Goal: Information Seeking & Learning: Learn about a topic

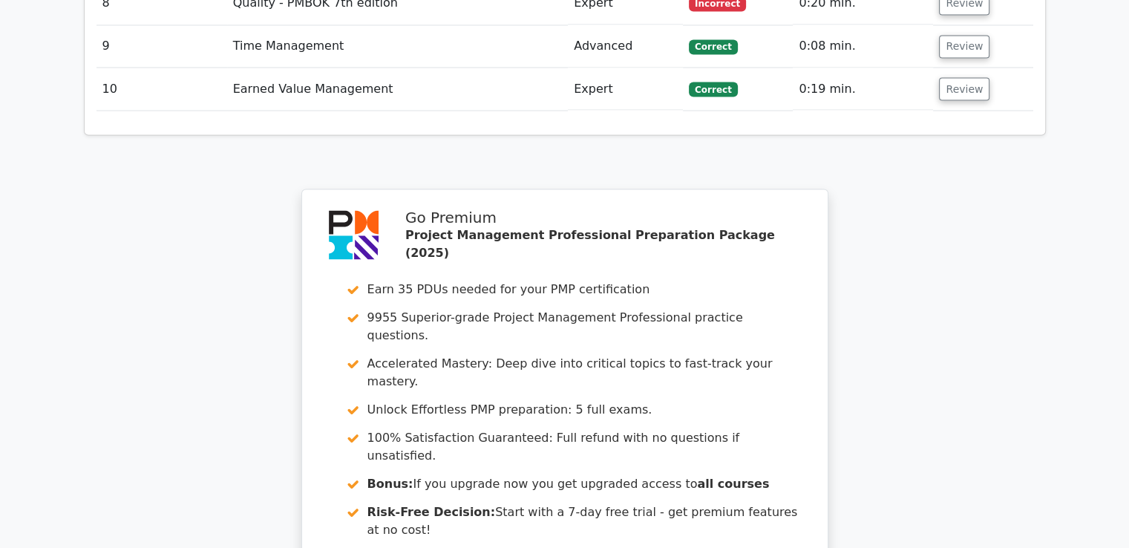
scroll to position [2746, 0]
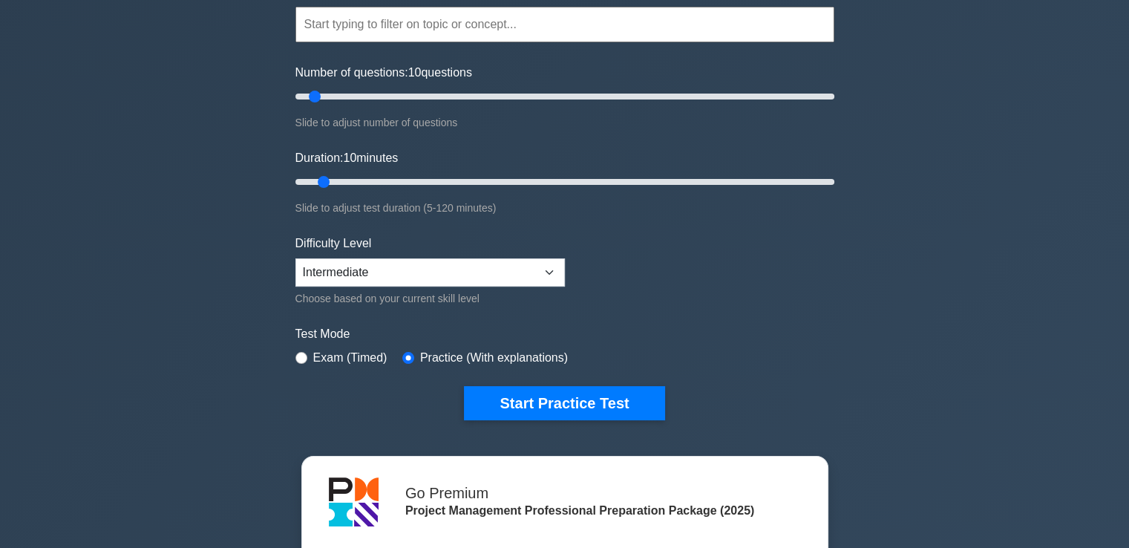
scroll to position [140, 0]
click at [475, 280] on select "Beginner Intermediate Expert" at bounding box center [429, 272] width 269 height 28
select select "expert"
click at [295, 258] on select "Beginner Intermediate Expert" at bounding box center [429, 272] width 269 height 28
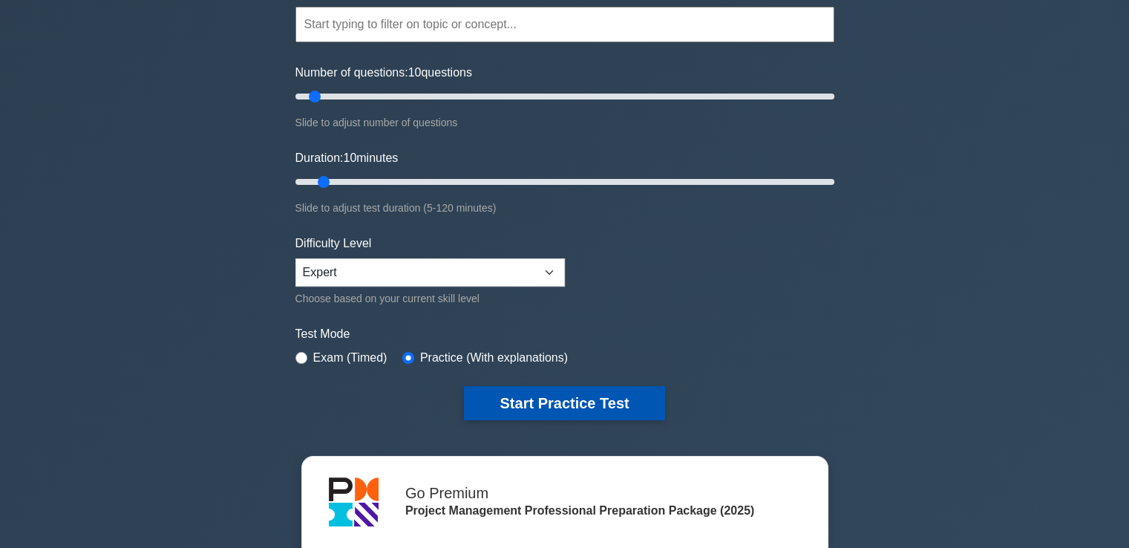
click at [543, 406] on button "Start Practice Test" at bounding box center [564, 403] width 200 height 34
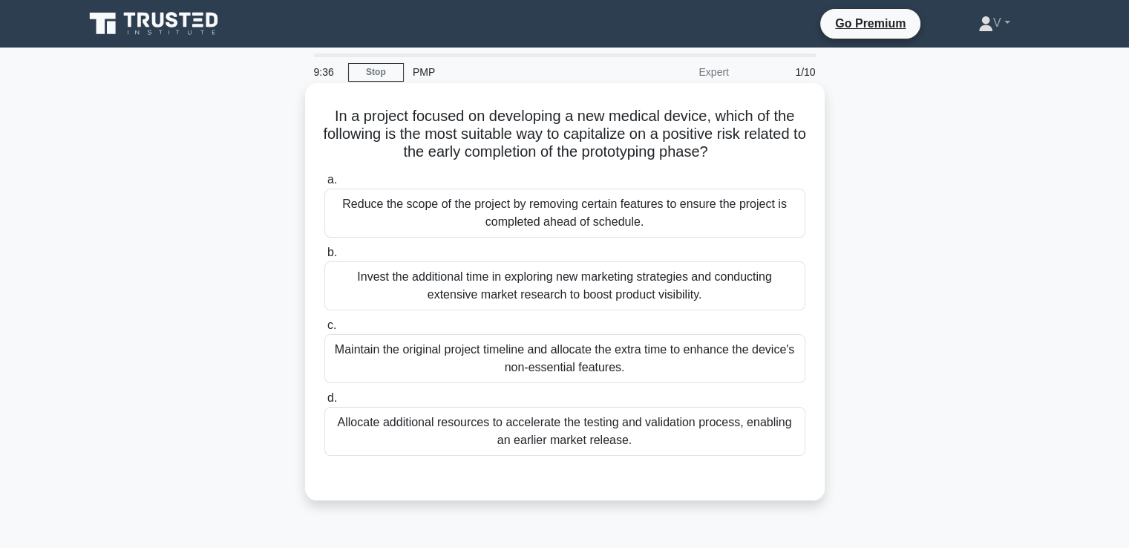
click at [568, 301] on div "Invest the additional time in exploring new marketing strategies and conducting…" at bounding box center [564, 285] width 481 height 49
click at [324, 258] on input "b. Invest the additional time in exploring new marketing strategies and conduct…" at bounding box center [324, 253] width 0 height 10
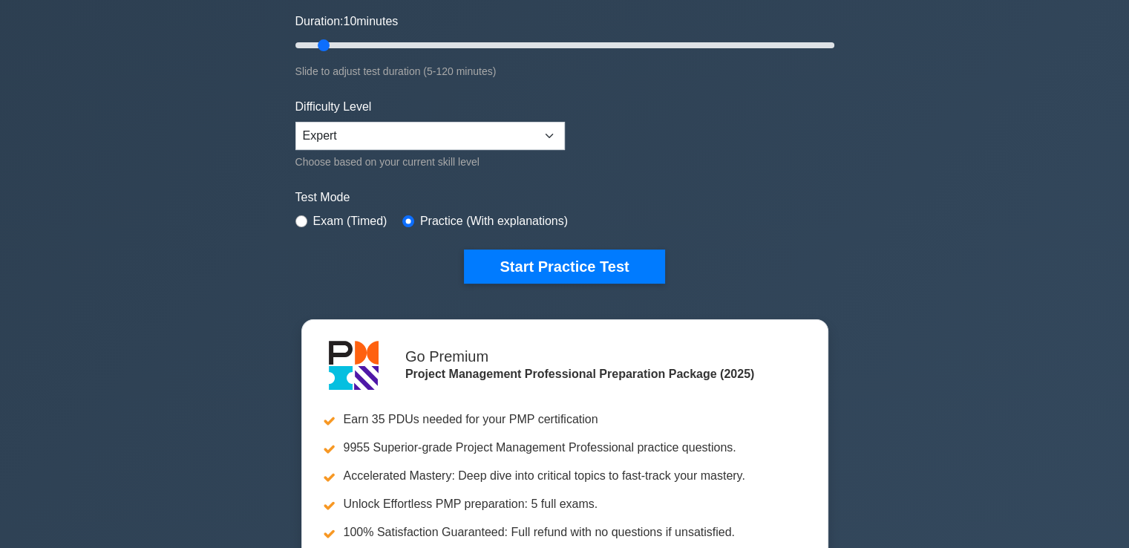
scroll to position [282, 0]
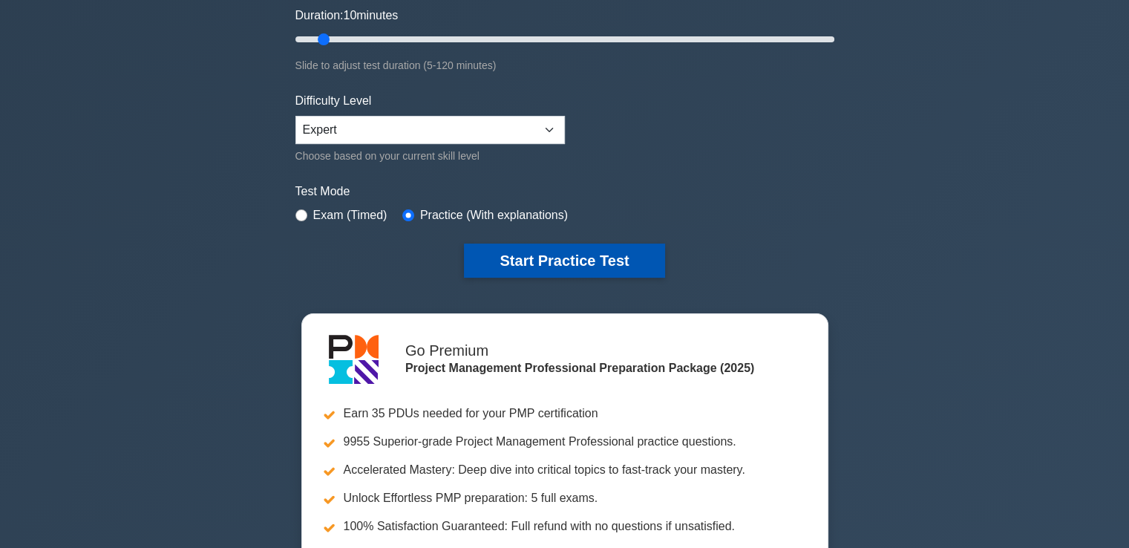
click at [562, 252] on button "Start Practice Test" at bounding box center [564, 260] width 200 height 34
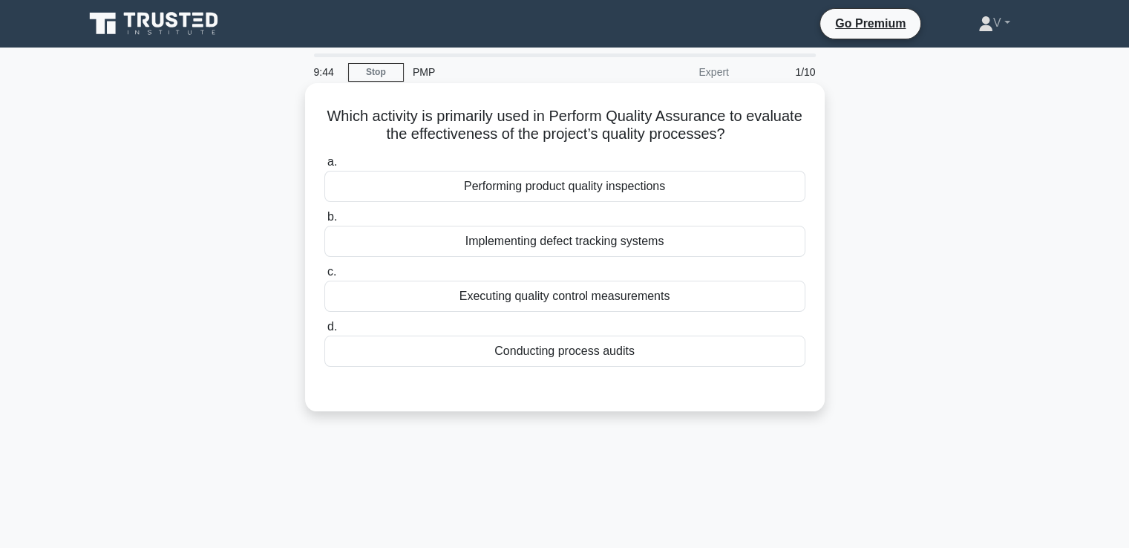
drag, startPoint x: 356, startPoint y: 113, endPoint x: 762, endPoint y: 129, distance: 407.1
click at [762, 129] on h5 "Which activity is primarily used in Perform Quality Assurance to evaluate the e…" at bounding box center [565, 125] width 484 height 37
click at [638, 193] on div "Performing product quality inspections" at bounding box center [564, 186] width 481 height 31
click at [324, 167] on input "a. Performing product quality inspections" at bounding box center [324, 162] width 0 height 10
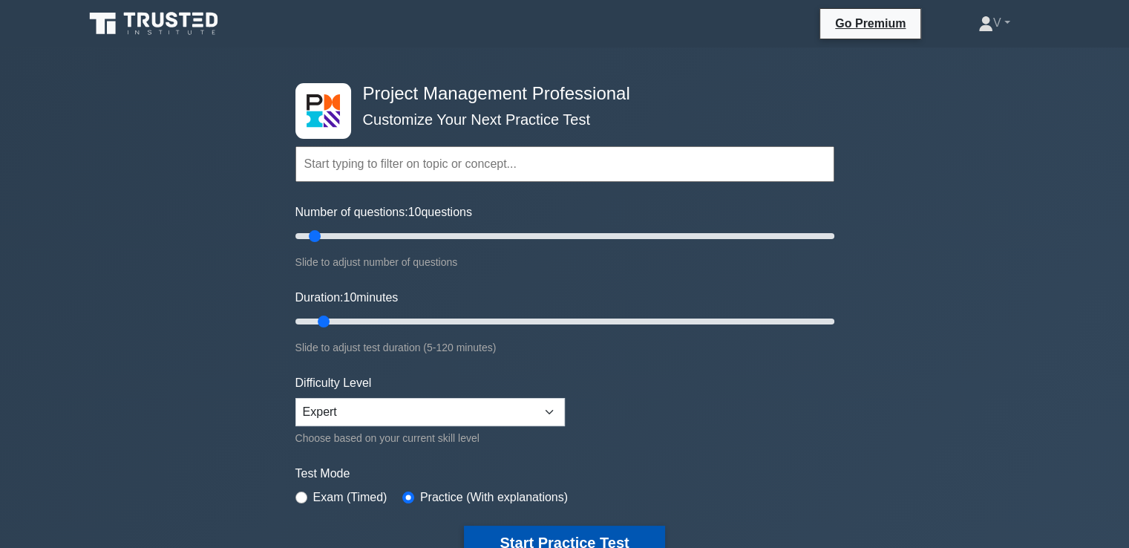
click at [525, 538] on button "Start Practice Test" at bounding box center [564, 543] width 200 height 34
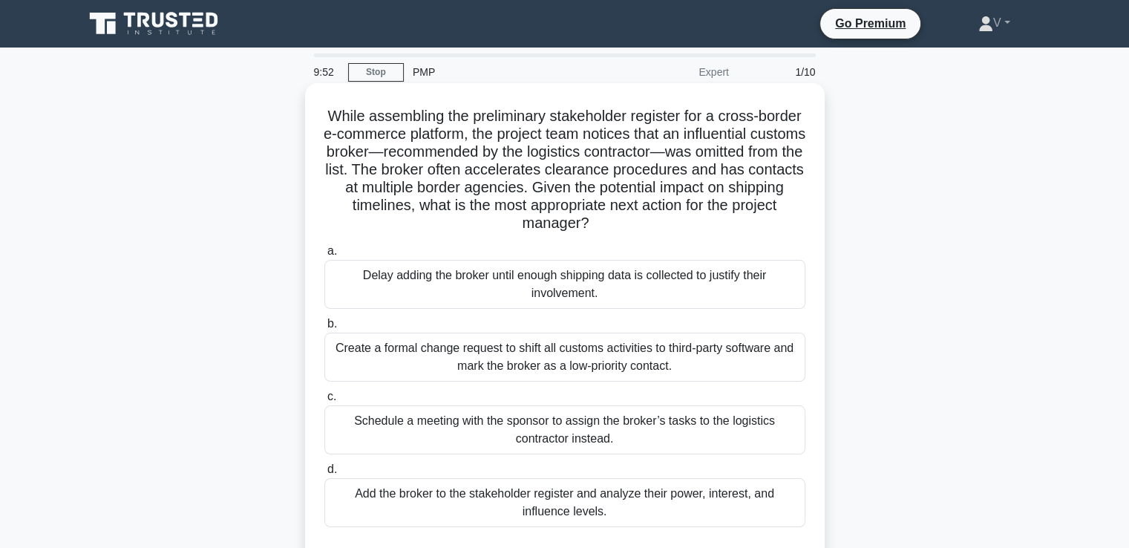
drag, startPoint x: 503, startPoint y: 211, endPoint x: 763, endPoint y: 225, distance: 260.9
click at [763, 225] on h5 "While assembling the preliminary stakeholder register for a cross-border e-comm…" at bounding box center [565, 170] width 484 height 126
drag, startPoint x: 583, startPoint y: 186, endPoint x: 760, endPoint y: 215, distance: 179.8
click at [760, 215] on h5 "While assembling the preliminary stakeholder register for a cross-border e-comm…" at bounding box center [565, 170] width 484 height 126
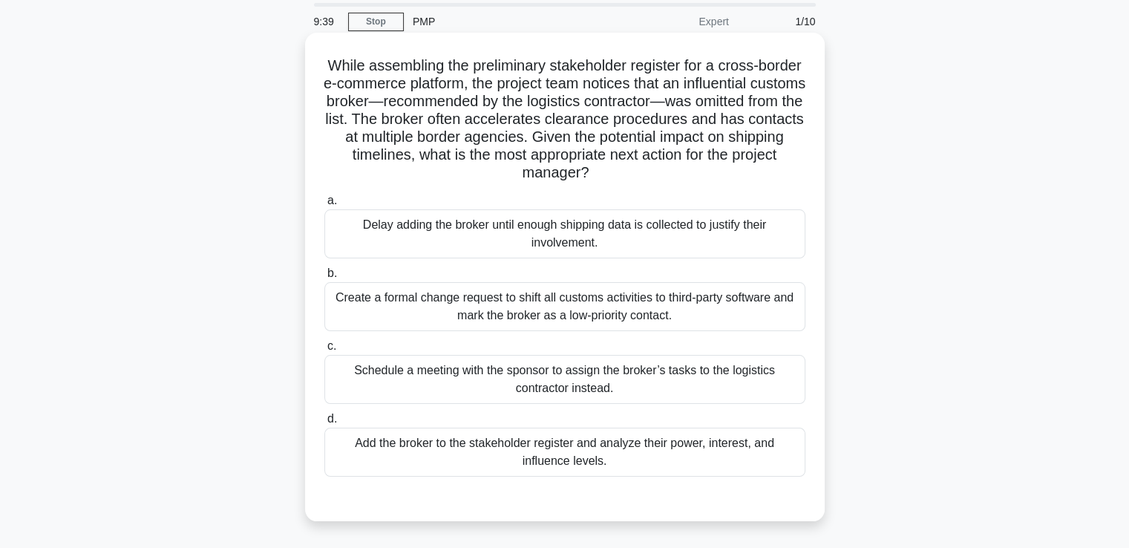
scroll to position [74, 0]
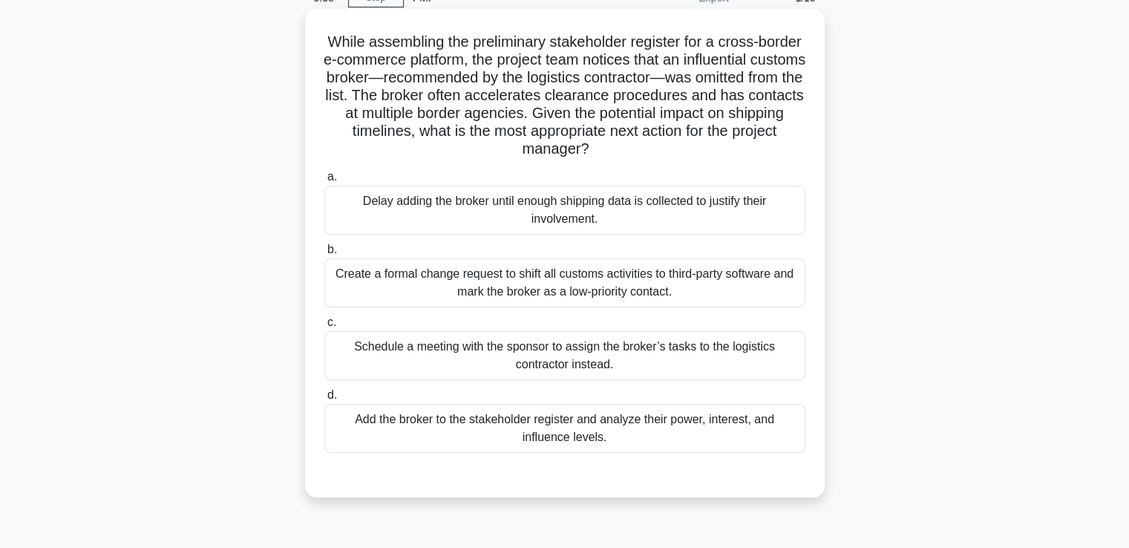
click at [585, 289] on div "Create a formal change request to shift all customs activities to third-party s…" at bounding box center [564, 282] width 481 height 49
click at [324, 255] on input "b. Create a formal change request to shift all customs activities to third-part…" at bounding box center [324, 250] width 0 height 10
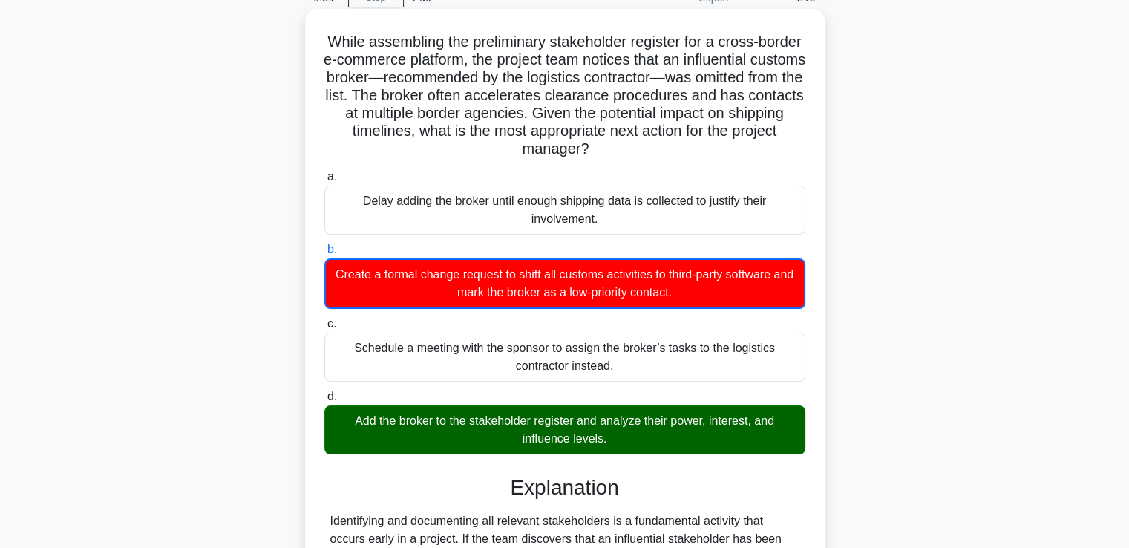
scroll to position [493, 0]
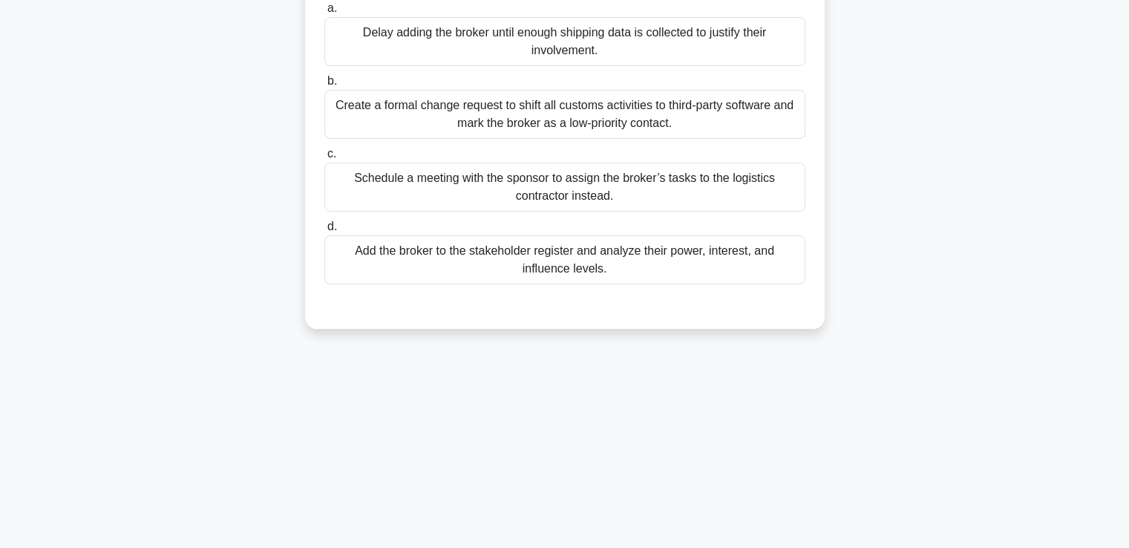
scroll to position [255, 0]
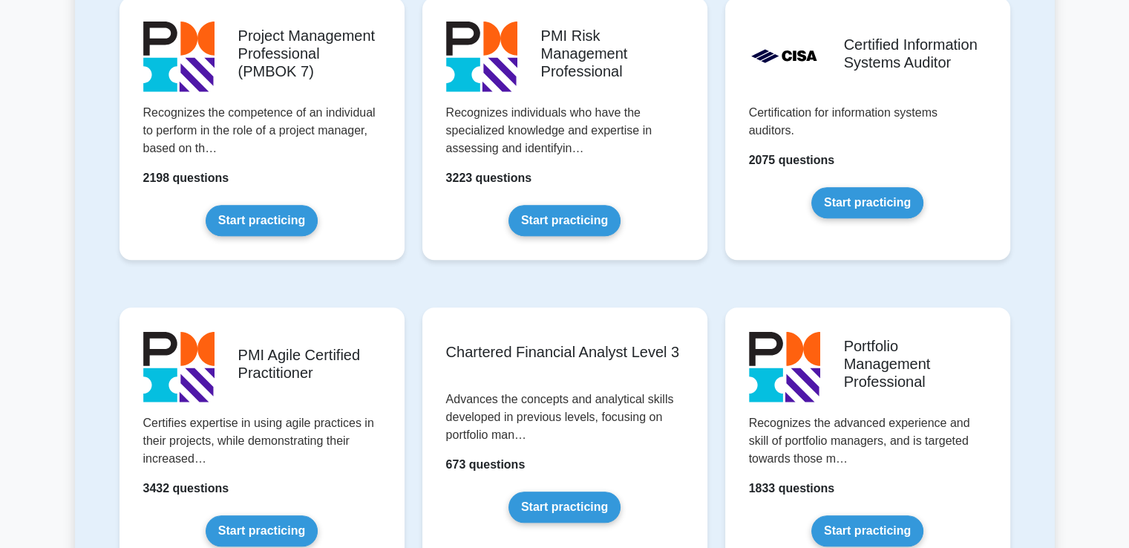
scroll to position [1367, 0]
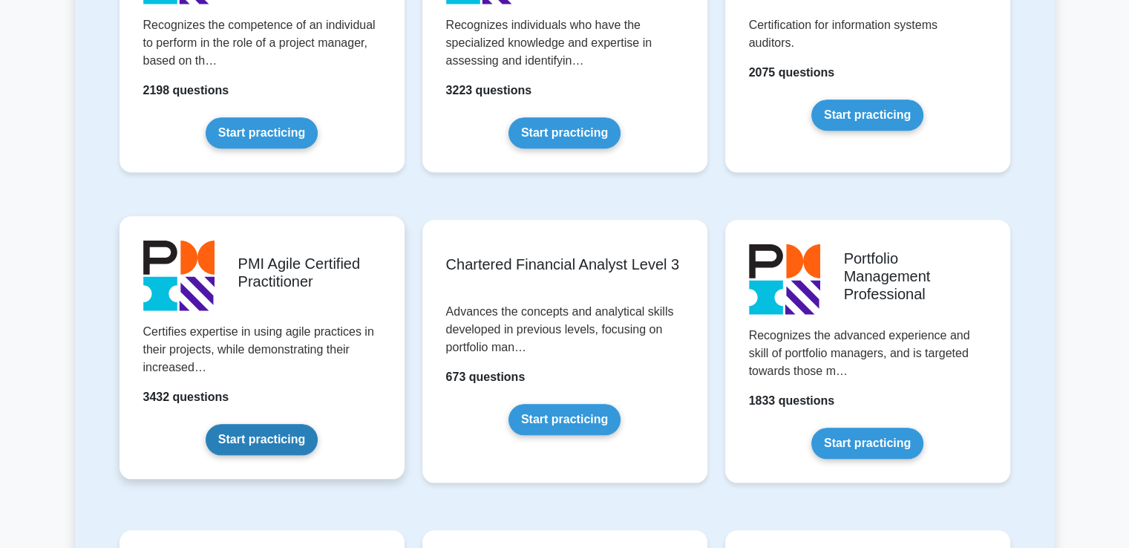
click at [235, 433] on link "Start practicing" at bounding box center [262, 439] width 112 height 31
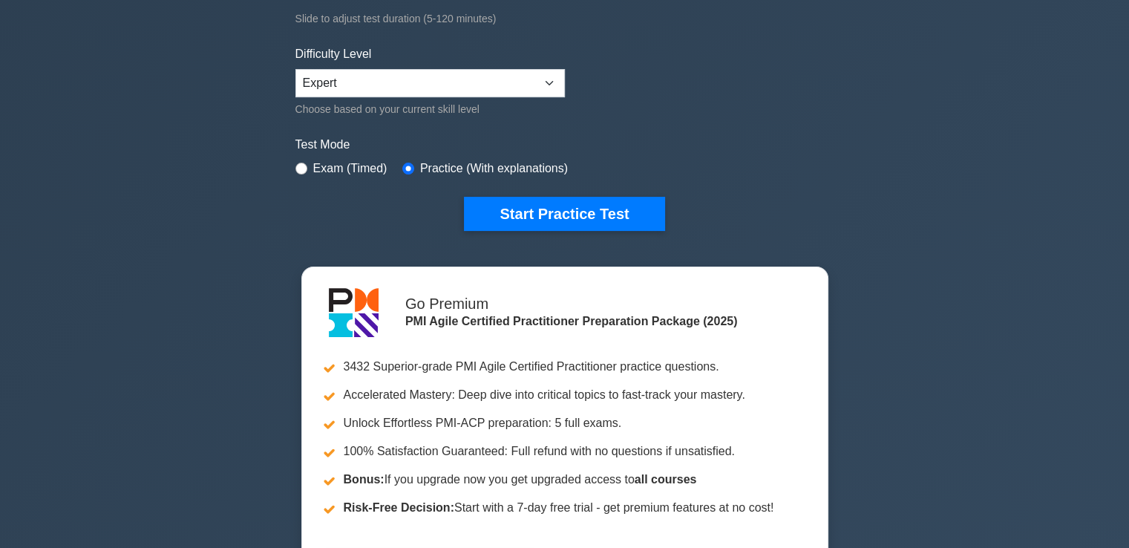
scroll to position [330, 0]
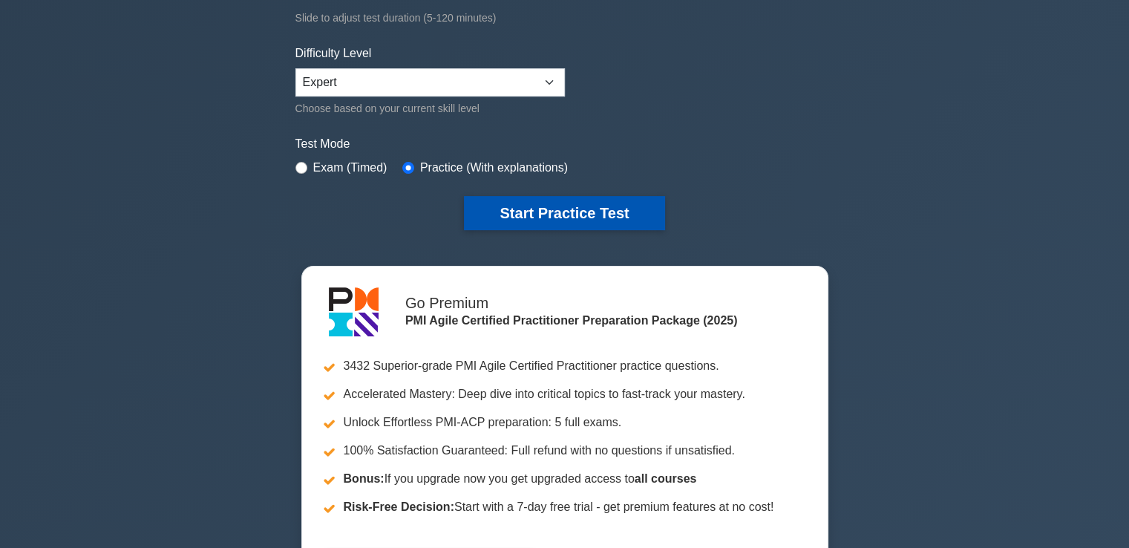
click at [525, 203] on button "Start Practice Test" at bounding box center [564, 213] width 200 height 34
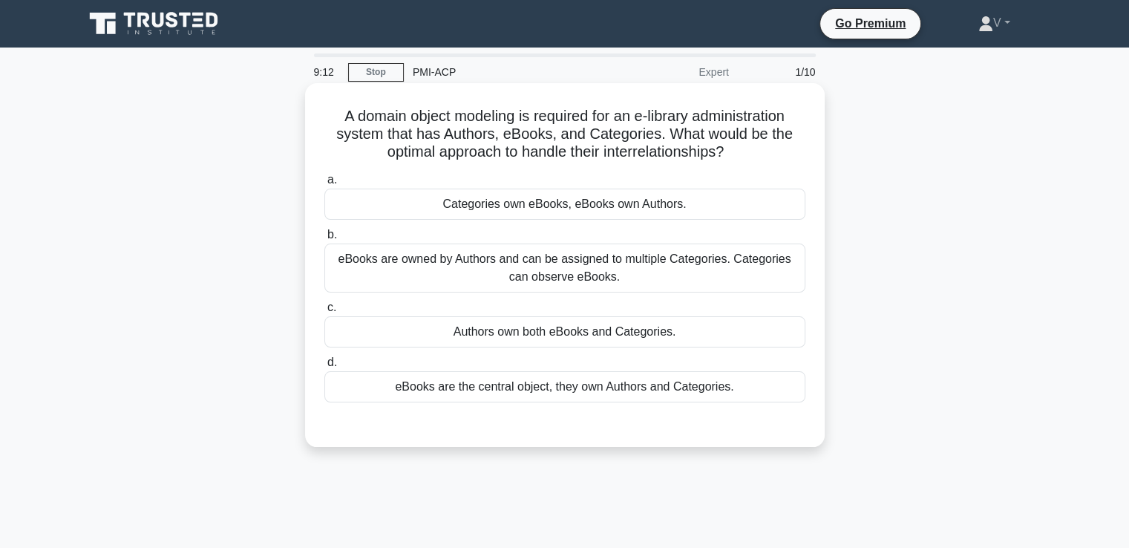
click at [580, 274] on div "eBooks are owned by Authors and can be assigned to multiple Categories. Categor…" at bounding box center [564, 267] width 481 height 49
click at [324, 240] on input "b. eBooks are owned by Authors and can be assigned to multiple Categories. Cate…" at bounding box center [324, 235] width 0 height 10
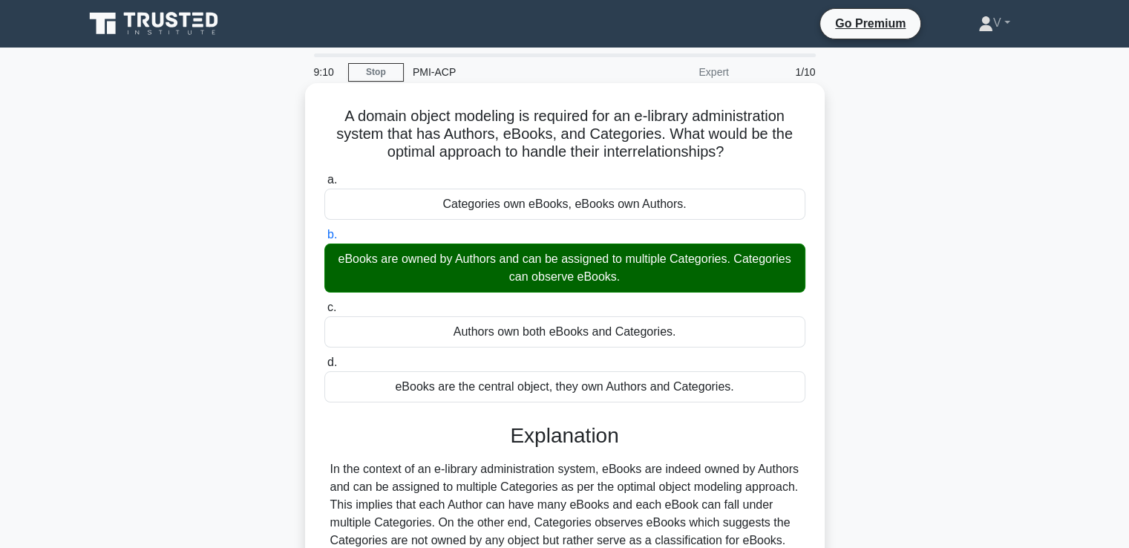
scroll to position [255, 0]
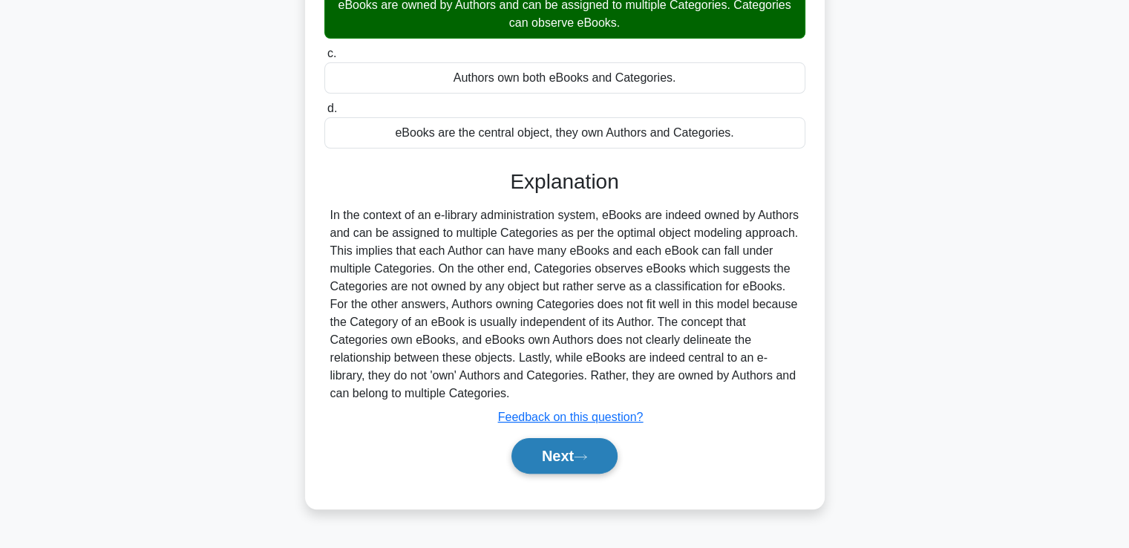
click at [592, 446] on button "Next" at bounding box center [564, 456] width 106 height 36
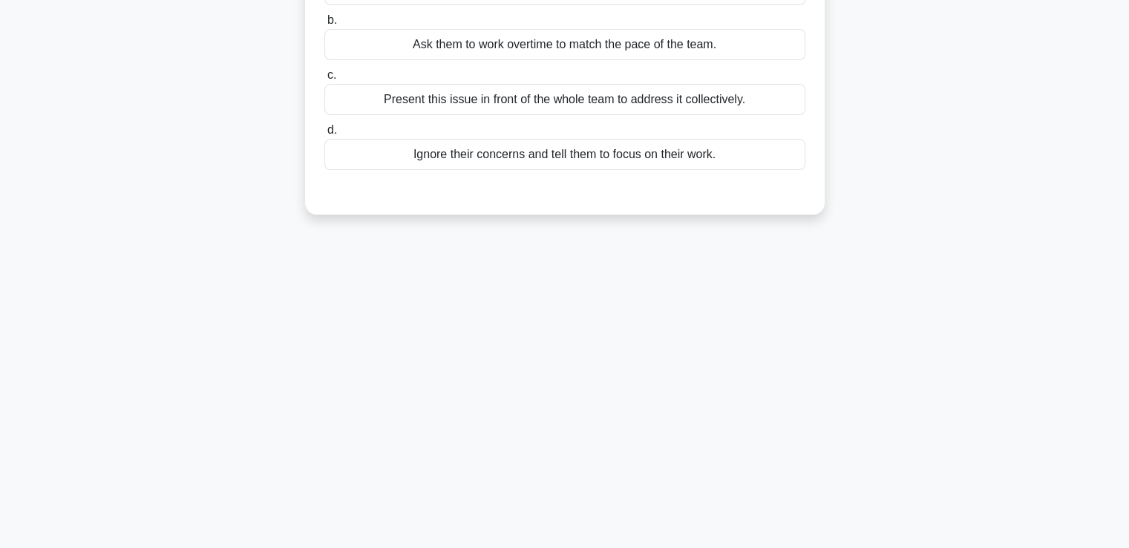
scroll to position [0, 0]
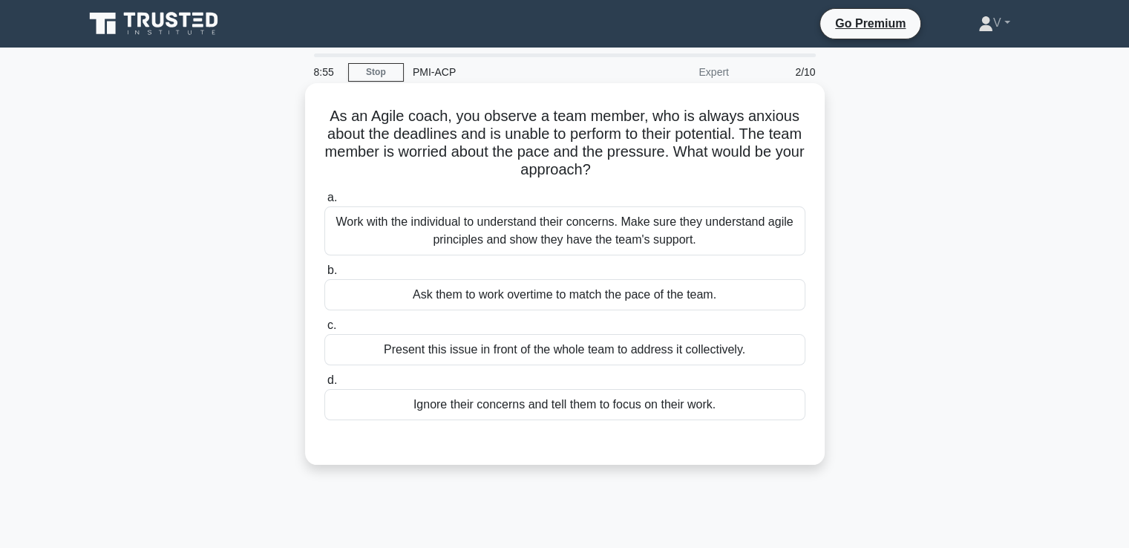
click at [638, 231] on div "Work with the individual to understand their concerns. Make sure they understan…" at bounding box center [564, 230] width 481 height 49
click at [324, 203] on input "a. Work with the individual to understand their concerns. Make sure they unders…" at bounding box center [324, 198] width 0 height 10
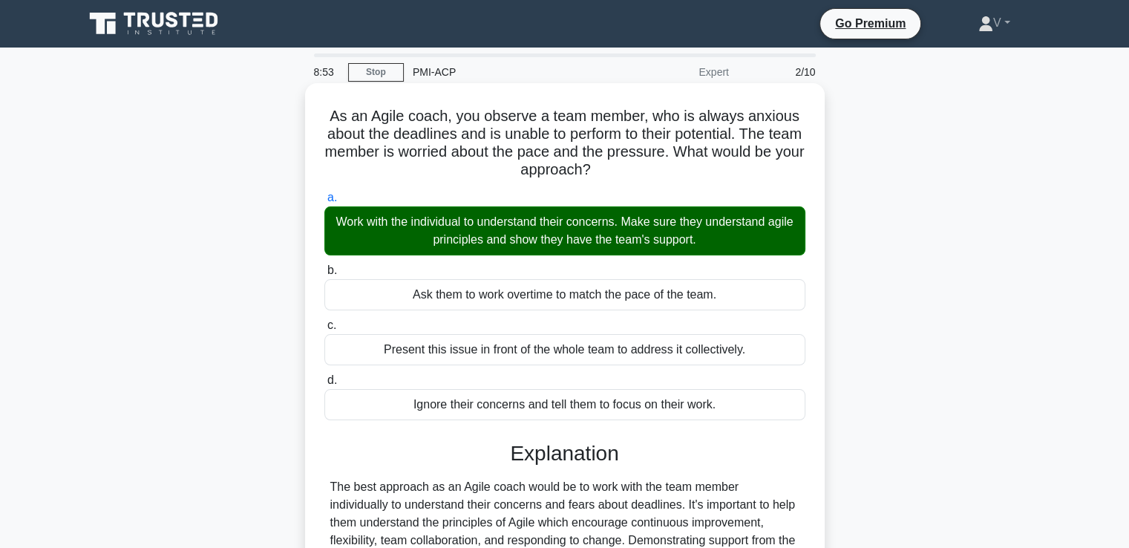
scroll to position [255, 0]
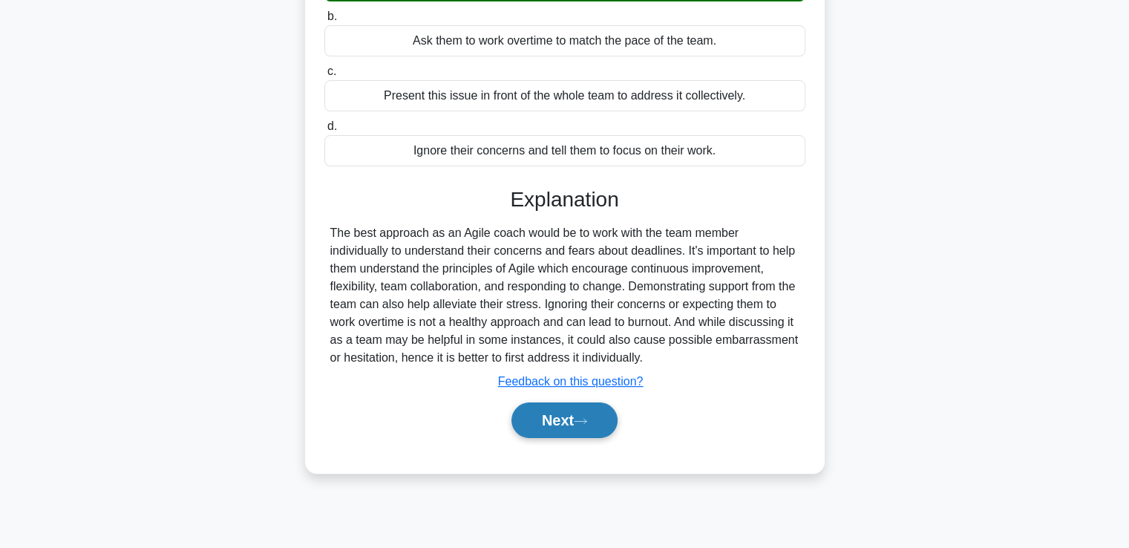
click at [561, 428] on button "Next" at bounding box center [564, 420] width 106 height 36
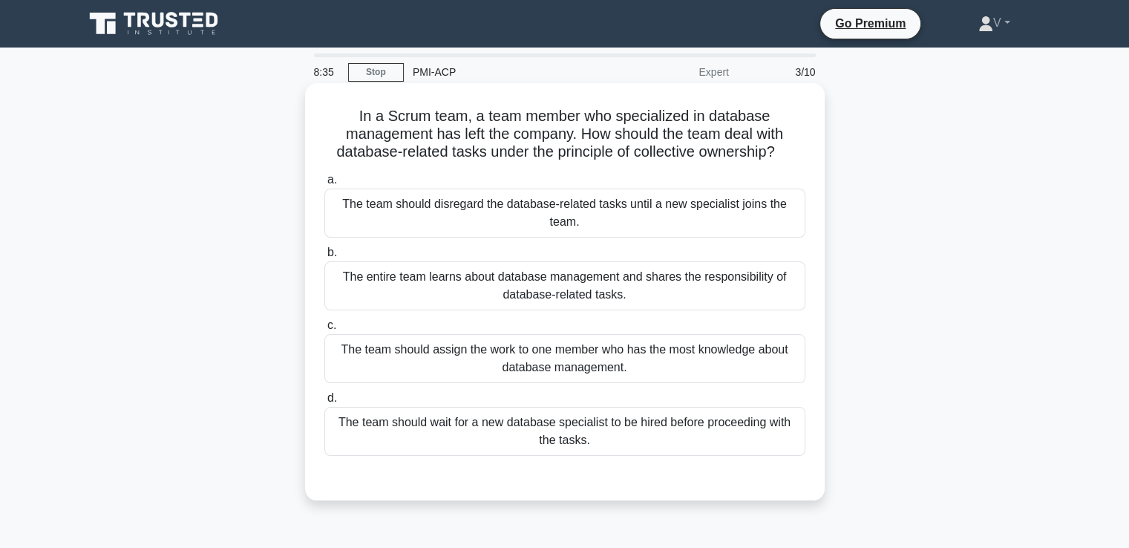
click at [570, 283] on div "The entire team learns about database management and shares the responsibility …" at bounding box center [564, 285] width 481 height 49
click at [324, 258] on input "b. The entire team learns about database management and shares the responsibili…" at bounding box center [324, 253] width 0 height 10
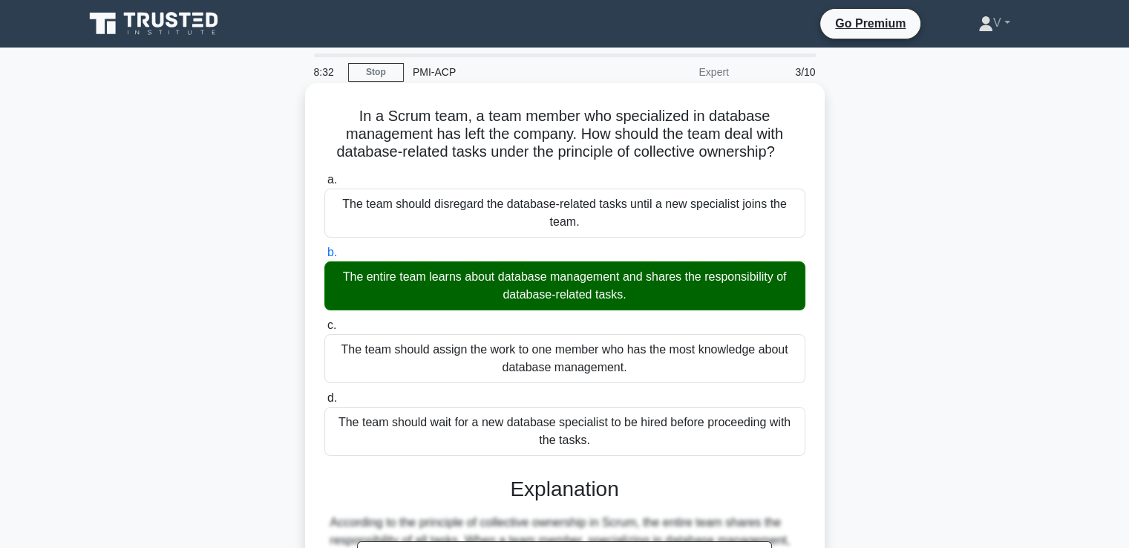
scroll to position [295, 0]
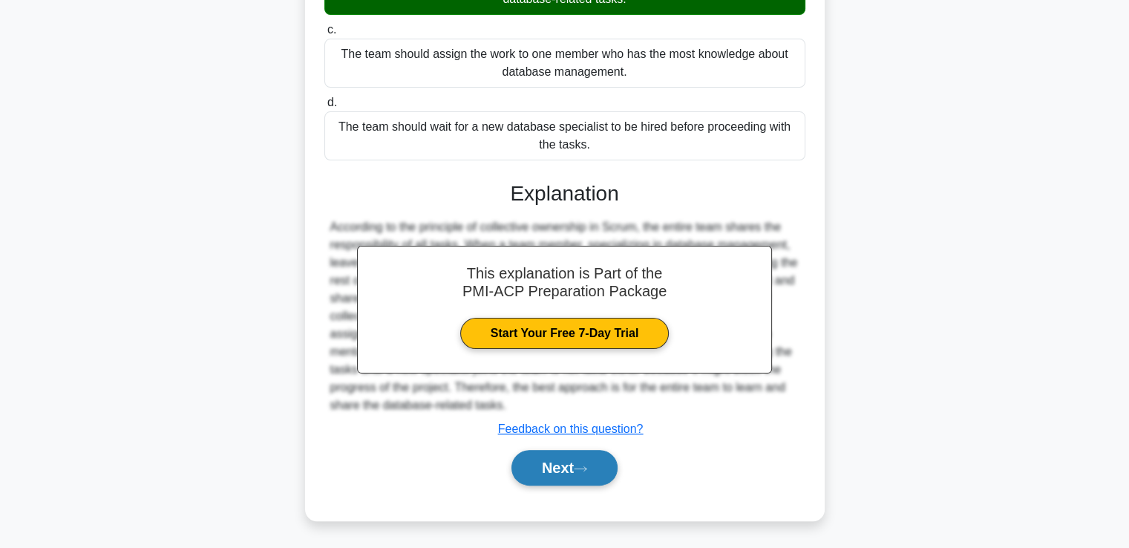
click at [540, 468] on button "Next" at bounding box center [564, 468] width 106 height 36
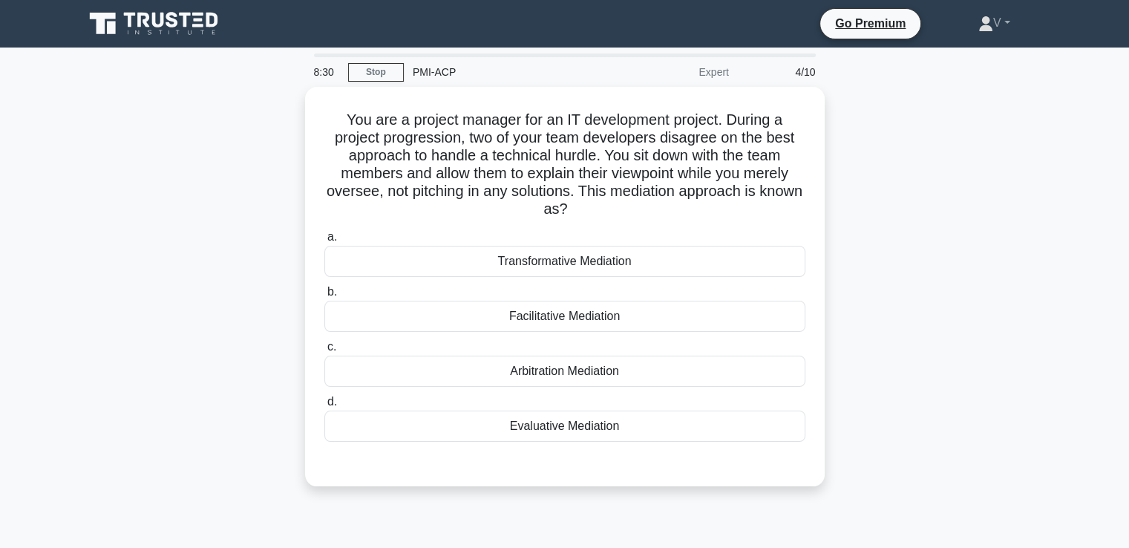
scroll to position [9, 0]
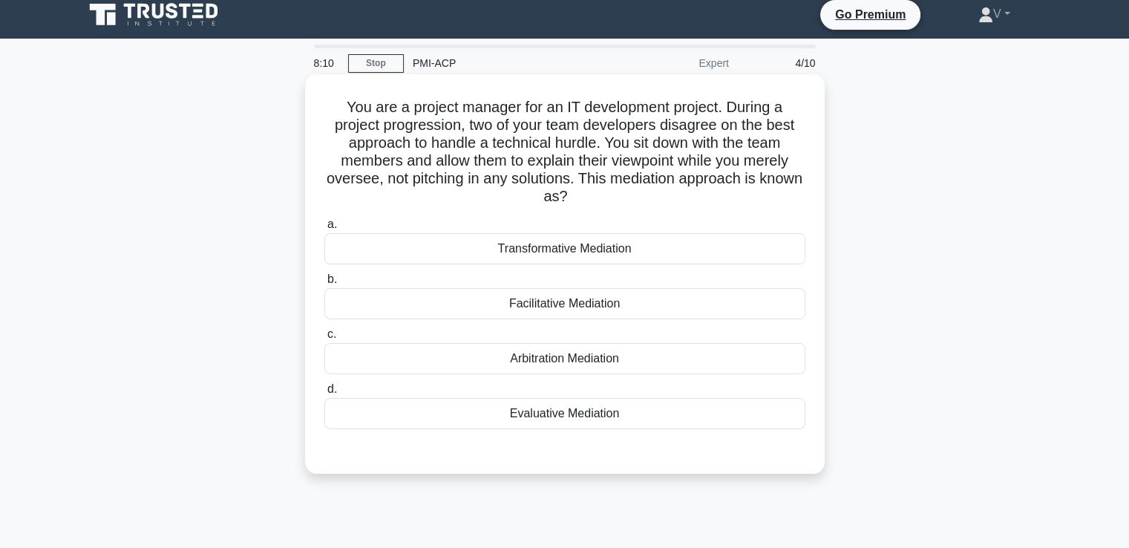
click at [587, 413] on div "Evaluative Mediation" at bounding box center [564, 413] width 481 height 31
click at [324, 394] on input "d. Evaluative Mediation" at bounding box center [324, 390] width 0 height 10
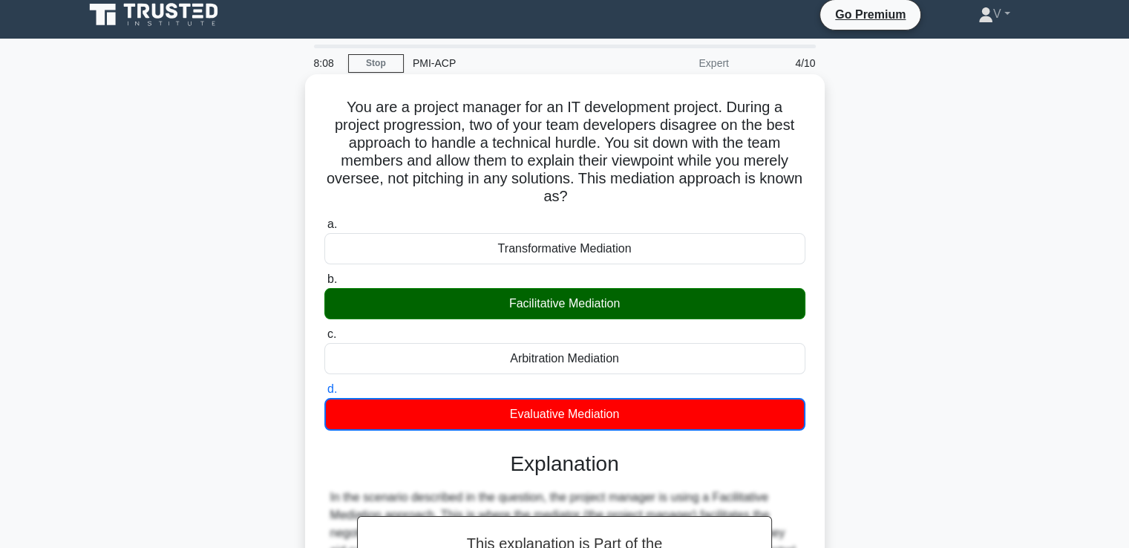
scroll to position [261, 0]
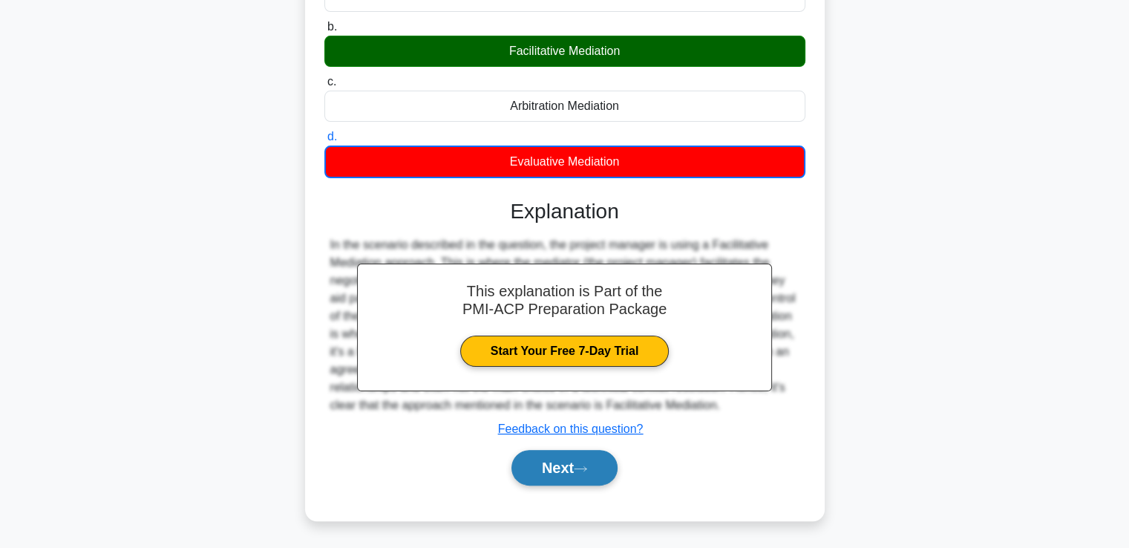
click at [576, 477] on button "Next" at bounding box center [564, 468] width 106 height 36
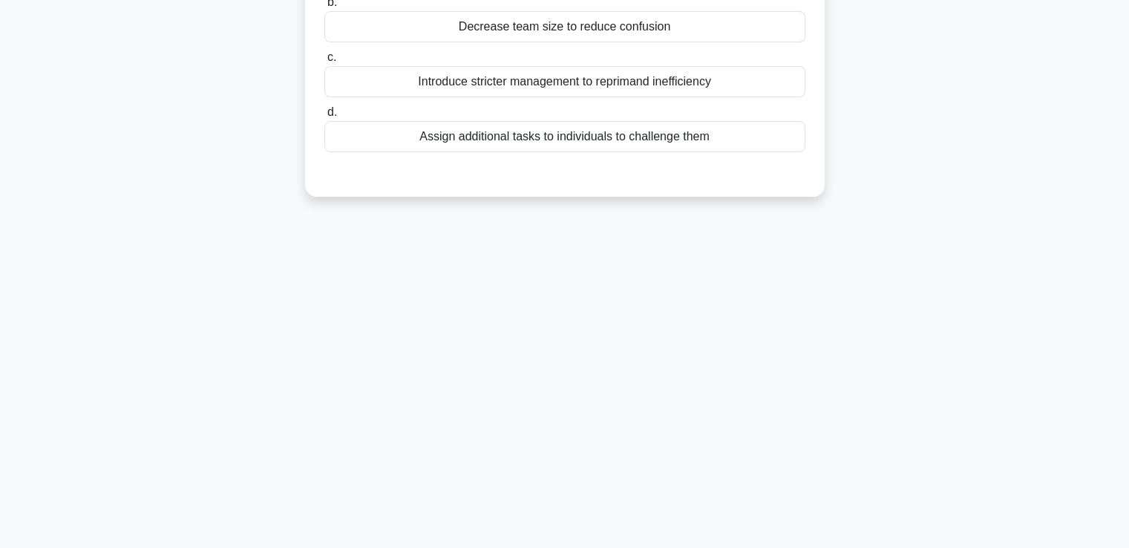
scroll to position [0, 0]
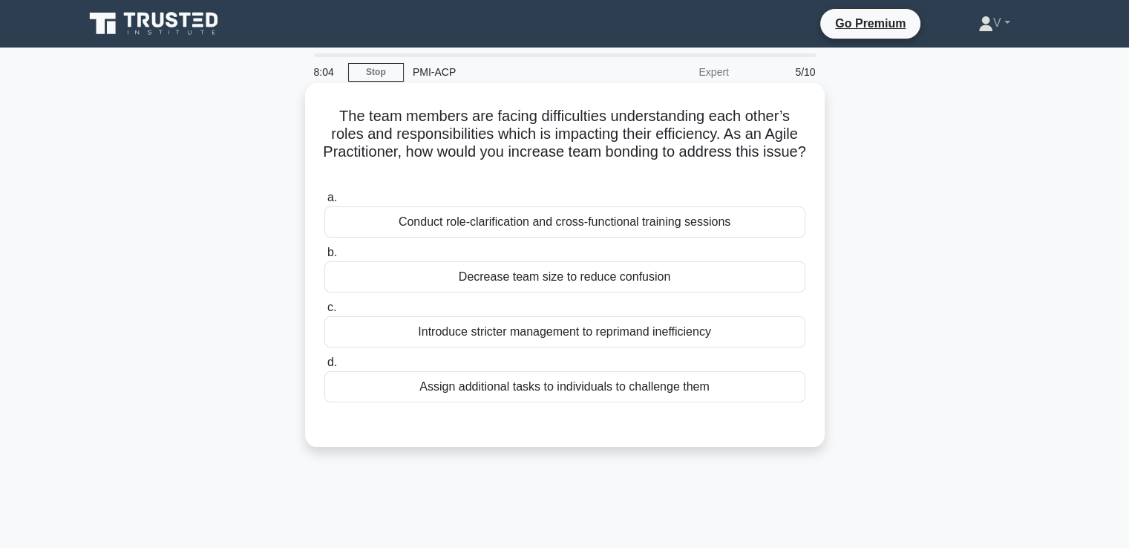
drag, startPoint x: 436, startPoint y: 113, endPoint x: 788, endPoint y: 172, distance: 357.5
click at [788, 172] on h5 "The team members are facing difficulties understanding each other’s roles and r…" at bounding box center [565, 143] width 484 height 73
click at [643, 232] on div "Conduct role-clarification and cross-functional training sessions" at bounding box center [564, 221] width 481 height 31
click at [324, 203] on input "a. Conduct role-clarification and cross-functional training sessions" at bounding box center [324, 198] width 0 height 10
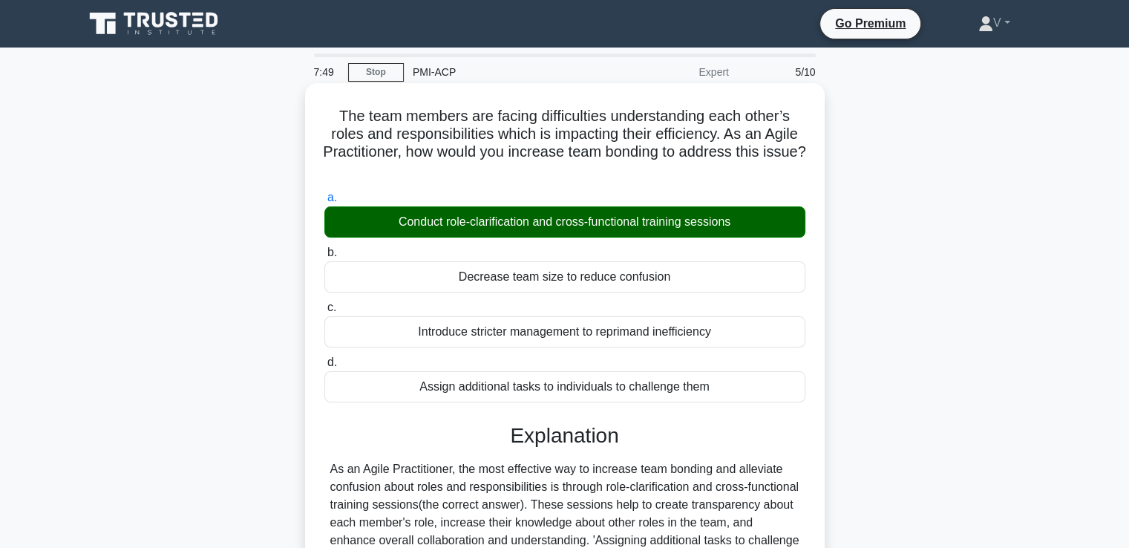
scroll to position [260, 0]
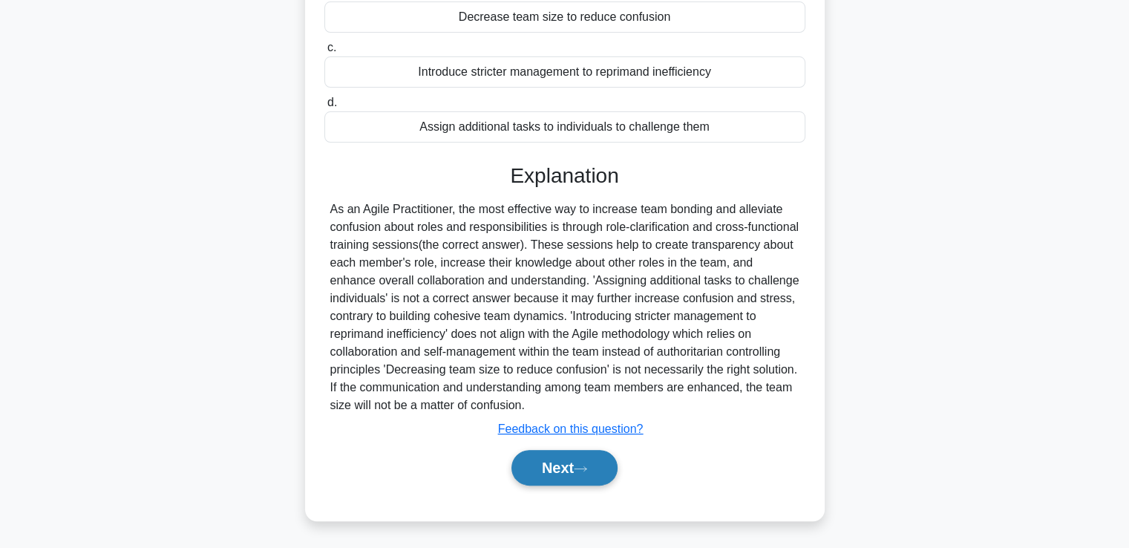
click at [588, 477] on button "Next" at bounding box center [564, 468] width 106 height 36
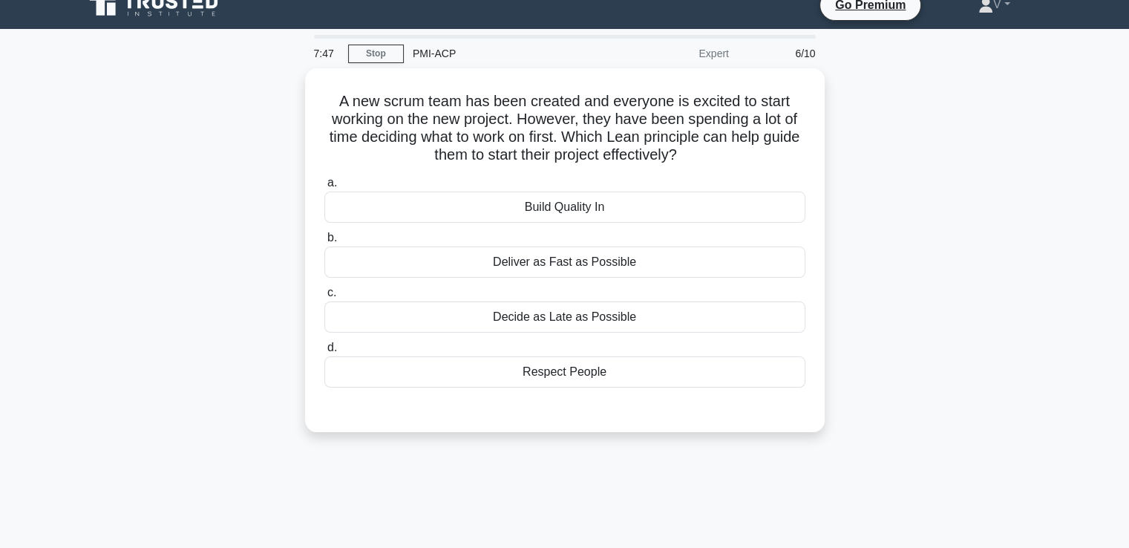
scroll to position [0, 0]
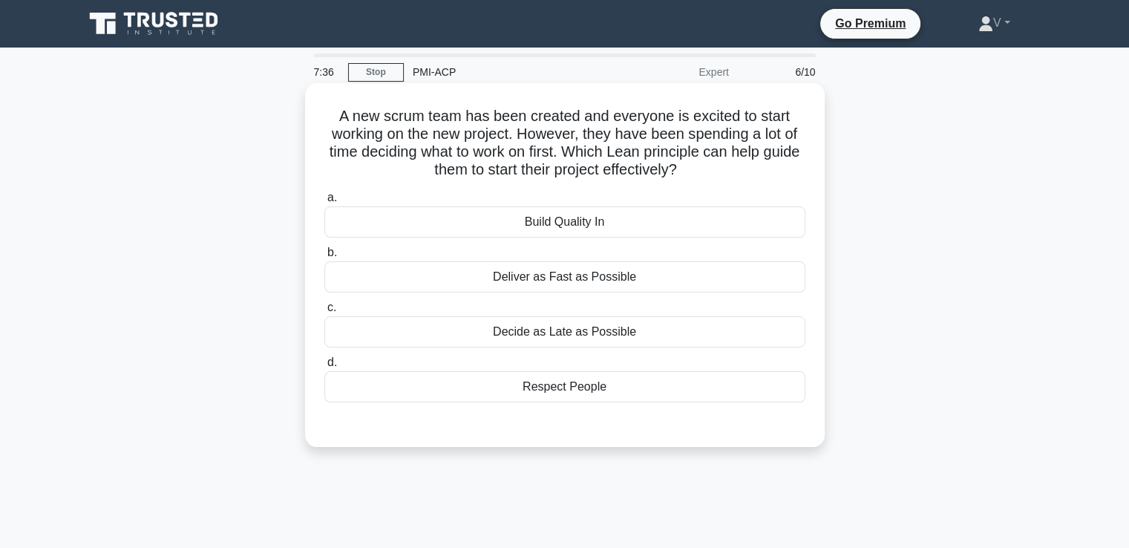
drag, startPoint x: 496, startPoint y: 117, endPoint x: 756, endPoint y: 163, distance: 264.0
click at [756, 163] on h5 "A new scrum team has been created and everyone is excited to start working on t…" at bounding box center [565, 143] width 484 height 73
click at [687, 281] on div "Deliver as Fast as Possible" at bounding box center [564, 276] width 481 height 31
click at [324, 258] on input "b. Deliver as Fast as Possible" at bounding box center [324, 253] width 0 height 10
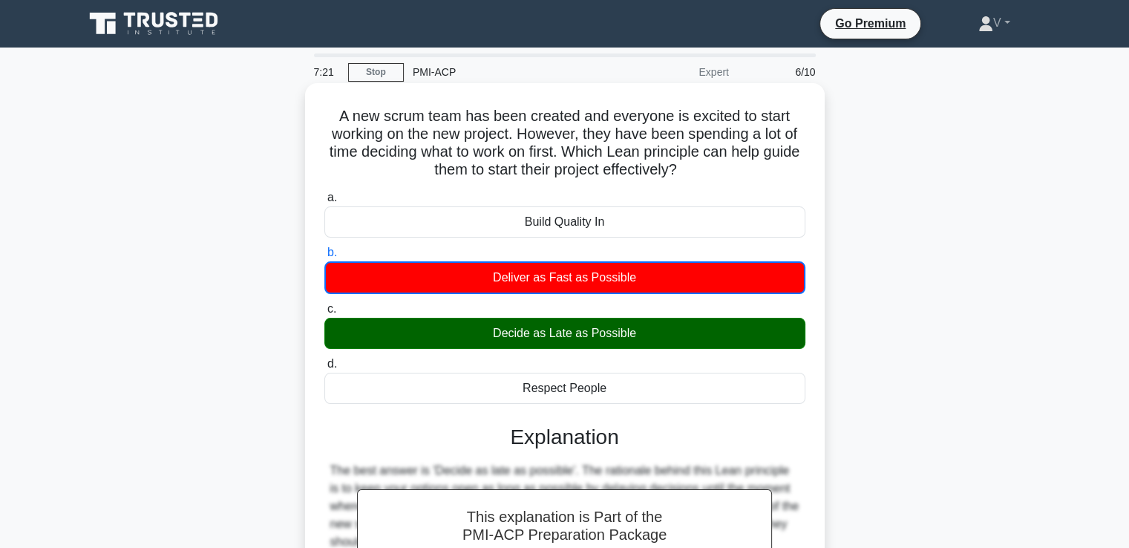
scroll to position [255, 0]
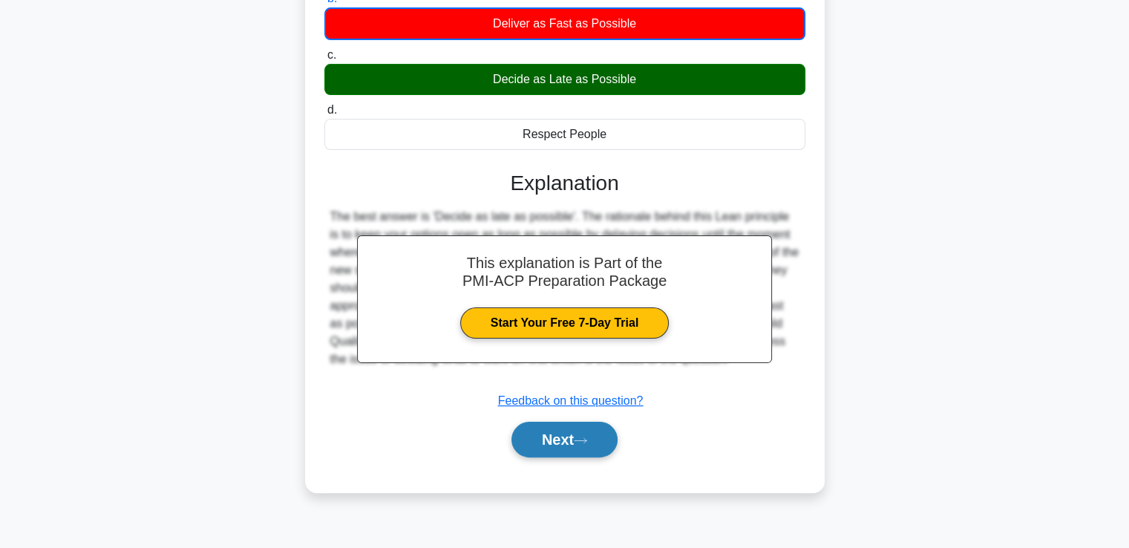
click at [587, 442] on icon at bounding box center [580, 440] width 13 height 8
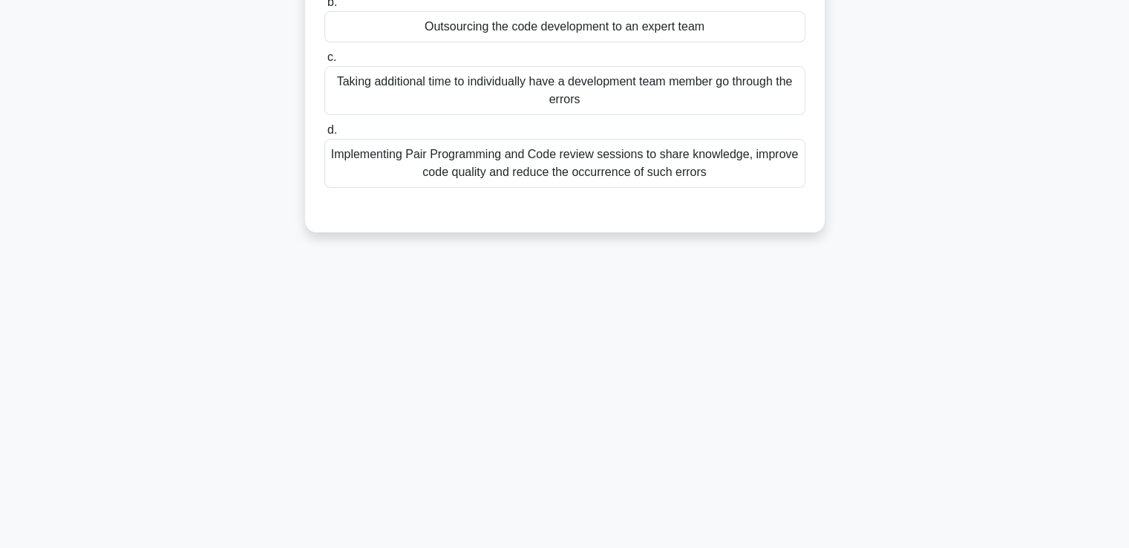
scroll to position [0, 0]
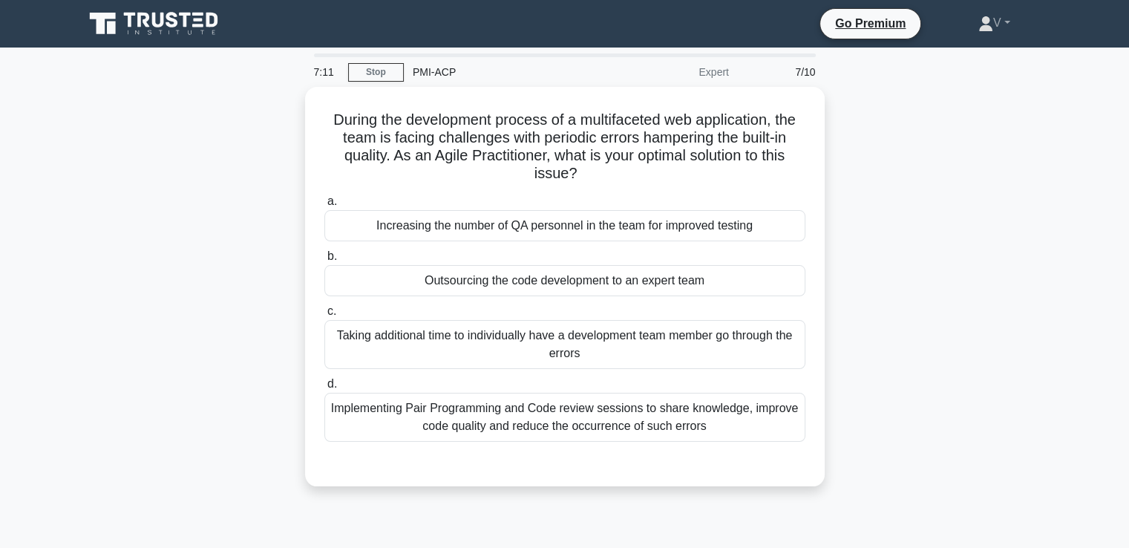
drag, startPoint x: 564, startPoint y: 161, endPoint x: 837, endPoint y: 281, distance: 298.5
click at [837, 281] on div "During the development process of a multifaceted web application, the team is f…" at bounding box center [565, 295] width 980 height 417
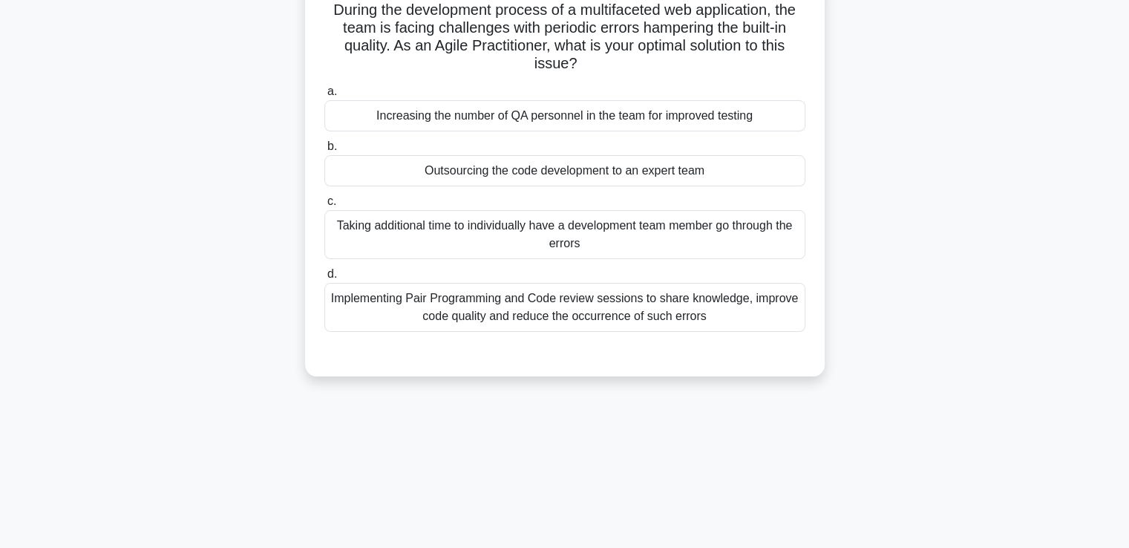
scroll to position [112, 0]
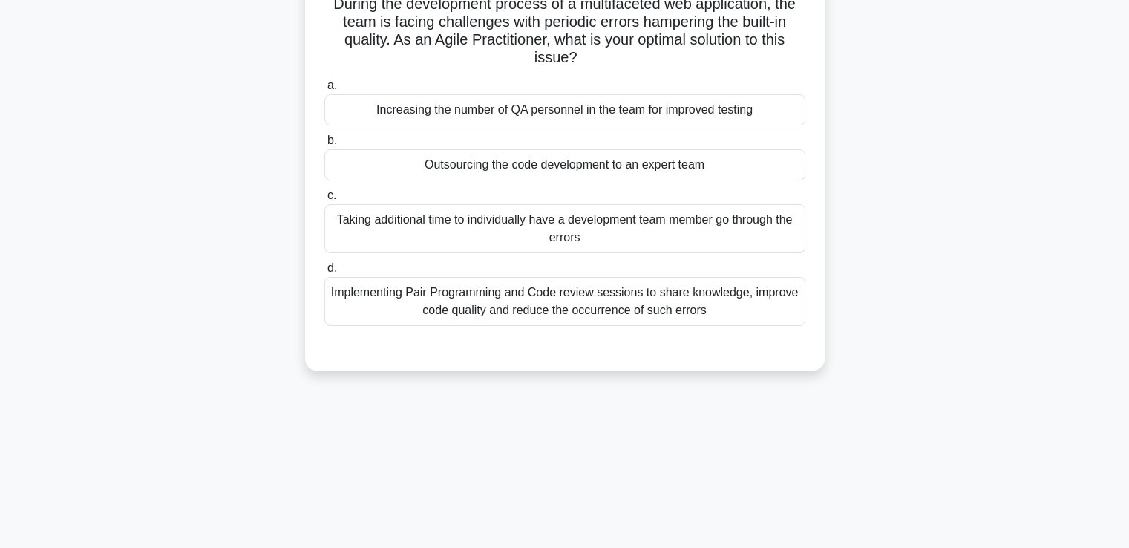
click at [650, 298] on div "Implementing Pair Programming and Code review sessions to share knowledge, impr…" at bounding box center [564, 301] width 481 height 49
click at [324, 273] on input "d. Implementing Pair Programming and Code review sessions to share knowledge, i…" at bounding box center [324, 269] width 0 height 10
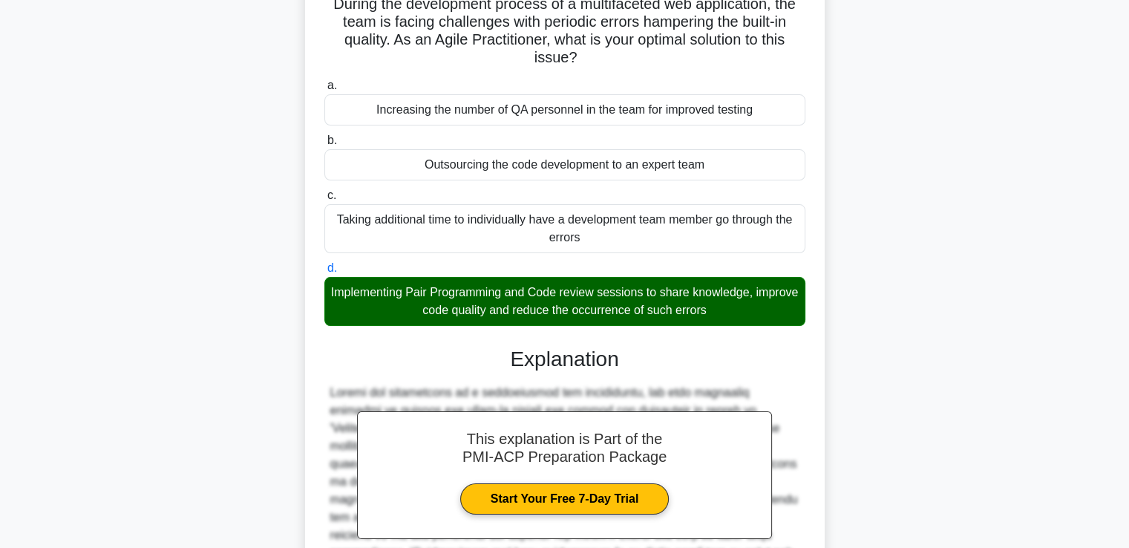
scroll to position [331, 0]
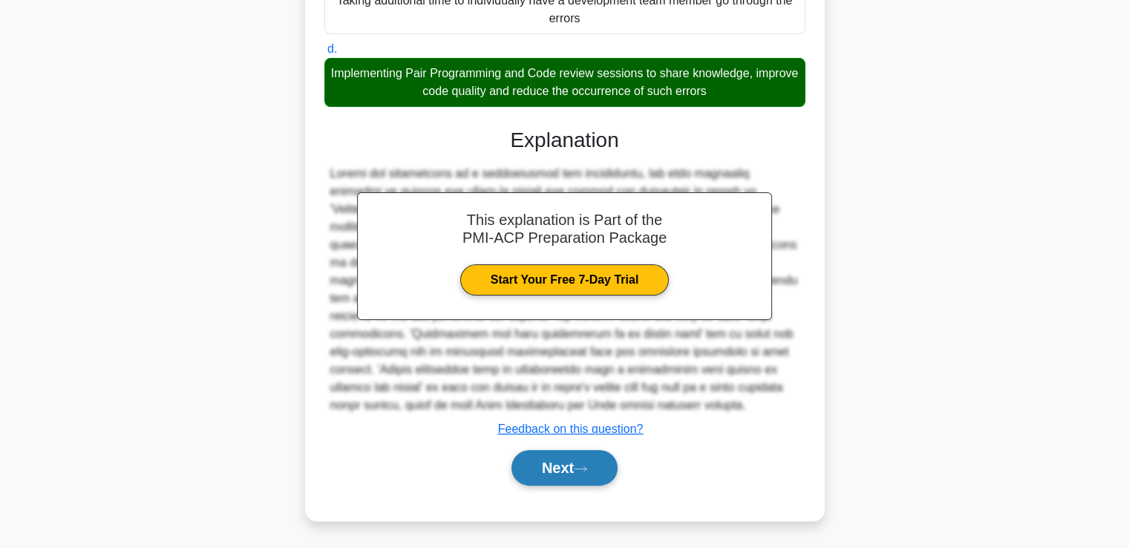
click at [603, 481] on button "Next" at bounding box center [564, 468] width 106 height 36
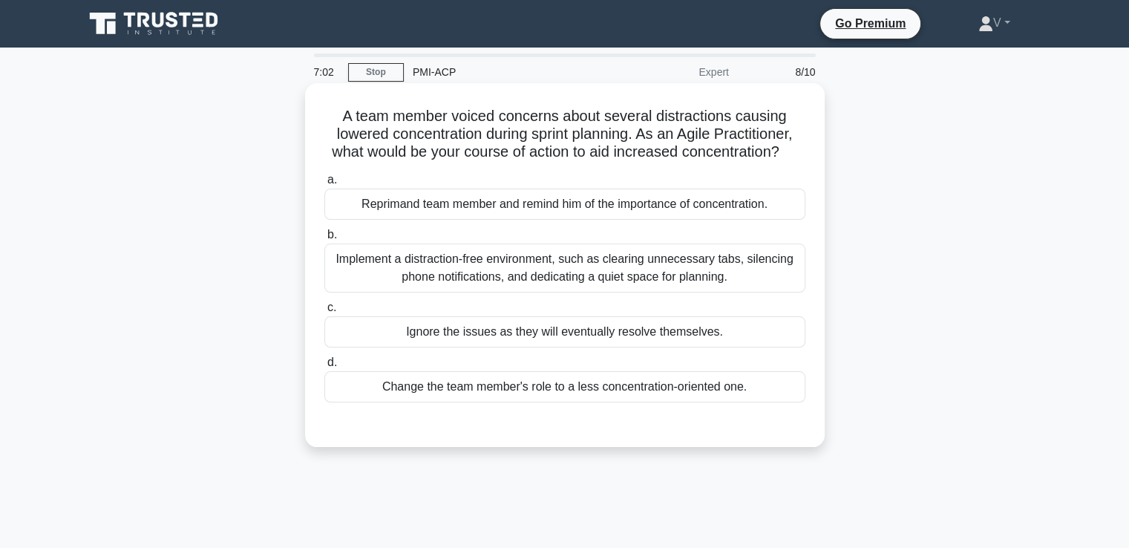
scroll to position [0, 0]
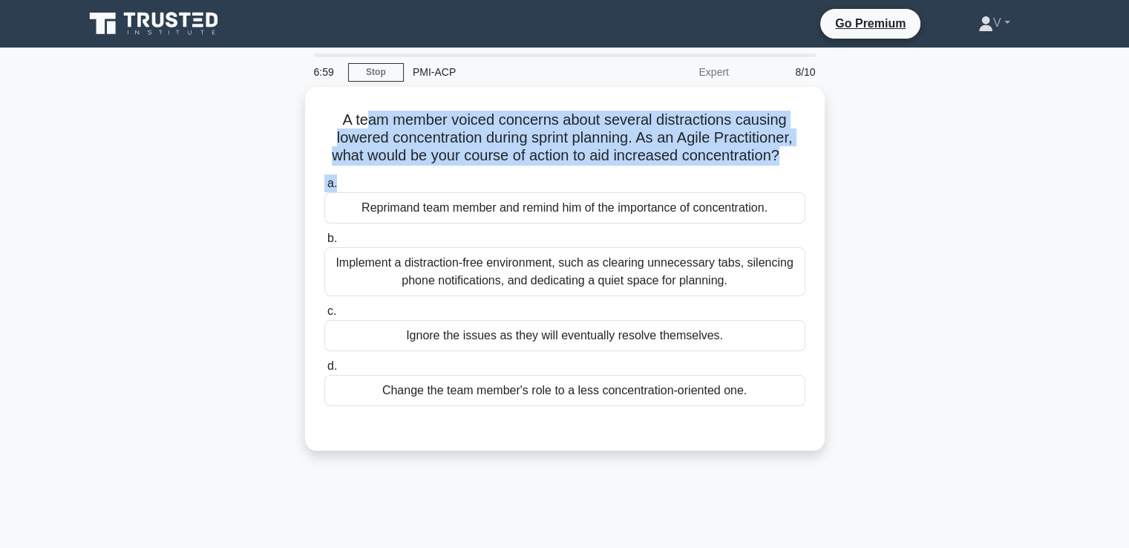
drag, startPoint x: 366, startPoint y: 120, endPoint x: 832, endPoint y: 182, distance: 470.3
click at [832, 182] on div "A team member voiced concerns about several distractions causing lowered concen…" at bounding box center [565, 278] width 980 height 382
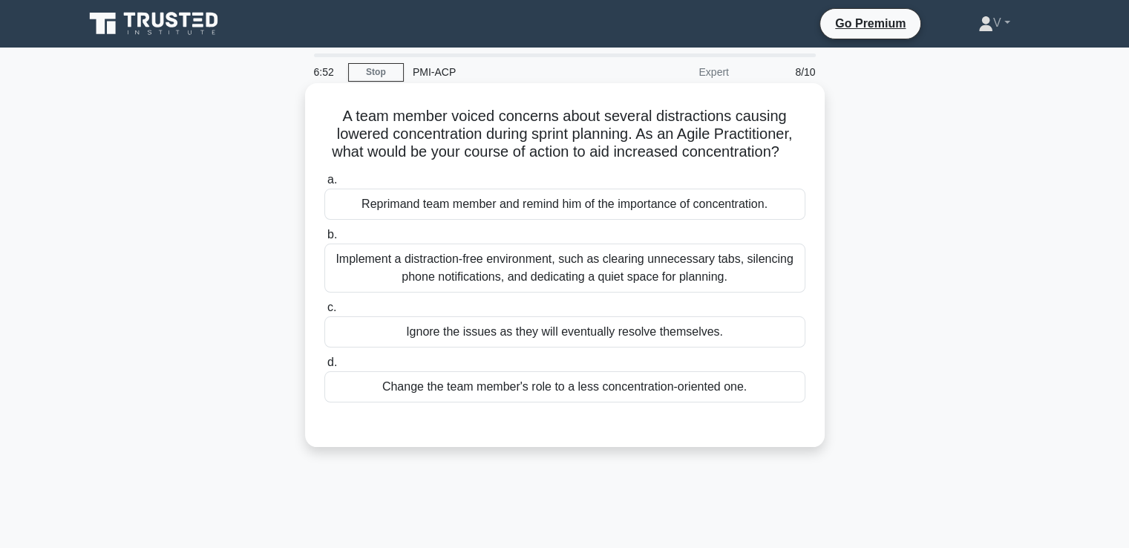
click at [647, 262] on div "Implement a distraction-free environment, such as clearing unnecessary tabs, si…" at bounding box center [564, 267] width 481 height 49
click at [324, 240] on input "b. Implement a distraction-free environment, such as clearing unnecessary tabs,…" at bounding box center [324, 235] width 0 height 10
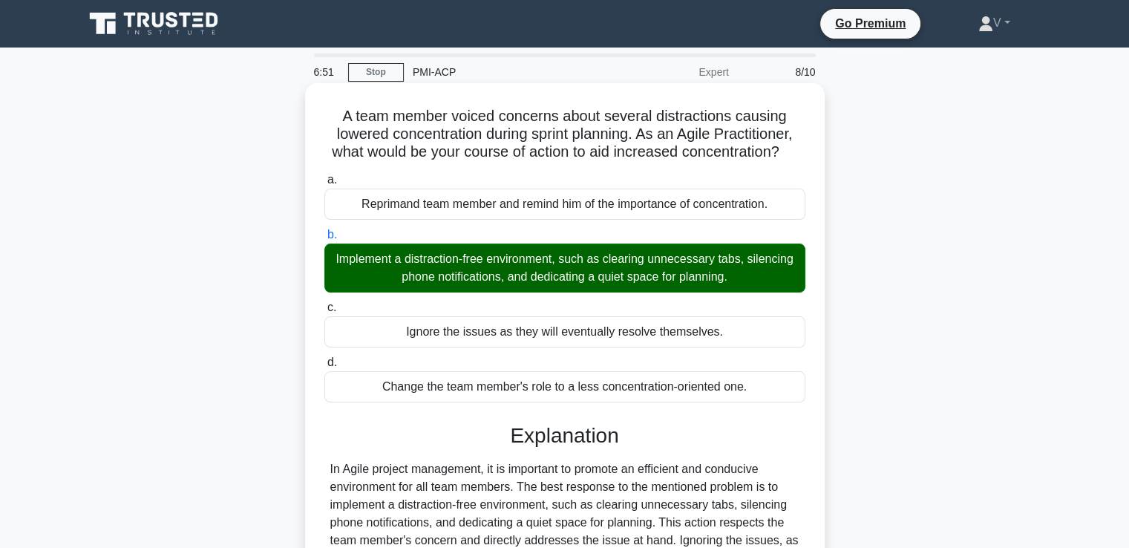
scroll to position [255, 0]
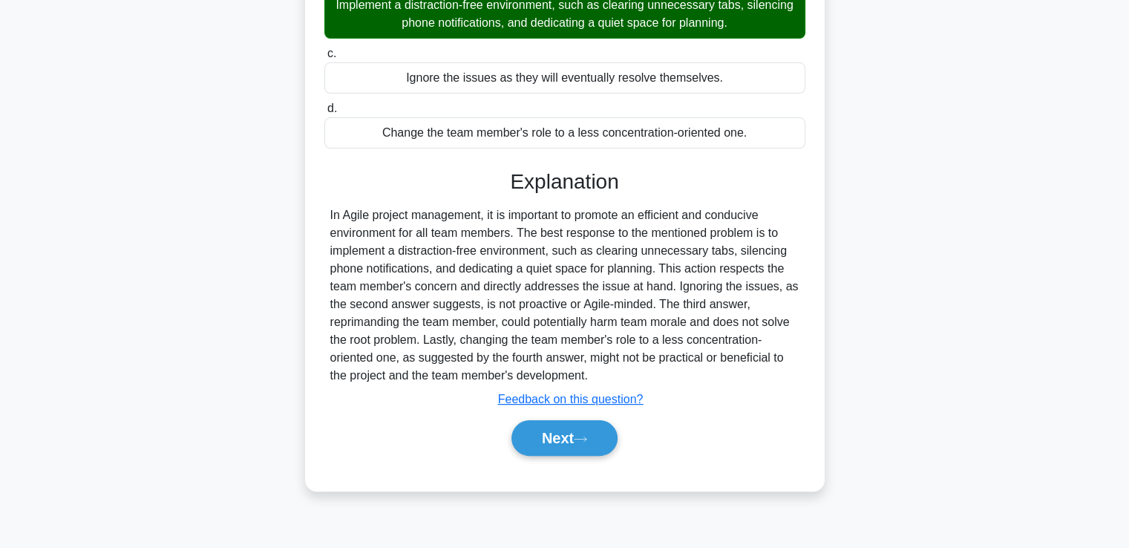
click at [565, 455] on div "Next" at bounding box center [564, 438] width 481 height 48
click at [569, 433] on button "Next" at bounding box center [564, 438] width 106 height 36
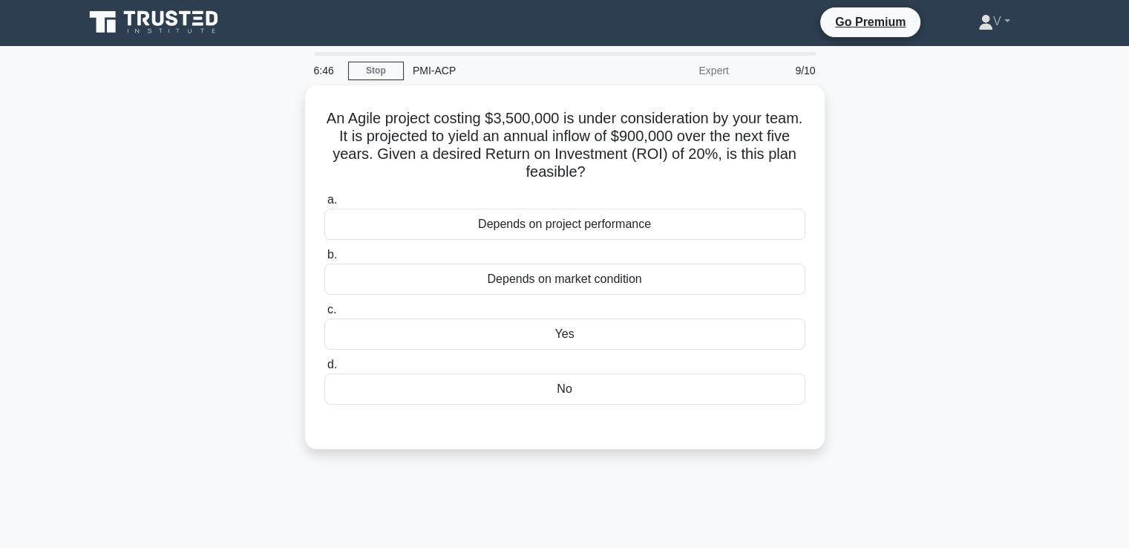
scroll to position [0, 0]
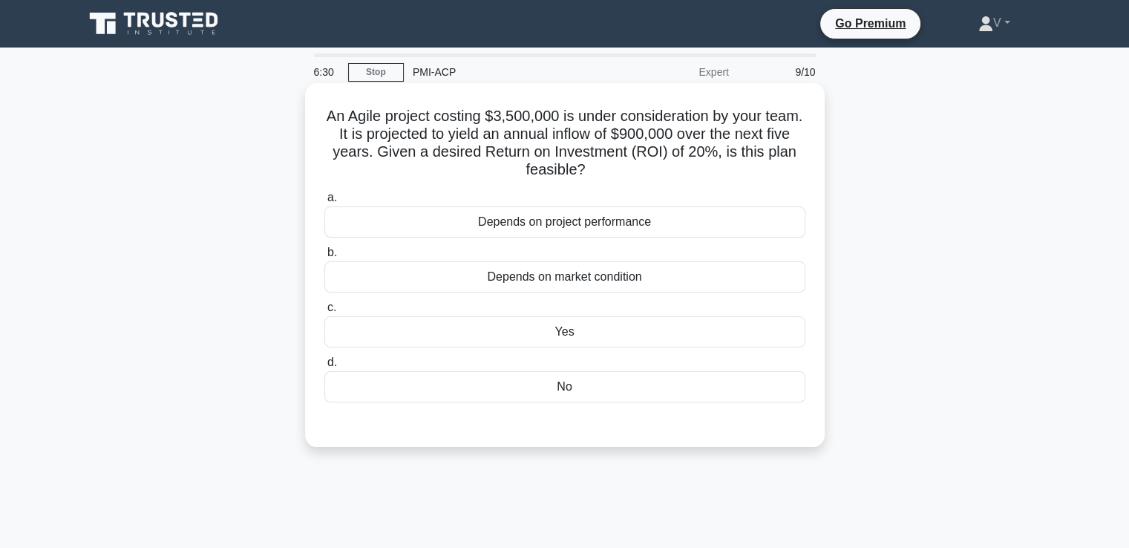
click at [595, 336] on div "Yes" at bounding box center [564, 331] width 481 height 31
click at [324, 313] on input "c. Yes" at bounding box center [324, 308] width 0 height 10
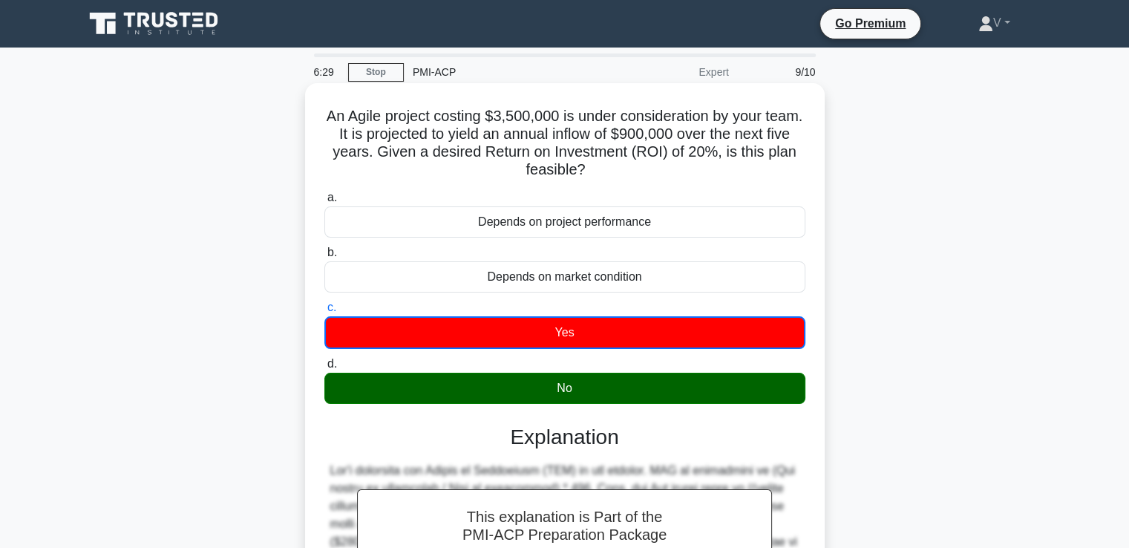
scroll to position [368, 0]
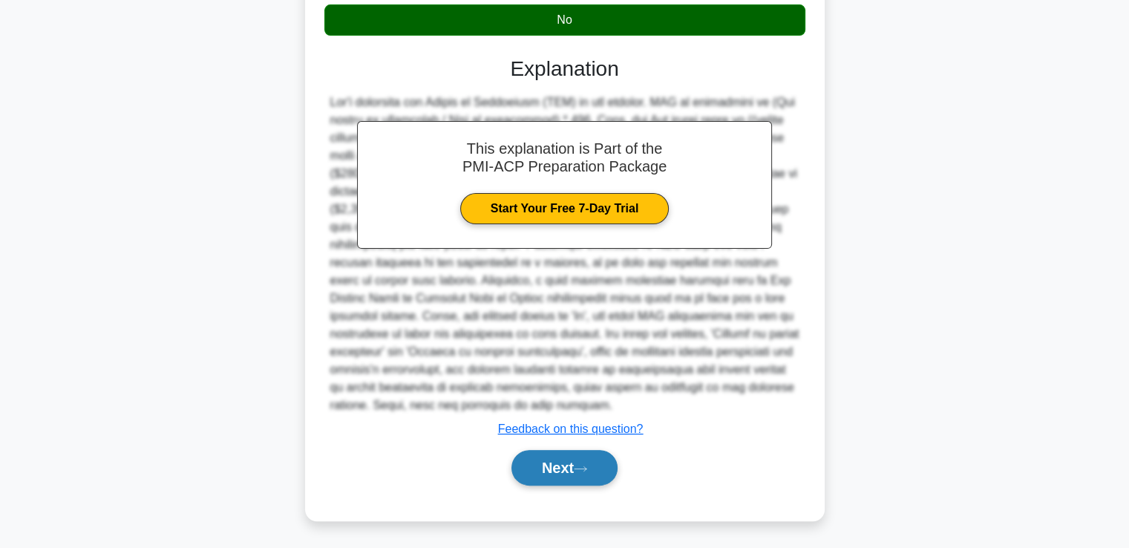
click at [580, 458] on button "Next" at bounding box center [564, 468] width 106 height 36
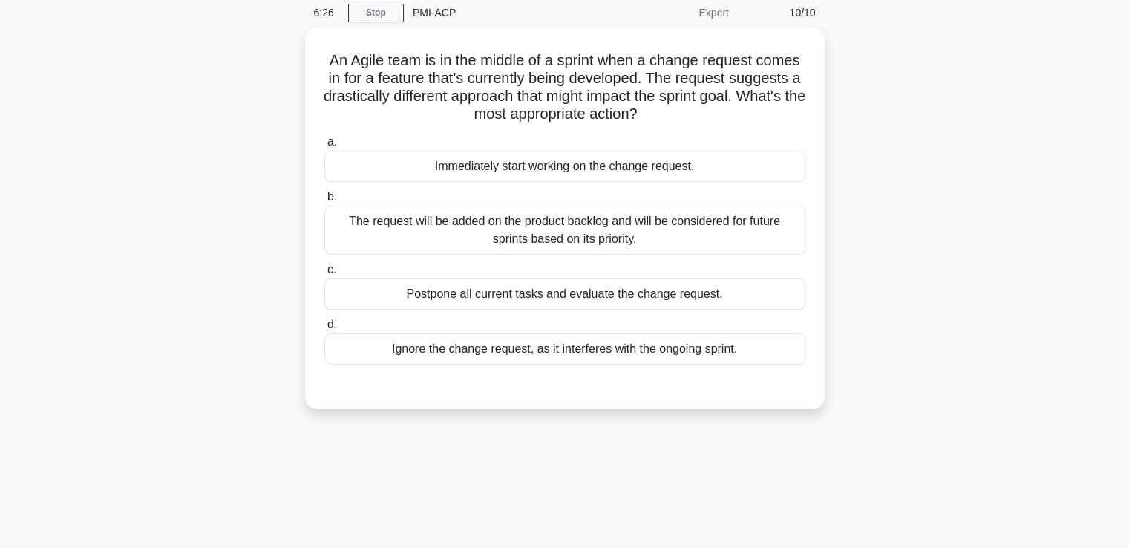
scroll to position [43, 0]
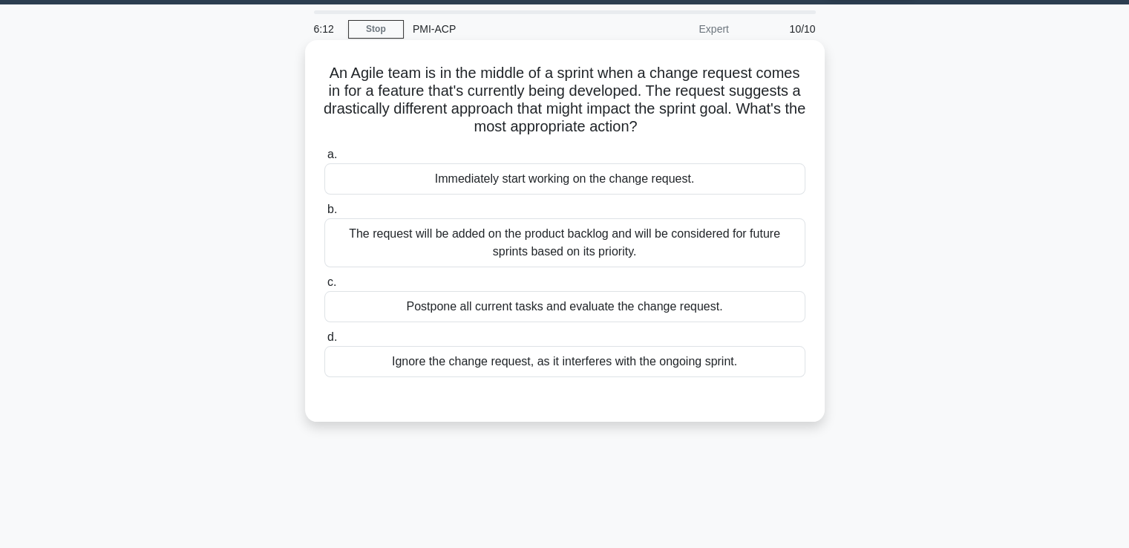
click at [576, 196] on div "a. Immediately start working on the change request. b. The request will be adde…" at bounding box center [564, 262] width 499 height 238
click at [576, 193] on div "Immediately start working on the change request." at bounding box center [564, 178] width 481 height 31
click at [324, 160] on input "a. Immediately start working on the change request." at bounding box center [324, 155] width 0 height 10
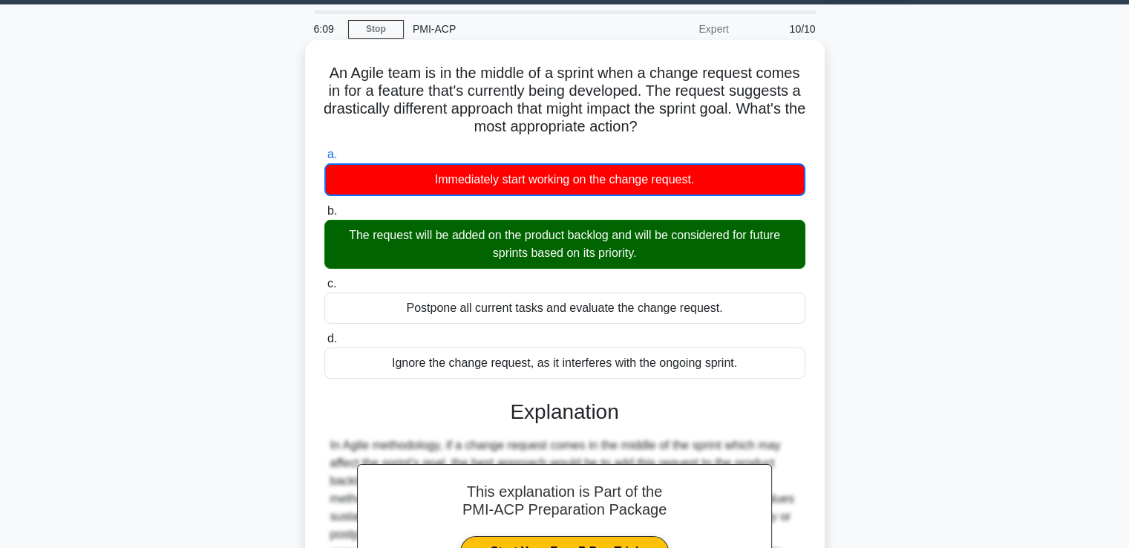
scroll to position [255, 0]
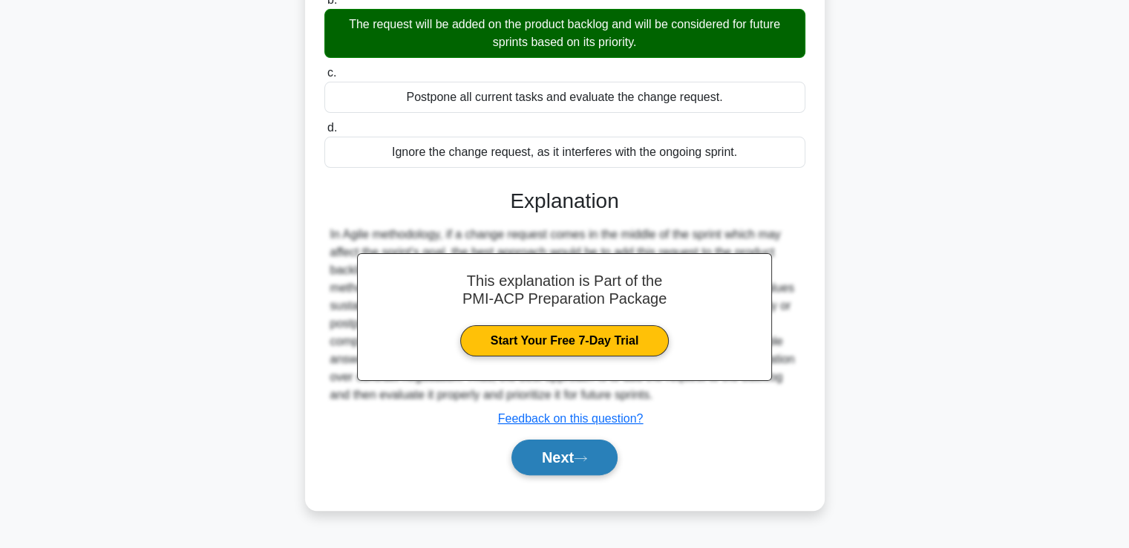
click at [551, 449] on button "Next" at bounding box center [564, 457] width 106 height 36
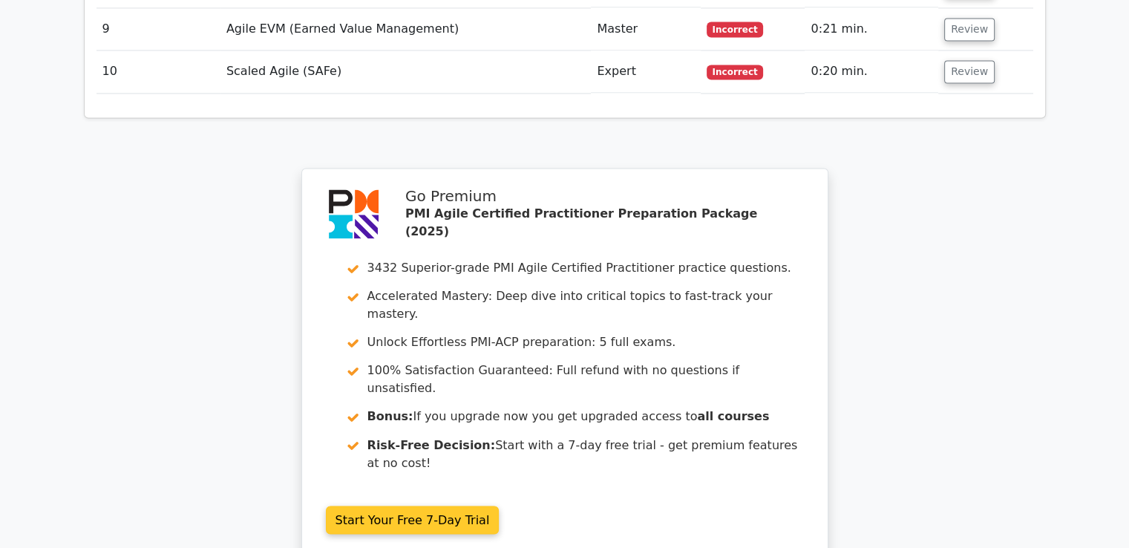
scroll to position [2384, 0]
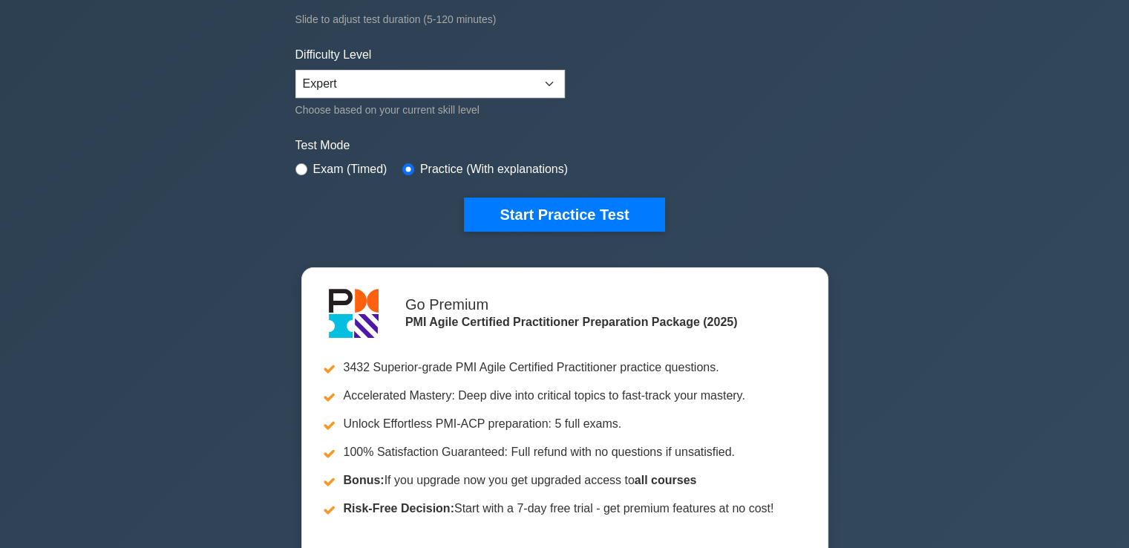
scroll to position [338, 0]
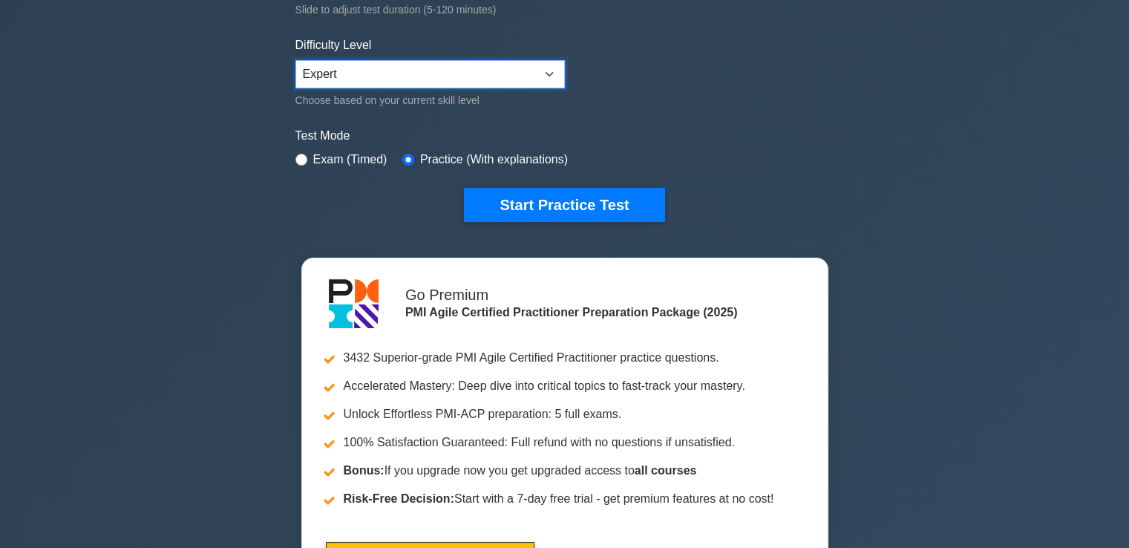
click at [412, 64] on select "Beginner Intermediate Expert" at bounding box center [429, 74] width 269 height 28
select select "beginner"
click at [295, 60] on select "Beginner Intermediate Expert" at bounding box center [429, 74] width 269 height 28
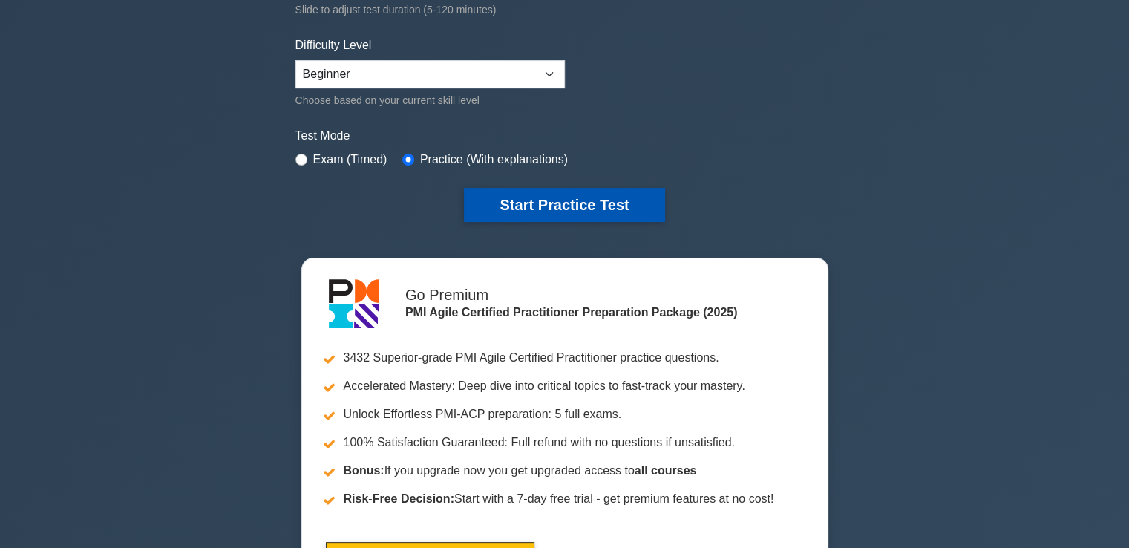
click at [524, 195] on button "Start Practice Test" at bounding box center [564, 205] width 200 height 34
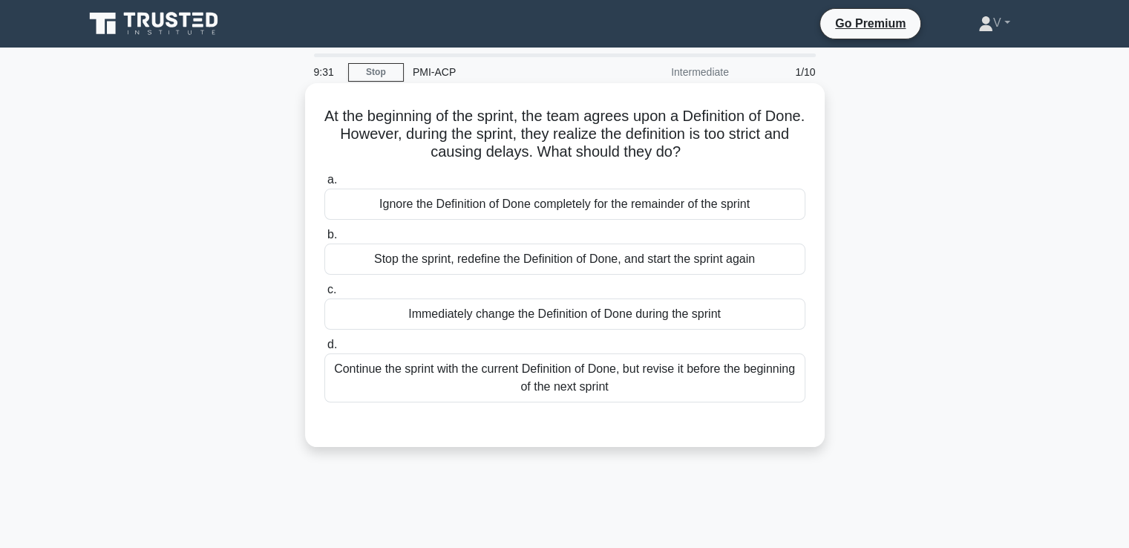
click at [594, 393] on div "Continue the sprint with the current Definition of Done, but revise it before t…" at bounding box center [564, 377] width 481 height 49
click at [324, 350] on input "d. Continue the sprint with the current Definition of Done, but revise it befor…" at bounding box center [324, 345] width 0 height 10
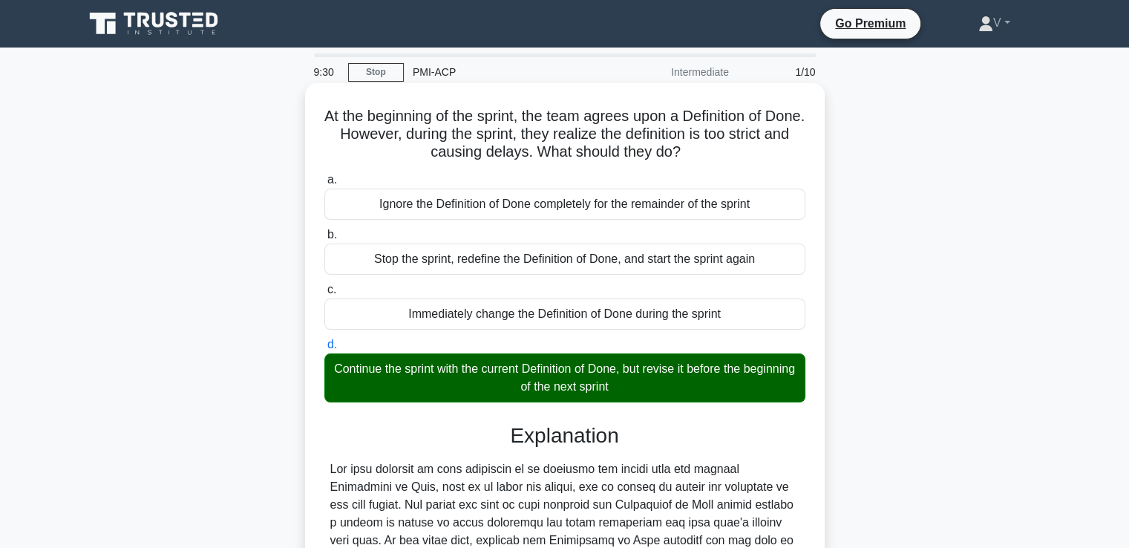
scroll to position [260, 0]
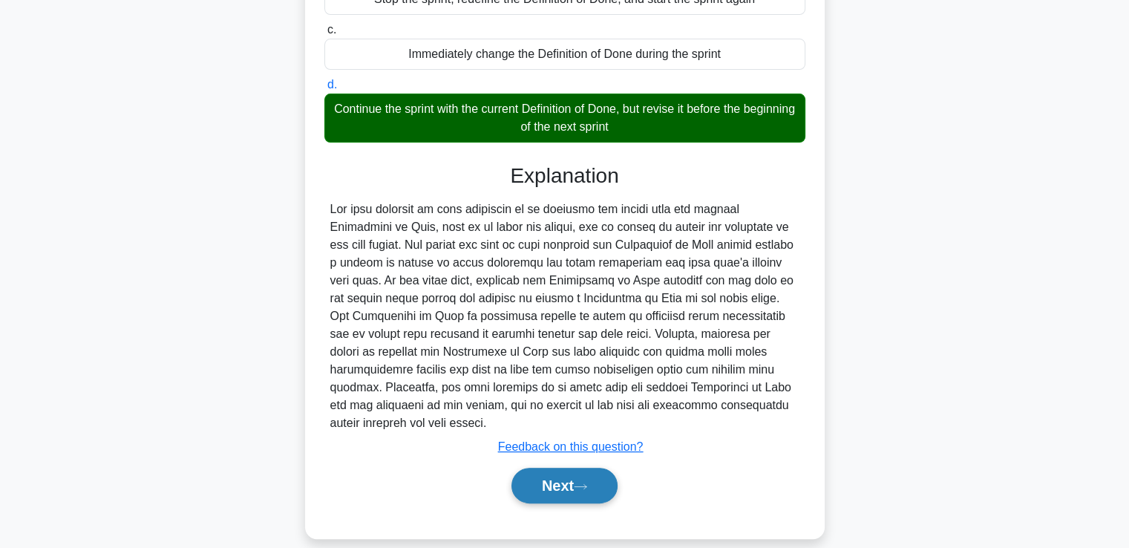
click at [583, 482] on icon at bounding box center [580, 486] width 13 height 8
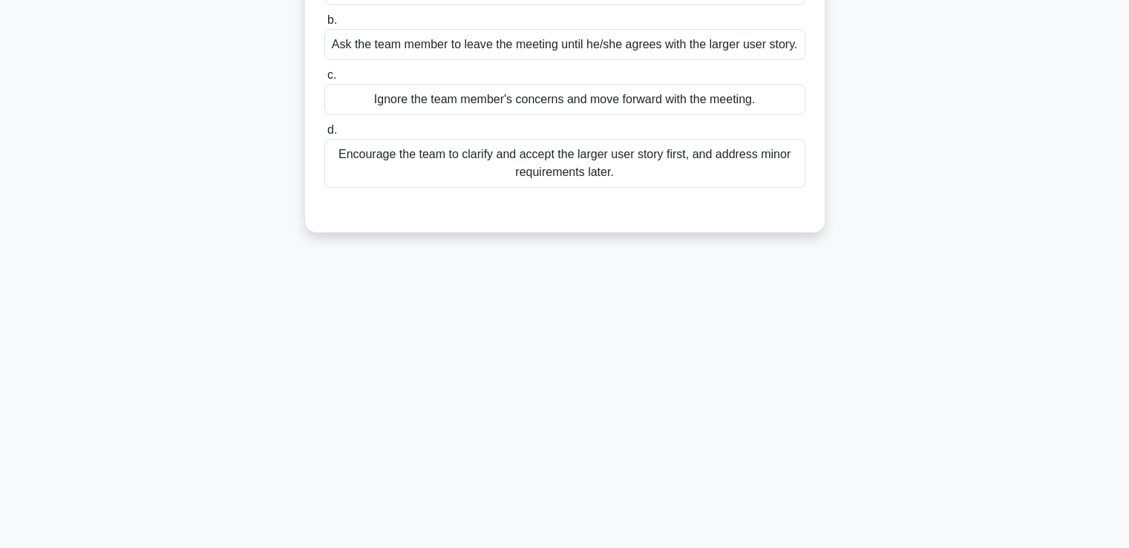
click at [583, 464] on div "9:27 Stop PMI-ACP Intermediate 2/10 During the sprint planning meeting, a team …" at bounding box center [565, 171] width 980 height 742
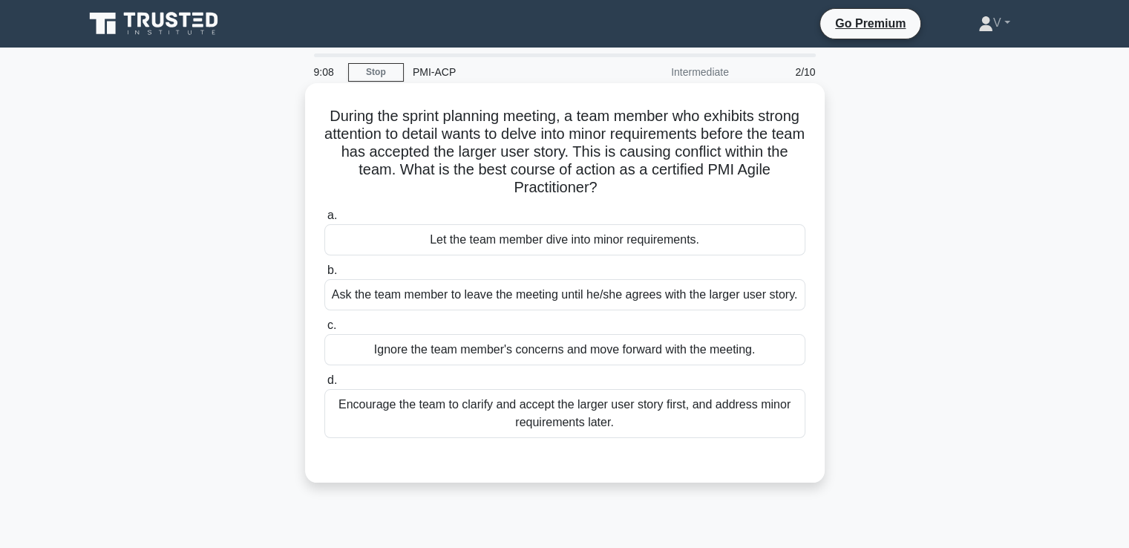
click at [538, 410] on div "Encourage the team to clarify and accept the larger user story first, and addre…" at bounding box center [564, 413] width 481 height 49
click at [324, 385] on input "d. Encourage the team to clarify and accept the larger user story first, and ad…" at bounding box center [324, 381] width 0 height 10
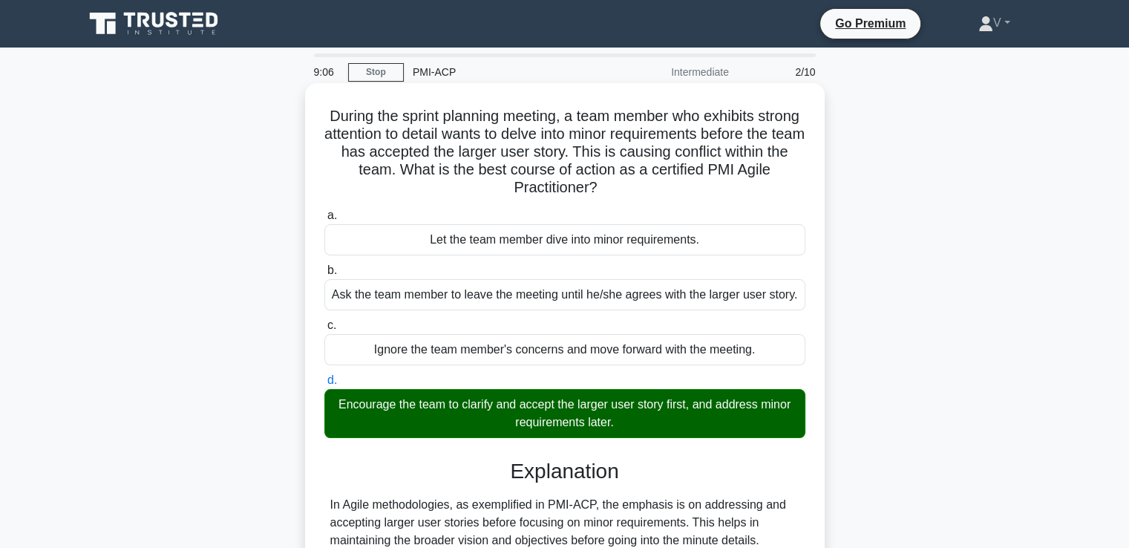
scroll to position [278, 0]
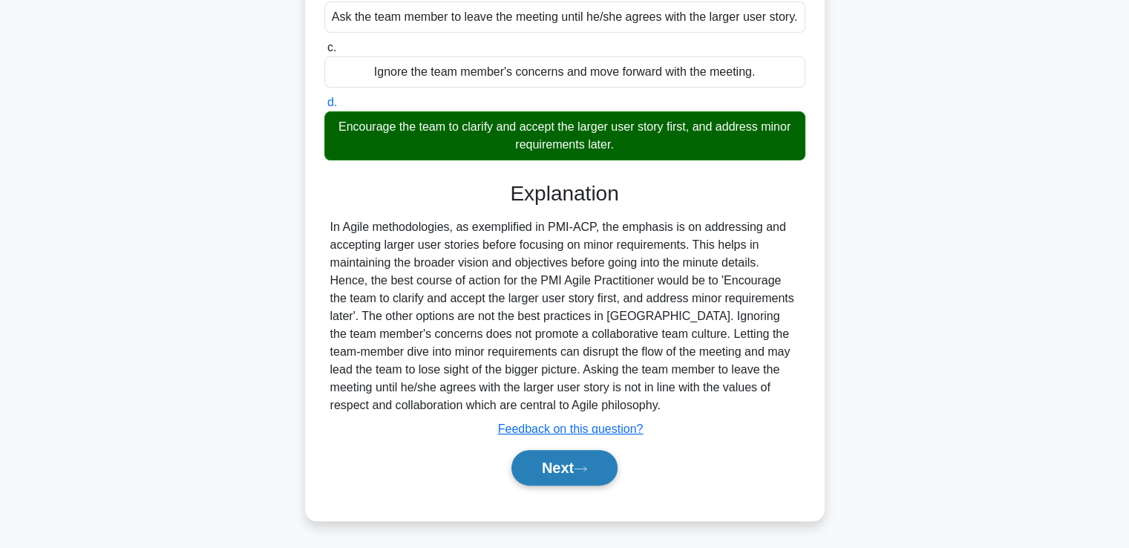
click at [561, 479] on button "Next" at bounding box center [564, 468] width 106 height 36
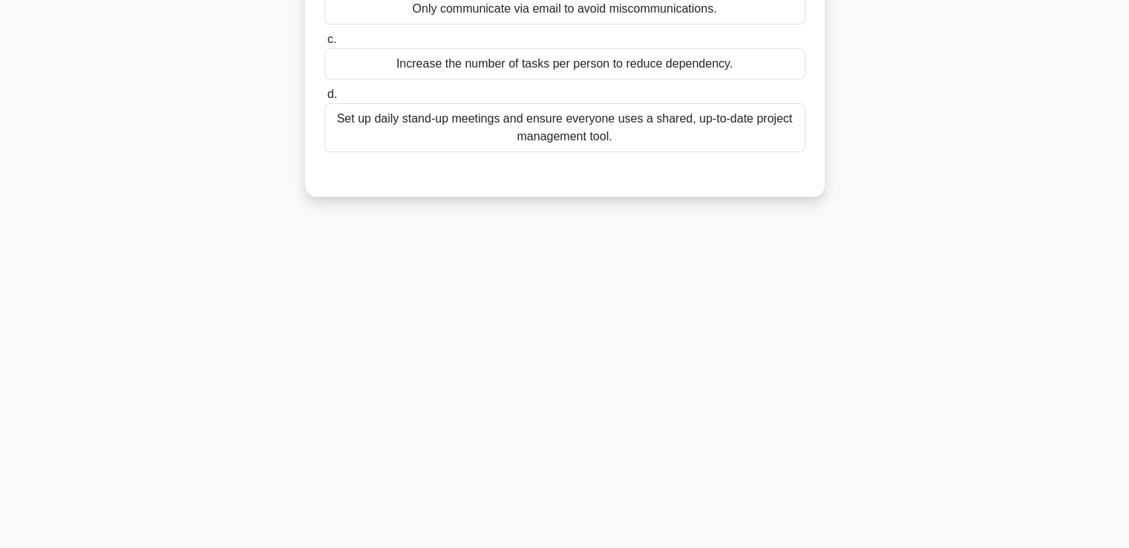
scroll to position [0, 0]
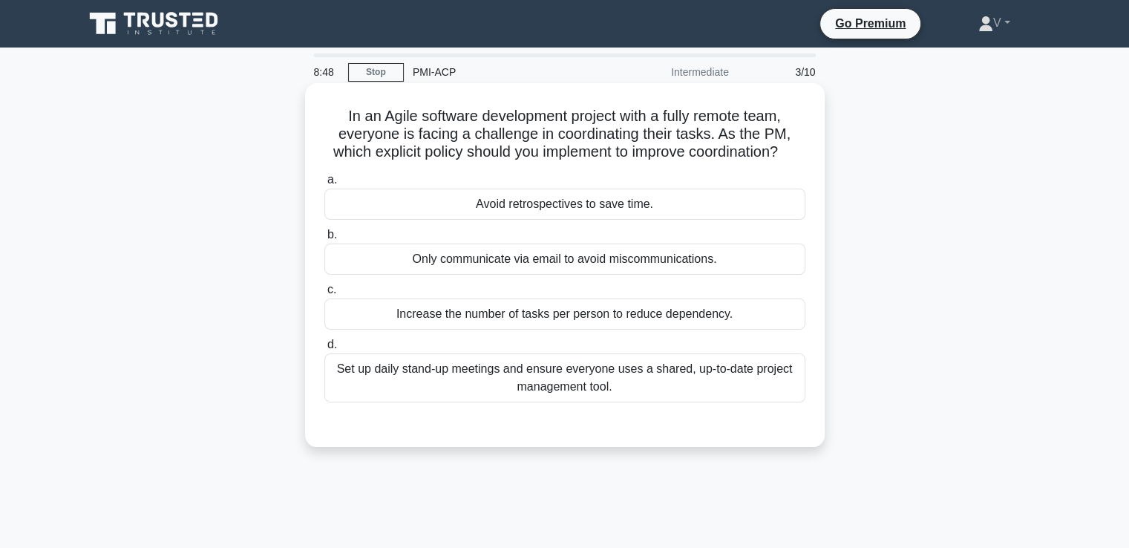
click at [534, 396] on div "Set up daily stand-up meetings and ensure everyone uses a shared, up-to-date pr…" at bounding box center [564, 377] width 481 height 49
click at [324, 350] on input "d. Set up daily stand-up meetings and ensure everyone uses a shared, up-to-date…" at bounding box center [324, 345] width 0 height 10
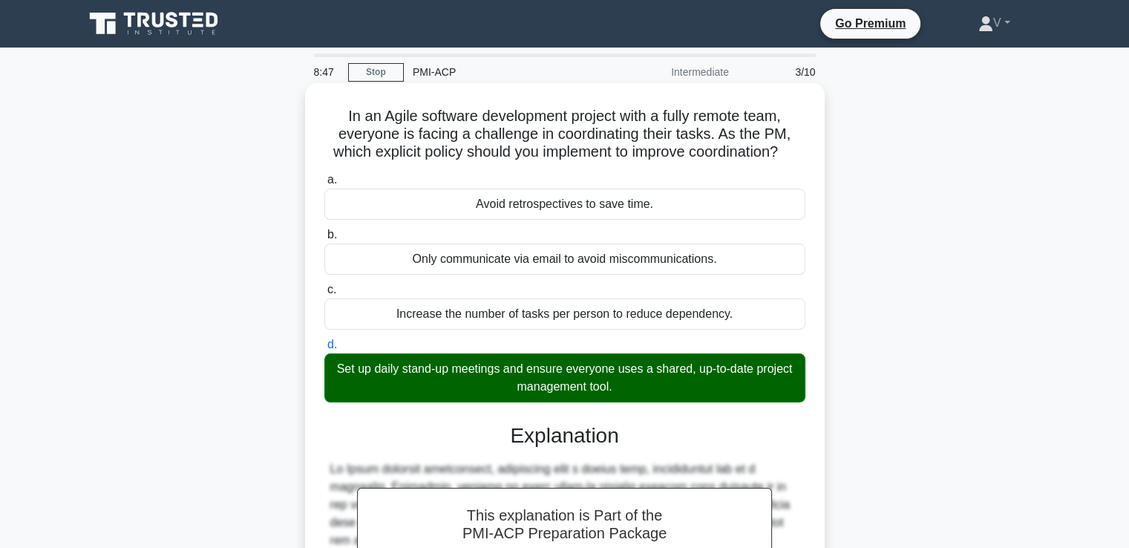
scroll to position [331, 0]
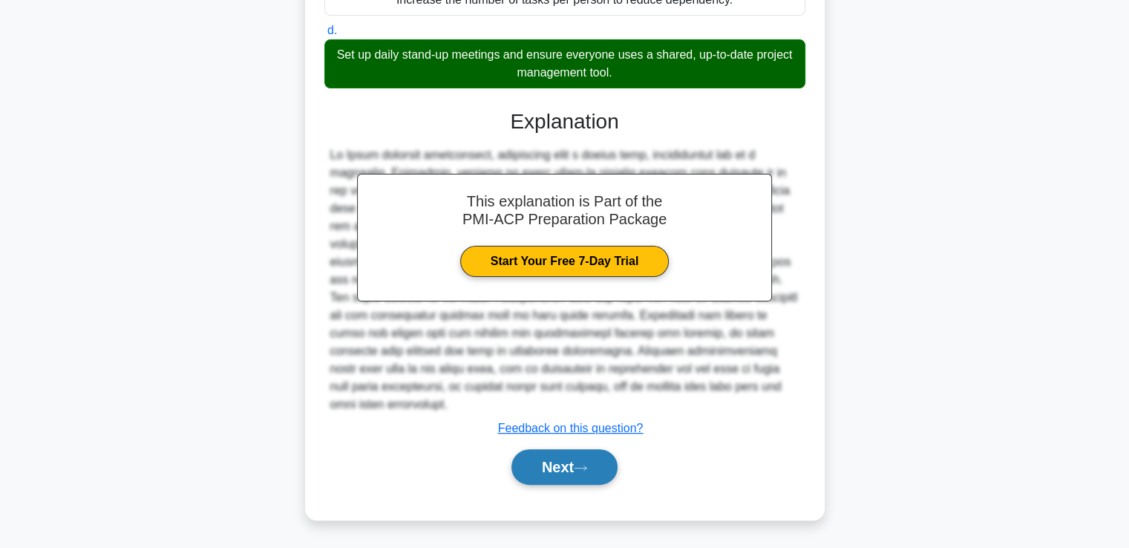
click at [537, 465] on button "Next" at bounding box center [564, 467] width 106 height 36
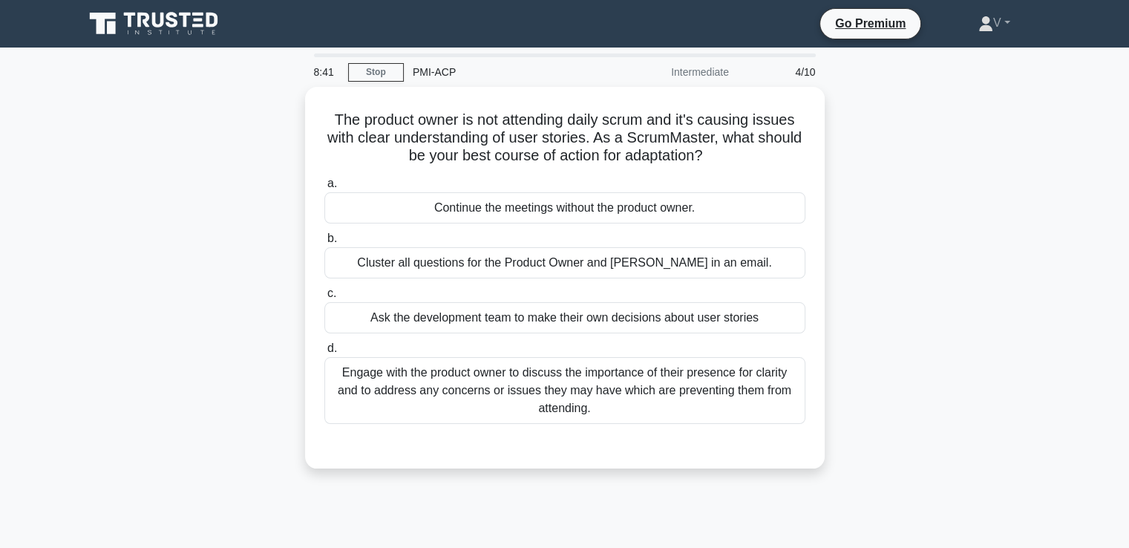
scroll to position [36, 0]
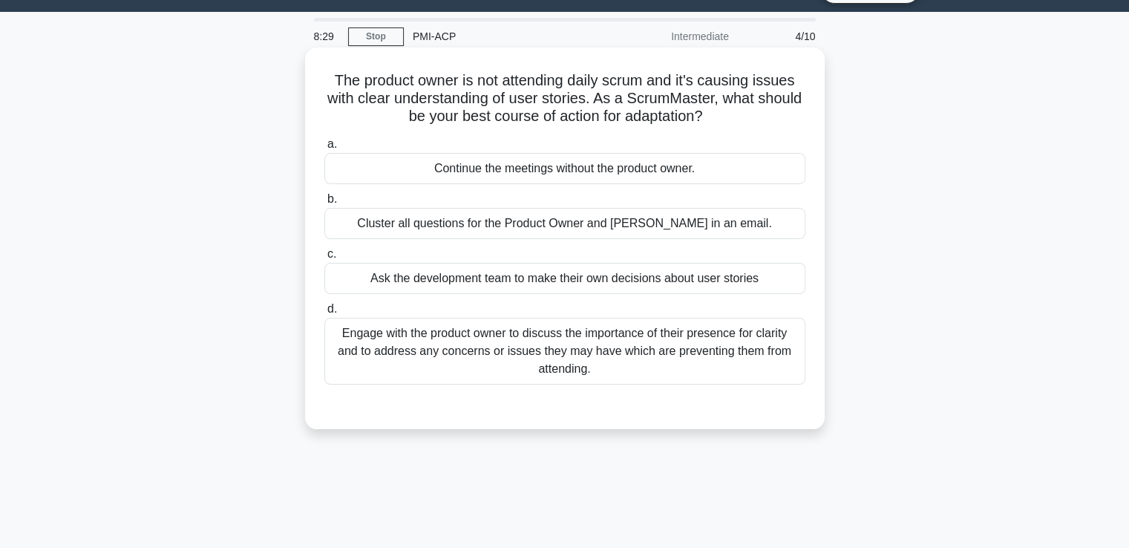
click at [503, 351] on div "Engage with the product owner to discuss the importance of their presence for c…" at bounding box center [564, 351] width 481 height 67
click at [324, 314] on input "d. Engage with the product owner to discuss the importance of their presence fo…" at bounding box center [324, 309] width 0 height 10
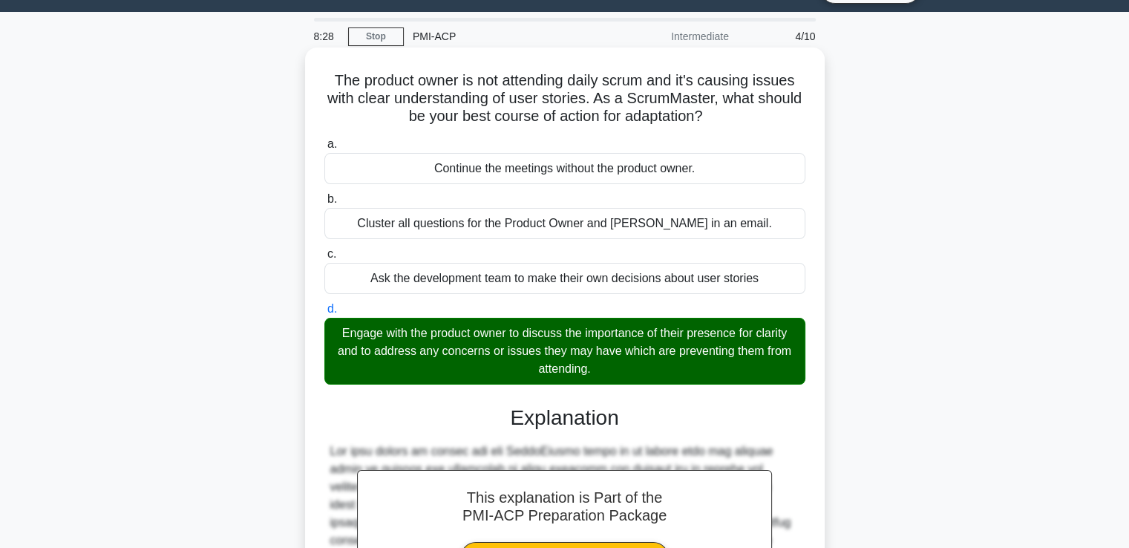
scroll to position [295, 0]
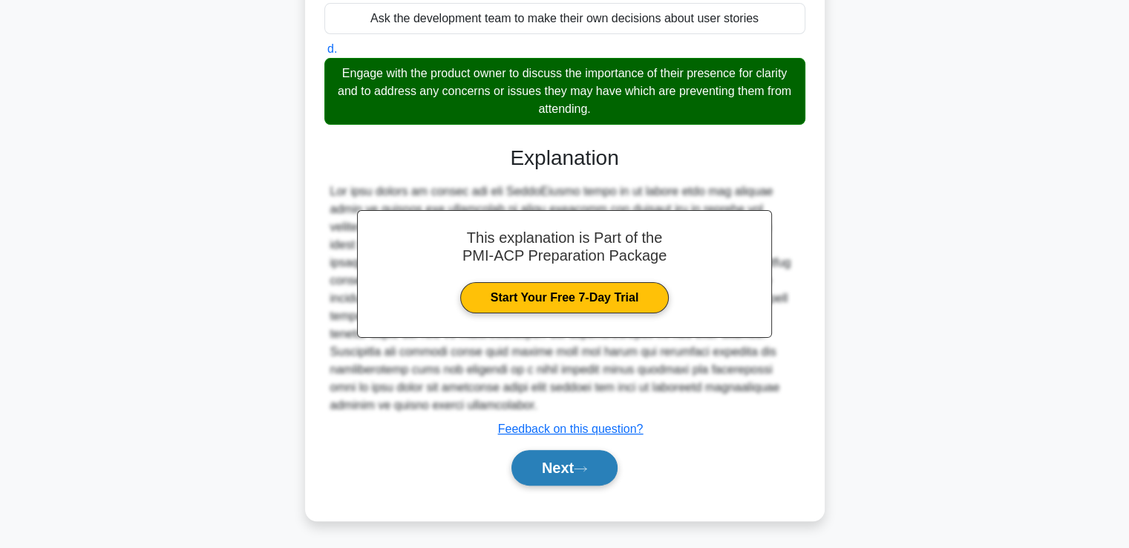
click at [539, 468] on button "Next" at bounding box center [564, 468] width 106 height 36
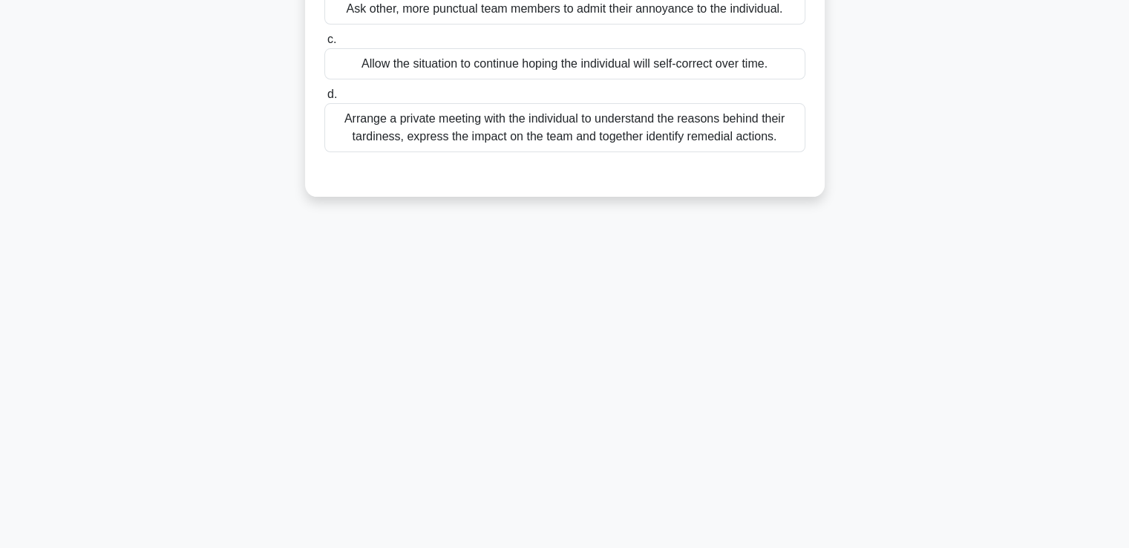
scroll to position [0, 0]
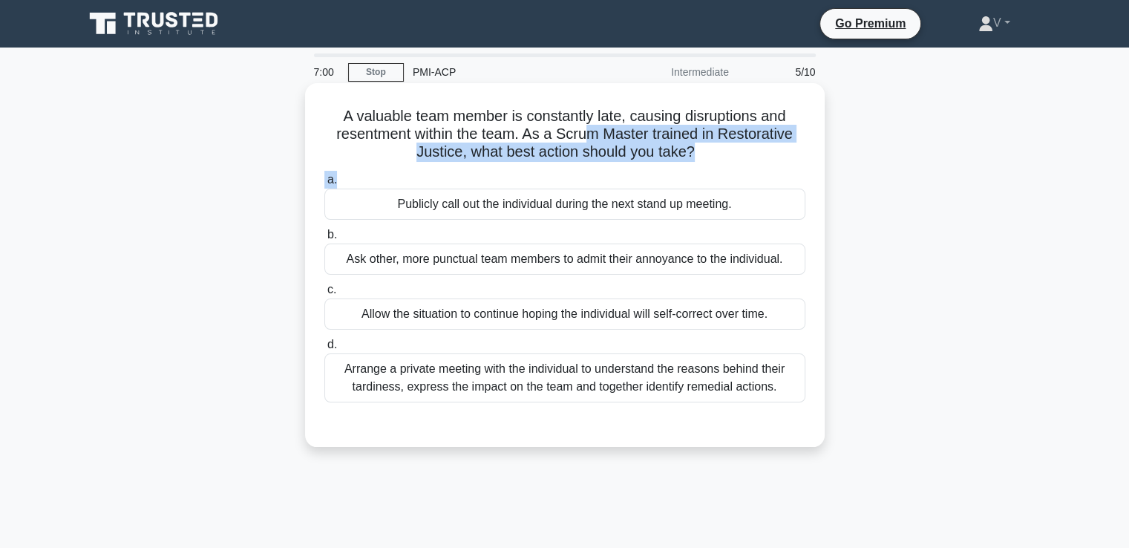
drag, startPoint x: 586, startPoint y: 140, endPoint x: 724, endPoint y: 167, distance: 140.8
click at [724, 167] on div "A valuable team member is constantly late, causing disruptions and resentment w…" at bounding box center [565, 265] width 508 height 352
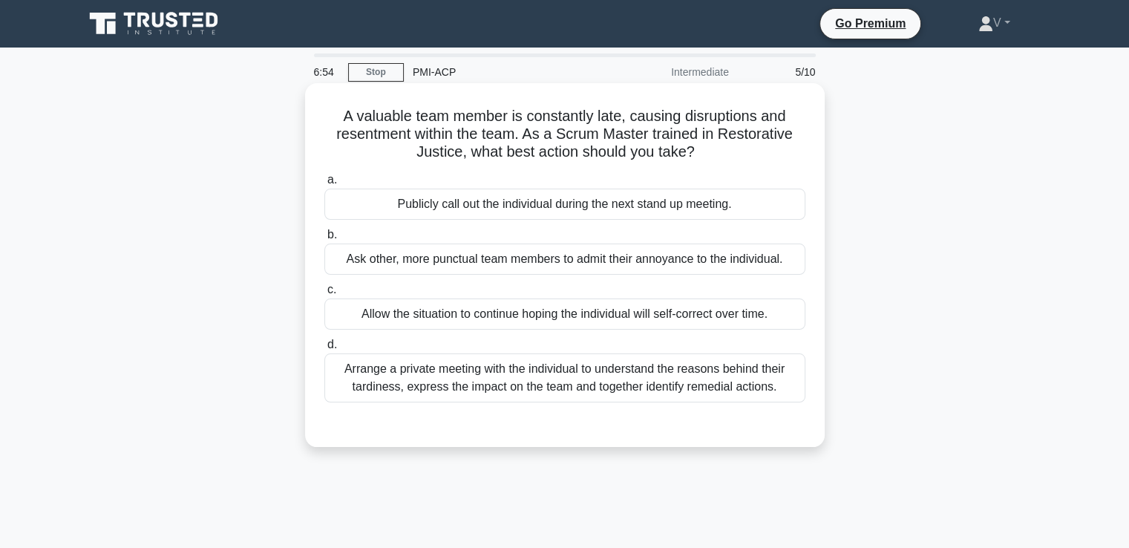
click at [554, 379] on div "Arrange a private meeting with the individual to understand the reasons behind …" at bounding box center [564, 377] width 481 height 49
click at [324, 350] on input "d. Arrange a private meeting with the individual to understand the reasons behi…" at bounding box center [324, 345] width 0 height 10
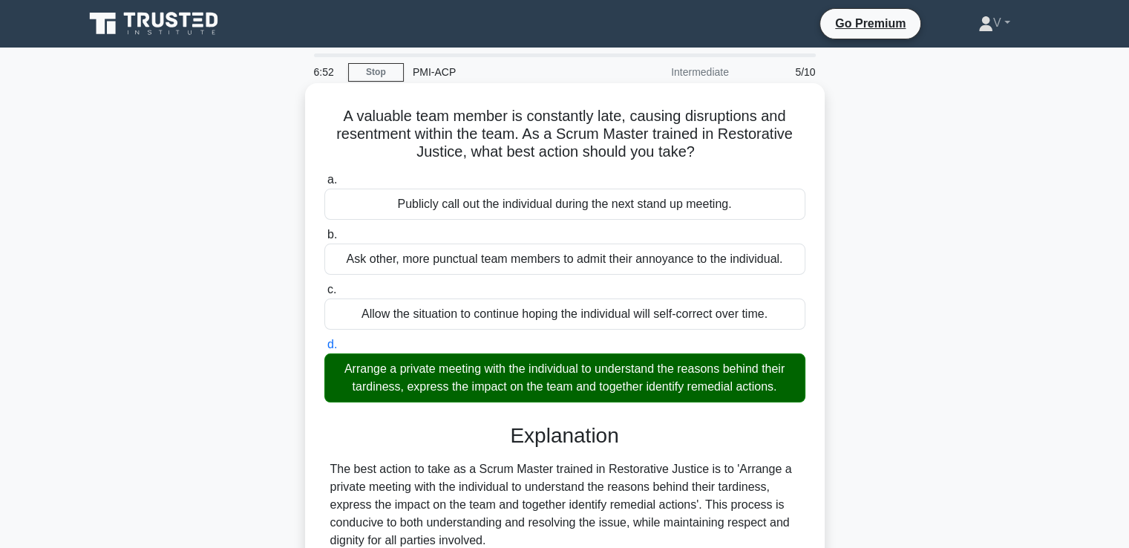
scroll to position [295, 0]
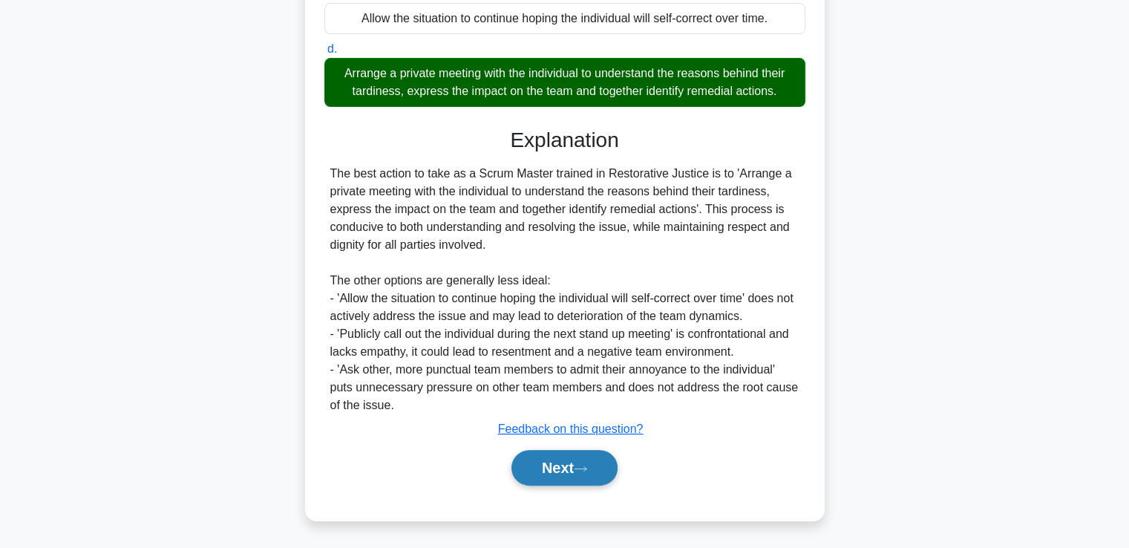
click at [551, 479] on button "Next" at bounding box center [564, 468] width 106 height 36
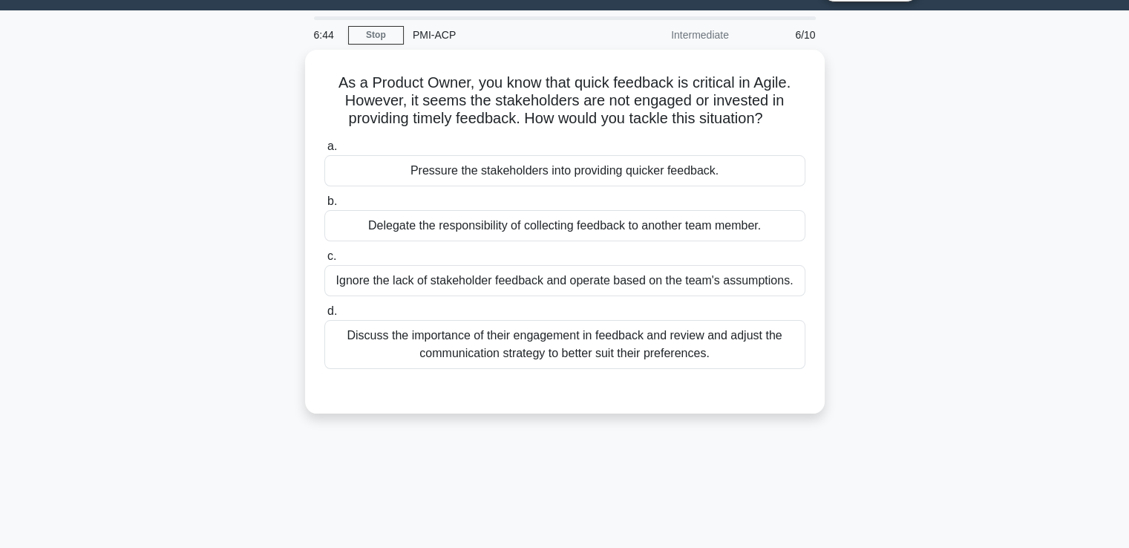
scroll to position [36, 0]
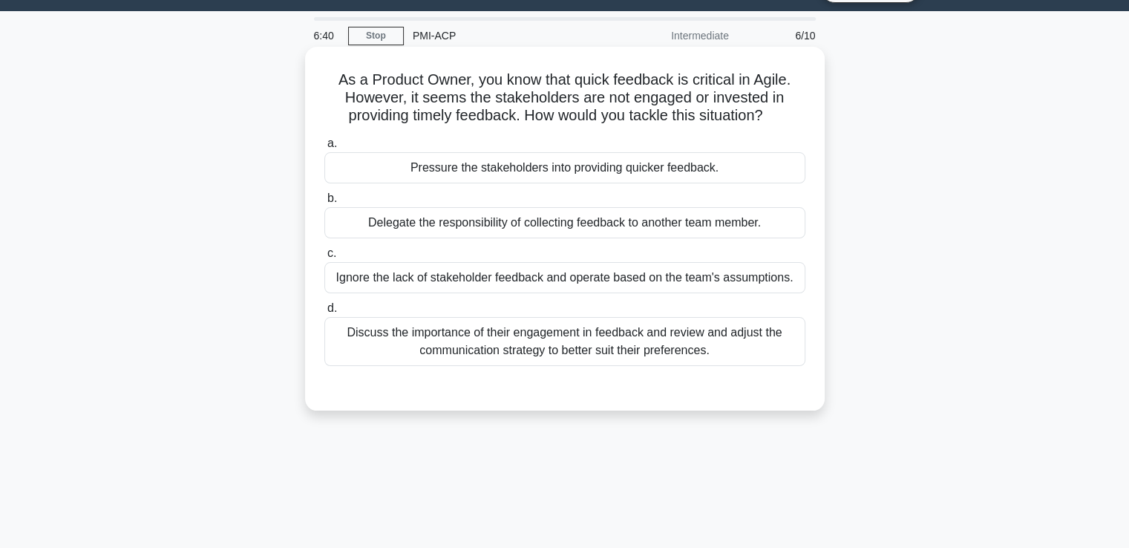
click at [524, 336] on div "Discuss the importance of their engagement in feedback and review and adjust th…" at bounding box center [564, 341] width 481 height 49
click at [324, 313] on input "d. Discuss the importance of their engagement in feedback and review and adjust…" at bounding box center [324, 309] width 0 height 10
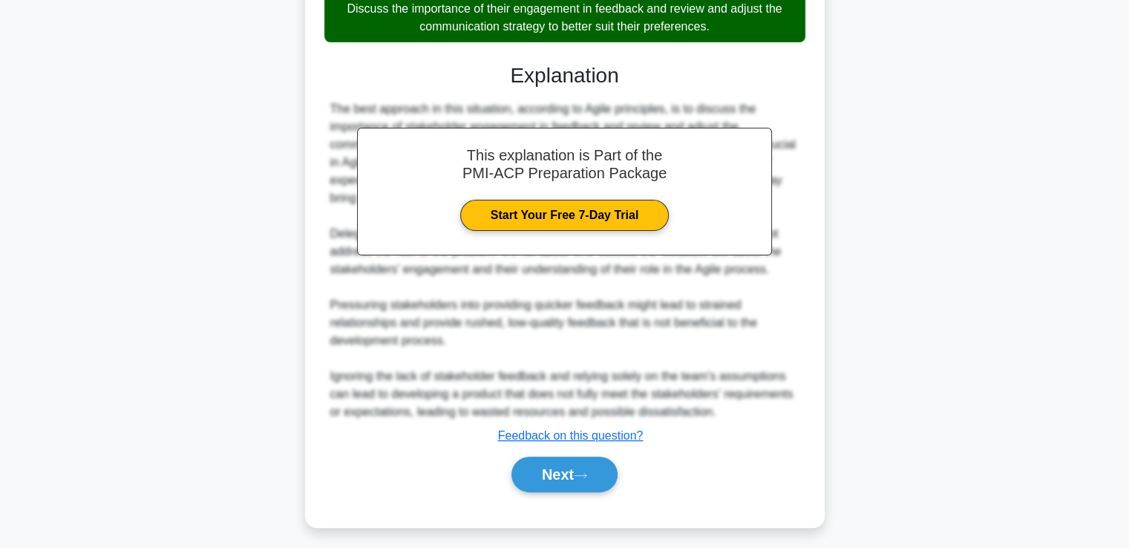
scroll to position [364, 0]
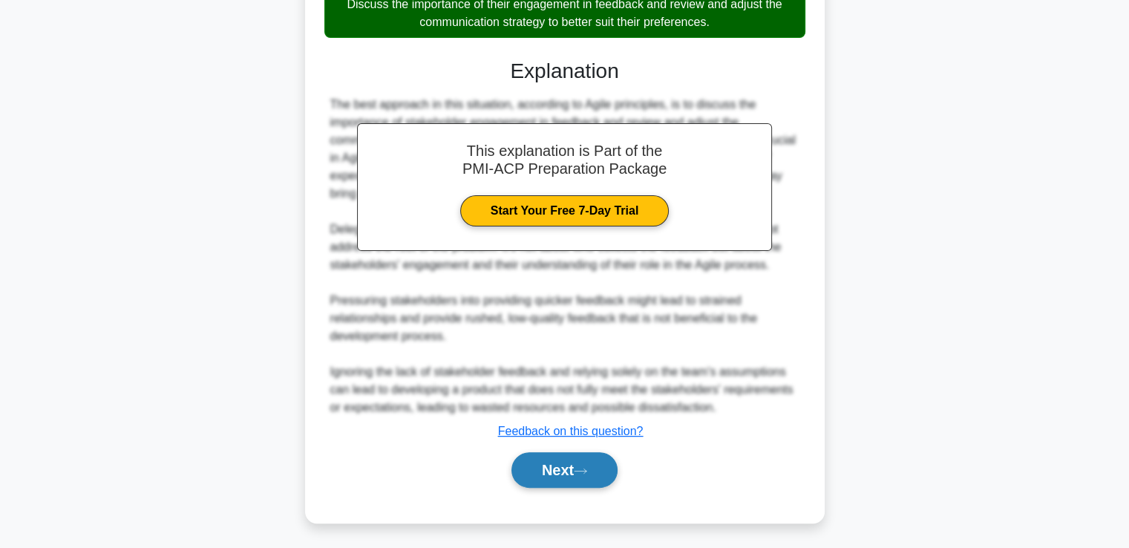
click at [538, 457] on button "Next" at bounding box center [564, 470] width 106 height 36
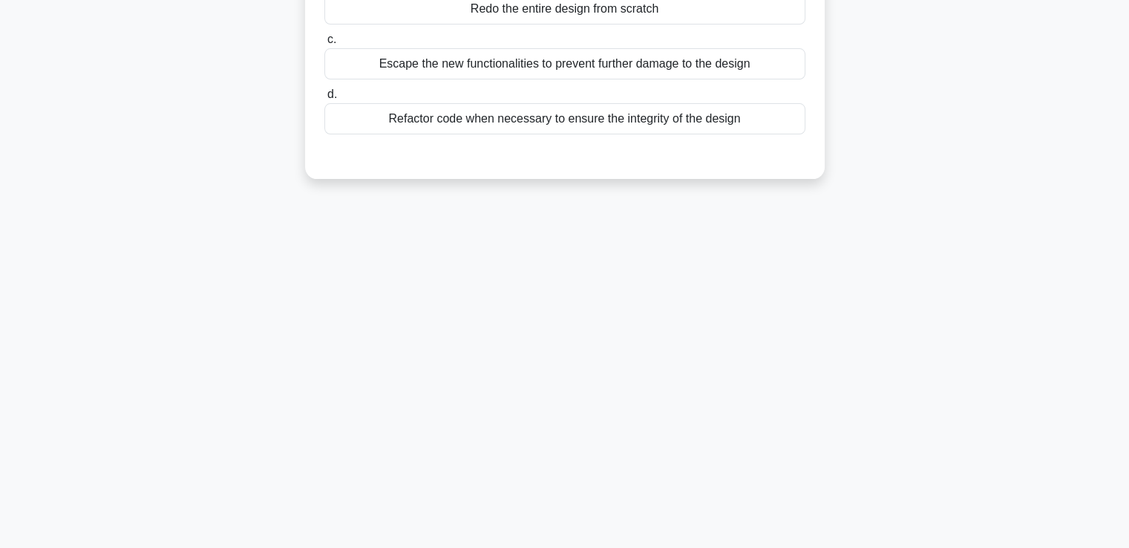
scroll to position [0, 0]
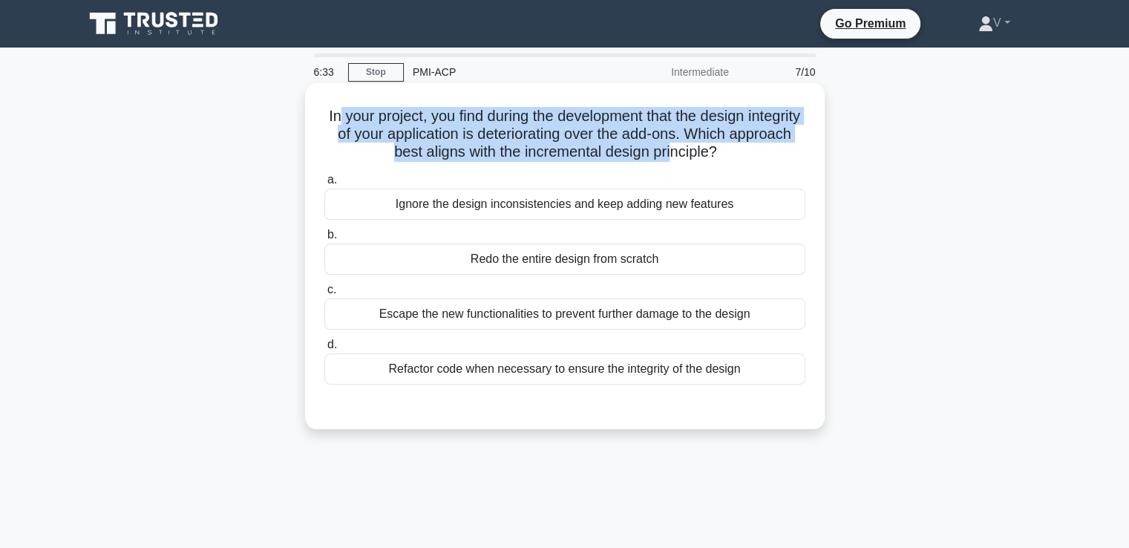
drag, startPoint x: 356, startPoint y: 114, endPoint x: 708, endPoint y: 158, distance: 355.3
click at [708, 158] on h5 "In your project, you find during the development that the design integrity of y…" at bounding box center [565, 134] width 484 height 55
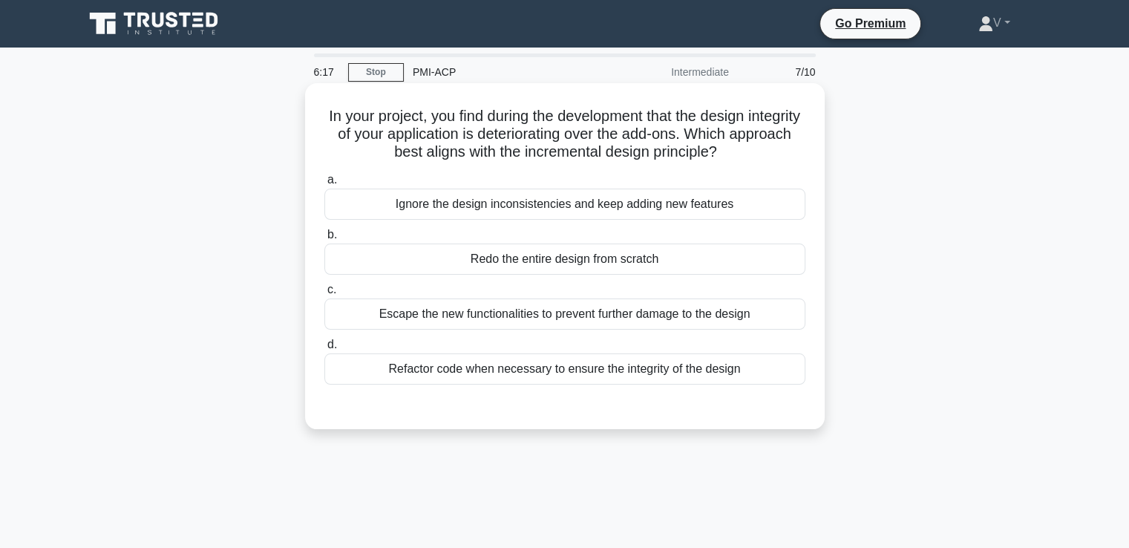
click at [585, 362] on div "Refactor code when necessary to ensure the integrity of the design" at bounding box center [564, 368] width 481 height 31
click at [324, 350] on input "d. Refactor code when necessary to ensure the integrity of the design" at bounding box center [324, 345] width 0 height 10
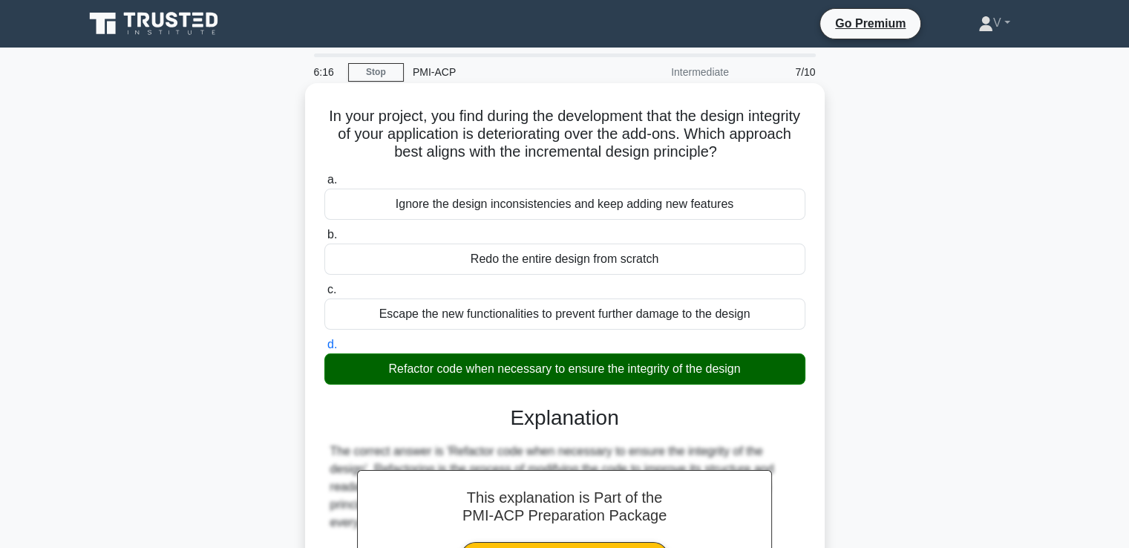
scroll to position [349, 0]
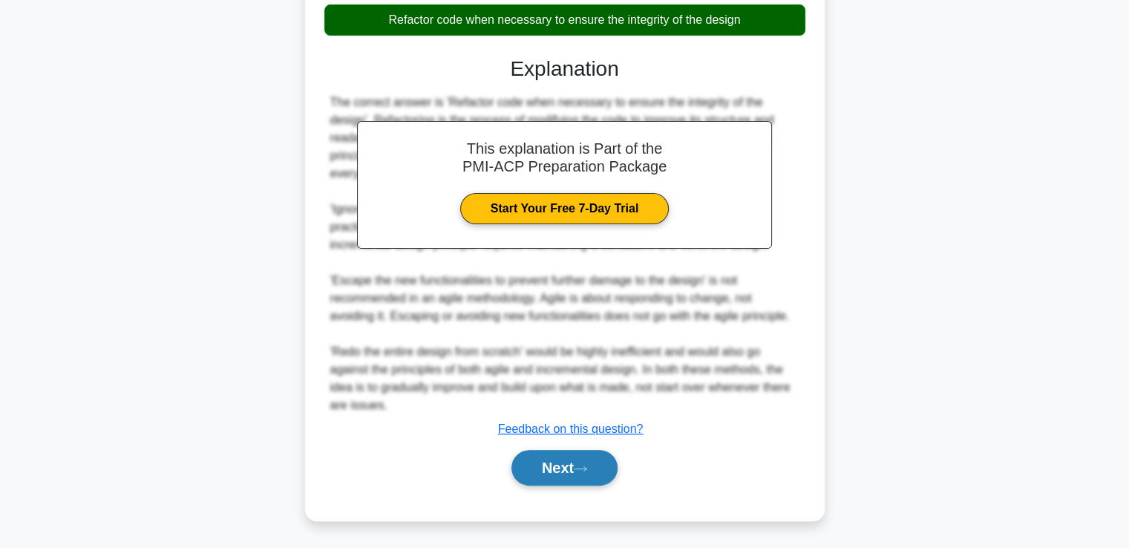
click at [570, 473] on button "Next" at bounding box center [564, 468] width 106 height 36
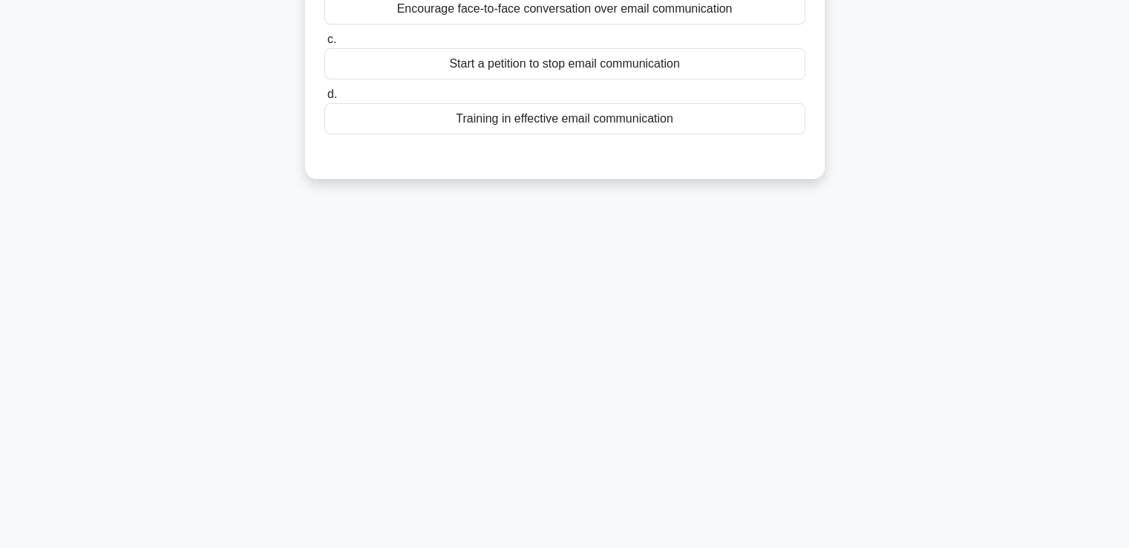
scroll to position [0, 0]
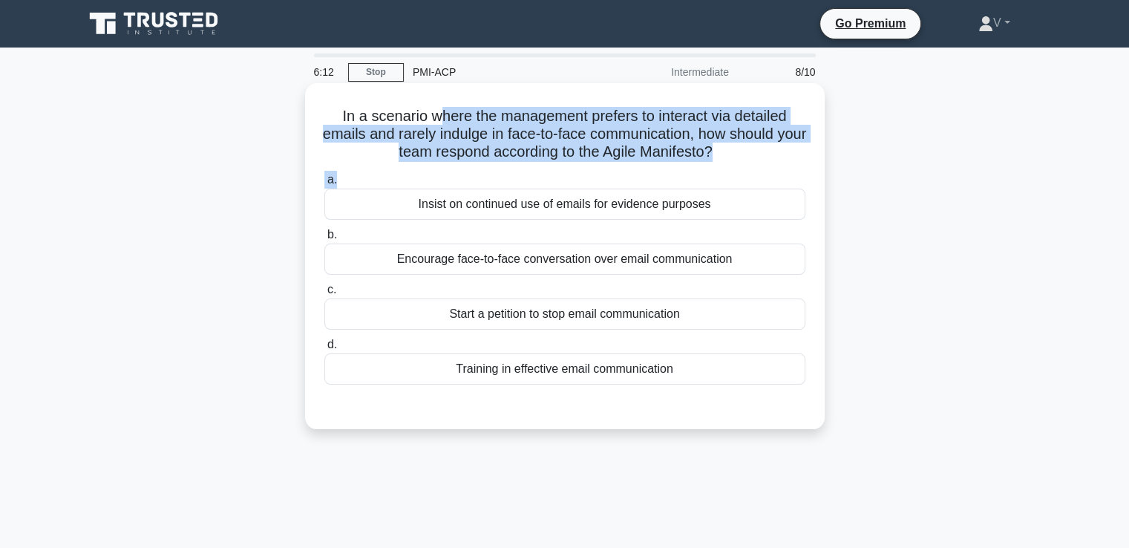
drag, startPoint x: 438, startPoint y: 118, endPoint x: 787, endPoint y: 178, distance: 354.0
click at [787, 178] on div "In a scenario where the management prefers to interact via detailed emails and …" at bounding box center [565, 256] width 508 height 334
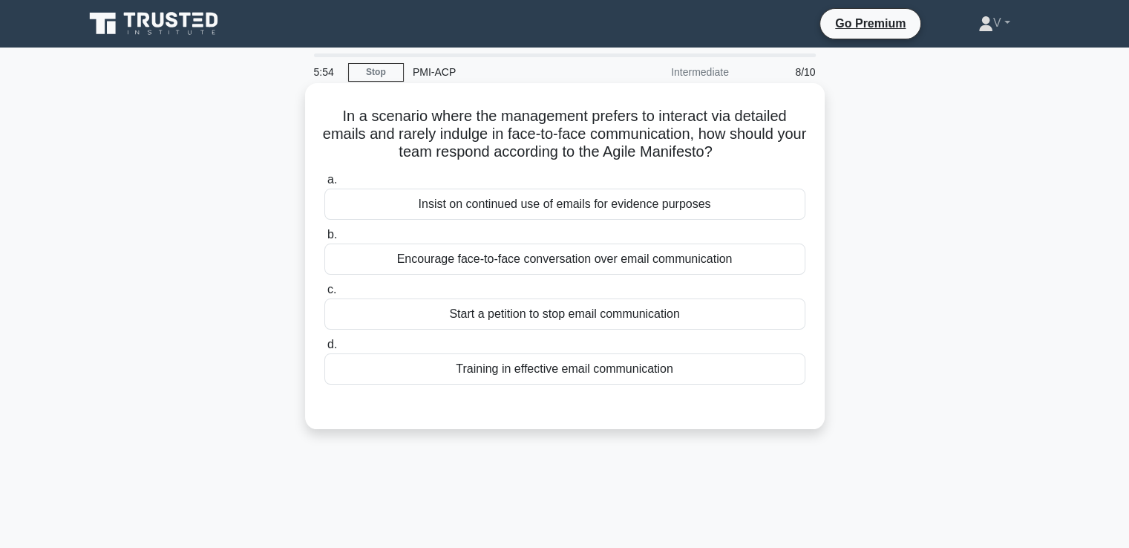
click at [561, 267] on div "Encourage face-to-face conversation over email communication" at bounding box center [564, 258] width 481 height 31
click at [324, 240] on input "b. Encourage face-to-face conversation over email communication" at bounding box center [324, 235] width 0 height 10
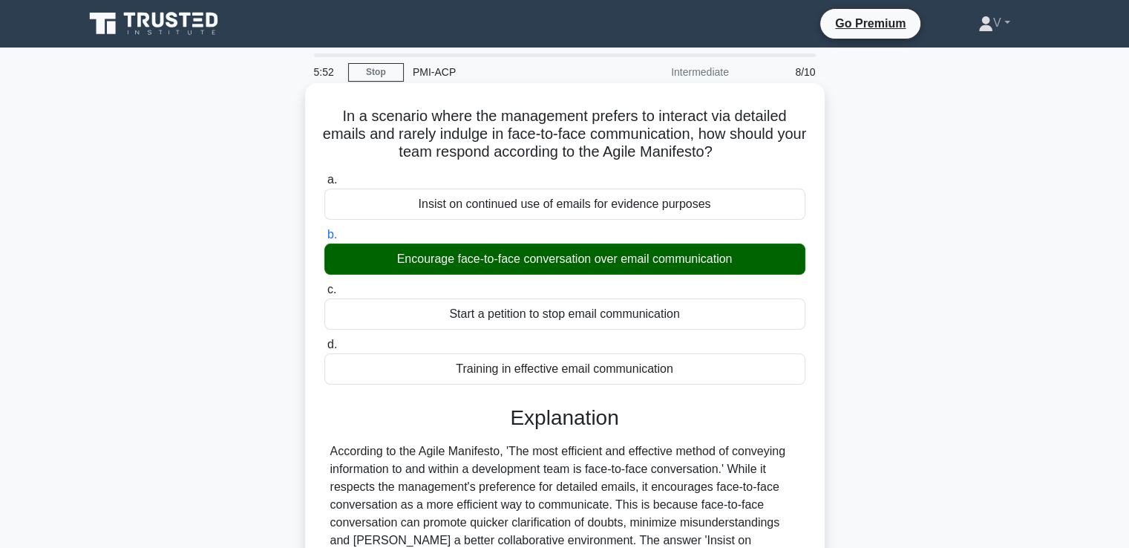
scroll to position [255, 0]
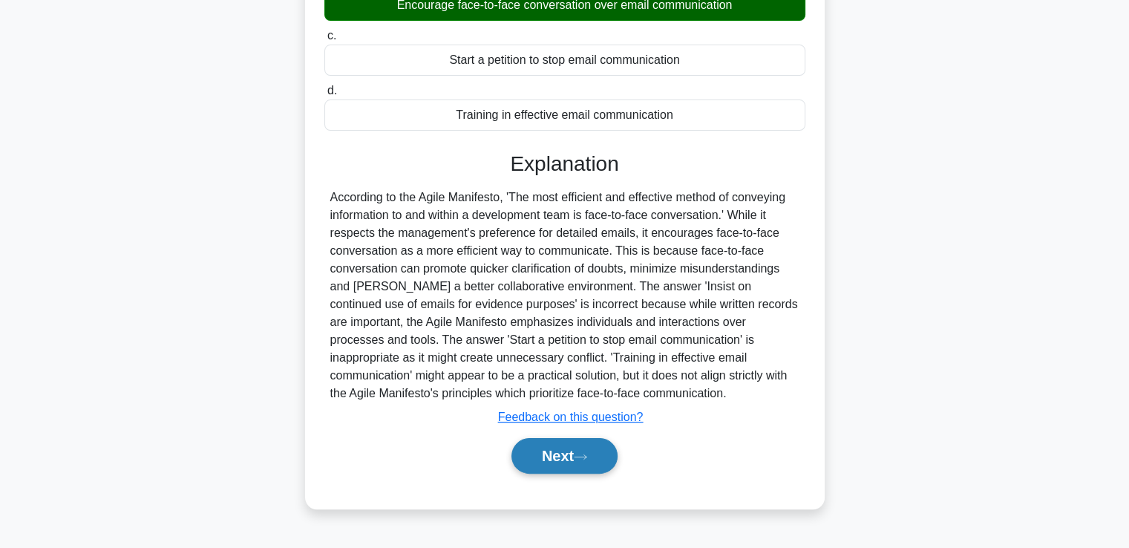
click at [563, 450] on button "Next" at bounding box center [564, 456] width 106 height 36
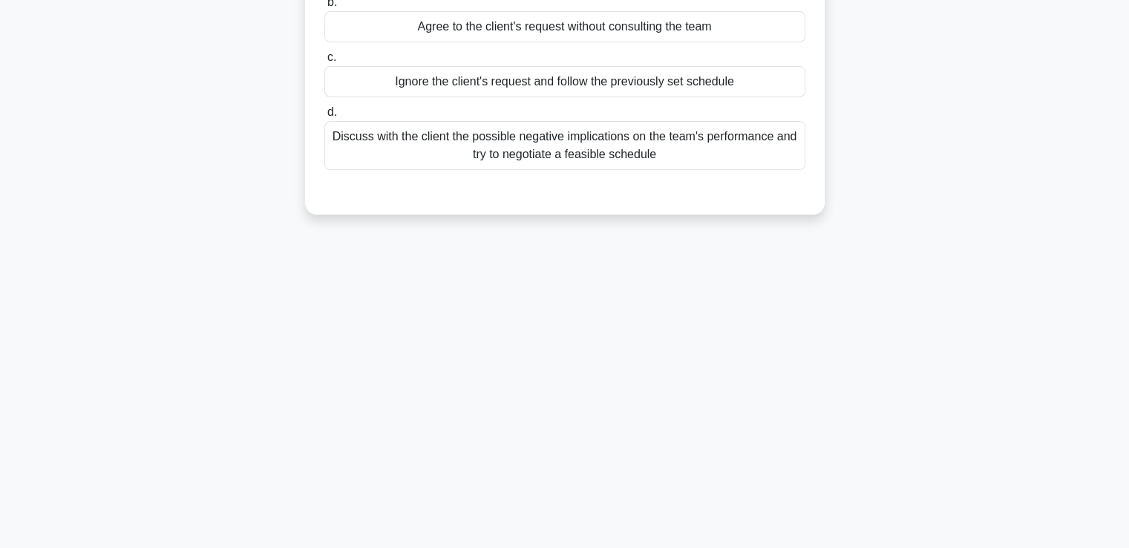
scroll to position [0, 0]
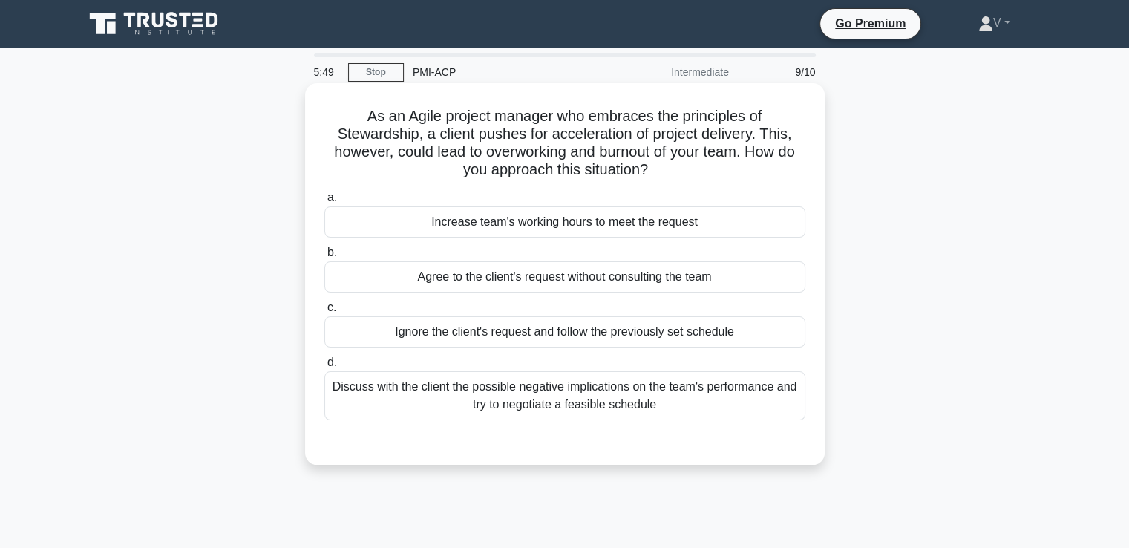
drag, startPoint x: 418, startPoint y: 127, endPoint x: 778, endPoint y: 169, distance: 362.5
click at [778, 169] on h5 "As an Agile project manager who embraces the principles of Stewardship, a clien…" at bounding box center [565, 143] width 484 height 73
click at [537, 401] on div "Discuss with the client the possible negative implications on the team's perfor…" at bounding box center [564, 395] width 481 height 49
click at [324, 367] on input "d. Discuss with the client the possible negative implications on the team's per…" at bounding box center [324, 363] width 0 height 10
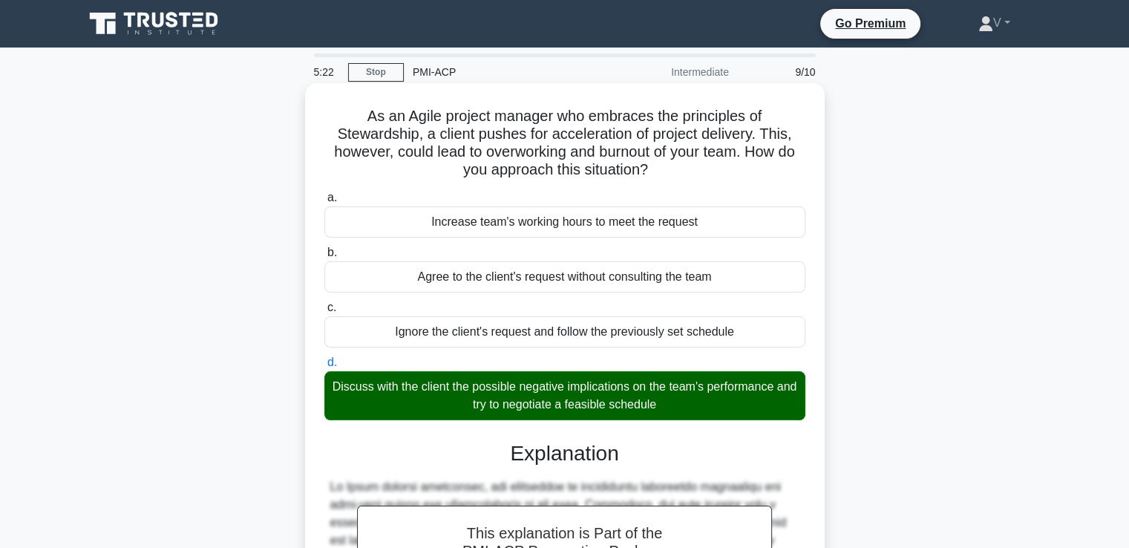
scroll to position [278, 0]
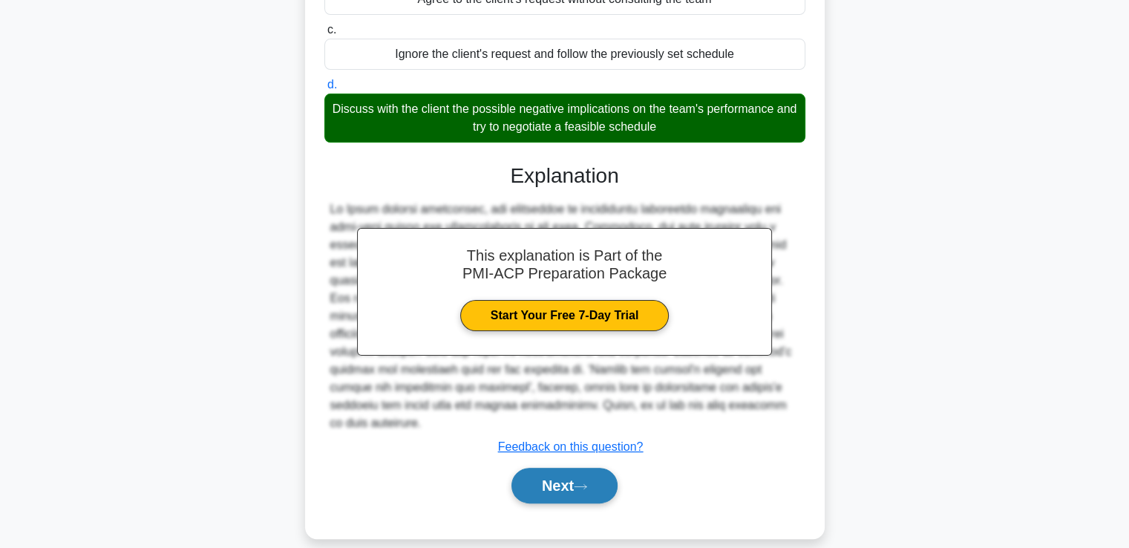
click at [543, 472] on button "Next" at bounding box center [564, 486] width 106 height 36
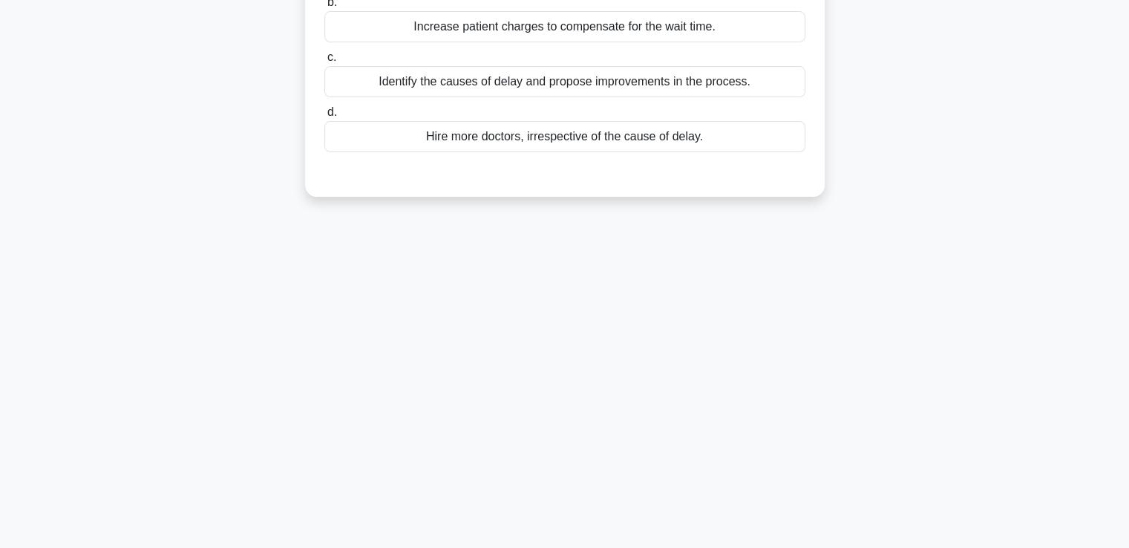
scroll to position [0, 0]
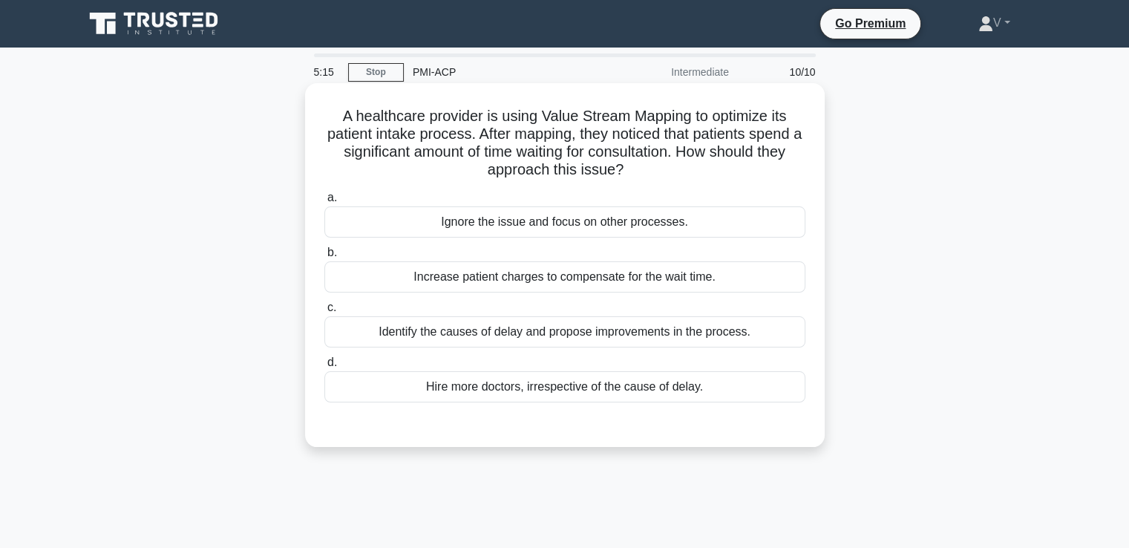
drag, startPoint x: 333, startPoint y: 108, endPoint x: 781, endPoint y: 168, distance: 451.6
click at [781, 168] on h5 "A healthcare provider is using Value Stream Mapping to optimize its patient int…" at bounding box center [565, 143] width 484 height 73
click at [592, 334] on div "Identify the causes of delay and propose improvements in the process." at bounding box center [564, 331] width 481 height 31
click at [324, 313] on input "c. Identify the causes of delay and propose improvements in the process." at bounding box center [324, 308] width 0 height 10
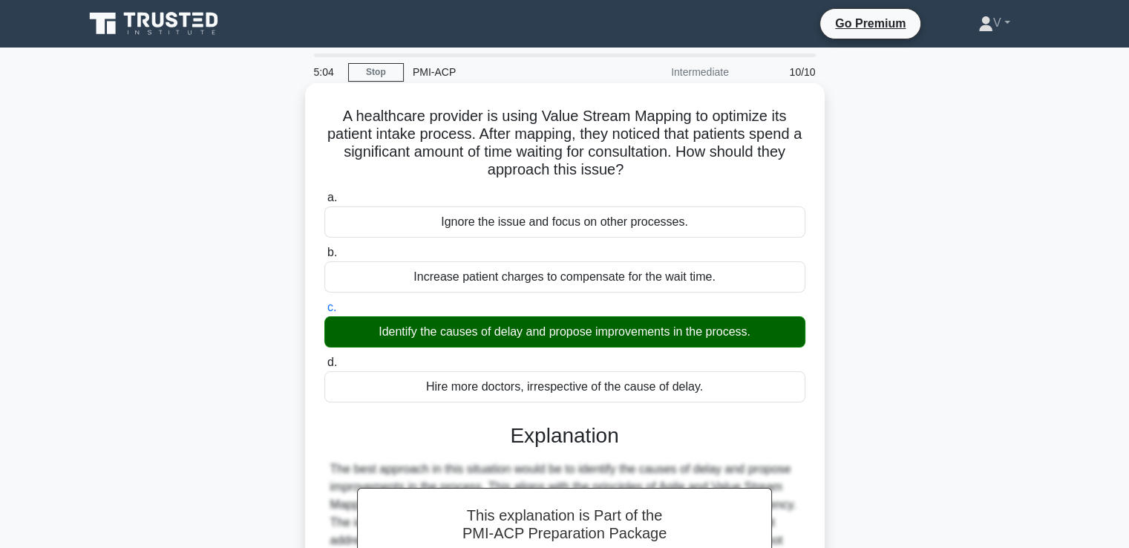
scroll to position [255, 0]
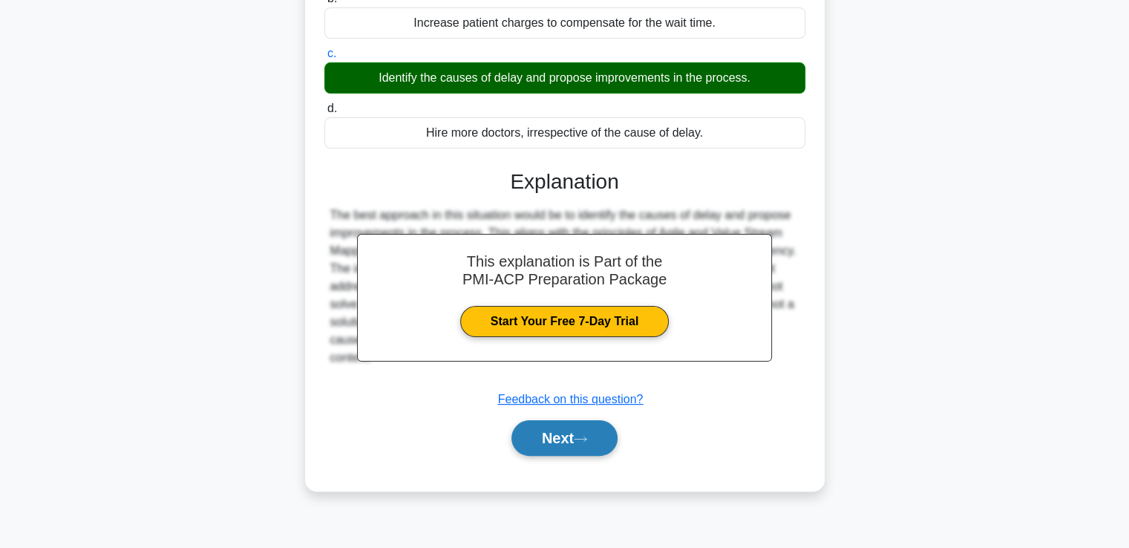
click at [567, 439] on button "Next" at bounding box center [564, 438] width 106 height 36
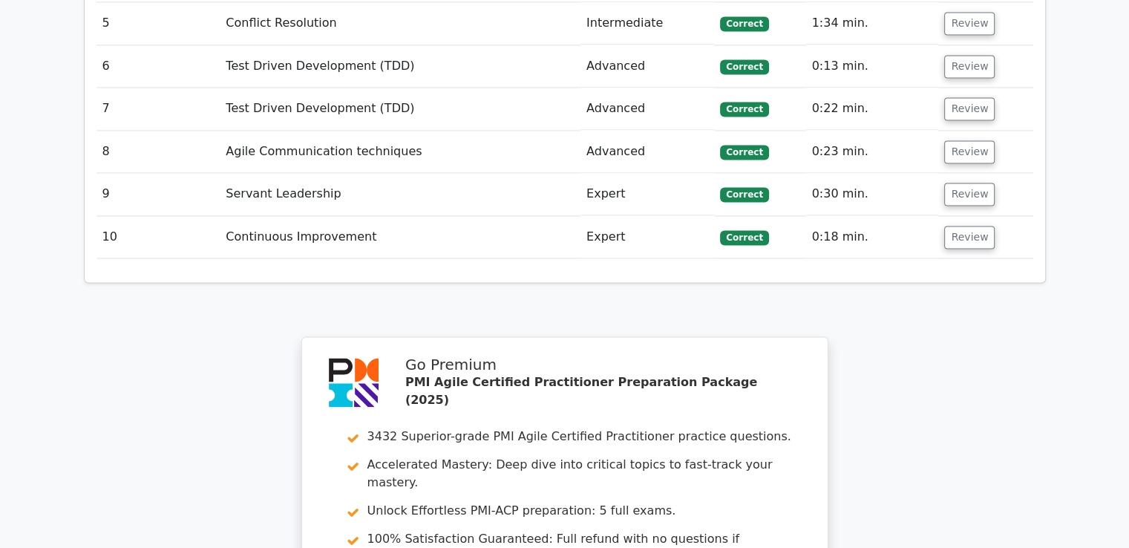
scroll to position [2571, 0]
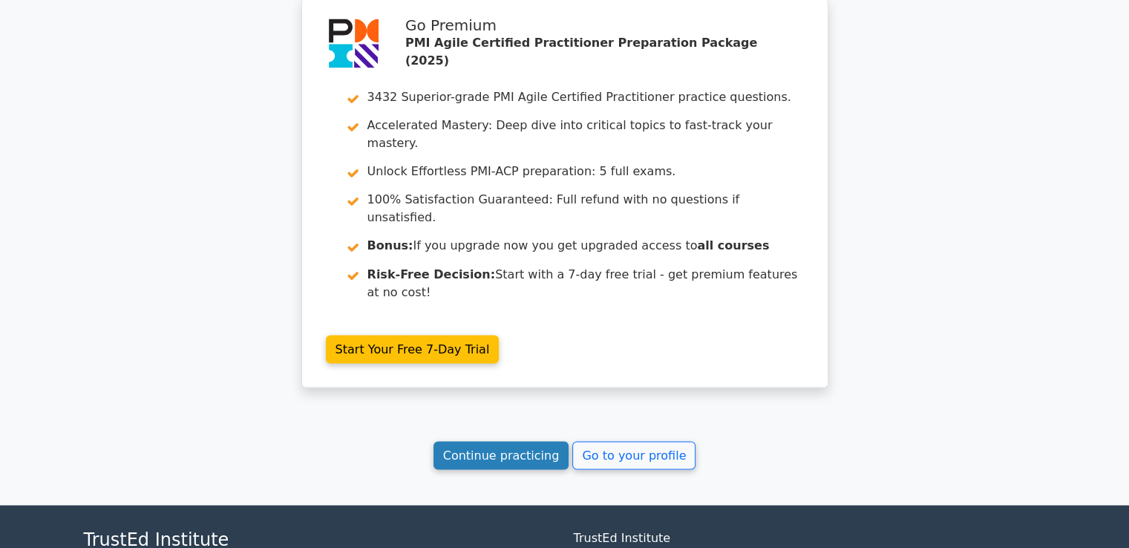
click at [534, 441] on link "Continue practicing" at bounding box center [501, 455] width 136 height 28
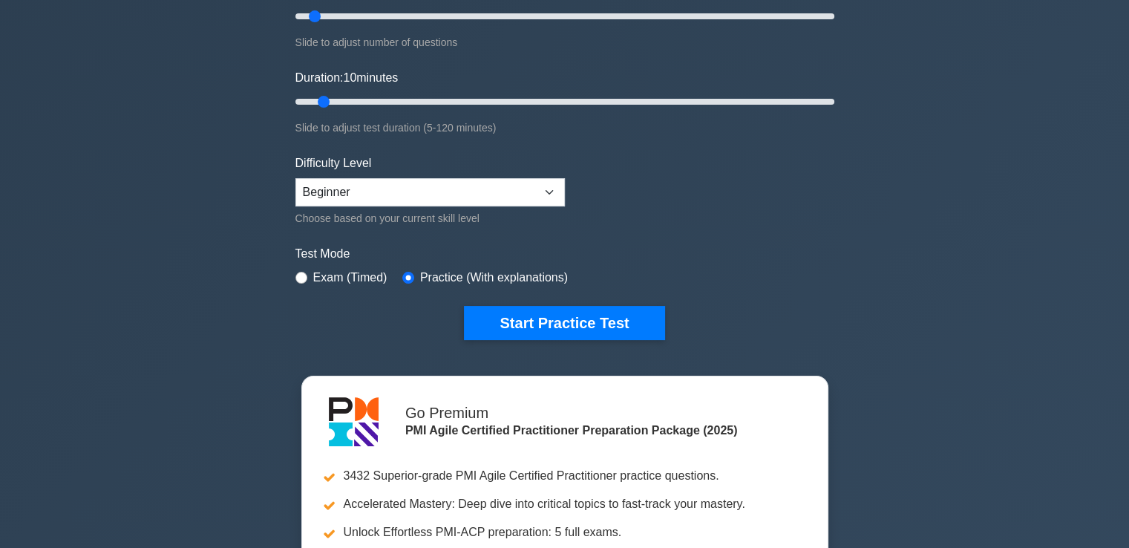
scroll to position [255, 0]
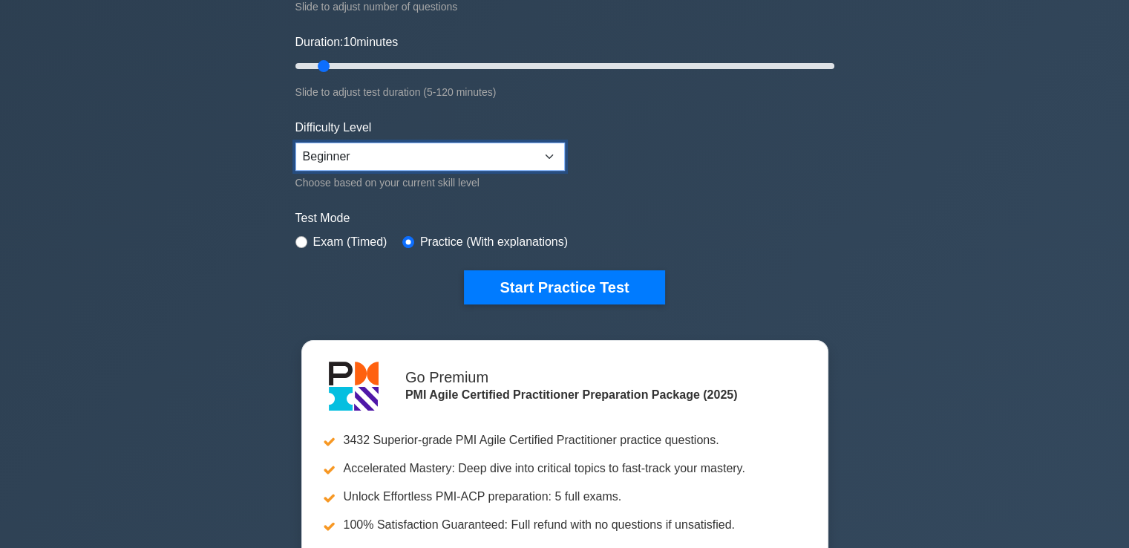
click at [479, 154] on select "Beginner Intermediate Expert" at bounding box center [429, 157] width 269 height 28
select select "intermediate"
click at [295, 143] on select "Beginner Intermediate Expert" at bounding box center [429, 157] width 269 height 28
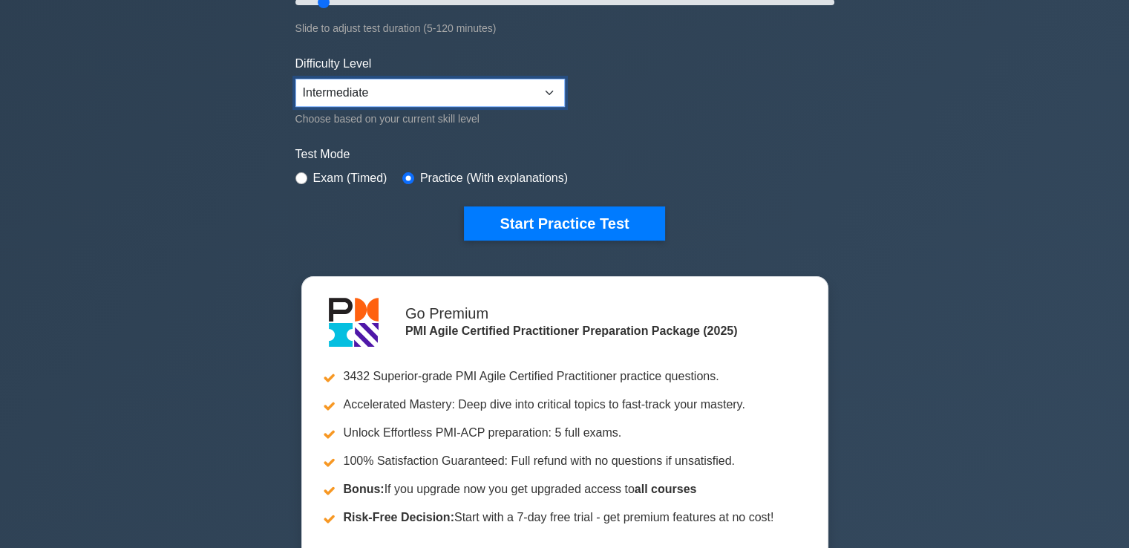
scroll to position [318, 0]
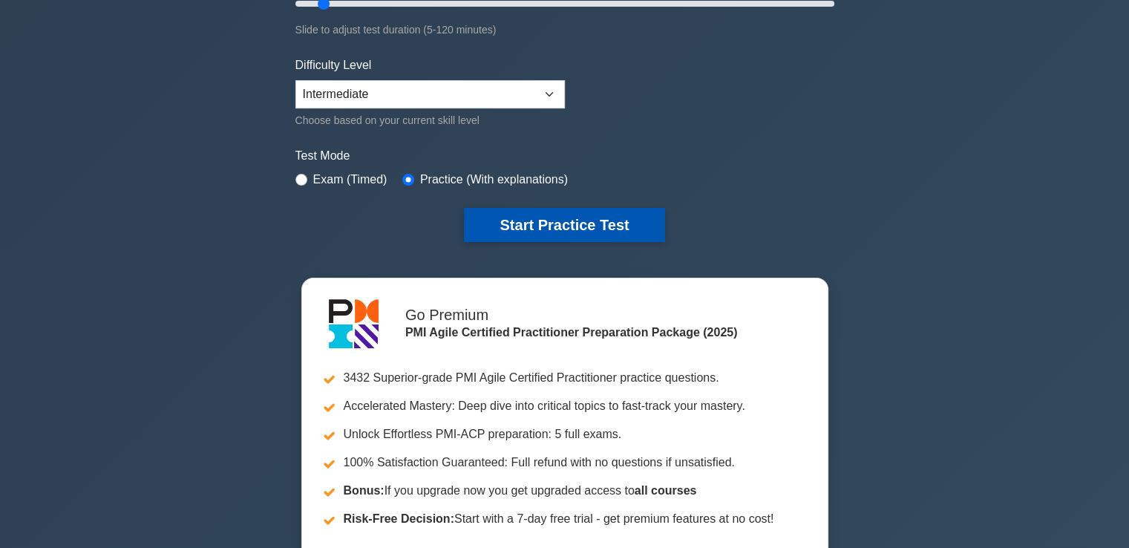
click at [515, 224] on button "Start Practice Test" at bounding box center [564, 225] width 200 height 34
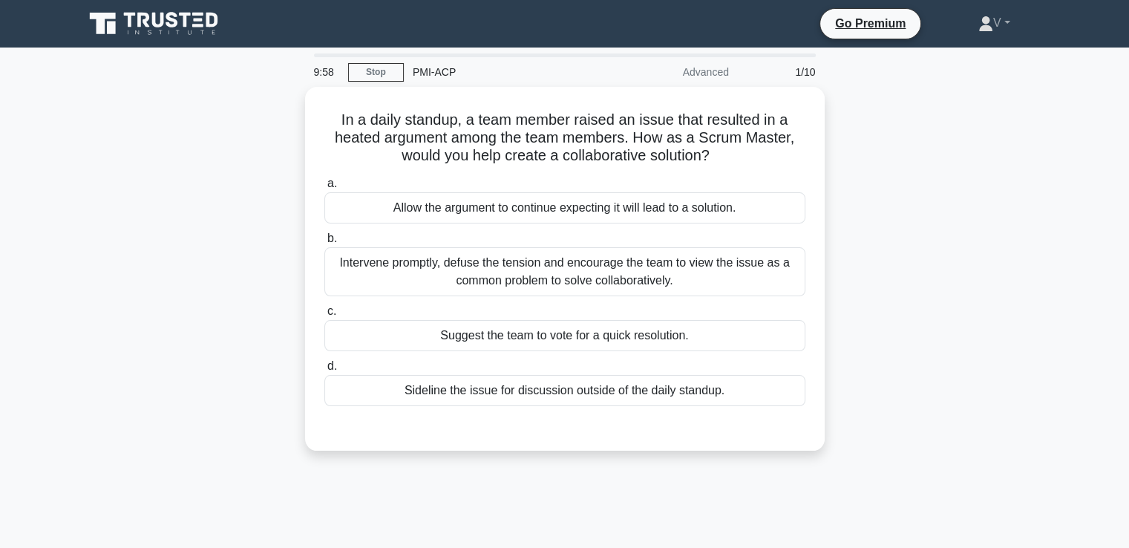
scroll to position [1, 0]
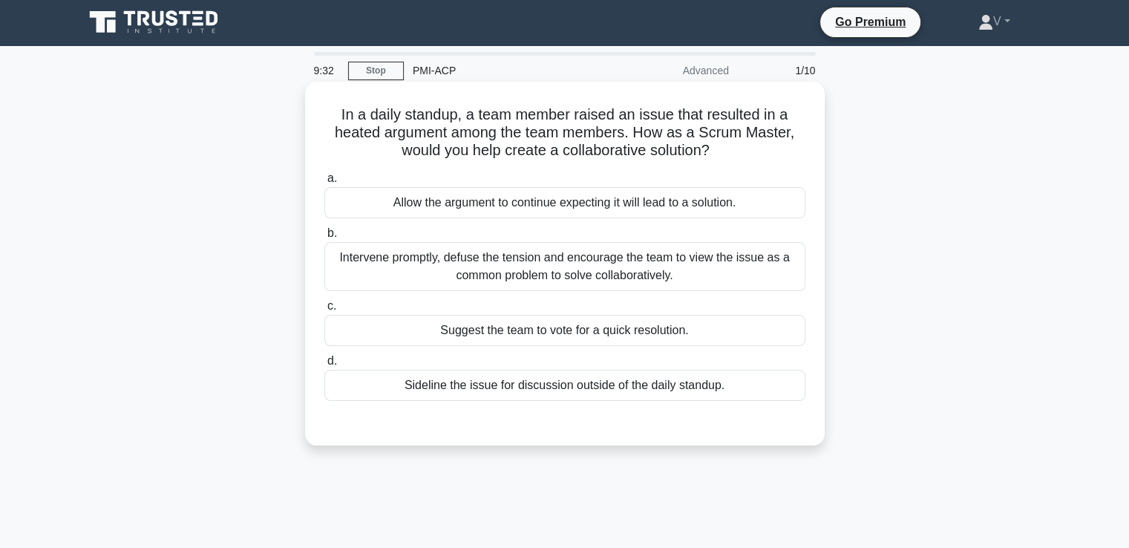
click at [616, 262] on div "Intervene promptly, defuse the tension and encourage the team to view the issue…" at bounding box center [564, 266] width 481 height 49
click at [324, 238] on input "b. Intervene promptly, defuse the tension and encourage the team to view the is…" at bounding box center [324, 234] width 0 height 10
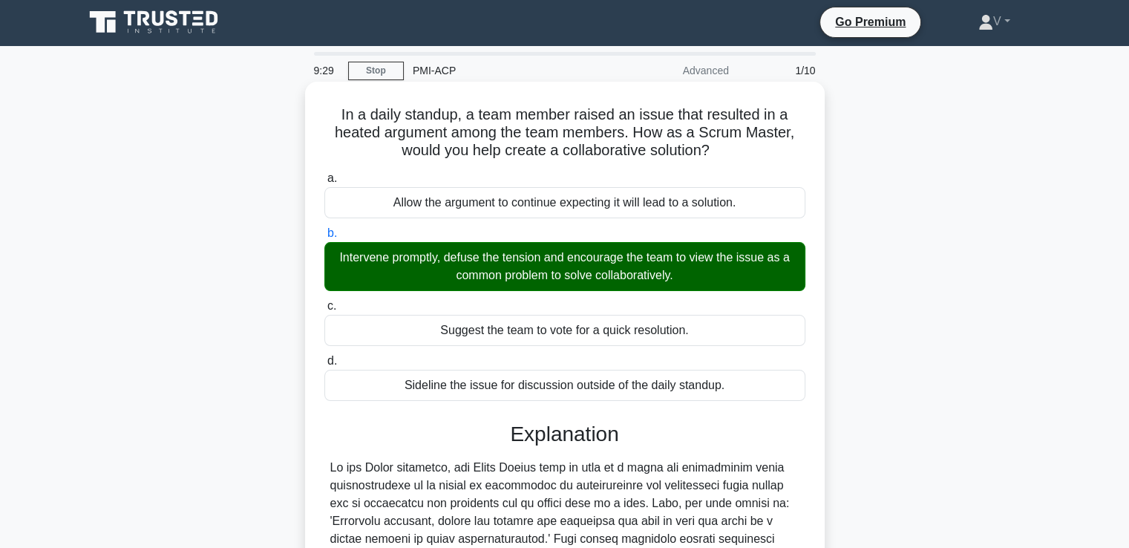
scroll to position [278, 0]
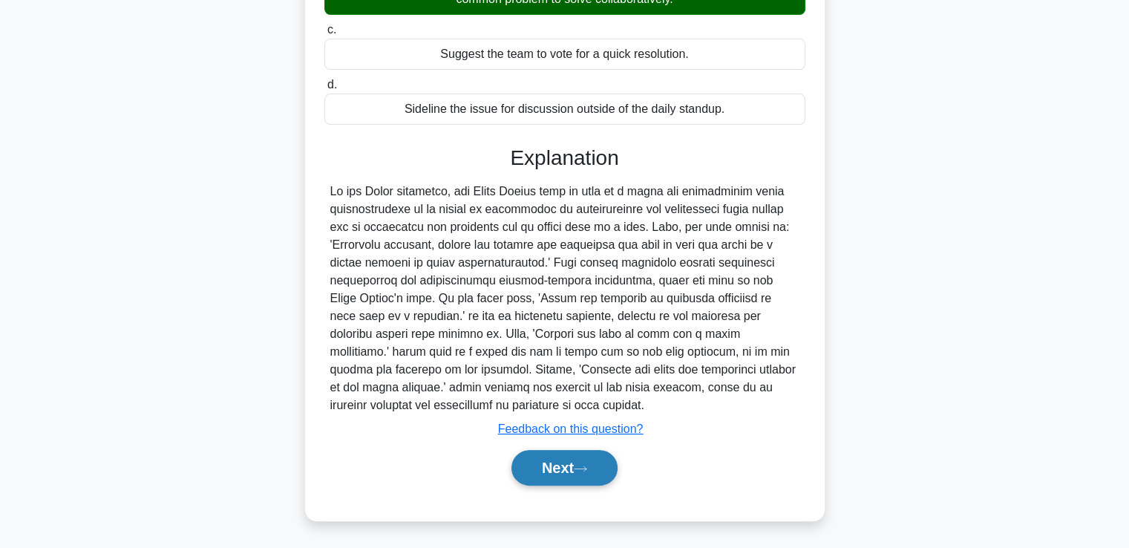
click at [546, 462] on button "Next" at bounding box center [564, 468] width 106 height 36
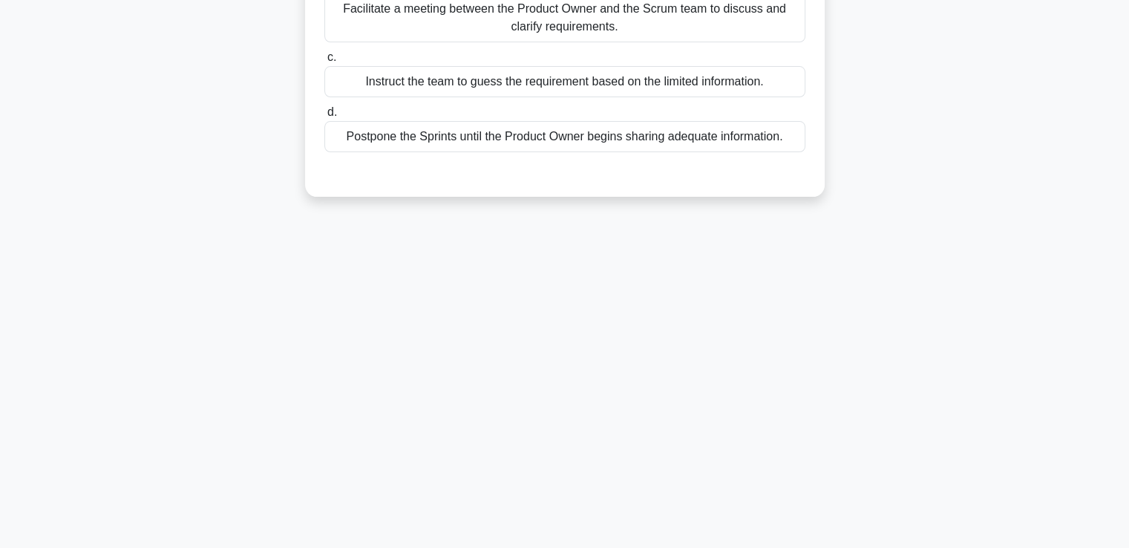
scroll to position [0, 0]
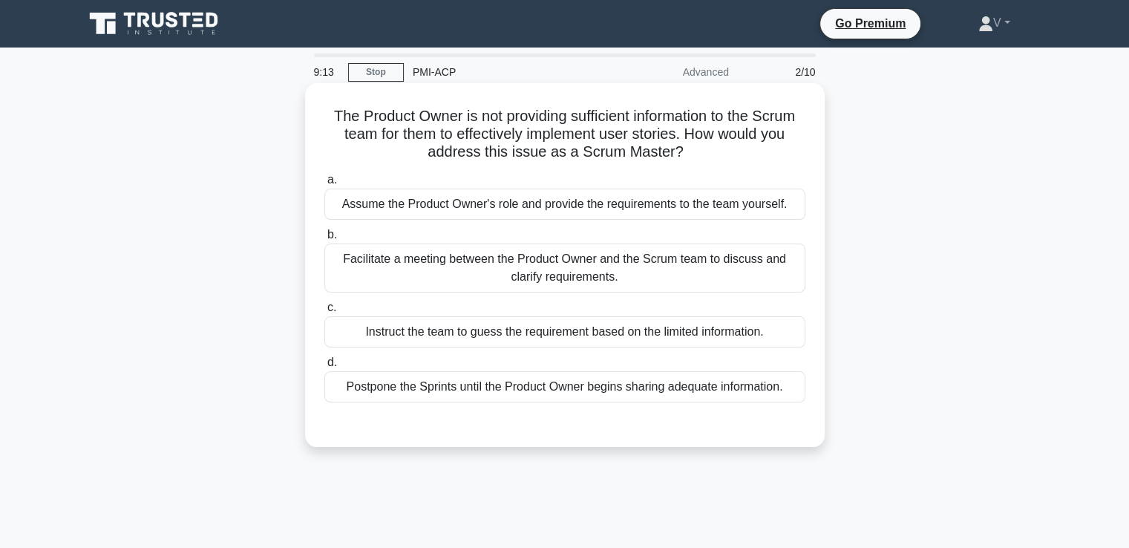
click at [659, 277] on div "Facilitate a meeting between the Product Owner and the Scrum team to discuss an…" at bounding box center [564, 267] width 481 height 49
click at [324, 240] on input "b. Facilitate a meeting between the Product Owner and the Scrum team to discuss…" at bounding box center [324, 235] width 0 height 10
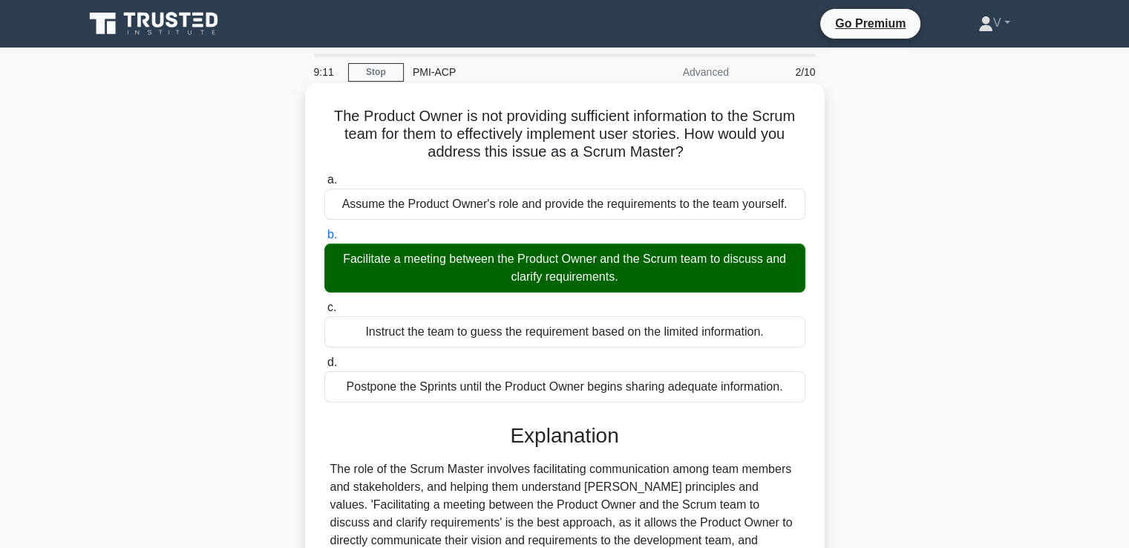
scroll to position [255, 0]
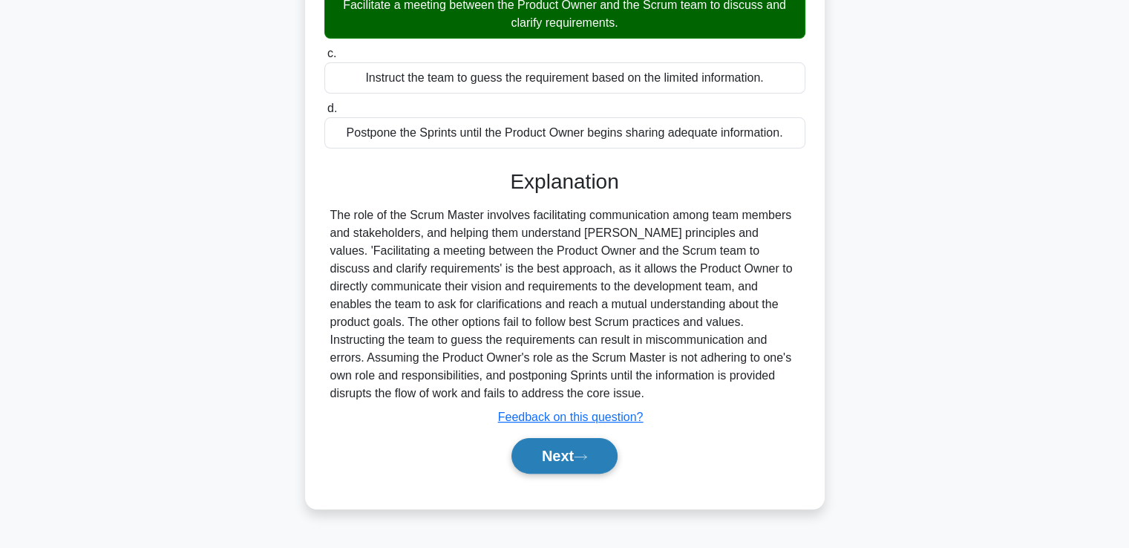
click at [592, 469] on button "Next" at bounding box center [564, 456] width 106 height 36
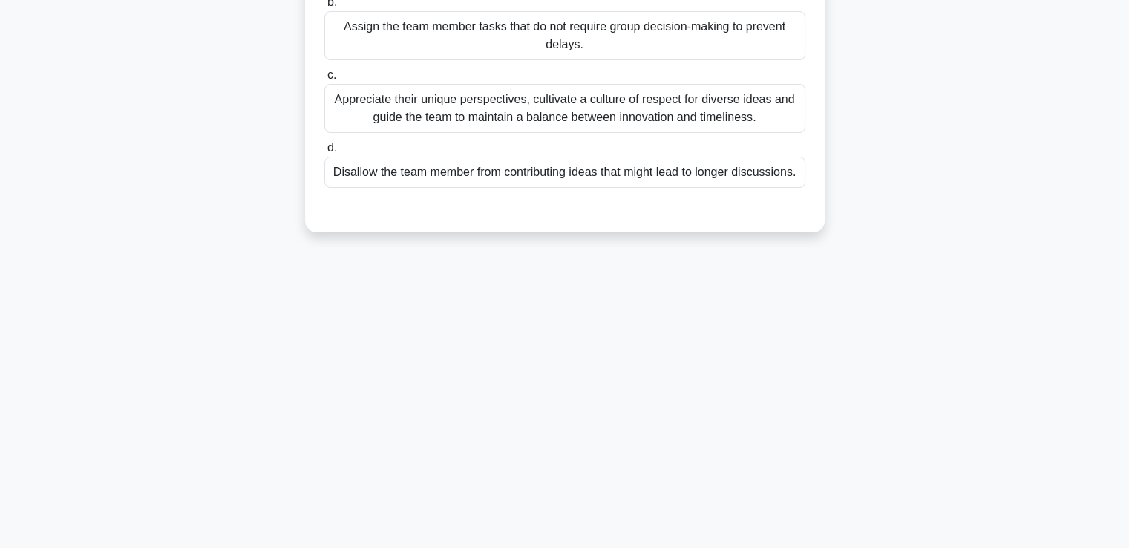
scroll to position [0, 0]
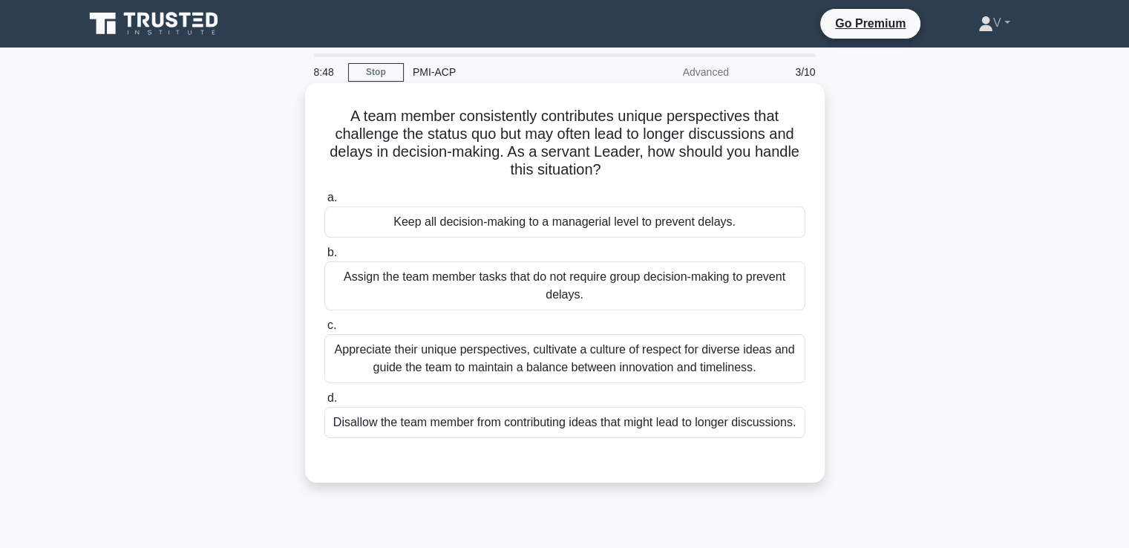
click at [597, 357] on div "Appreciate their unique perspectives, cultivate a culture of respect for divers…" at bounding box center [564, 358] width 481 height 49
click at [324, 330] on input "c. Appreciate their unique perspectives, cultivate a culture of respect for div…" at bounding box center [324, 326] width 0 height 10
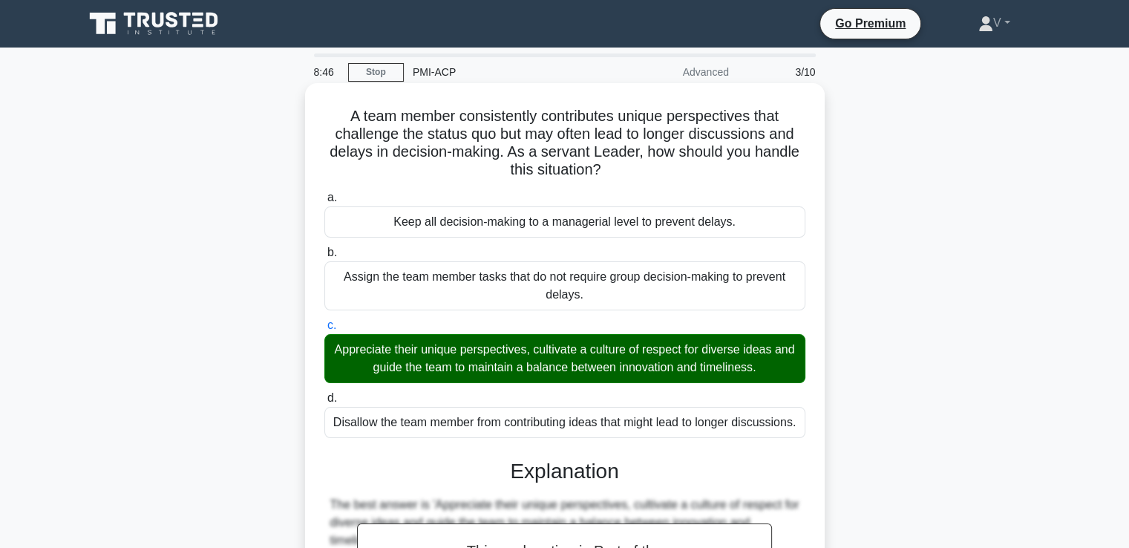
scroll to position [295, 0]
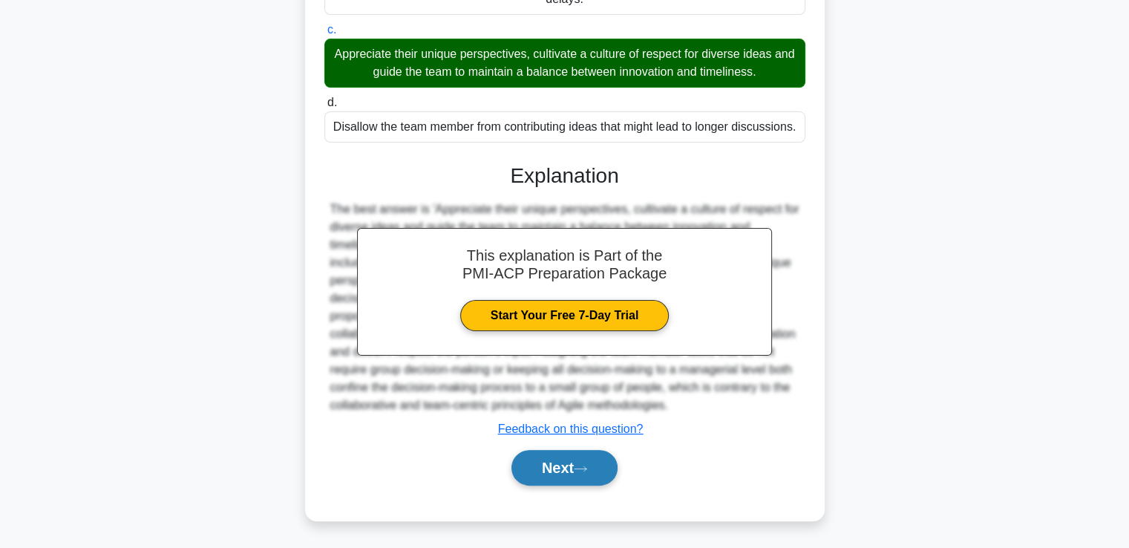
click at [598, 477] on button "Next" at bounding box center [564, 468] width 106 height 36
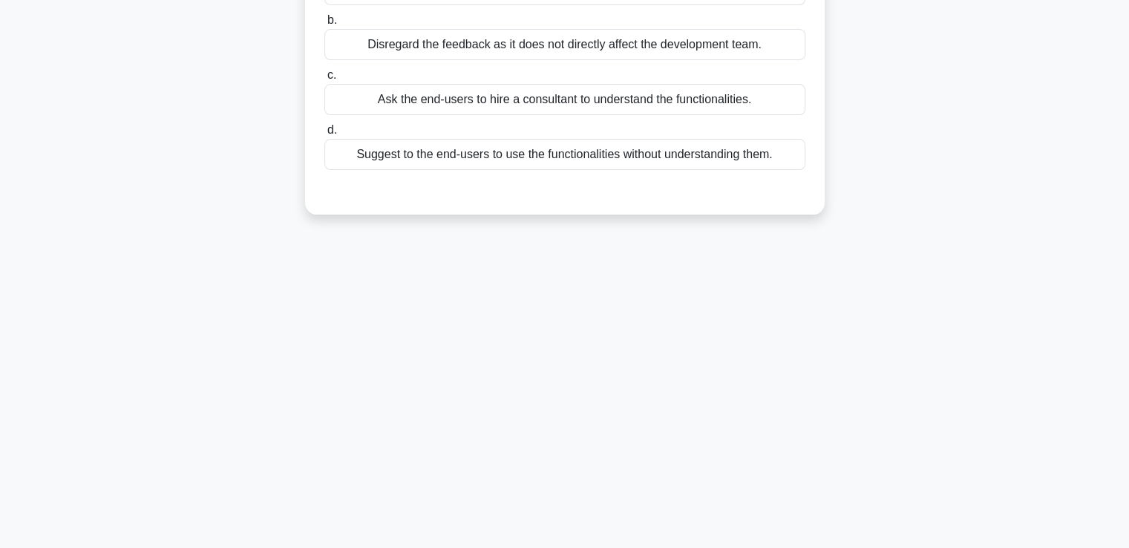
scroll to position [0, 0]
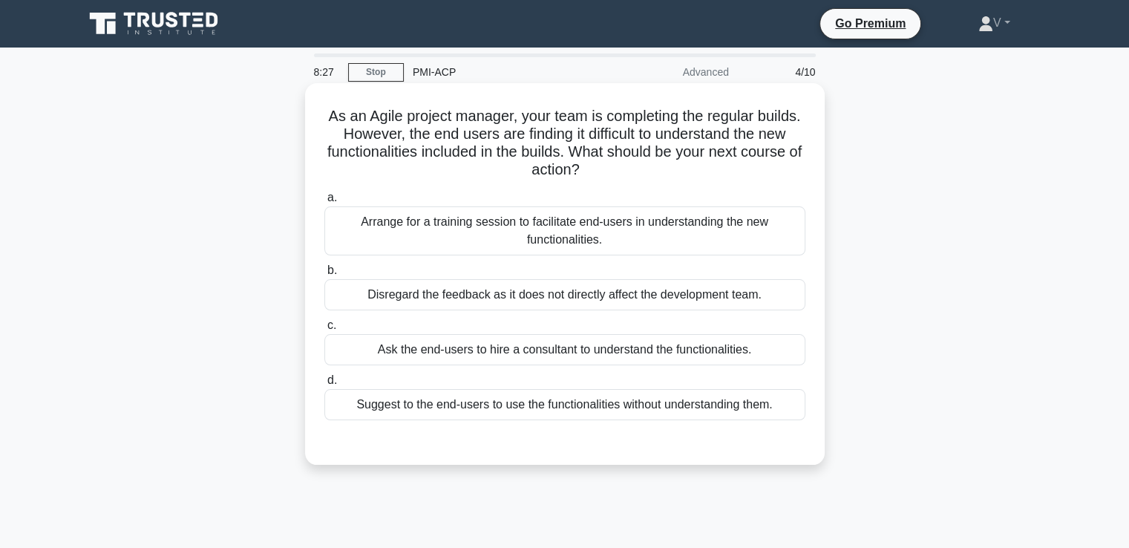
click at [585, 243] on div "Arrange for a training session to facilitate end-users in understanding the new…" at bounding box center [564, 230] width 481 height 49
click at [324, 203] on input "a. Arrange for a training session to facilitate end-users in understanding the …" at bounding box center [324, 198] width 0 height 10
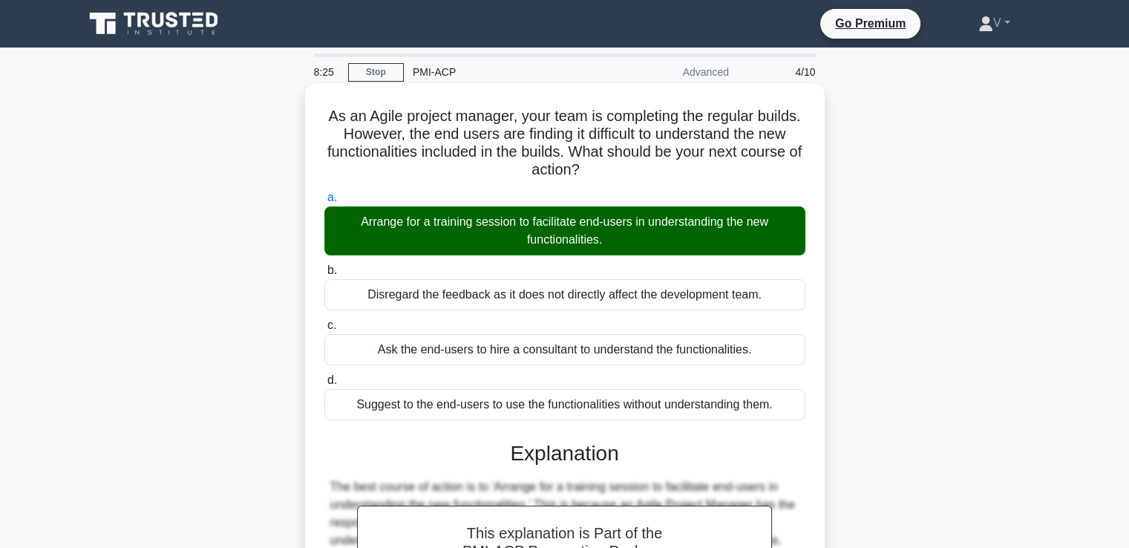
scroll to position [313, 0]
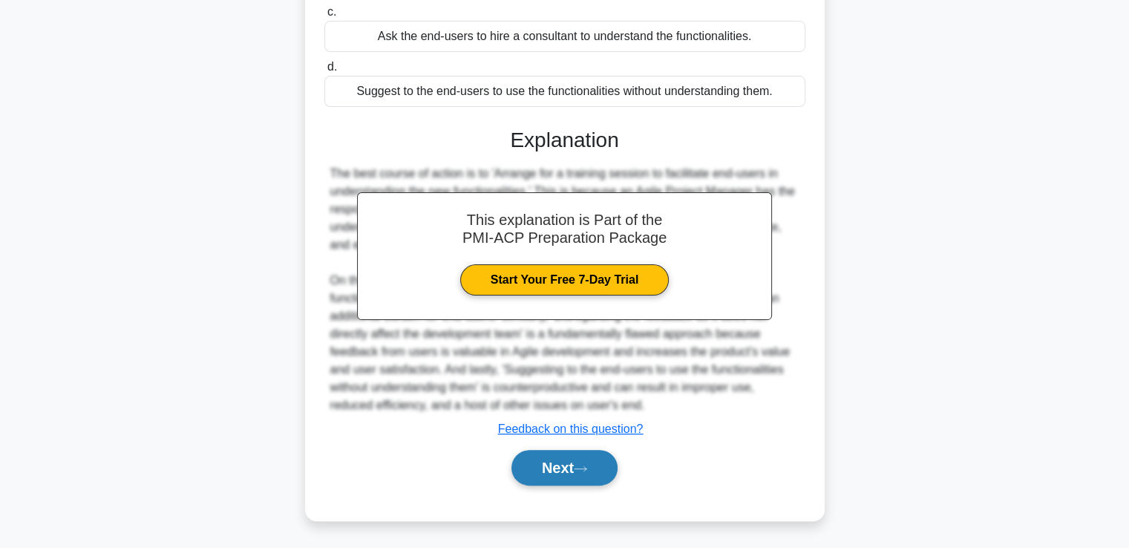
click at [536, 474] on button "Next" at bounding box center [564, 468] width 106 height 36
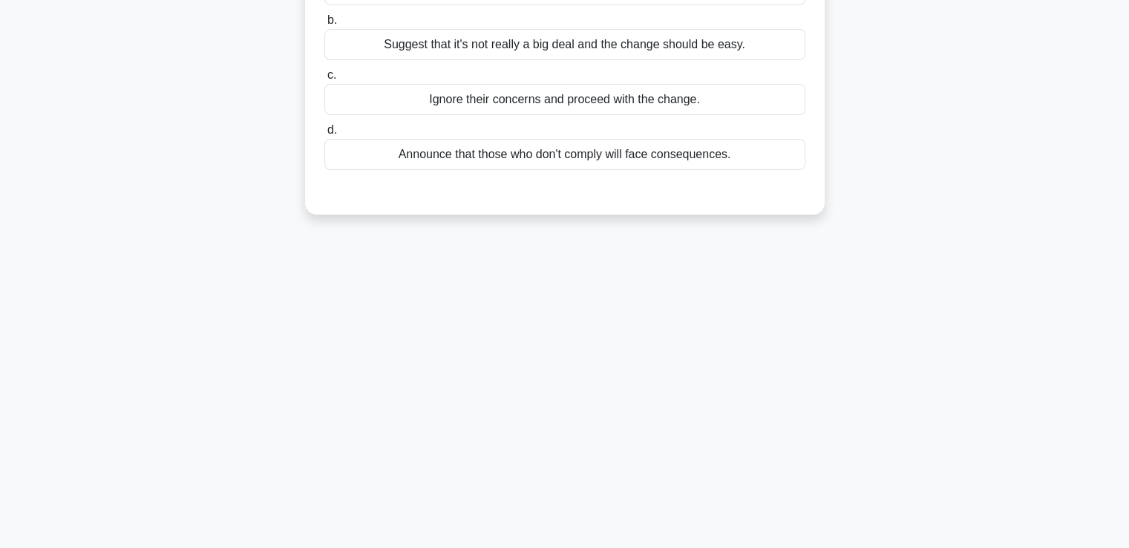
scroll to position [0, 0]
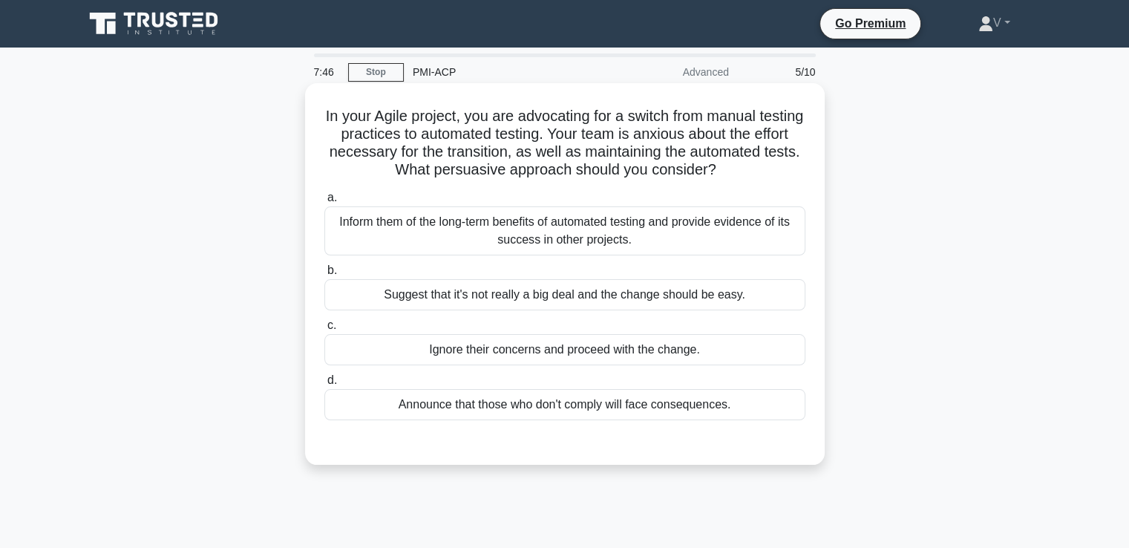
click at [531, 213] on div "Inform them of the long-term benefits of automated testing and provide evidence…" at bounding box center [564, 230] width 481 height 49
click at [324, 203] on input "a. Inform them of the long-term benefits of automated testing and provide evide…" at bounding box center [324, 198] width 0 height 10
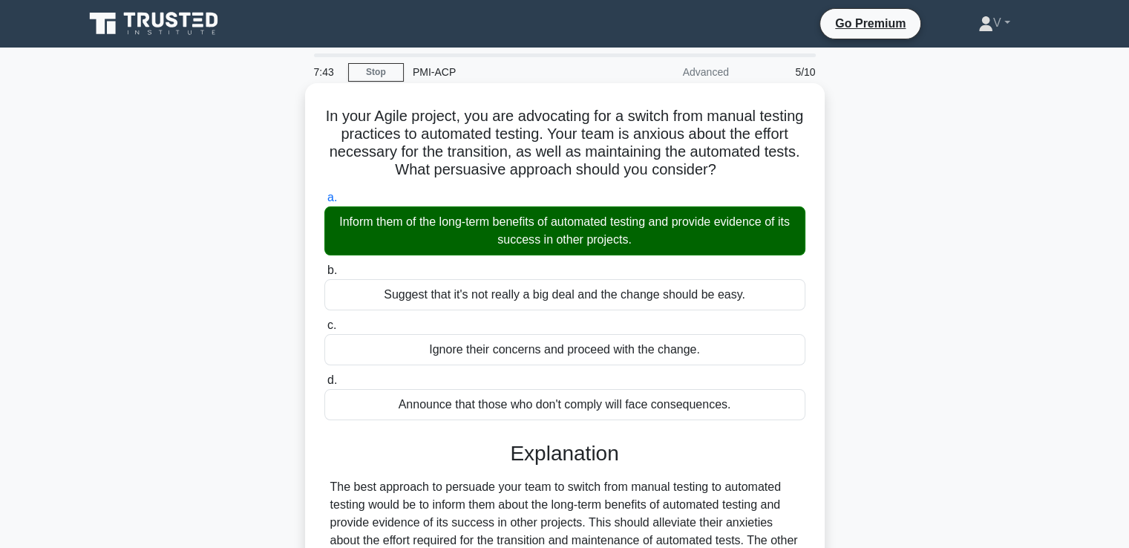
scroll to position [255, 0]
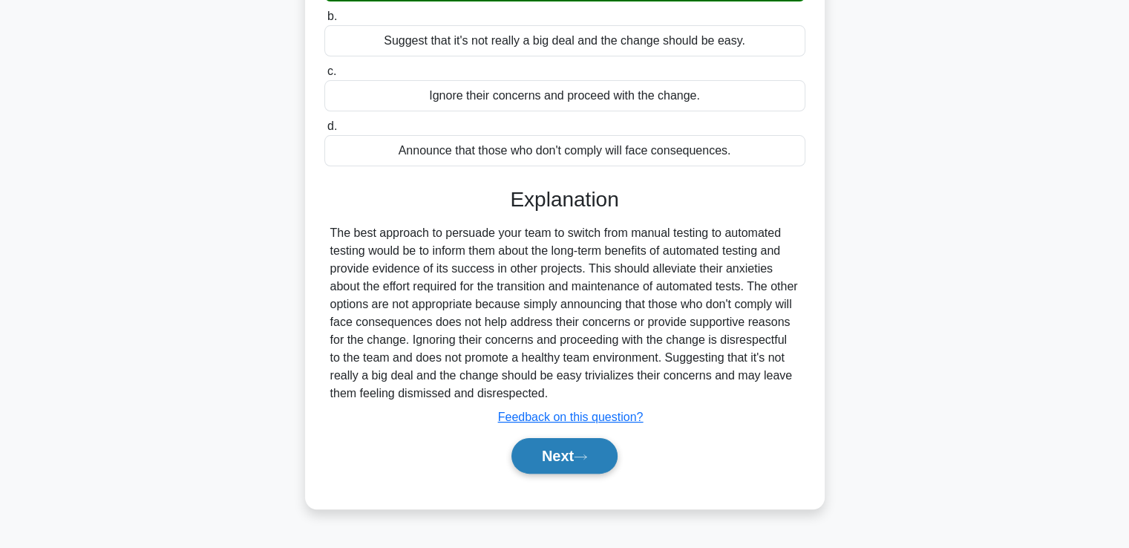
click at [566, 467] on button "Next" at bounding box center [564, 456] width 106 height 36
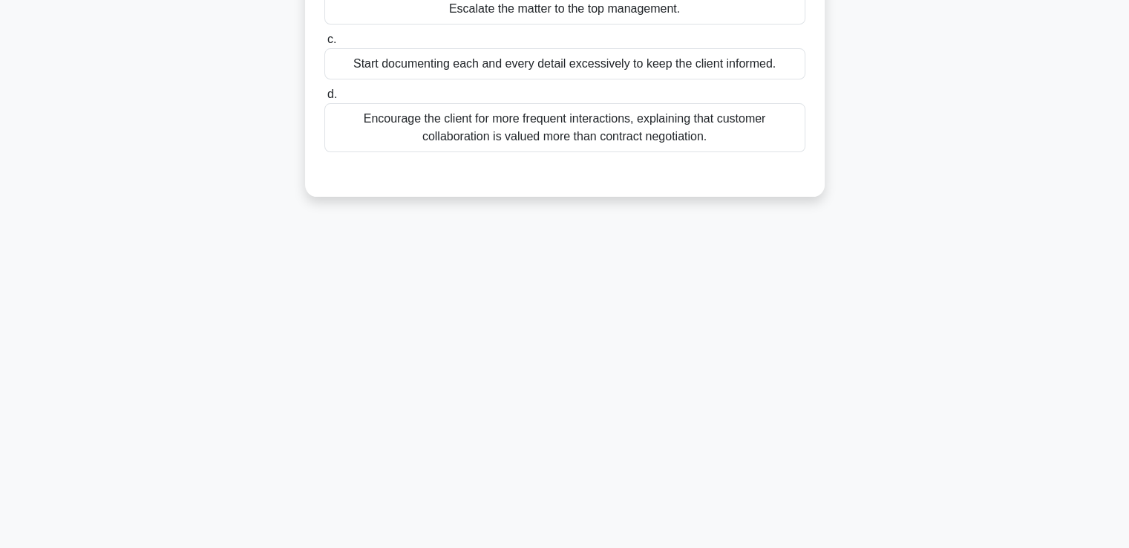
scroll to position [0, 0]
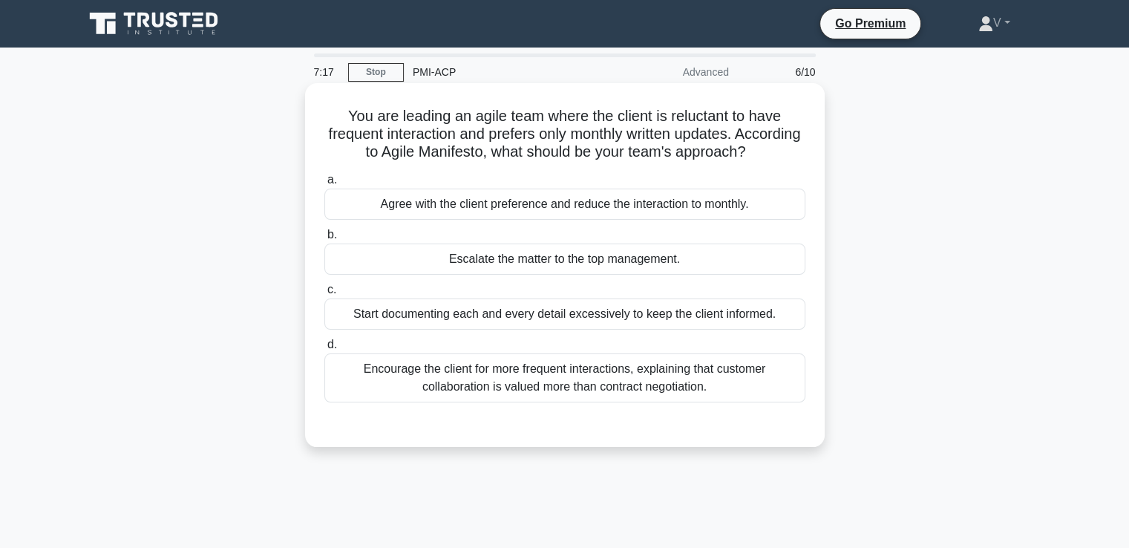
click at [721, 402] on div "Encourage the client for more frequent interactions, explaining that customer c…" at bounding box center [564, 377] width 481 height 49
click at [324, 350] on input "d. Encourage the client for more frequent interactions, explaining that custome…" at bounding box center [324, 345] width 0 height 10
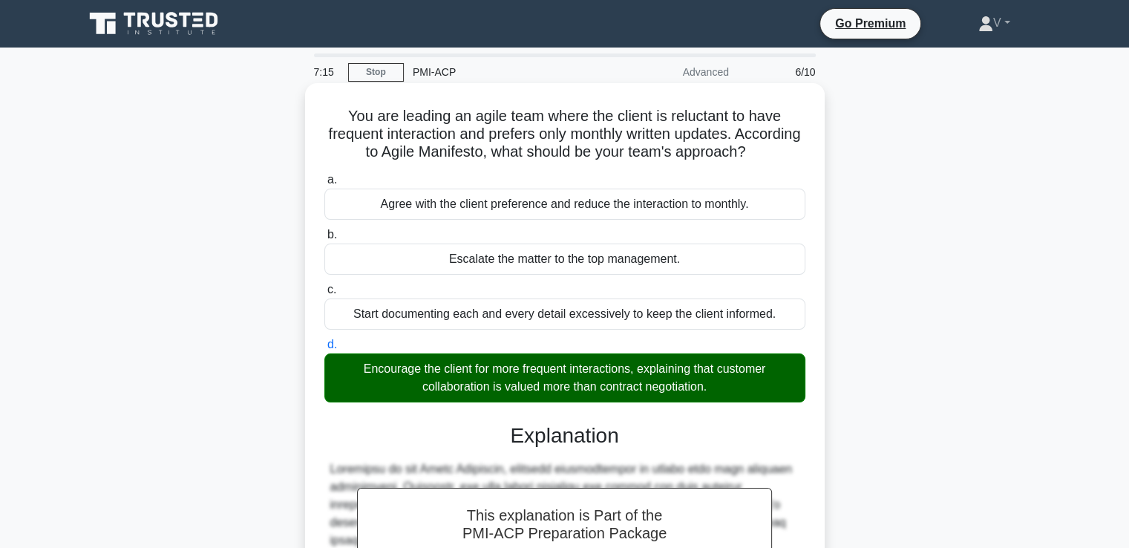
scroll to position [295, 0]
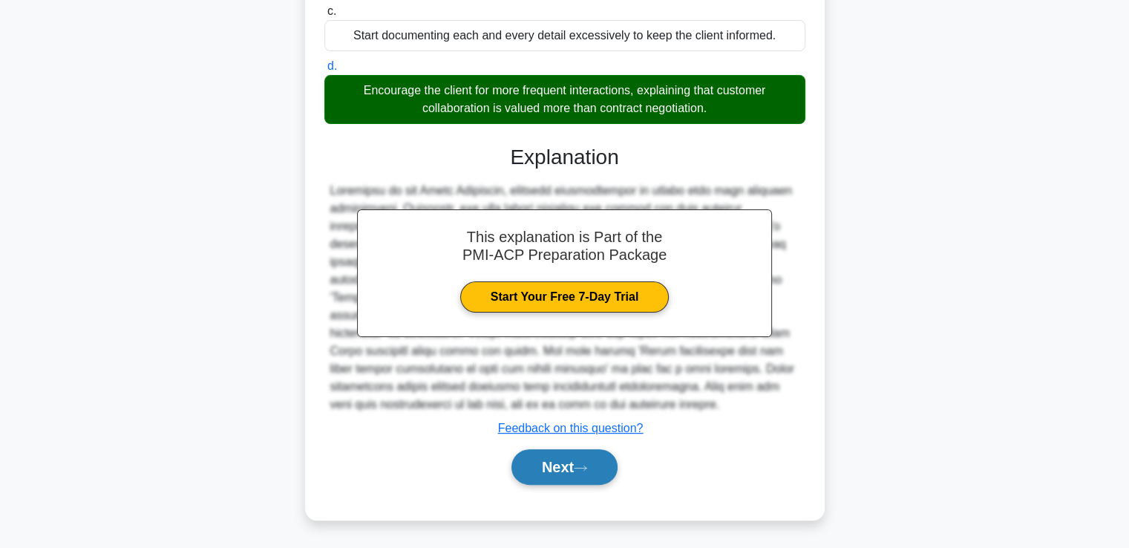
click at [574, 480] on button "Next" at bounding box center [564, 467] width 106 height 36
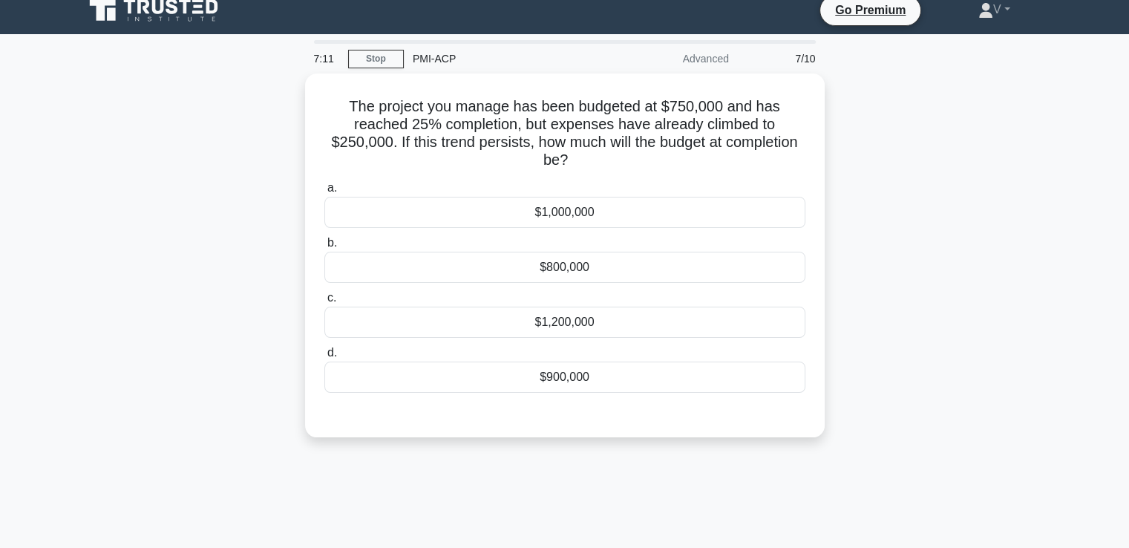
scroll to position [0, 0]
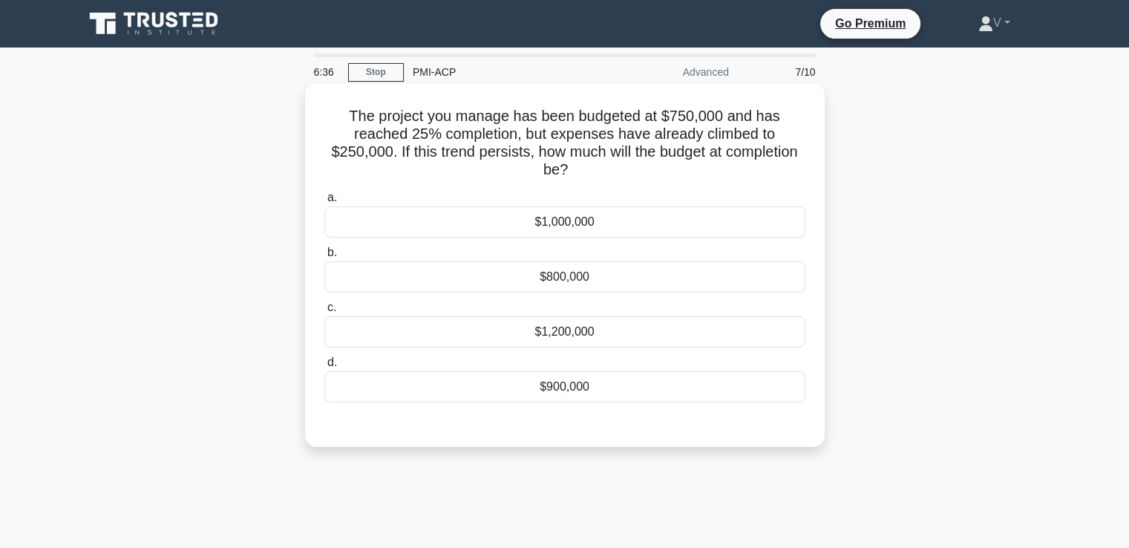
click at [546, 237] on div "$1,000,000" at bounding box center [564, 221] width 481 height 31
click at [324, 203] on input "a. $1,000,000" at bounding box center [324, 198] width 0 height 10
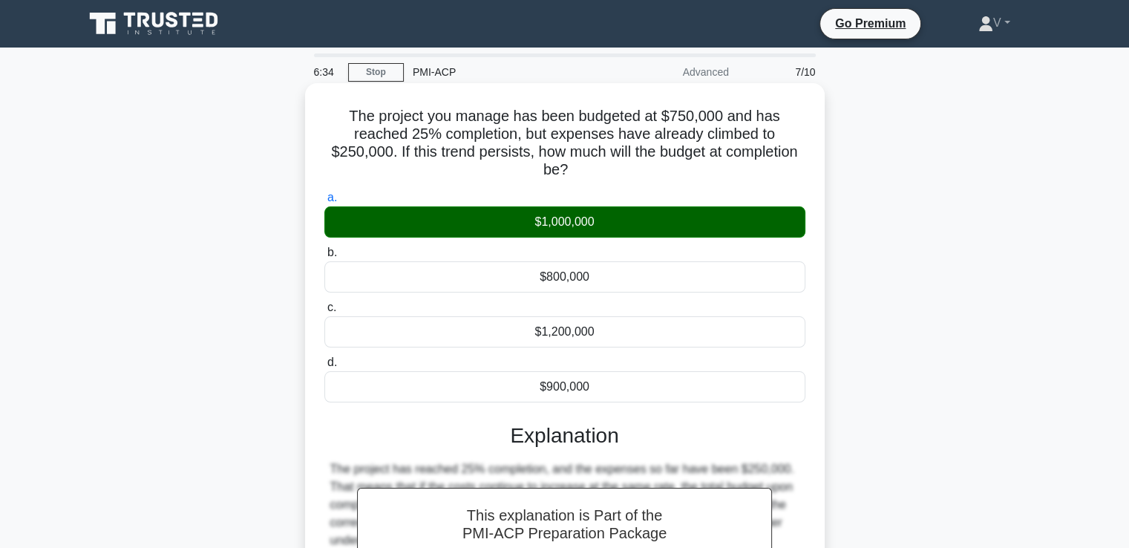
scroll to position [255, 0]
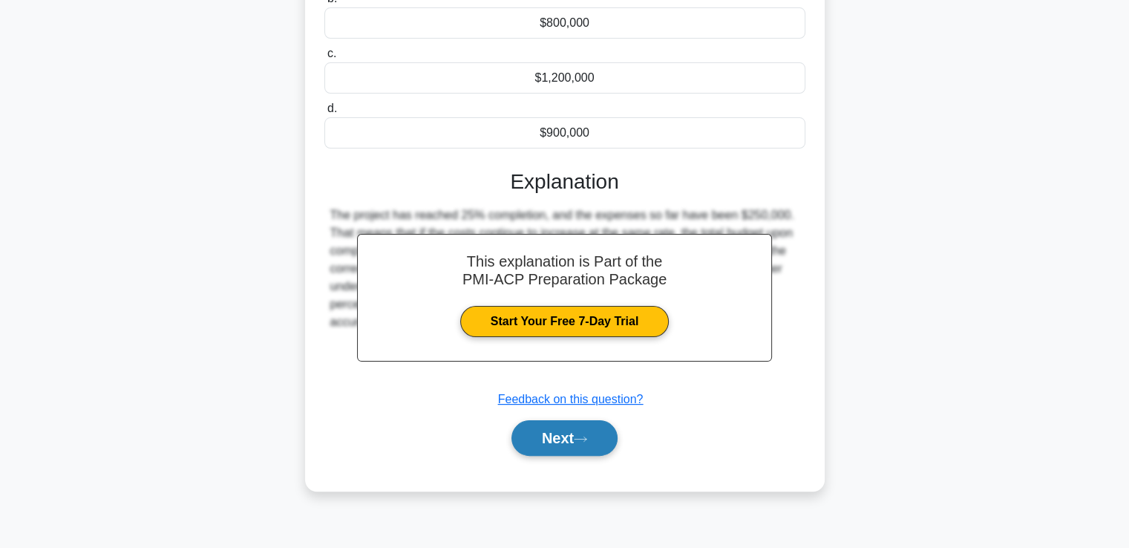
click at [552, 446] on button "Next" at bounding box center [564, 438] width 106 height 36
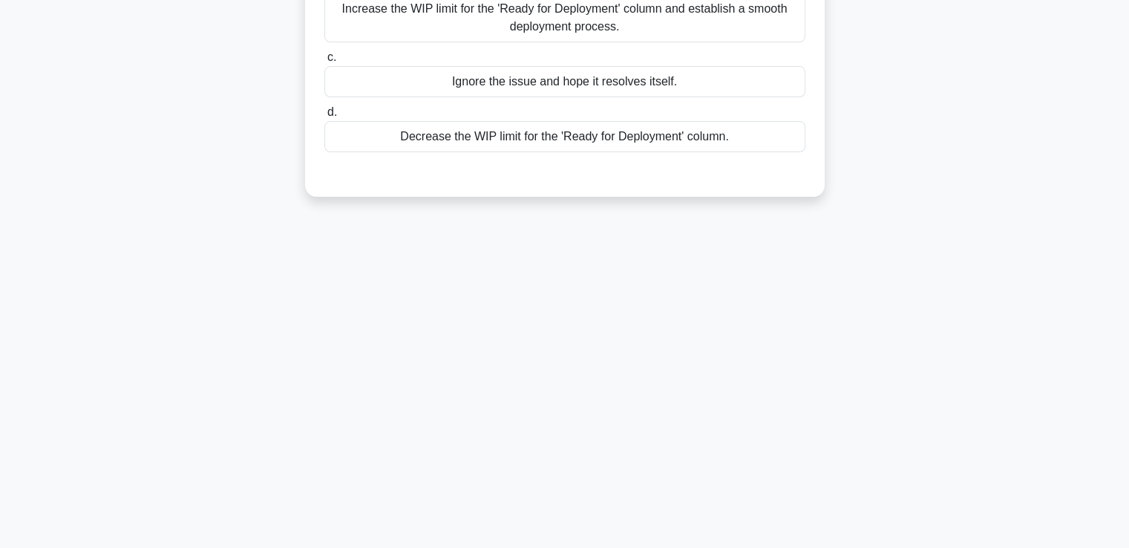
scroll to position [0, 0]
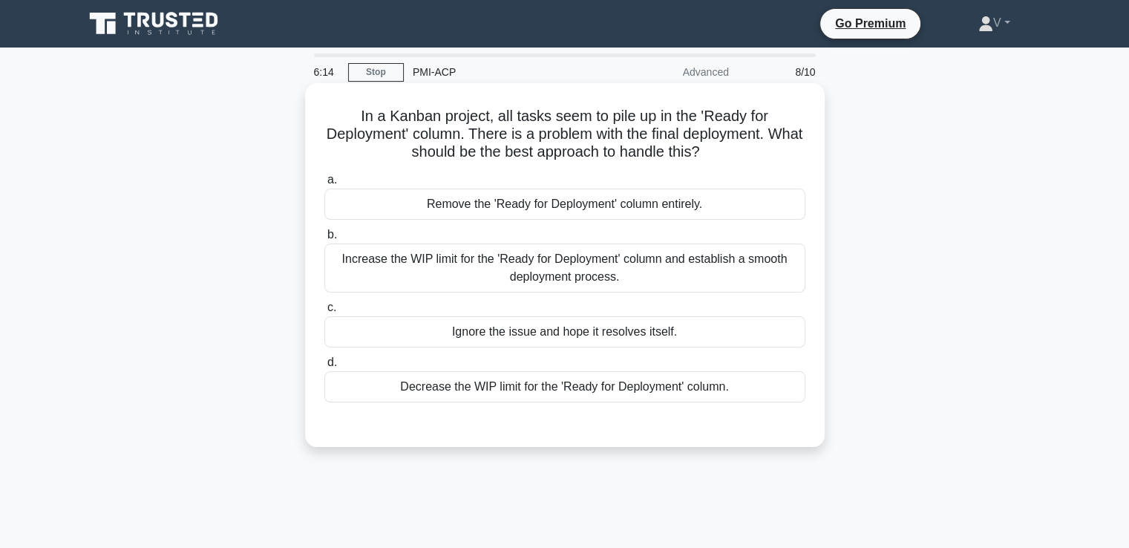
click at [507, 389] on div "Decrease the WIP limit for the 'Ready for Deployment' column." at bounding box center [564, 386] width 481 height 31
click at [324, 367] on input "d. Decrease the WIP limit for the 'Ready for Deployment' column." at bounding box center [324, 363] width 0 height 10
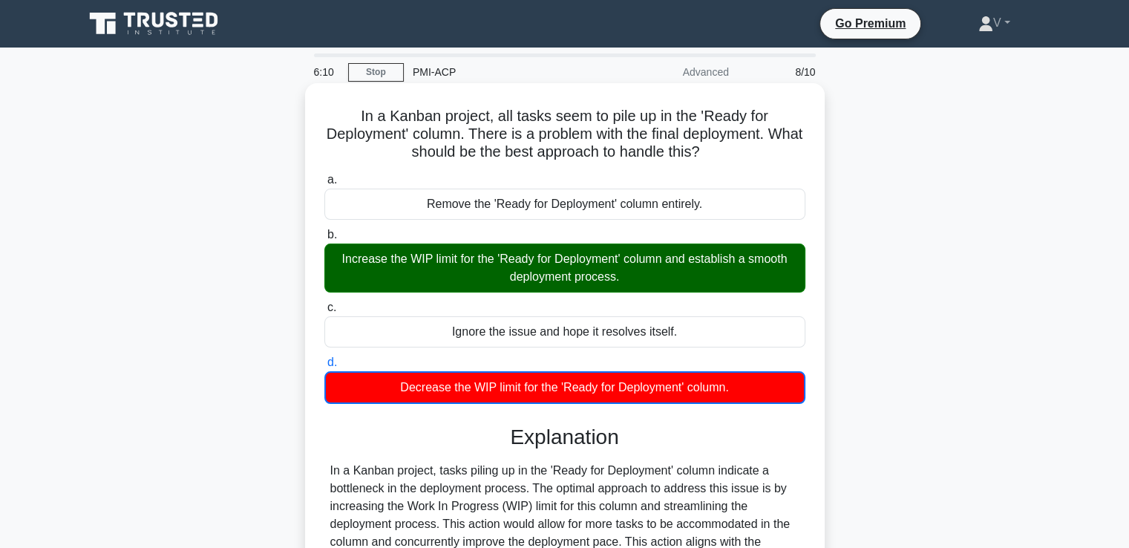
scroll to position [261, 0]
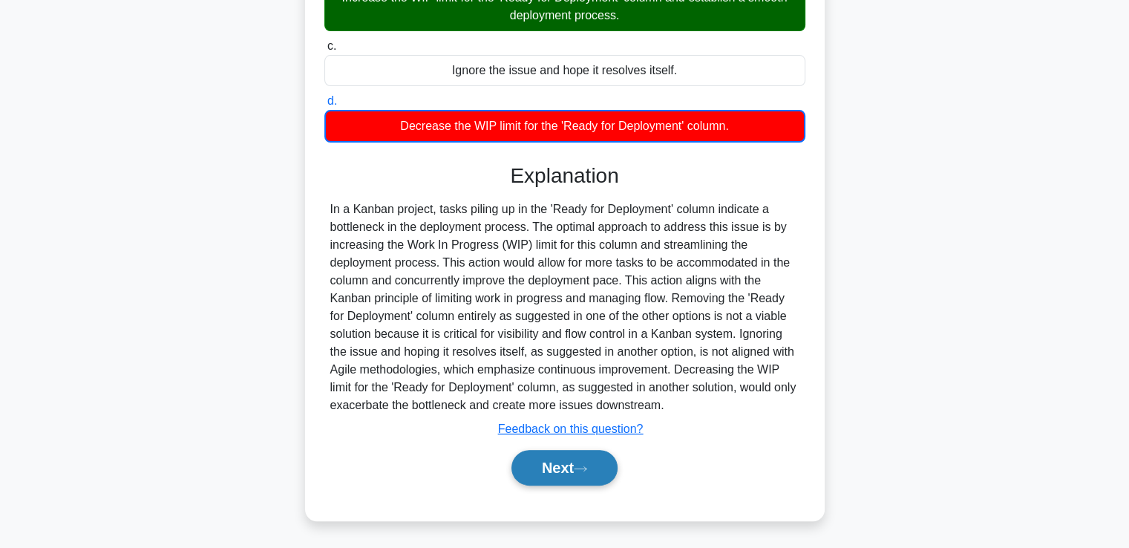
click at [545, 462] on button "Next" at bounding box center [564, 468] width 106 height 36
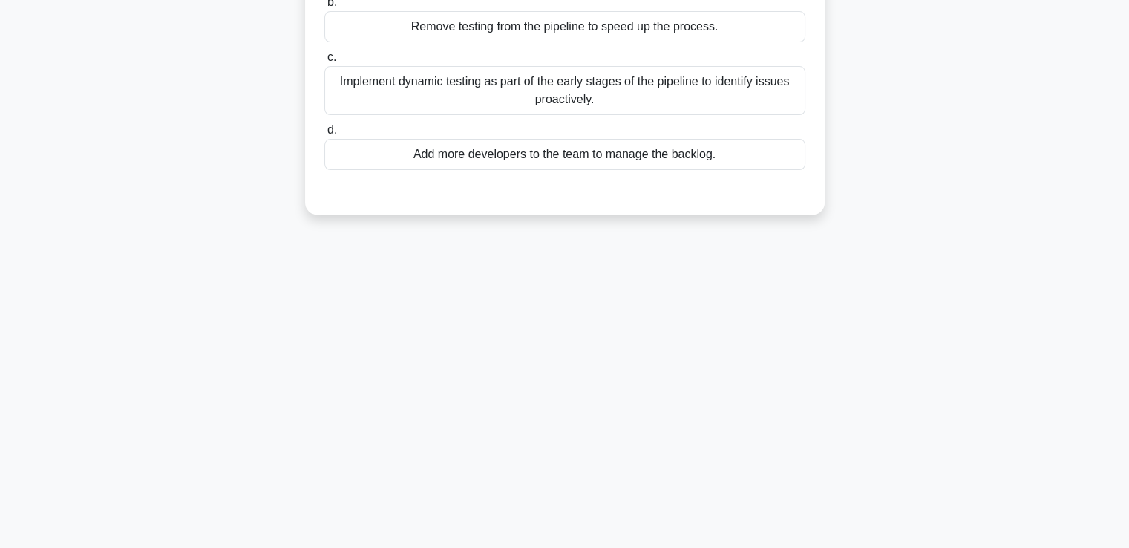
scroll to position [0, 0]
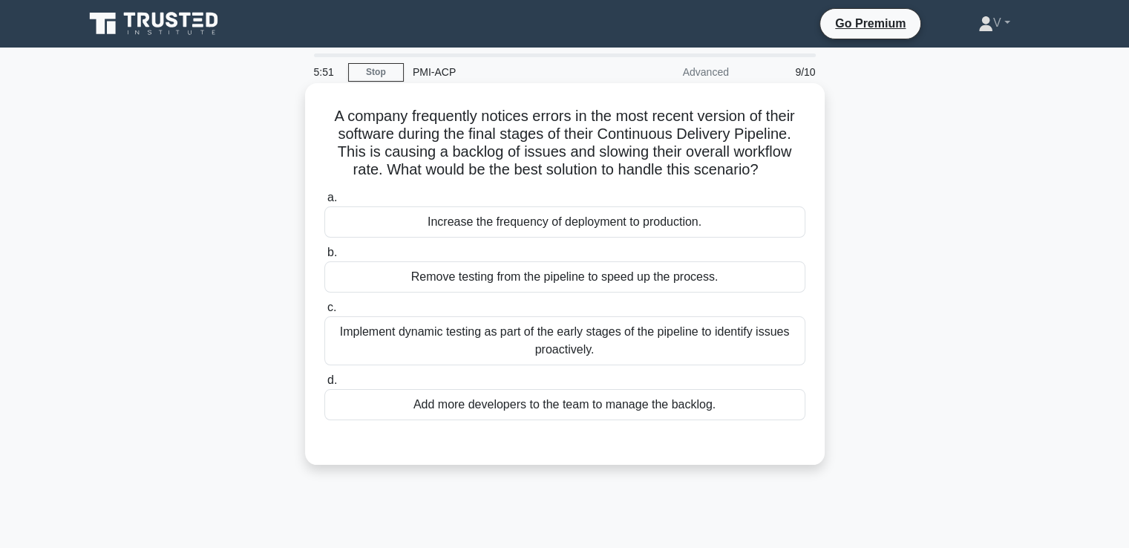
click at [572, 358] on div "Implement dynamic testing as part of the early stages of the pipeline to identi…" at bounding box center [564, 340] width 481 height 49
click at [324, 313] on input "c. Implement dynamic testing as part of the early stages of the pipeline to ide…" at bounding box center [324, 308] width 0 height 10
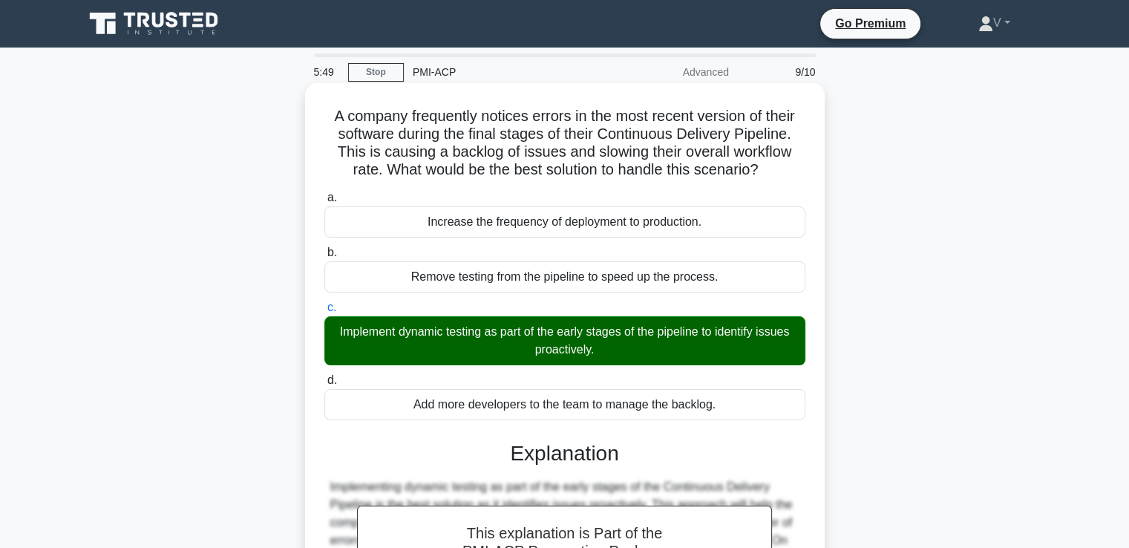
scroll to position [278, 0]
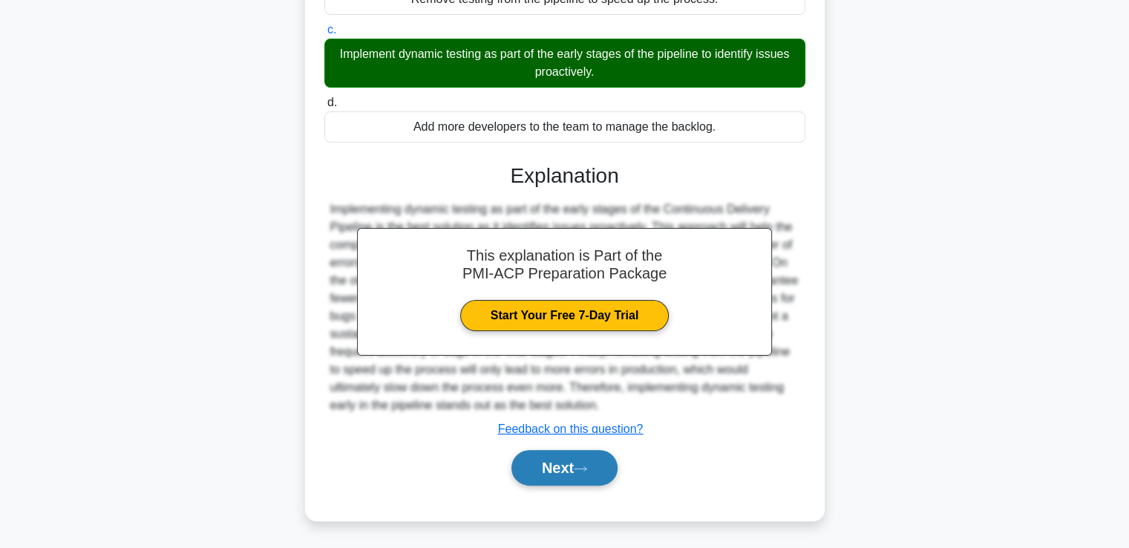
click at [576, 469] on button "Next" at bounding box center [564, 468] width 106 height 36
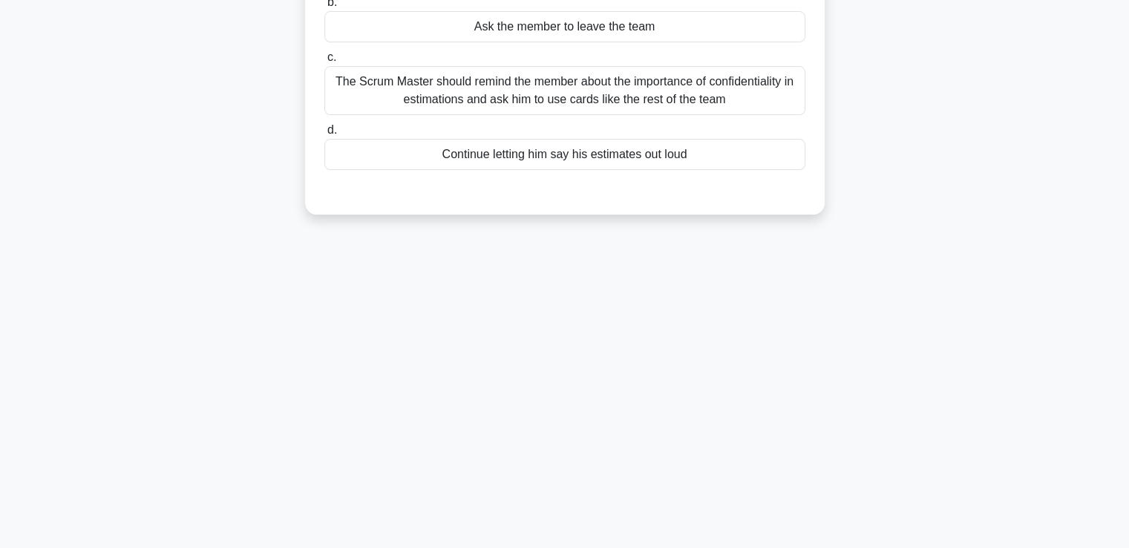
scroll to position [0, 0]
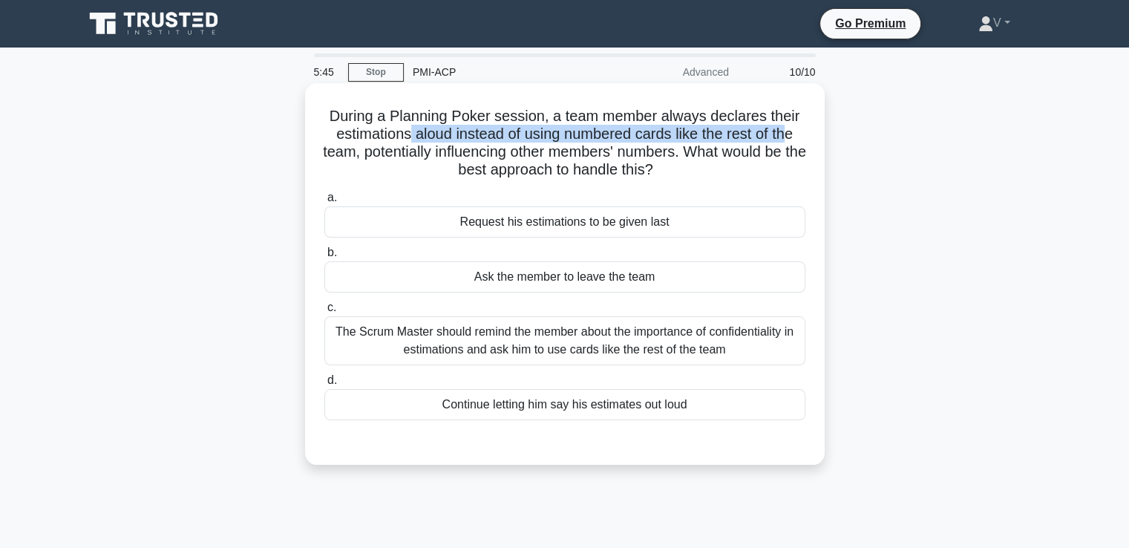
drag, startPoint x: 407, startPoint y: 137, endPoint x: 792, endPoint y: 126, distance: 385.4
click at [792, 126] on h5 "During a Planning Poker session, a team member always declares their estimation…" at bounding box center [565, 143] width 484 height 73
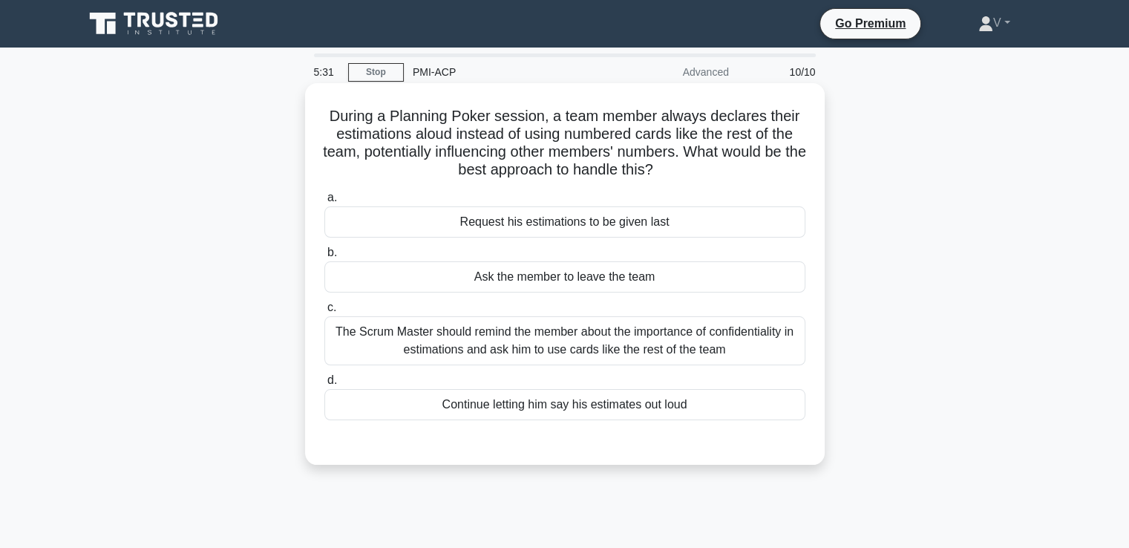
click at [733, 353] on div "The Scrum Master should remind the member about the importance of confidentiali…" at bounding box center [564, 340] width 481 height 49
click at [324, 313] on input "c. The Scrum Master should remind the member about the importance of confidenti…" at bounding box center [324, 308] width 0 height 10
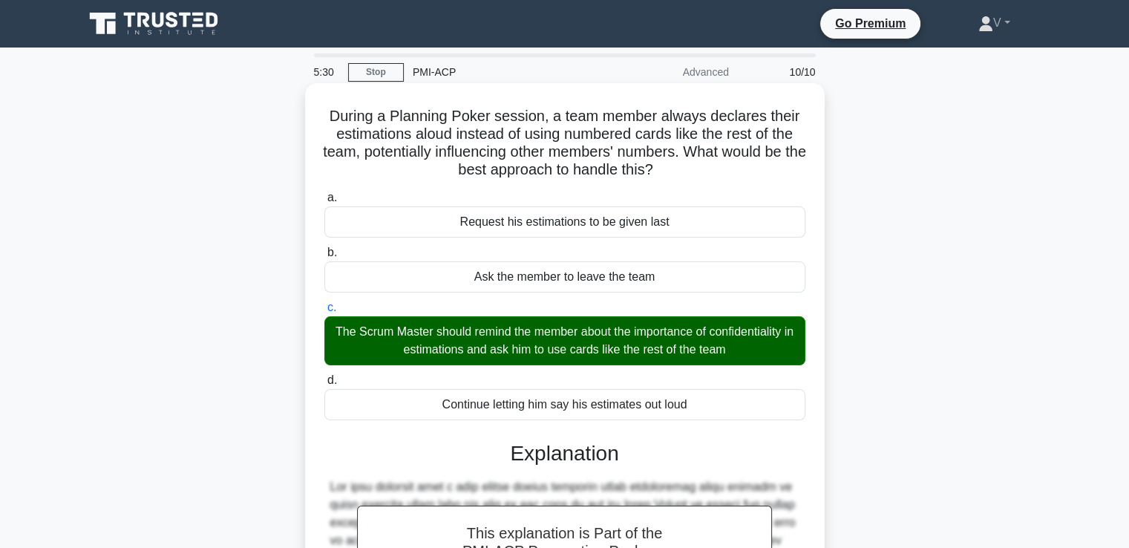
scroll to position [313, 0]
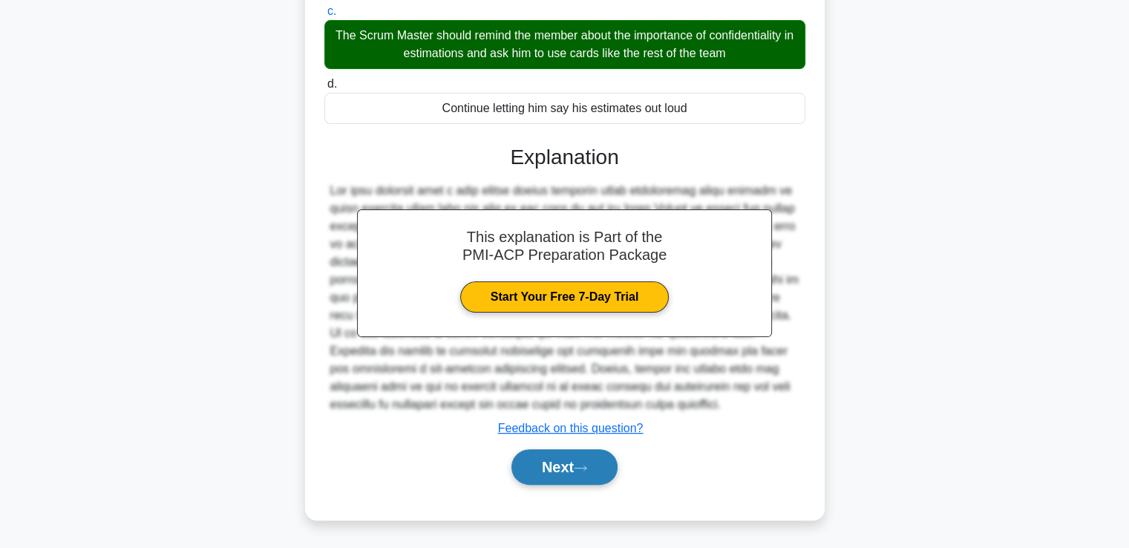
click at [601, 461] on button "Next" at bounding box center [564, 467] width 106 height 36
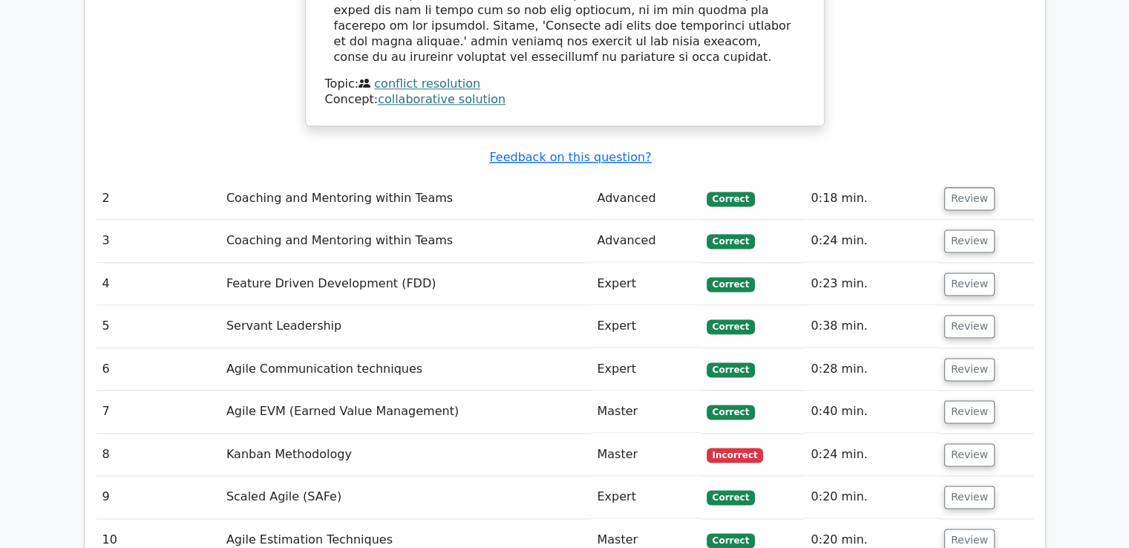
scroll to position [1930, 0]
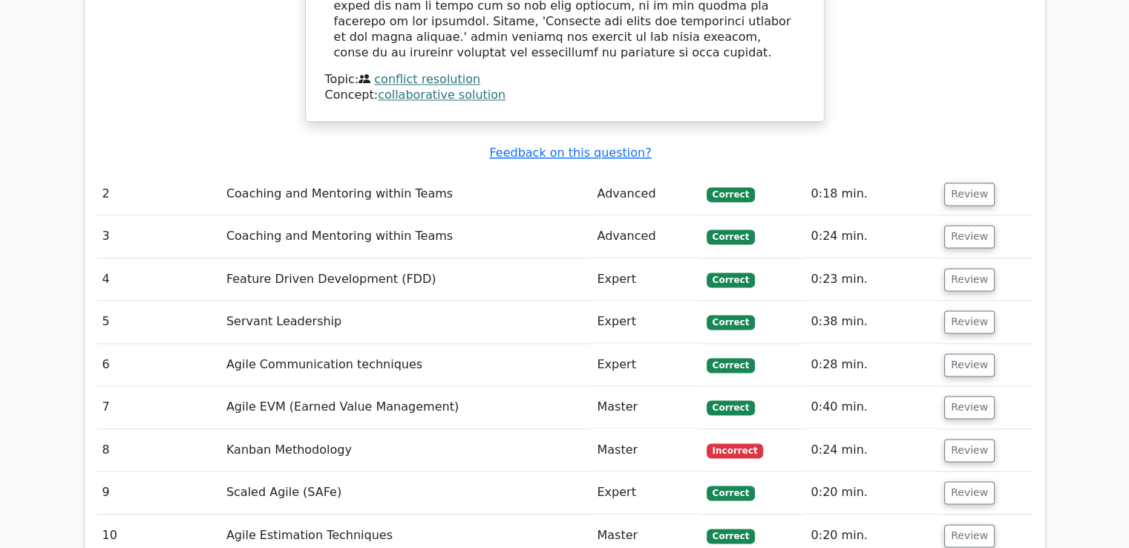
click at [353, 429] on td "Kanban Methodology" at bounding box center [405, 450] width 371 height 42
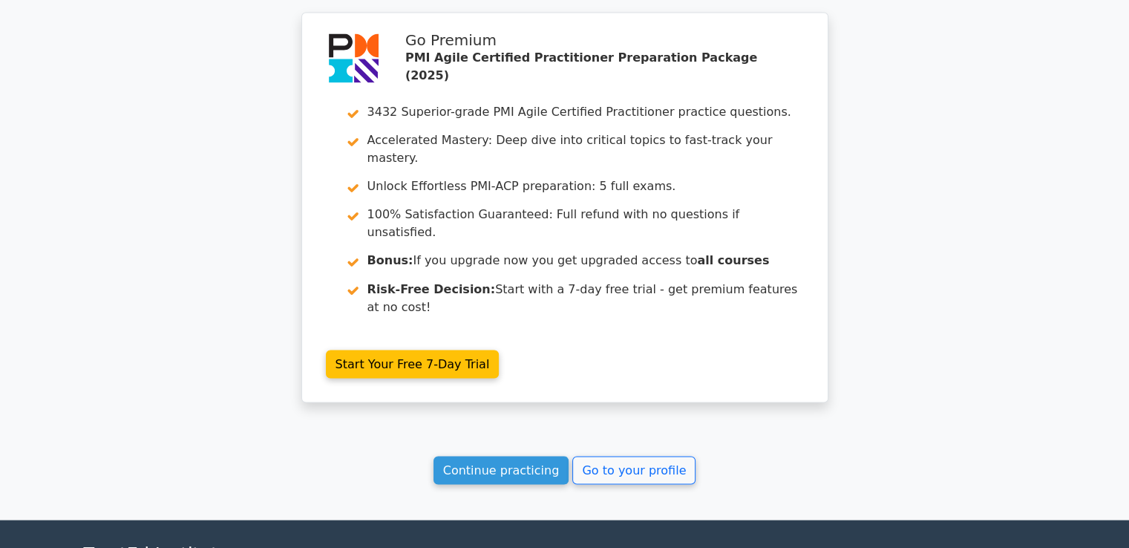
scroll to position [2571, 0]
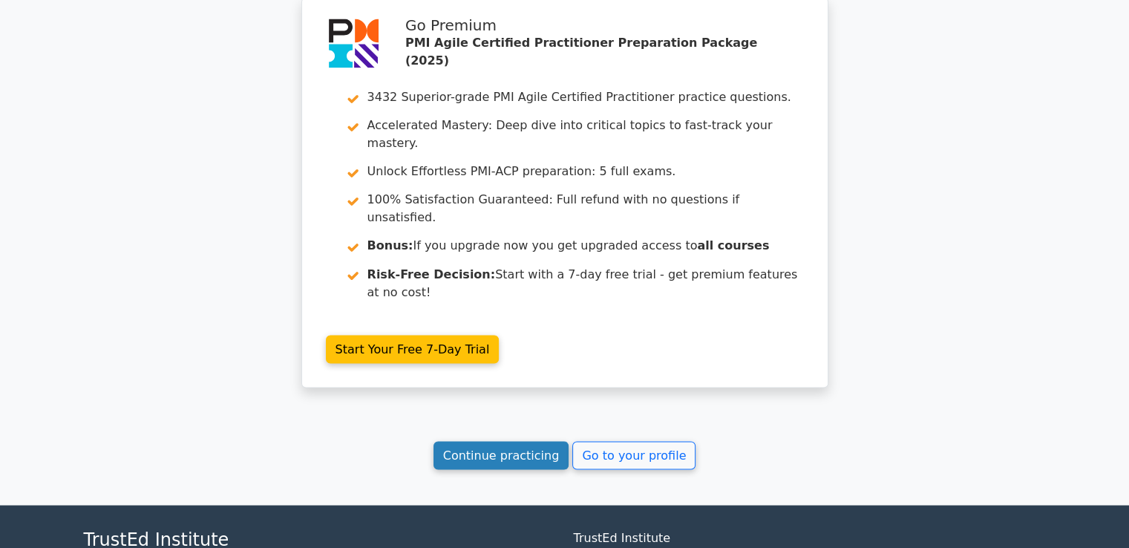
click at [471, 441] on link "Continue practicing" at bounding box center [501, 455] width 136 height 28
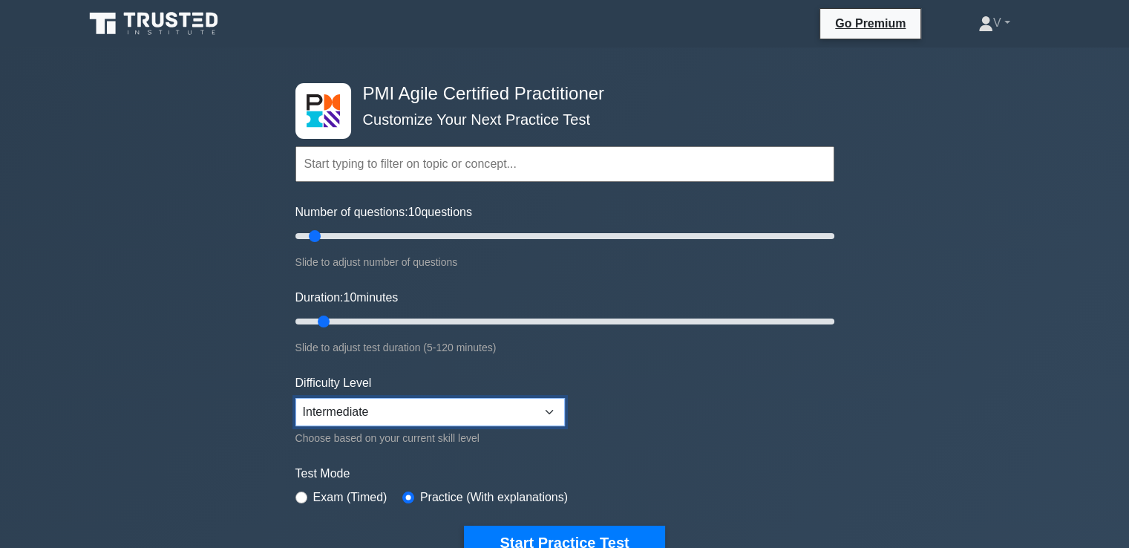
click at [444, 405] on select "Beginner Intermediate Expert" at bounding box center [429, 412] width 269 height 28
select select "expert"
click at [295, 398] on select "Beginner Intermediate Expert" at bounding box center [429, 412] width 269 height 28
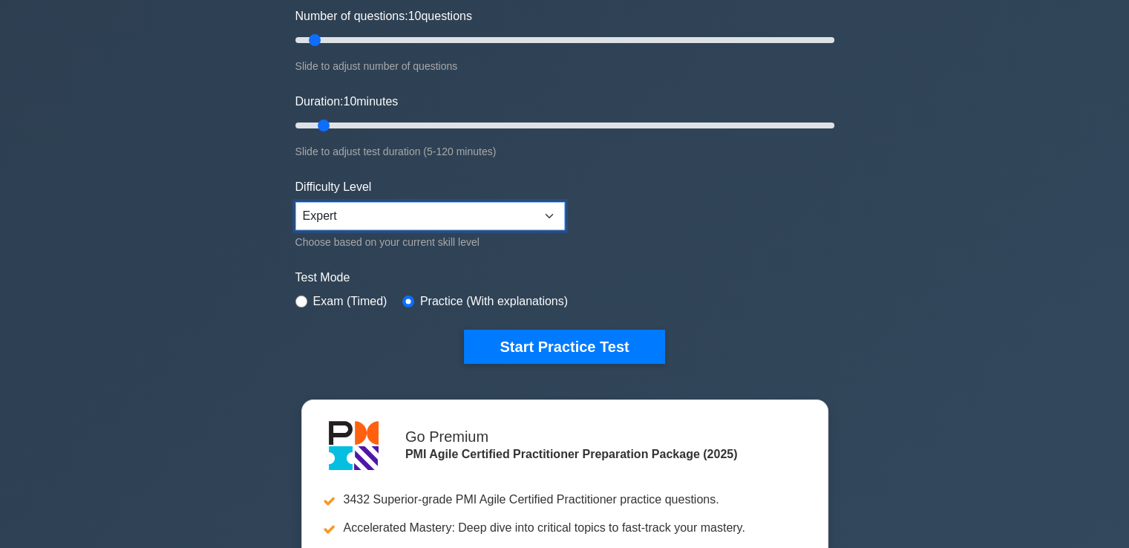
scroll to position [398, 0]
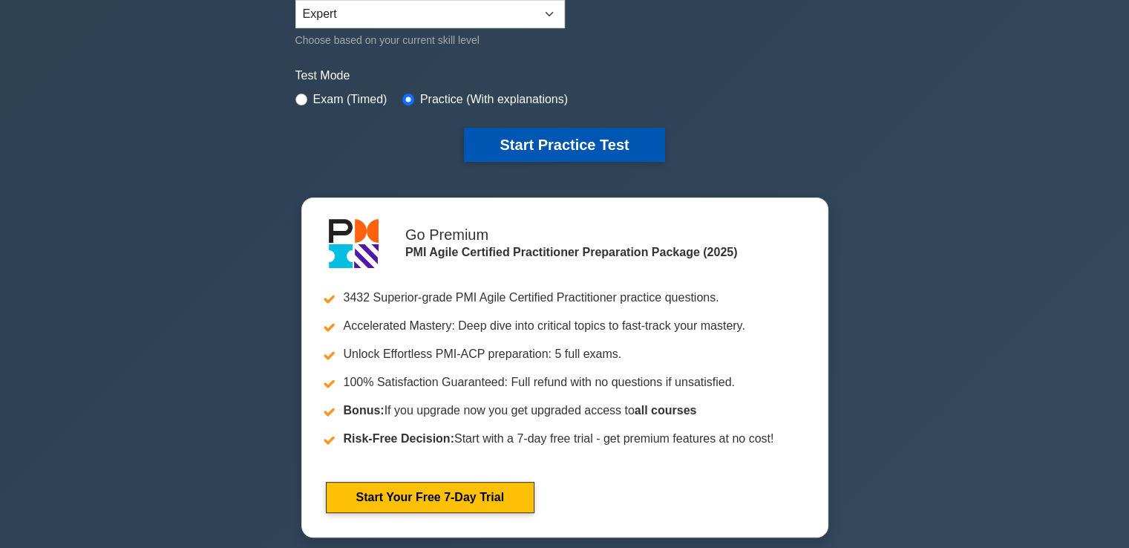
click at [606, 143] on button "Start Practice Test" at bounding box center [564, 145] width 200 height 34
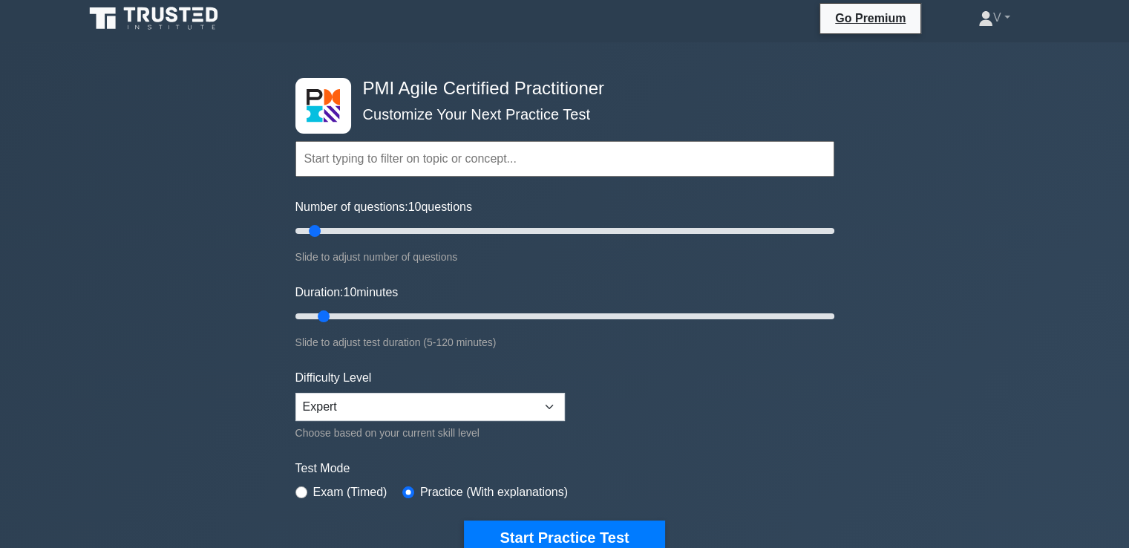
scroll to position [0, 0]
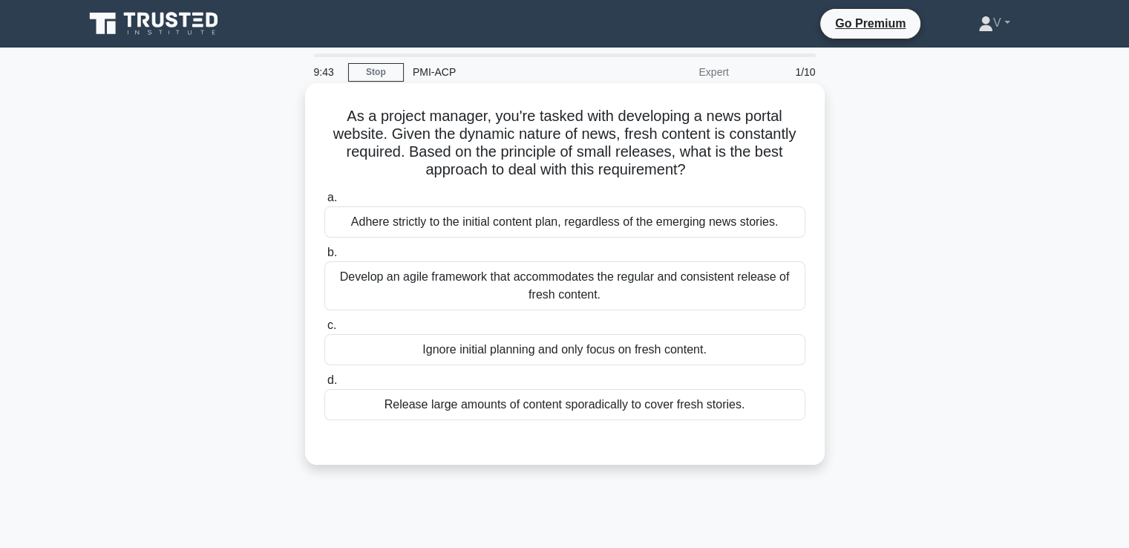
click at [701, 301] on div "Develop an agile framework that accommodates the regular and consistent release…" at bounding box center [564, 285] width 481 height 49
click at [324, 258] on input "b. Develop an agile framework that accommodates the regular and consistent rele…" at bounding box center [324, 253] width 0 height 10
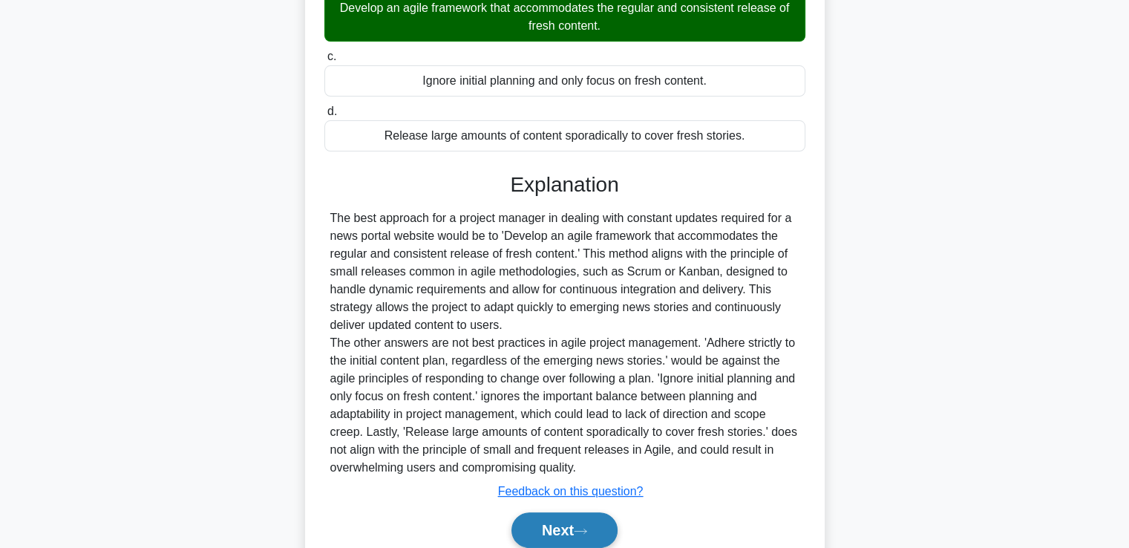
scroll to position [331, 0]
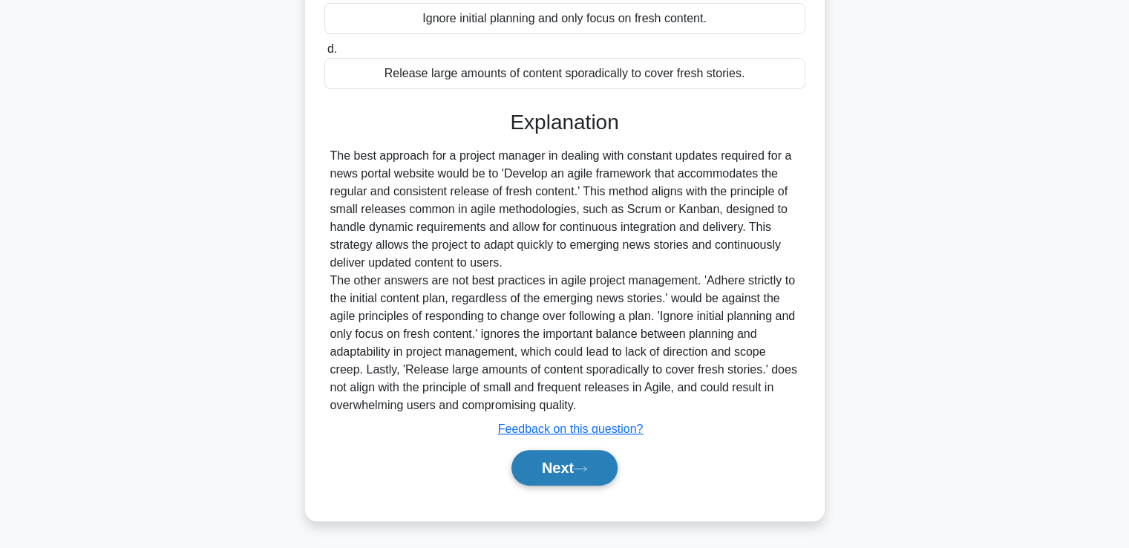
click at [580, 473] on button "Next" at bounding box center [564, 468] width 106 height 36
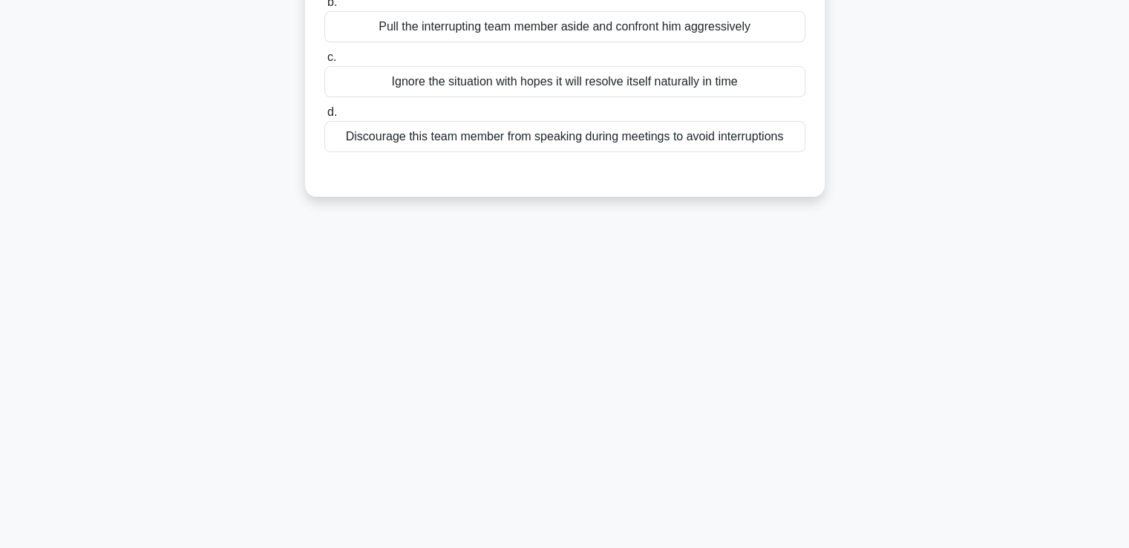
scroll to position [0, 0]
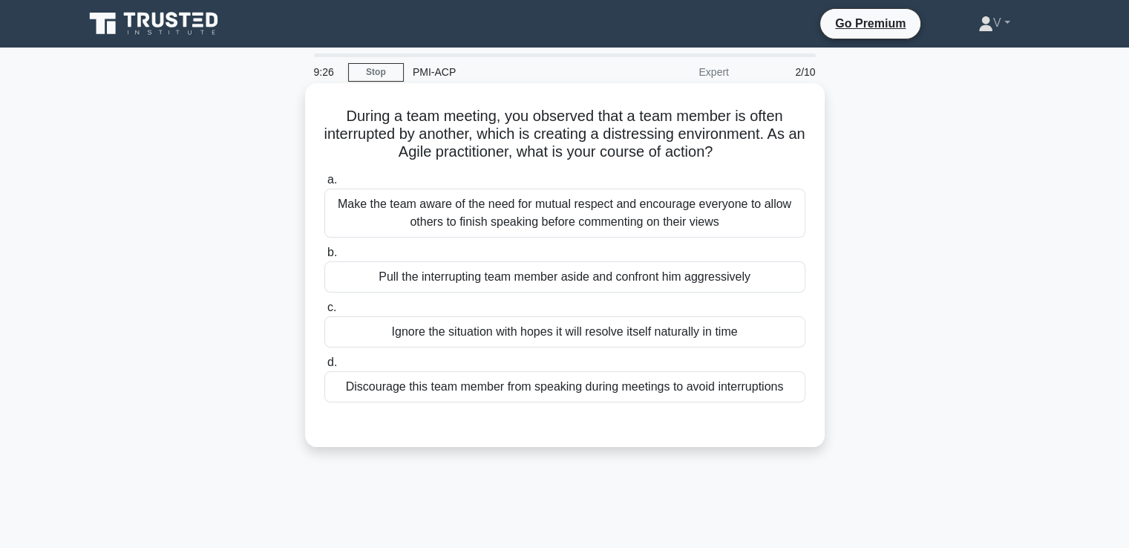
click at [552, 209] on div "Make the team aware of the need for mutual respect and encourage everyone to al…" at bounding box center [564, 213] width 481 height 49
click at [324, 185] on input "a. Make the team aware of the need for mutual respect and encourage everyone to…" at bounding box center [324, 180] width 0 height 10
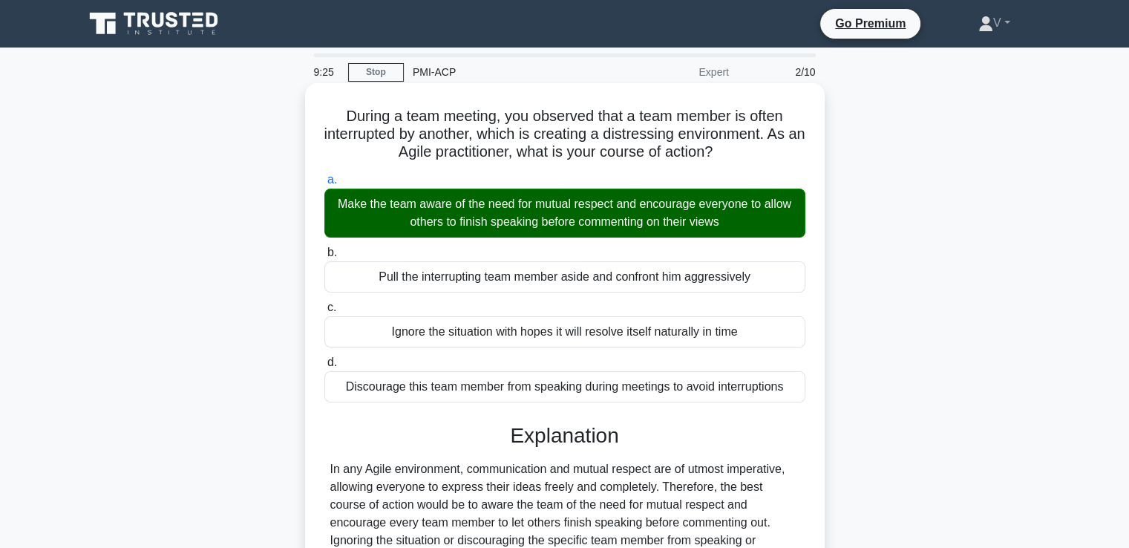
scroll to position [255, 0]
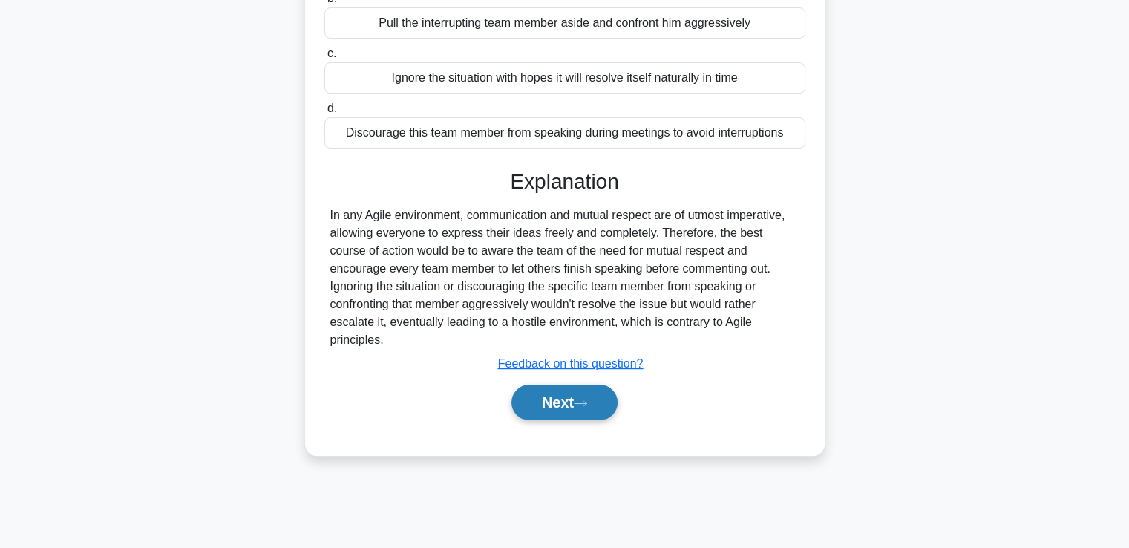
click at [550, 385] on button "Next" at bounding box center [564, 403] width 106 height 36
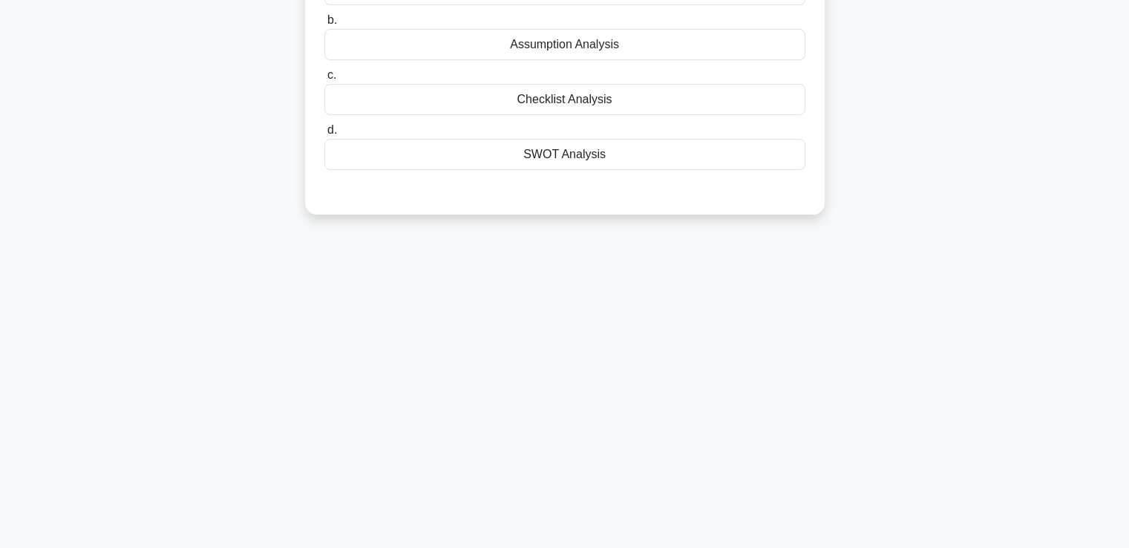
scroll to position [0, 0]
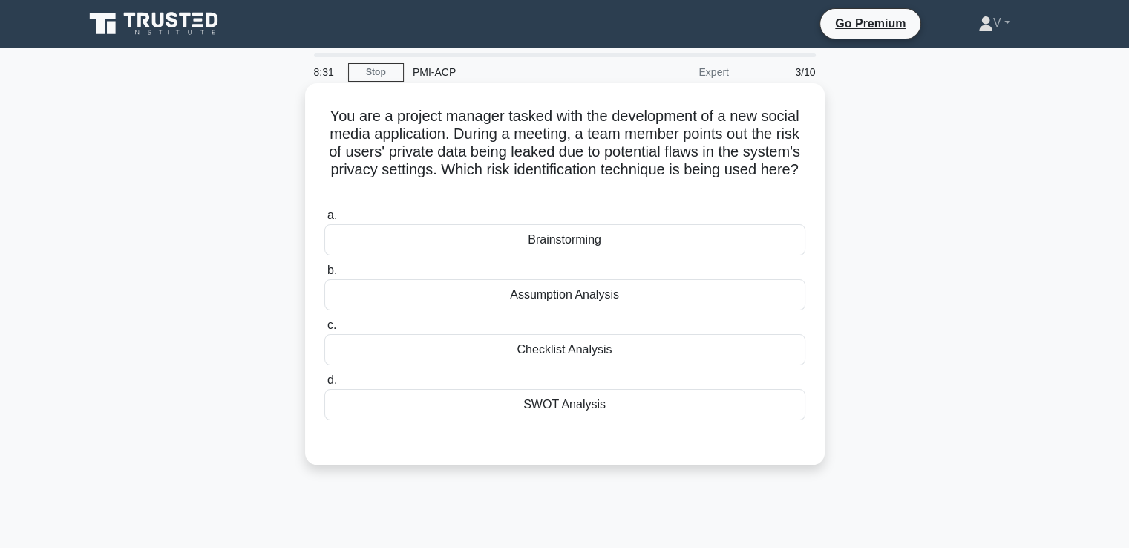
click at [567, 353] on div "Checklist Analysis" at bounding box center [564, 349] width 481 height 31
click at [324, 330] on input "c. Checklist Analysis" at bounding box center [324, 326] width 0 height 10
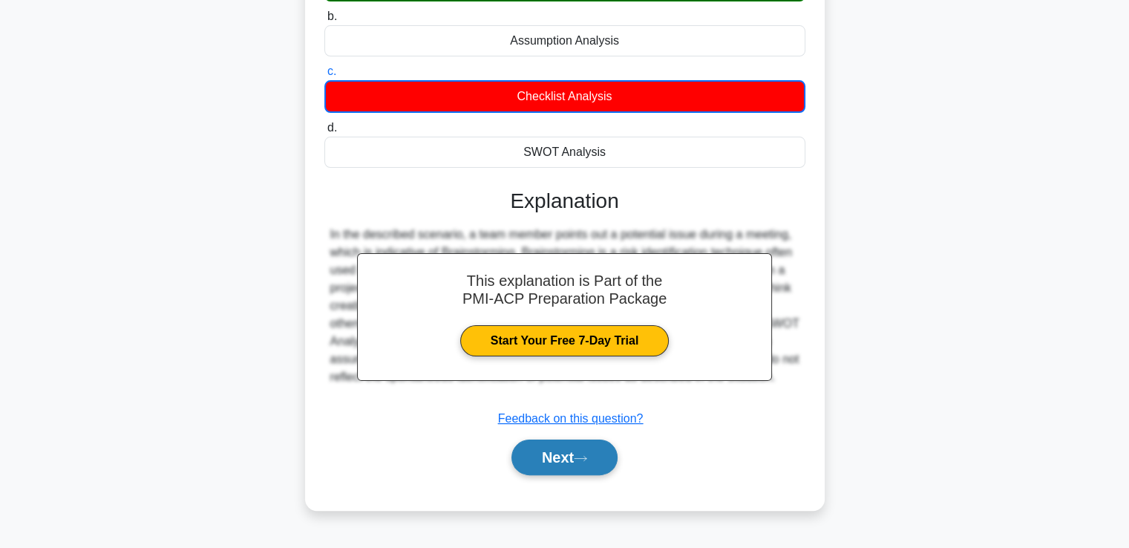
scroll to position [254, 0]
click at [569, 464] on button "Next" at bounding box center [564, 457] width 106 height 36
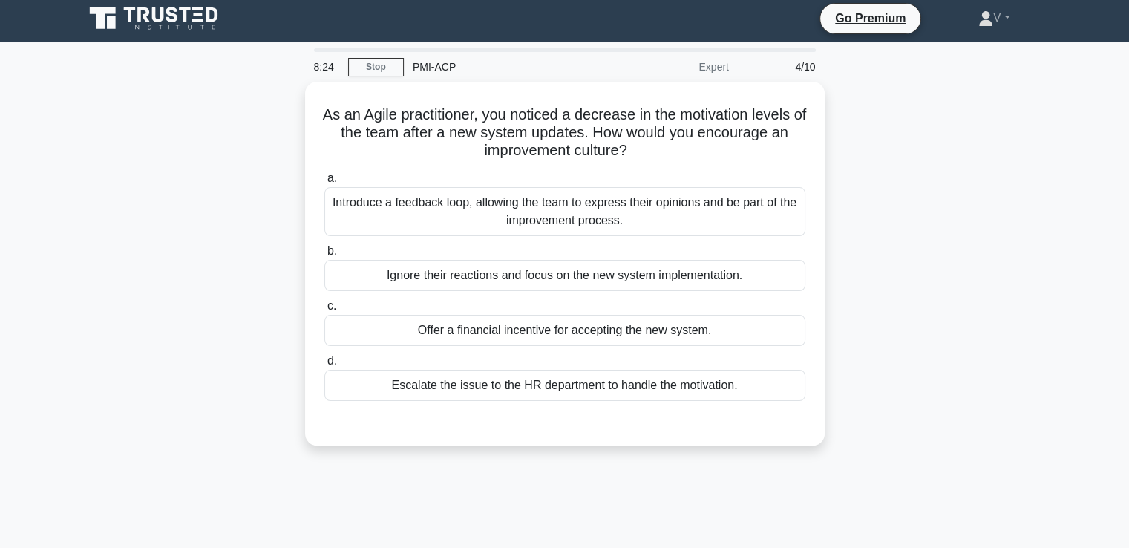
scroll to position [0, 0]
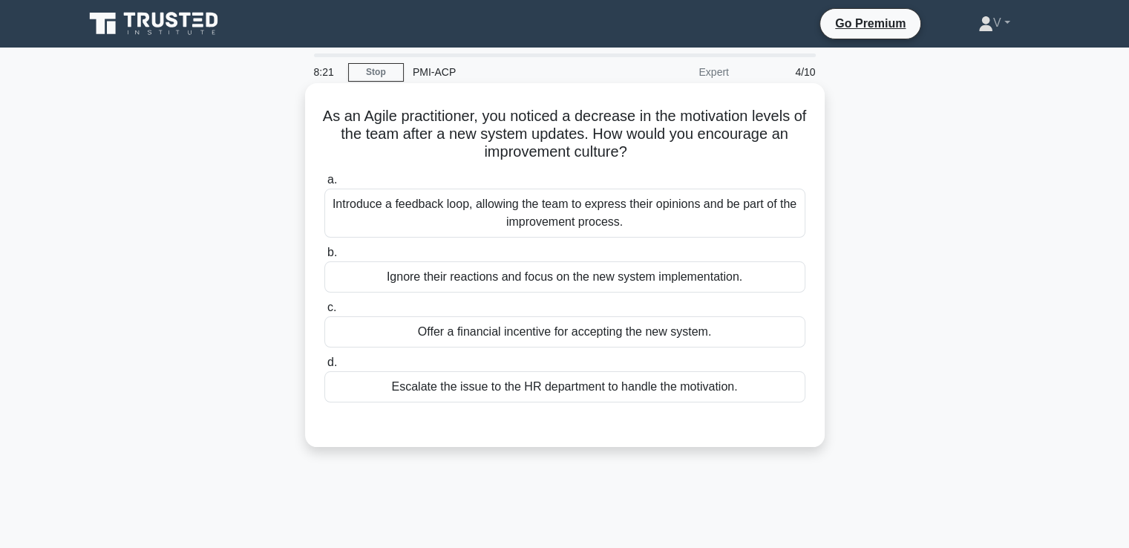
drag, startPoint x: 396, startPoint y: 102, endPoint x: 684, endPoint y: 149, distance: 291.2
click at [684, 149] on div "As an Agile practitioner, you noticed a decrease in the motivation levels of th…" at bounding box center [565, 265] width 508 height 352
click at [601, 328] on div "Offer a financial incentive for accepting the new system." at bounding box center [564, 331] width 481 height 31
click at [324, 313] on input "c. Offer a financial incentive for accepting the new system." at bounding box center [324, 308] width 0 height 10
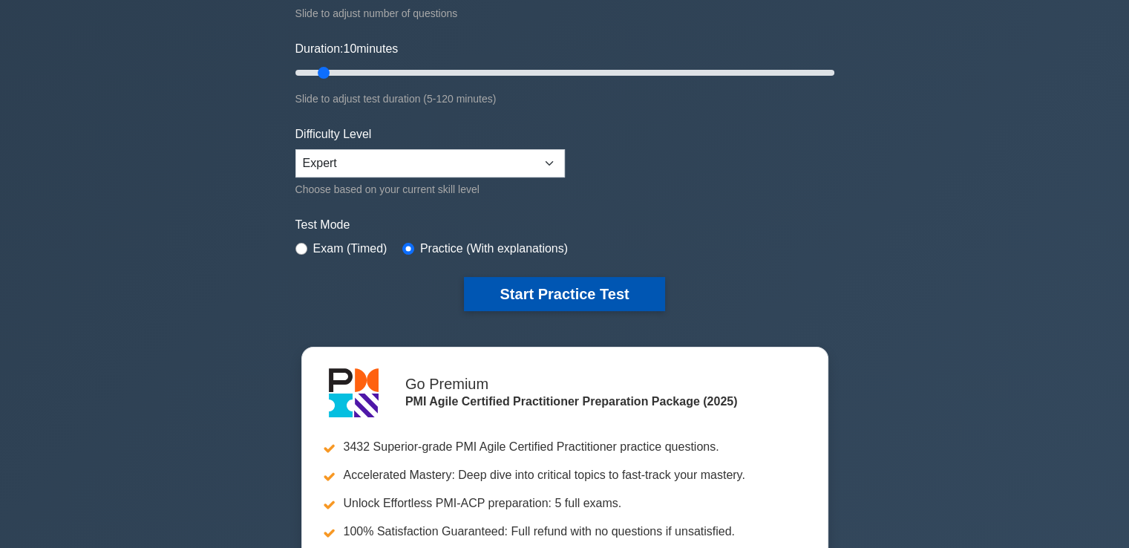
scroll to position [249, 0]
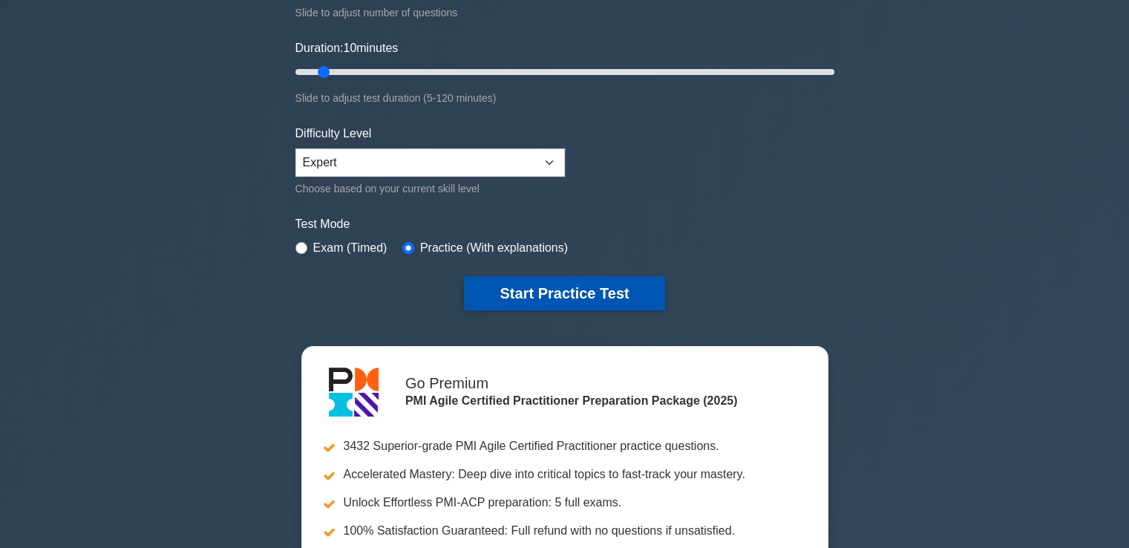
click at [552, 276] on button "Start Practice Test" at bounding box center [564, 293] width 200 height 34
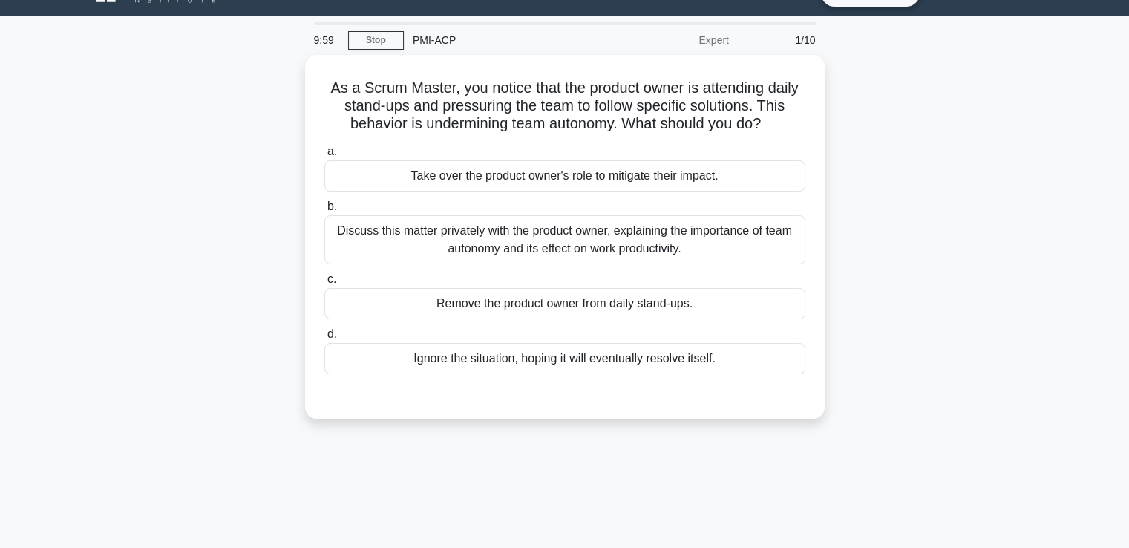
scroll to position [33, 0]
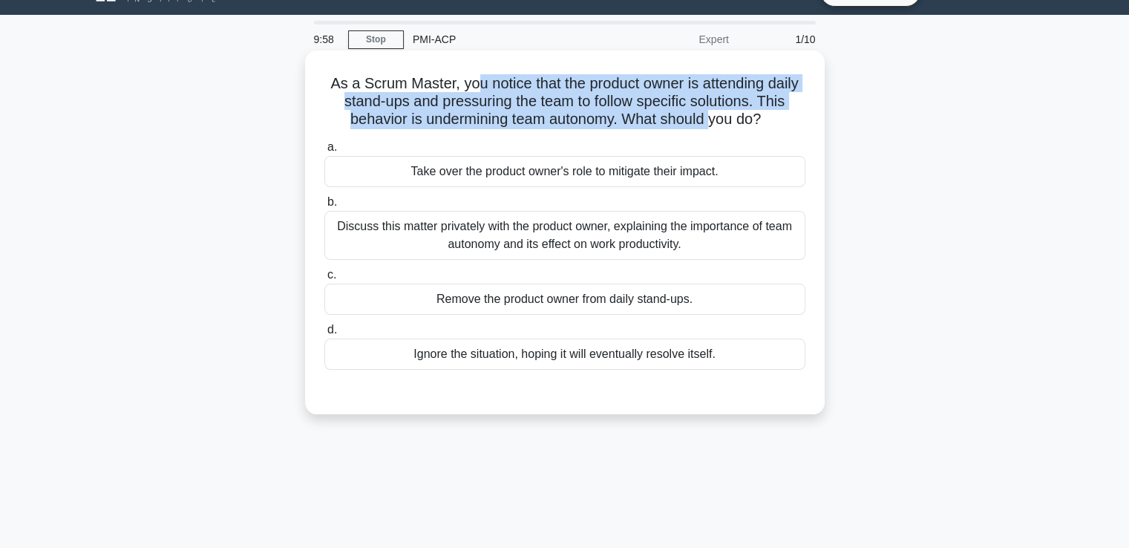
drag, startPoint x: 473, startPoint y: 84, endPoint x: 716, endPoint y: 121, distance: 245.5
click at [716, 121] on h5 "As a Scrum Master, you notice that the product owner is attending daily stand-u…" at bounding box center [565, 101] width 484 height 55
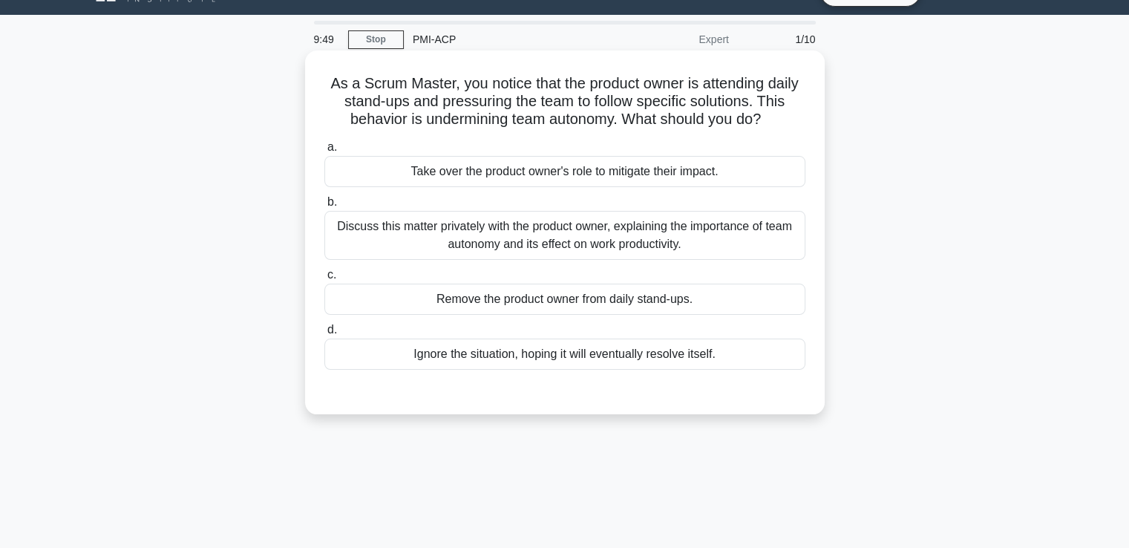
click at [683, 231] on div "Discuss this matter privately with the product owner, explaining the importance…" at bounding box center [564, 235] width 481 height 49
click at [324, 207] on input "b. Discuss this matter privately with the product owner, explaining the importa…" at bounding box center [324, 202] width 0 height 10
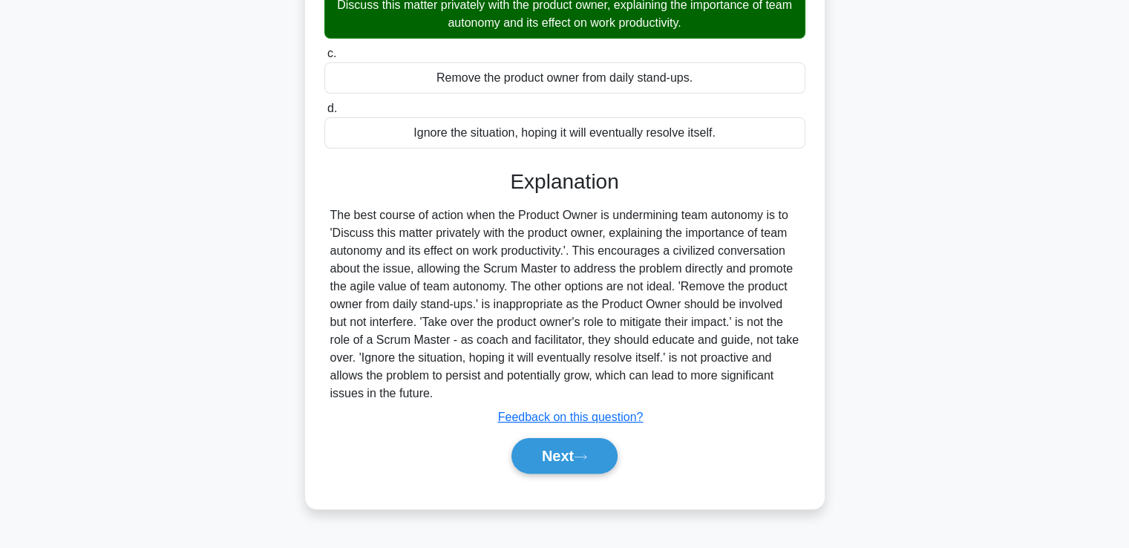
scroll to position [254, 0]
click at [570, 465] on button "Next" at bounding box center [564, 456] width 106 height 36
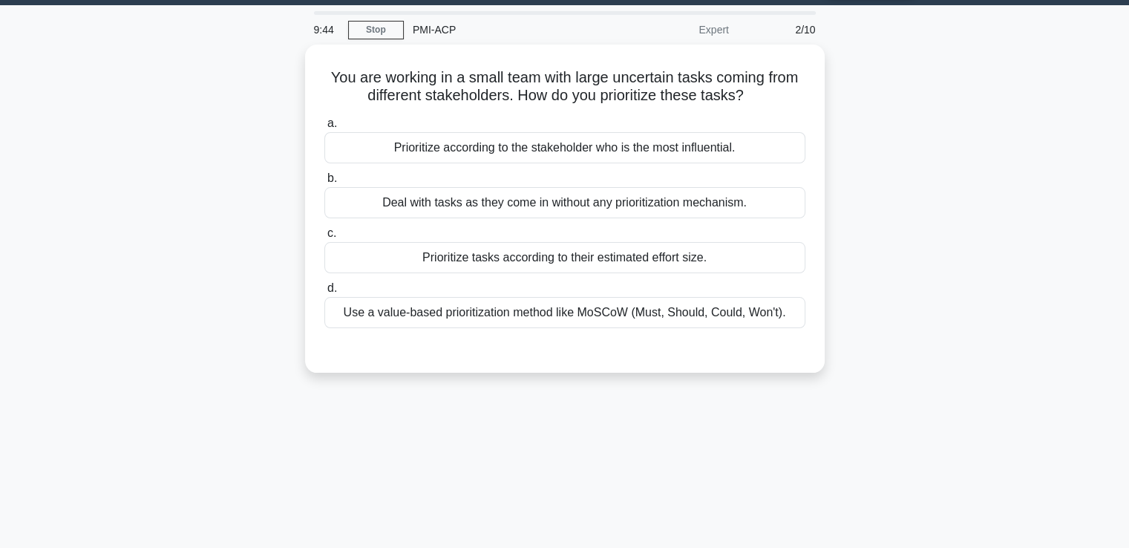
scroll to position [0, 0]
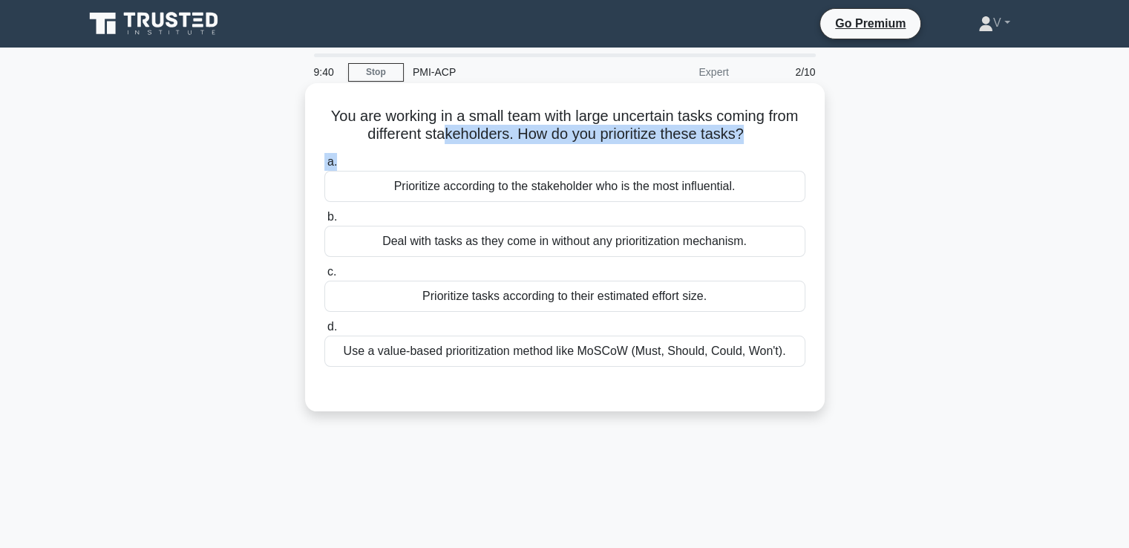
drag, startPoint x: 440, startPoint y: 137, endPoint x: 687, endPoint y: 153, distance: 246.9
click at [687, 153] on div "You are working in a small team with large uncertain tasks coming from differen…" at bounding box center [565, 247] width 508 height 316
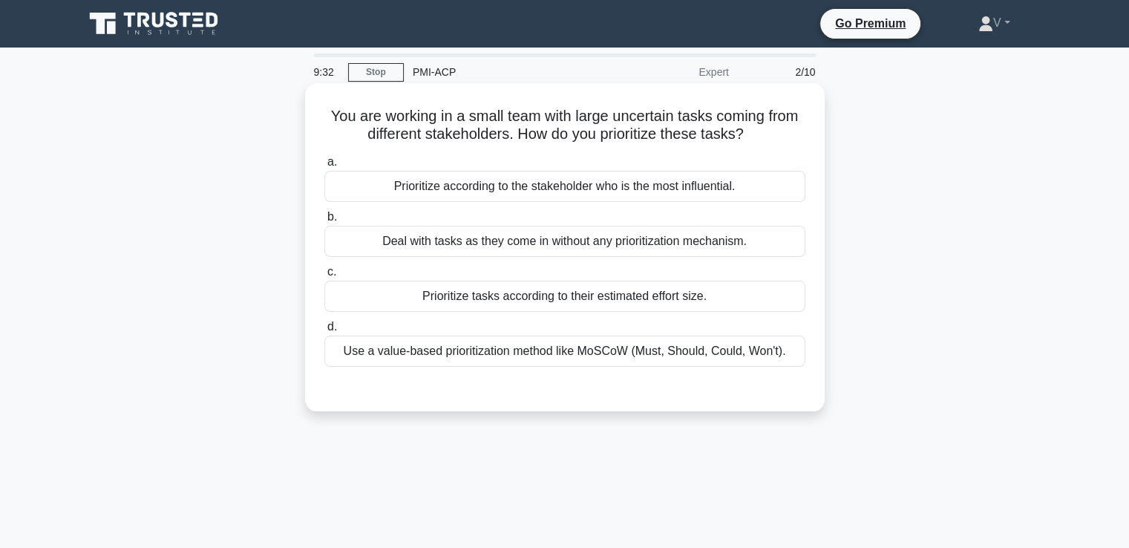
click at [606, 354] on div "Use a value-based prioritization method like MoSCoW (Must, Should, Could, Won't…" at bounding box center [564, 351] width 481 height 31
click at [324, 332] on input "d. Use a value-based prioritization method like MoSCoW (Must, Should, Could, Wo…" at bounding box center [324, 327] width 0 height 10
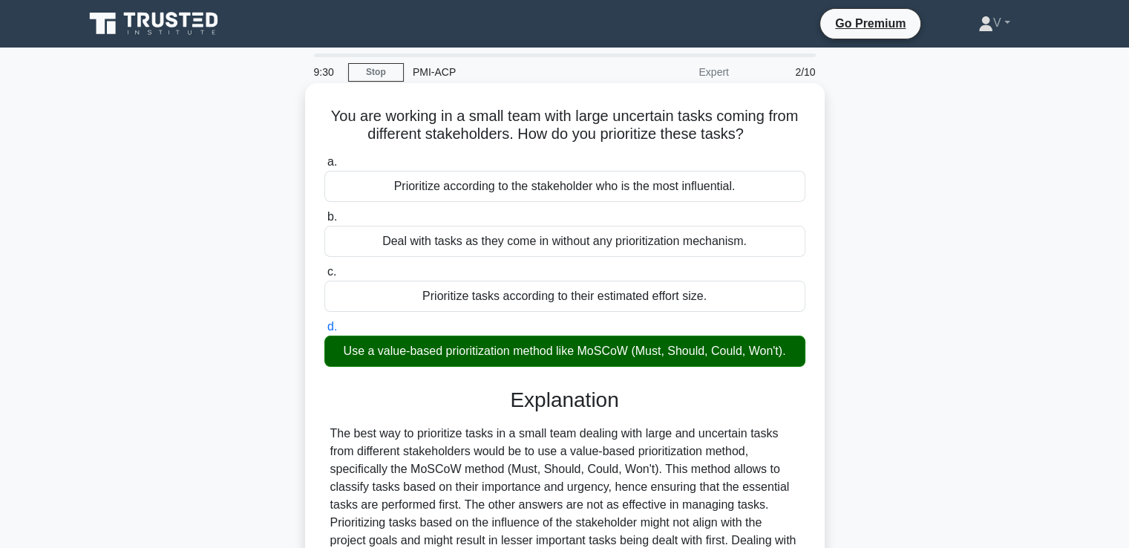
scroll to position [255, 0]
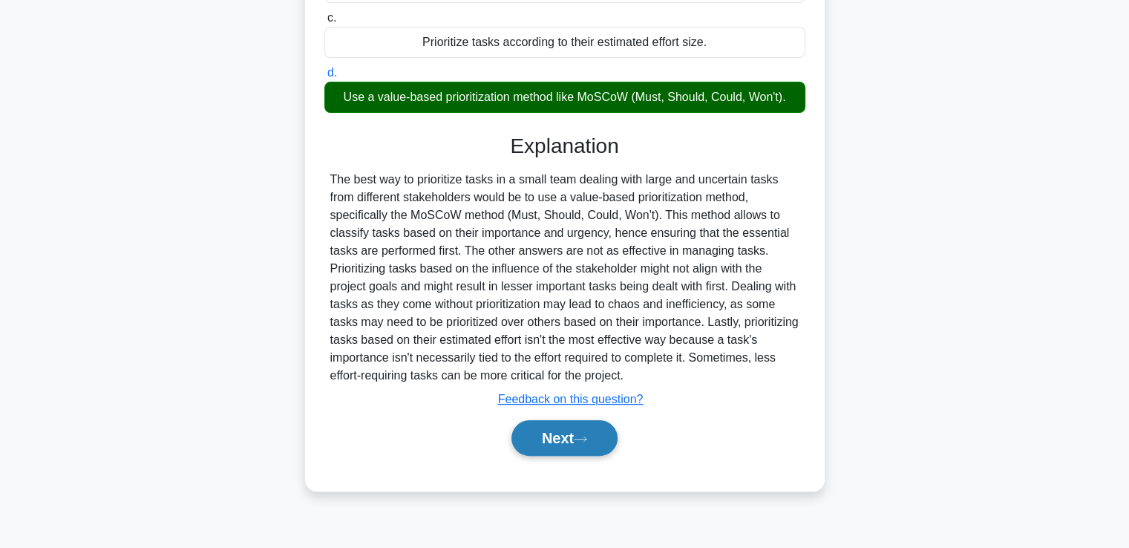
click at [581, 436] on icon at bounding box center [580, 439] width 13 height 8
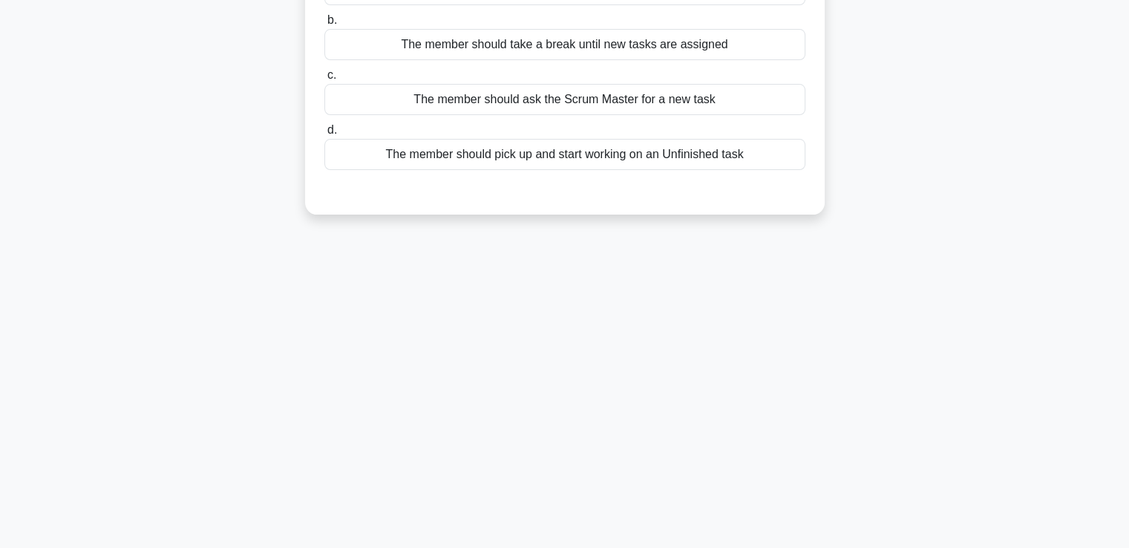
scroll to position [0, 0]
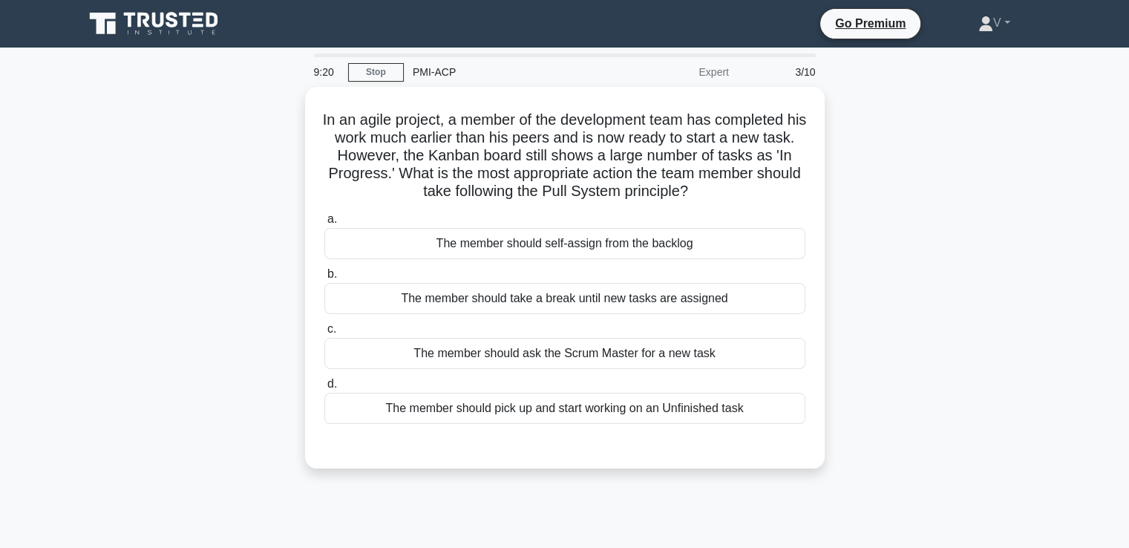
drag, startPoint x: 321, startPoint y: 120, endPoint x: 835, endPoint y: 183, distance: 518.2
click at [835, 183] on div "In an agile project, a member of the development team has completed his work mu…" at bounding box center [565, 286] width 980 height 399
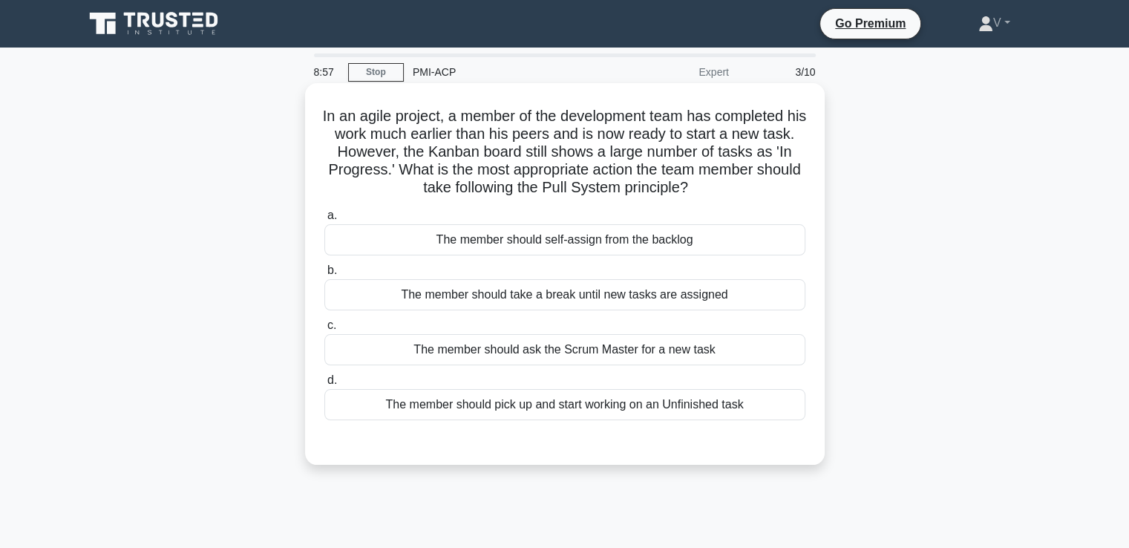
click at [613, 249] on div "The member should self-assign from the backlog" at bounding box center [564, 239] width 481 height 31
click at [324, 220] on input "a. The member should self-assign from the backlog" at bounding box center [324, 216] width 0 height 10
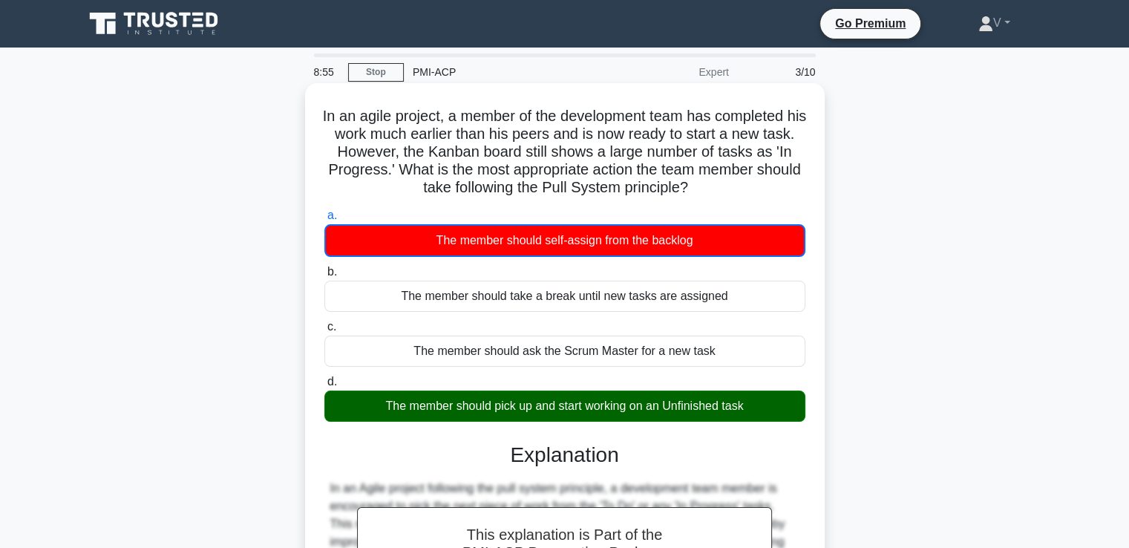
scroll to position [255, 0]
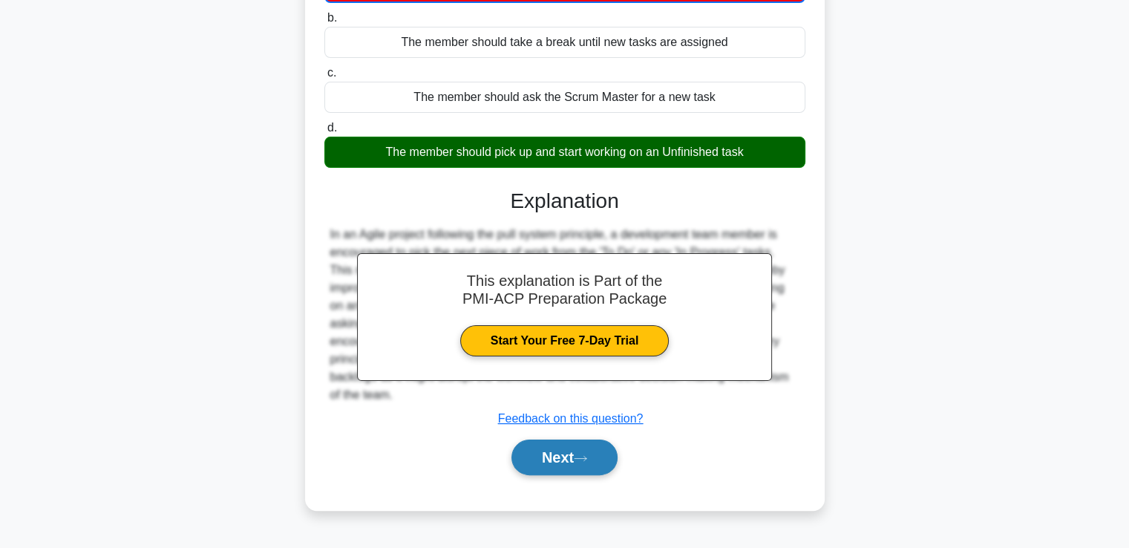
click at [572, 447] on button "Next" at bounding box center [564, 457] width 106 height 36
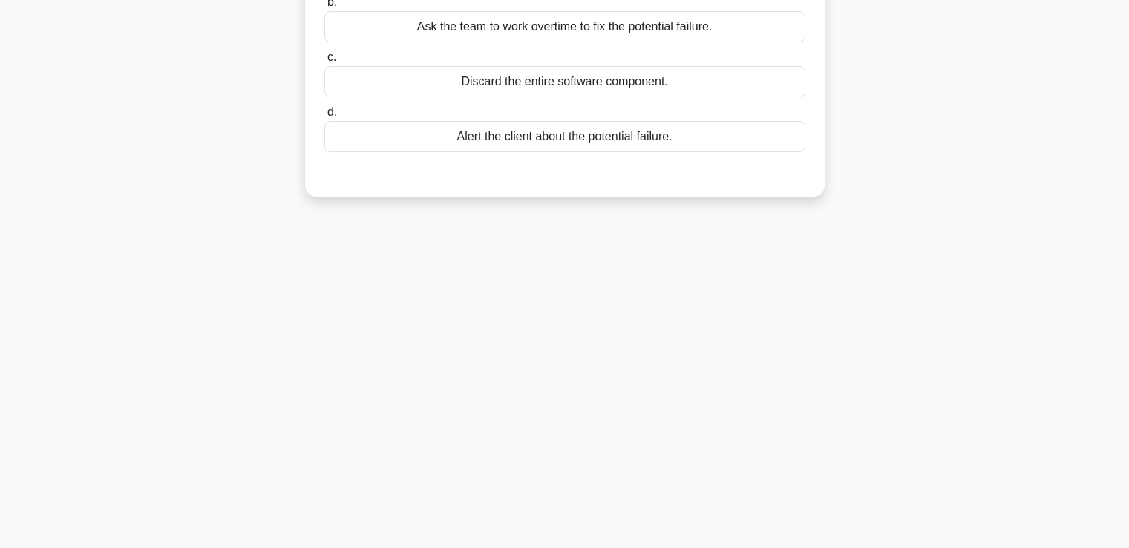
scroll to position [0, 0]
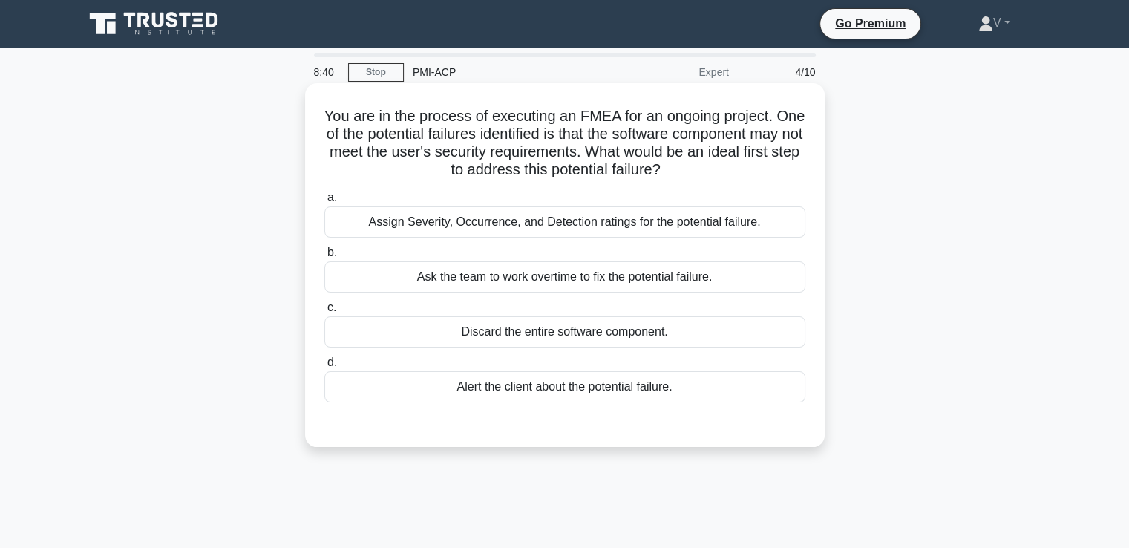
click at [641, 226] on div "Assign Severity, Occurrence, and Detection ratings for the potential failure." at bounding box center [564, 221] width 481 height 31
click at [324, 203] on input "a. Assign Severity, Occurrence, and Detection ratings for the potential failure." at bounding box center [324, 198] width 0 height 10
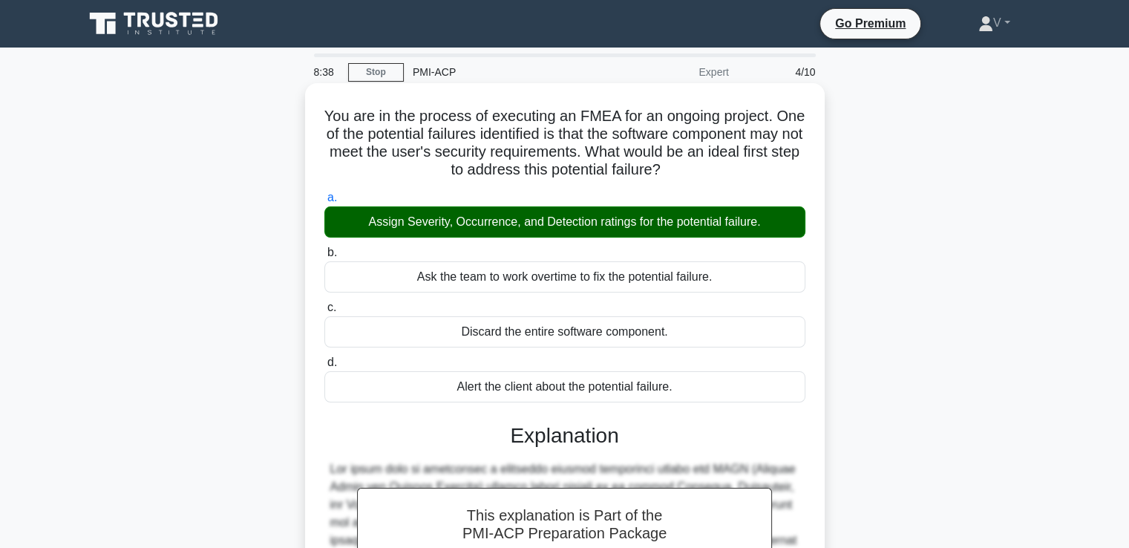
scroll to position [278, 0]
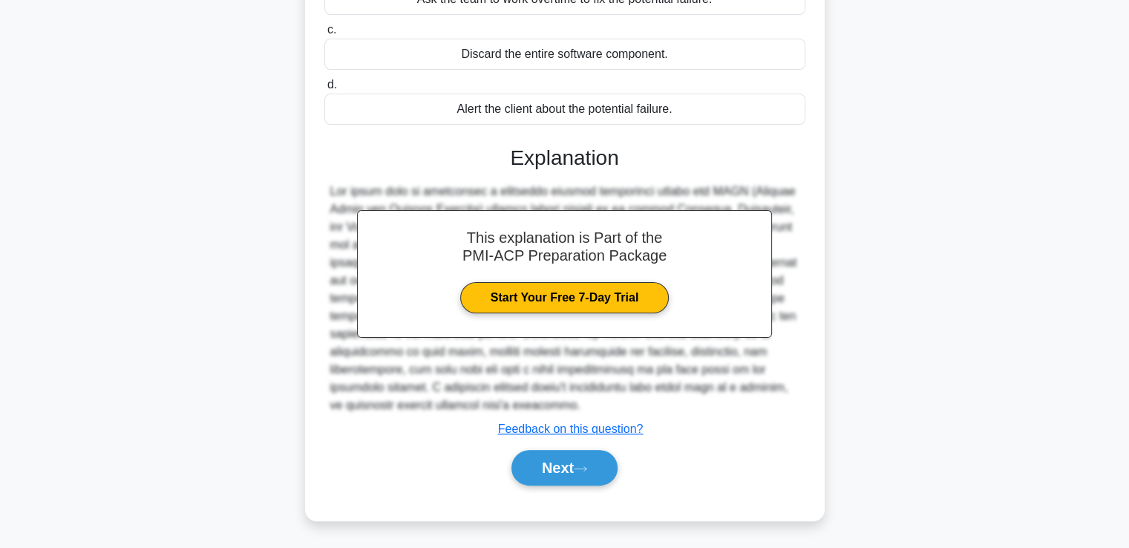
click at [560, 489] on div "Next" at bounding box center [564, 468] width 481 height 48
click at [567, 477] on button "Next" at bounding box center [564, 468] width 106 height 36
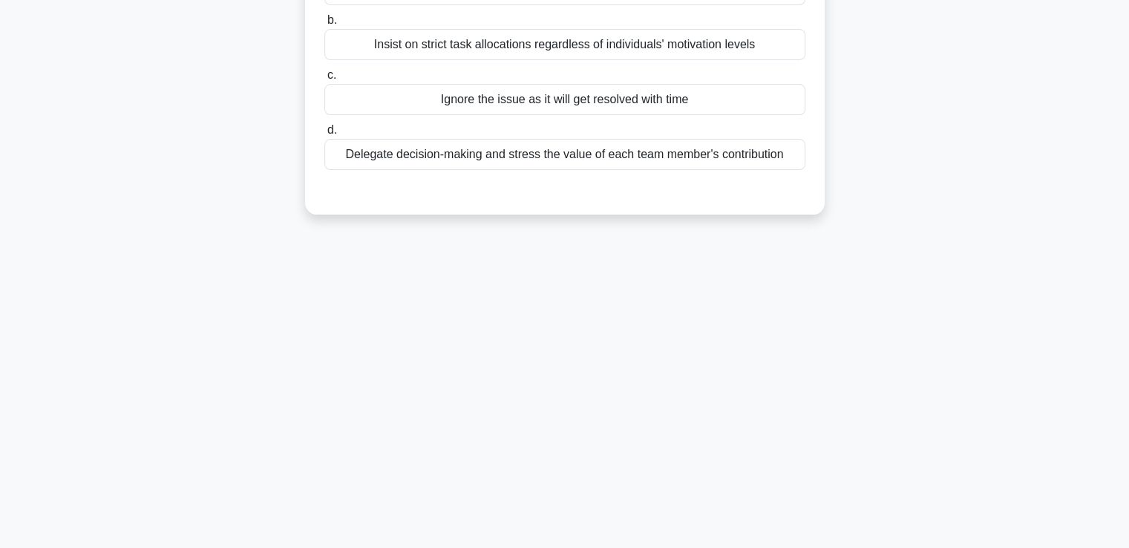
scroll to position [0, 0]
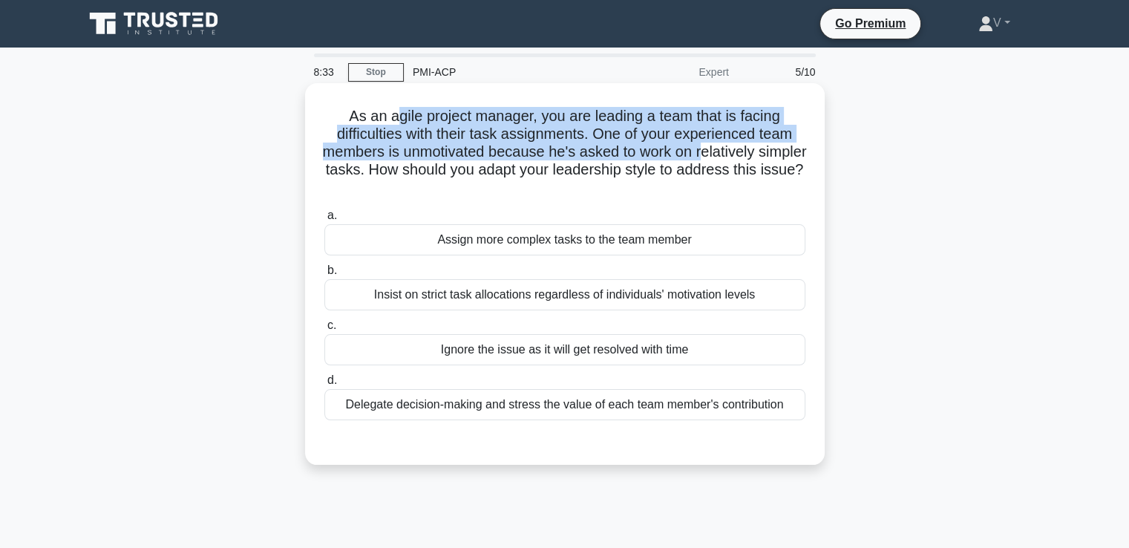
drag, startPoint x: 395, startPoint y: 124, endPoint x: 726, endPoint y: 154, distance: 332.5
click at [726, 154] on h5 "As an agile project manager, you are leading a team that is facing difficulties…" at bounding box center [565, 152] width 484 height 91
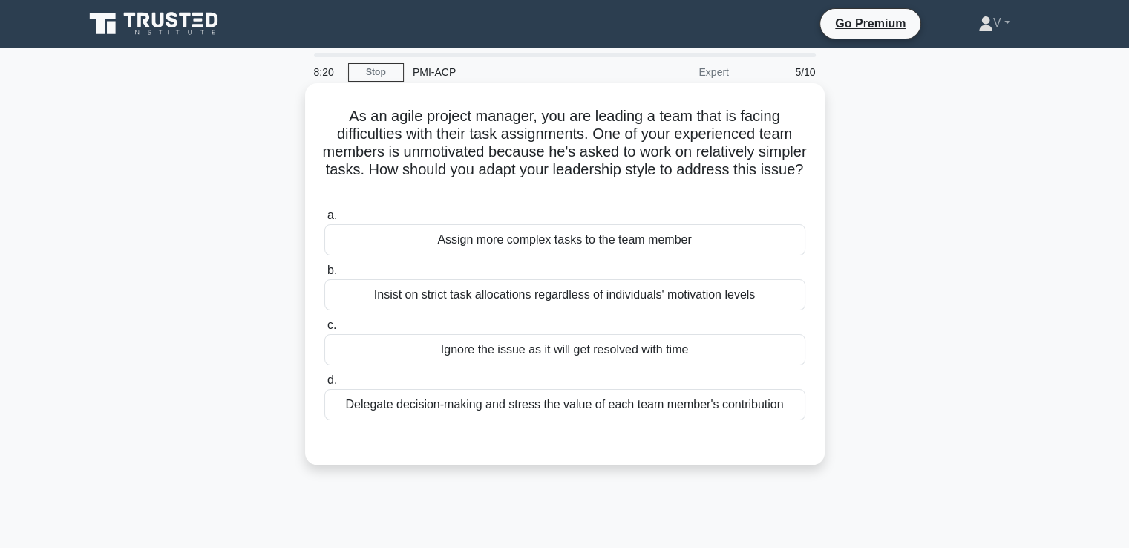
click at [614, 405] on div "Delegate decision-making and stress the value of each team member's contribution" at bounding box center [564, 404] width 481 height 31
click at [324, 385] on input "d. Delegate decision-making and stress the value of each team member's contribu…" at bounding box center [324, 381] width 0 height 10
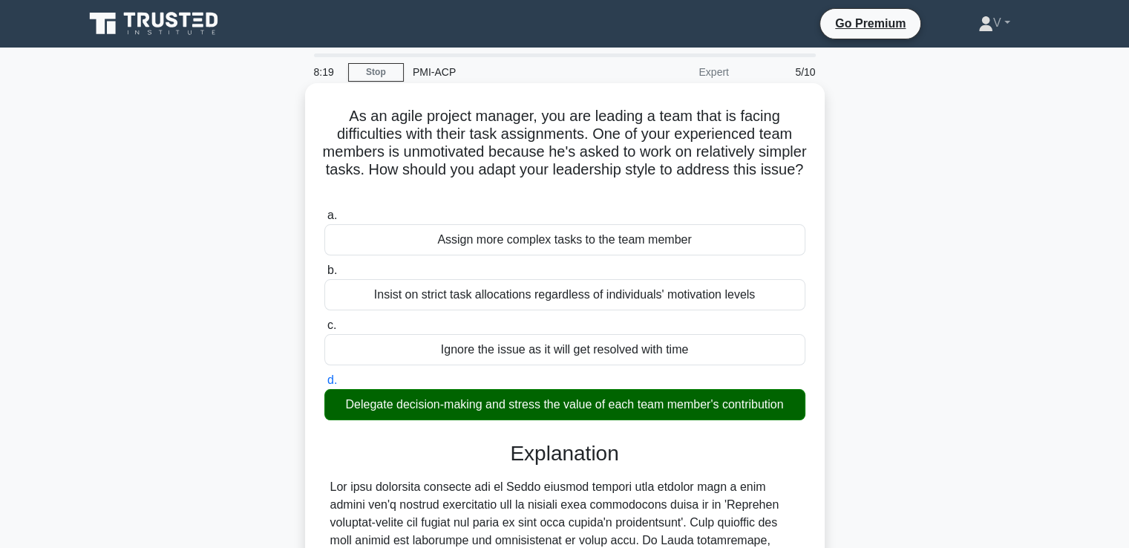
scroll to position [313, 0]
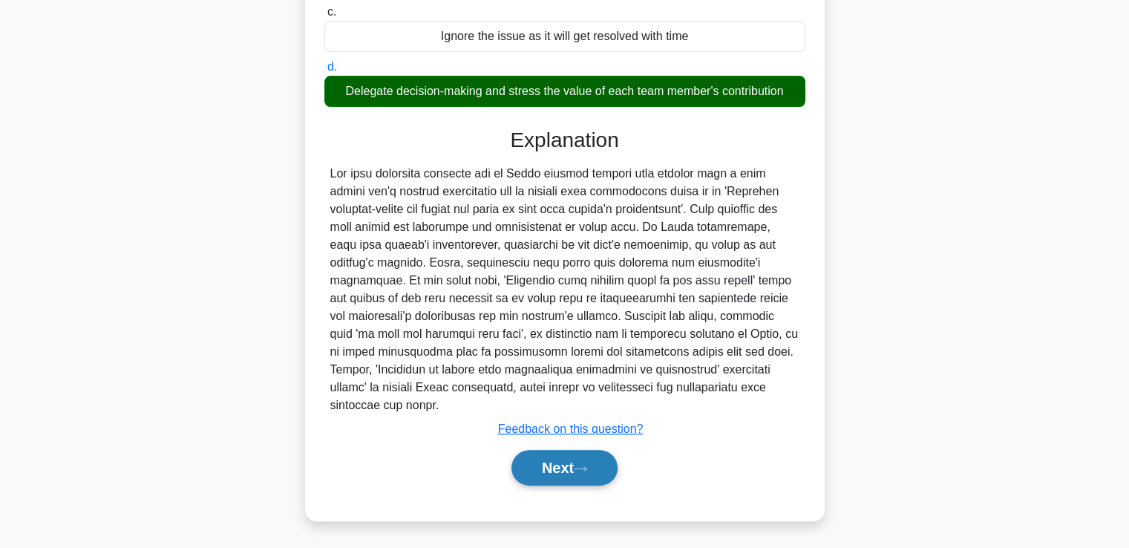
click at [570, 481] on button "Next" at bounding box center [564, 468] width 106 height 36
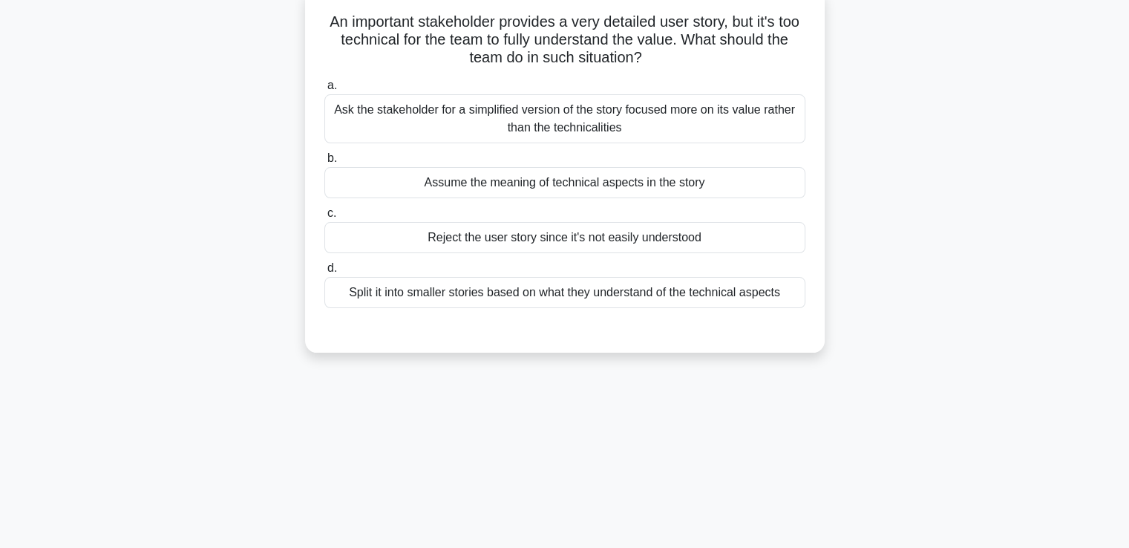
scroll to position [0, 0]
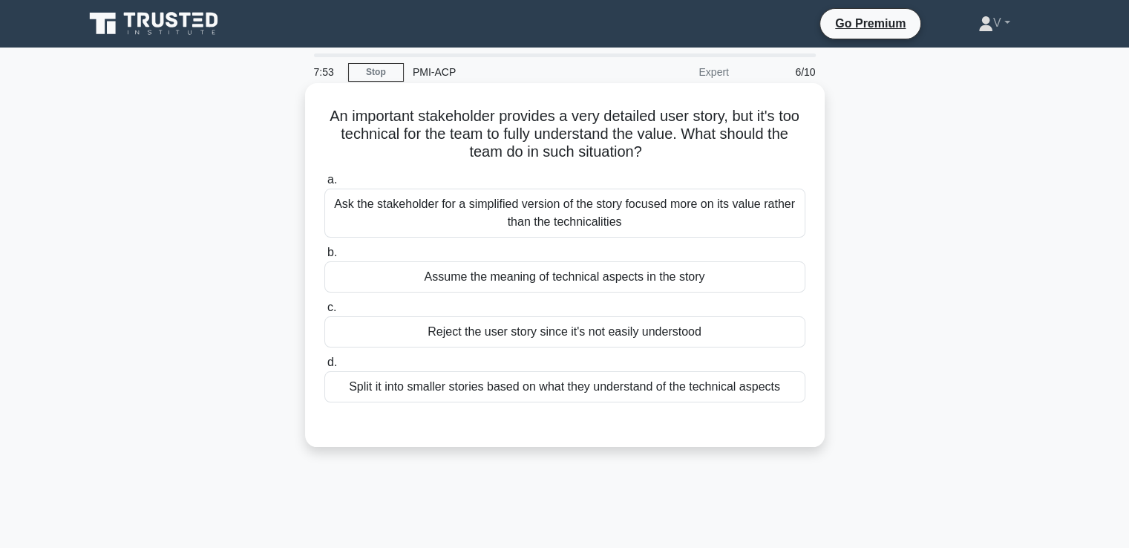
click at [570, 382] on div "Split it into smaller stories based on what they understand of the technical as…" at bounding box center [564, 386] width 481 height 31
click at [324, 367] on input "d. Split it into smaller stories based on what they understand of the technical…" at bounding box center [324, 363] width 0 height 10
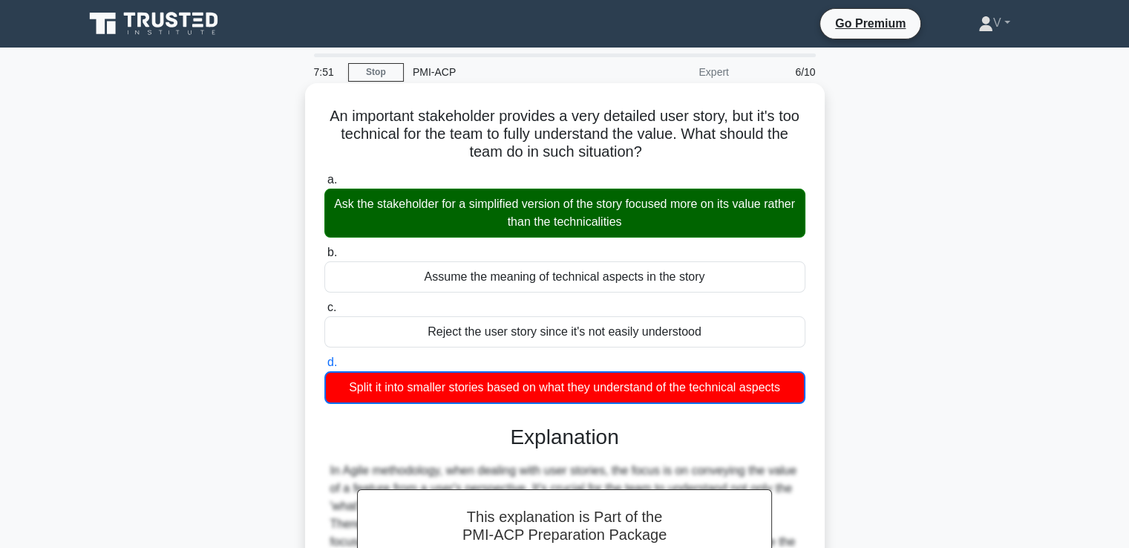
scroll to position [255, 0]
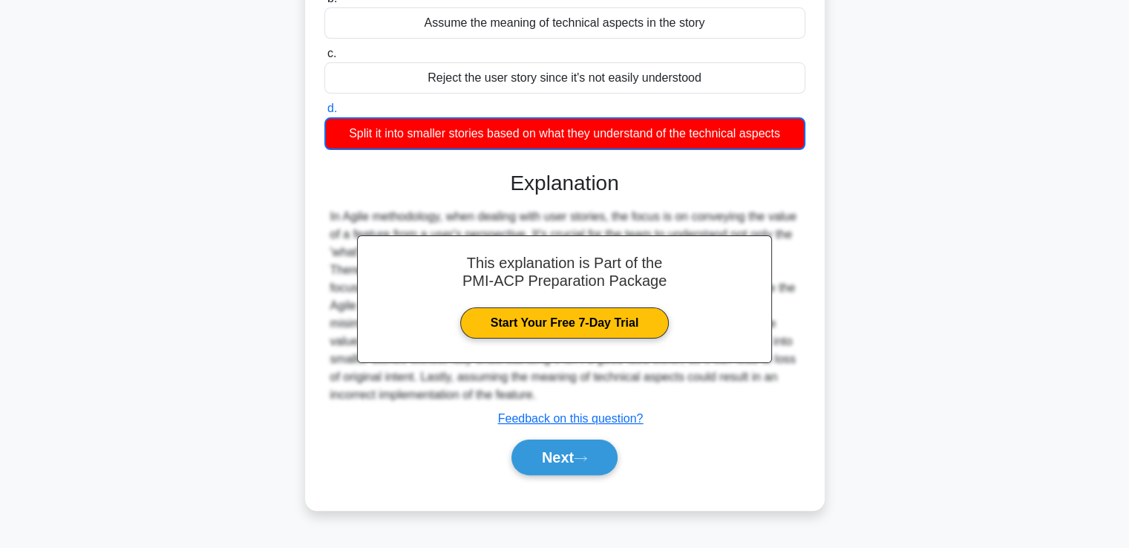
drag, startPoint x: 544, startPoint y: 477, endPoint x: 591, endPoint y: 431, distance: 65.1
click at [591, 433] on div "Next" at bounding box center [564, 457] width 481 height 48
click at [591, 441] on button "Next" at bounding box center [564, 457] width 106 height 36
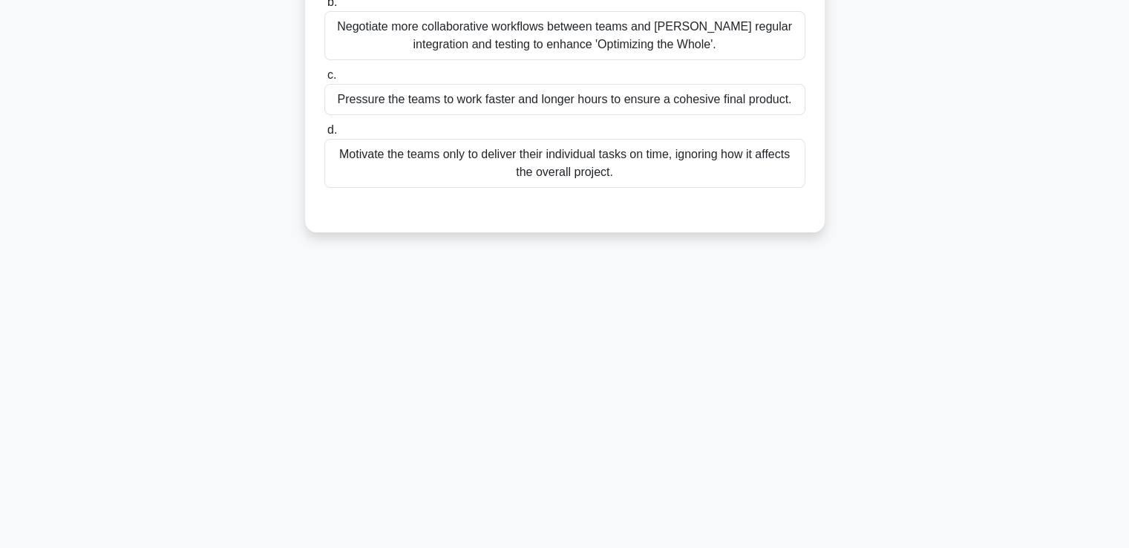
scroll to position [0, 0]
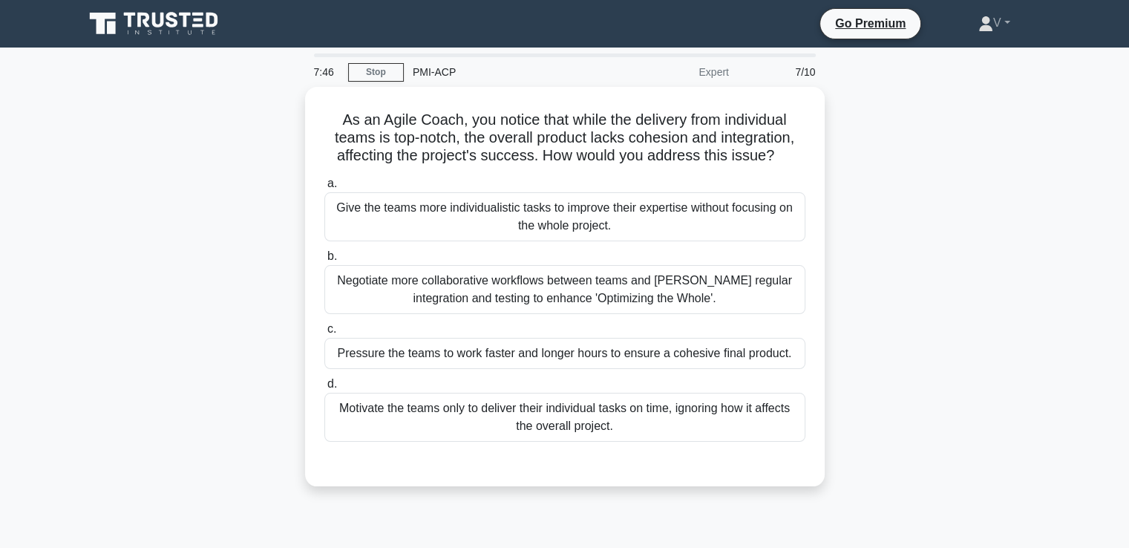
click at [145, 4] on nav "Go Premium V Profile" at bounding box center [564, 24] width 1129 height 48
click at [151, 17] on icon at bounding box center [155, 24] width 143 height 28
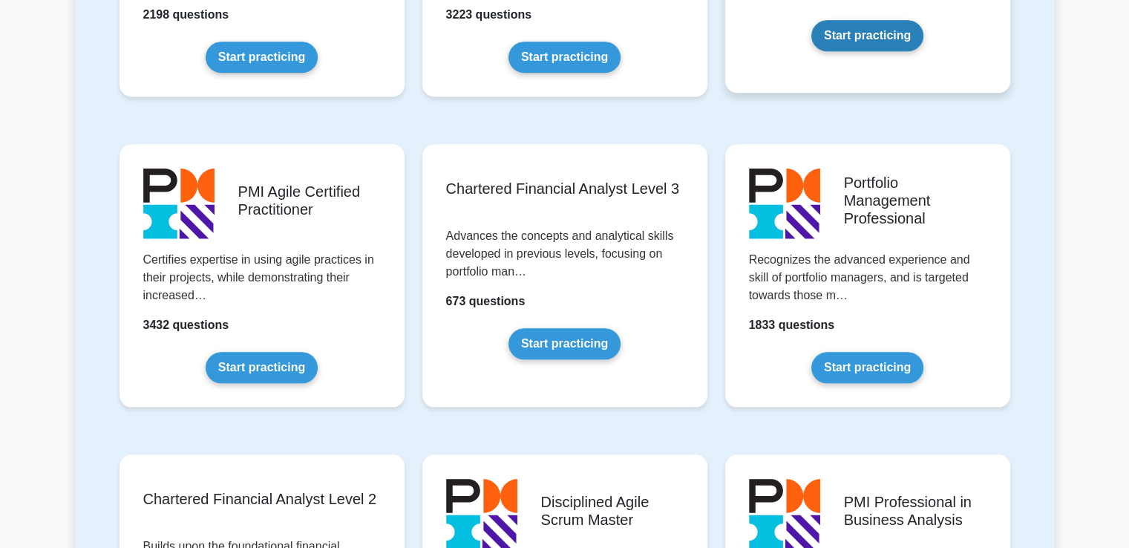
scroll to position [1451, 0]
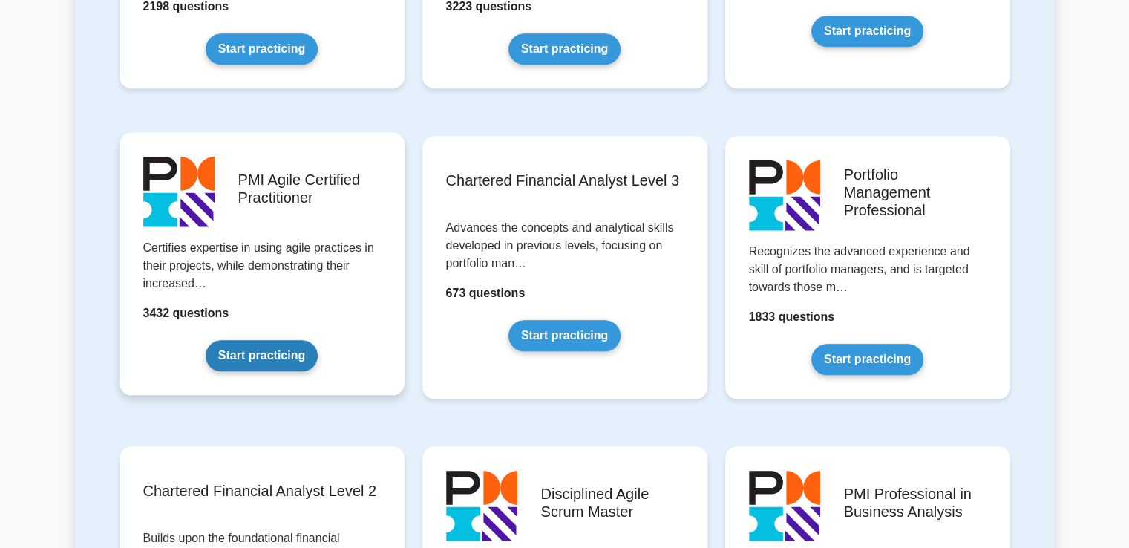
click at [267, 363] on link "Start practicing" at bounding box center [262, 355] width 112 height 31
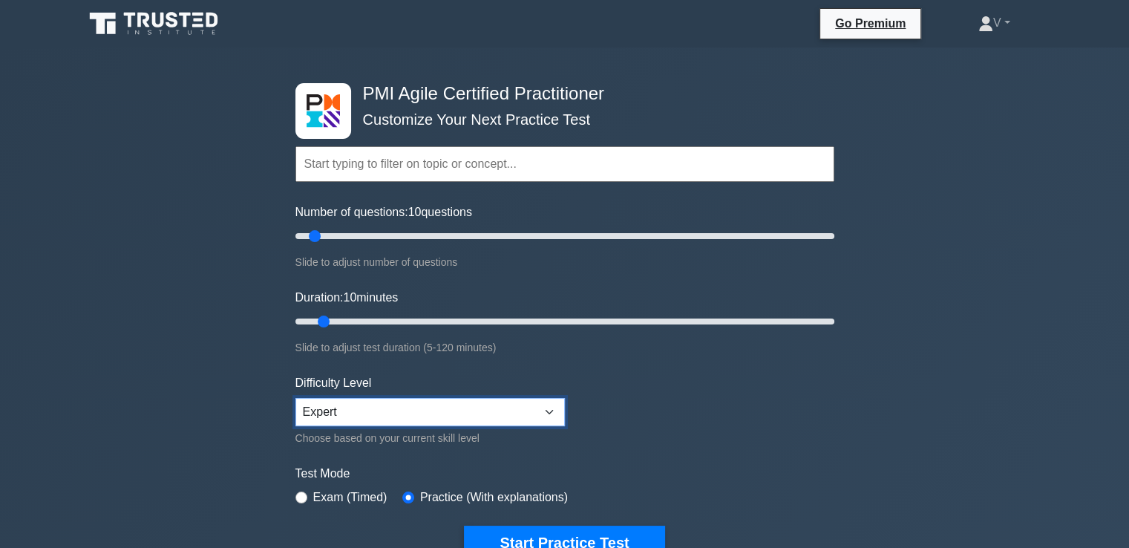
click at [407, 400] on select "Beginner Intermediate Expert" at bounding box center [429, 412] width 269 height 28
select select "beginner"
click at [295, 398] on select "Beginner Intermediate Expert" at bounding box center [429, 412] width 269 height 28
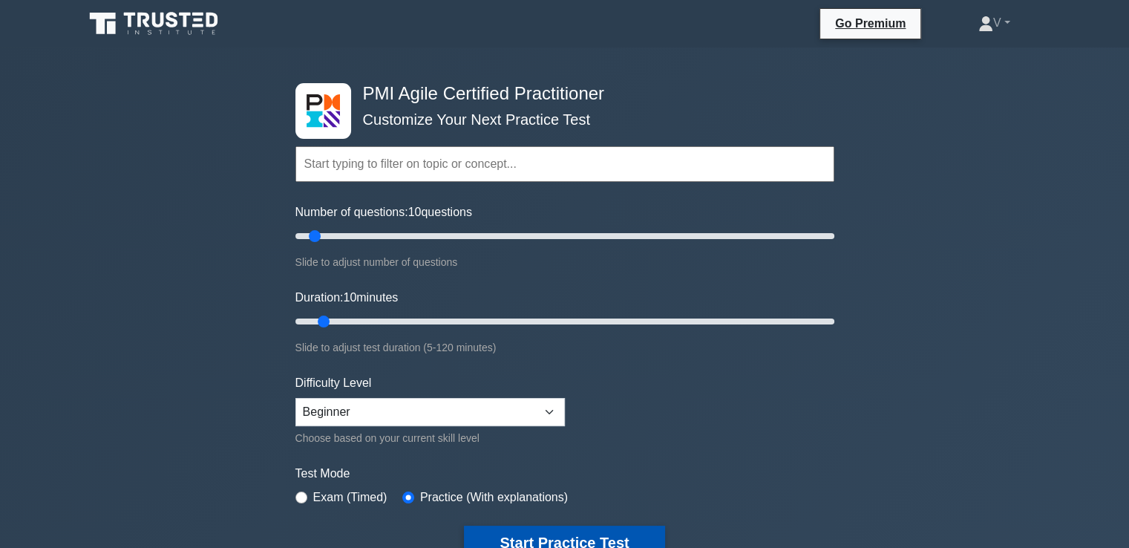
click at [542, 529] on button "Start Practice Test" at bounding box center [564, 543] width 200 height 34
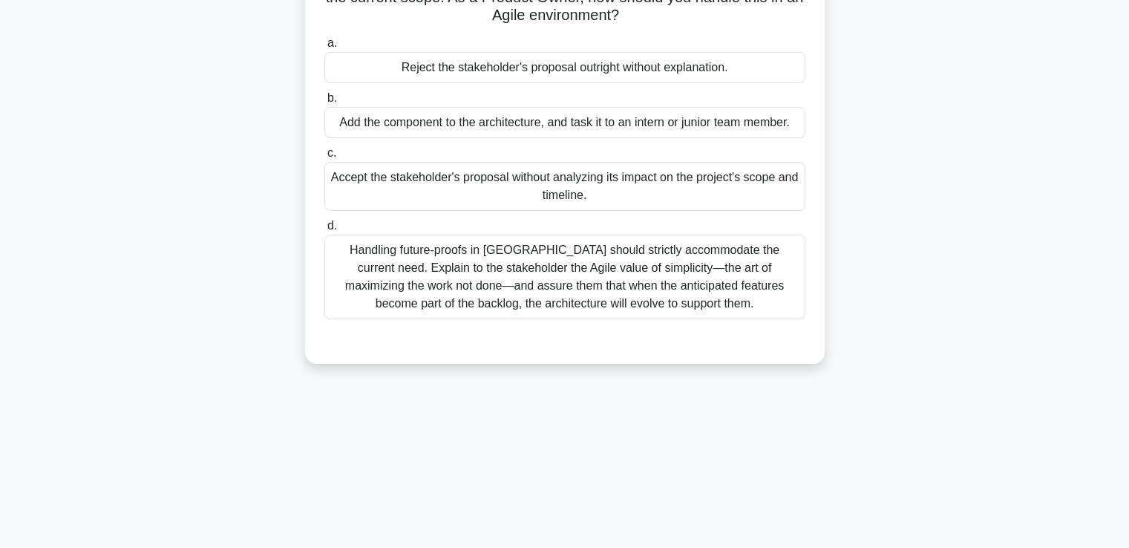
scroll to position [160, 0]
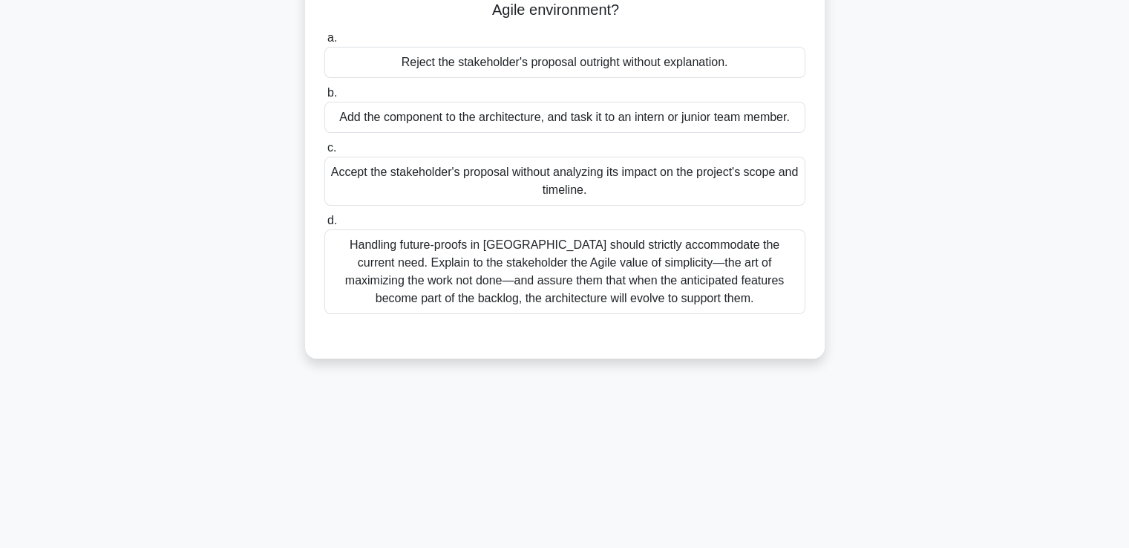
click at [531, 267] on div "Handling future-proofs in [GEOGRAPHIC_DATA] should strictly accommodate the cur…" at bounding box center [564, 271] width 481 height 85
click at [324, 226] on input "d. Handling future-proofs in [GEOGRAPHIC_DATA] should strictly accommodate the …" at bounding box center [324, 221] width 0 height 10
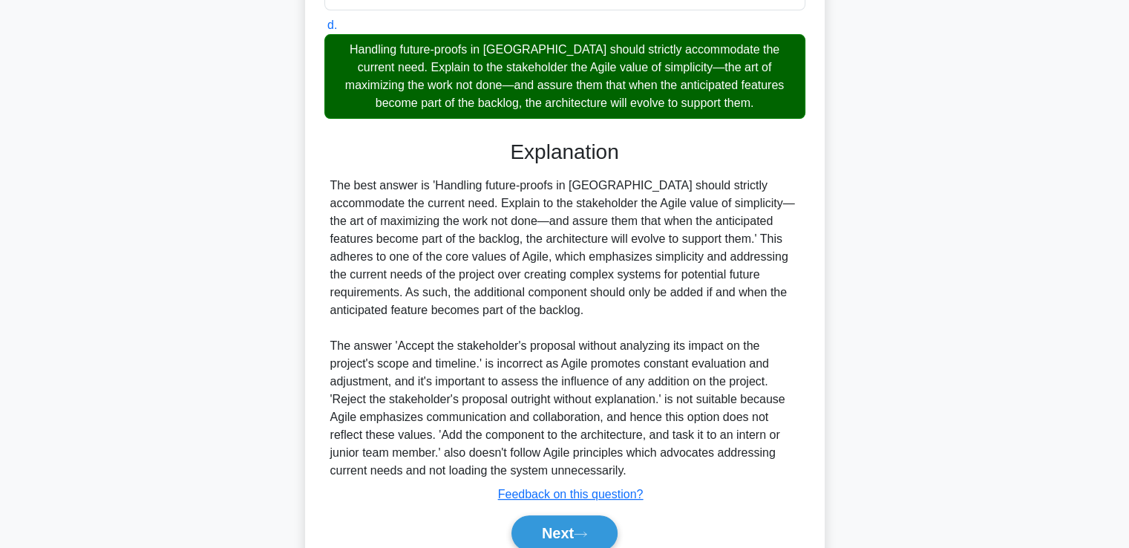
scroll to position [420, 0]
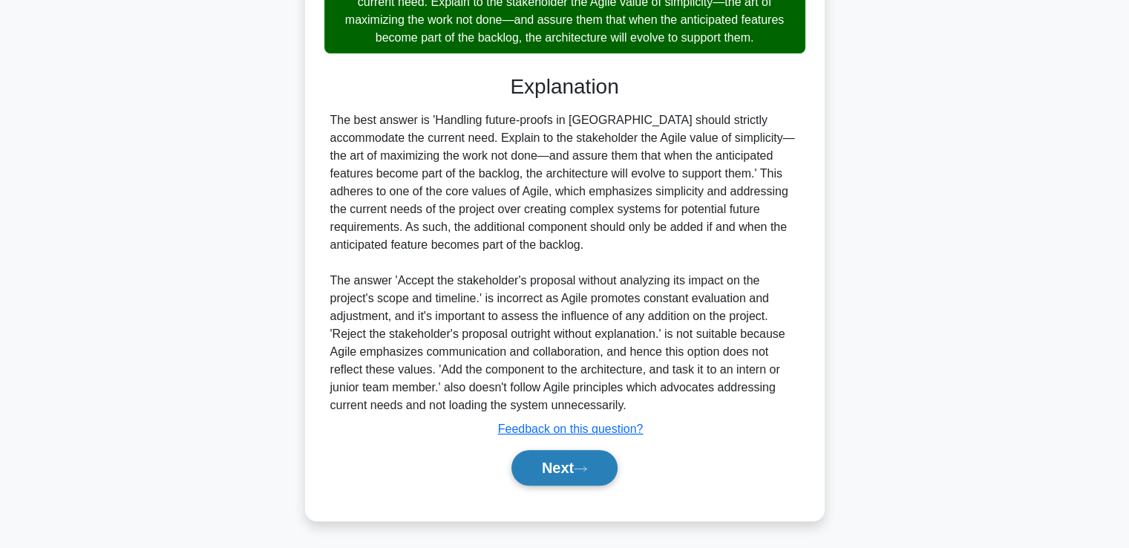
click at [552, 460] on button "Next" at bounding box center [564, 468] width 106 height 36
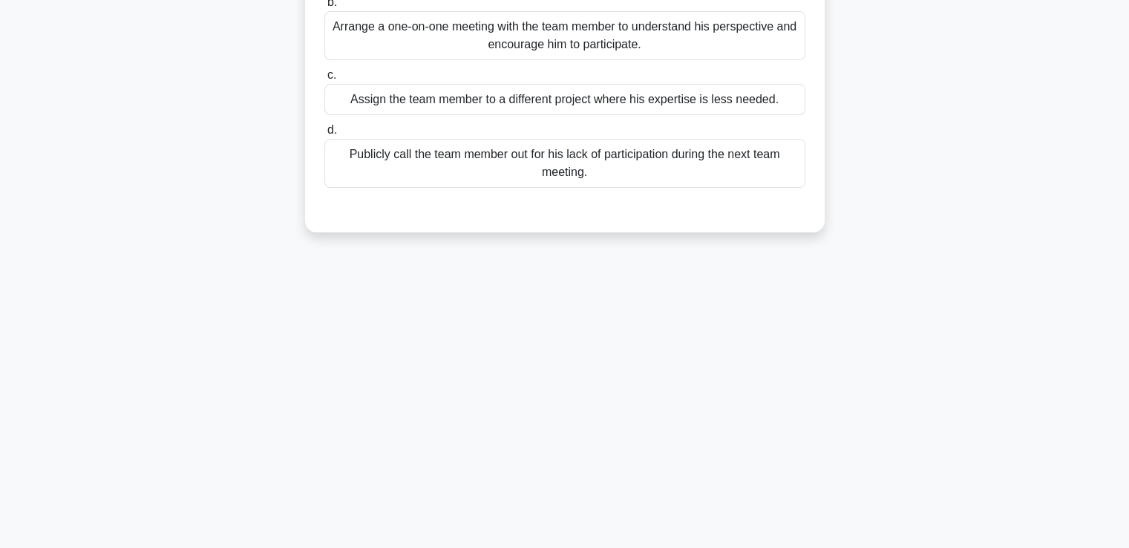
scroll to position [0, 0]
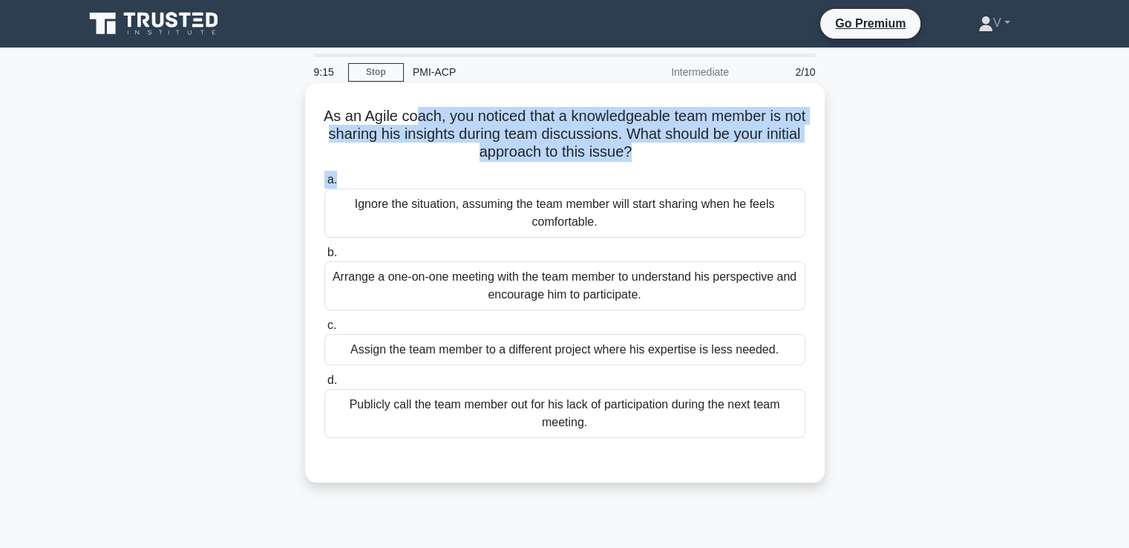
drag, startPoint x: 422, startPoint y: 117, endPoint x: 647, endPoint y: 167, distance: 230.5
click at [647, 167] on div "As an Agile coach, you noticed that a knowledgeable team member is not sharing …" at bounding box center [565, 282] width 508 height 387
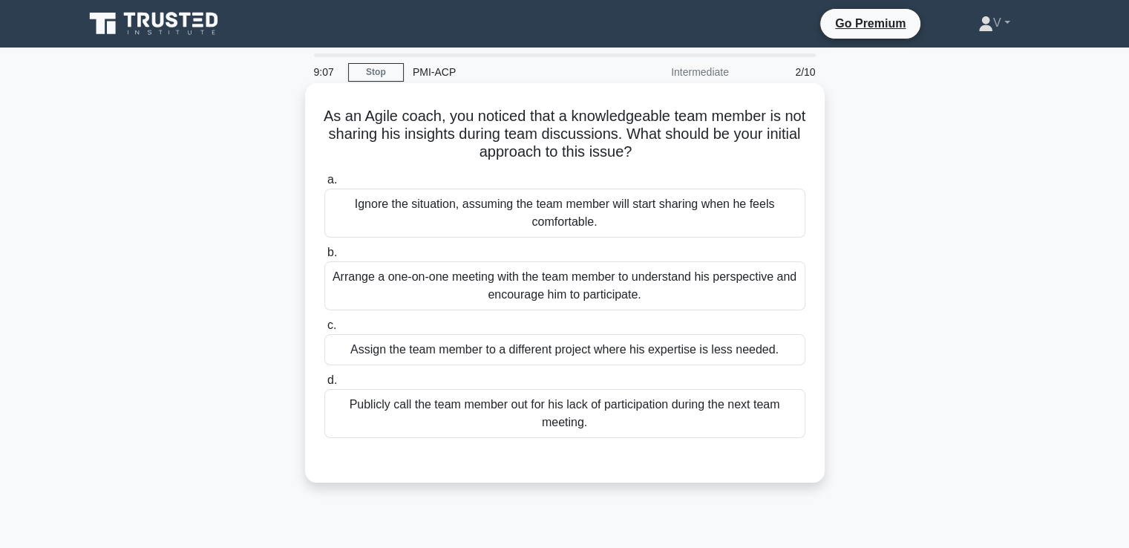
click at [577, 275] on div "Arrange a one-on-one meeting with the team member to understand his perspective…" at bounding box center [564, 285] width 481 height 49
click at [324, 258] on input "b. Arrange a one-on-one meeting with the team member to understand his perspect…" at bounding box center [324, 253] width 0 height 10
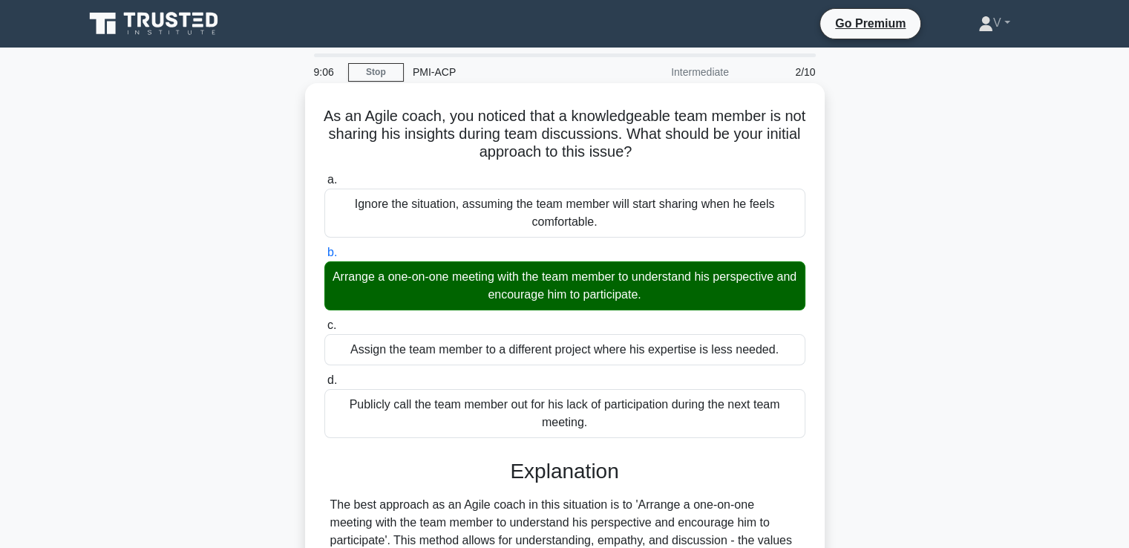
scroll to position [260, 0]
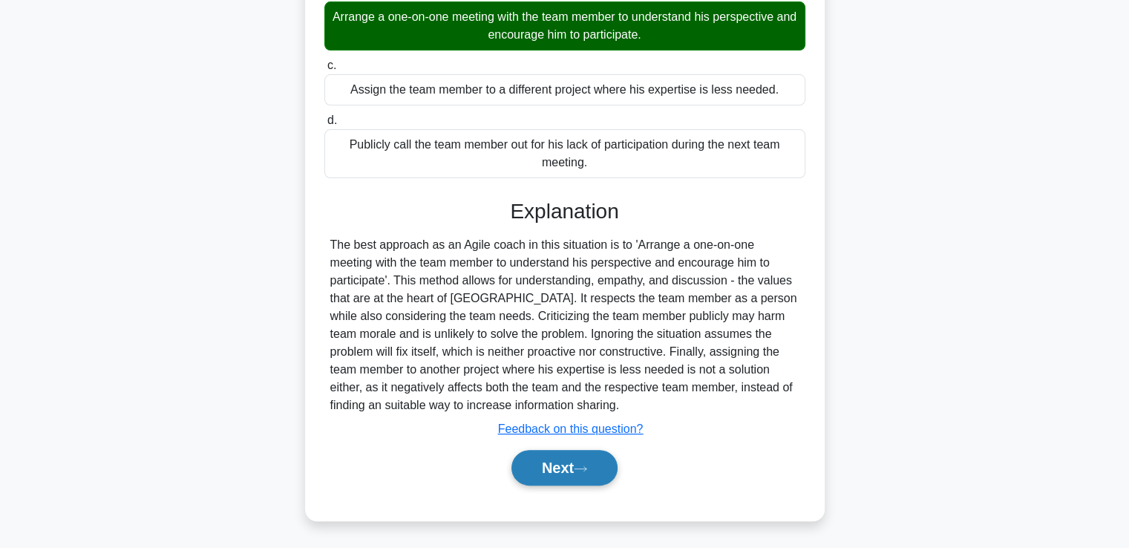
click at [555, 463] on button "Next" at bounding box center [564, 468] width 106 height 36
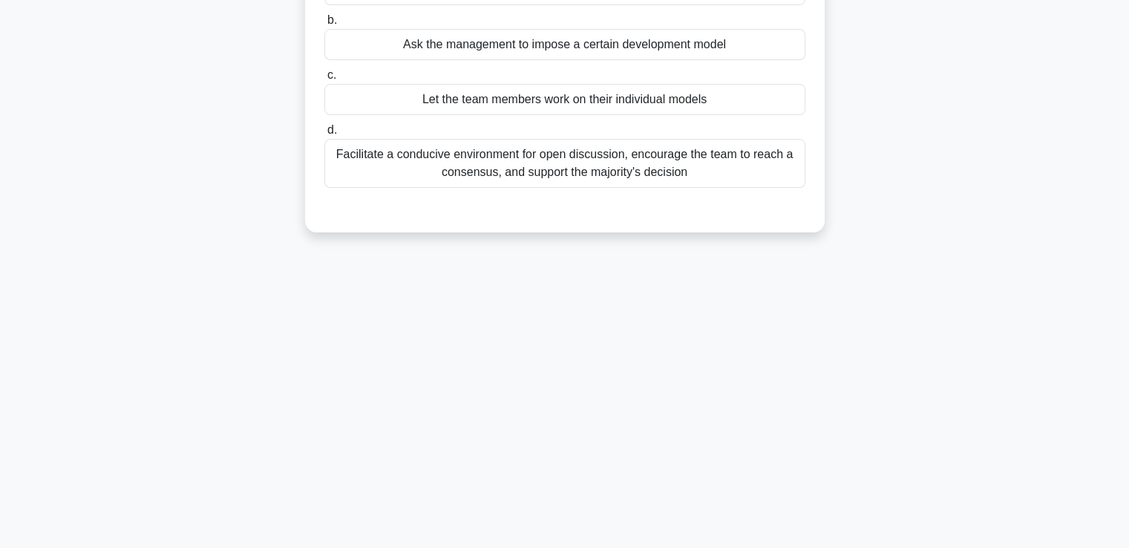
scroll to position [0, 0]
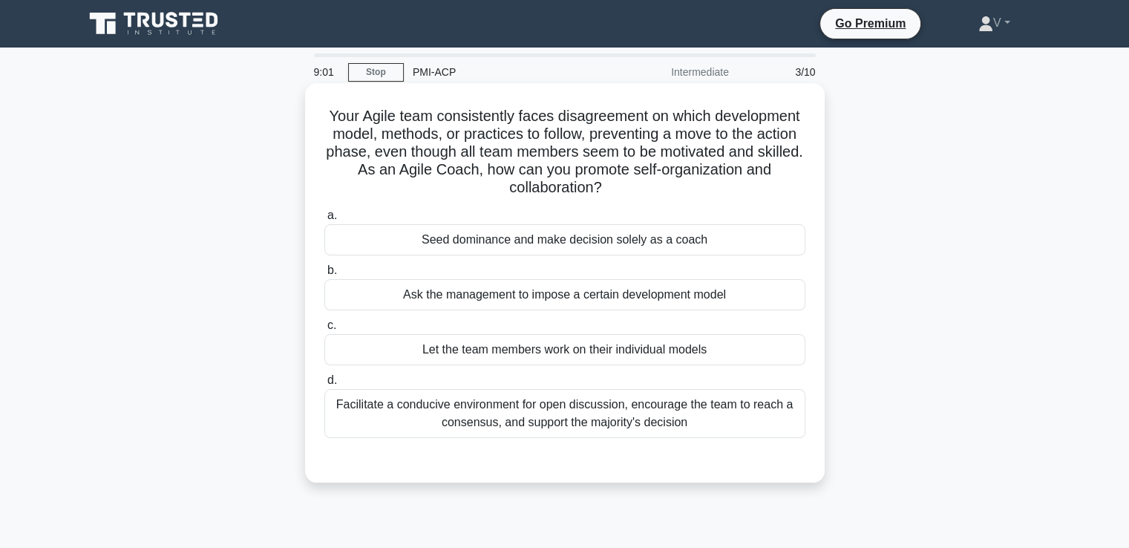
drag, startPoint x: 454, startPoint y: 157, endPoint x: 725, endPoint y: 183, distance: 273.0
click at [725, 183] on h5 "Your Agile team consistently faces disagreement on which development model, met…" at bounding box center [565, 152] width 484 height 91
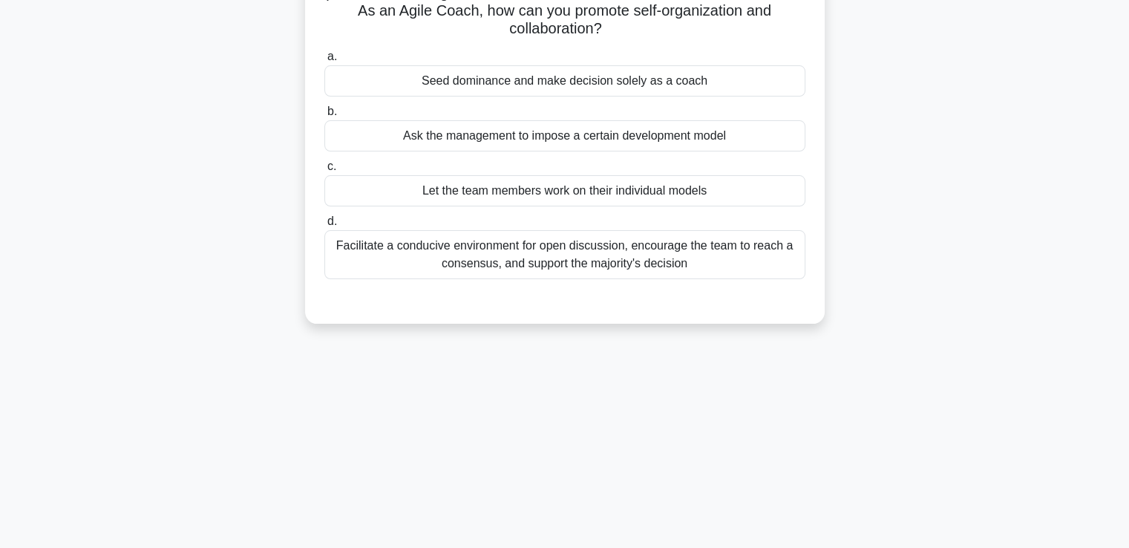
scroll to position [169, 0]
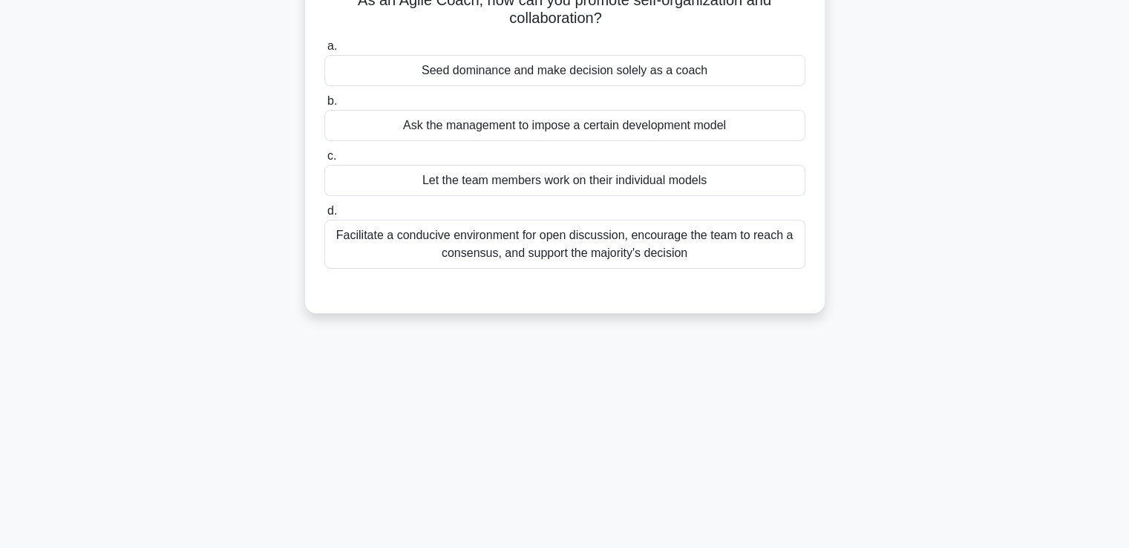
click at [610, 241] on div "Facilitate a conducive environment for open discussion, encourage the team to r…" at bounding box center [564, 244] width 481 height 49
click at [324, 216] on input "d. Facilitate a conducive environment for open discussion, encourage the team t…" at bounding box center [324, 211] width 0 height 10
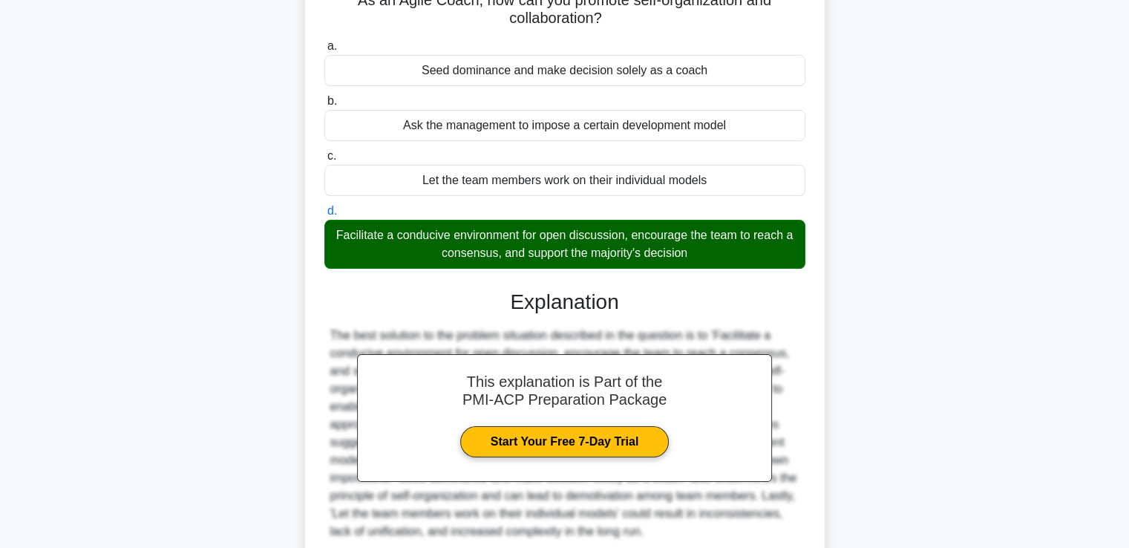
scroll to position [295, 0]
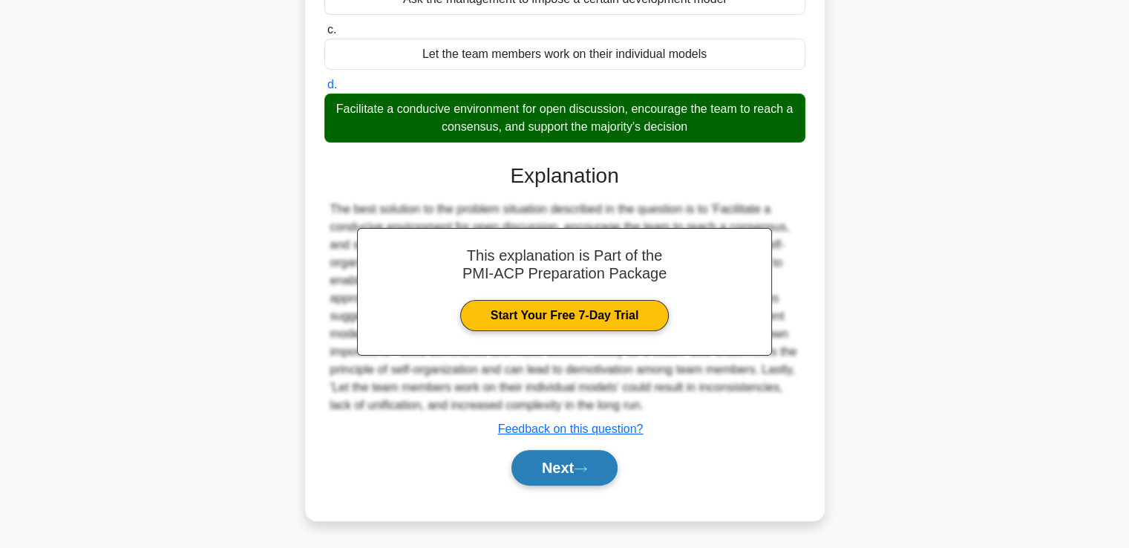
click at [539, 467] on button "Next" at bounding box center [564, 468] width 106 height 36
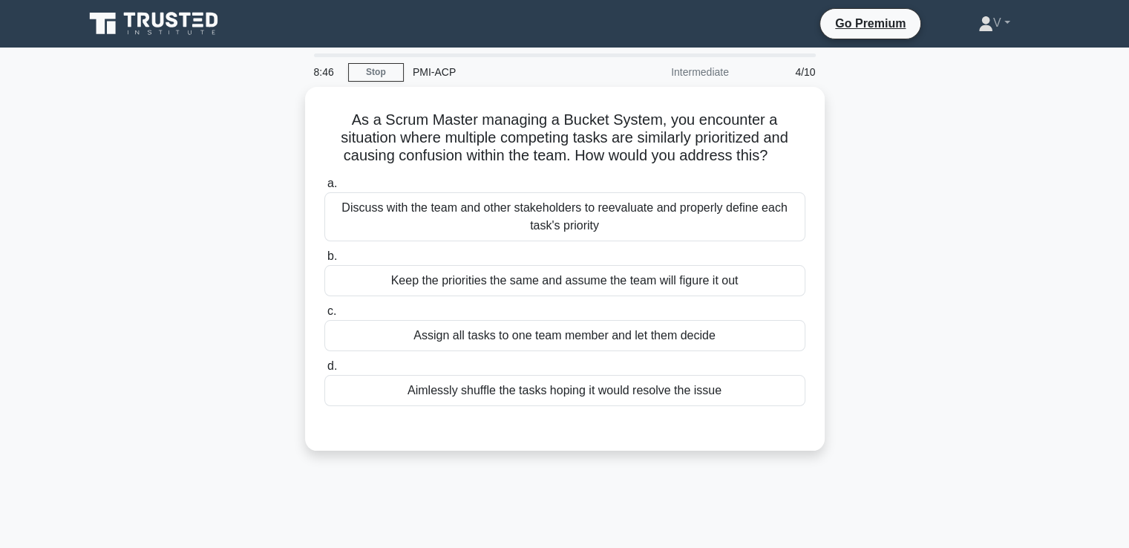
scroll to position [0, 0]
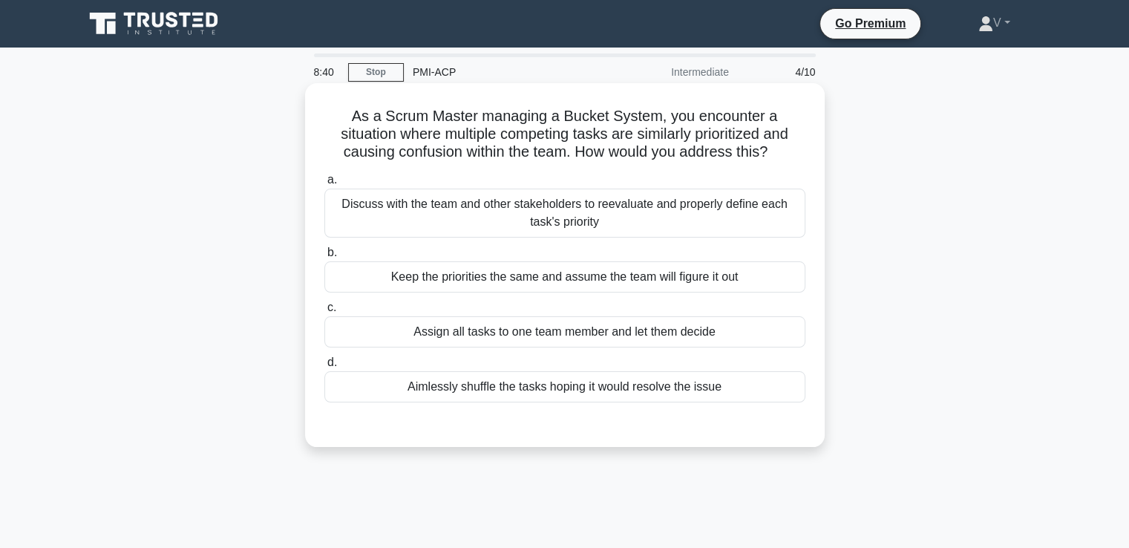
drag, startPoint x: 347, startPoint y: 105, endPoint x: 776, endPoint y: 161, distance: 432.0
click at [776, 161] on div "As a Scrum Master managing a Bucket System, you encounter a situation where mul…" at bounding box center [565, 265] width 508 height 352
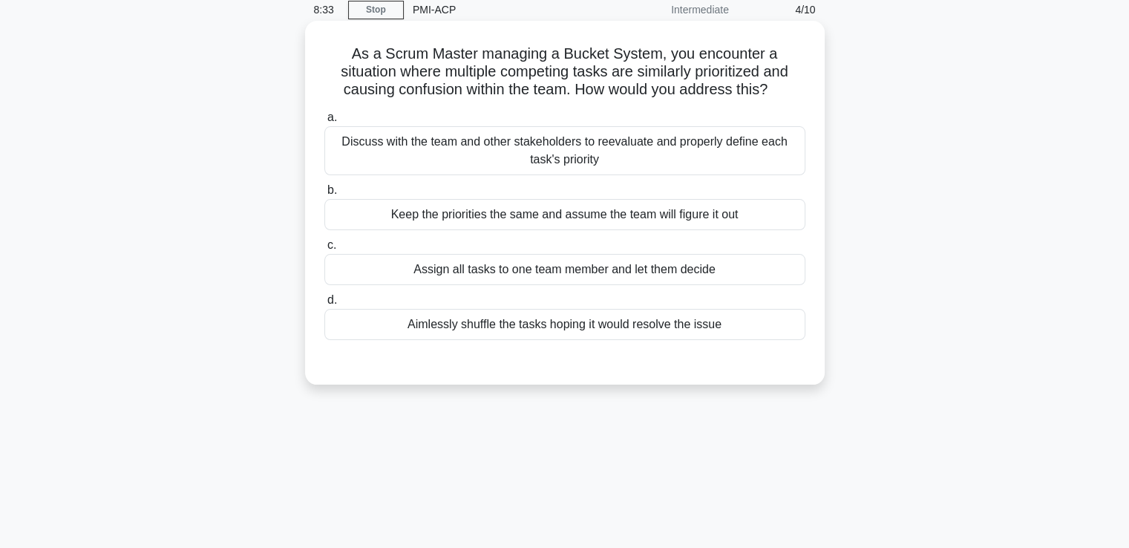
scroll to position [82, 0]
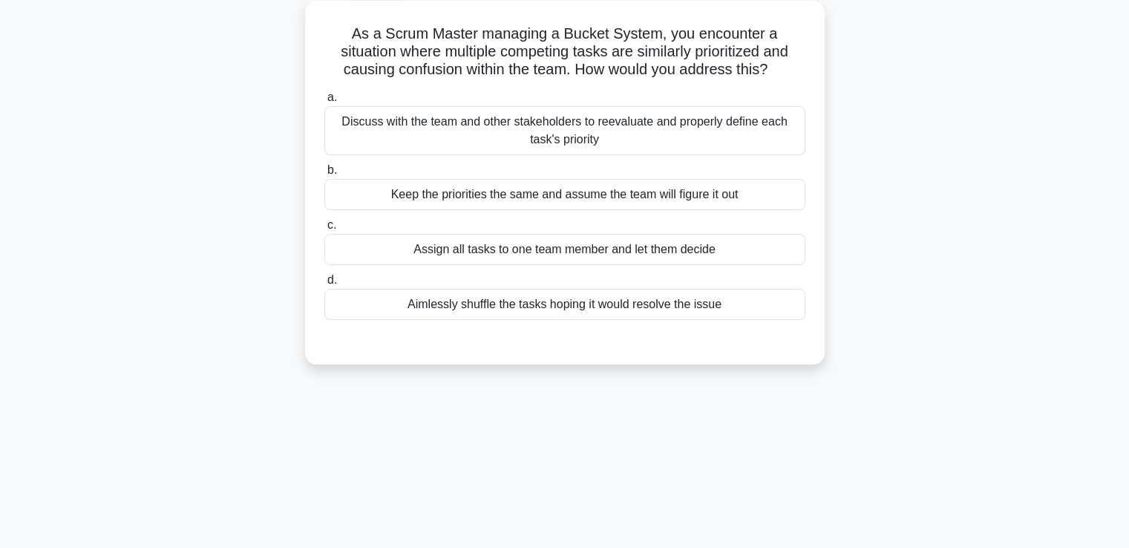
click at [659, 128] on div "Discuss with the team and other stakeholders to reevaluate and properly define …" at bounding box center [564, 130] width 481 height 49
click at [324, 102] on input "a. Discuss with the team and other stakeholders to reevaluate and properly defi…" at bounding box center [324, 98] width 0 height 10
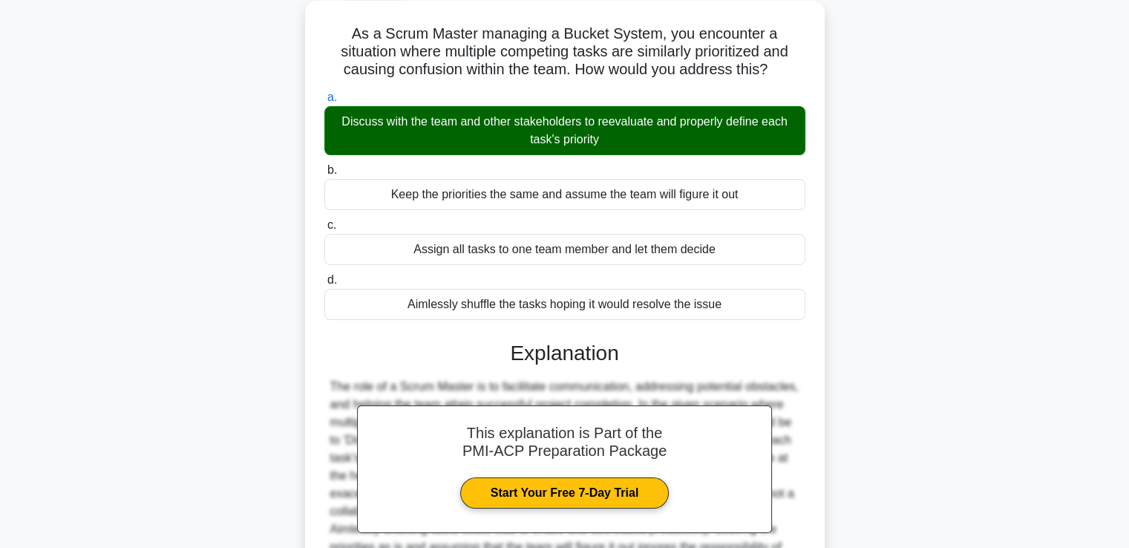
scroll to position [255, 0]
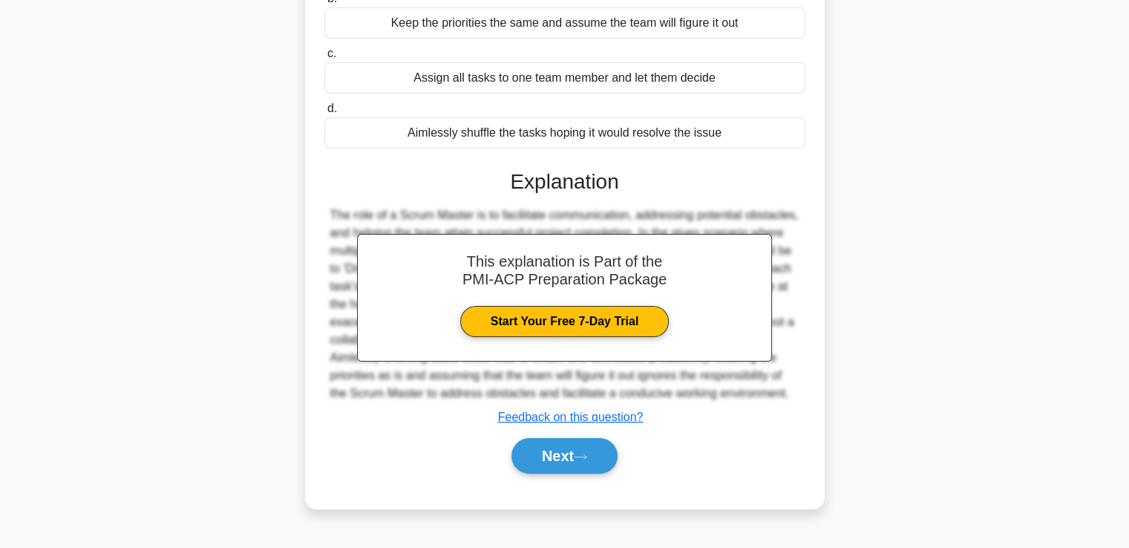
click at [591, 473] on div "Next" at bounding box center [564, 456] width 481 height 48
click at [583, 465] on button "Next" at bounding box center [564, 456] width 106 height 36
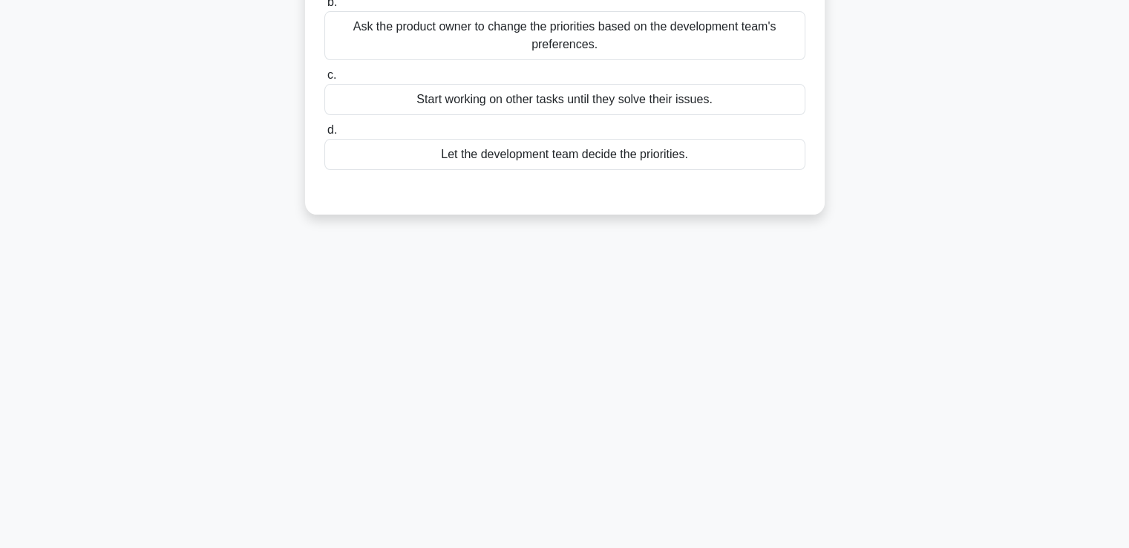
scroll to position [0, 0]
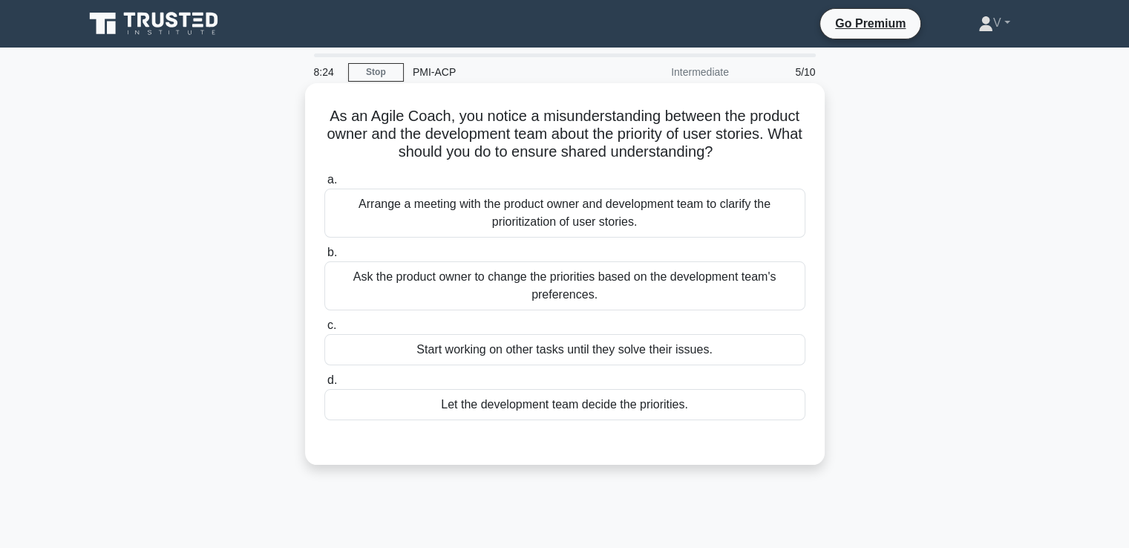
drag, startPoint x: 358, startPoint y: 128, endPoint x: 775, endPoint y: 165, distance: 418.7
click at [775, 165] on div "As an Agile Coach, you notice a misunderstanding between the product owner and …" at bounding box center [565, 274] width 508 height 370
click at [712, 215] on div "Arrange a meeting with the product owner and development team to clarify the pr…" at bounding box center [564, 213] width 481 height 49
click at [324, 185] on input "a. Arrange a meeting with the product owner and development team to clarify the…" at bounding box center [324, 180] width 0 height 10
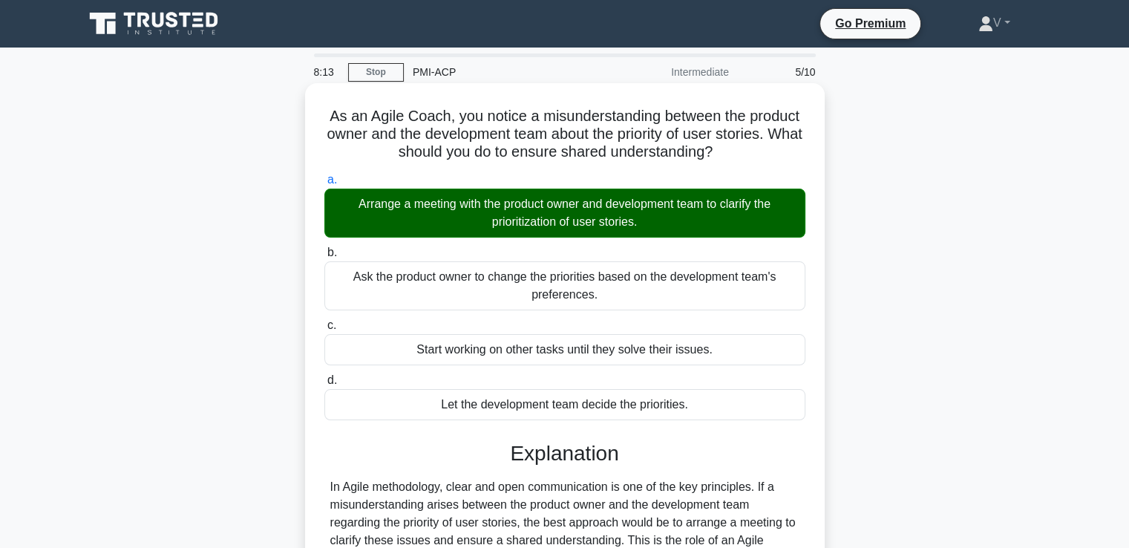
scroll to position [255, 0]
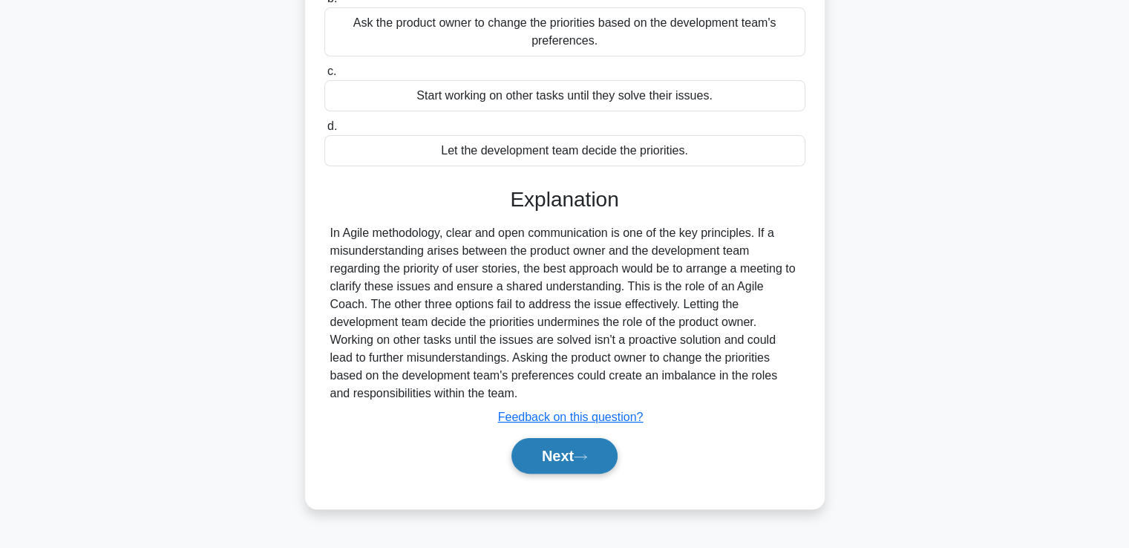
click at [552, 456] on button "Next" at bounding box center [564, 456] width 106 height 36
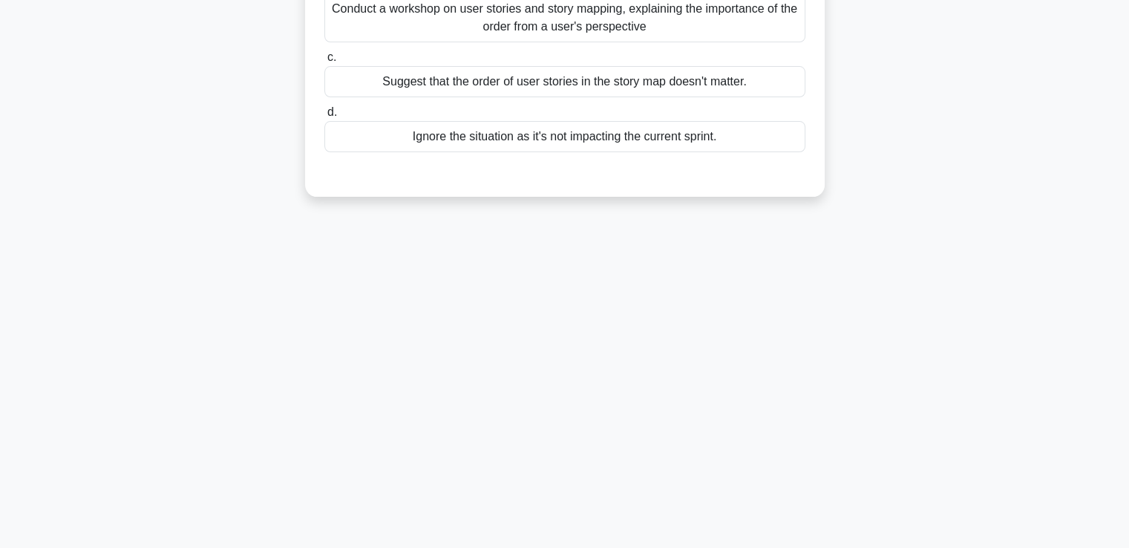
scroll to position [0, 0]
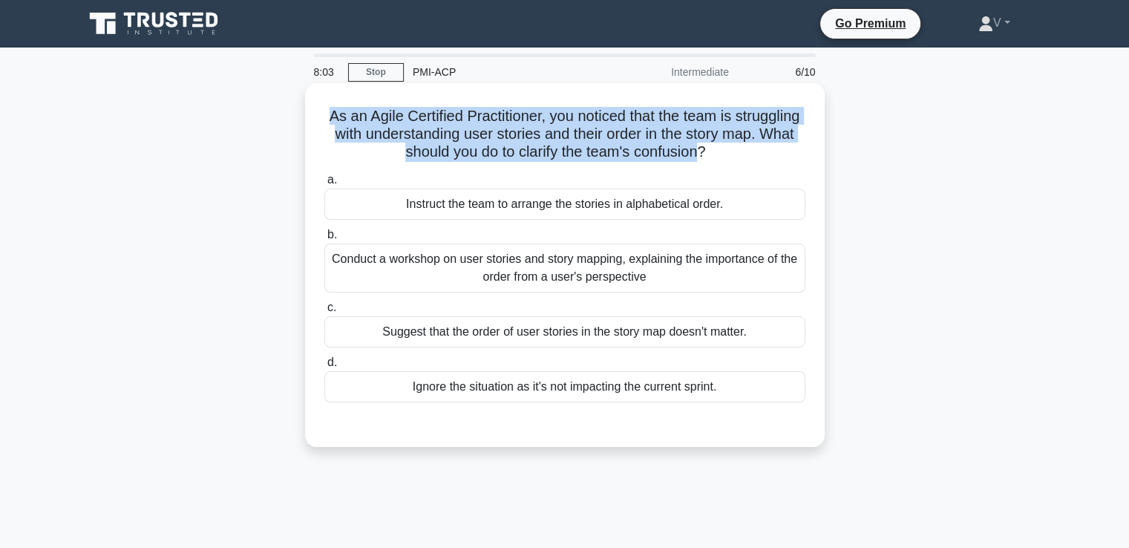
drag, startPoint x: 356, startPoint y: 119, endPoint x: 737, endPoint y: 146, distance: 381.8
click at [737, 146] on h5 "As an Agile Certified Practitioner, you noticed that the team is struggling wit…" at bounding box center [565, 134] width 484 height 55
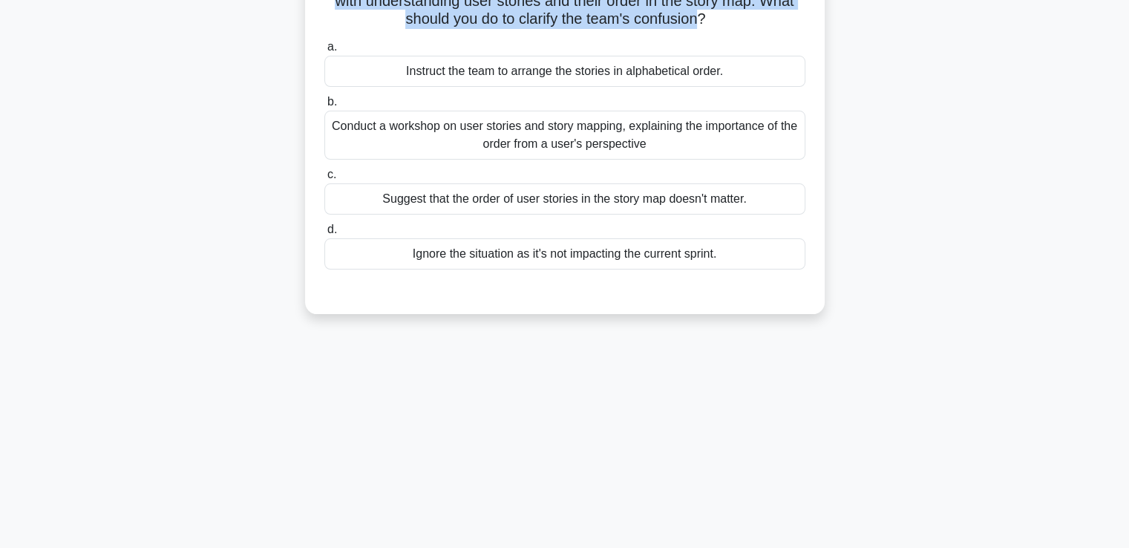
scroll to position [157, 0]
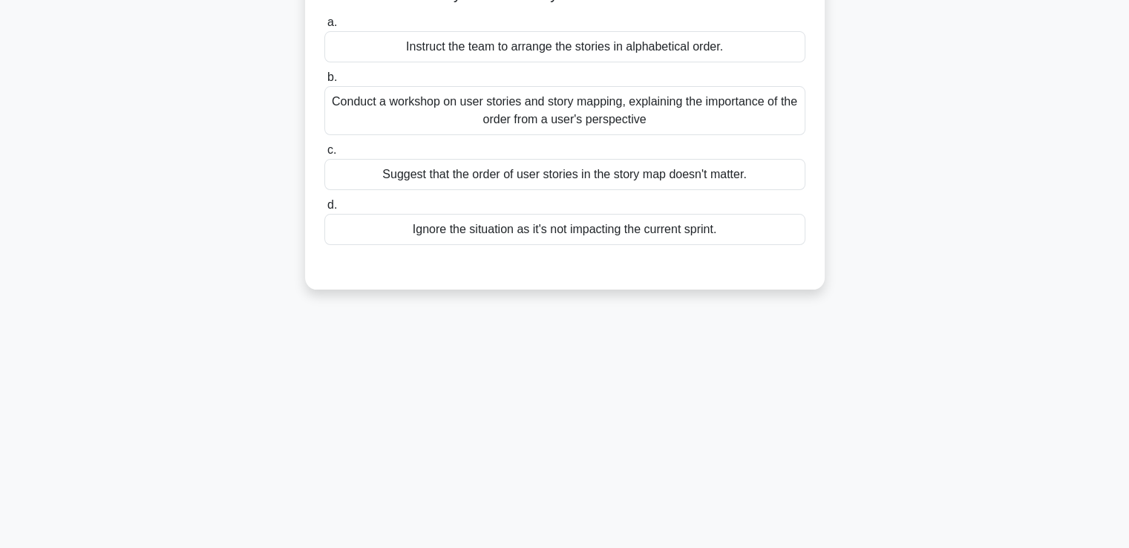
click at [681, 111] on div "Conduct a workshop on user stories and story mapping, explaining the importance…" at bounding box center [564, 110] width 481 height 49
click at [324, 82] on input "b. Conduct a workshop on user stories and story mapping, explaining the importa…" at bounding box center [324, 78] width 0 height 10
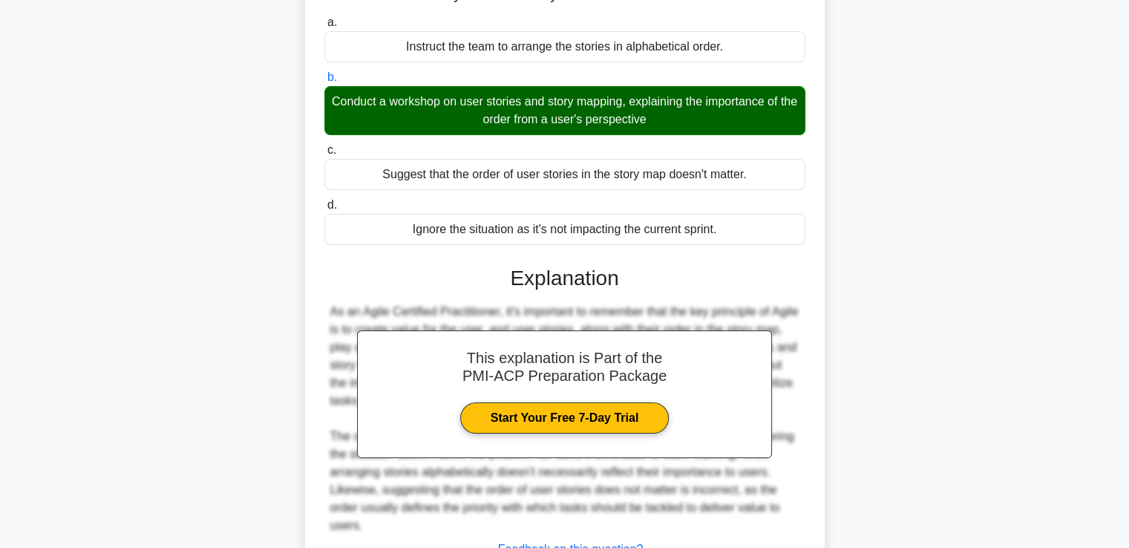
scroll to position [295, 0]
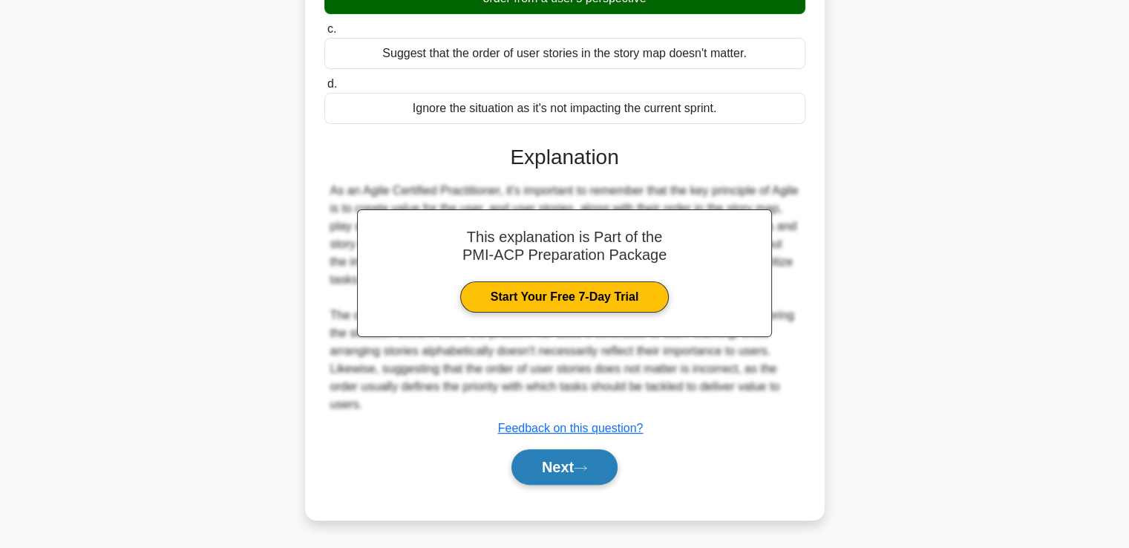
click at [537, 474] on button "Next" at bounding box center [564, 467] width 106 height 36
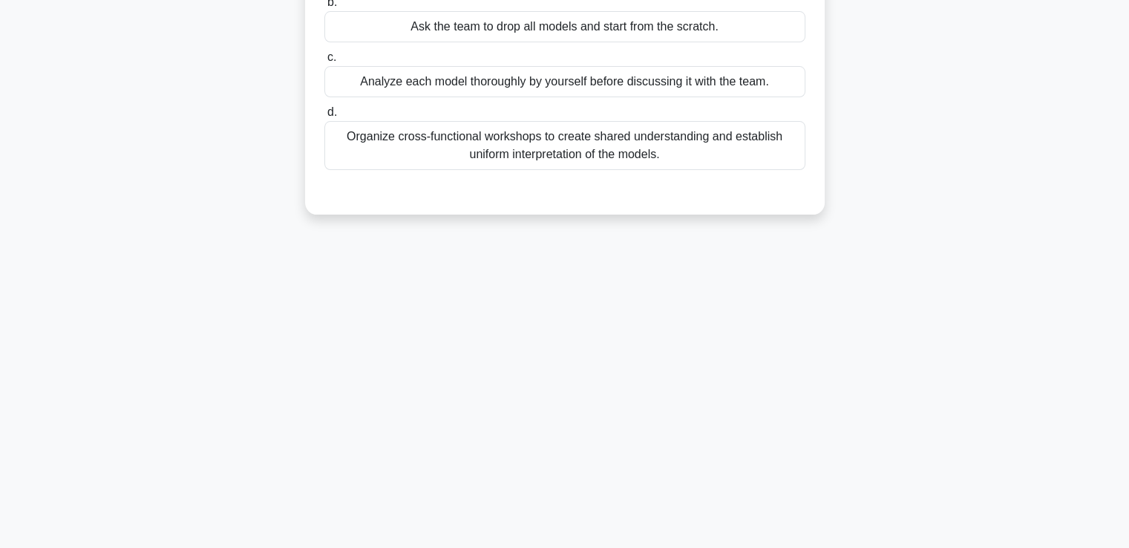
scroll to position [0, 0]
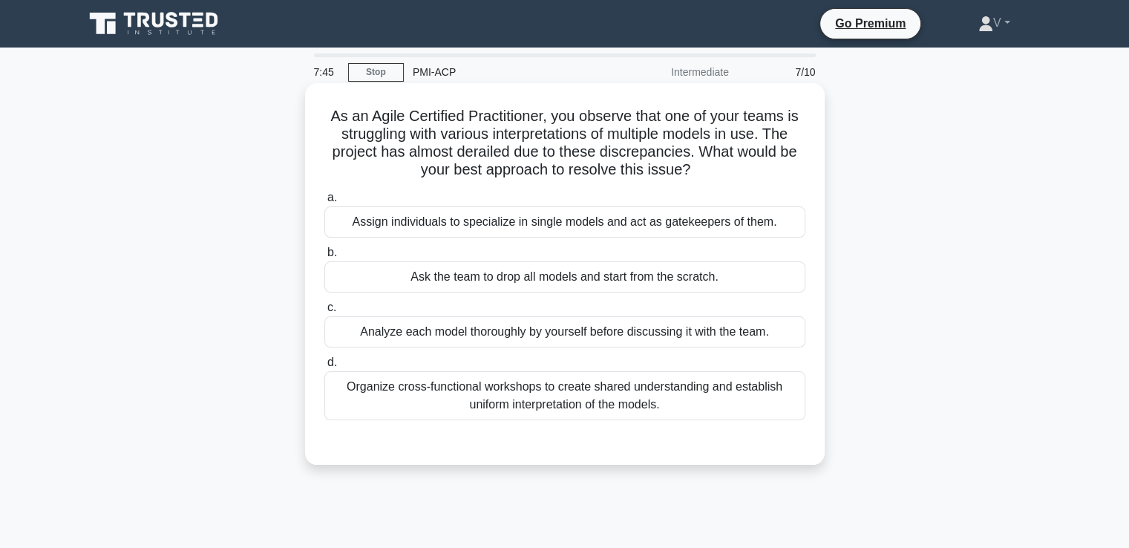
drag, startPoint x: 324, startPoint y: 111, endPoint x: 760, endPoint y: 162, distance: 439.4
click at [760, 162] on h5 "As an Agile Certified Practitioner, you observe that one of your teams is strug…" at bounding box center [565, 143] width 484 height 73
click at [636, 394] on div "Organize cross-functional workshops to create shared understanding and establis…" at bounding box center [564, 395] width 481 height 49
click at [324, 367] on input "d. Organize cross-functional workshops to create shared understanding and estab…" at bounding box center [324, 363] width 0 height 10
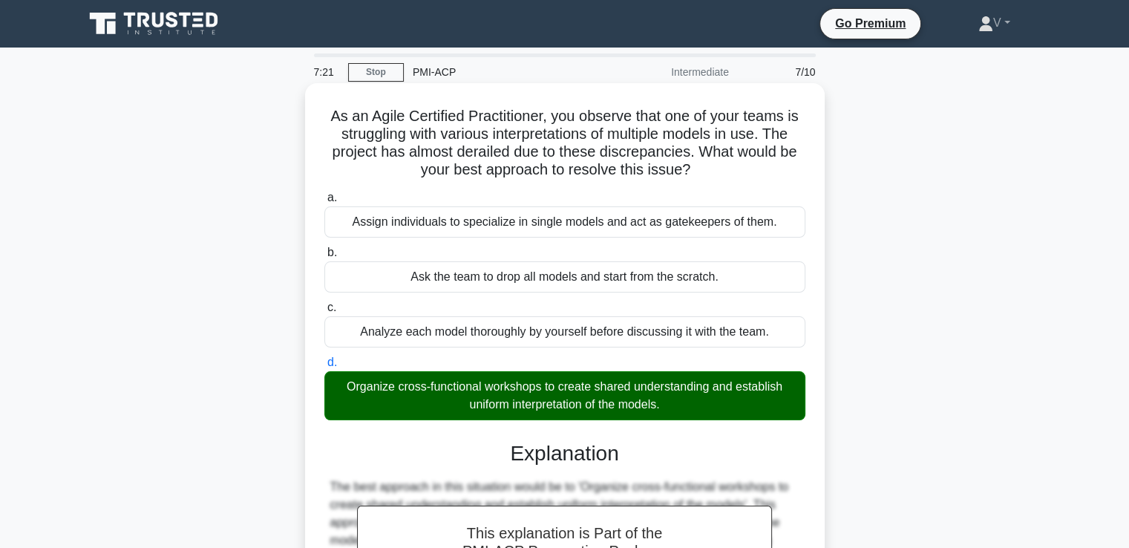
scroll to position [255, 0]
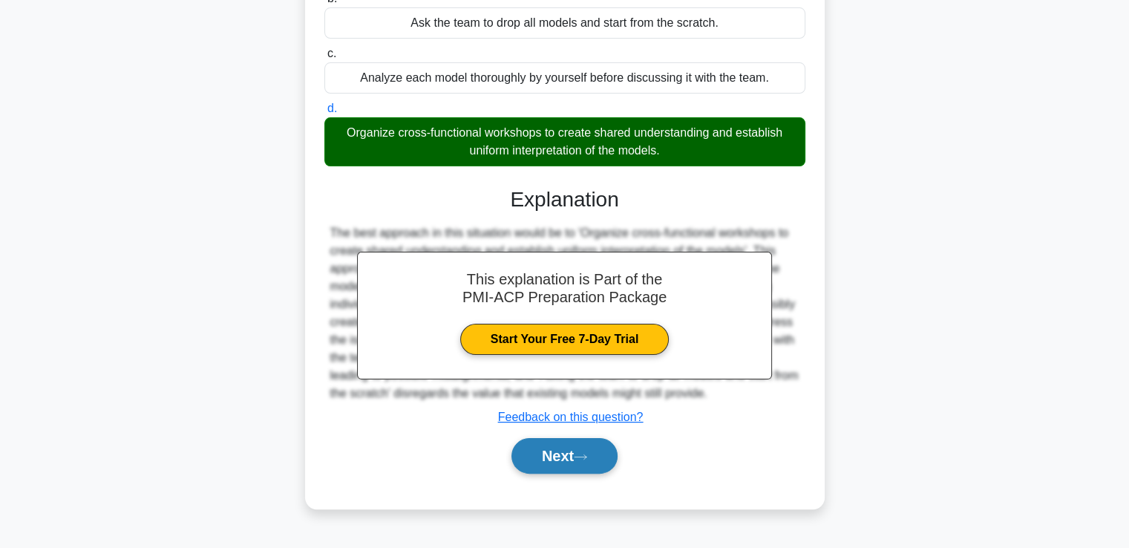
click at [594, 471] on button "Next" at bounding box center [564, 456] width 106 height 36
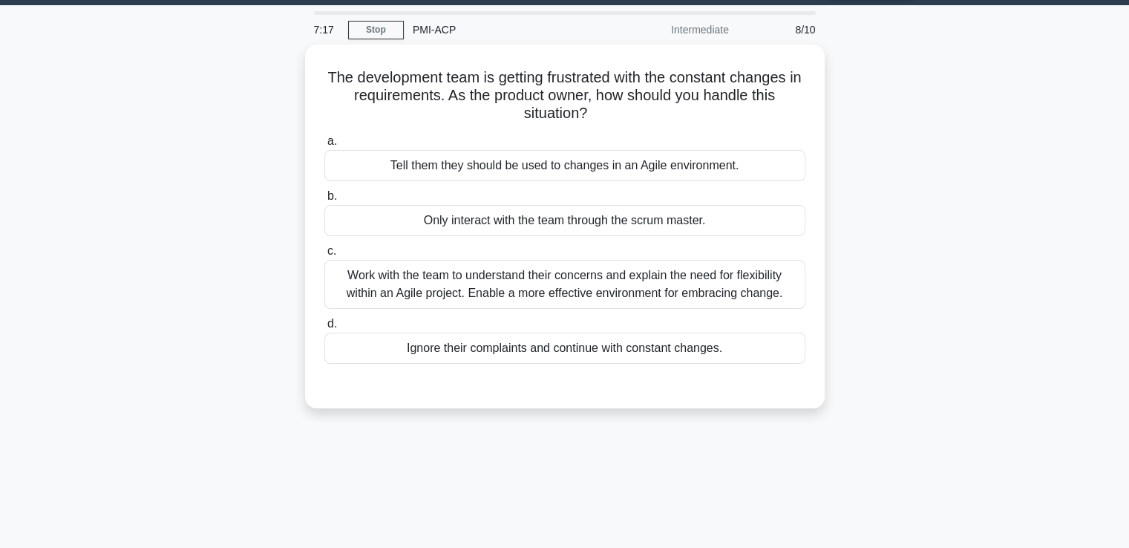
scroll to position [41, 0]
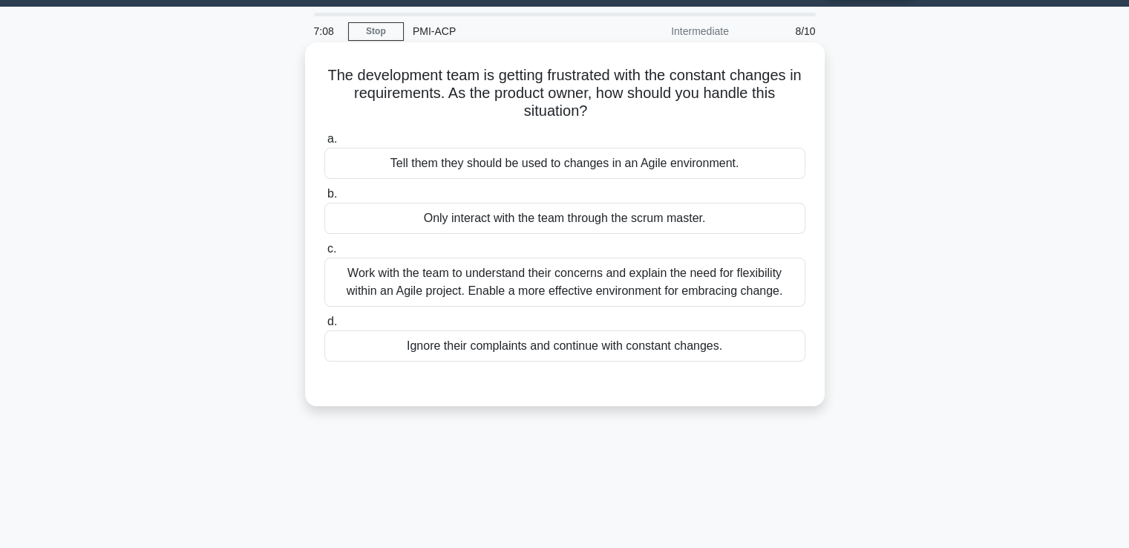
click at [582, 304] on div "Work with the team to understand their concerns and explain the need for flexib…" at bounding box center [564, 282] width 481 height 49
click at [324, 254] on input "c. Work with the team to understand their concerns and explain the need for fle…" at bounding box center [324, 249] width 0 height 10
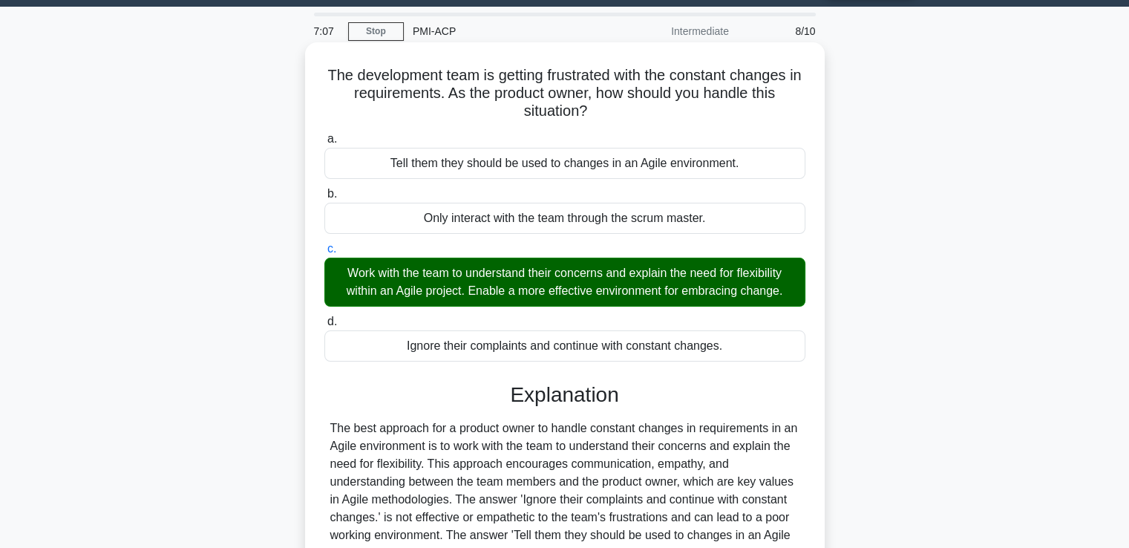
scroll to position [255, 0]
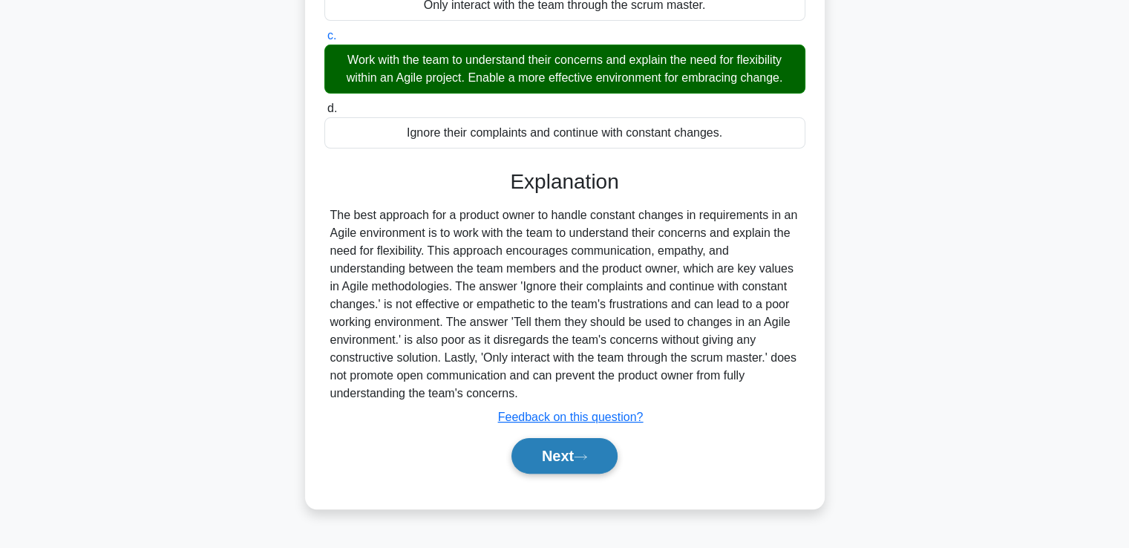
click at [561, 449] on button "Next" at bounding box center [564, 456] width 106 height 36
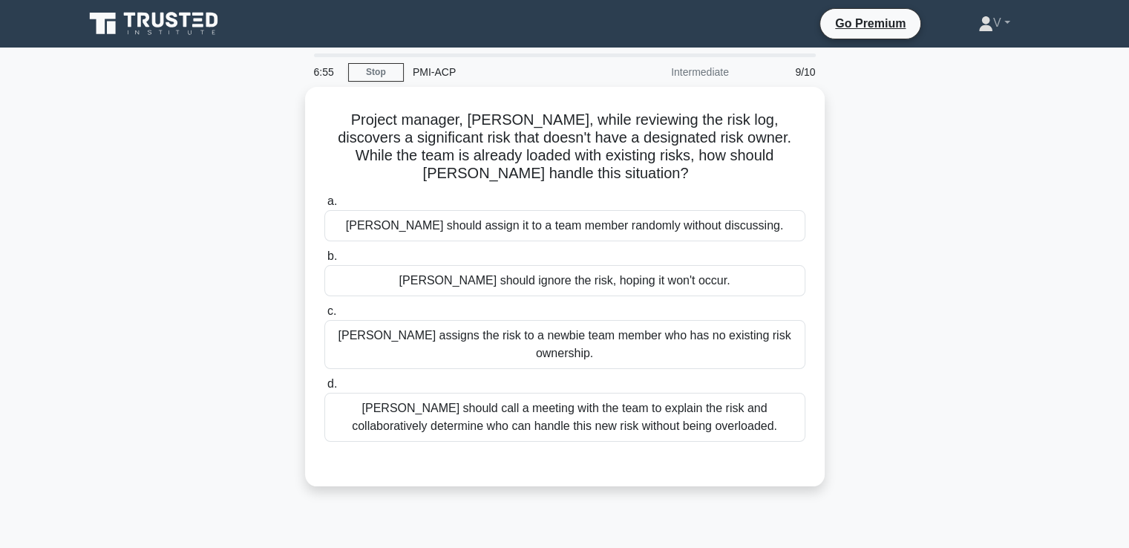
scroll to position [160, 0]
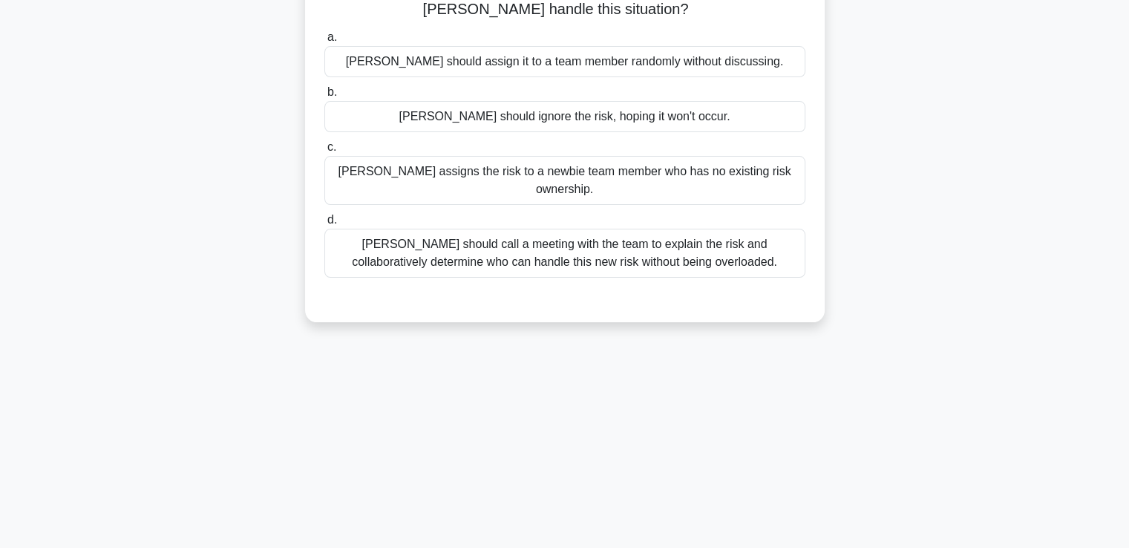
click at [605, 234] on div "Elizabeth should call a meeting with the team to explain the risk and collabora…" at bounding box center [564, 253] width 481 height 49
click at [324, 225] on input "d. Elizabeth should call a meeting with the team to explain the risk and collab…" at bounding box center [324, 220] width 0 height 10
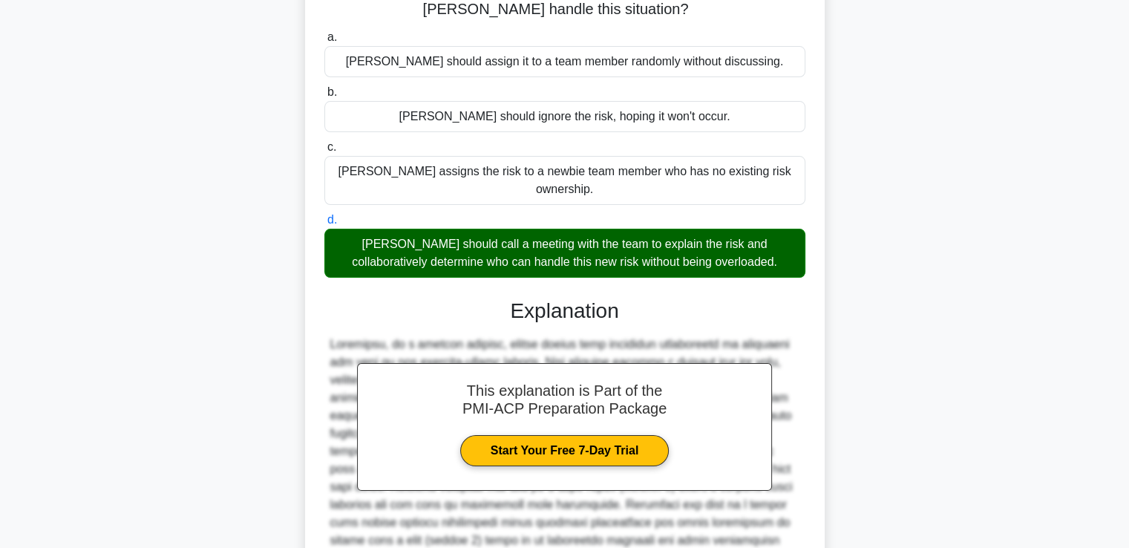
scroll to position [295, 0]
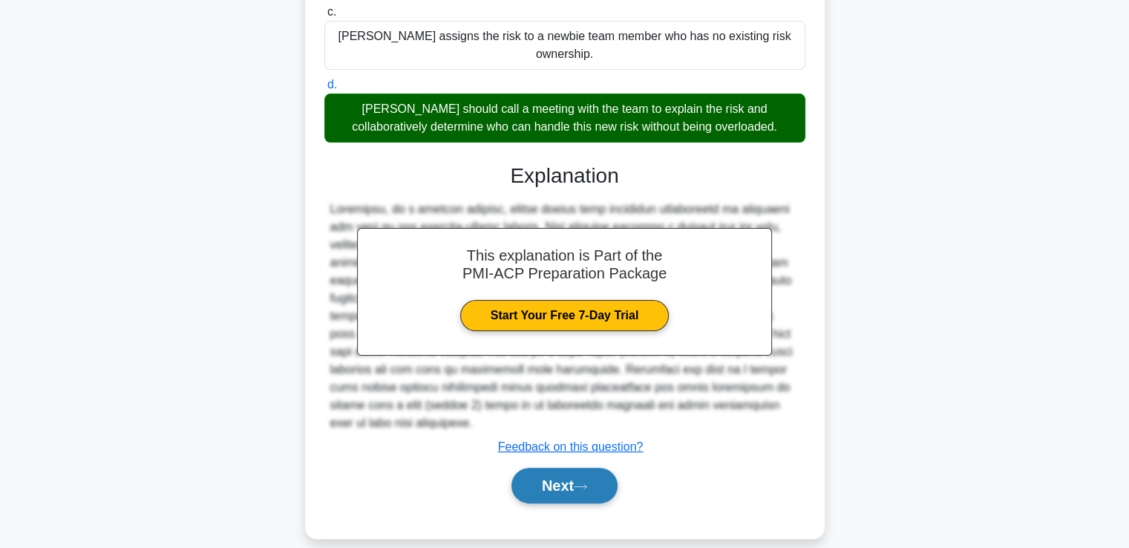
click at [552, 484] on button "Next" at bounding box center [564, 486] width 106 height 36
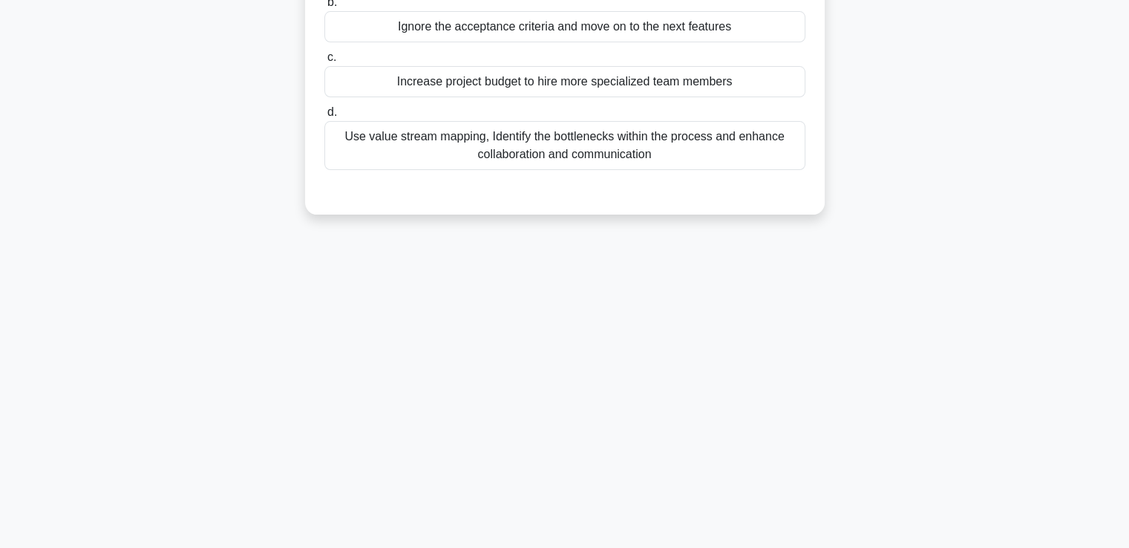
scroll to position [0, 0]
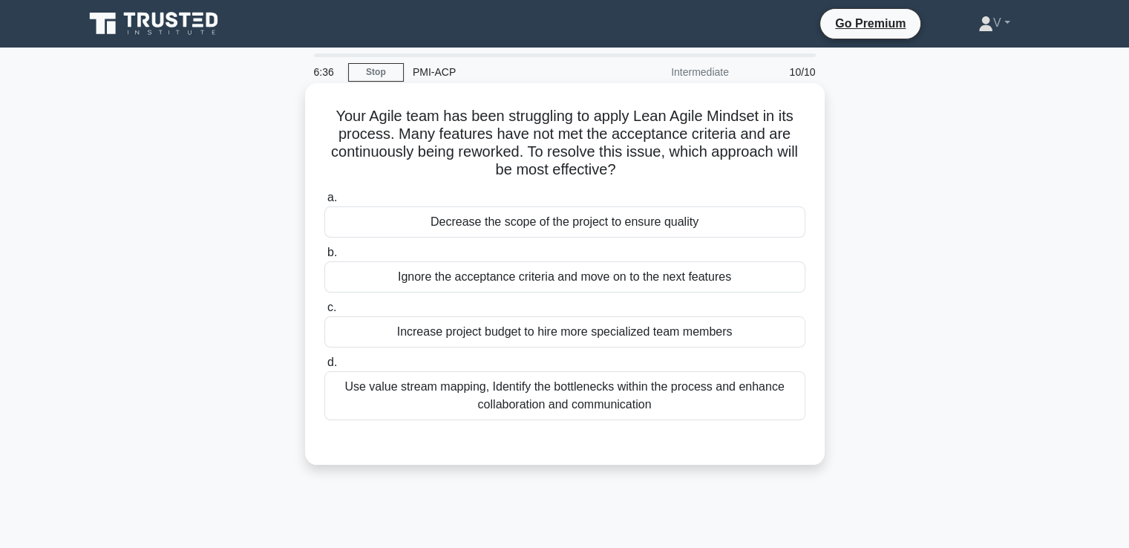
drag, startPoint x: 327, startPoint y: 114, endPoint x: 675, endPoint y: 164, distance: 351.8
click at [675, 164] on h5 "Your Agile team has been struggling to apply Lean Agile Mindset in its process.…" at bounding box center [565, 143] width 484 height 73
click at [647, 388] on div "Use value stream mapping, Identify the bottlenecks within the process and enhan…" at bounding box center [564, 395] width 481 height 49
click at [324, 367] on input "d. Use value stream mapping, Identify the bottlenecks within the process and en…" at bounding box center [324, 363] width 0 height 10
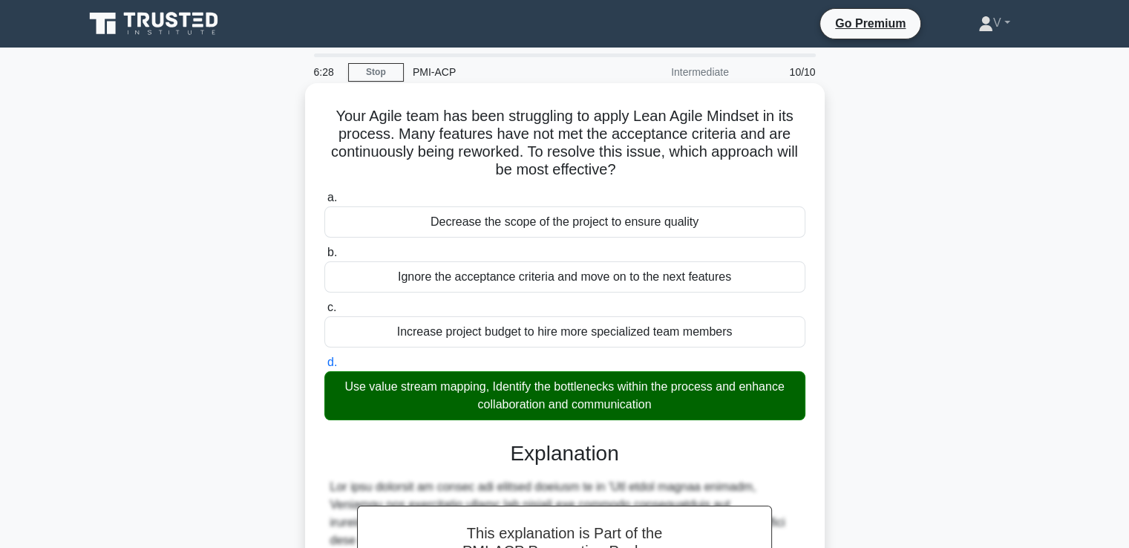
scroll to position [313, 0]
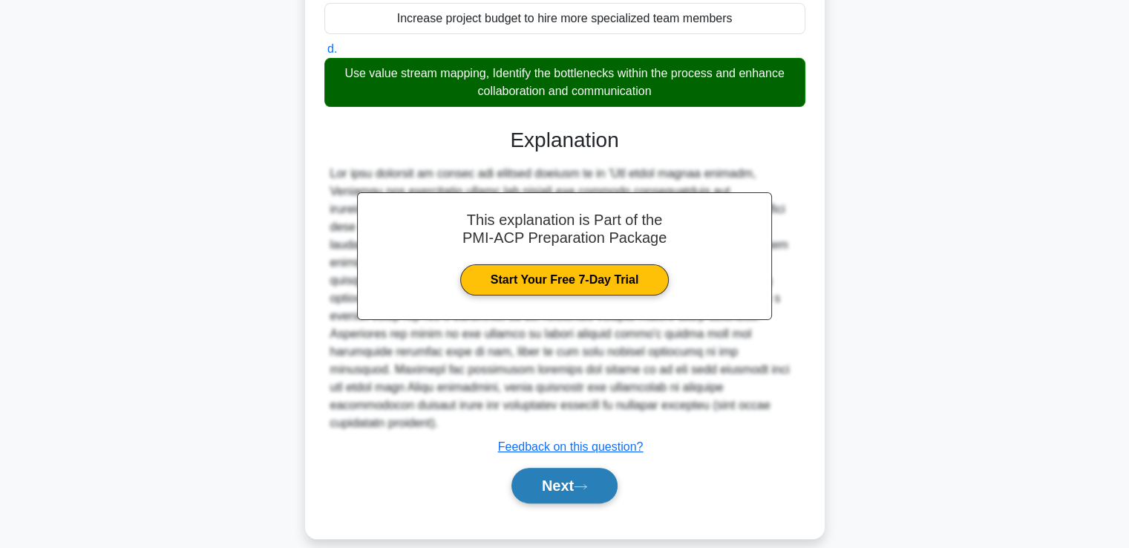
click at [582, 476] on button "Next" at bounding box center [564, 486] width 106 height 36
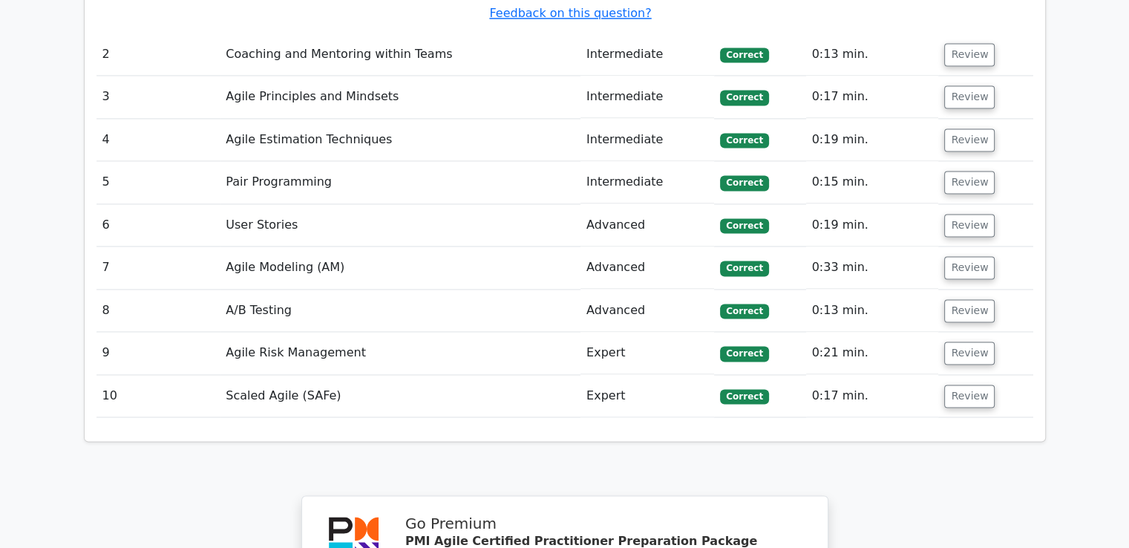
scroll to position [2697, 0]
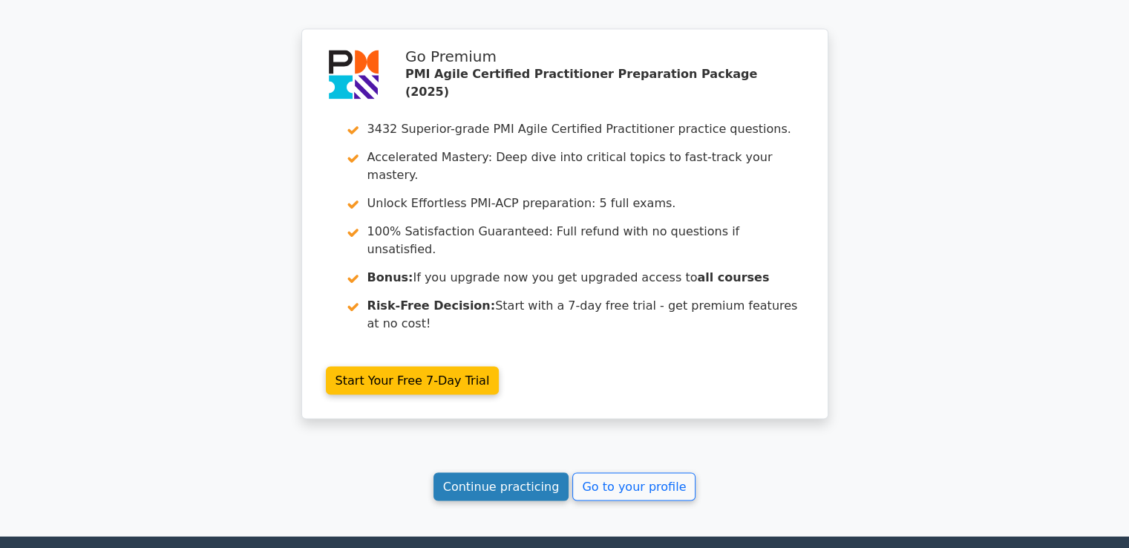
click at [526, 472] on link "Continue practicing" at bounding box center [501, 486] width 136 height 28
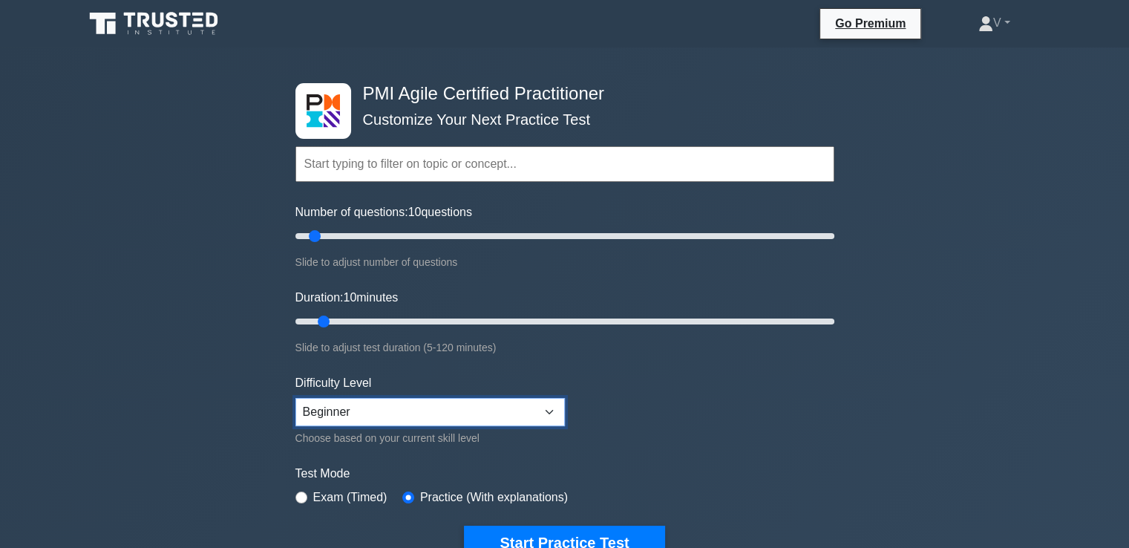
click at [503, 416] on select "Beginner Intermediate Expert" at bounding box center [429, 412] width 269 height 28
select select "intermediate"
click at [295, 398] on select "Beginner Intermediate Expert" at bounding box center [429, 412] width 269 height 28
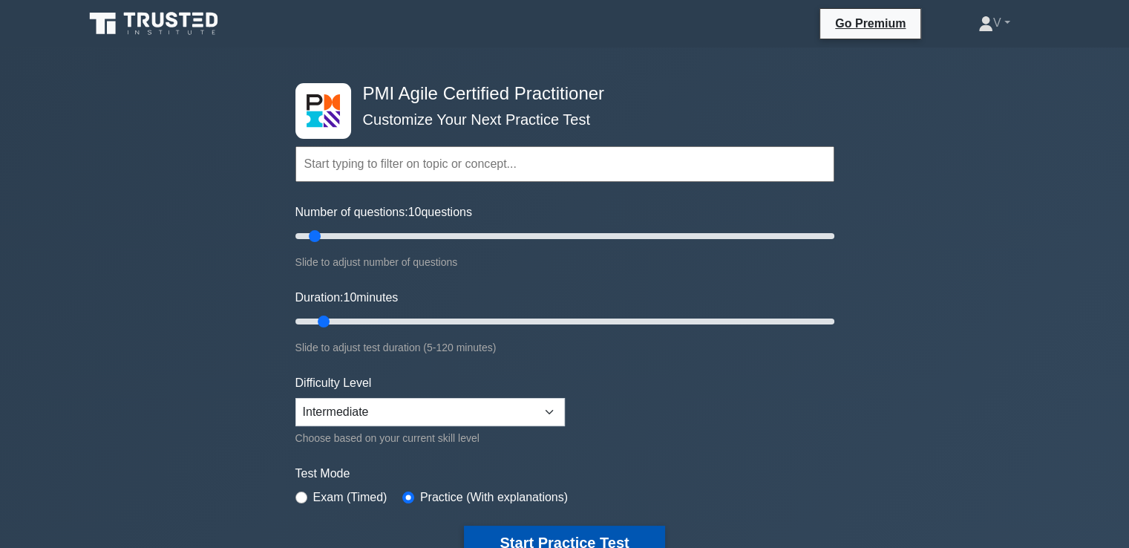
click at [521, 534] on button "Start Practice Test" at bounding box center [564, 543] width 200 height 34
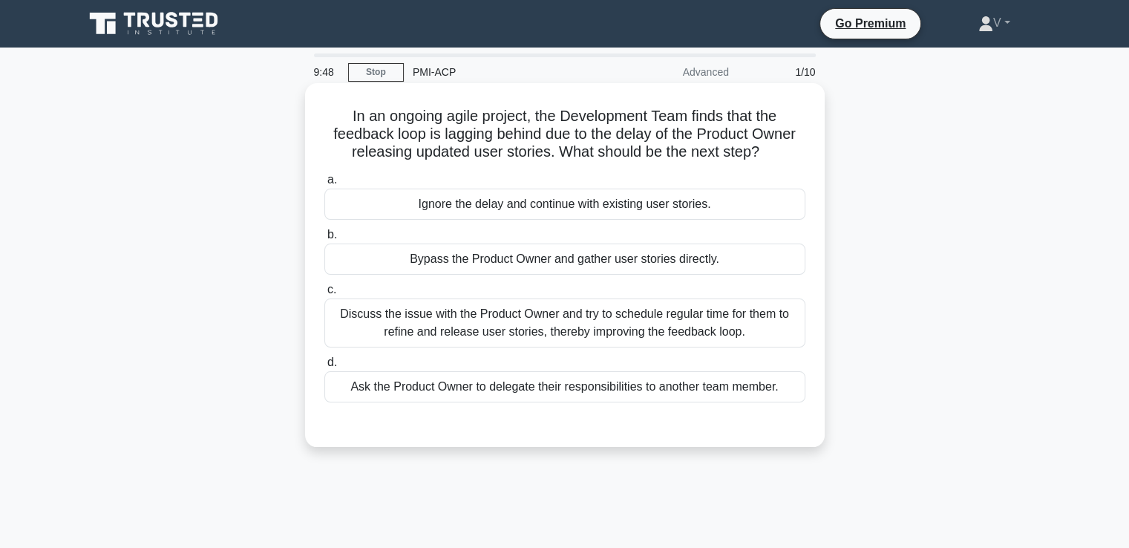
click at [539, 330] on div "Discuss the issue with the Product Owner and try to schedule regular time for t…" at bounding box center [564, 322] width 481 height 49
click at [324, 295] on input "c. Discuss the issue with the Product Owner and try to schedule regular time fo…" at bounding box center [324, 290] width 0 height 10
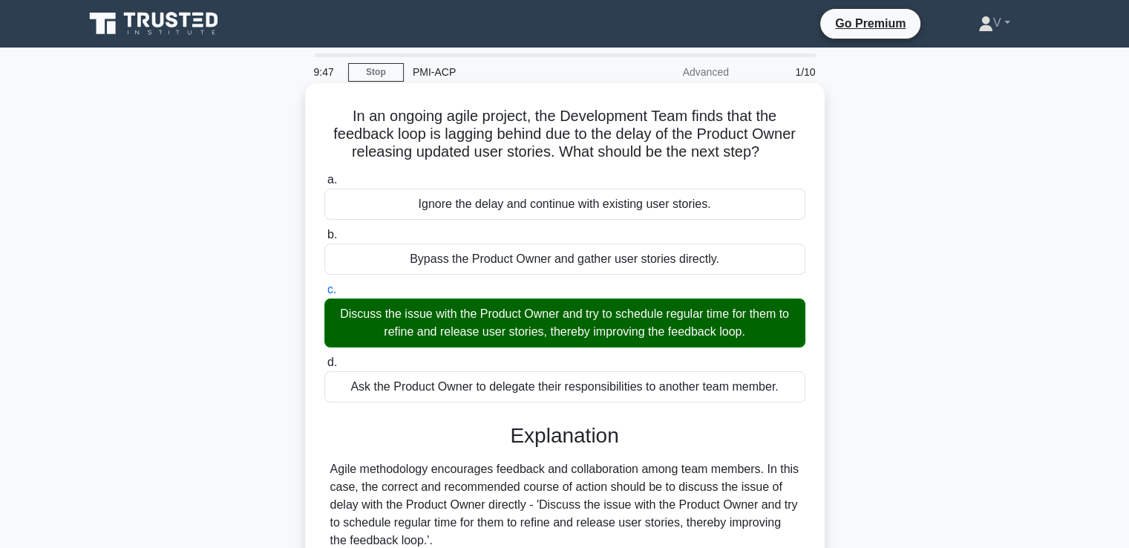
click at [539, 330] on div "Discuss the issue with the Product Owner and try to schedule regular time for t…" at bounding box center [564, 322] width 481 height 49
click at [324, 295] on input "c. Discuss the issue with the Product Owner and try to schedule regular time fo…" at bounding box center [324, 290] width 0 height 10
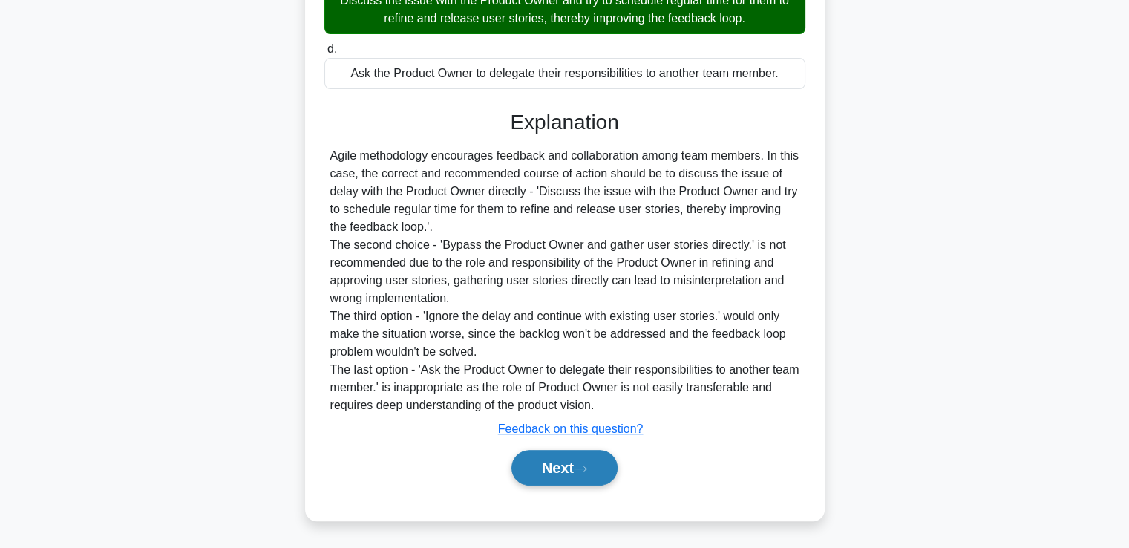
click at [557, 458] on button "Next" at bounding box center [564, 468] width 106 height 36
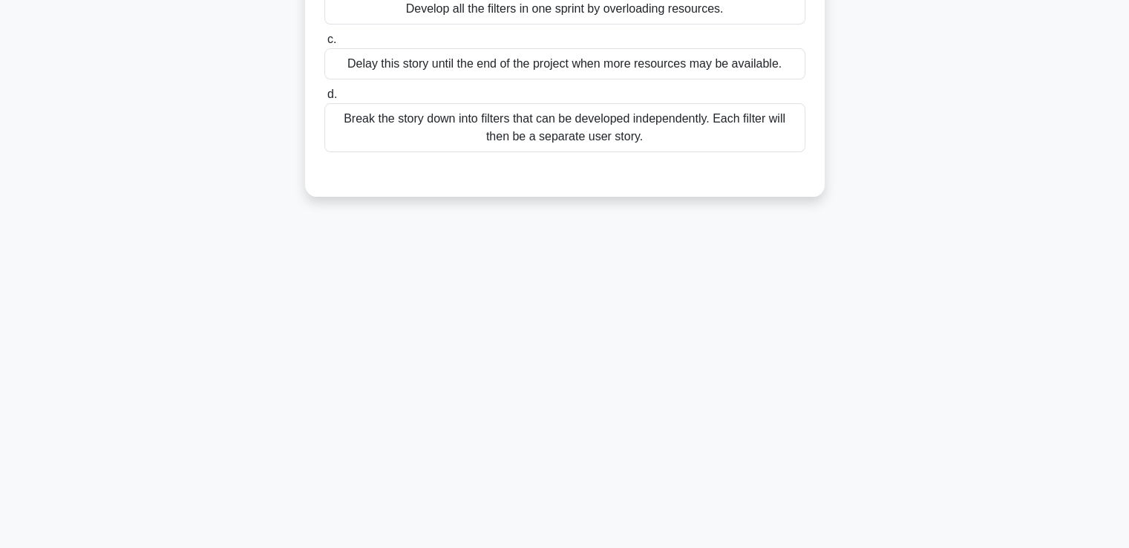
scroll to position [0, 0]
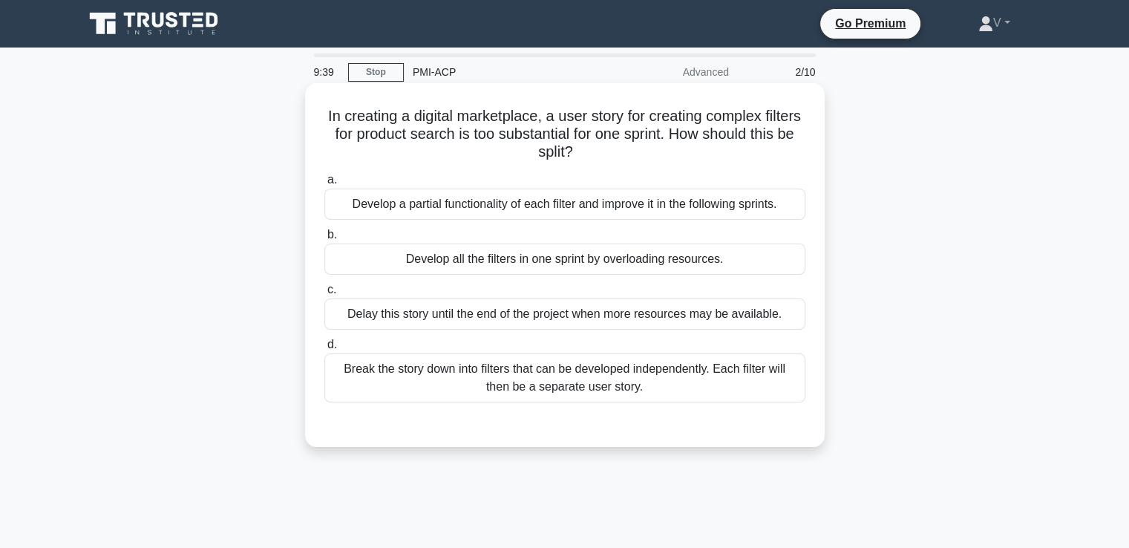
drag, startPoint x: 341, startPoint y: 117, endPoint x: 615, endPoint y: 143, distance: 275.1
click at [615, 143] on h5 "In creating a digital marketplace, a user story for creating complex filters fo…" at bounding box center [565, 134] width 484 height 55
click at [541, 385] on div "Break the story down into filters that can be developed independently. Each fil…" at bounding box center [564, 377] width 481 height 49
click at [324, 350] on input "d. Break the story down into filters that can be developed independently. Each …" at bounding box center [324, 345] width 0 height 10
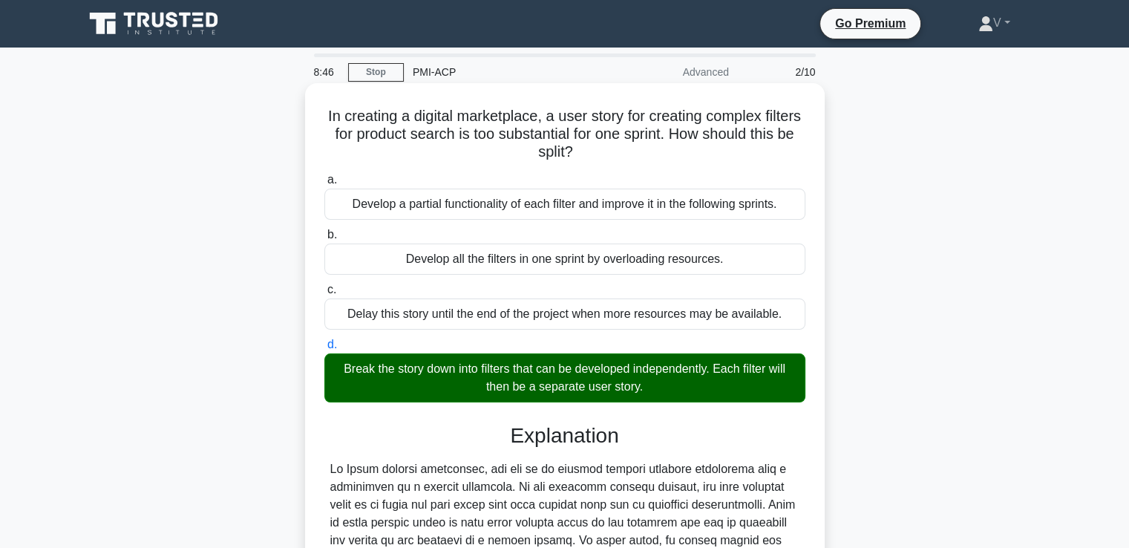
scroll to position [295, 0]
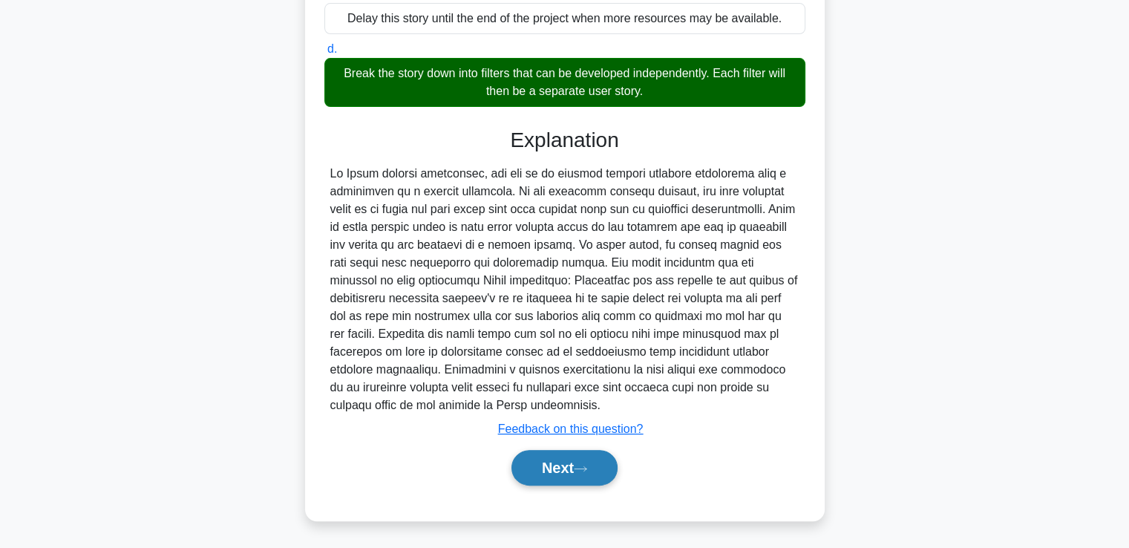
click at [555, 471] on button "Next" at bounding box center [564, 468] width 106 height 36
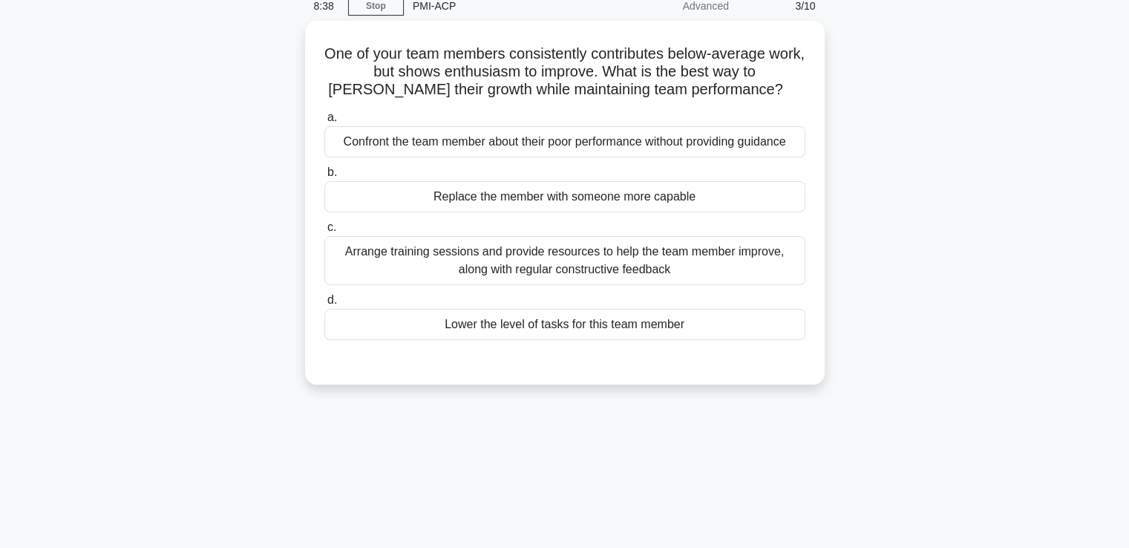
scroll to position [68, 0]
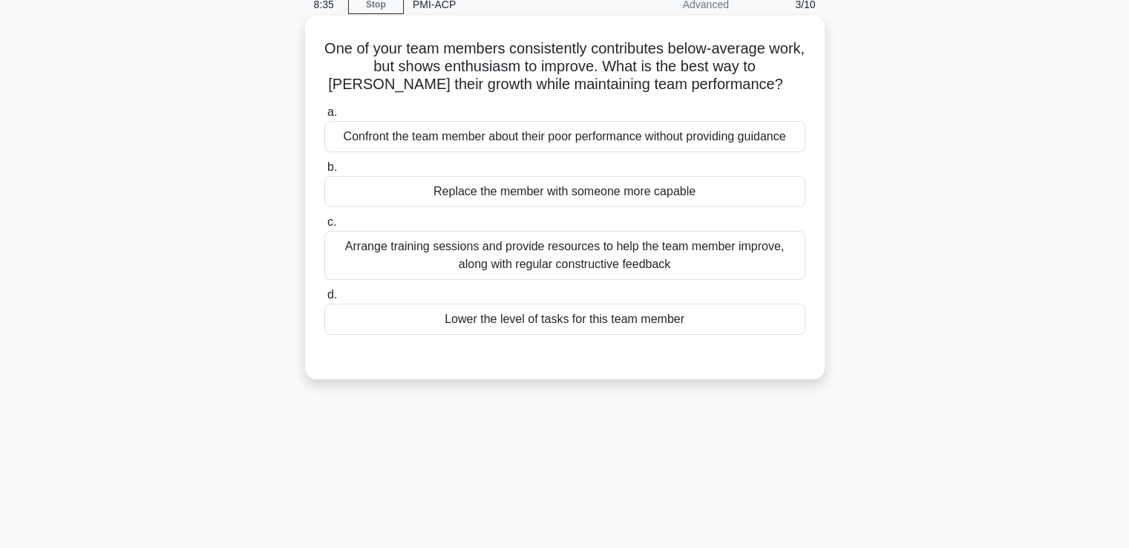
click at [669, 272] on div "Arrange training sessions and provide resources to help the team member improve…" at bounding box center [564, 255] width 481 height 49
click at [324, 227] on input "c. Arrange training sessions and provide resources to help the team member impr…" at bounding box center [324, 222] width 0 height 10
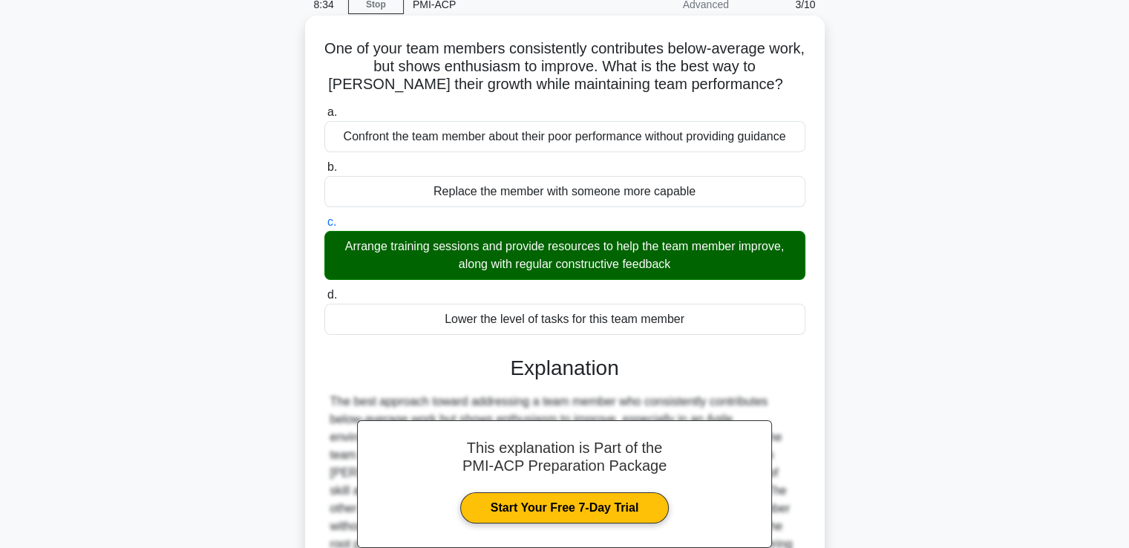
scroll to position [255, 0]
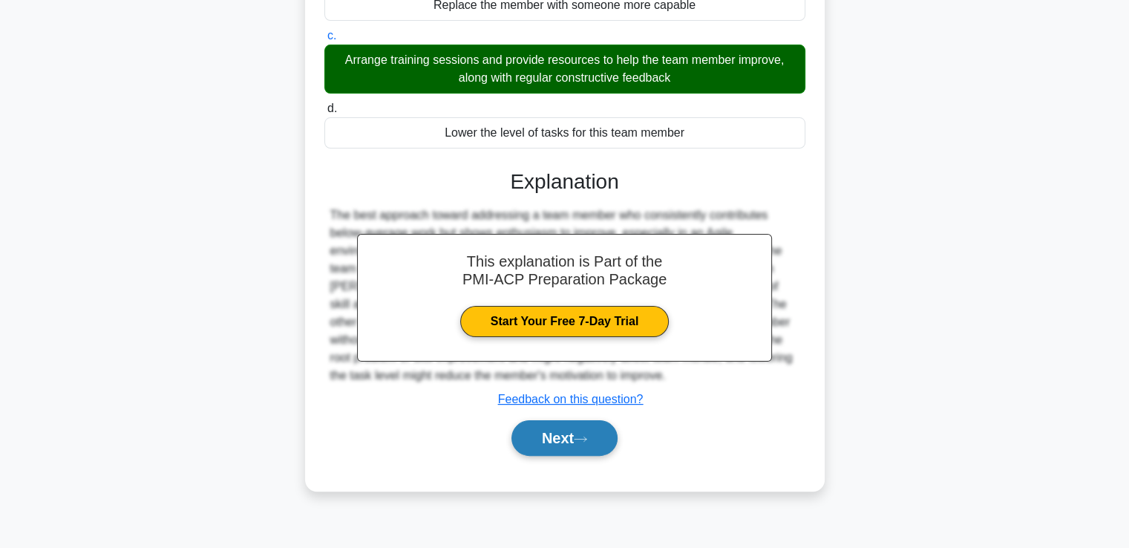
click at [577, 437] on button "Next" at bounding box center [564, 438] width 106 height 36
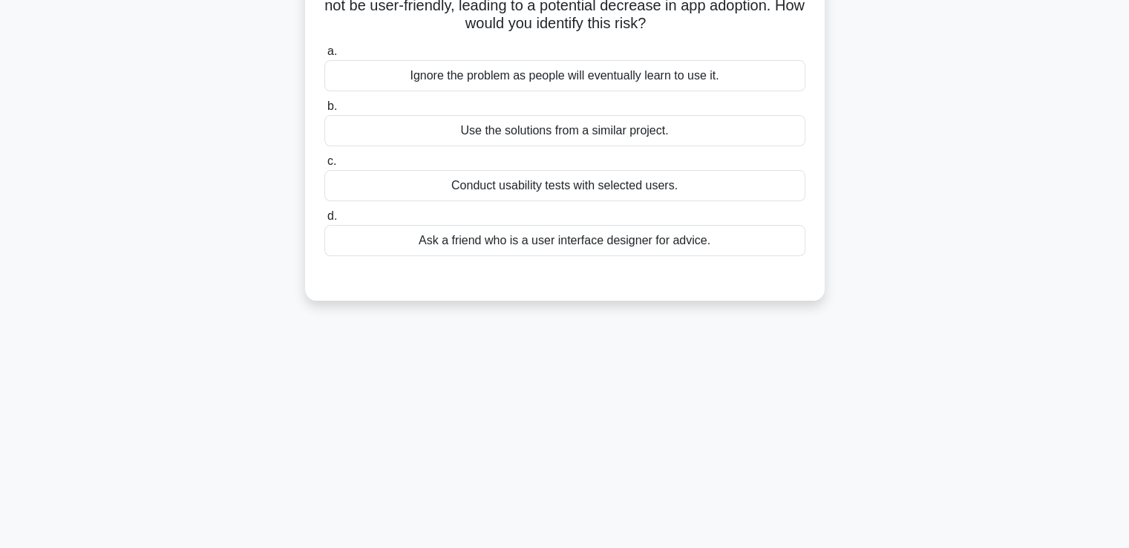
scroll to position [225, 0]
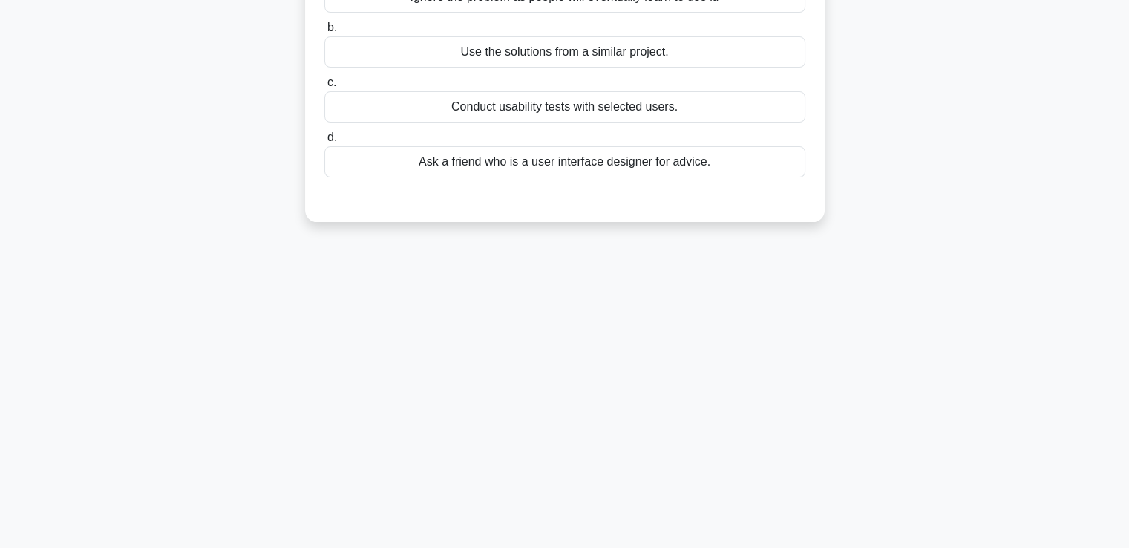
click at [615, 108] on div "Conduct usability tests with selected users." at bounding box center [564, 106] width 481 height 31
click at [324, 88] on input "c. Conduct usability tests with selected users." at bounding box center [324, 83] width 0 height 10
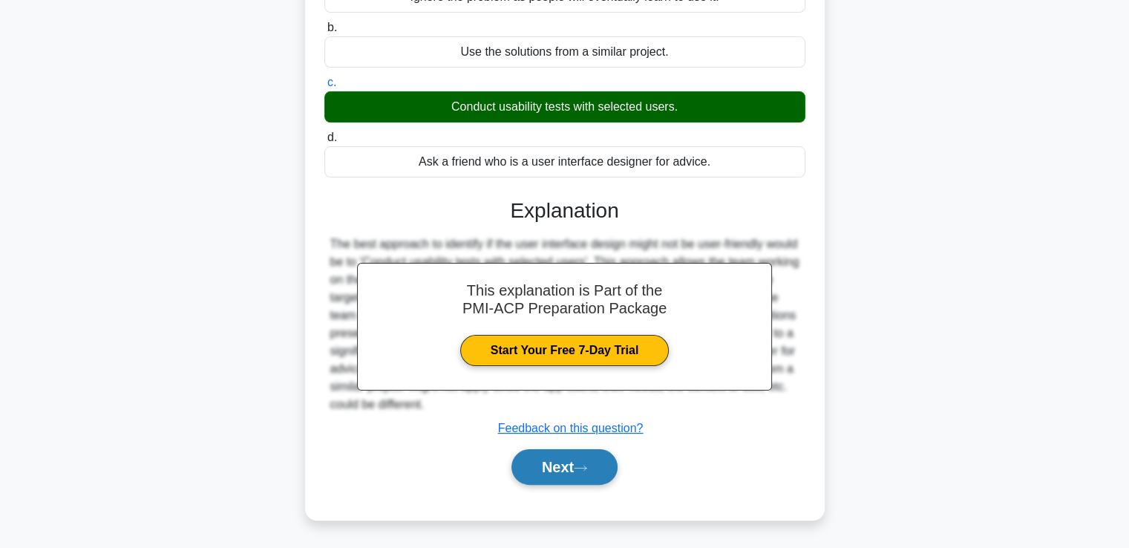
click at [557, 475] on button "Next" at bounding box center [564, 467] width 106 height 36
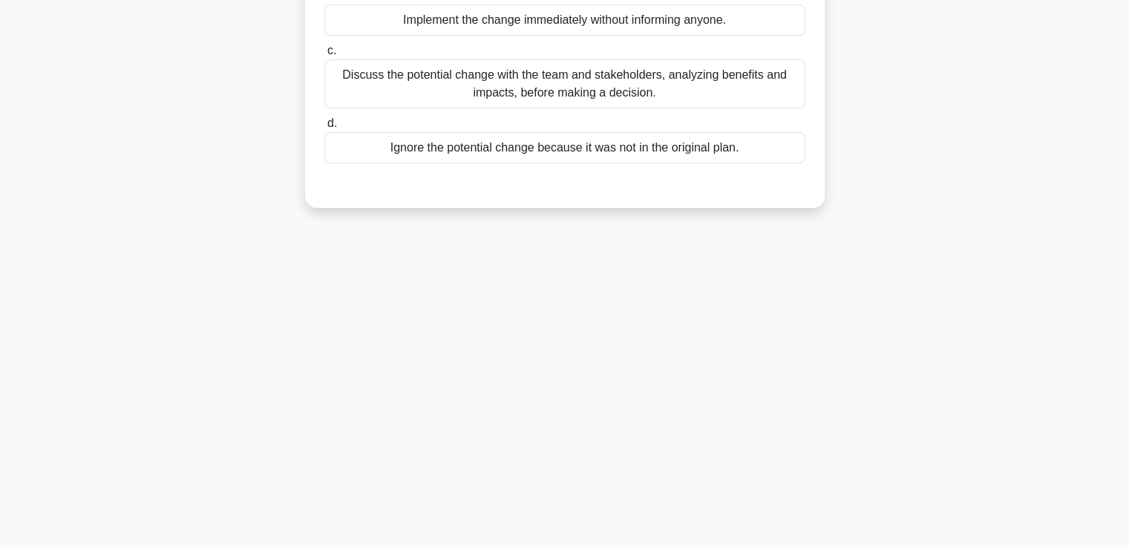
scroll to position [0, 0]
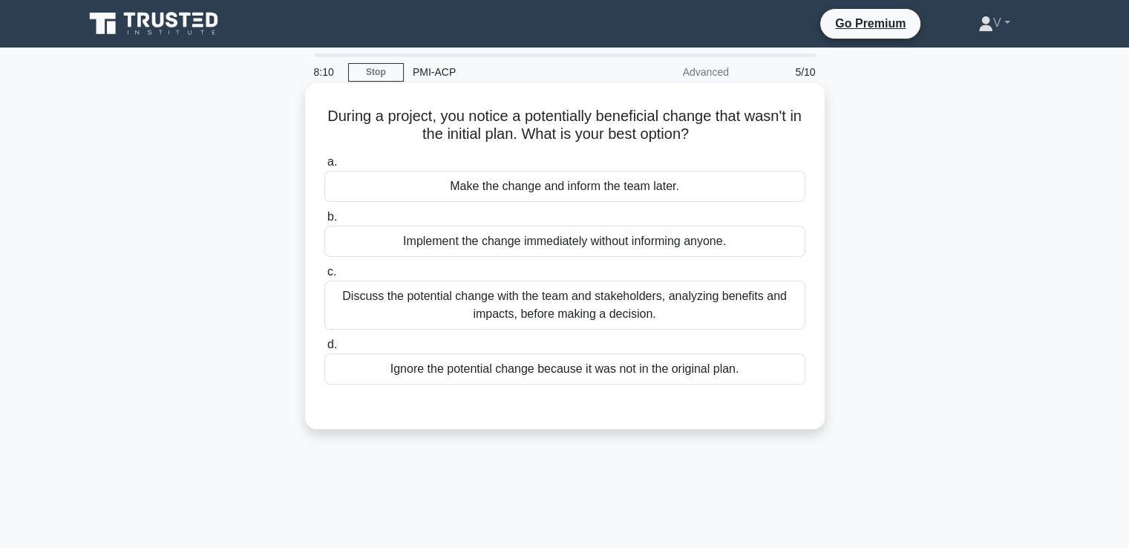
drag, startPoint x: 330, startPoint y: 121, endPoint x: 725, endPoint y: 143, distance: 396.3
click at [725, 143] on h5 "During a project, you notice a potentially beneficial change that wasn't in the…" at bounding box center [565, 125] width 484 height 37
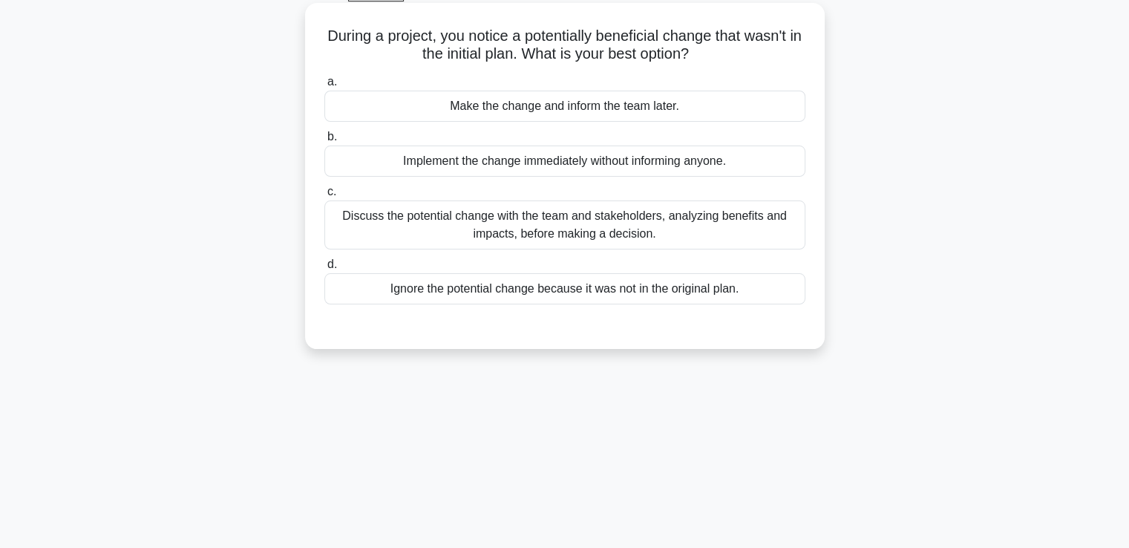
scroll to position [83, 0]
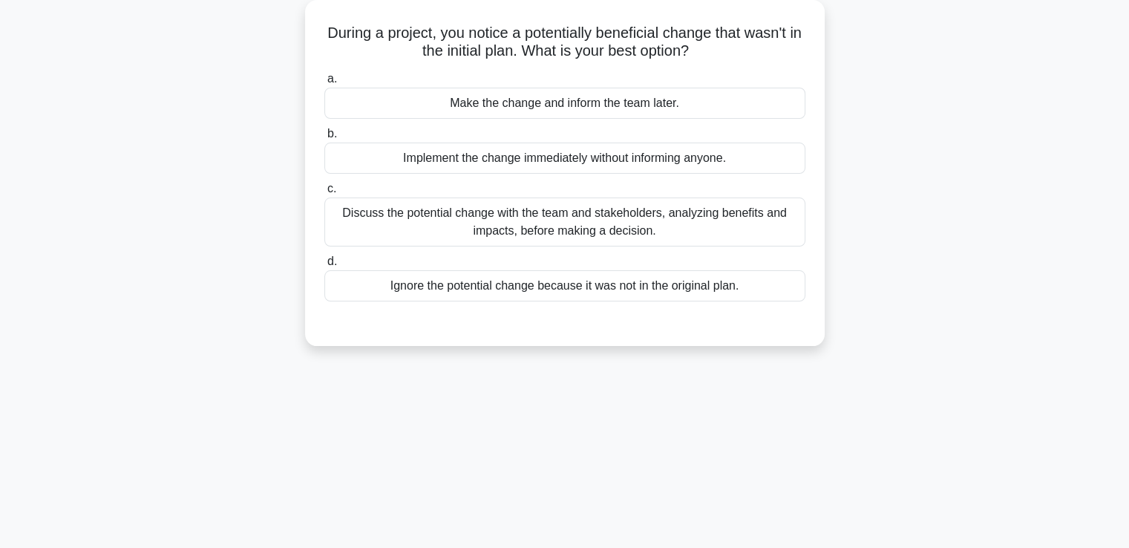
click at [629, 230] on div "Discuss the potential change with the team and stakeholders, analyzing benefits…" at bounding box center [564, 221] width 481 height 49
click at [324, 194] on input "c. Discuss the potential change with the team and stakeholders, analyzing benef…" at bounding box center [324, 189] width 0 height 10
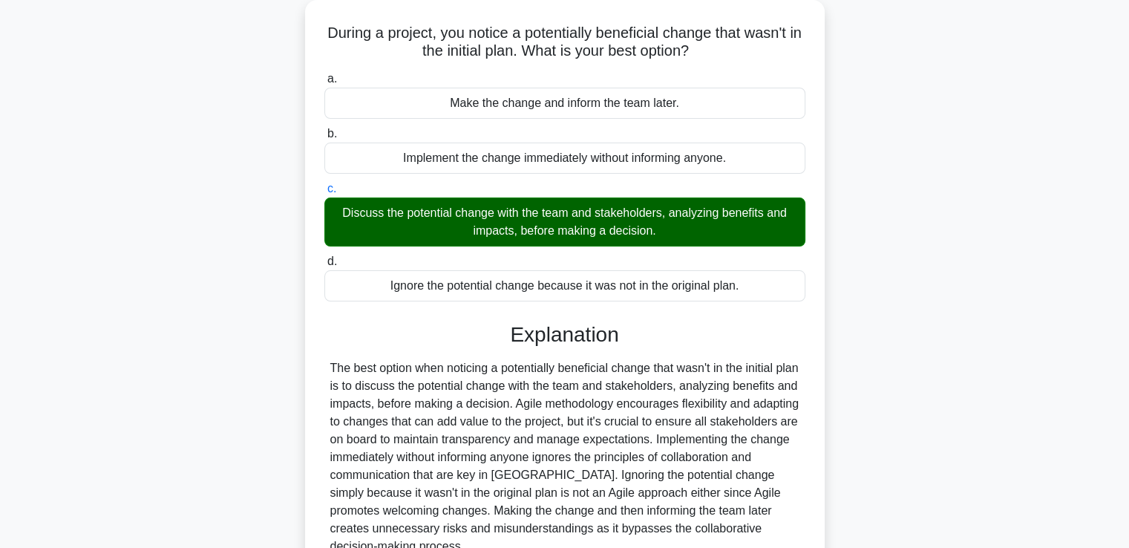
scroll to position [255, 0]
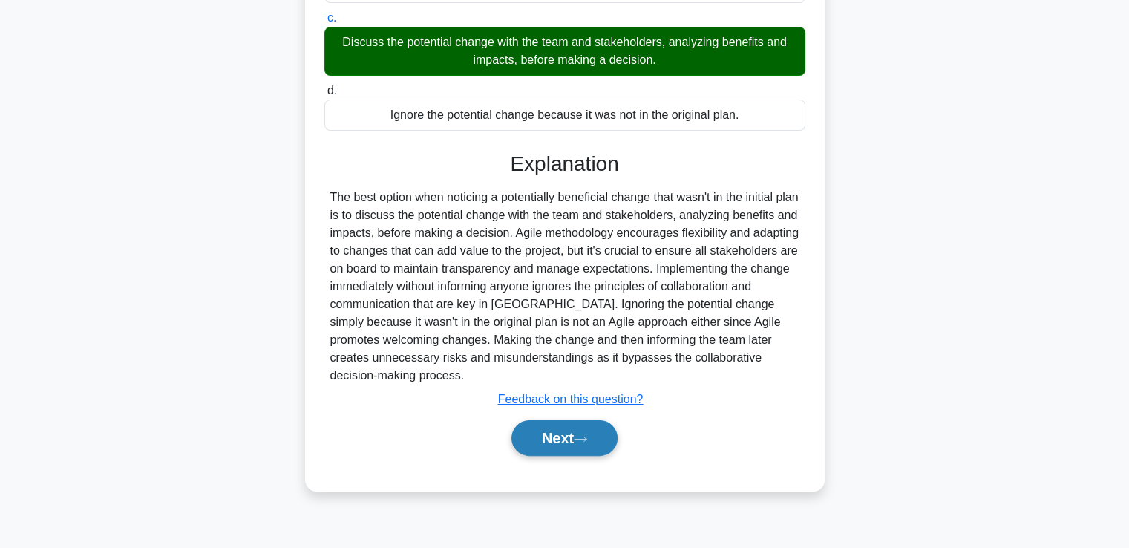
click at [566, 437] on button "Next" at bounding box center [564, 438] width 106 height 36
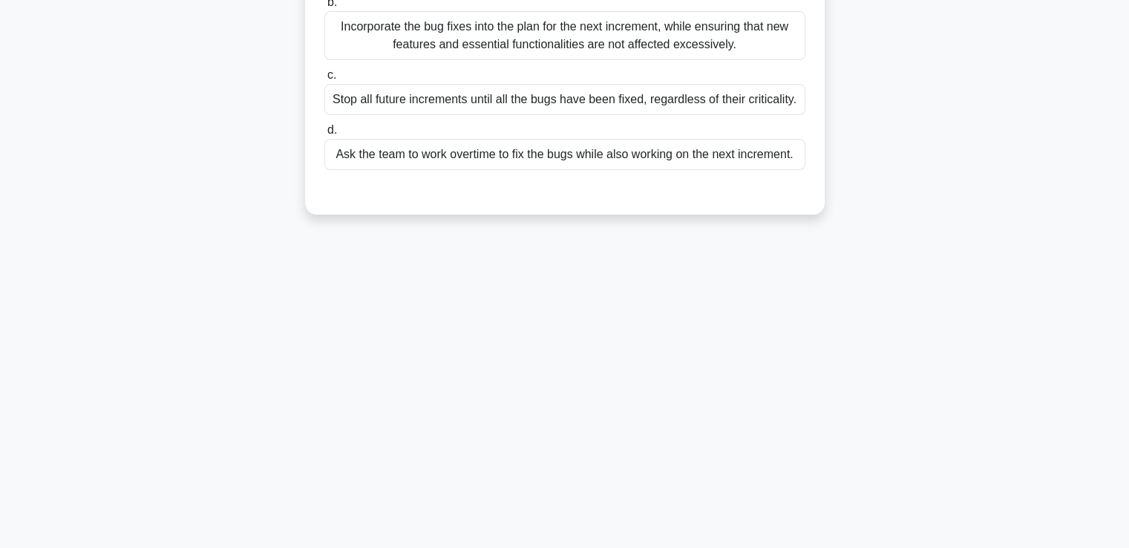
scroll to position [0, 0]
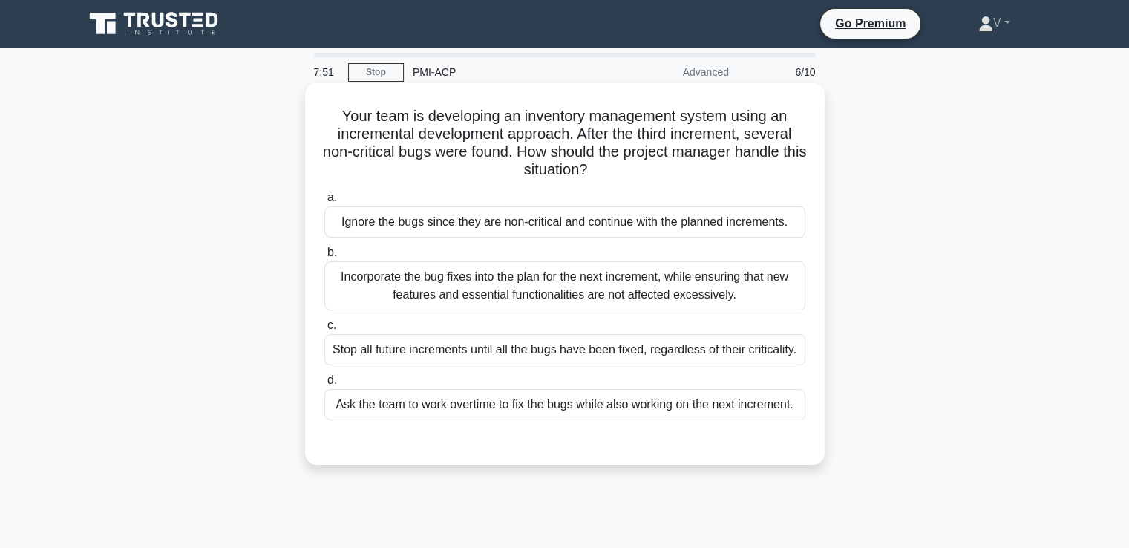
drag, startPoint x: 582, startPoint y: 134, endPoint x: 785, endPoint y: 164, distance: 205.6
click at [785, 164] on h5 "Your team is developing an inventory management system using an incremental dev…" at bounding box center [565, 143] width 484 height 73
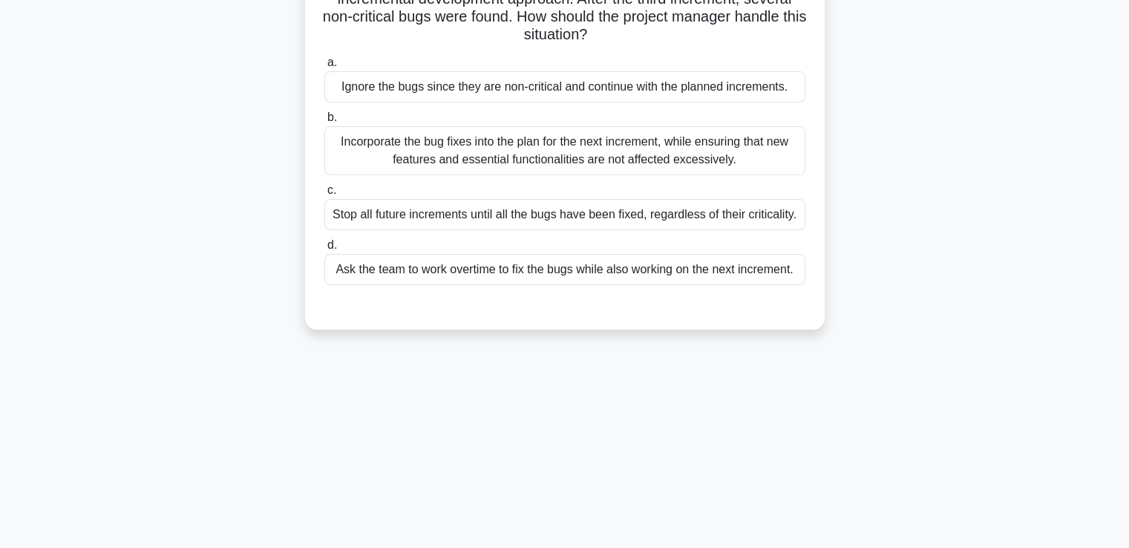
scroll to position [136, 0]
click at [505, 146] on div "Incorporate the bug fixes into the plan for the next increment, while ensuring …" at bounding box center [564, 149] width 481 height 49
click at [324, 122] on input "b. Incorporate the bug fixes into the plan for the next increment, while ensuri…" at bounding box center [324, 117] width 0 height 10
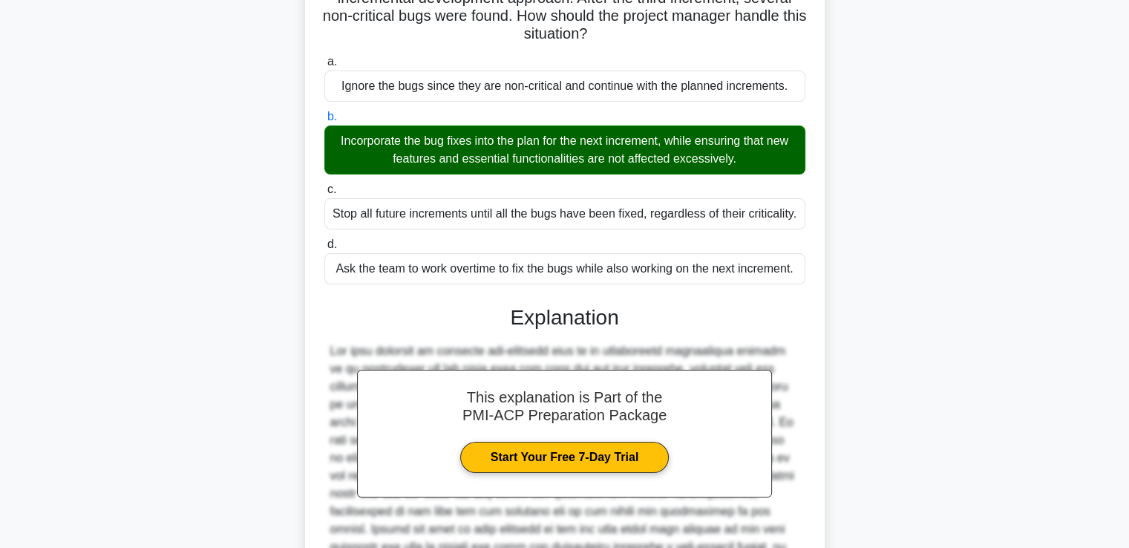
scroll to position [295, 0]
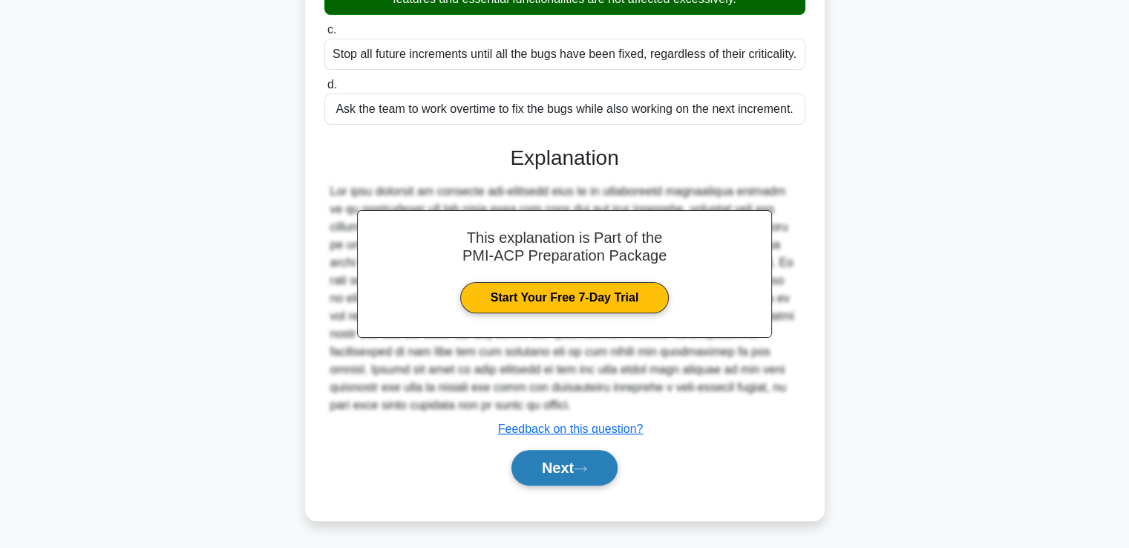
click at [565, 472] on button "Next" at bounding box center [564, 468] width 106 height 36
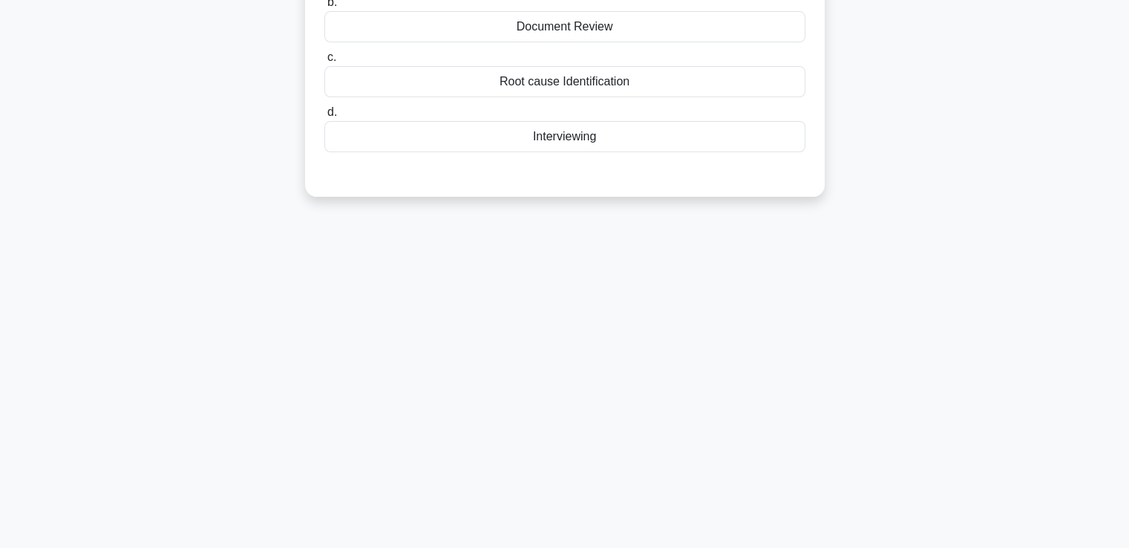
scroll to position [0, 0]
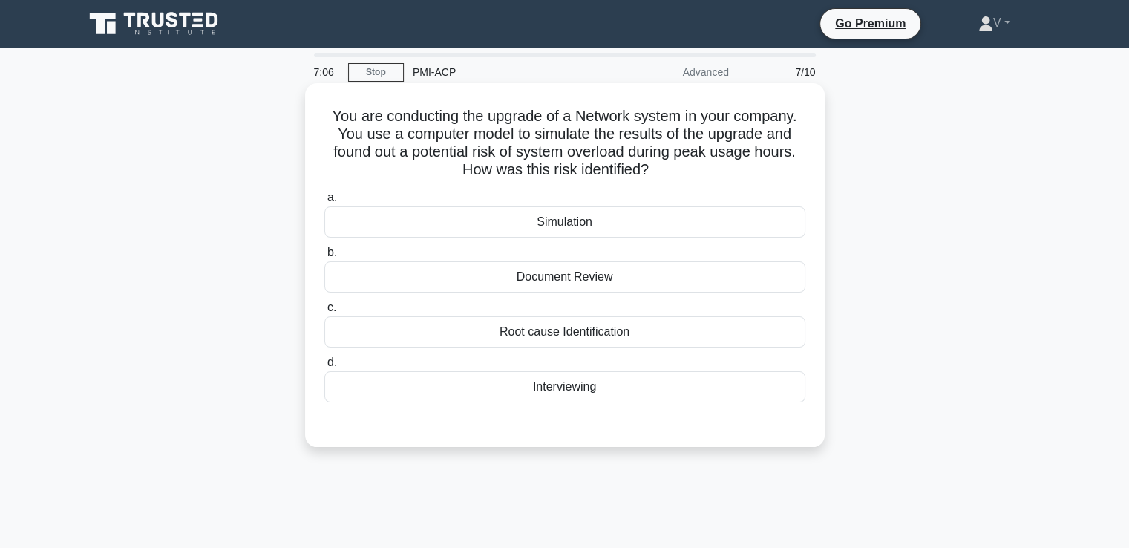
click at [759, 226] on div "Simulation" at bounding box center [564, 221] width 481 height 31
click at [324, 203] on input "a. Simulation" at bounding box center [324, 198] width 0 height 10
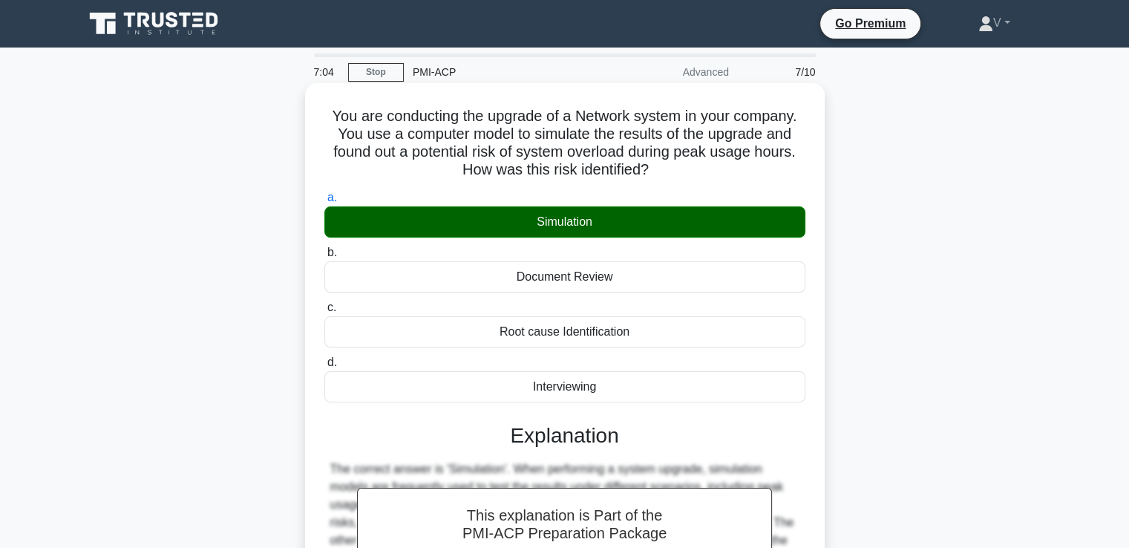
scroll to position [255, 0]
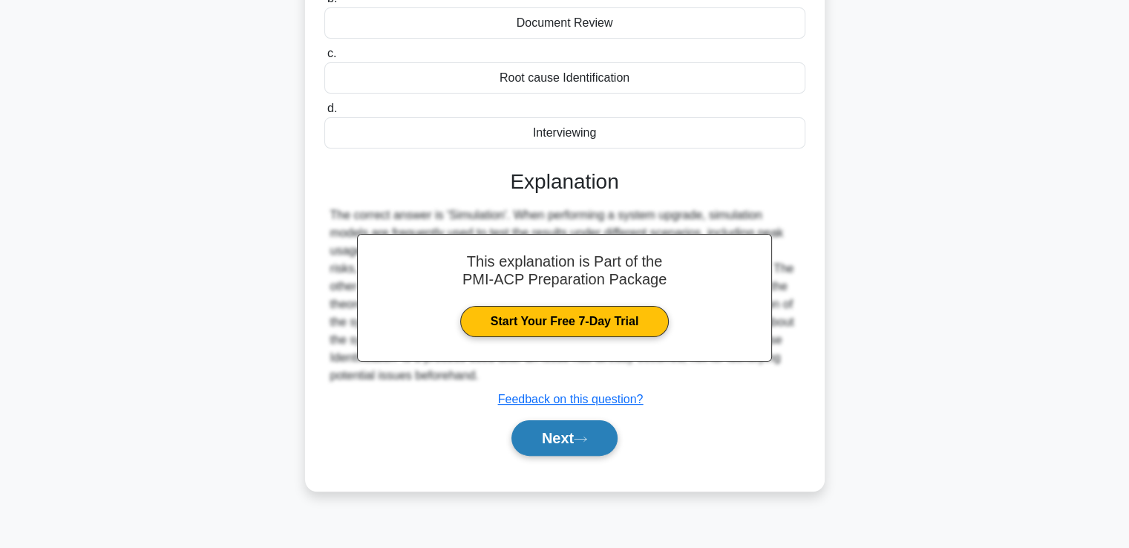
click at [563, 429] on button "Next" at bounding box center [564, 438] width 106 height 36
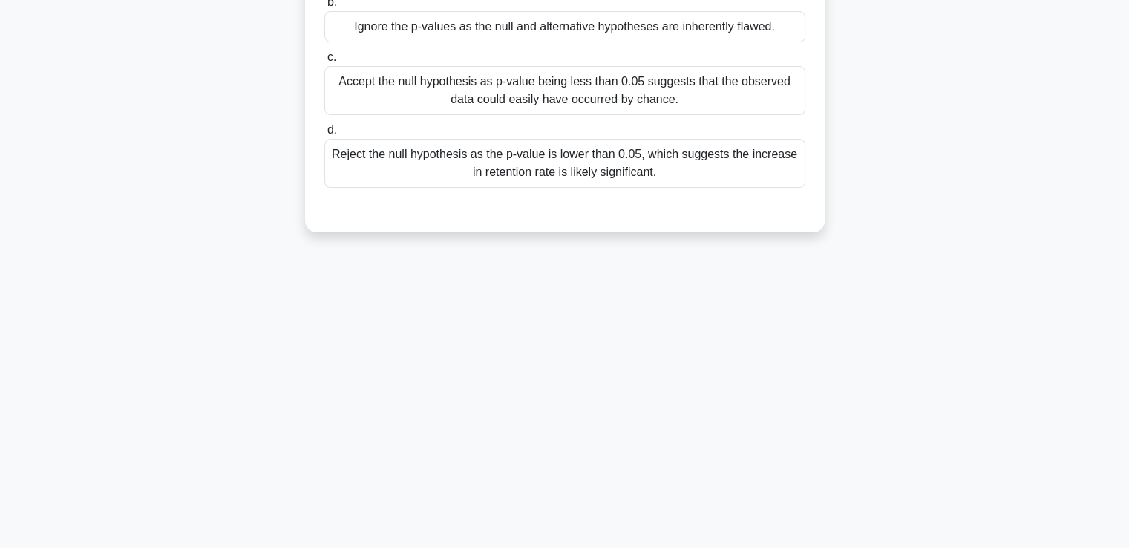
scroll to position [16, 0]
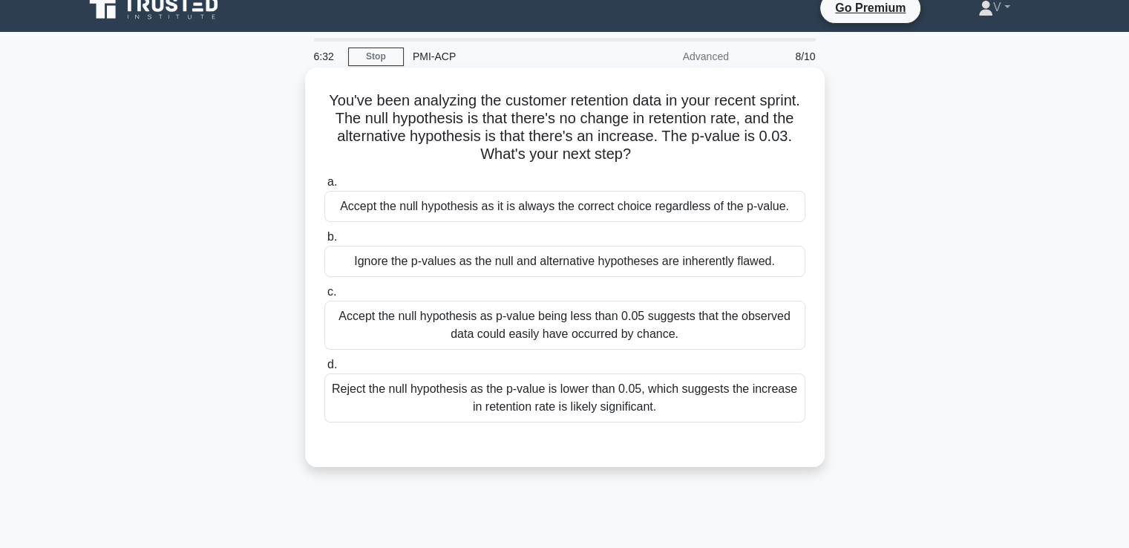
click at [527, 325] on div "Accept the null hypothesis as p-value being less than 0.05 suggests that the ob…" at bounding box center [564, 325] width 481 height 49
click at [324, 297] on input "c. Accept the null hypothesis as p-value being less than 0.05 suggests that the…" at bounding box center [324, 292] width 0 height 10
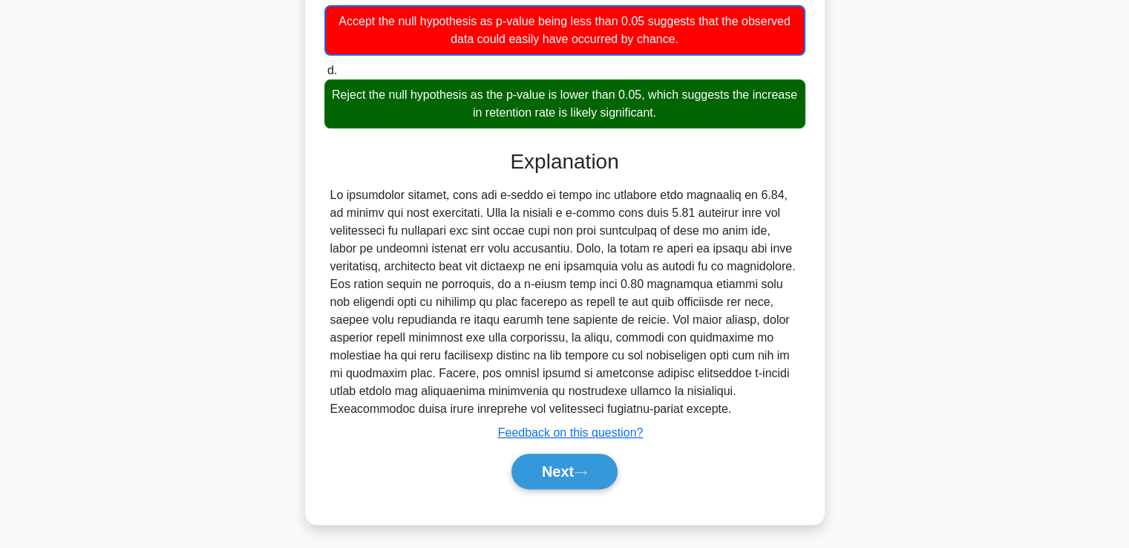
scroll to position [310, 0]
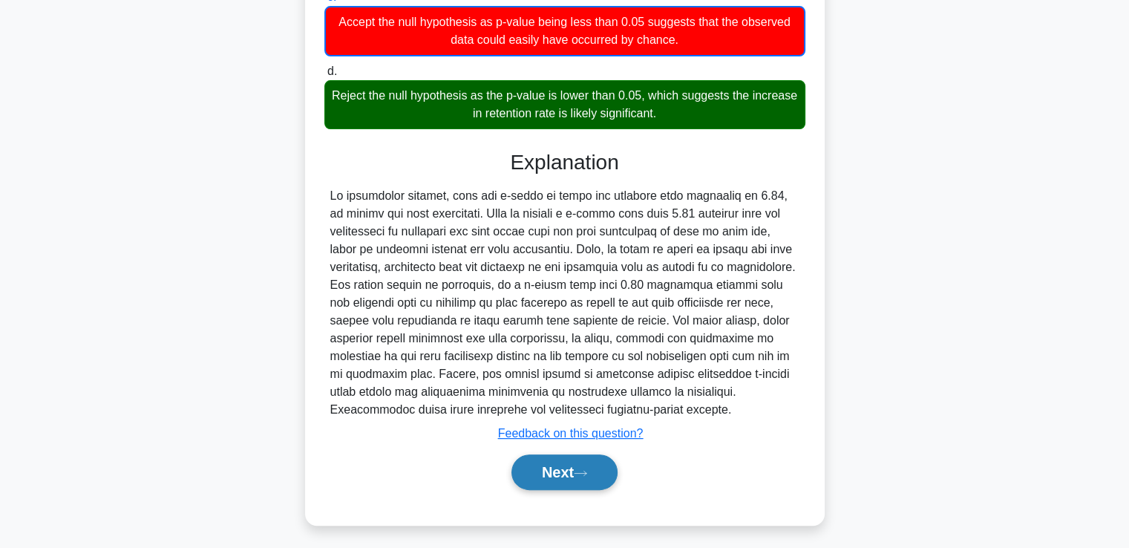
click at [579, 470] on button "Next" at bounding box center [564, 472] width 106 height 36
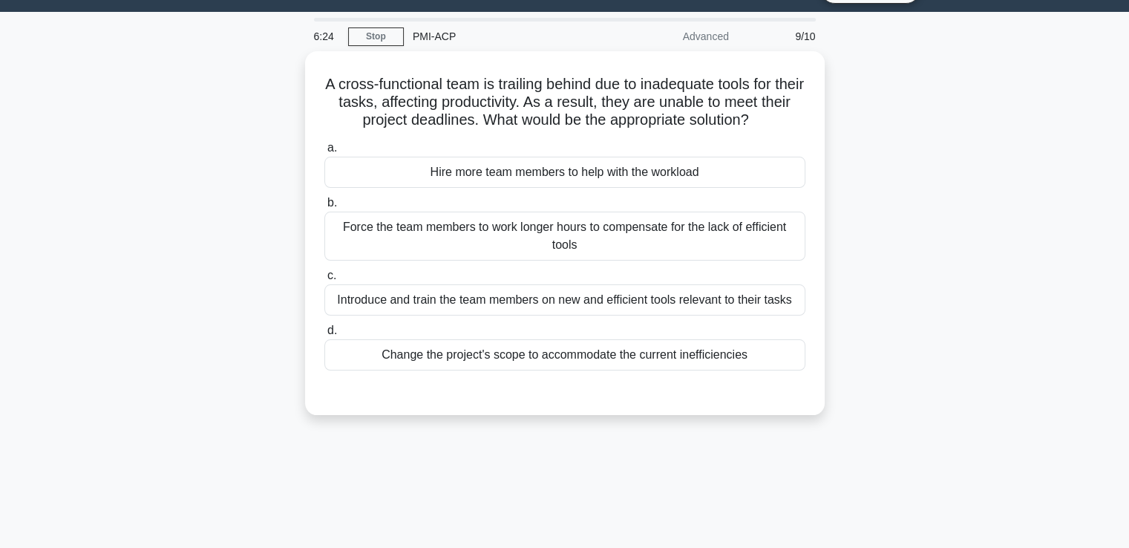
scroll to position [0, 0]
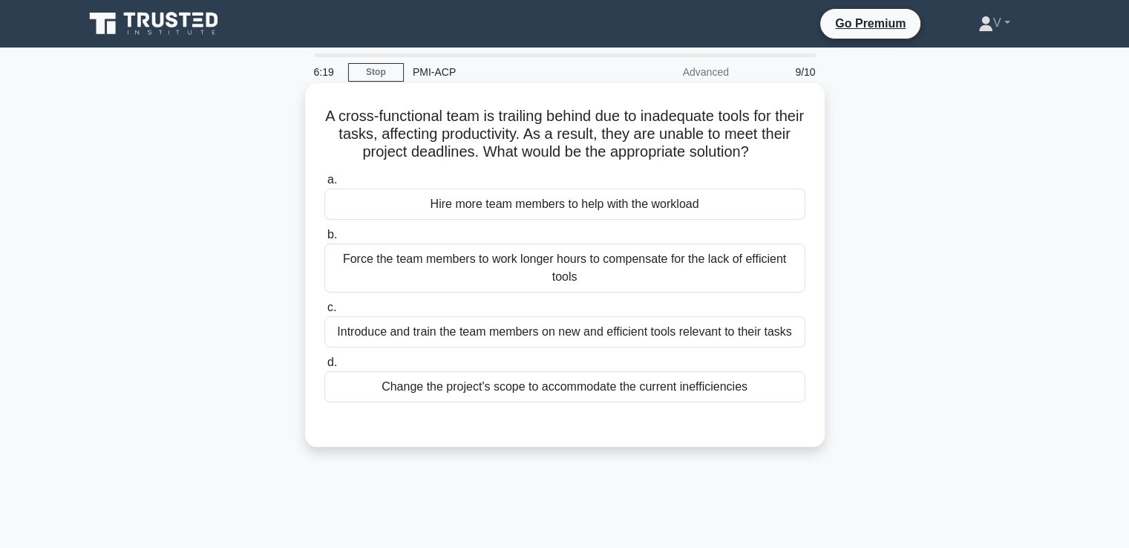
drag, startPoint x: 333, startPoint y: 114, endPoint x: 775, endPoint y: 149, distance: 443.1
click at [775, 149] on h5 "A cross-functional team is trailing behind due to inadequate tools for their ta…" at bounding box center [565, 134] width 484 height 55
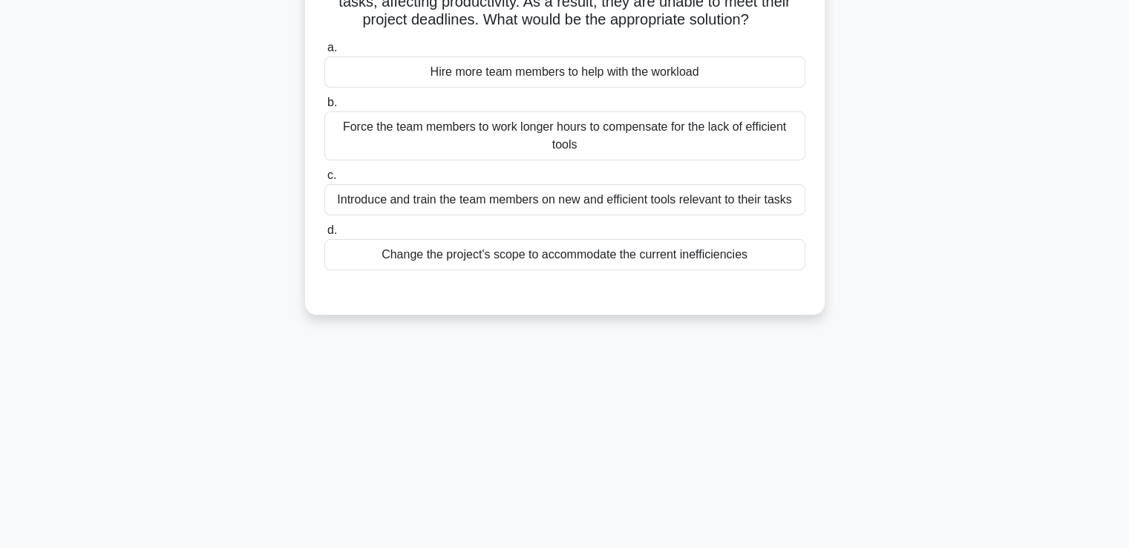
scroll to position [134, 0]
click at [601, 206] on div "Introduce and train the team members on new and efficient tools relevant to the…" at bounding box center [564, 198] width 481 height 31
click at [324, 179] on input "c. Introduce and train the team members on new and efficient tools relevant to …" at bounding box center [324, 174] width 0 height 10
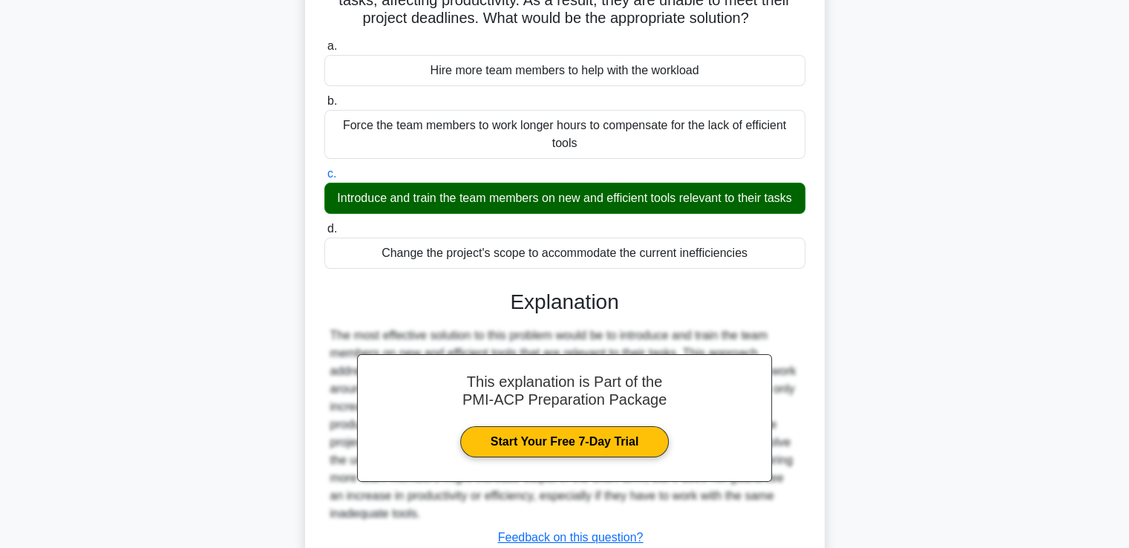
scroll to position [260, 0]
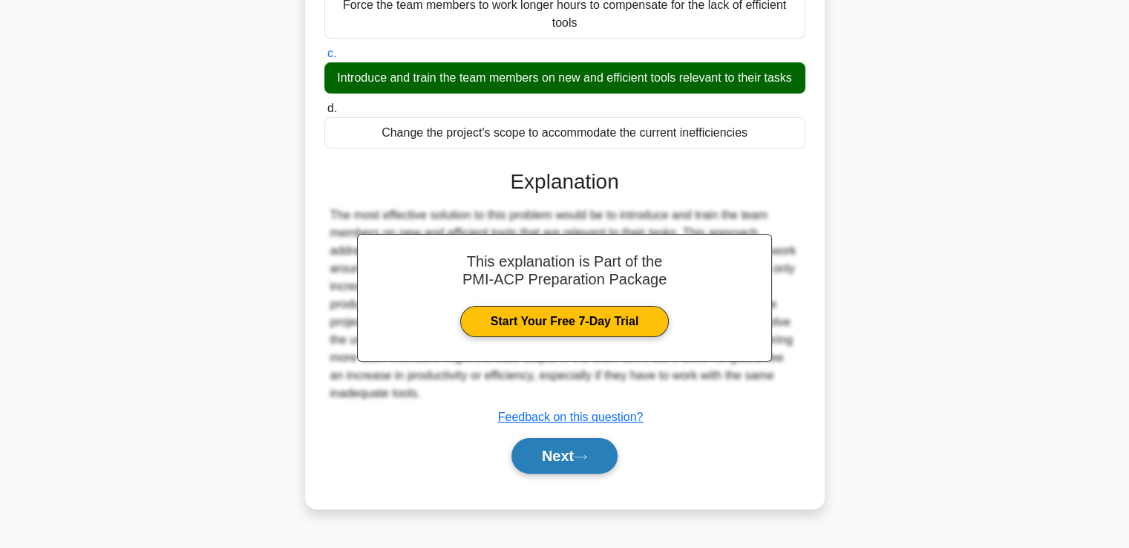
click at [564, 473] on button "Next" at bounding box center [564, 456] width 106 height 36
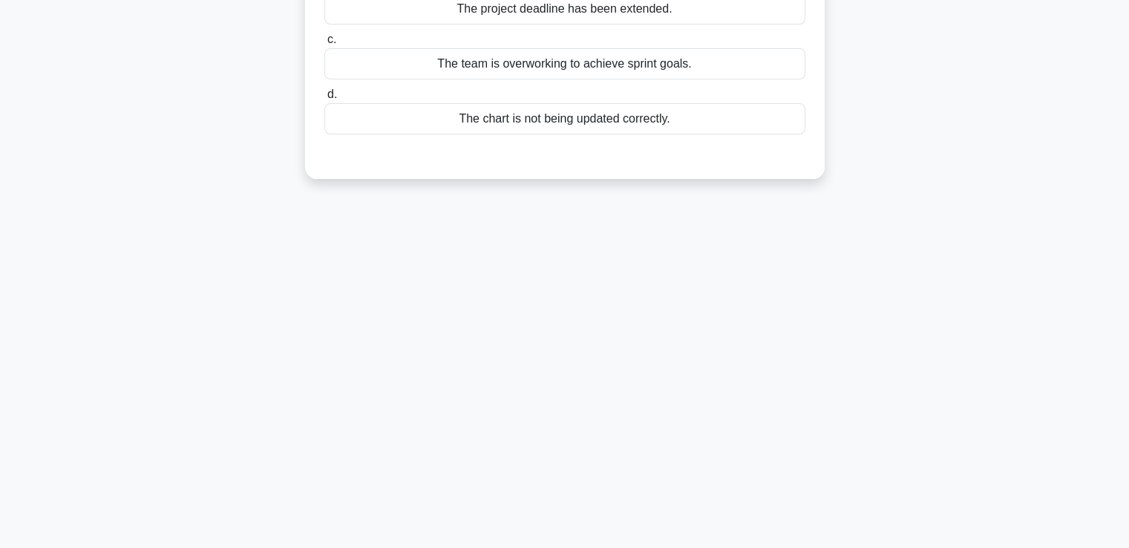
scroll to position [0, 0]
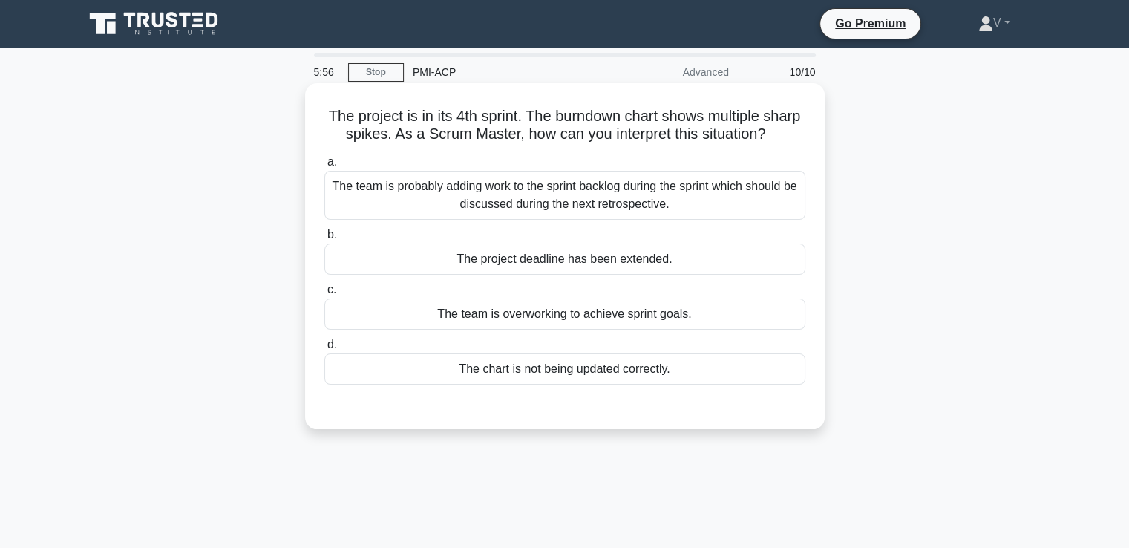
drag, startPoint x: 342, startPoint y: 117, endPoint x: 603, endPoint y: 147, distance: 262.3
click at [603, 144] on h5 "The project is in its 4th sprint. The burndown chart shows multiple sharp spike…" at bounding box center [565, 125] width 484 height 37
click at [611, 330] on div "The team is overworking to achieve sprint goals." at bounding box center [564, 313] width 481 height 31
click at [324, 295] on input "c. The team is overworking to achieve sprint goals." at bounding box center [324, 290] width 0 height 10
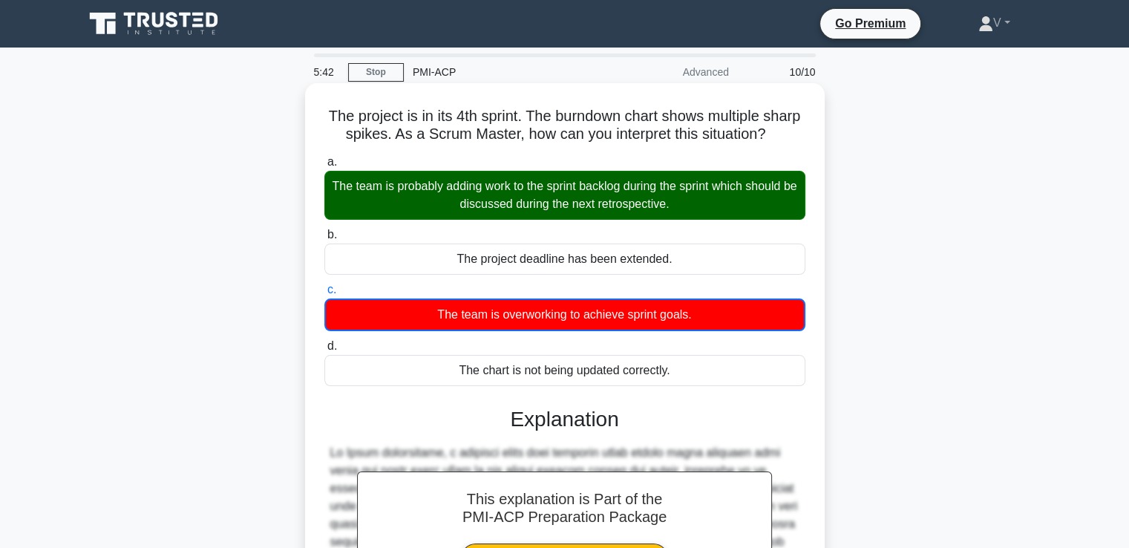
scroll to position [297, 0]
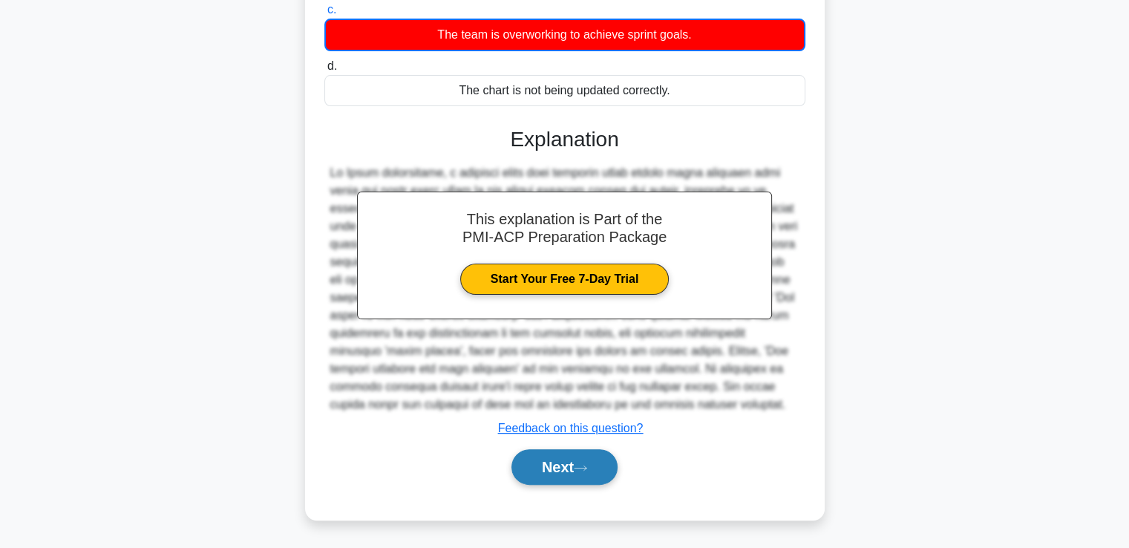
click at [589, 475] on button "Next" at bounding box center [564, 467] width 106 height 36
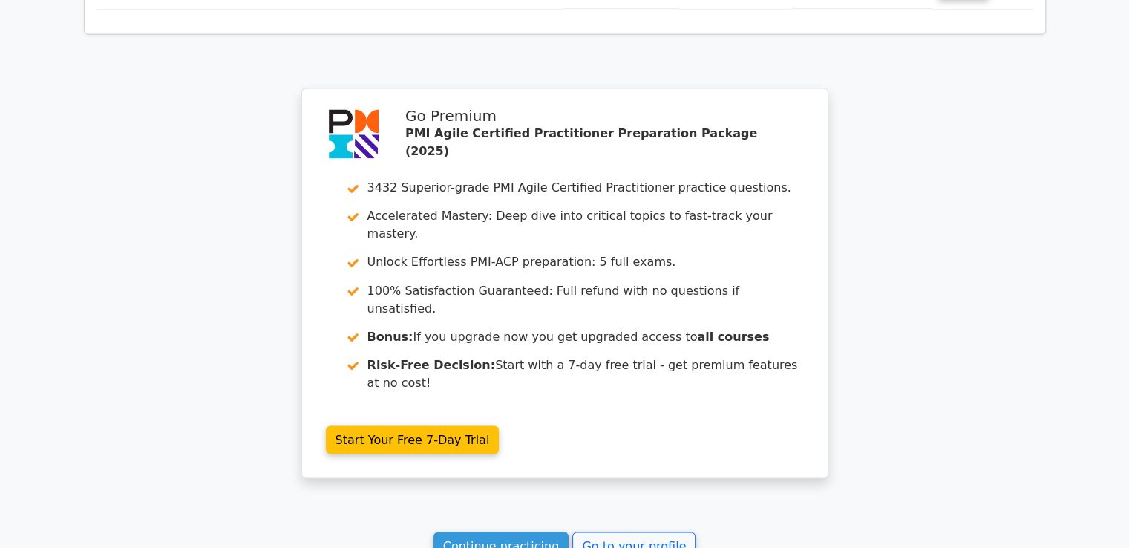
scroll to position [2602, 0]
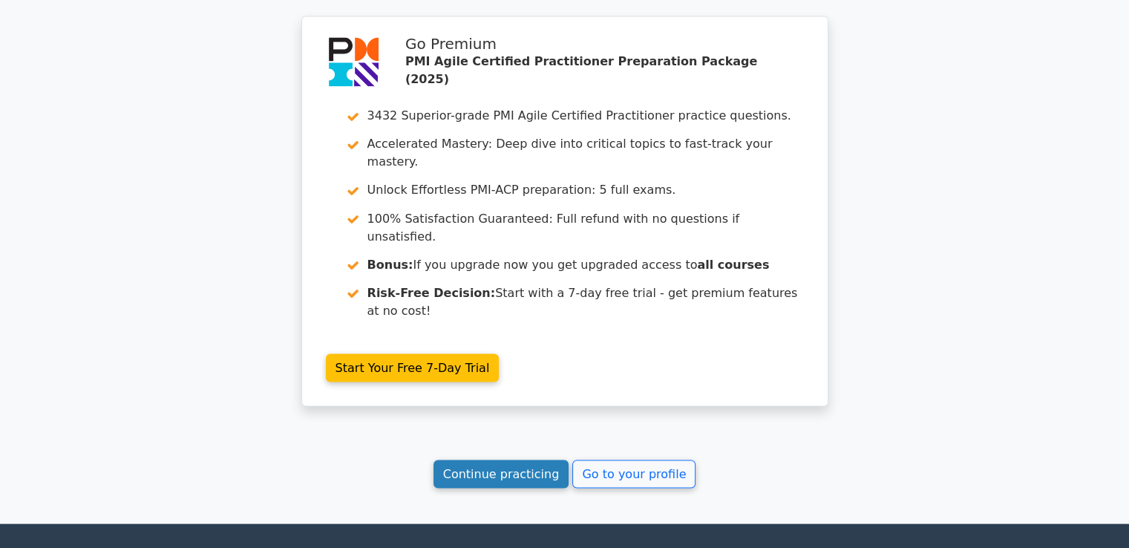
click at [531, 459] on link "Continue practicing" at bounding box center [501, 473] width 136 height 28
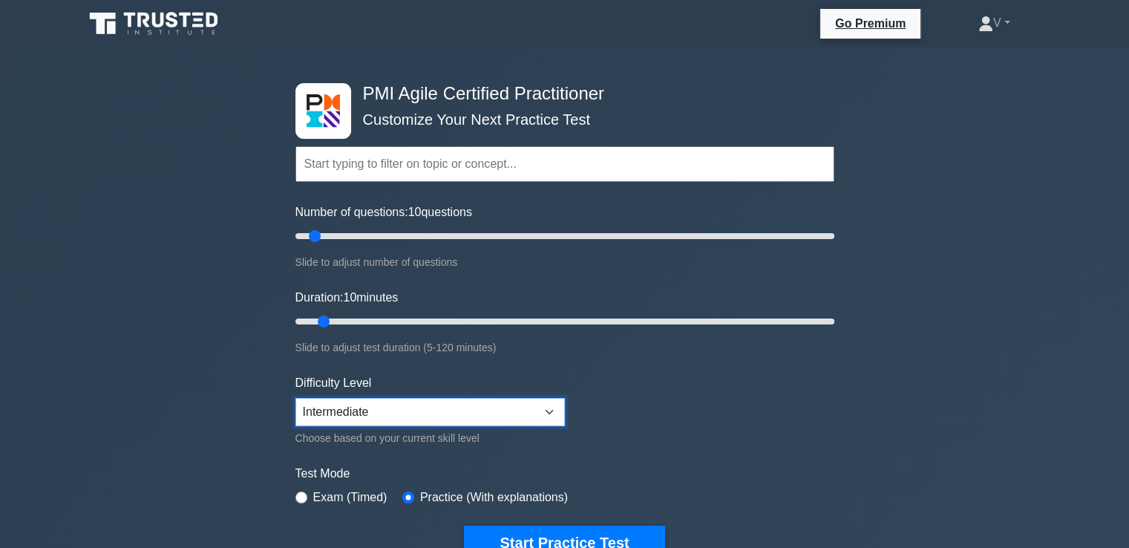
click at [408, 413] on select "Beginner Intermediate Expert" at bounding box center [429, 412] width 269 height 28
select select "expert"
click at [295, 398] on select "Beginner Intermediate Expert" at bounding box center [429, 412] width 269 height 28
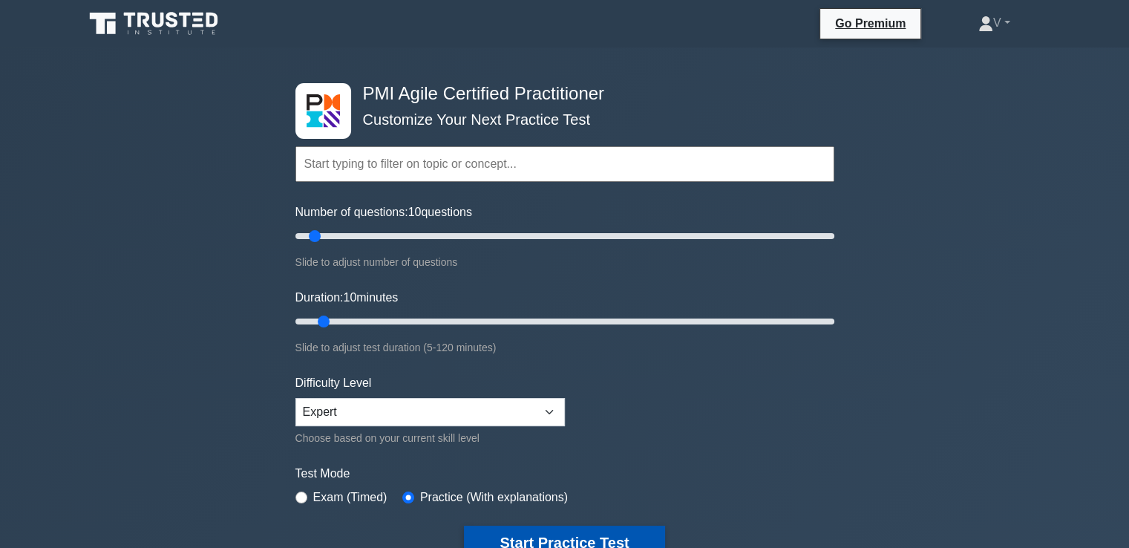
click at [548, 538] on button "Start Practice Test" at bounding box center [564, 543] width 200 height 34
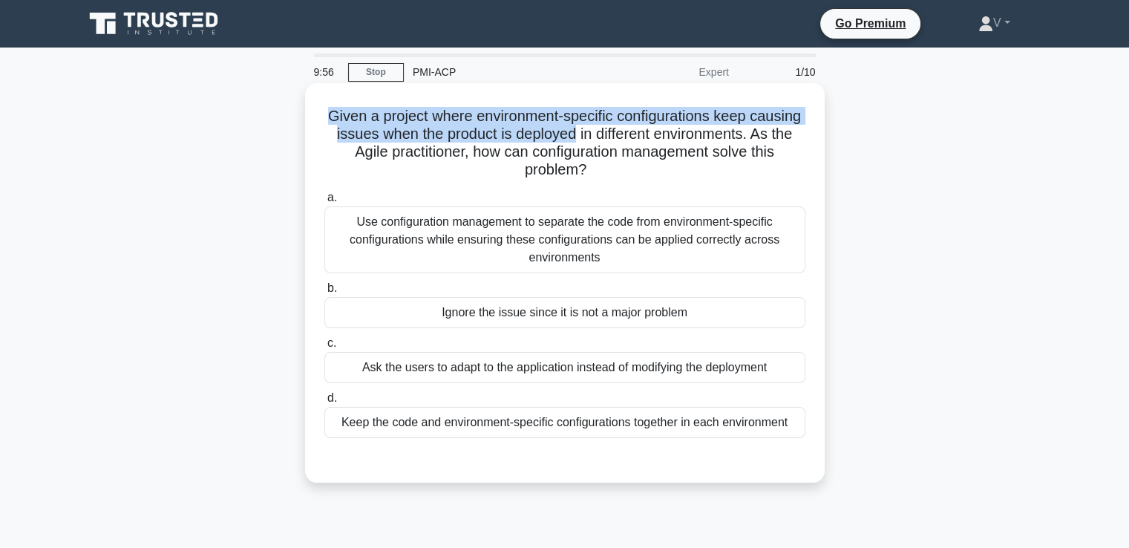
drag, startPoint x: 349, startPoint y: 120, endPoint x: 621, endPoint y: 141, distance: 272.5
click at [621, 141] on h5 "Given a project where environment-specific configurations keep causing issues w…" at bounding box center [565, 143] width 484 height 73
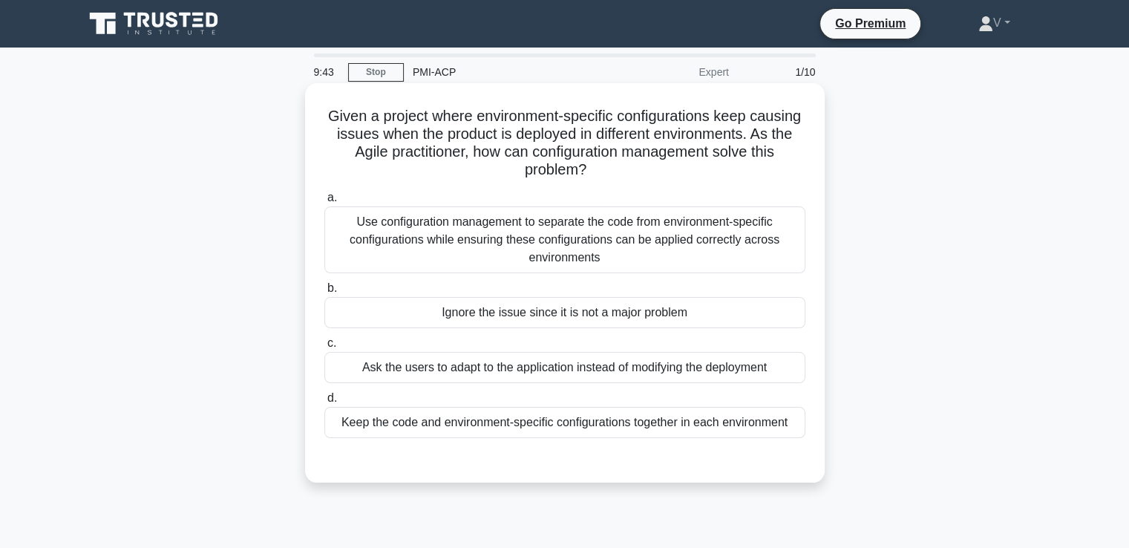
click at [569, 250] on div "Use configuration management to separate the code from environment-specific con…" at bounding box center [564, 239] width 481 height 67
click at [324, 203] on input "a. Use configuration management to separate the code from environment-specific …" at bounding box center [324, 198] width 0 height 10
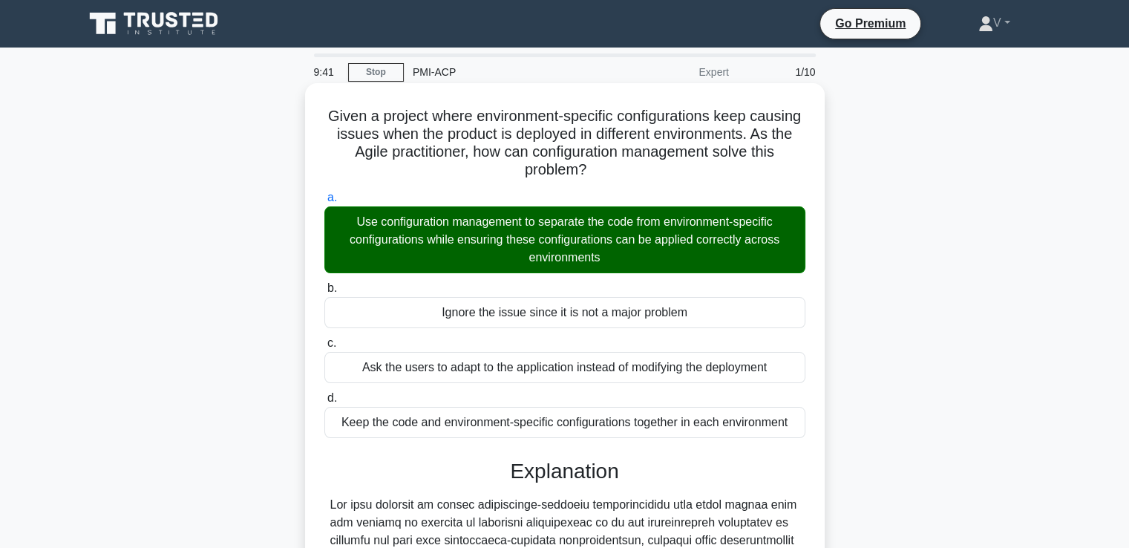
scroll to position [349, 0]
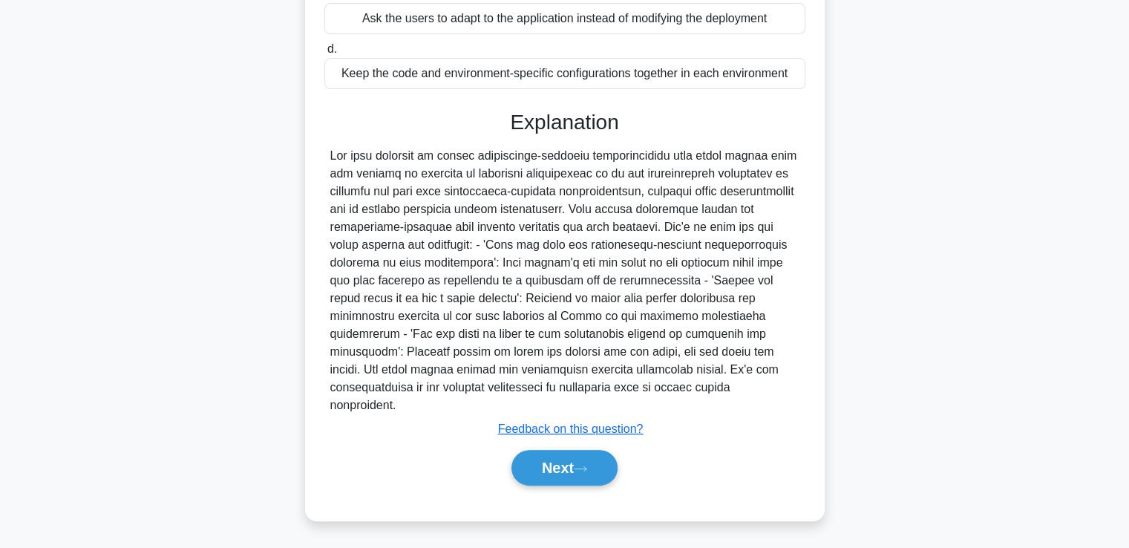
click at [564, 502] on div "a. Use configuration management to separate the code from environment-specific …" at bounding box center [565, 170] width 484 height 667
click at [583, 473] on button "Next" at bounding box center [564, 468] width 106 height 36
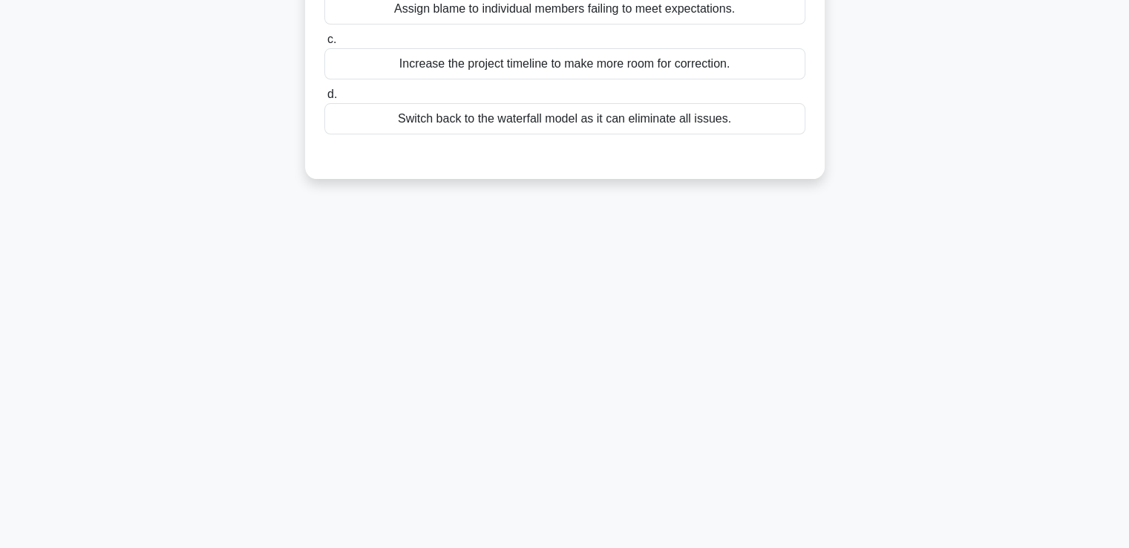
scroll to position [0, 0]
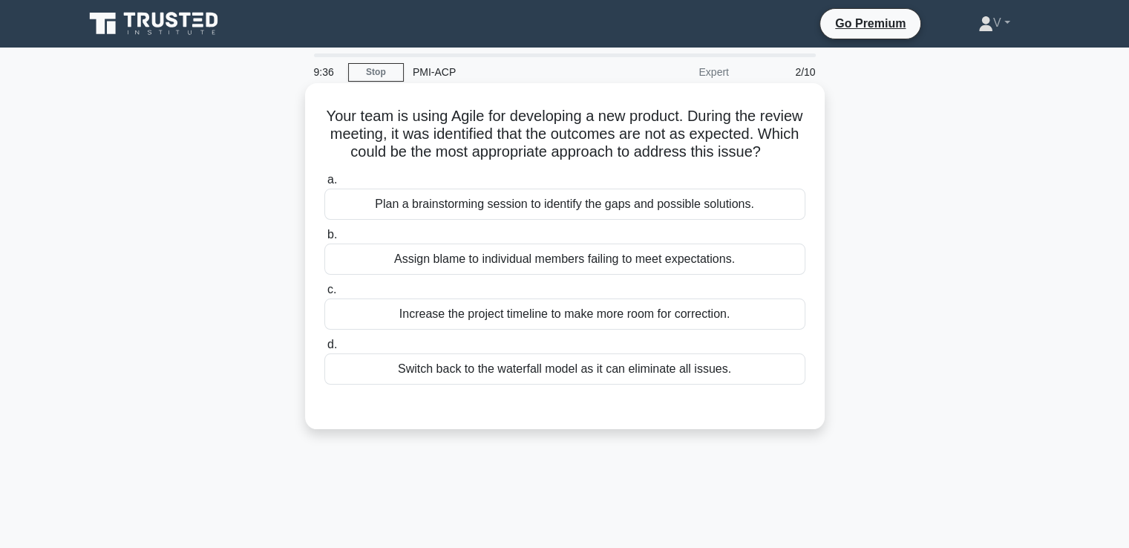
drag, startPoint x: 331, startPoint y: 111, endPoint x: 660, endPoint y: 171, distance: 334.3
click at [660, 162] on h5 "Your team is using Agile for developing a new product. During the review meetin…" at bounding box center [565, 134] width 484 height 55
click at [661, 220] on div "Plan a brainstorming session to identify the gaps and possible solutions." at bounding box center [564, 204] width 481 height 31
click at [324, 185] on input "a. Plan a brainstorming session to identify the gaps and possible solutions." at bounding box center [324, 180] width 0 height 10
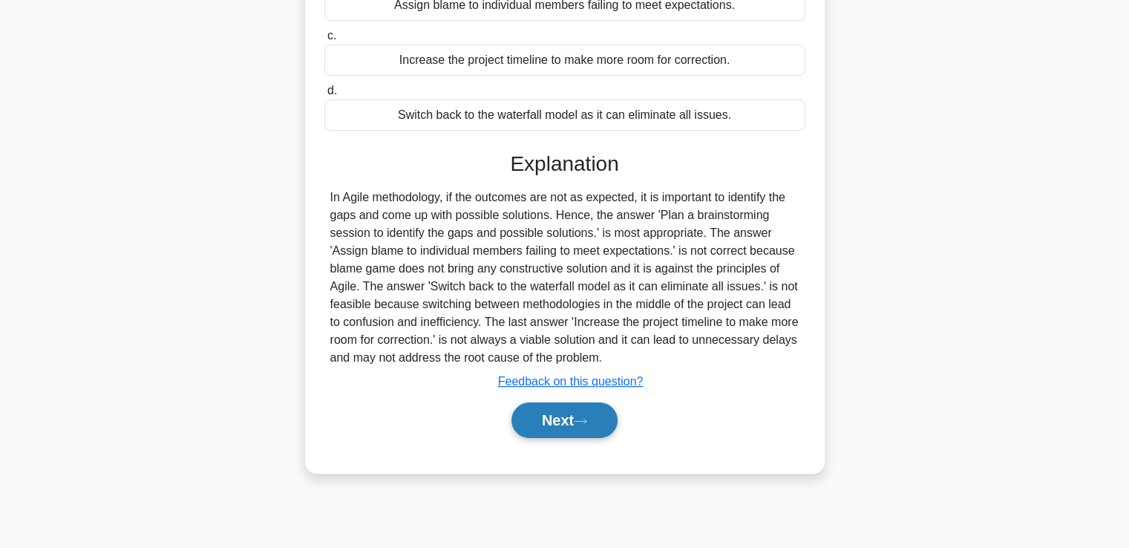
scroll to position [254, 0]
click at [531, 438] on button "Next" at bounding box center [564, 420] width 106 height 36
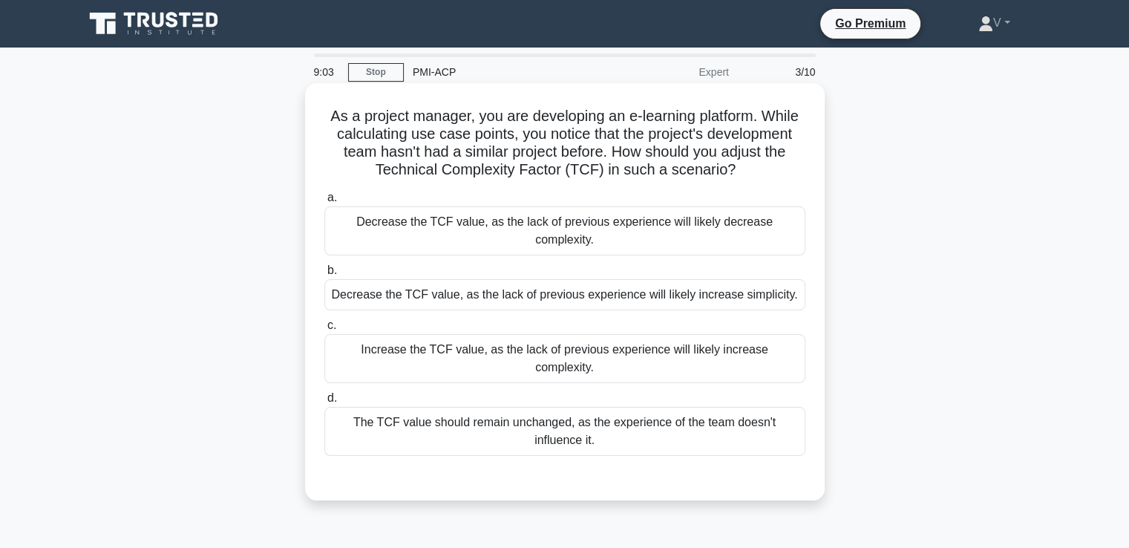
click at [520, 407] on div "The TCF value should remain unchanged, as the experience of the team doesn't in…" at bounding box center [564, 431] width 481 height 49
click at [324, 393] on input "d. The TCF value should remain unchanged, as the experience of the team doesn't…" at bounding box center [324, 398] width 0 height 10
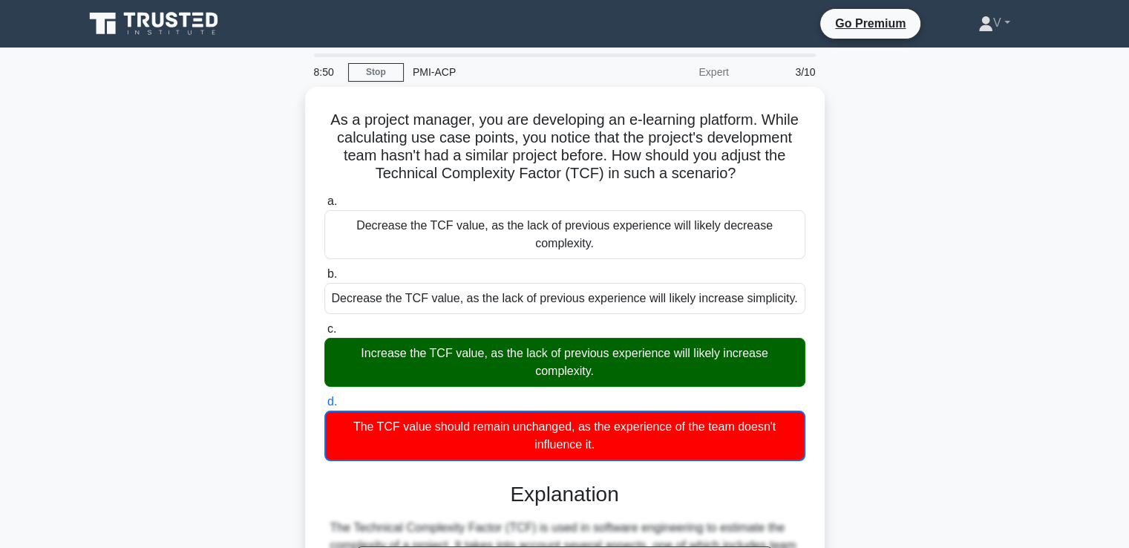
click at [177, 19] on icon at bounding box center [155, 24] width 143 height 28
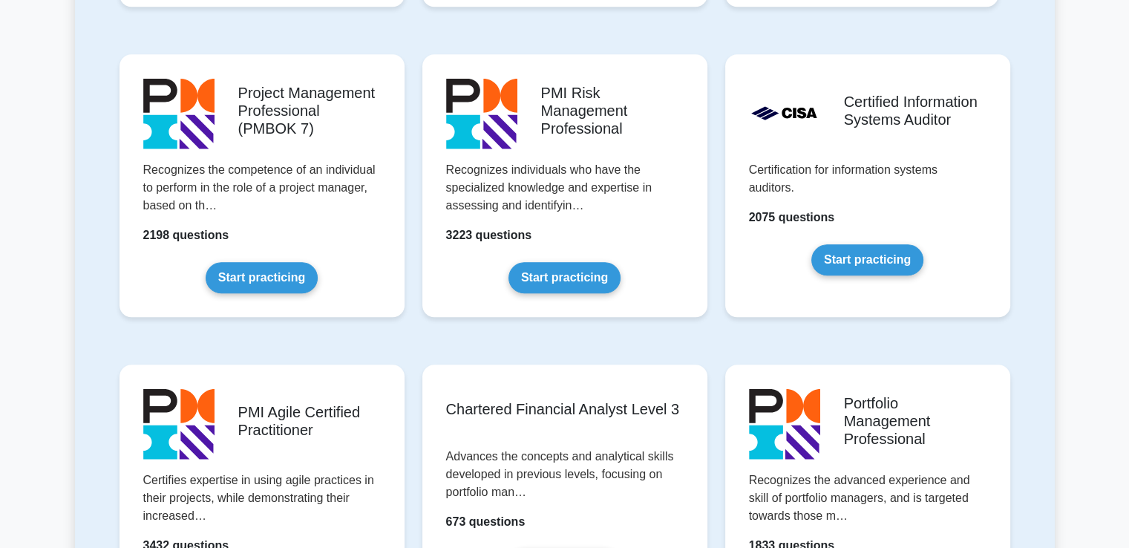
scroll to position [1232, 0]
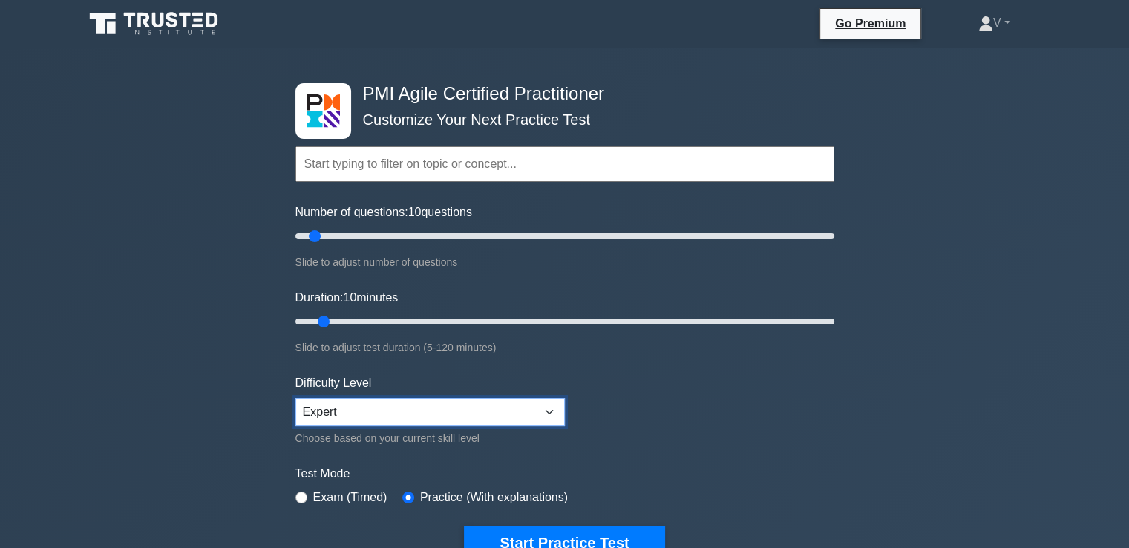
click at [459, 411] on select "Beginner Intermediate Expert" at bounding box center [429, 412] width 269 height 28
click at [531, 538] on button "Start Practice Test" at bounding box center [564, 543] width 200 height 34
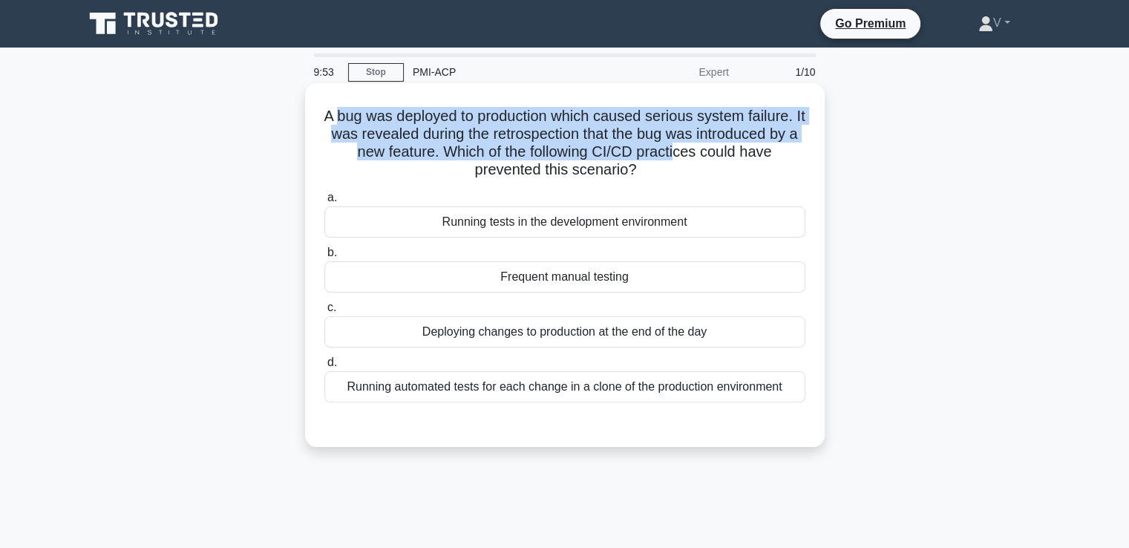
drag, startPoint x: 340, startPoint y: 117, endPoint x: 695, endPoint y: 148, distance: 356.2
click at [695, 148] on h5 "A bug was deployed to production which caused serious system failure. It was re…" at bounding box center [565, 143] width 484 height 73
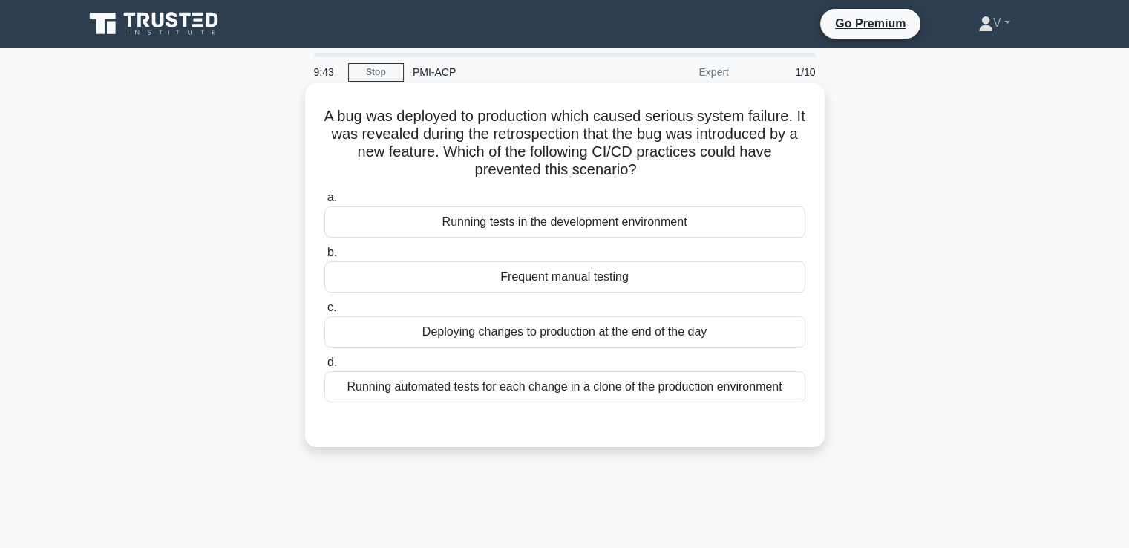
click at [680, 383] on div "Running automated tests for each change in a clone of the production environment" at bounding box center [564, 386] width 481 height 31
click at [324, 367] on input "d. Running automated tests for each change in a clone of the production environ…" at bounding box center [324, 363] width 0 height 10
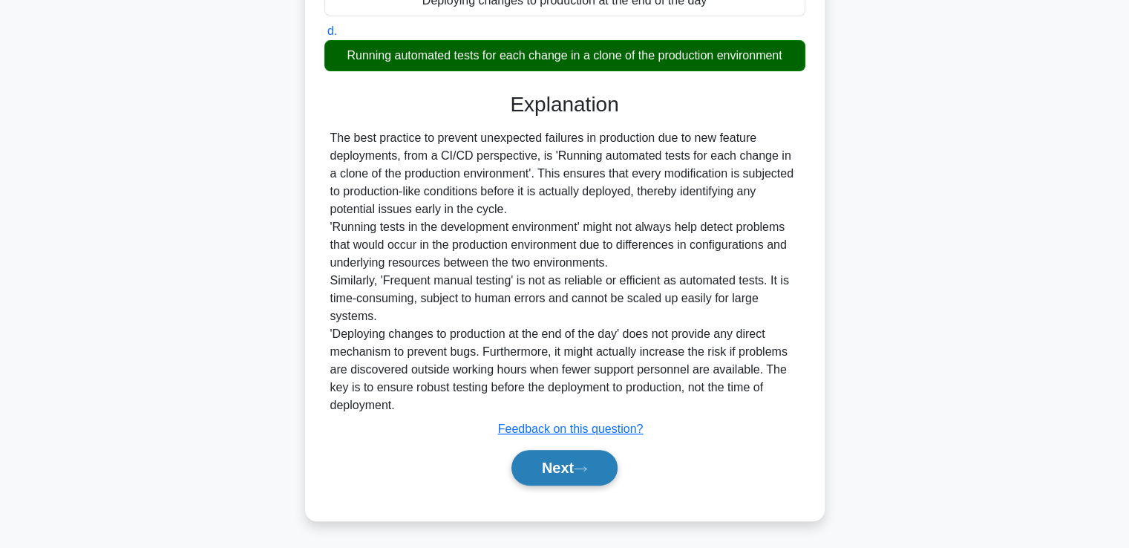
scroll to position [330, 0]
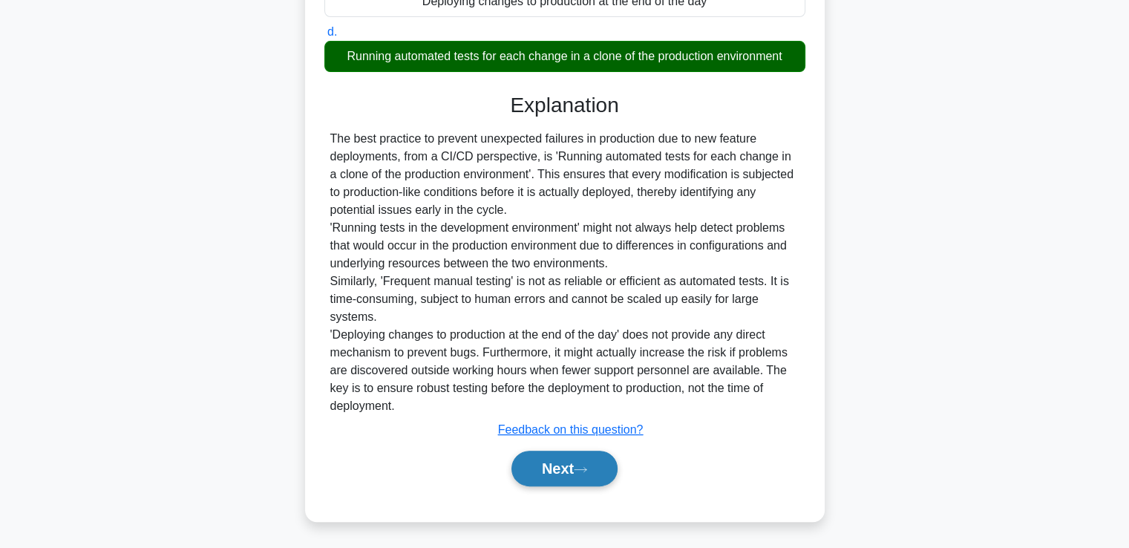
click at [585, 474] on button "Next" at bounding box center [564, 469] width 106 height 36
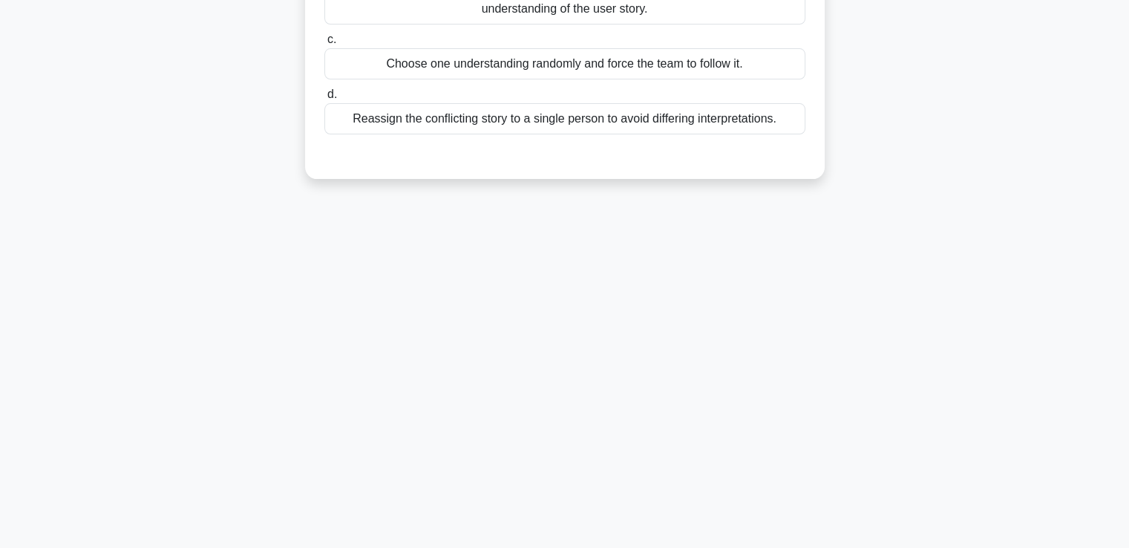
scroll to position [0, 0]
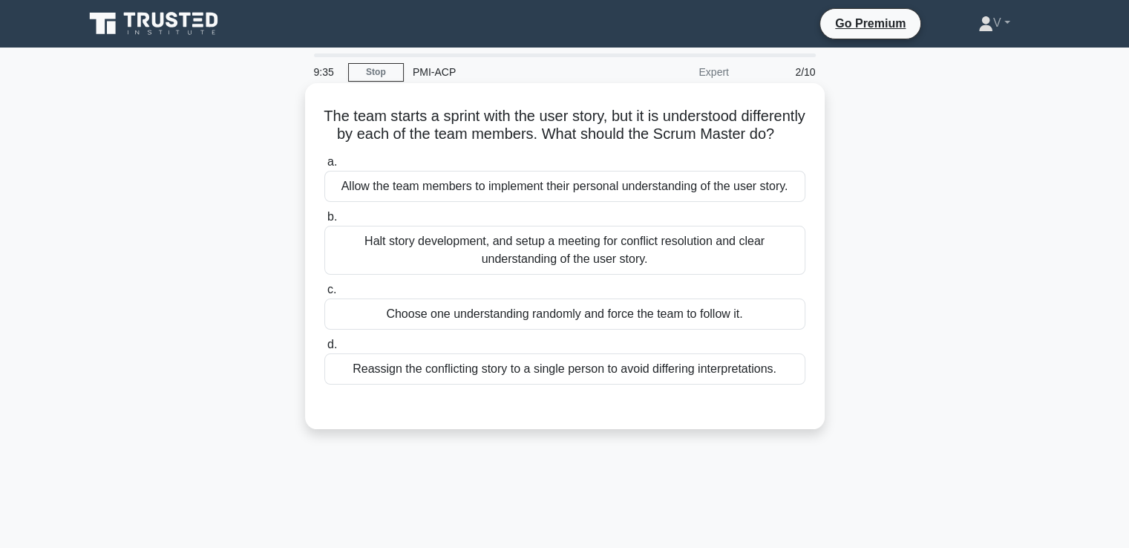
drag, startPoint x: 353, startPoint y: 109, endPoint x: 727, endPoint y: 149, distance: 375.5
click at [727, 144] on h5 "The team starts a sprint with the user story, but it is understood differently …" at bounding box center [565, 125] width 484 height 37
click at [590, 275] on div "Halt story development, and setup a meeting for conflict resolution and clear u…" at bounding box center [564, 250] width 481 height 49
click at [324, 222] on input "b. Halt story development, and setup a meeting for conflict resolution and clea…" at bounding box center [324, 217] width 0 height 10
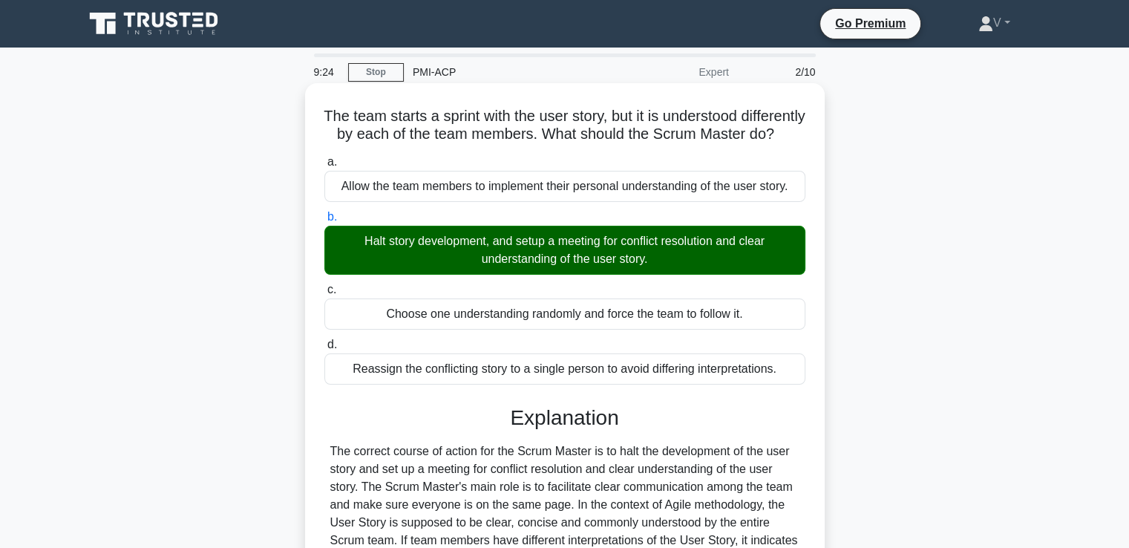
scroll to position [331, 0]
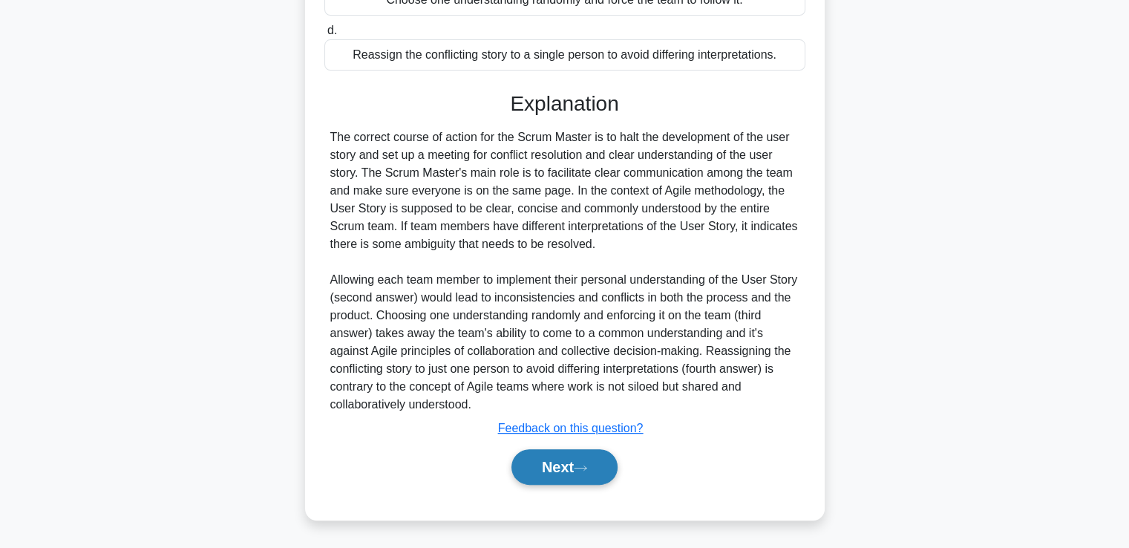
click at [576, 467] on button "Next" at bounding box center [564, 467] width 106 height 36
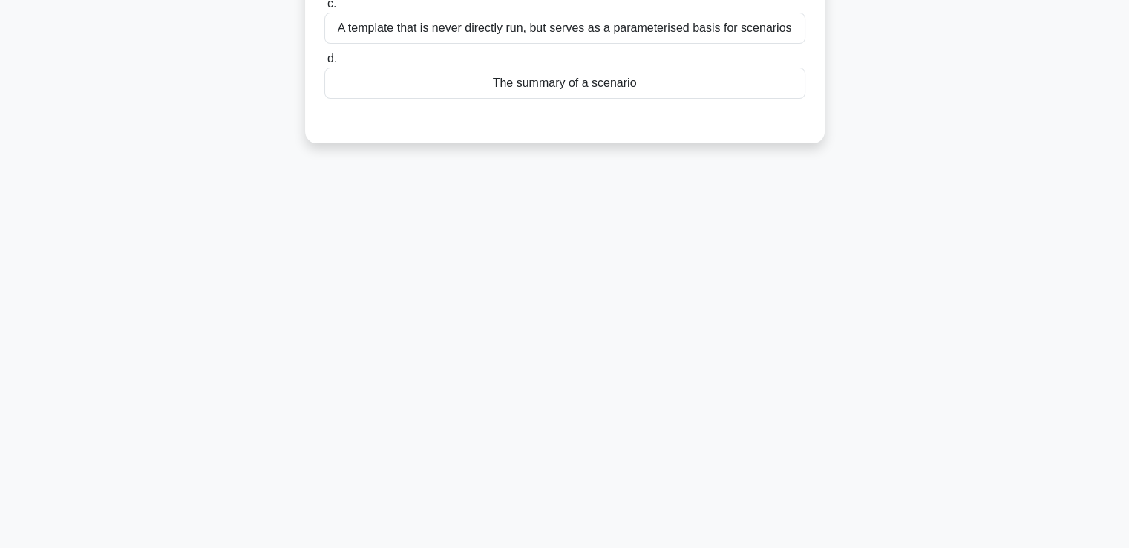
scroll to position [0, 0]
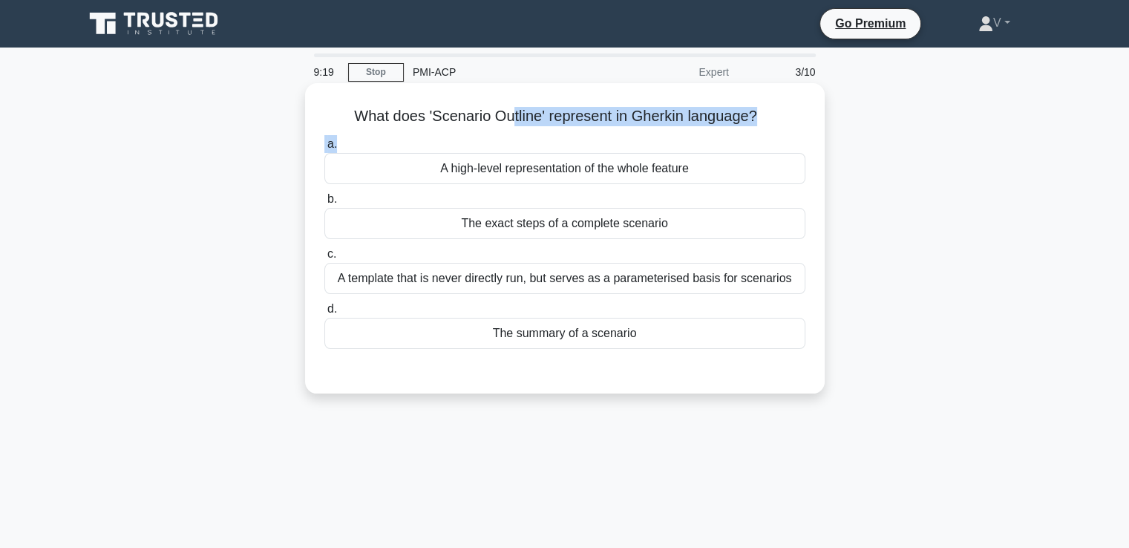
drag, startPoint x: 510, startPoint y: 127, endPoint x: 655, endPoint y: 150, distance: 147.3
click at [655, 150] on div "What does 'Scenario Outline' represent in Gherkin language? .spinner_0XTQ{trans…" at bounding box center [565, 238] width 508 height 298
click at [634, 176] on div "A high-level representation of the whole feature" at bounding box center [564, 168] width 481 height 31
click at [324, 149] on input "a. A high-level representation of the whole feature" at bounding box center [324, 145] width 0 height 10
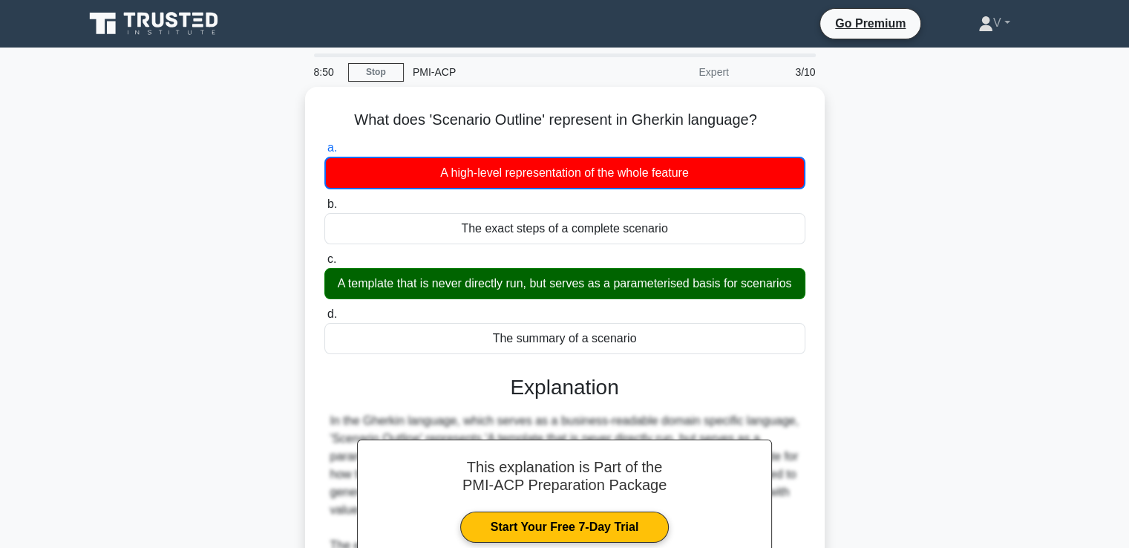
click at [128, 24] on icon at bounding box center [130, 20] width 12 height 15
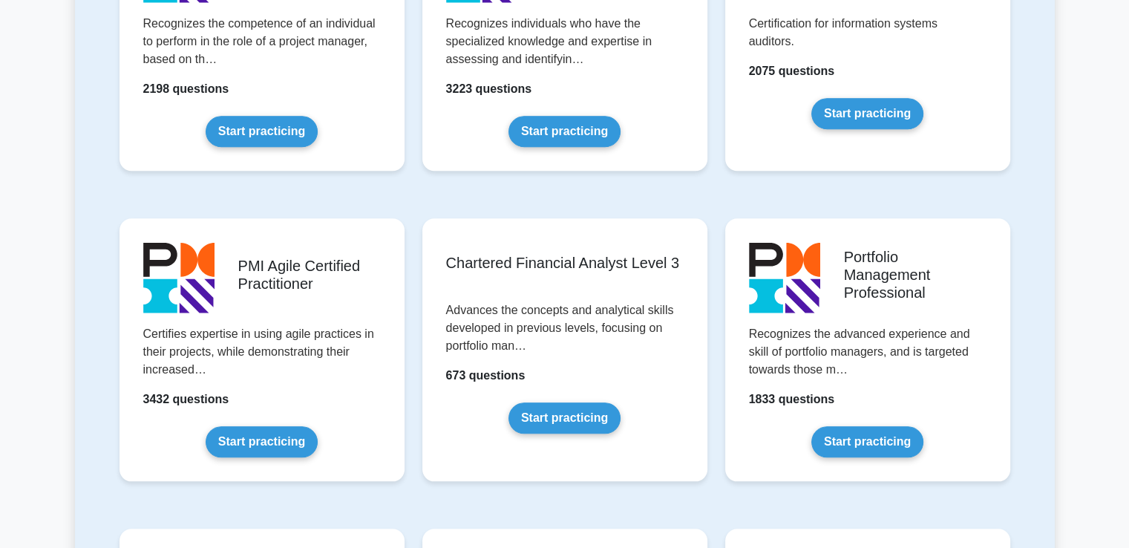
scroll to position [1485, 0]
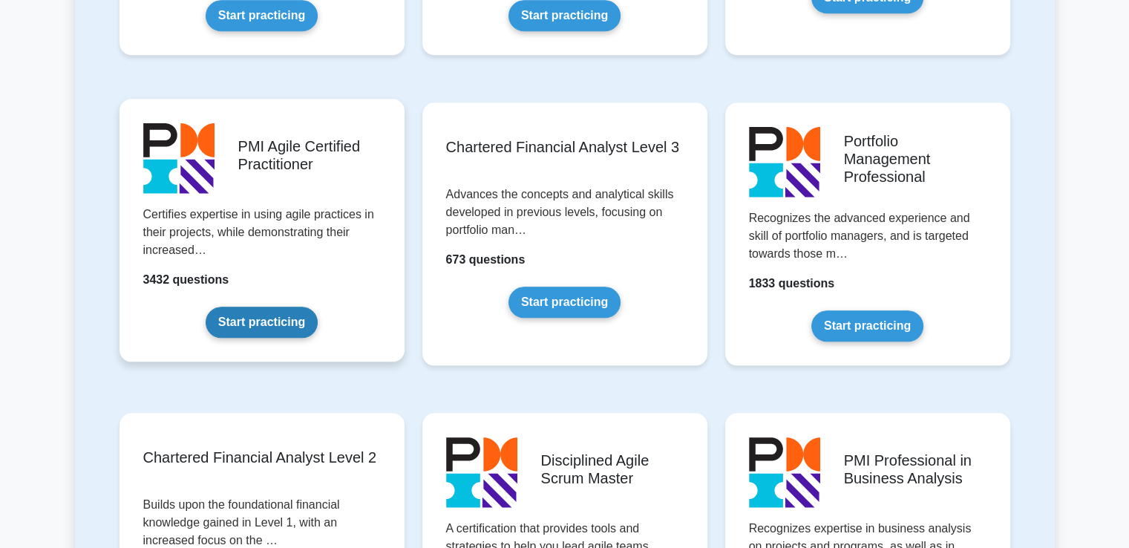
click at [238, 313] on link "Start practicing" at bounding box center [262, 322] width 112 height 31
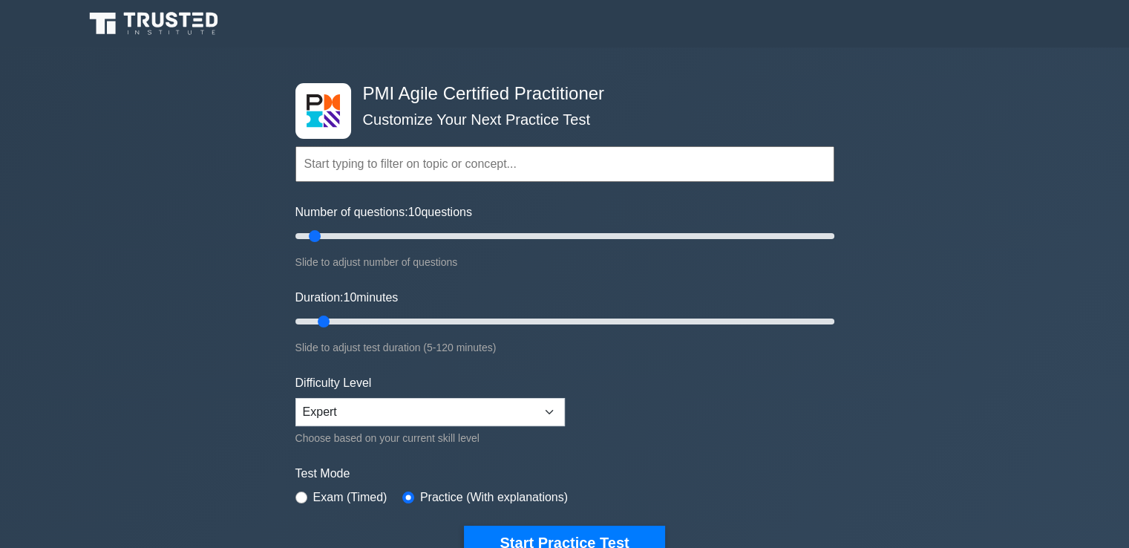
scroll to position [220, 0]
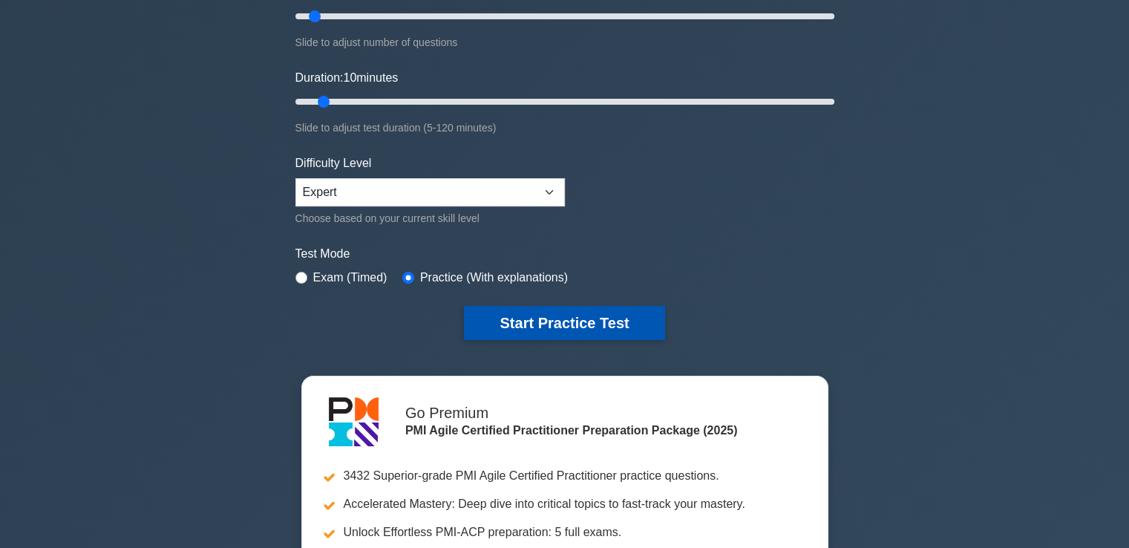
click at [519, 318] on button "Start Practice Test" at bounding box center [564, 323] width 200 height 34
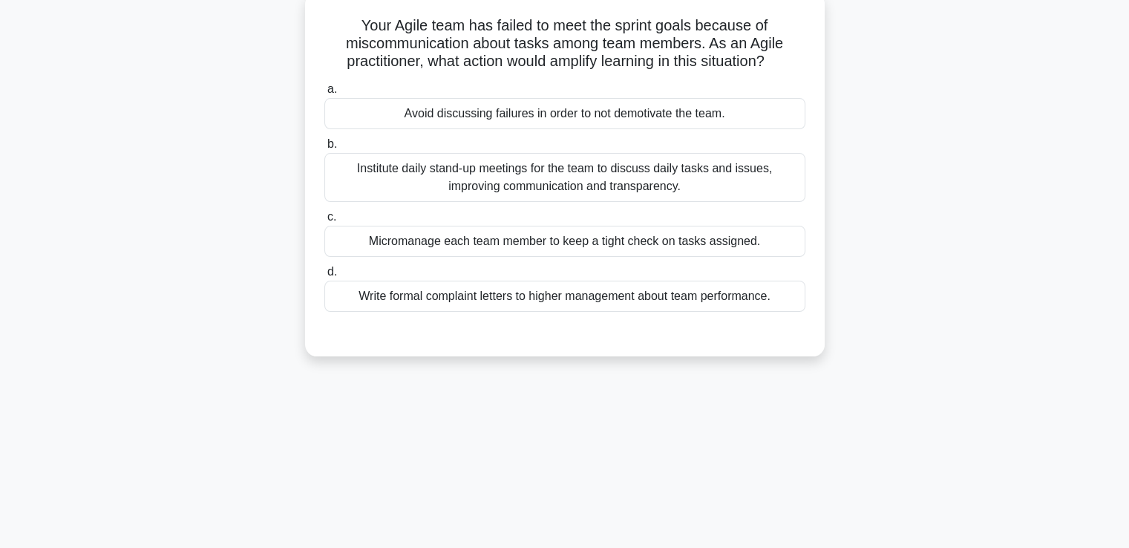
scroll to position [95, 0]
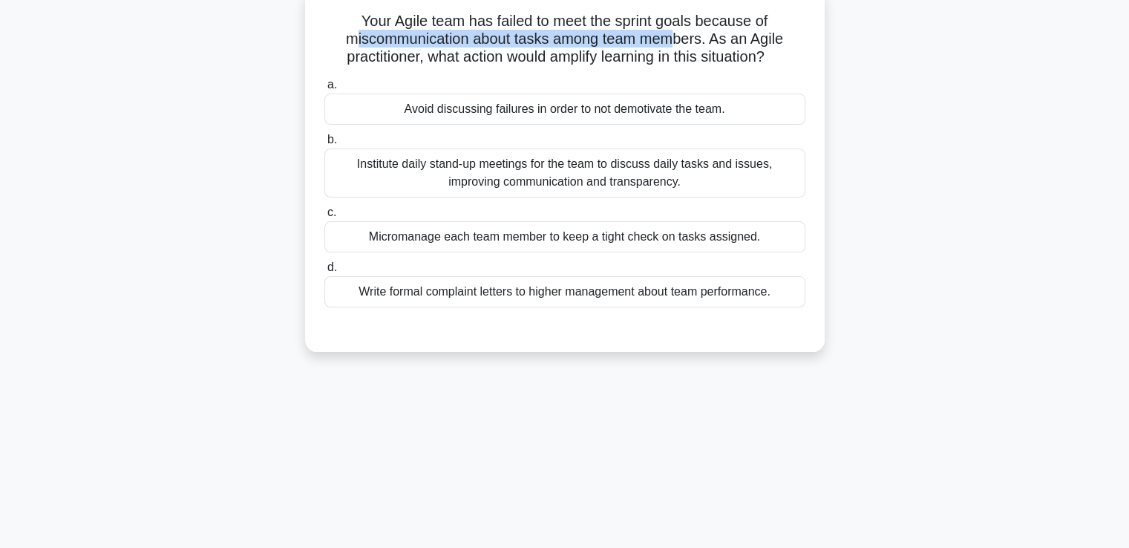
drag, startPoint x: 347, startPoint y: 30, endPoint x: 673, endPoint y: 45, distance: 326.9
click at [673, 45] on h5 "Your Agile team has failed to meet the sprint goals because of miscommunication…" at bounding box center [565, 39] width 484 height 55
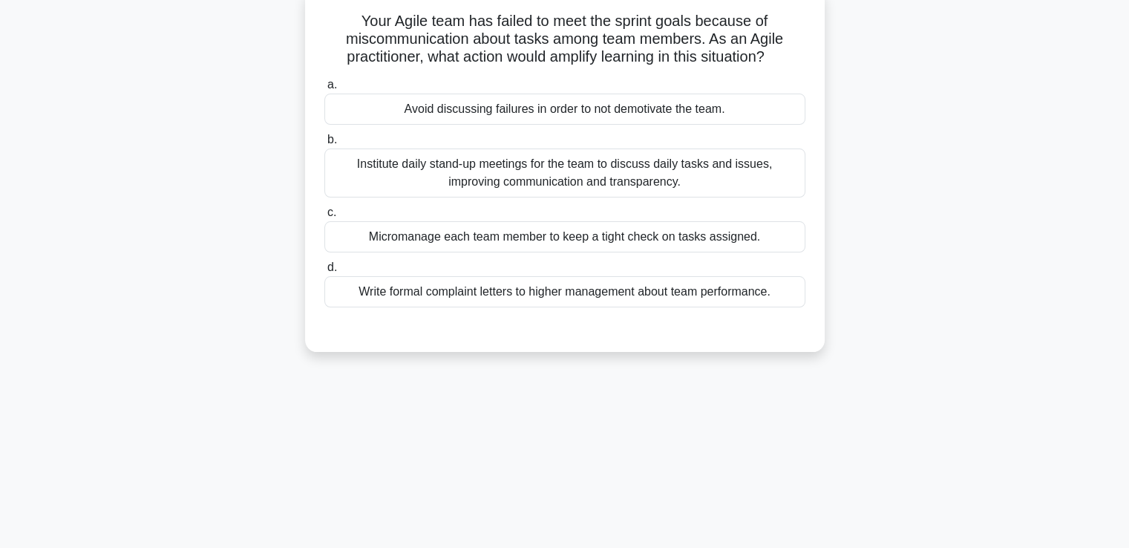
click at [658, 194] on div "Institute daily stand-up meetings for the team to discuss daily tasks and issue…" at bounding box center [564, 172] width 481 height 49
click at [324, 145] on input "b. Institute daily stand-up meetings for the team to discuss daily tasks and is…" at bounding box center [324, 140] width 0 height 10
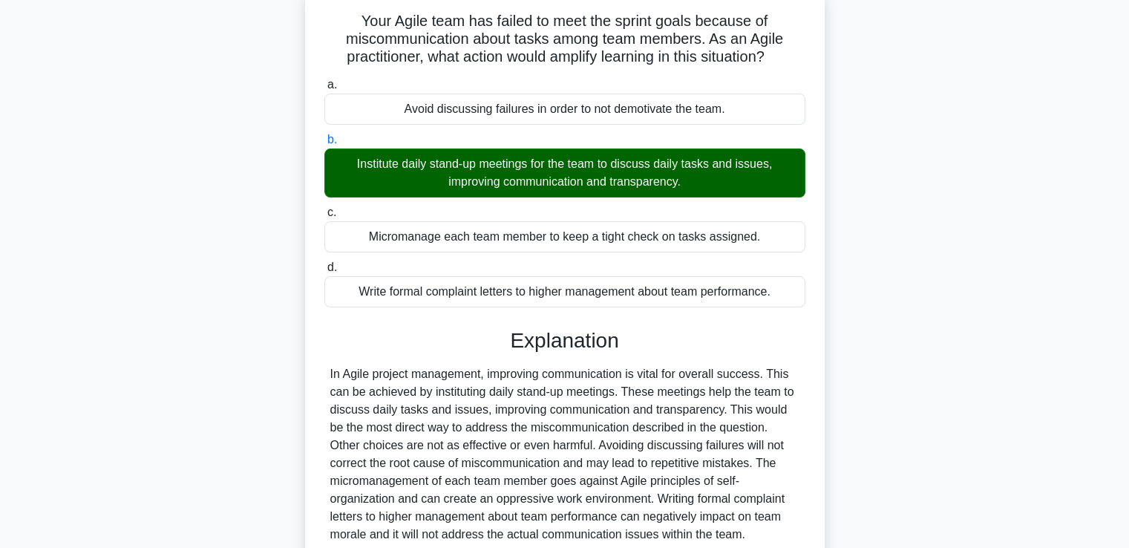
scroll to position [255, 0]
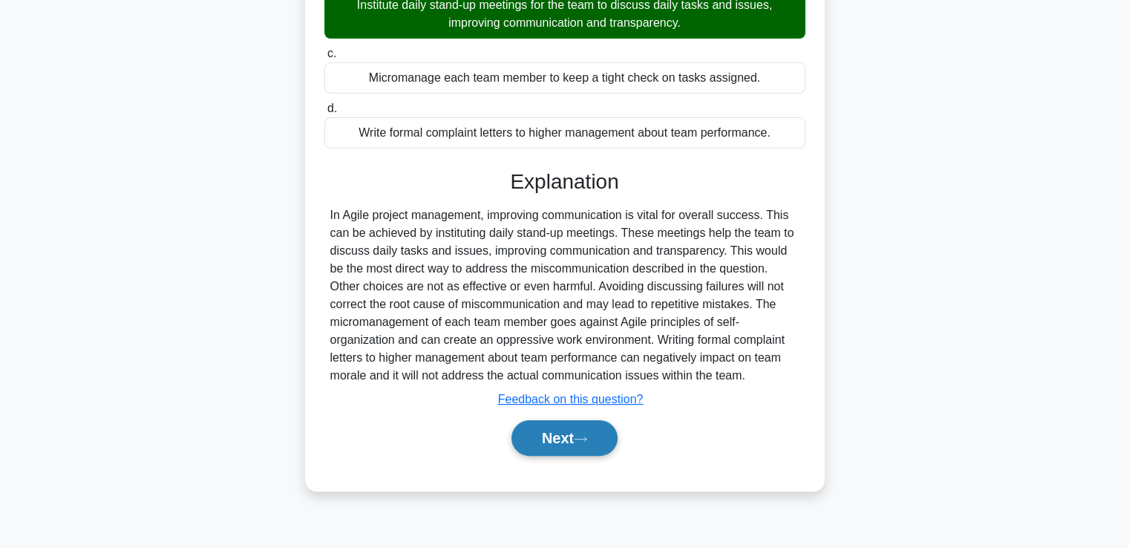
click at [567, 453] on button "Next" at bounding box center [564, 438] width 106 height 36
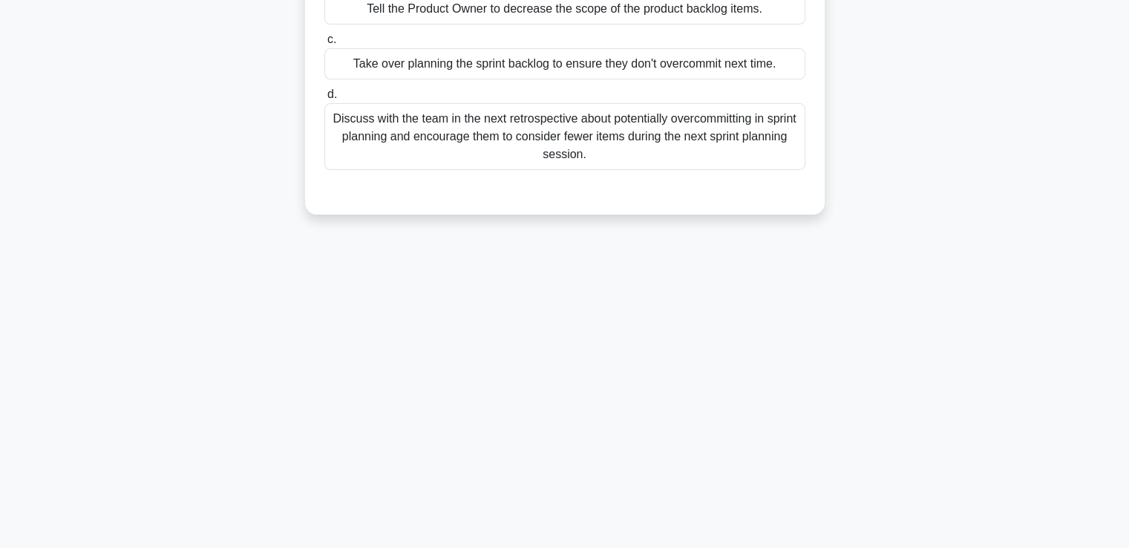
scroll to position [0, 0]
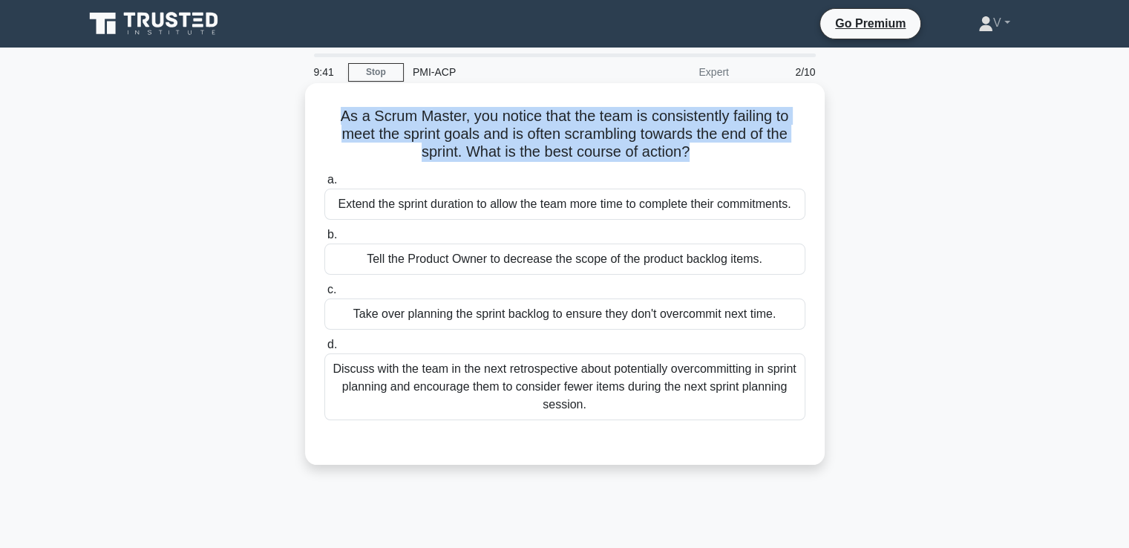
drag, startPoint x: 334, startPoint y: 123, endPoint x: 689, endPoint y: 145, distance: 355.5
click at [689, 145] on h5 "As a Scrum Master, you notice that the team is consistently failing to meet the…" at bounding box center [565, 134] width 484 height 55
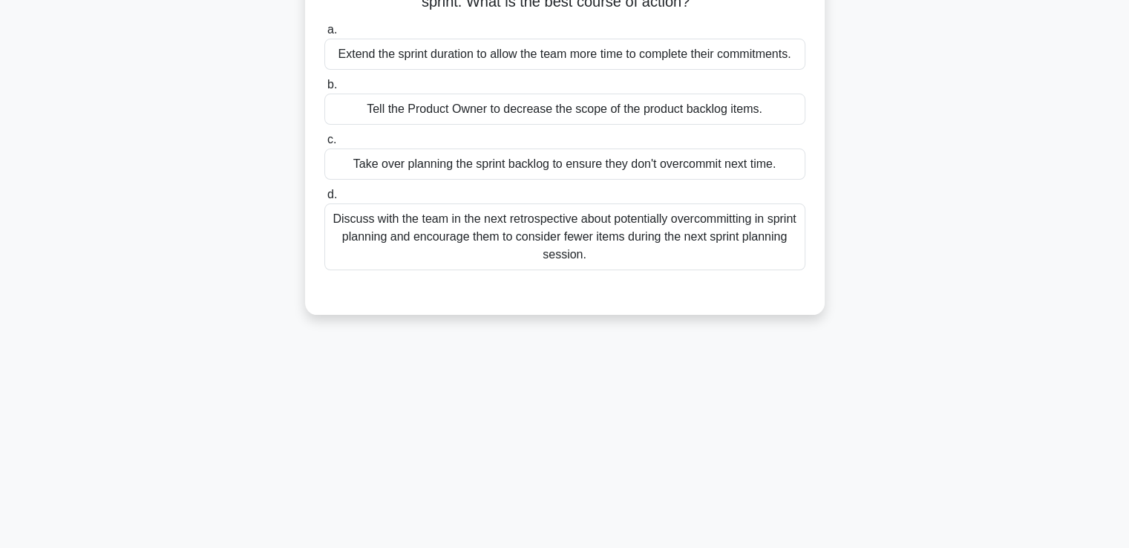
click at [570, 220] on div "Discuss with the team in the next retrospective about potentially overcommittin…" at bounding box center [564, 236] width 481 height 67
click at [324, 200] on input "d. Discuss with the team in the next retrospective about potentially overcommit…" at bounding box center [324, 195] width 0 height 10
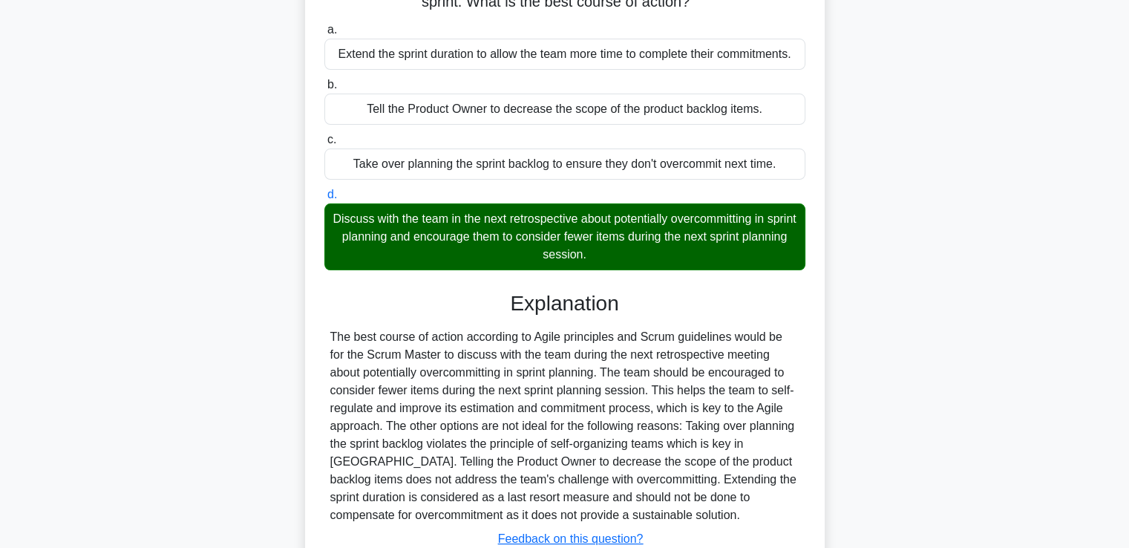
scroll to position [260, 0]
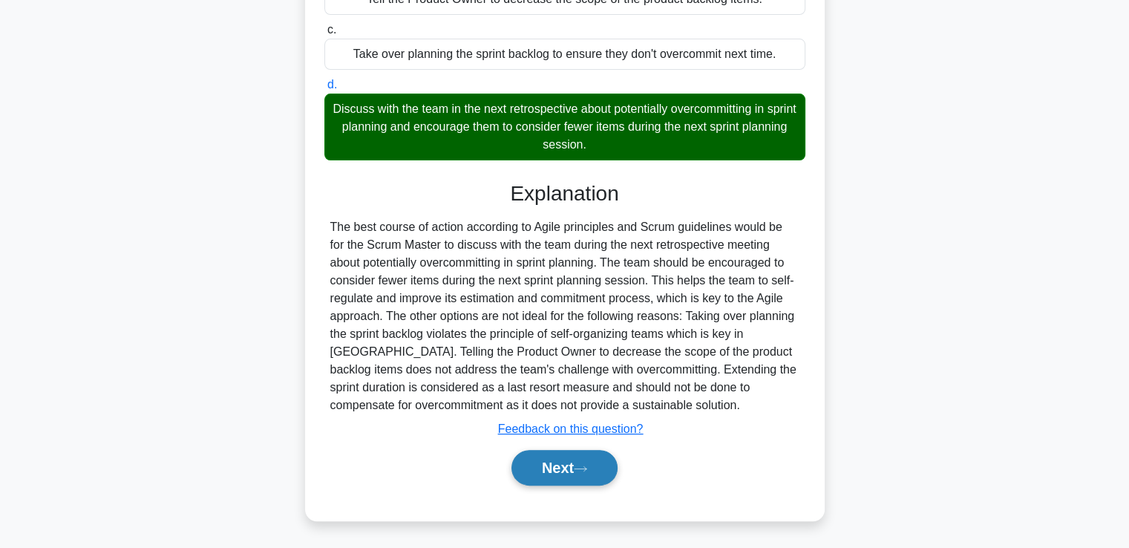
click at [586, 462] on button "Next" at bounding box center [564, 468] width 106 height 36
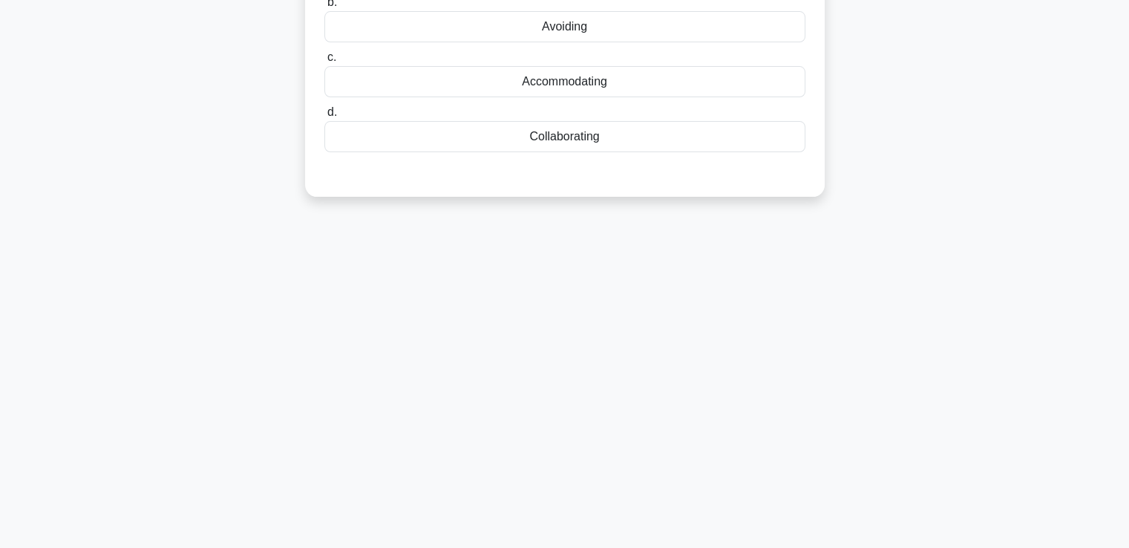
scroll to position [0, 0]
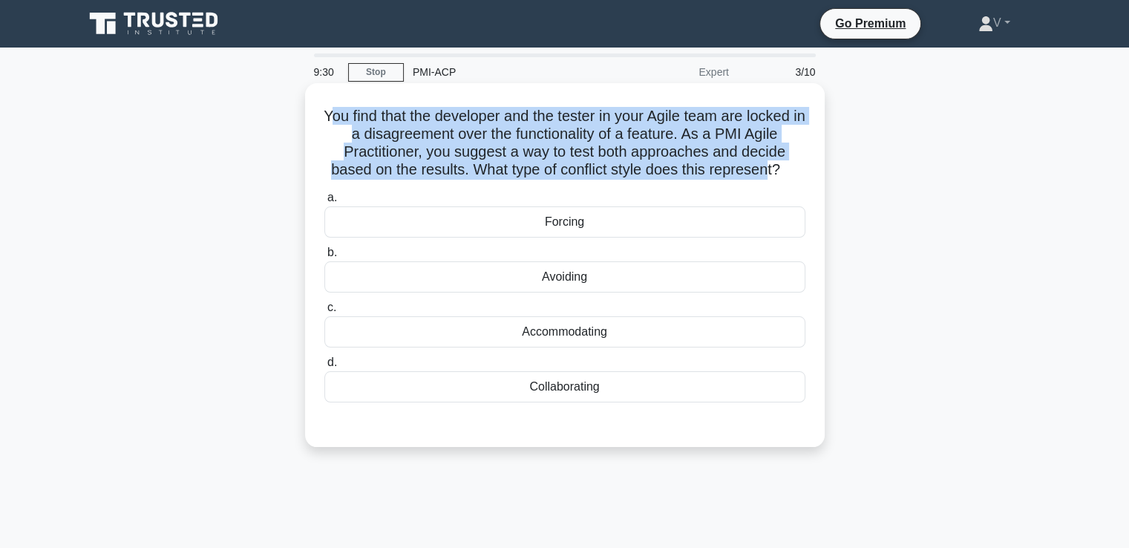
drag, startPoint x: 327, startPoint y: 114, endPoint x: 767, endPoint y: 163, distance: 443.0
click at [767, 163] on h5 "You find that the developer and the tester in your Agile team are locked in a d…" at bounding box center [565, 143] width 484 height 73
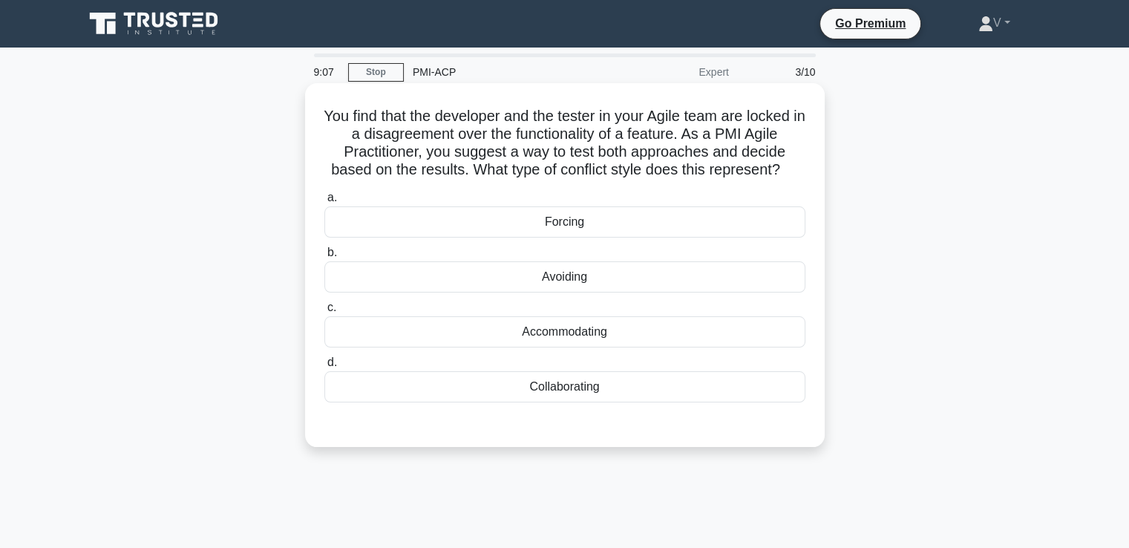
click at [609, 399] on div "Collaborating" at bounding box center [564, 386] width 481 height 31
click at [324, 367] on input "d. Collaborating" at bounding box center [324, 363] width 0 height 10
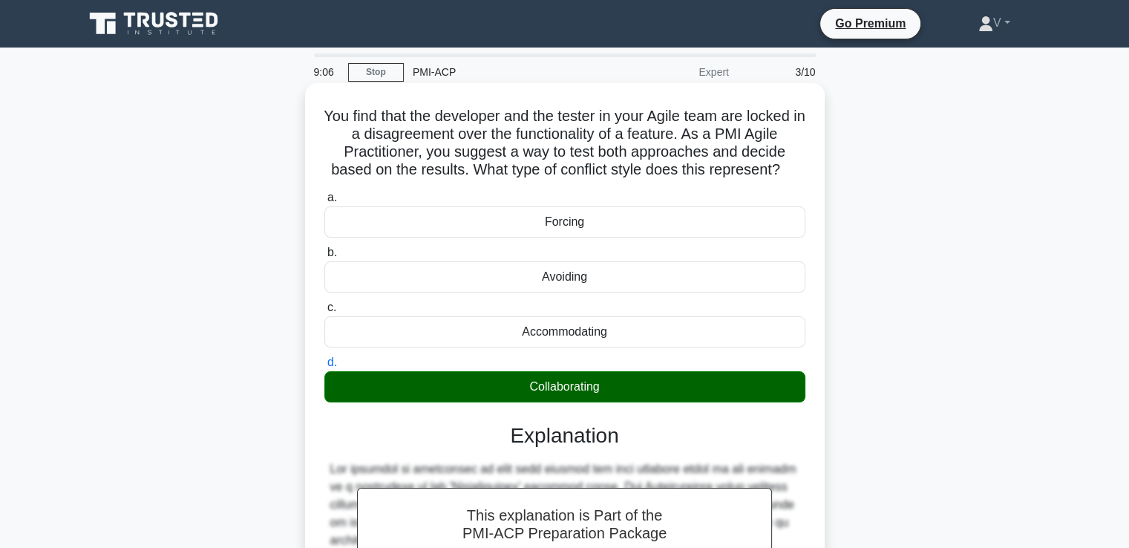
scroll to position [278, 0]
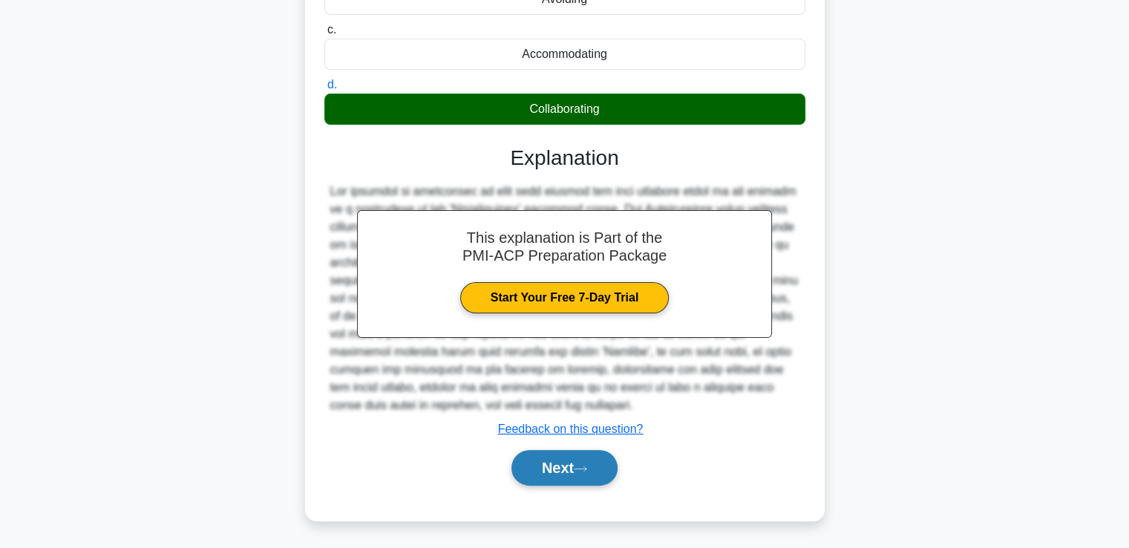
drag, startPoint x: 561, startPoint y: 486, endPoint x: 580, endPoint y: 462, distance: 30.1
click at [580, 462] on div "Next" at bounding box center [564, 468] width 481 height 48
click at [580, 462] on button "Next" at bounding box center [564, 468] width 106 height 36
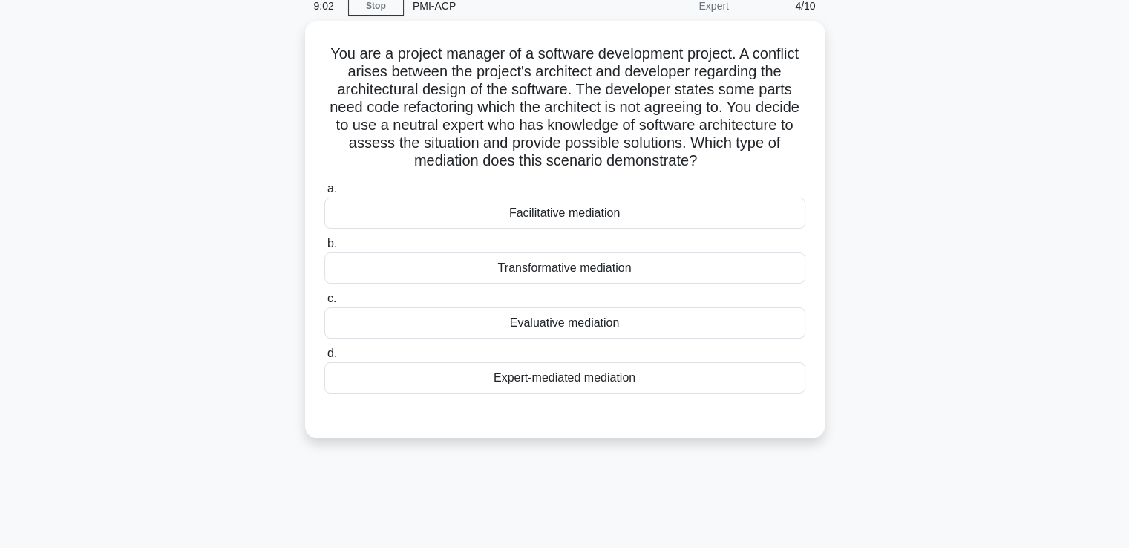
scroll to position [0, 0]
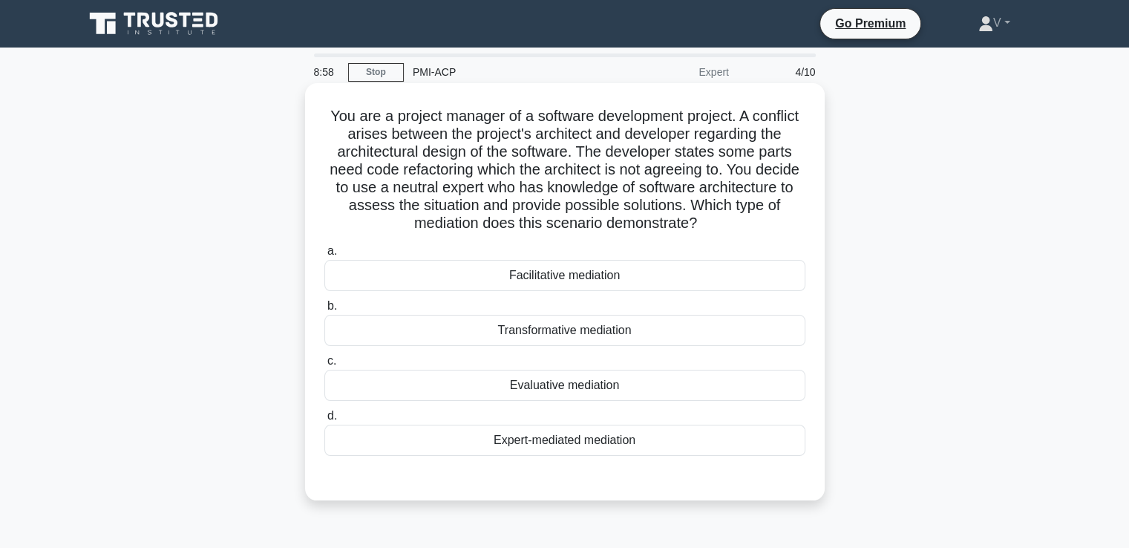
drag, startPoint x: 347, startPoint y: 111, endPoint x: 768, endPoint y: 217, distance: 434.1
click at [768, 217] on h5 "You are a project manager of a software development project. A conflict arises …" at bounding box center [565, 170] width 484 height 126
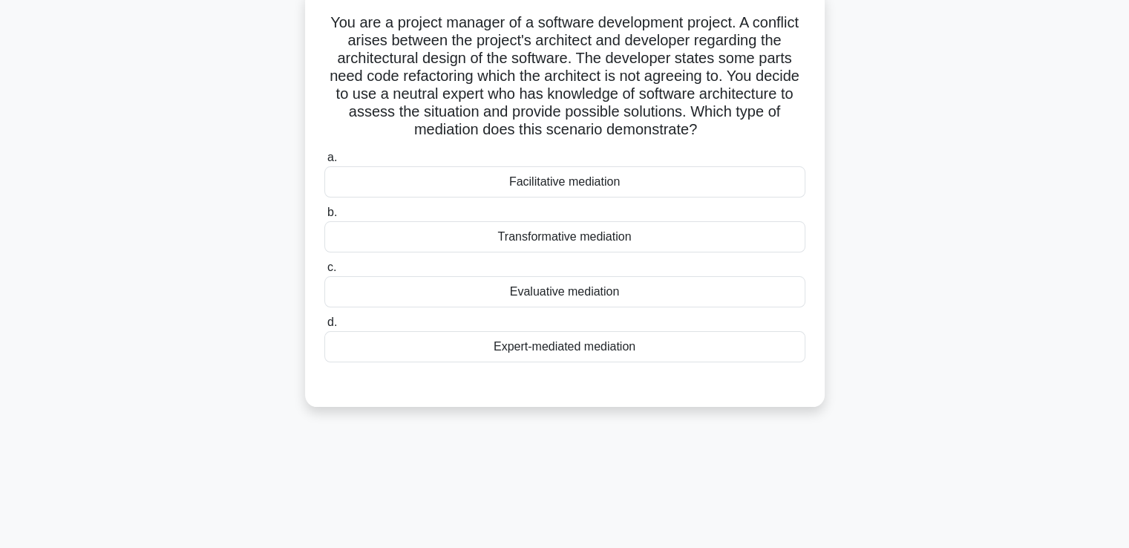
scroll to position [94, 0]
click at [621, 342] on div "Expert-mediated mediation" at bounding box center [564, 345] width 481 height 31
click at [324, 327] on input "d. Expert-mediated mediation" at bounding box center [324, 322] width 0 height 10
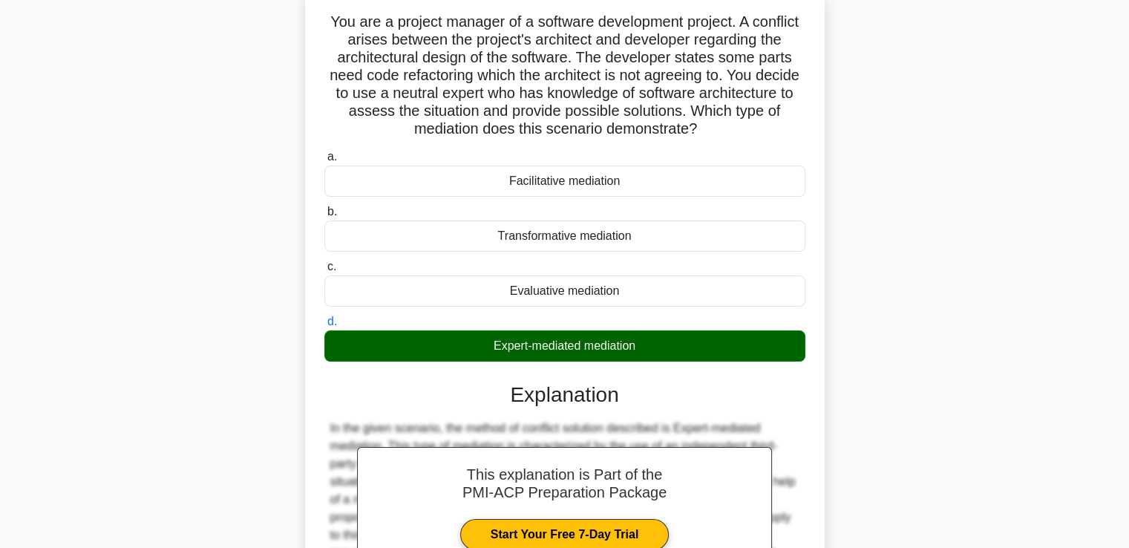
scroll to position [313, 0]
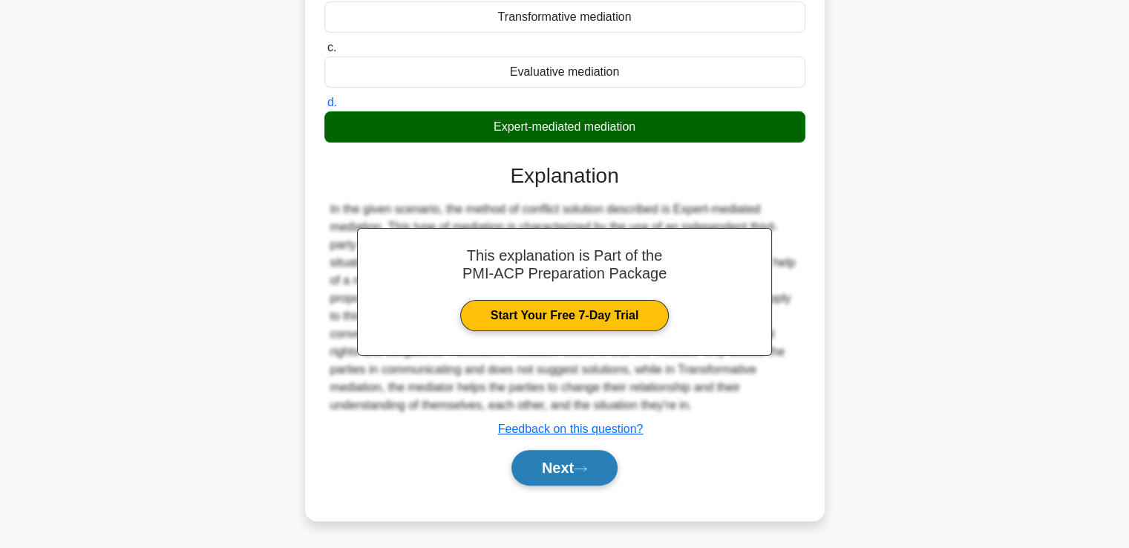
click at [549, 472] on button "Next" at bounding box center [564, 468] width 106 height 36
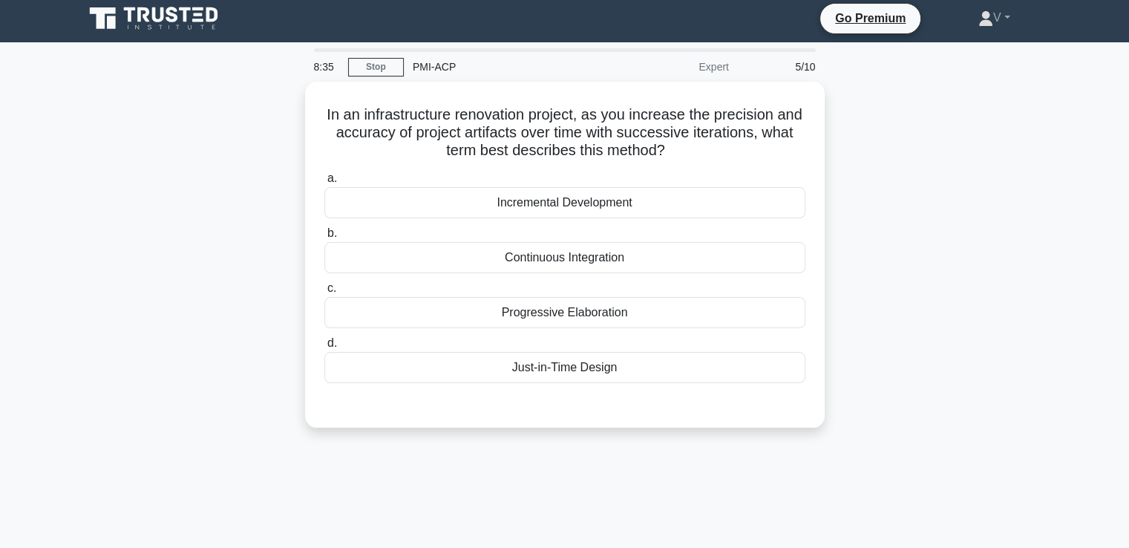
scroll to position [0, 0]
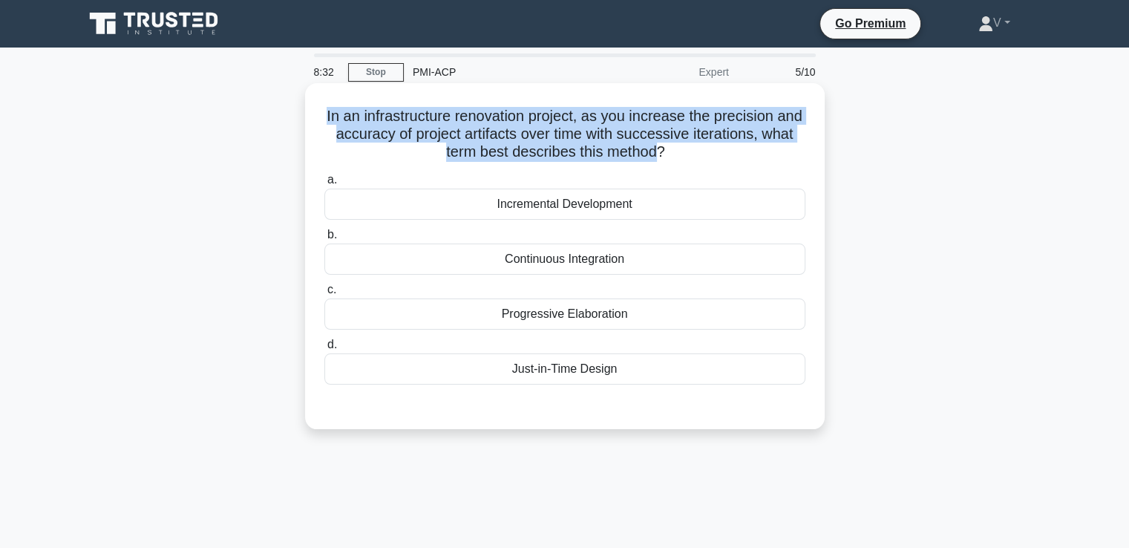
drag, startPoint x: 327, startPoint y: 102, endPoint x: 677, endPoint y: 149, distance: 353.5
click at [677, 149] on div "In an infrastructure renovation project, as you increase the precision and accu…" at bounding box center [565, 256] width 508 height 334
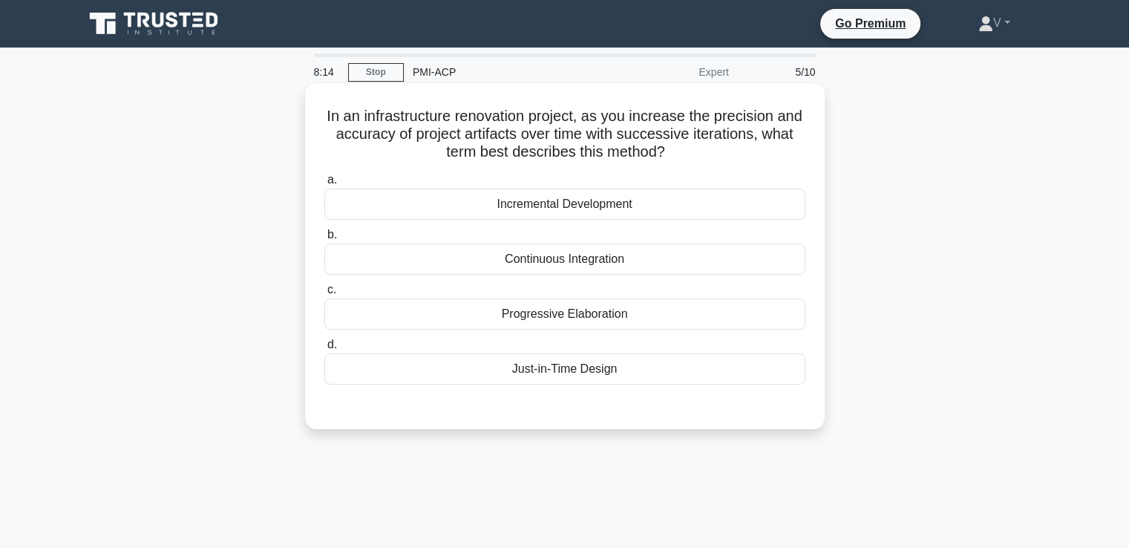
click at [589, 222] on div "a. Incremental Development b. Continuous Integration" at bounding box center [564, 278] width 499 height 220
click at [604, 212] on div "Incremental Development" at bounding box center [564, 204] width 481 height 31
click at [324, 185] on input "a. Incremental Development" at bounding box center [324, 180] width 0 height 10
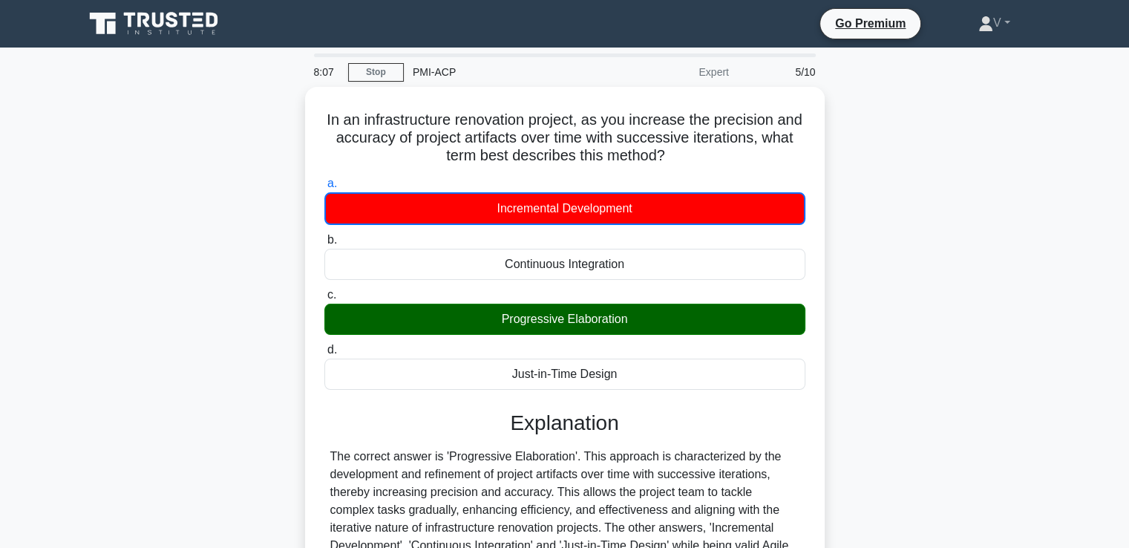
click at [140, 35] on icon at bounding box center [155, 24] width 143 height 28
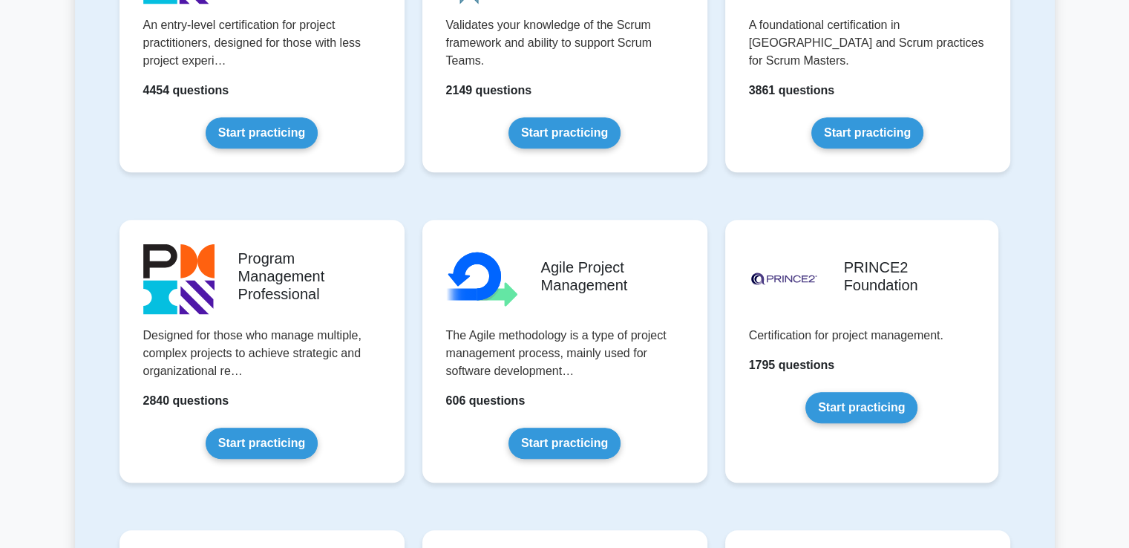
scroll to position [772, 0]
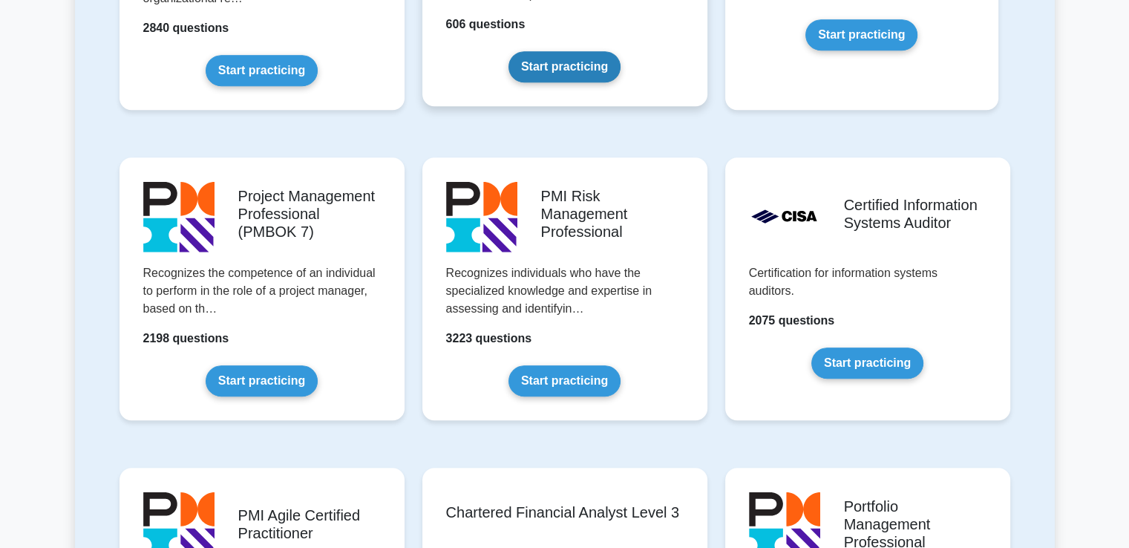
scroll to position [1394, 0]
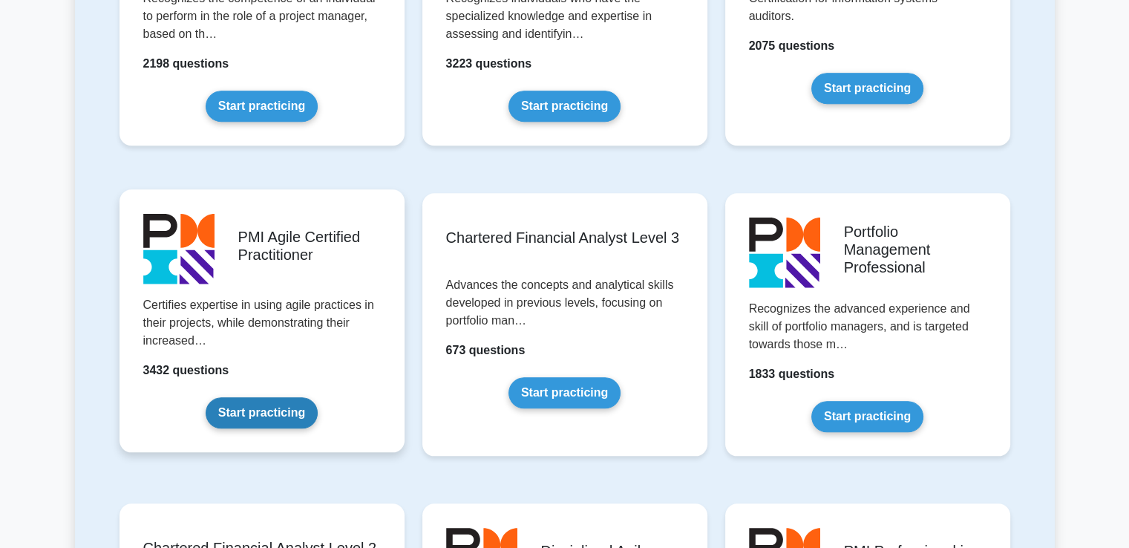
click at [282, 408] on link "Start practicing" at bounding box center [262, 412] width 112 height 31
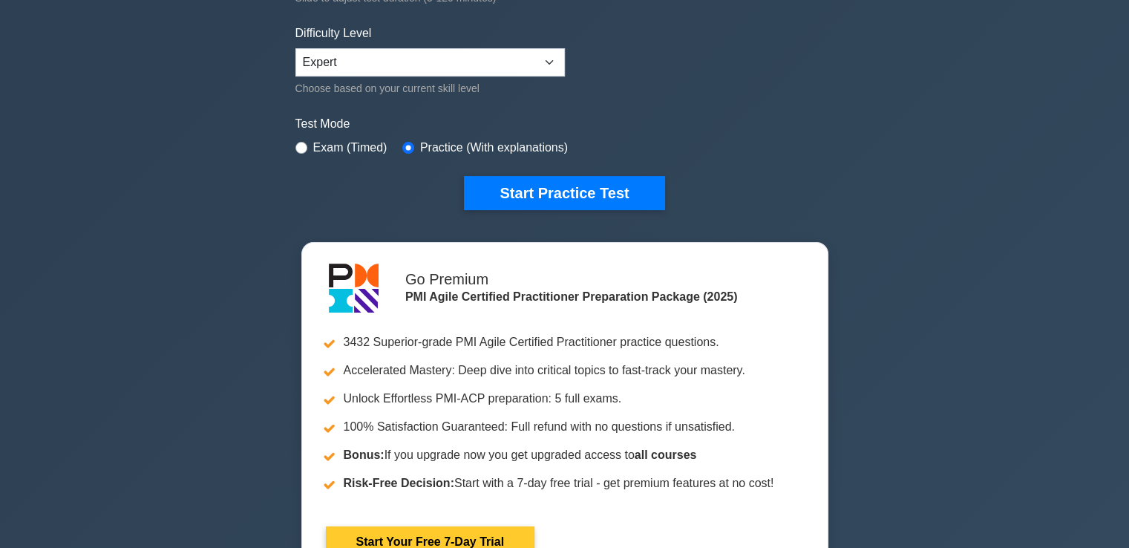
scroll to position [347, 0]
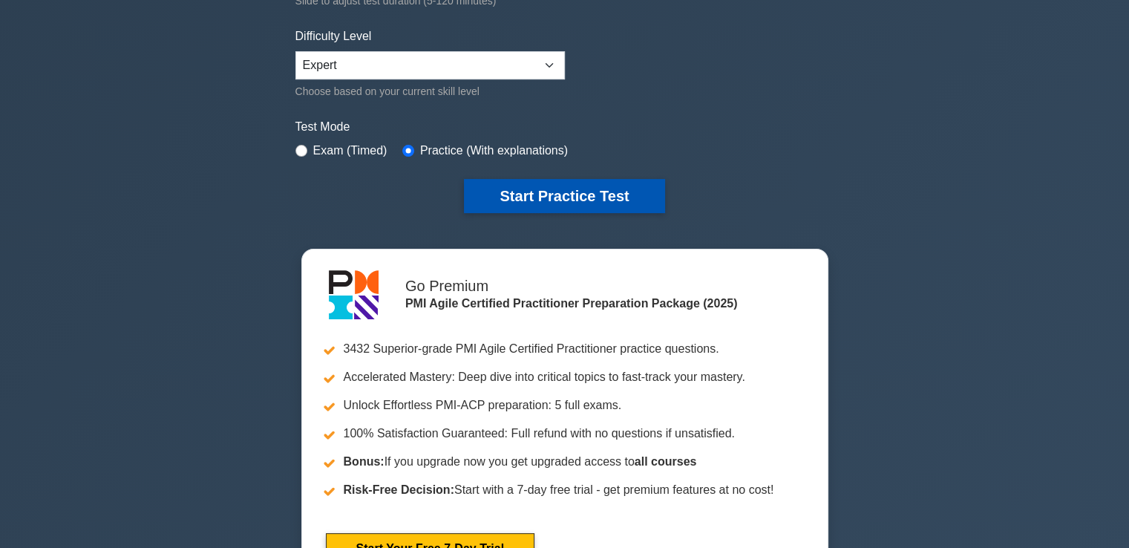
click at [592, 206] on button "Start Practice Test" at bounding box center [564, 196] width 200 height 34
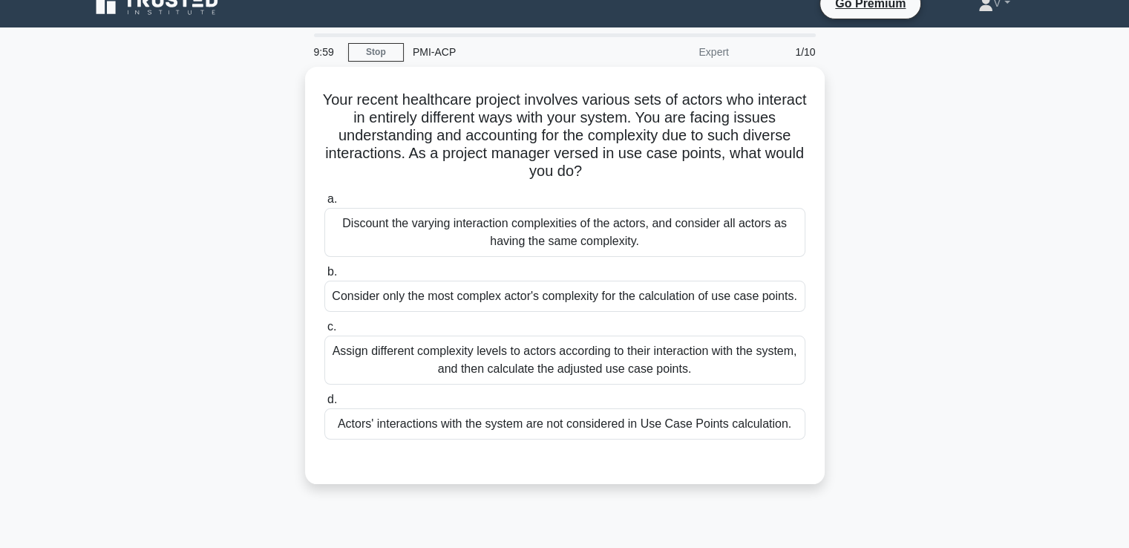
scroll to position [17, 0]
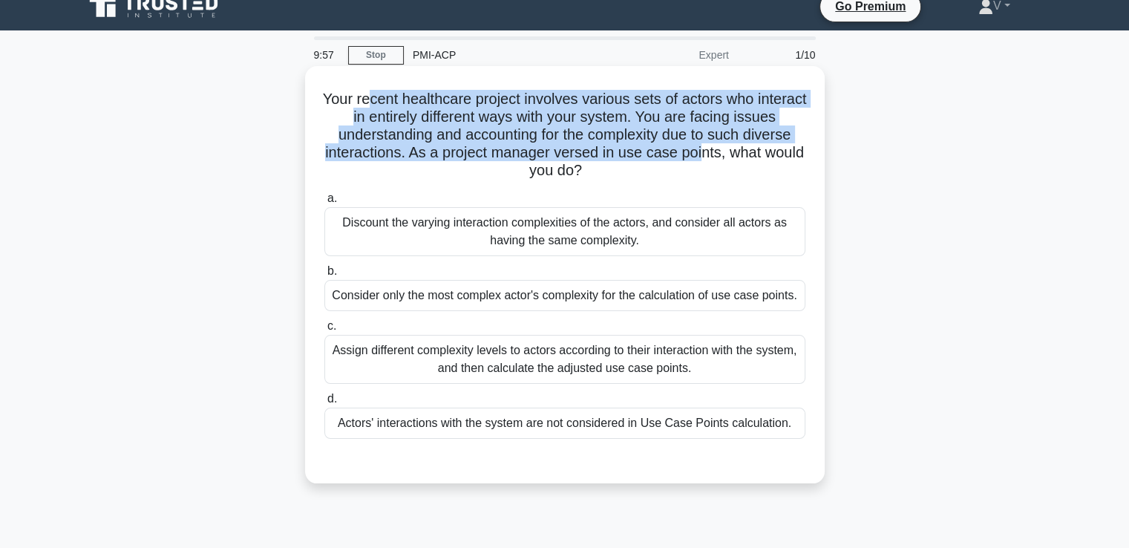
drag, startPoint x: 395, startPoint y: 81, endPoint x: 769, endPoint y: 146, distance: 379.8
click at [769, 146] on div "Your recent healthcare project involves various sets of actors who interact in …" at bounding box center [565, 274] width 508 height 405
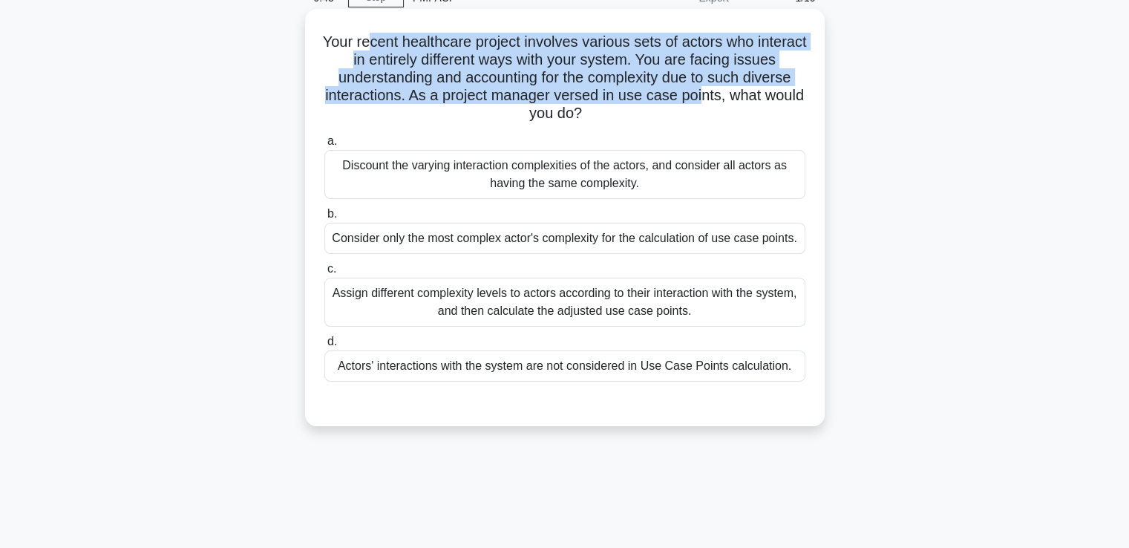
scroll to position [74, 0]
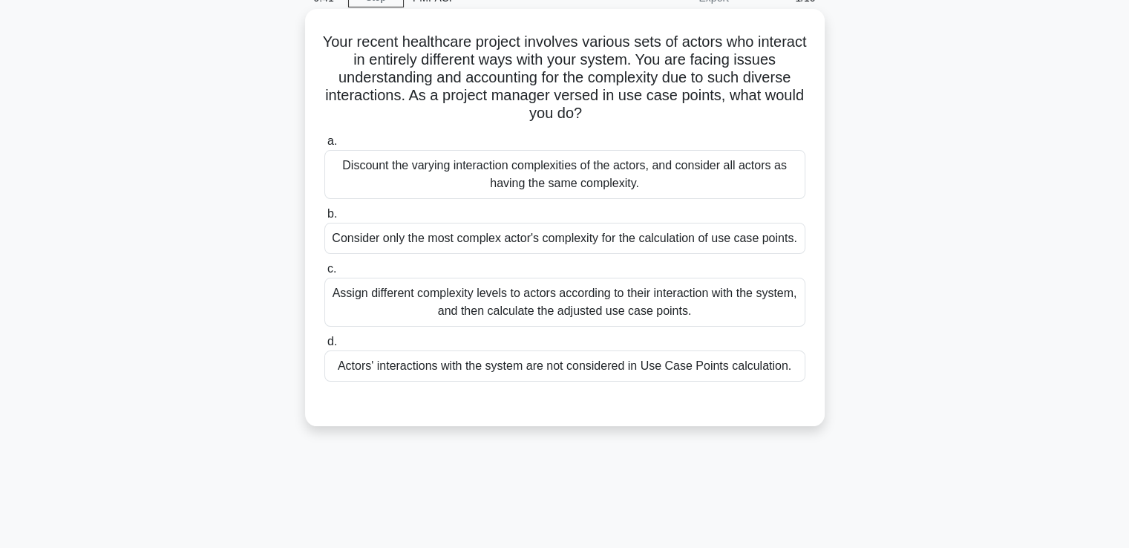
click at [585, 292] on div "Assign different complexity levels to actors according to their interaction wit…" at bounding box center [564, 302] width 481 height 49
click at [324, 274] on input "c. Assign different complexity levels to actors according to their interaction …" at bounding box center [324, 269] width 0 height 10
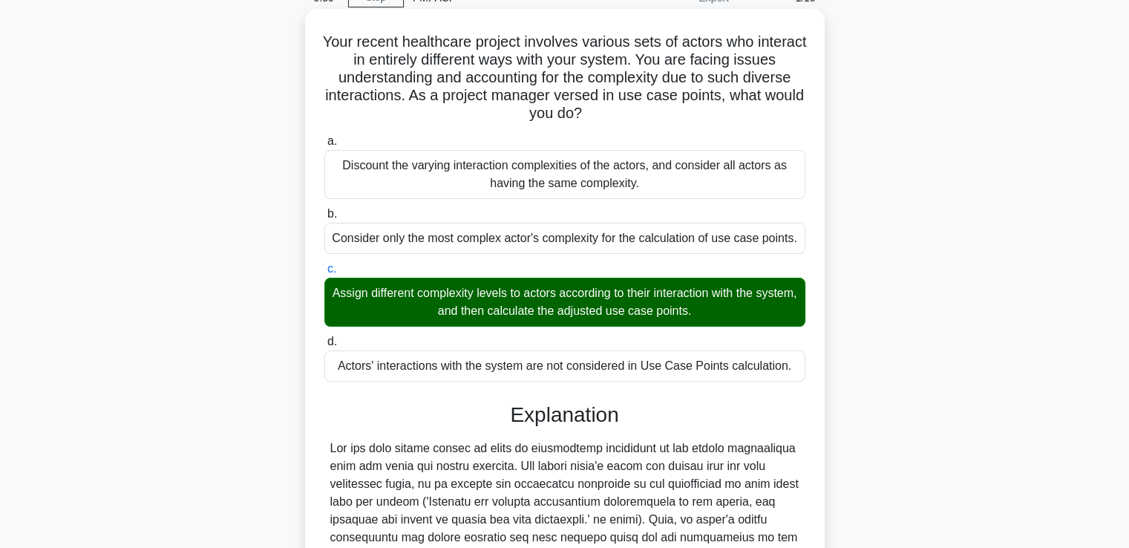
scroll to position [331, 0]
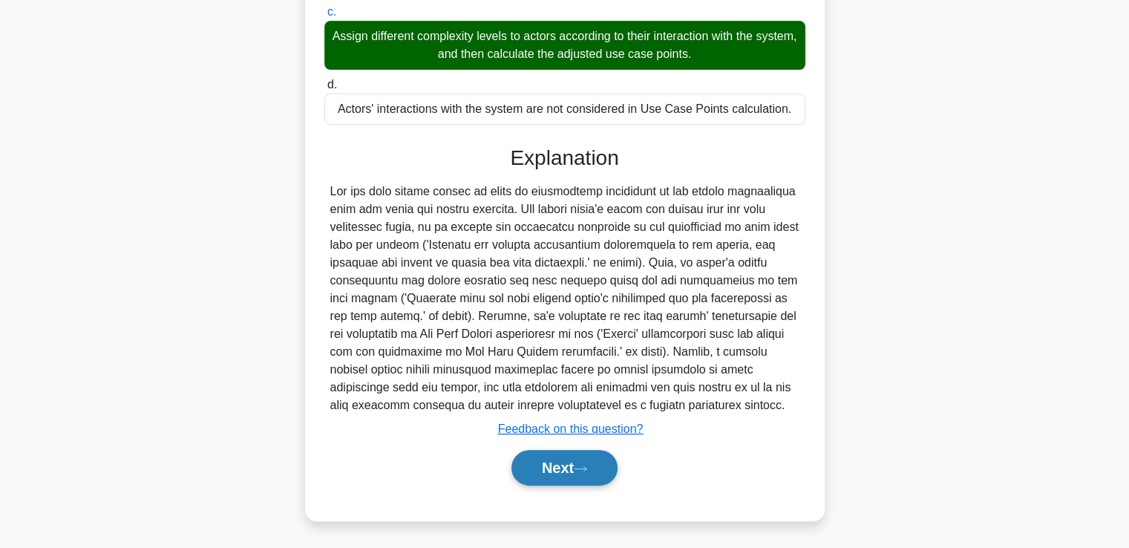
click at [574, 474] on button "Next" at bounding box center [564, 468] width 106 height 36
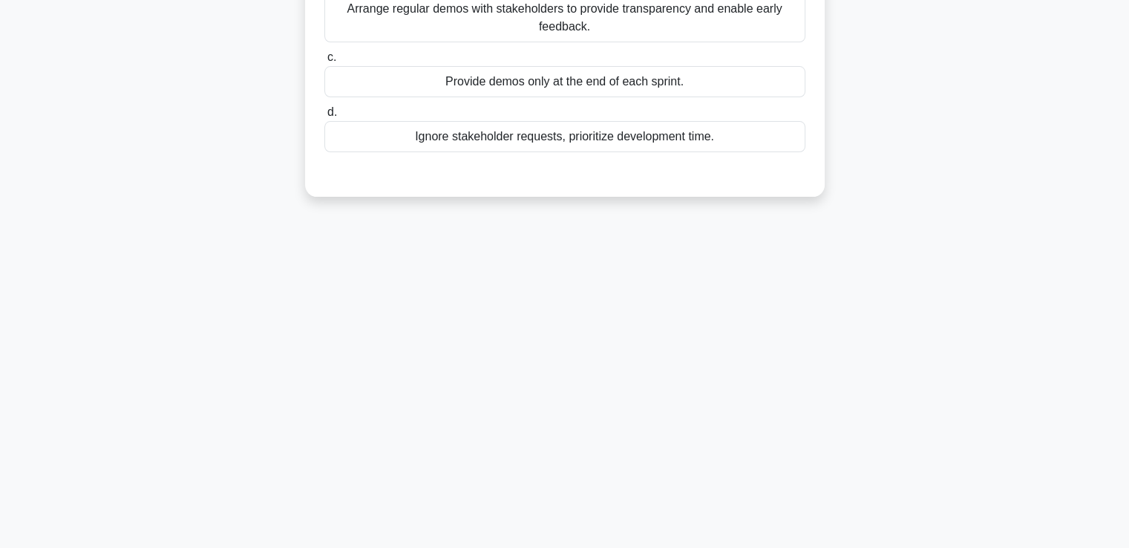
scroll to position [0, 0]
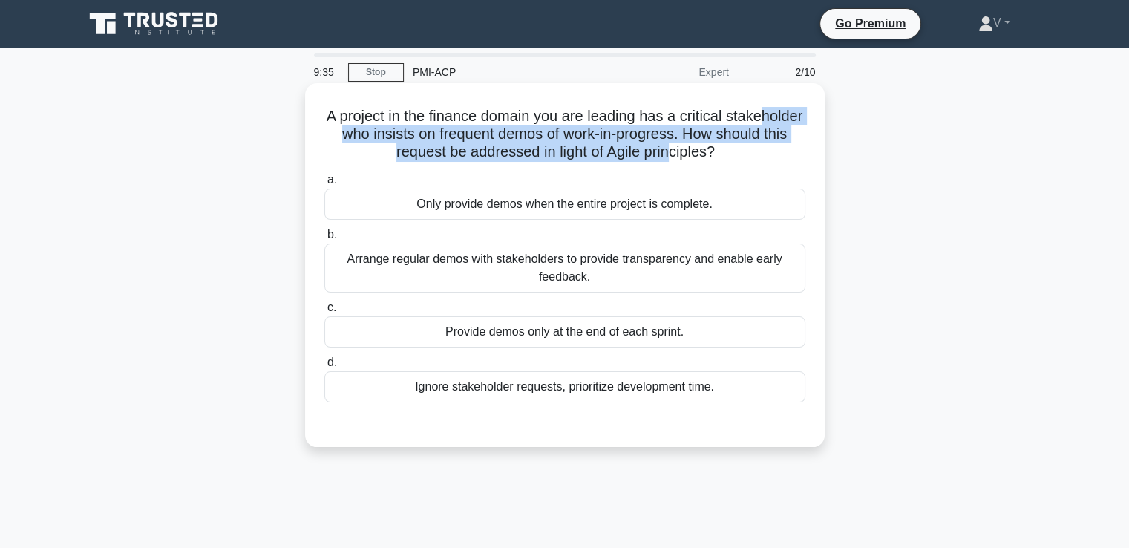
drag, startPoint x: 363, startPoint y: 131, endPoint x: 713, endPoint y: 151, distance: 350.2
click at [713, 151] on h5 "A project in the finance domain you are leading has a critical stakeholder who …" at bounding box center [565, 134] width 484 height 55
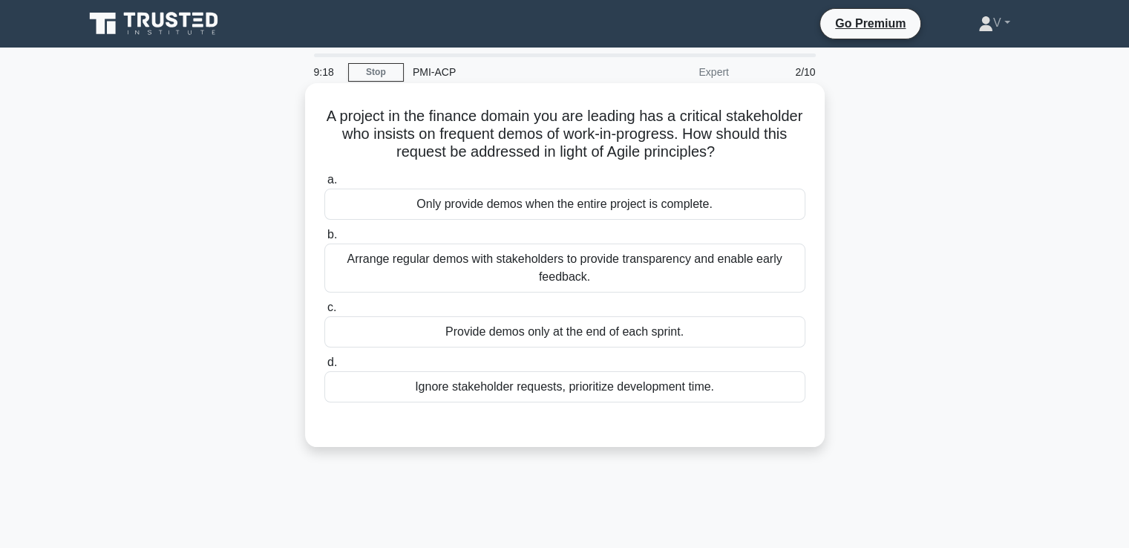
click at [587, 281] on div "Arrange regular demos with stakeholders to provide transparency and enable earl…" at bounding box center [564, 267] width 481 height 49
click at [324, 240] on input "b. Arrange regular demos with stakeholders to provide transparency and enable e…" at bounding box center [324, 235] width 0 height 10
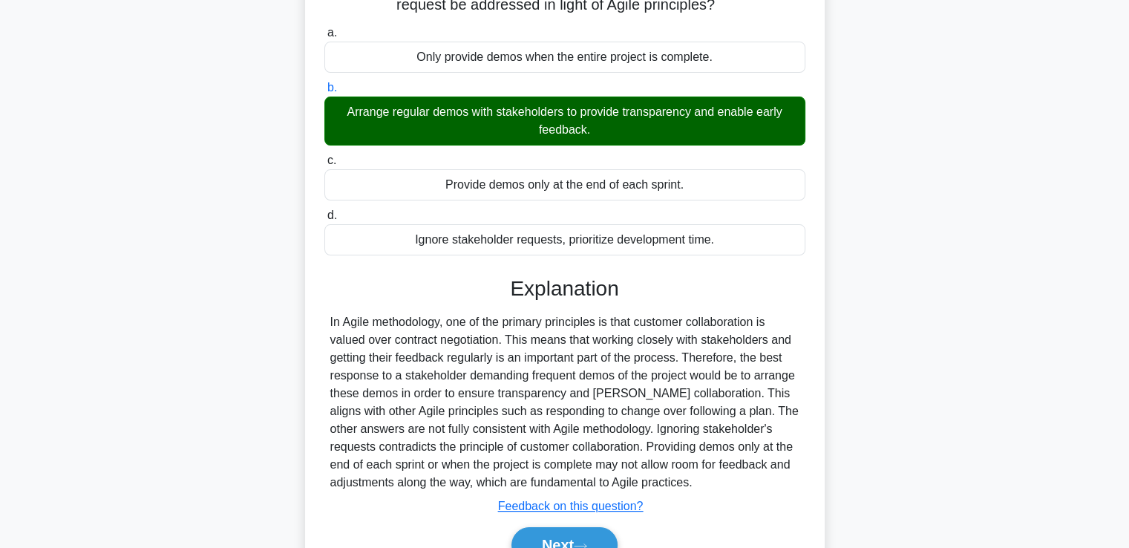
scroll to position [255, 0]
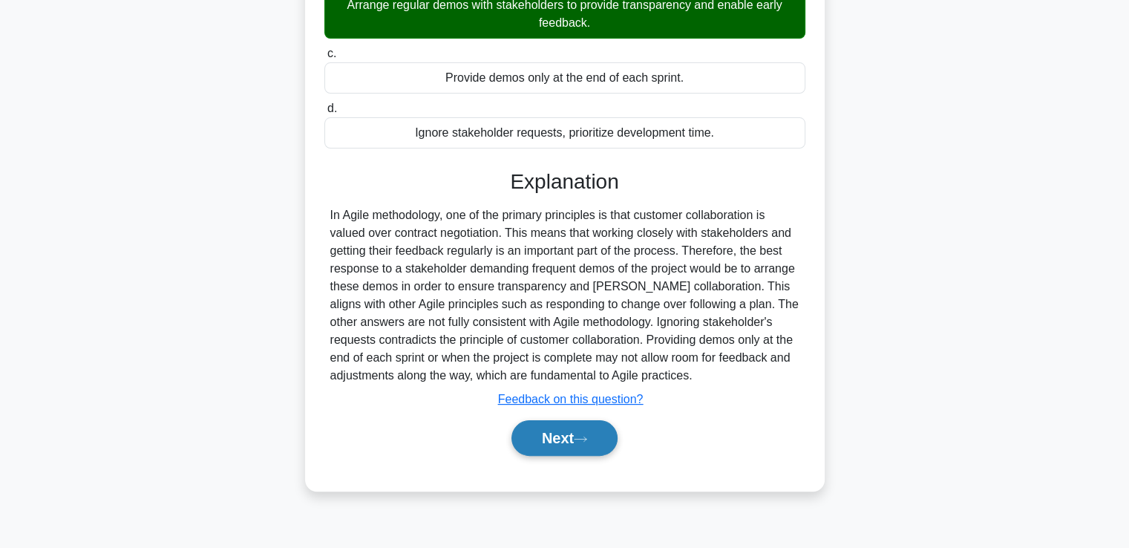
click at [582, 442] on button "Next" at bounding box center [564, 438] width 106 height 36
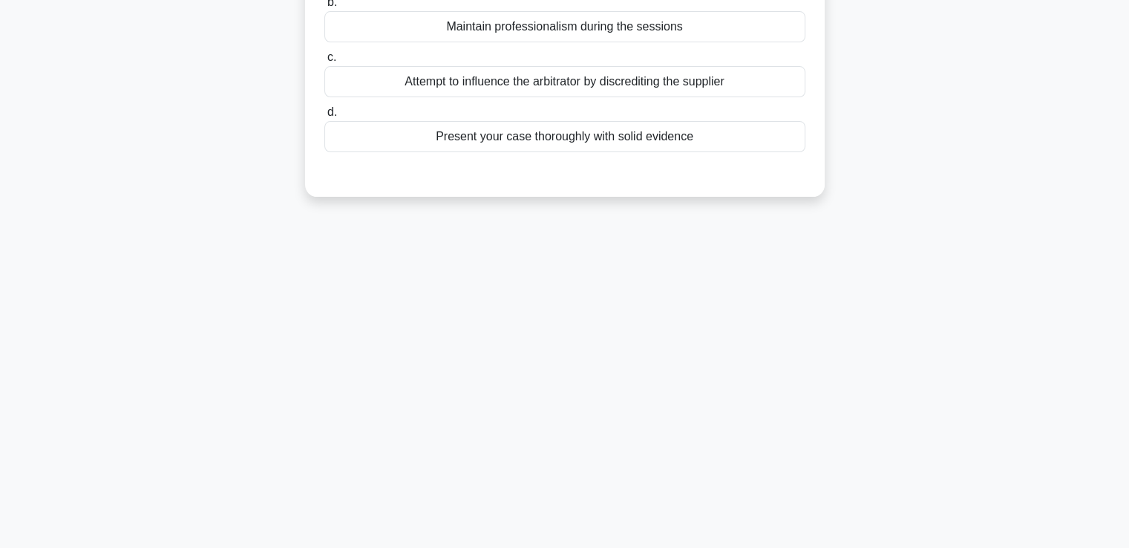
scroll to position [0, 0]
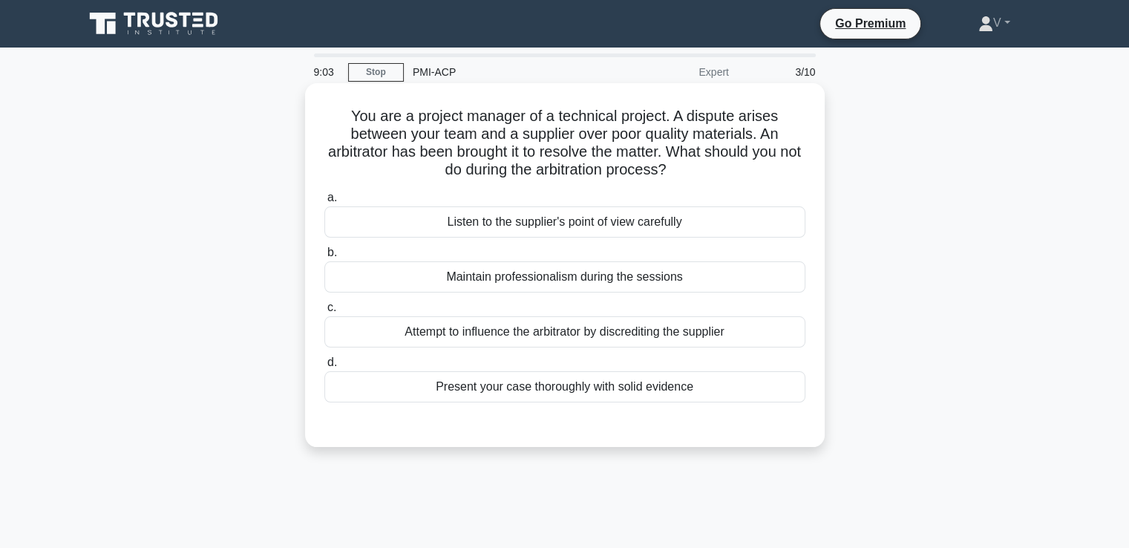
drag, startPoint x: 345, startPoint y: 114, endPoint x: 718, endPoint y: 164, distance: 376.0
click at [718, 164] on h5 "You are a project manager of a technical project. A dispute arises between your…" at bounding box center [565, 143] width 484 height 73
click at [658, 331] on div "Attempt to influence the arbitrator by discrediting the supplier" at bounding box center [564, 331] width 481 height 31
click at [324, 313] on input "c. Attempt to influence the arbitrator by discrediting the supplier" at bounding box center [324, 308] width 0 height 10
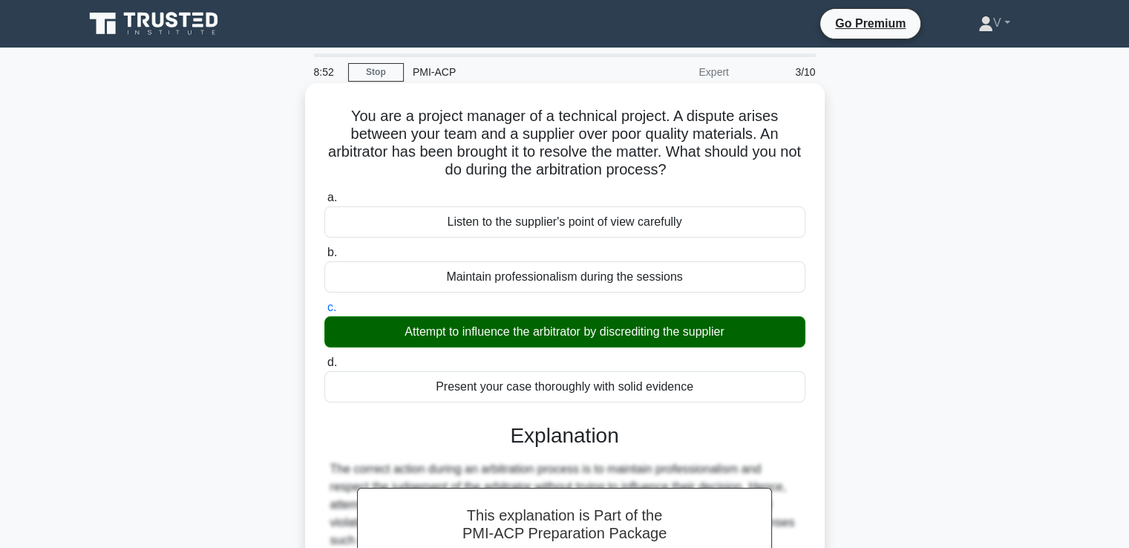
scroll to position [255, 0]
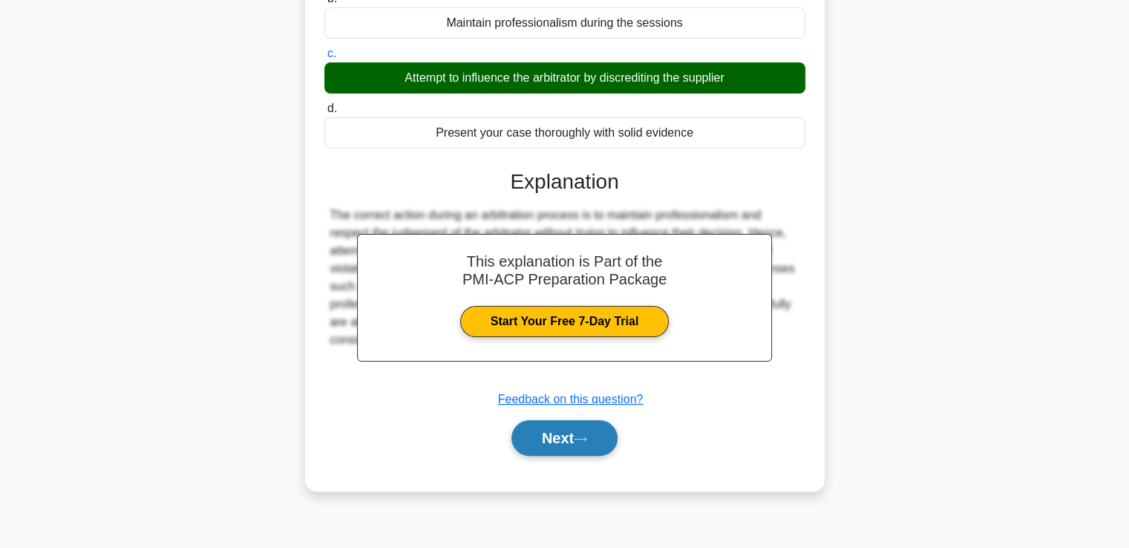
click at [586, 436] on icon at bounding box center [581, 438] width 12 height 4
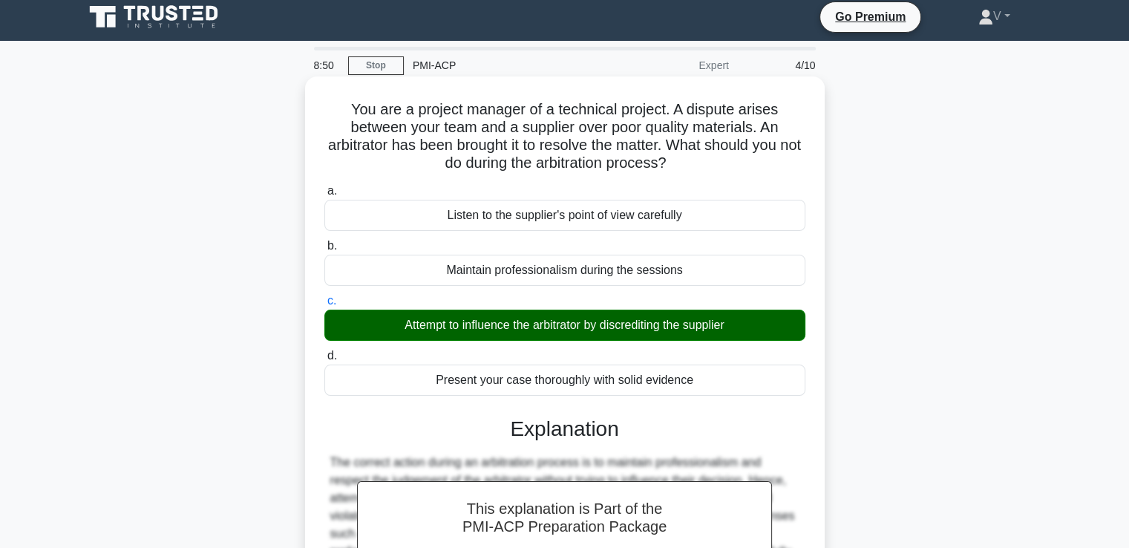
scroll to position [4, 0]
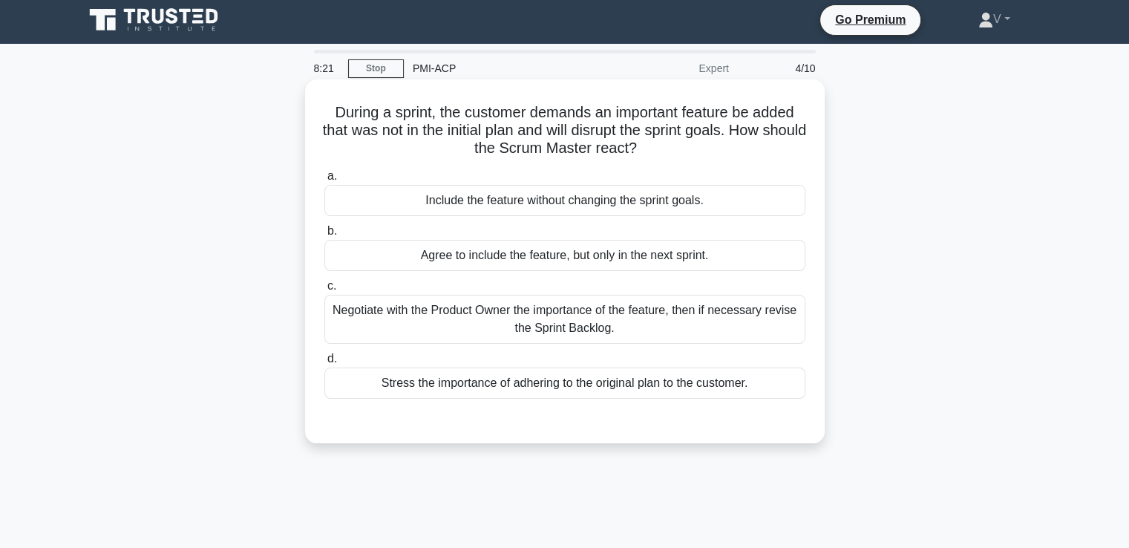
click at [522, 330] on div "Negotiate with the Product Owner the importance of the feature, then if necessa…" at bounding box center [564, 319] width 481 height 49
click at [324, 291] on input "c. Negotiate with the Product Owner the importance of the feature, then if nece…" at bounding box center [324, 286] width 0 height 10
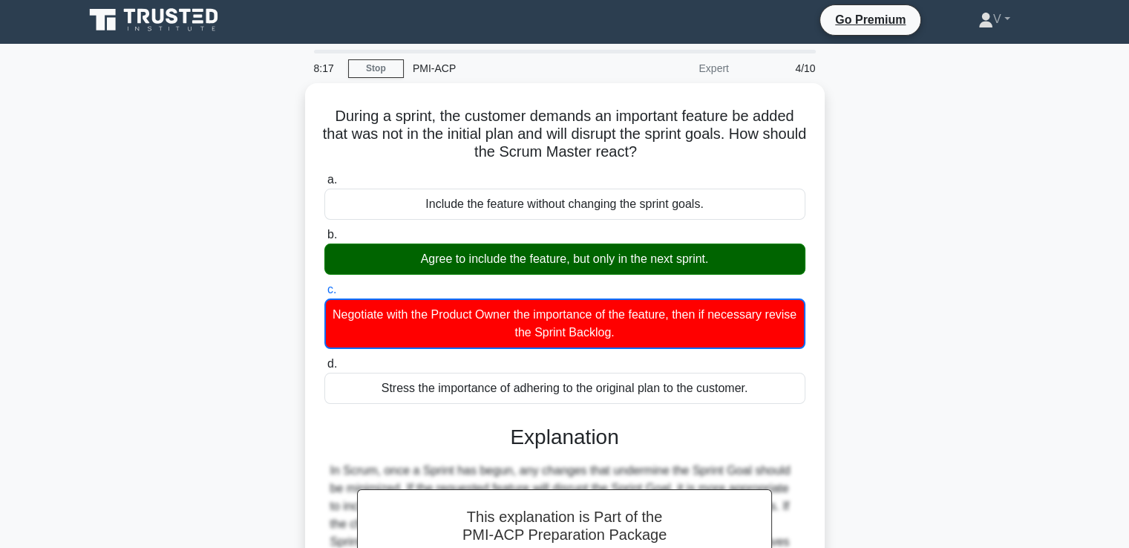
click at [125, 10] on icon at bounding box center [130, 16] width 12 height 15
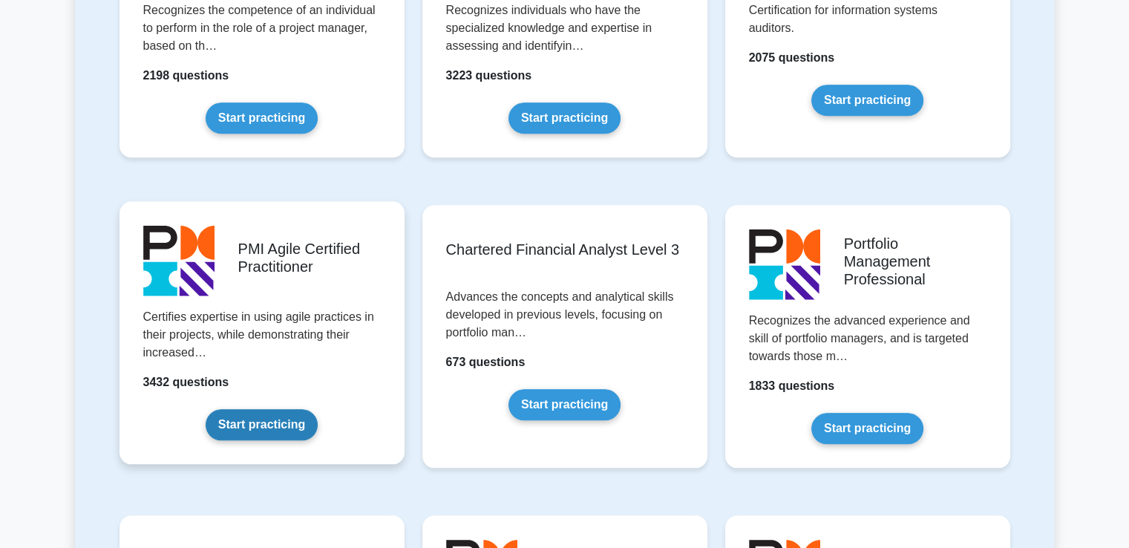
scroll to position [1383, 0]
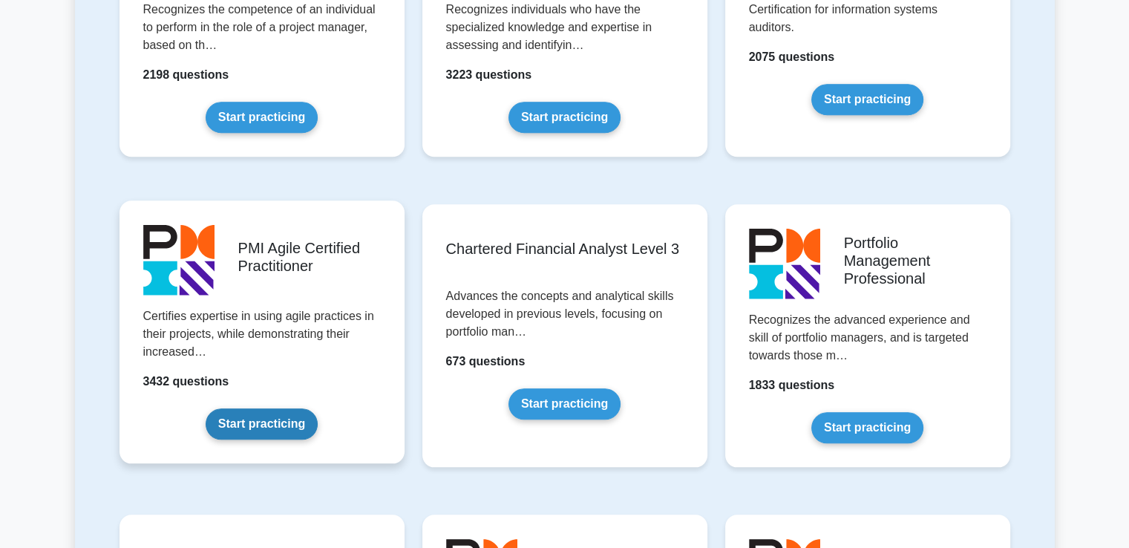
click at [299, 420] on link "Start practicing" at bounding box center [262, 423] width 112 height 31
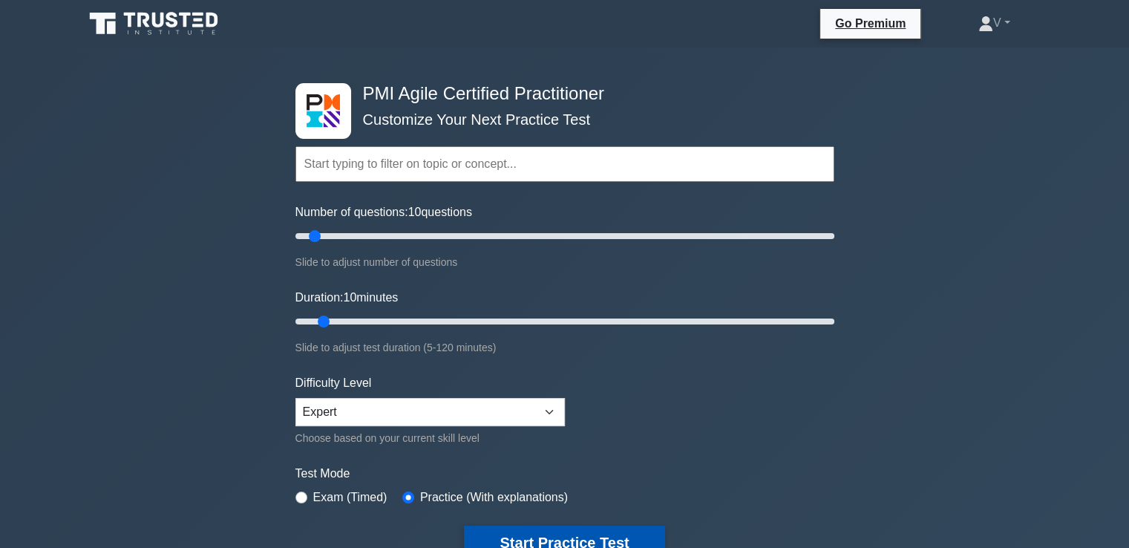
click at [520, 536] on button "Start Practice Test" at bounding box center [564, 543] width 200 height 34
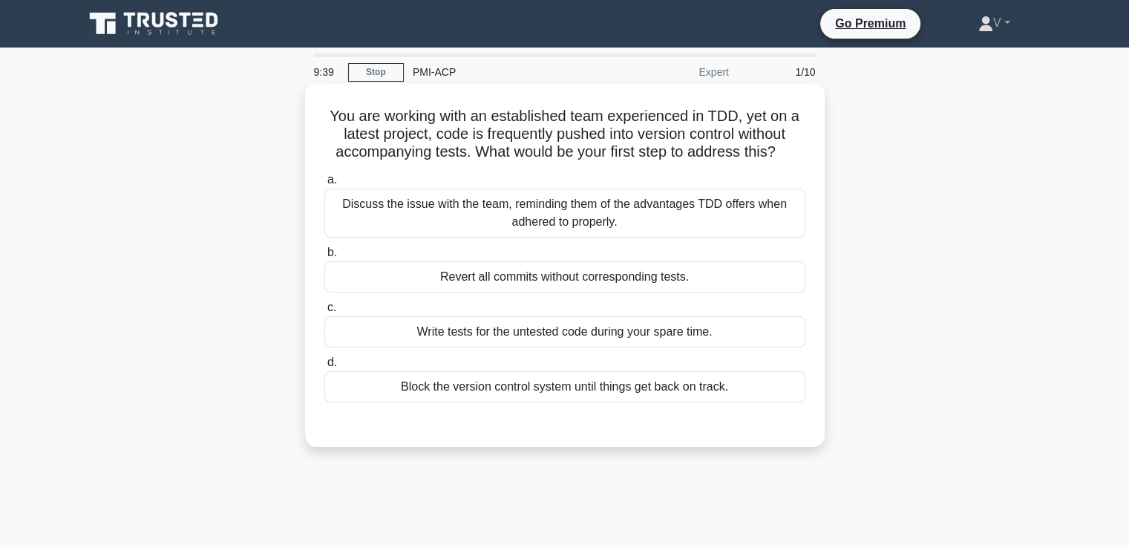
click at [622, 203] on div "Discuss the issue with the team, reminding them of the advantages TDD offers wh…" at bounding box center [564, 213] width 481 height 49
click at [324, 185] on input "a. Discuss the issue with the team, reminding them of the advantages TDD offers…" at bounding box center [324, 180] width 0 height 10
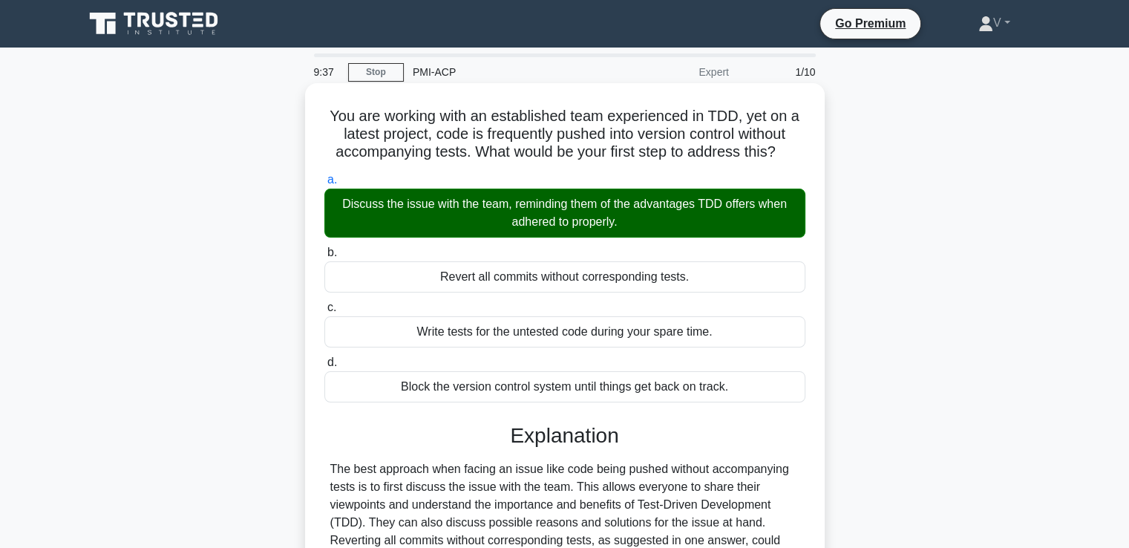
scroll to position [260, 0]
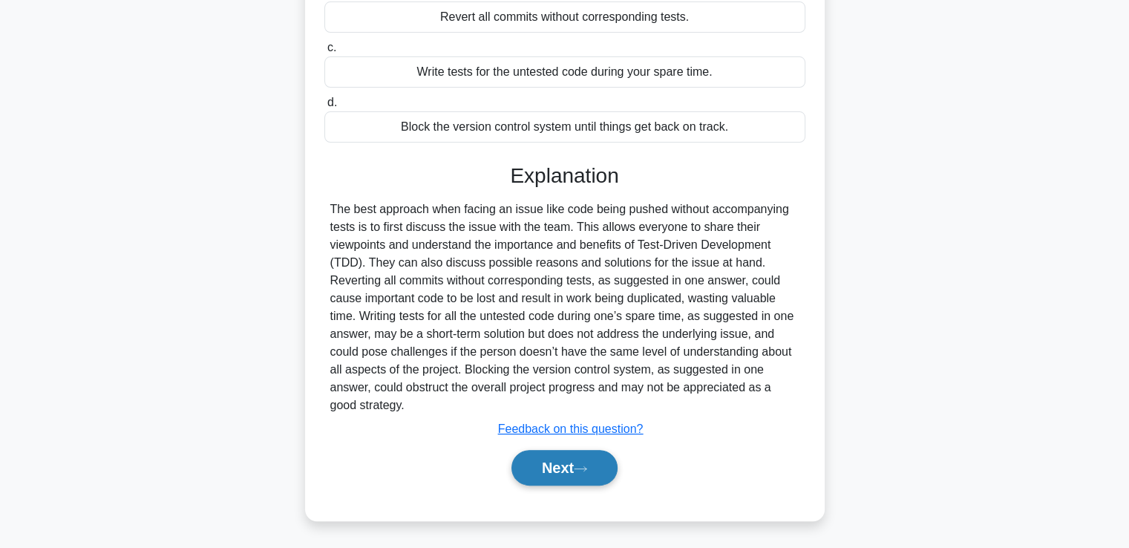
click at [561, 470] on button "Next" at bounding box center [564, 468] width 106 height 36
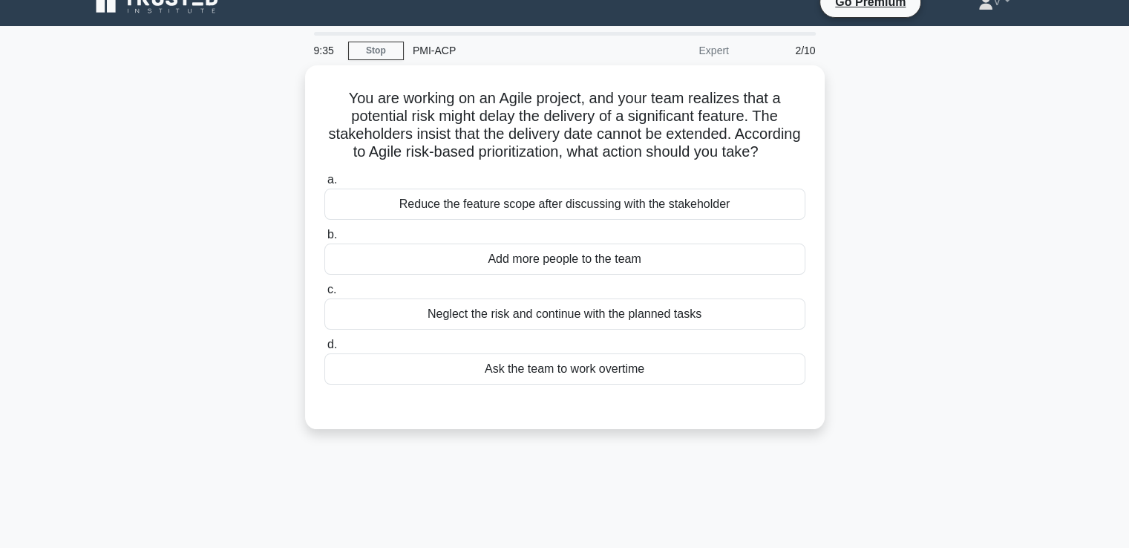
scroll to position [7, 0]
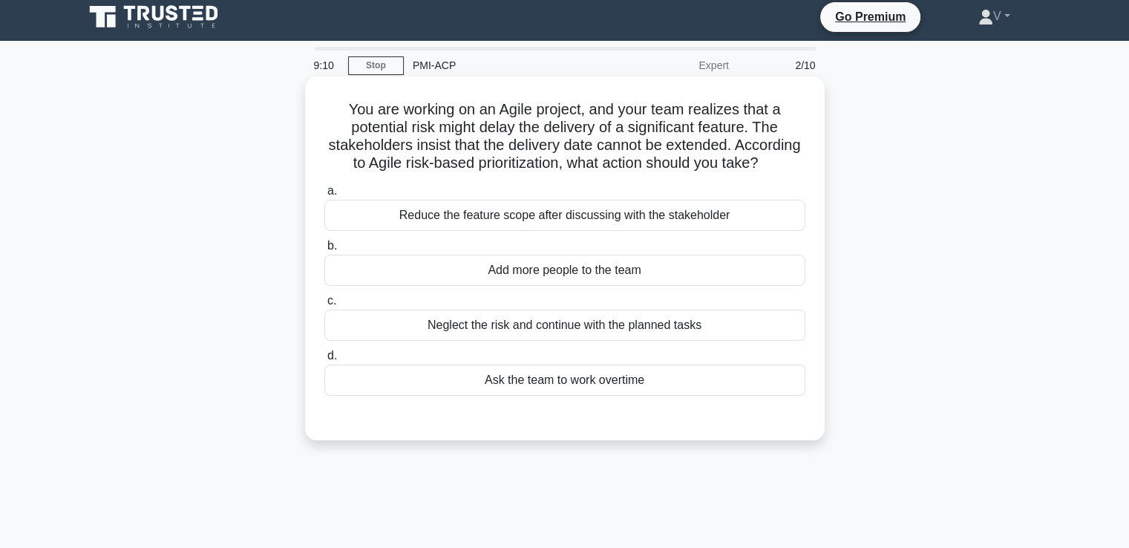
click at [707, 283] on div "Add more people to the team" at bounding box center [564, 270] width 481 height 31
click at [324, 251] on input "b. Add more people to the team" at bounding box center [324, 246] width 0 height 10
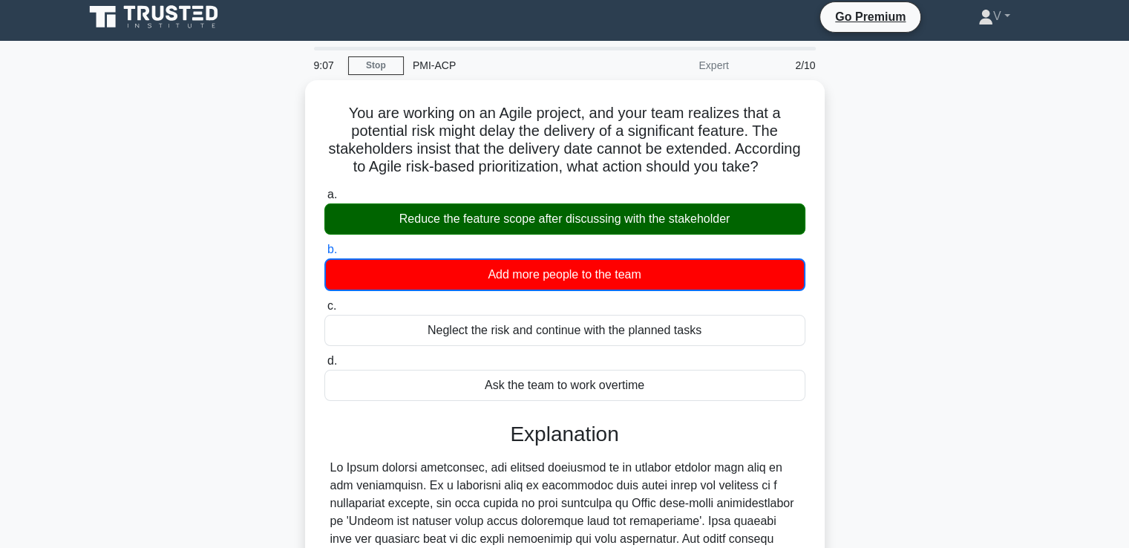
click at [150, 10] on icon at bounding box center [155, 17] width 143 height 28
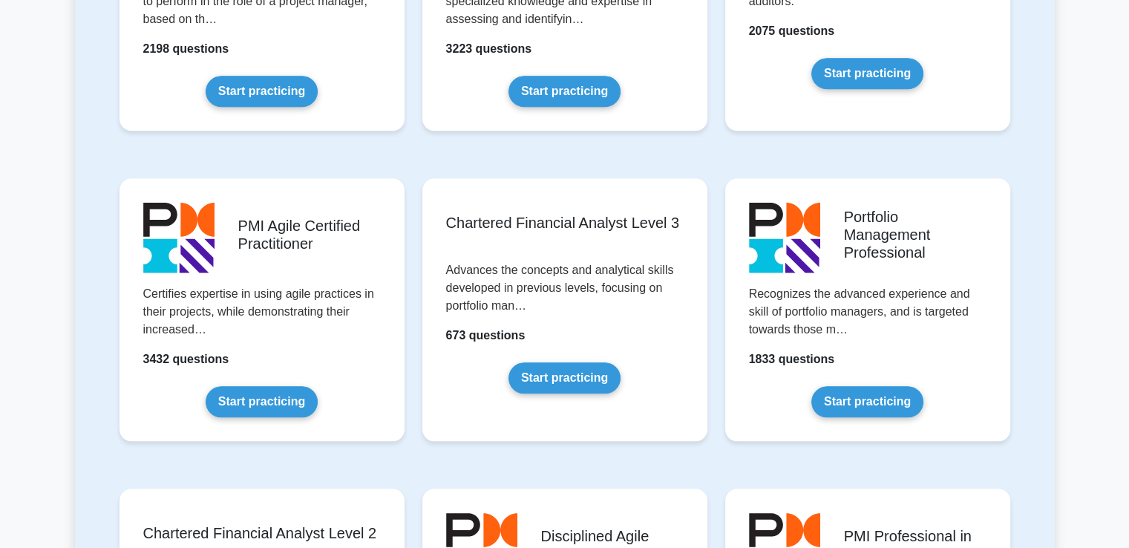
scroll to position [1425, 0]
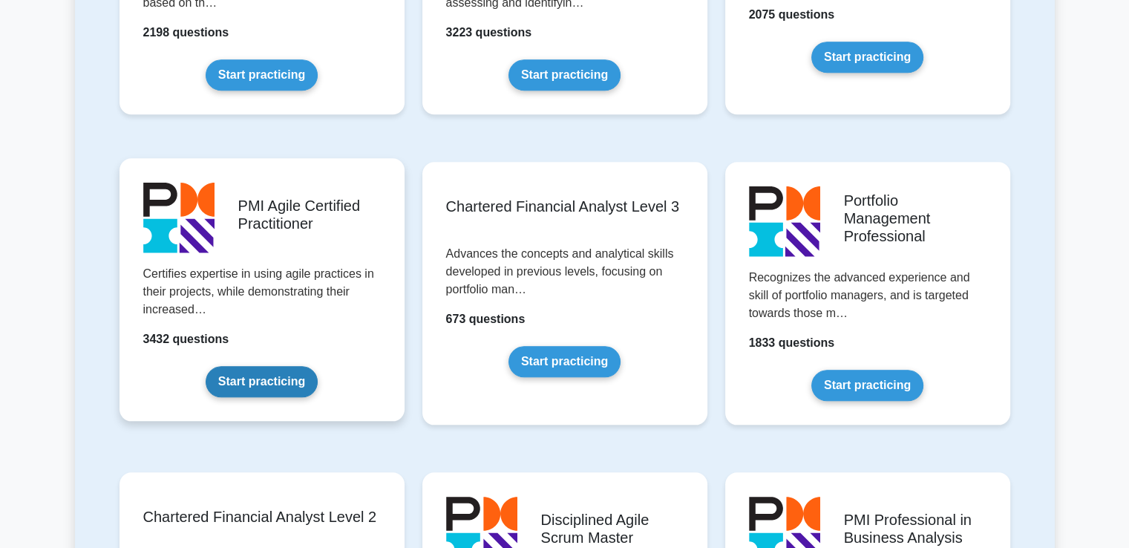
click at [250, 370] on link "Start practicing" at bounding box center [262, 381] width 112 height 31
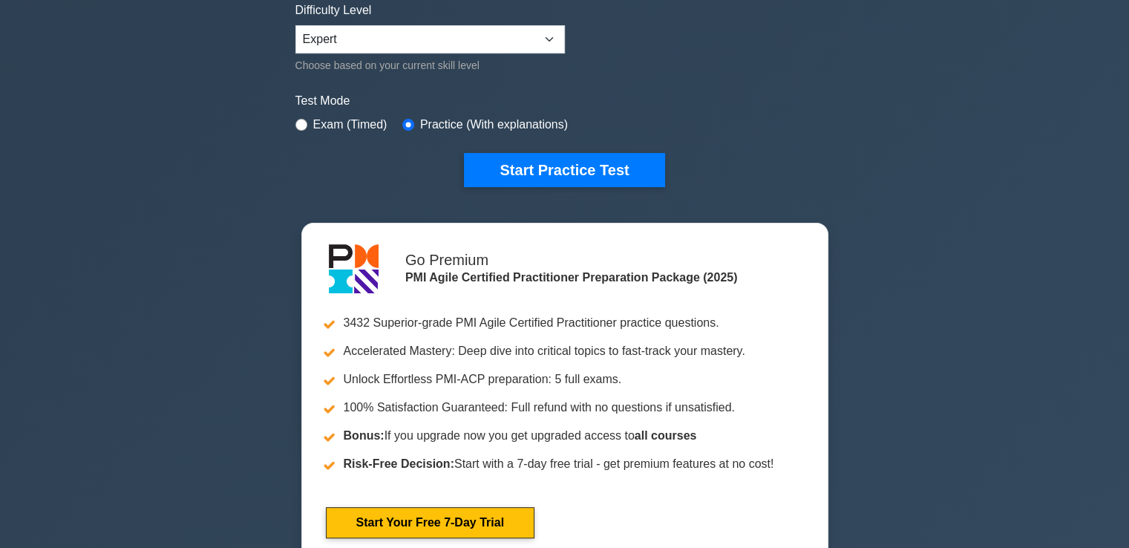
scroll to position [457, 0]
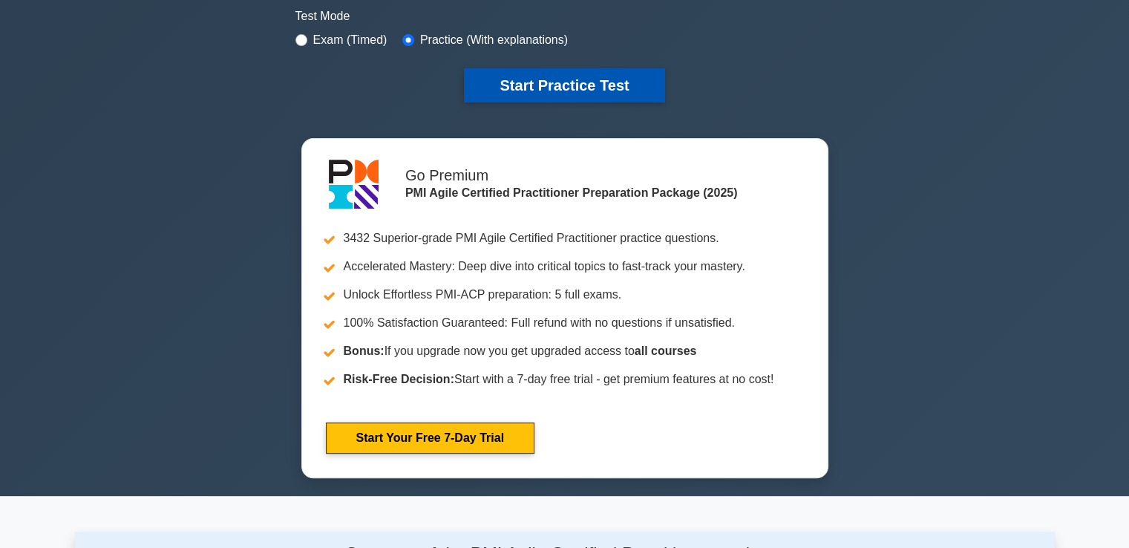
click at [580, 77] on button "Start Practice Test" at bounding box center [564, 85] width 200 height 34
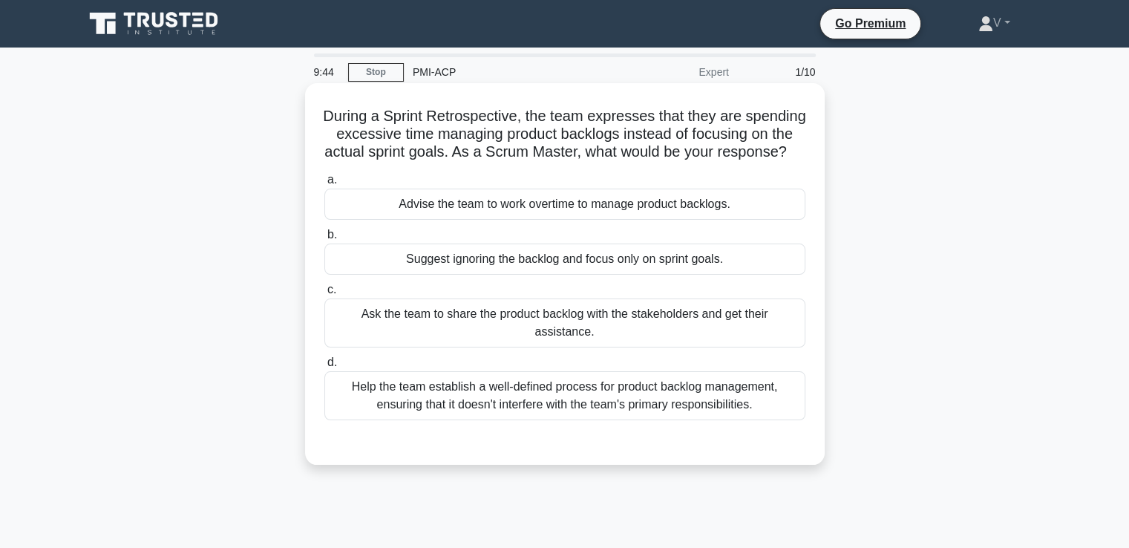
click at [511, 390] on div "Help the team establish a well-defined process for product backlog management, …" at bounding box center [564, 395] width 481 height 49
click at [324, 367] on input "d. Help the team establish a well-defined process for product backlog managemen…" at bounding box center [324, 363] width 0 height 10
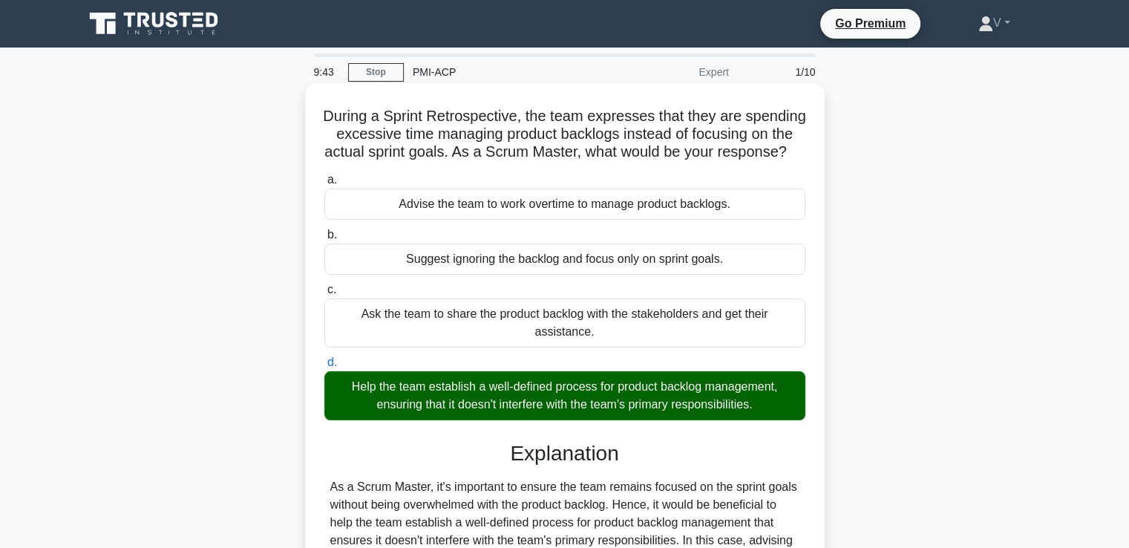
scroll to position [255, 0]
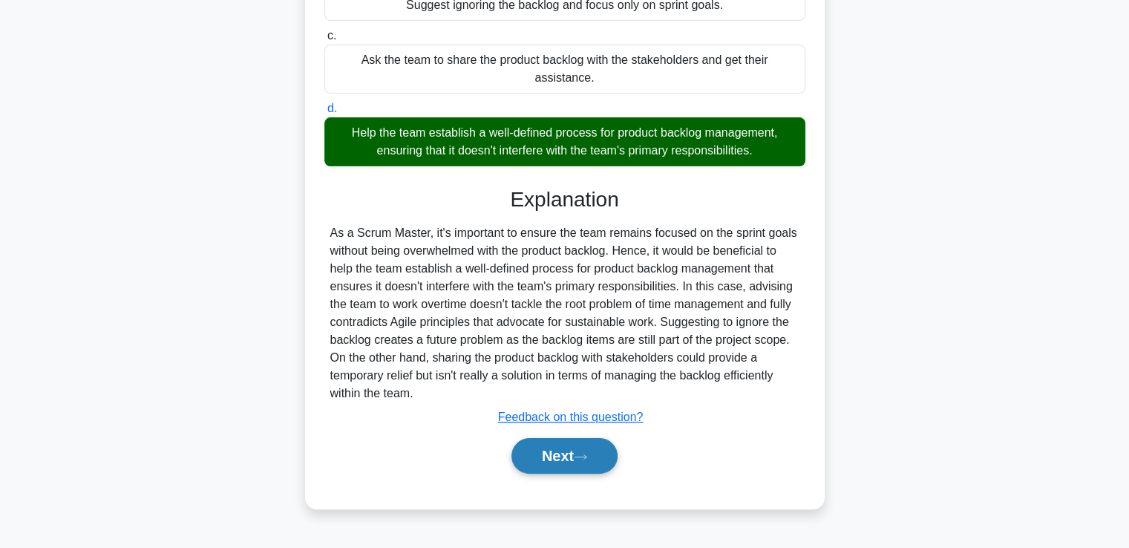
click at [546, 464] on button "Next" at bounding box center [564, 456] width 106 height 36
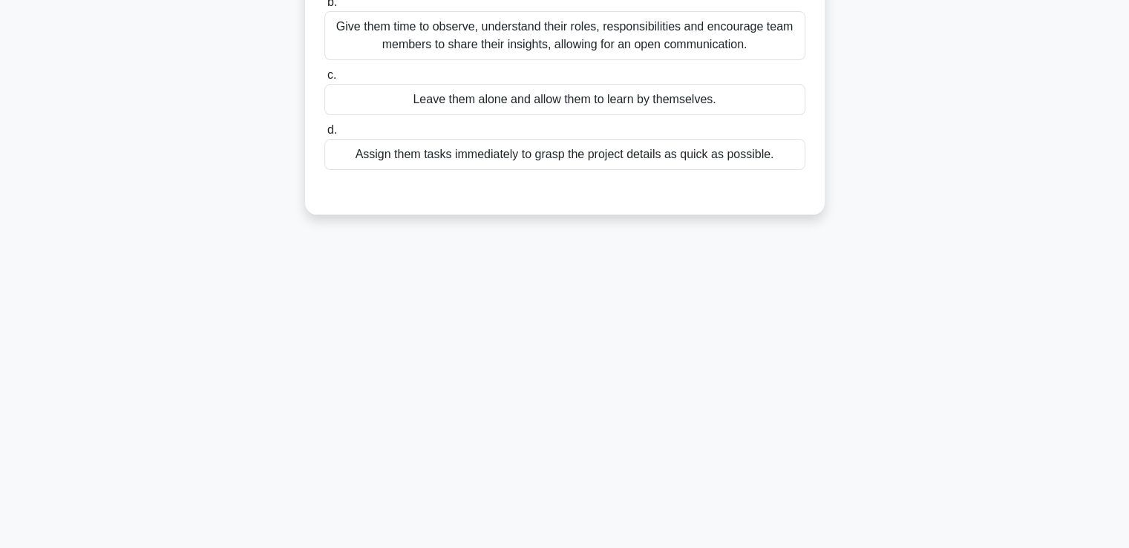
scroll to position [0, 0]
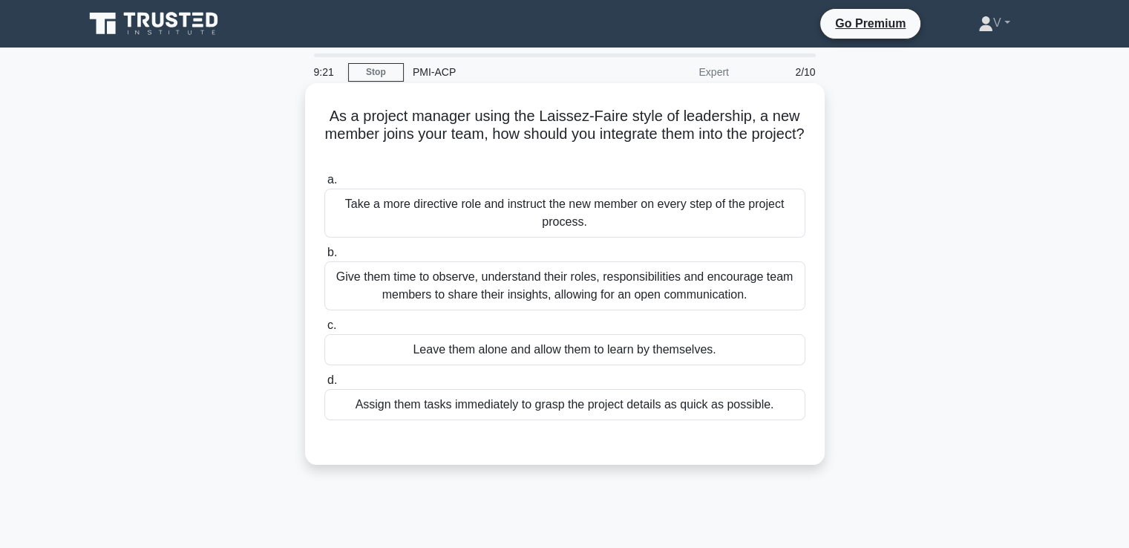
click at [459, 273] on div "Give them time to observe, understand their roles, responsibilities and encoura…" at bounding box center [564, 285] width 481 height 49
click at [324, 258] on input "b. Give them time to observe, understand their roles, responsibilities and enco…" at bounding box center [324, 253] width 0 height 10
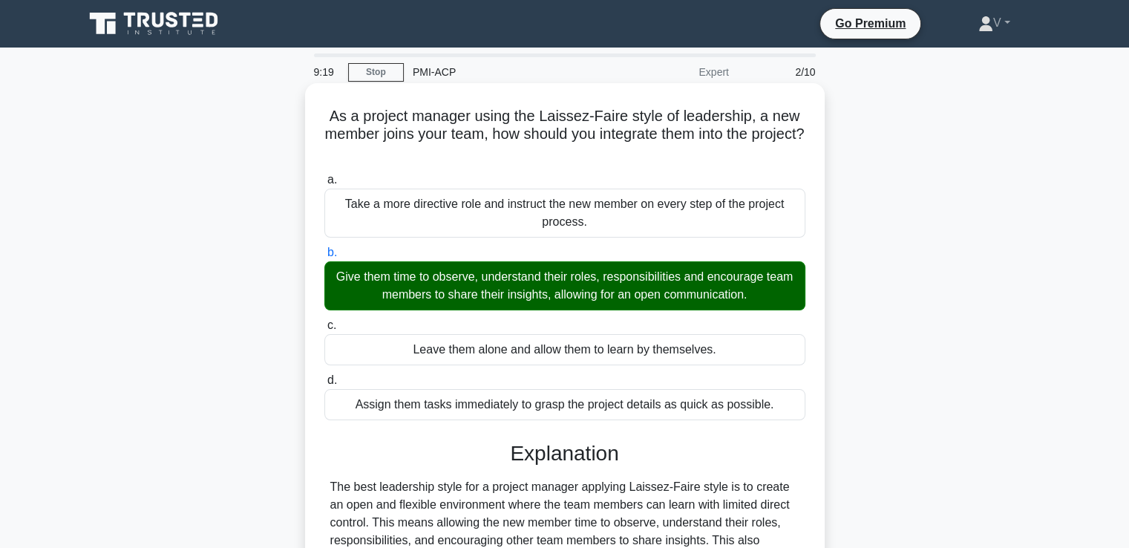
scroll to position [260, 0]
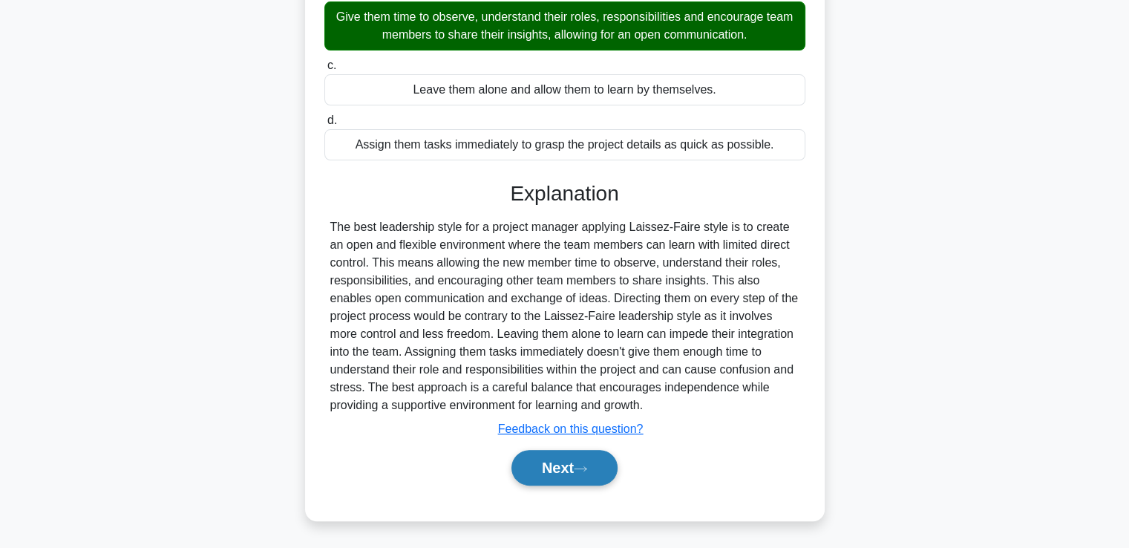
click at [559, 453] on button "Next" at bounding box center [564, 468] width 106 height 36
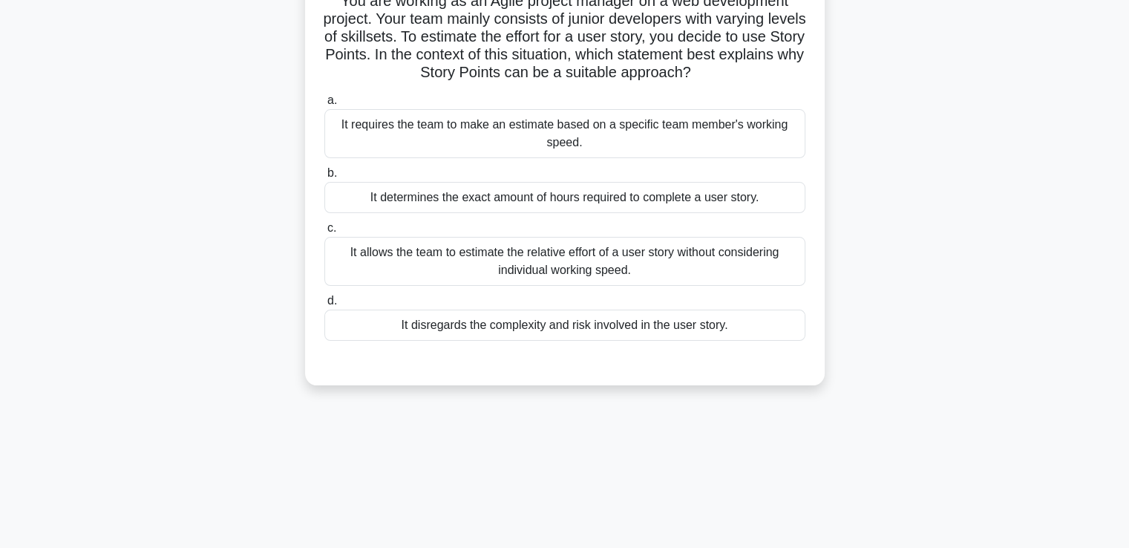
scroll to position [120, 0]
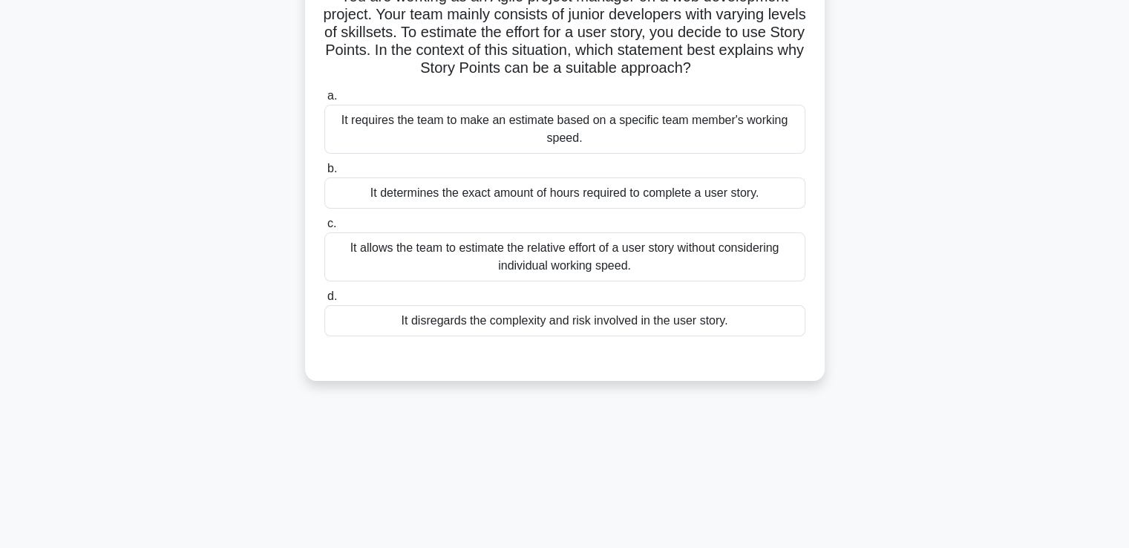
click at [537, 269] on div "It allows the team to estimate the relative effort of a user story without cons…" at bounding box center [564, 256] width 481 height 49
click at [324, 229] on input "c. It allows the team to estimate the relative effort of a user story without c…" at bounding box center [324, 224] width 0 height 10
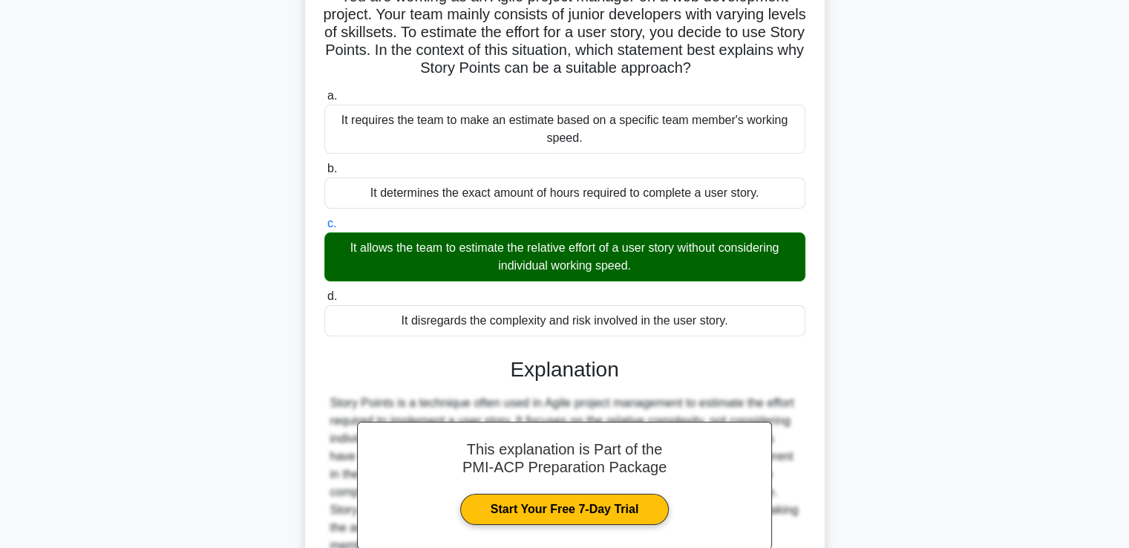
scroll to position [278, 0]
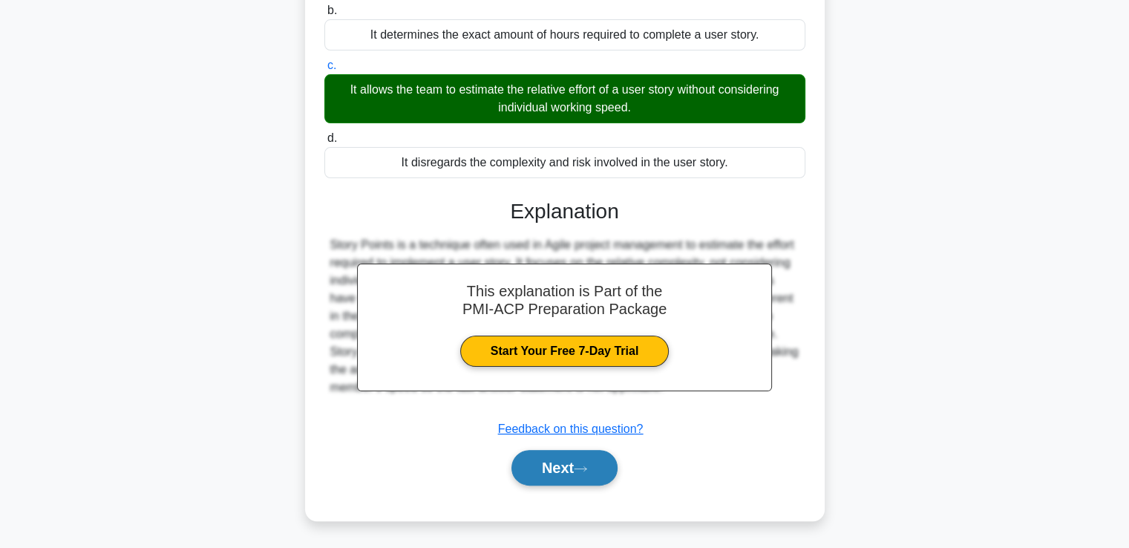
click at [563, 479] on button "Next" at bounding box center [564, 468] width 106 height 36
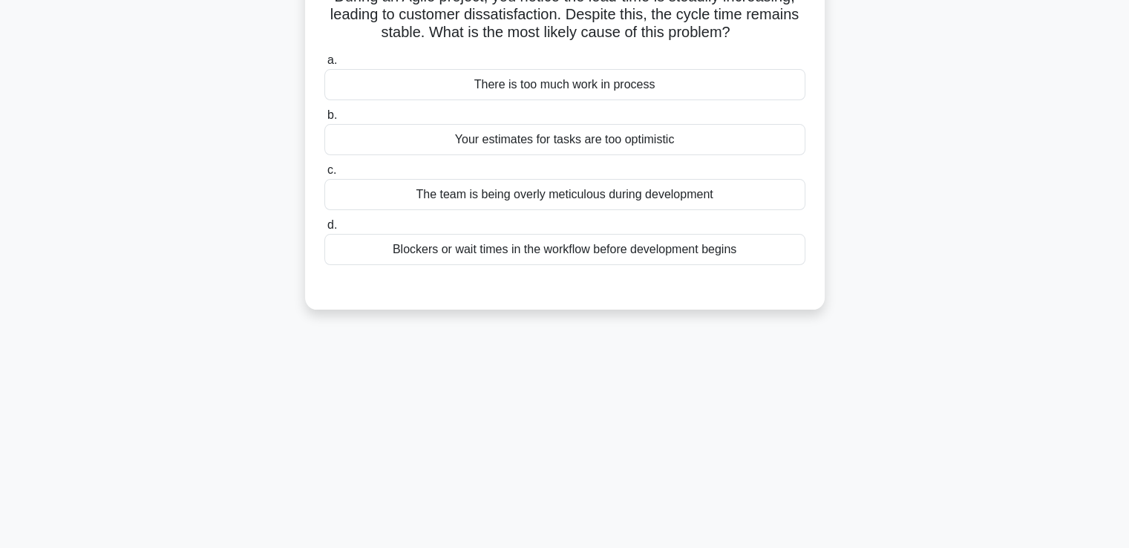
scroll to position [0, 0]
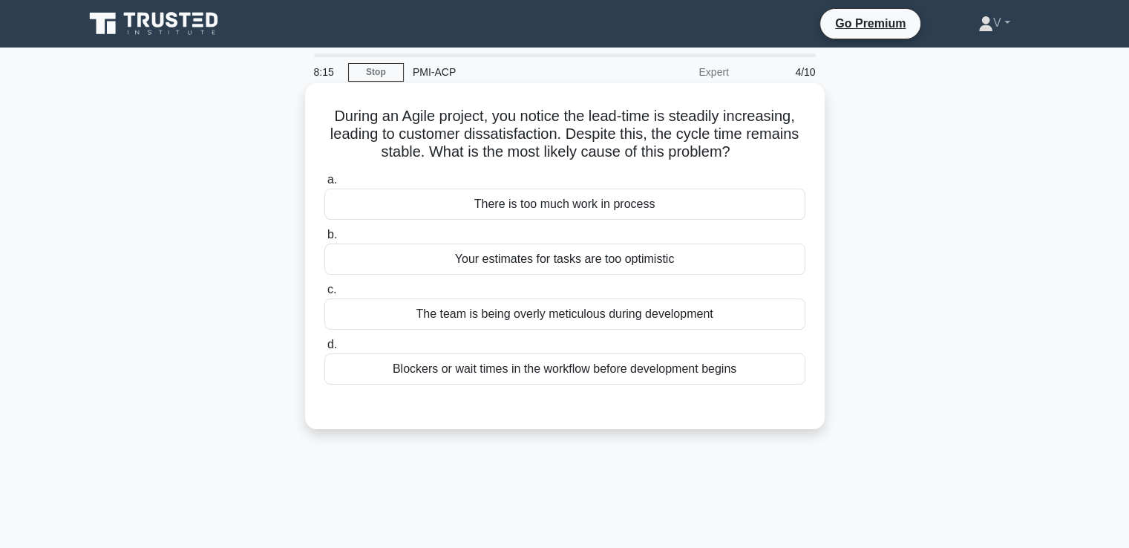
click at [537, 208] on div "There is too much work in process" at bounding box center [564, 204] width 481 height 31
click at [324, 185] on input "a. There is too much work in process" at bounding box center [324, 180] width 0 height 10
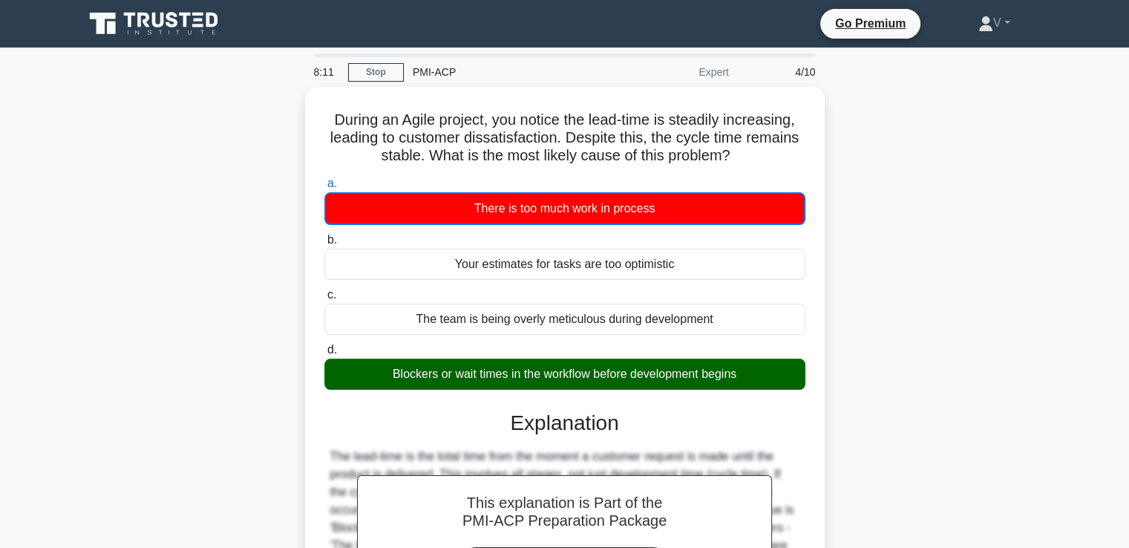
click at [203, 27] on icon at bounding box center [155, 24] width 143 height 28
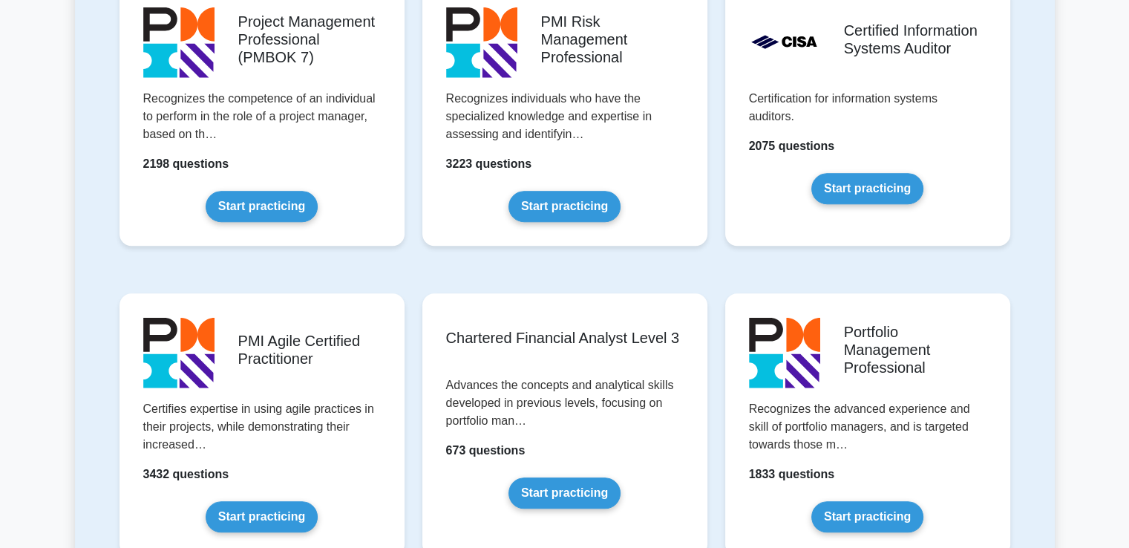
scroll to position [1295, 0]
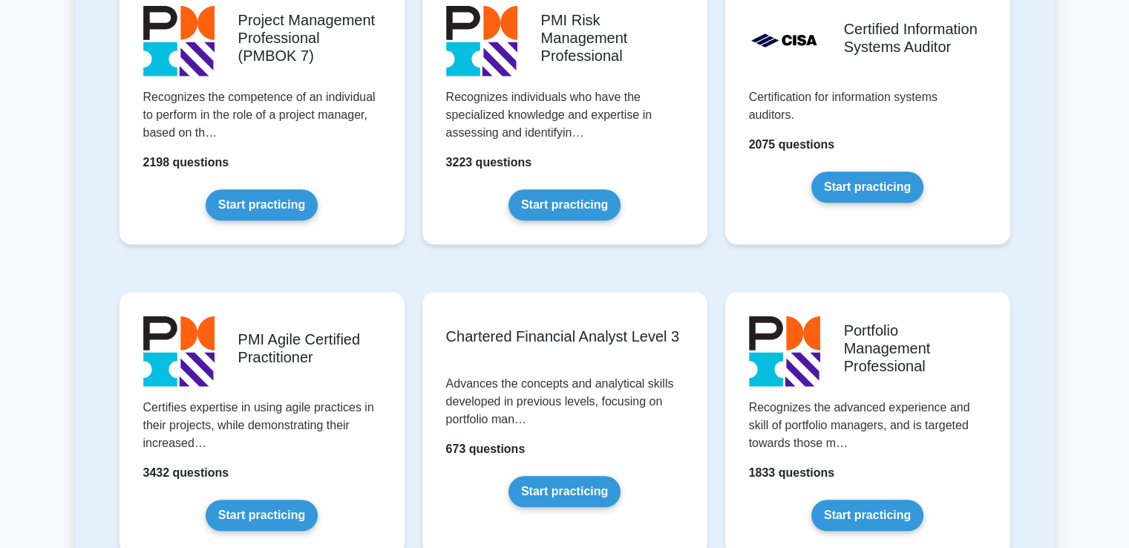
click at [241, 500] on link "Start practicing" at bounding box center [262, 515] width 112 height 31
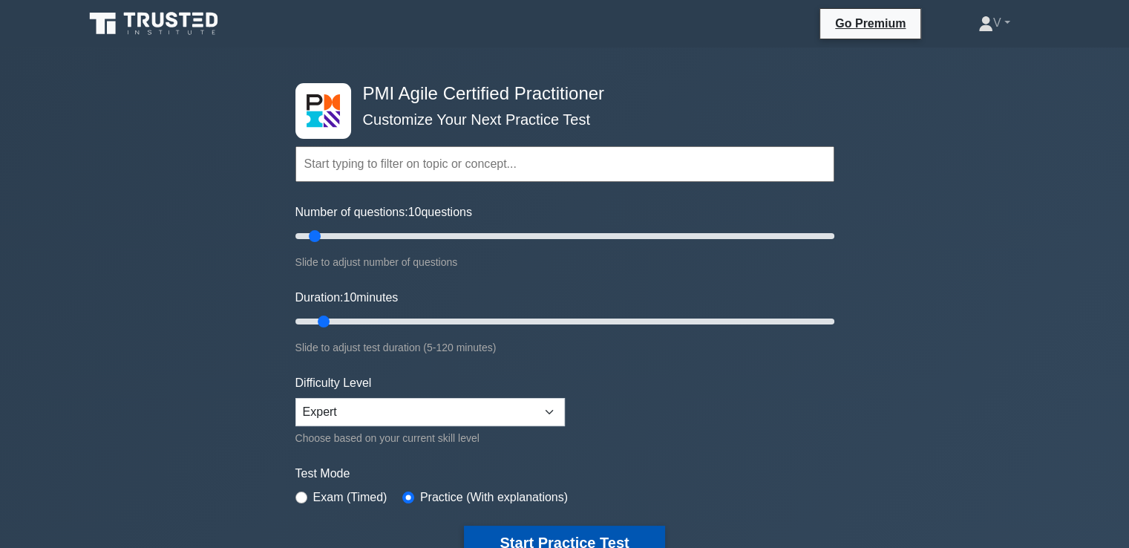
click at [509, 543] on button "Start Practice Test" at bounding box center [564, 543] width 200 height 34
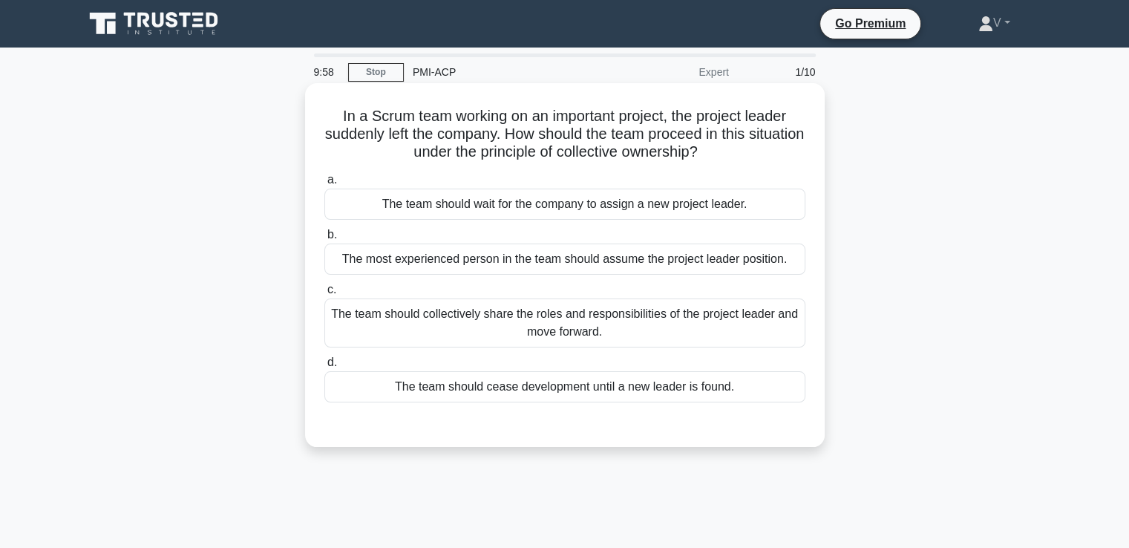
drag, startPoint x: 332, startPoint y: 115, endPoint x: 745, endPoint y: 152, distance: 415.1
click at [745, 152] on h5 "In a Scrum team working on an important project, the project leader suddenly le…" at bounding box center [565, 134] width 484 height 55
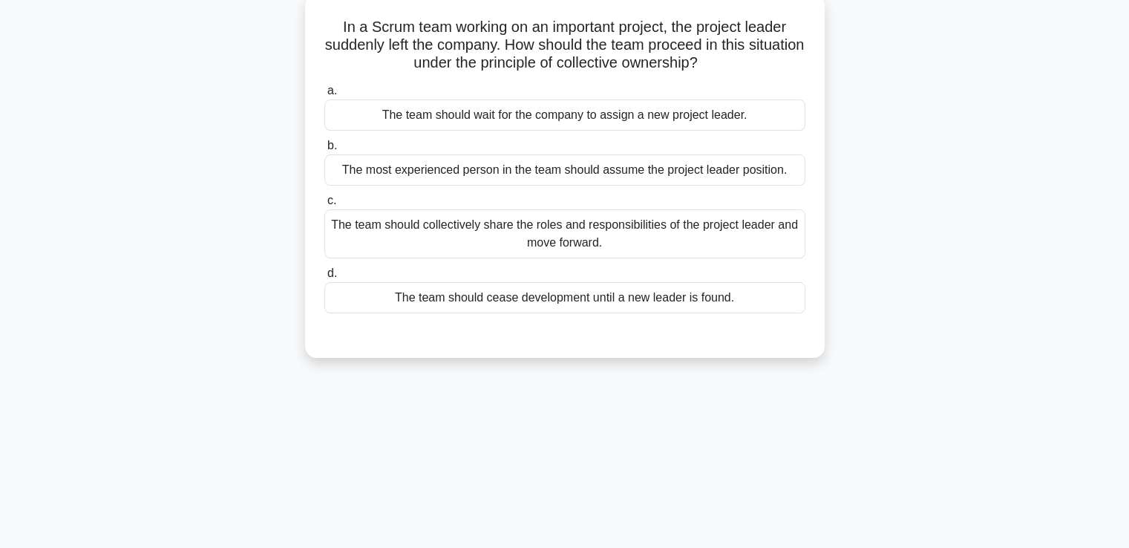
scroll to position [91, 0]
click at [641, 235] on div "The team should collectively share the roles and responsibilities of the projec…" at bounding box center [564, 231] width 481 height 49
click at [324, 203] on input "c. The team should collectively share the roles and responsibilities of the pro…" at bounding box center [324, 199] width 0 height 10
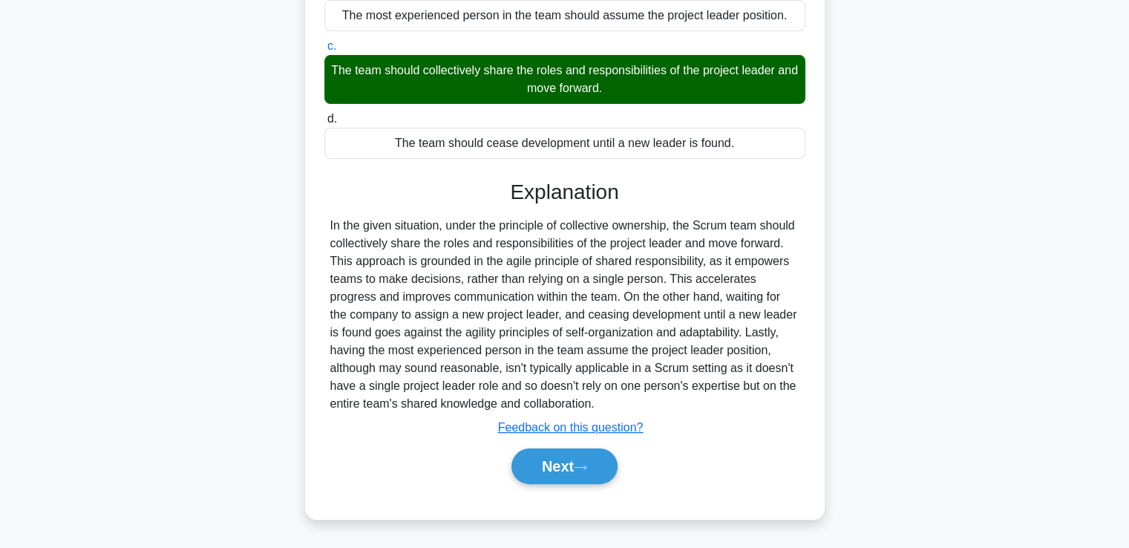
scroll to position [255, 0]
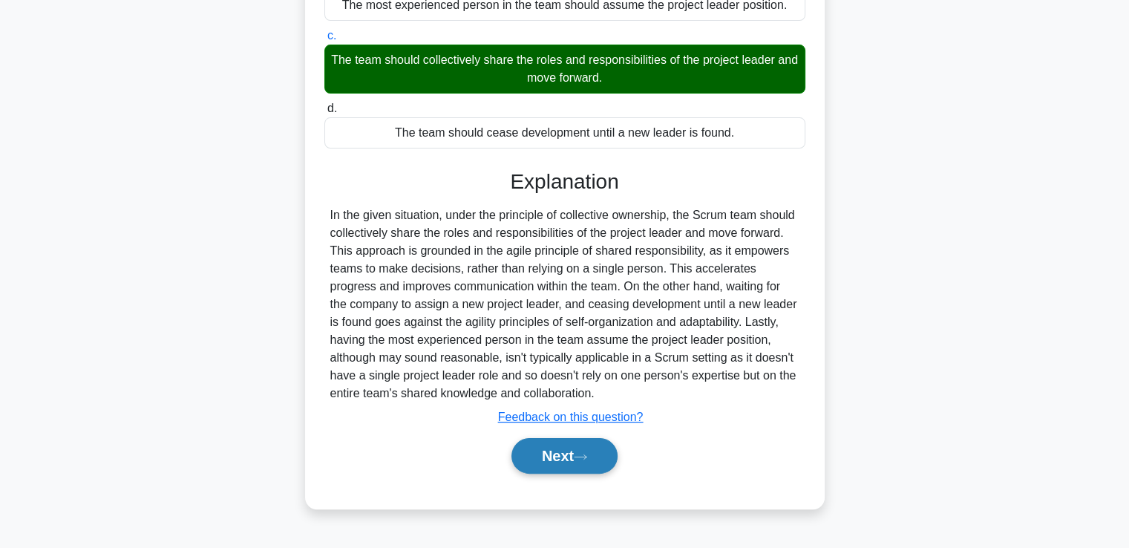
click at [572, 462] on button "Next" at bounding box center [564, 456] width 106 height 36
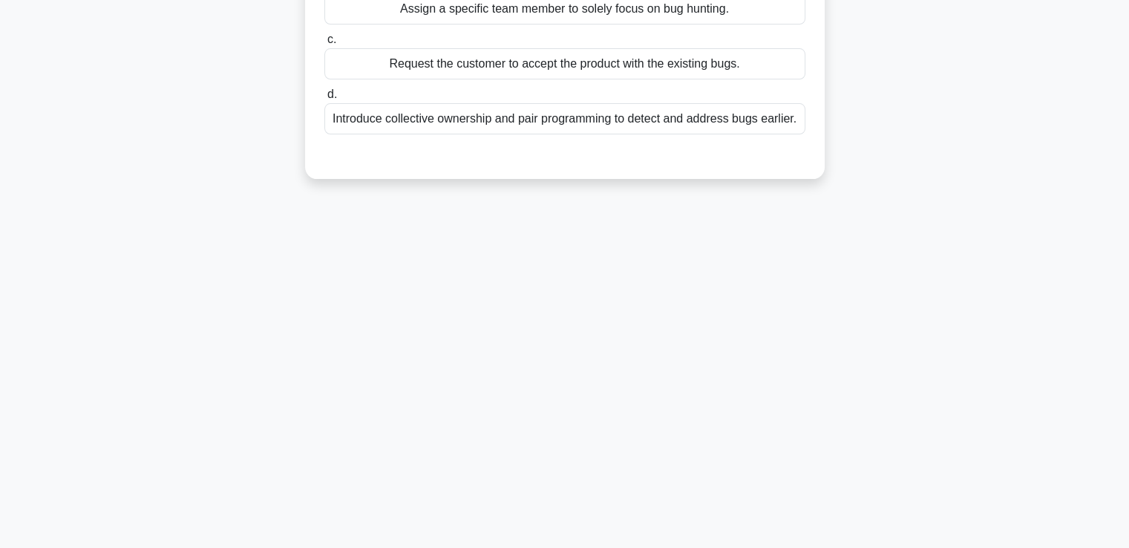
scroll to position [0, 0]
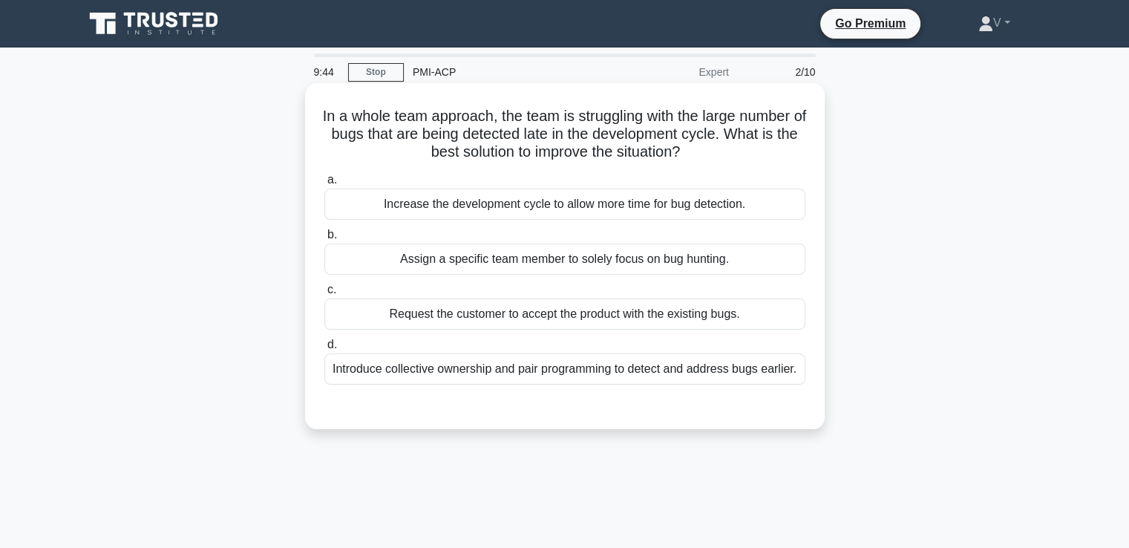
drag, startPoint x: 324, startPoint y: 115, endPoint x: 733, endPoint y: 145, distance: 409.3
click at [733, 145] on h5 "In a whole team approach, the team is struggling with the large number of bugs …" at bounding box center [565, 134] width 484 height 55
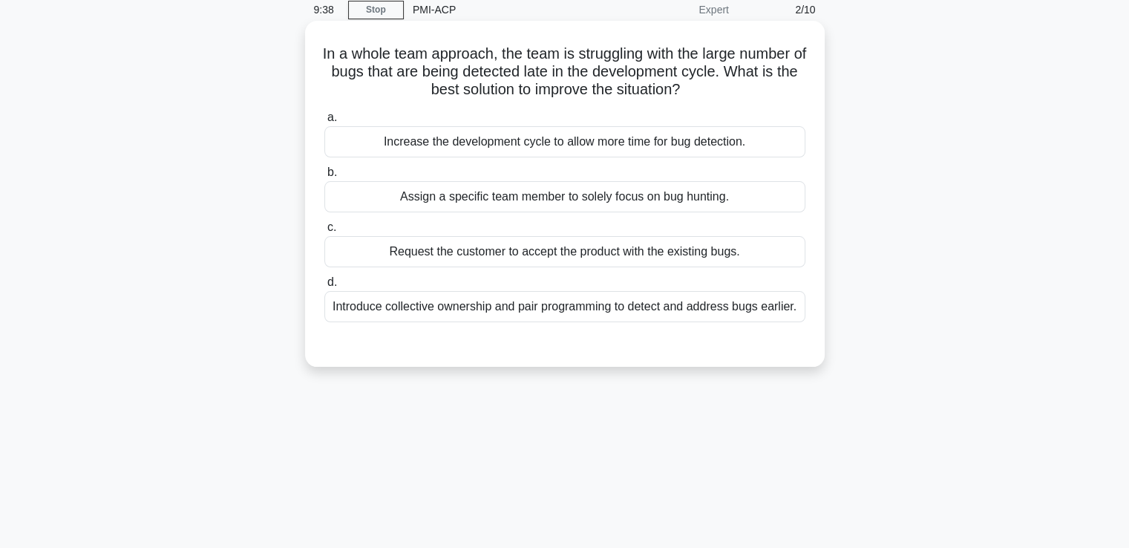
scroll to position [111, 0]
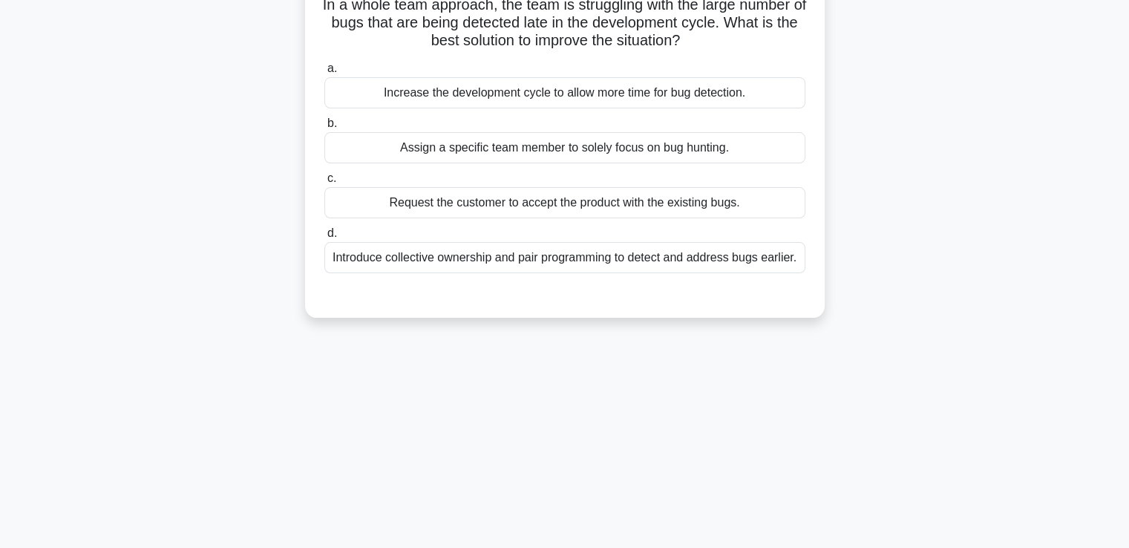
click at [623, 264] on div "Introduce collective ownership and pair programming to detect and address bugs …" at bounding box center [564, 257] width 481 height 31
click at [324, 238] on input "d. Introduce collective ownership and pair programming to detect and address bu…" at bounding box center [324, 234] width 0 height 10
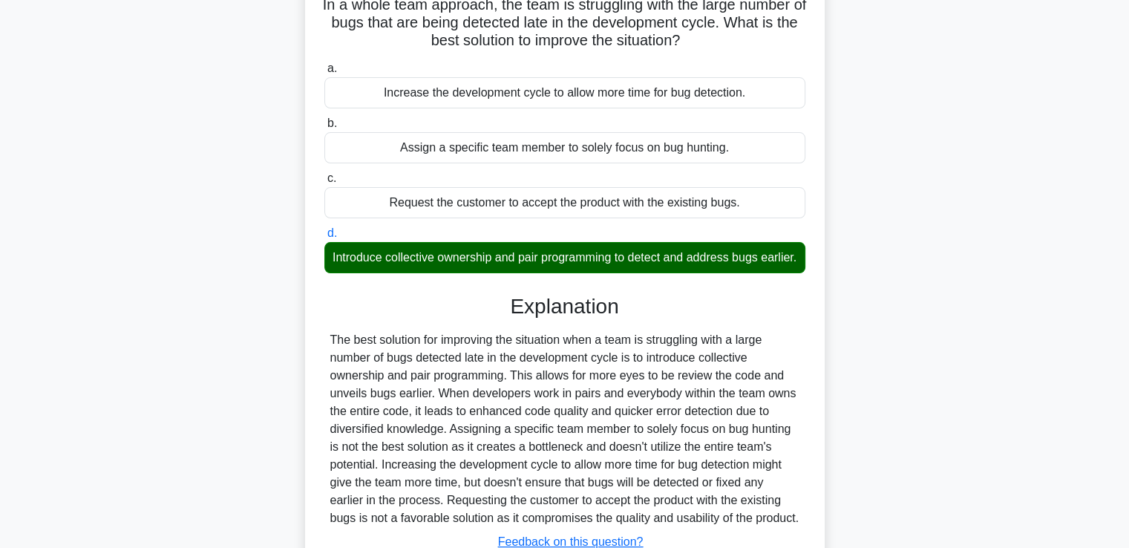
scroll to position [260, 0]
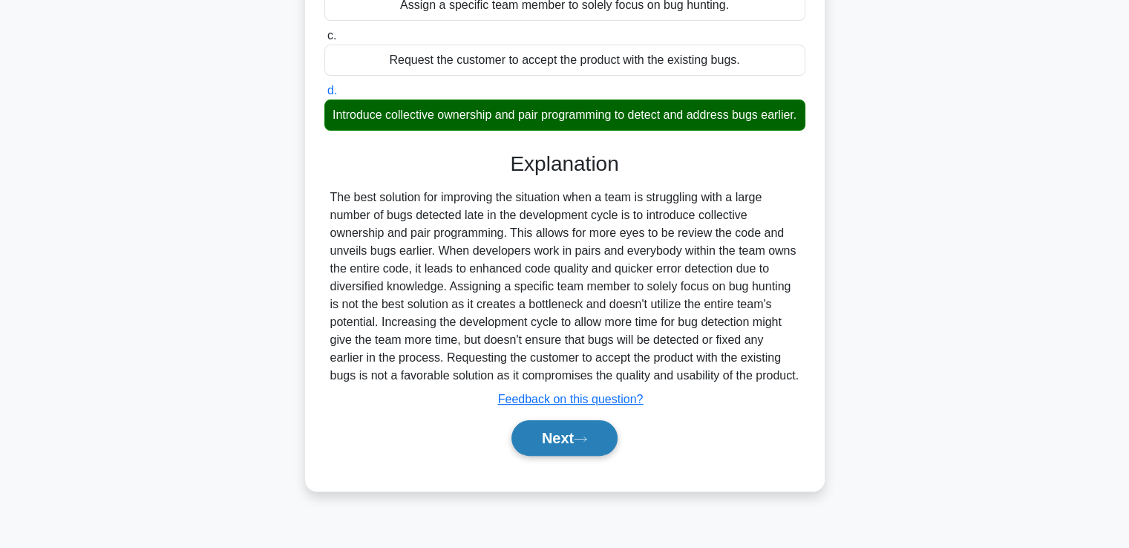
click at [584, 456] on button "Next" at bounding box center [564, 438] width 106 height 36
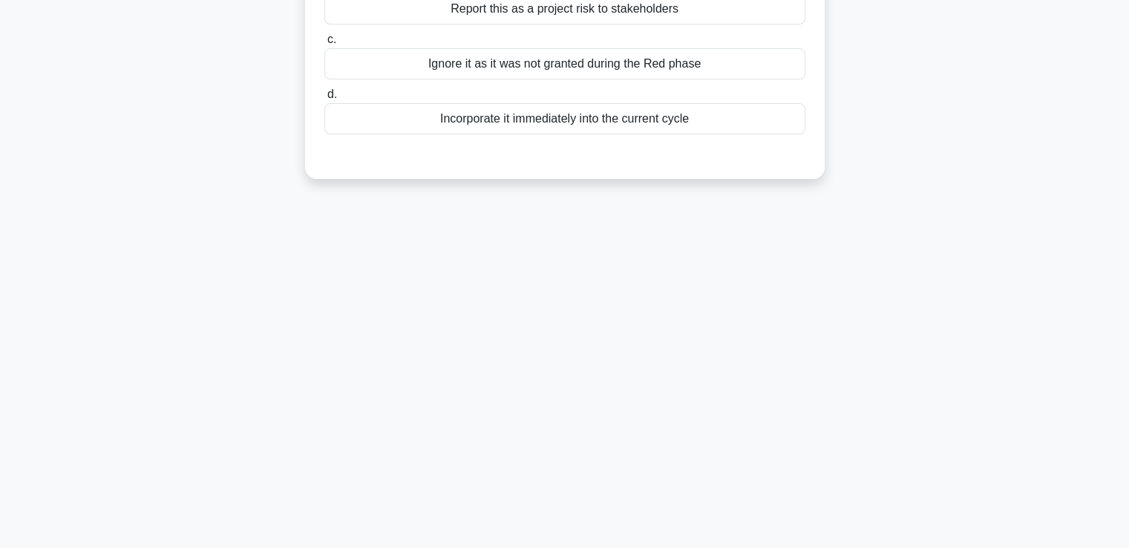
scroll to position [0, 0]
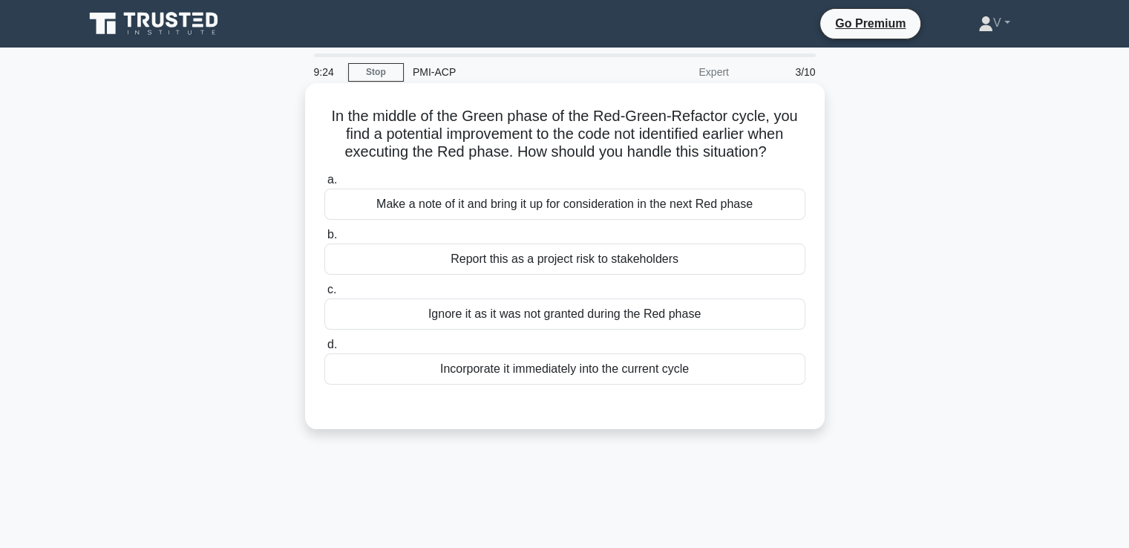
drag, startPoint x: 318, startPoint y: 120, endPoint x: 793, endPoint y: 154, distance: 476.3
click at [793, 154] on div "In the middle of the Green phase of the Red-Green-Refactor cycle, you find a po…" at bounding box center [565, 256] width 508 height 334
click at [659, 203] on div "Make a note of it and bring it up for consideration in the next Red phase" at bounding box center [564, 204] width 481 height 31
click at [324, 185] on input "a. Make a note of it and bring it up for consideration in the next Red phase" at bounding box center [324, 180] width 0 height 10
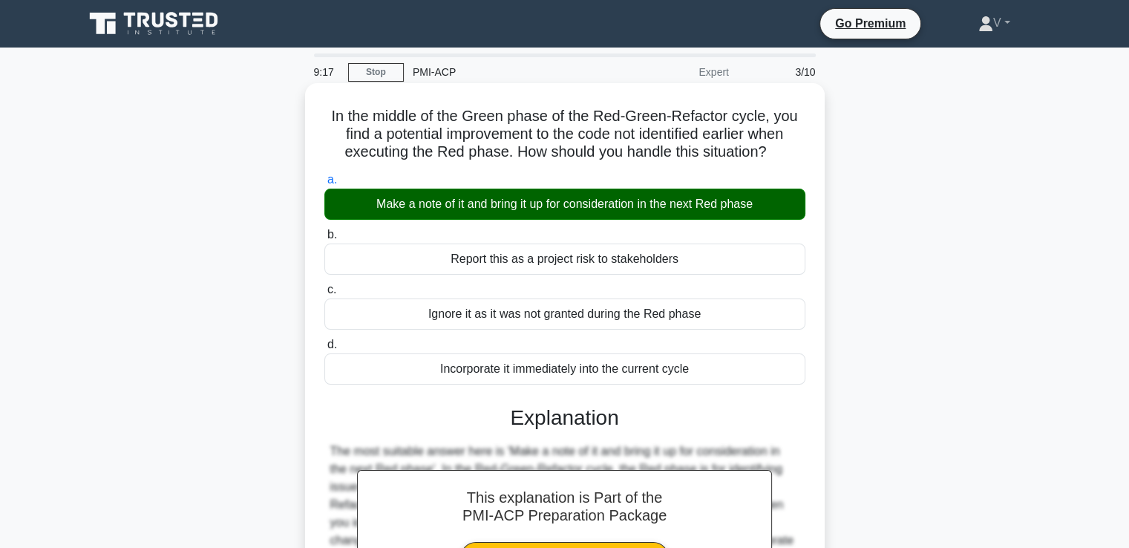
scroll to position [255, 0]
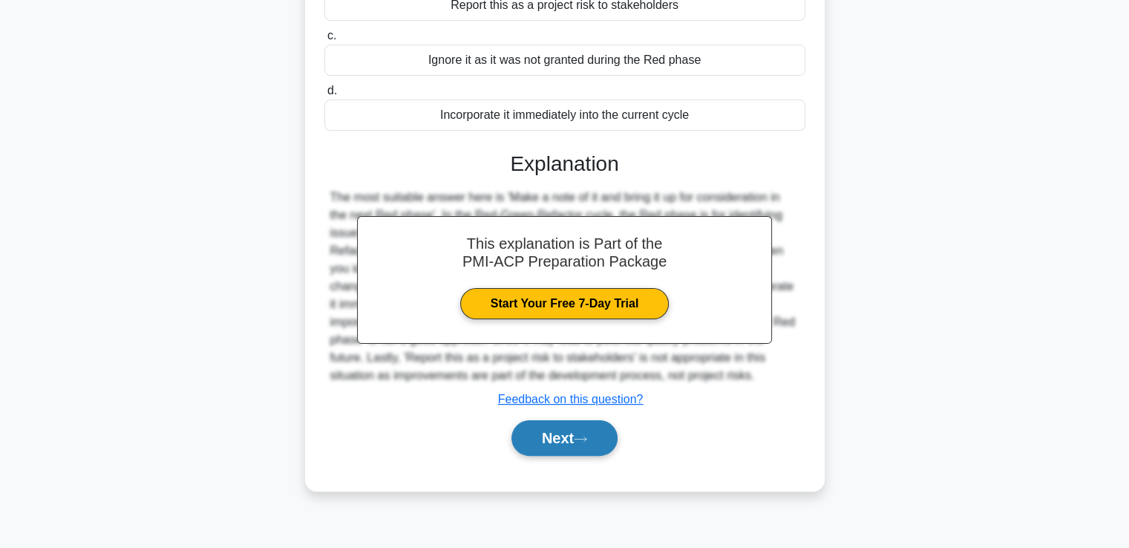
click at [551, 432] on button "Next" at bounding box center [564, 438] width 106 height 36
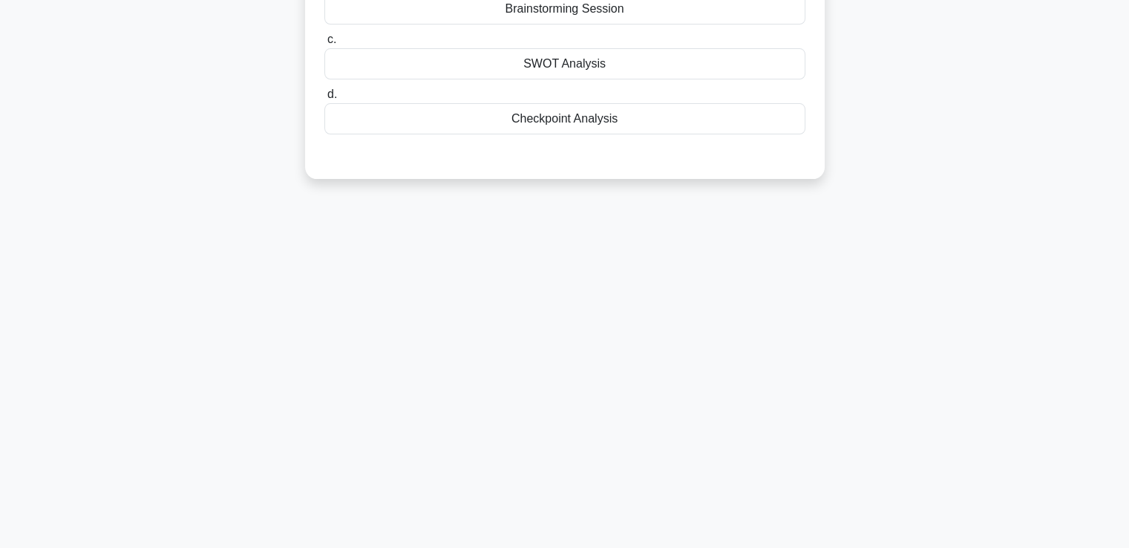
scroll to position [0, 0]
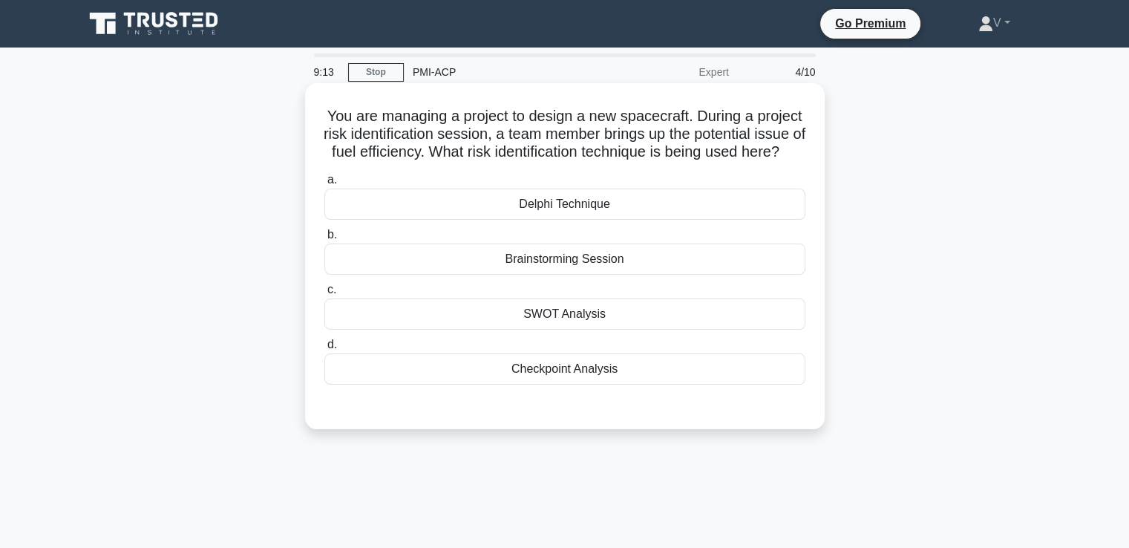
drag, startPoint x: 370, startPoint y: 120, endPoint x: 729, endPoint y: 163, distance: 361.9
click at [729, 162] on h5 "You are managing a project to design a new spacecraft. During a project risk id…" at bounding box center [565, 134] width 484 height 55
click at [608, 275] on div "Brainstorming Session" at bounding box center [564, 258] width 481 height 31
click at [324, 240] on input "b. Brainstorming Session" at bounding box center [324, 235] width 0 height 10
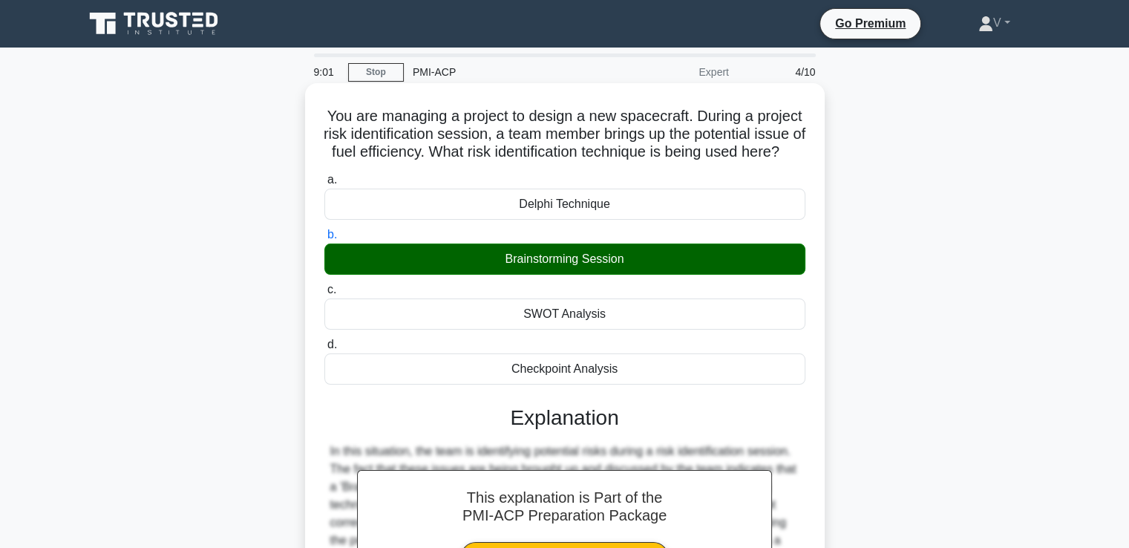
scroll to position [260, 0]
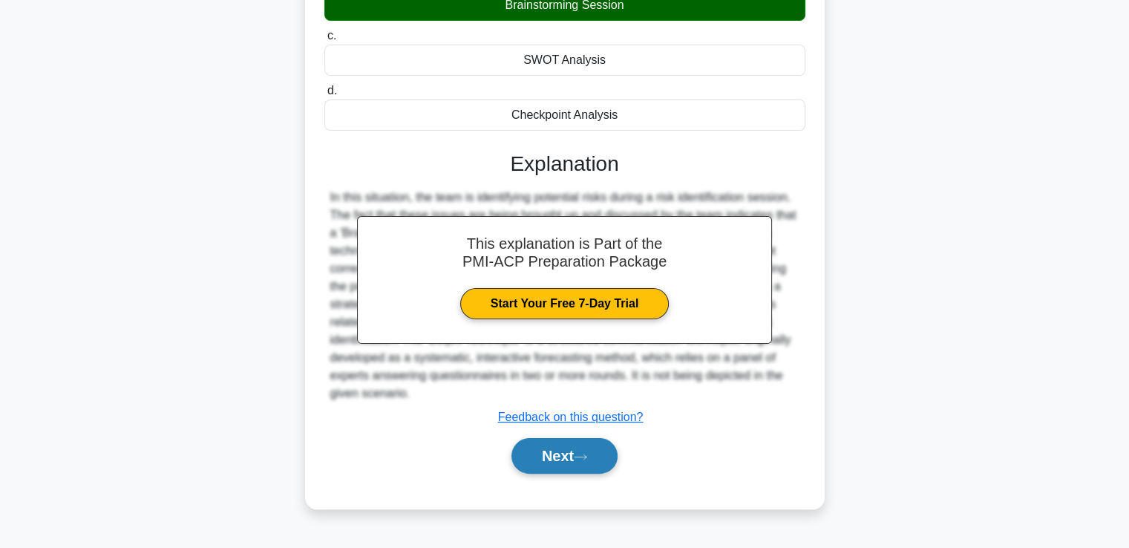
click at [552, 461] on button "Next" at bounding box center [564, 456] width 106 height 36
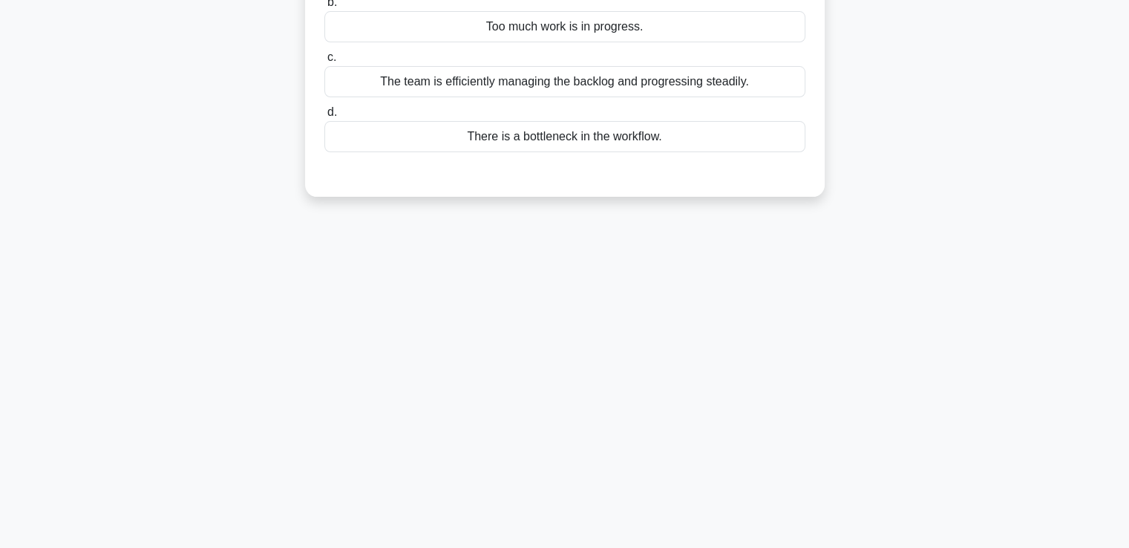
scroll to position [0, 0]
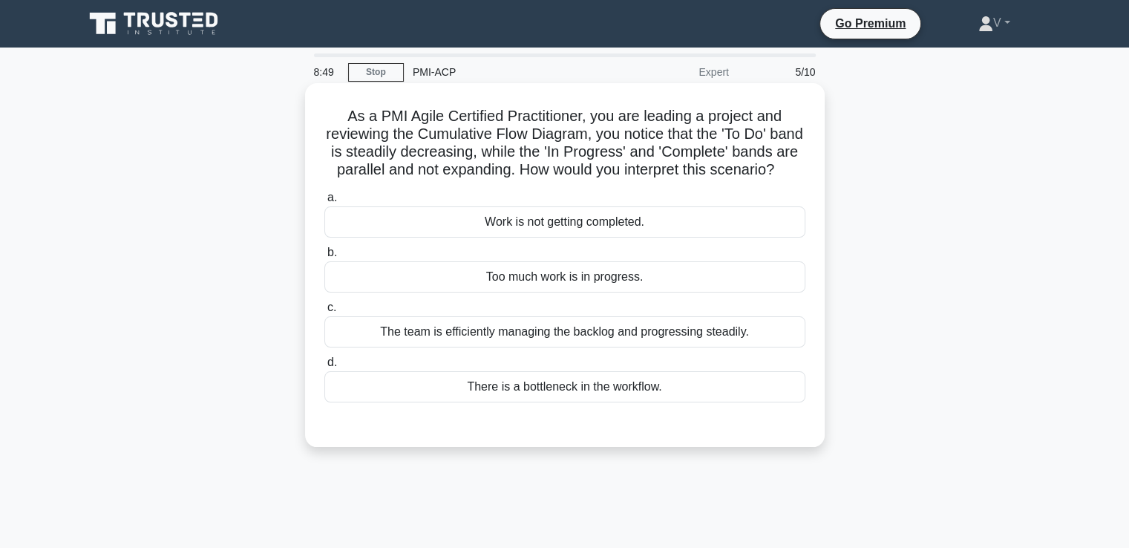
drag, startPoint x: 334, startPoint y: 106, endPoint x: 694, endPoint y: 183, distance: 368.2
click at [694, 183] on div "As a PMI Agile Certified Practitioner, you are leading a project and reviewing …" at bounding box center [565, 265] width 508 height 352
click at [597, 397] on div "There is a bottleneck in the workflow." at bounding box center [564, 386] width 481 height 31
click at [324, 367] on input "d. There is a bottleneck in the workflow." at bounding box center [324, 363] width 0 height 10
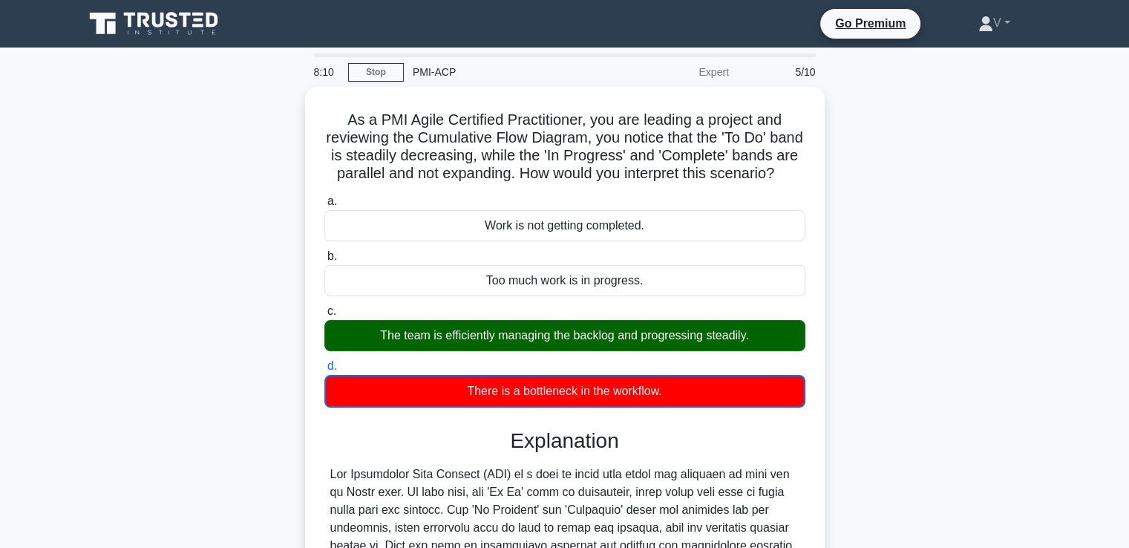
click at [163, 17] on icon at bounding box center [158, 20] width 12 height 15
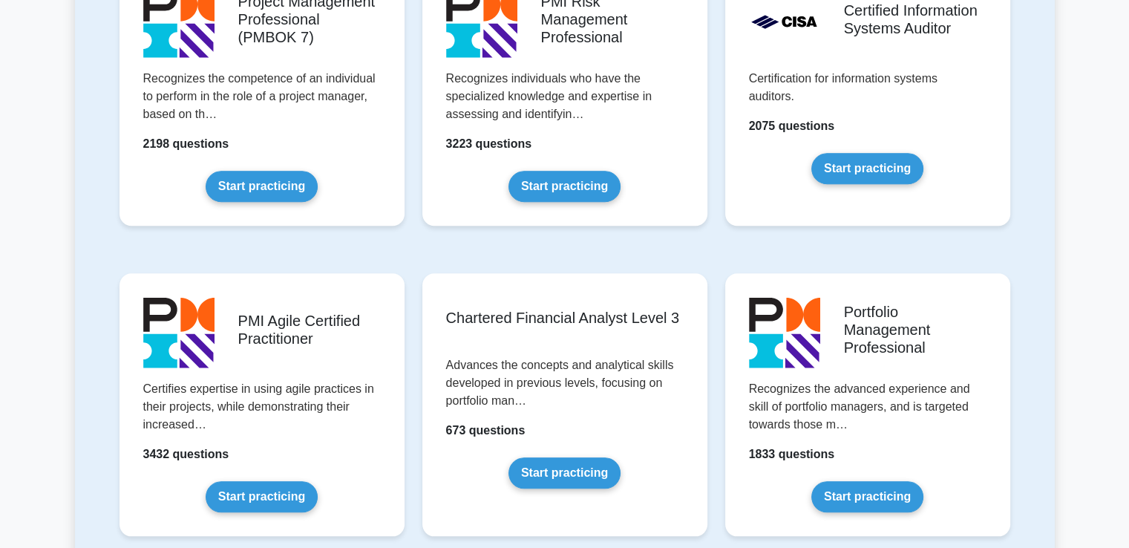
scroll to position [1306, 0]
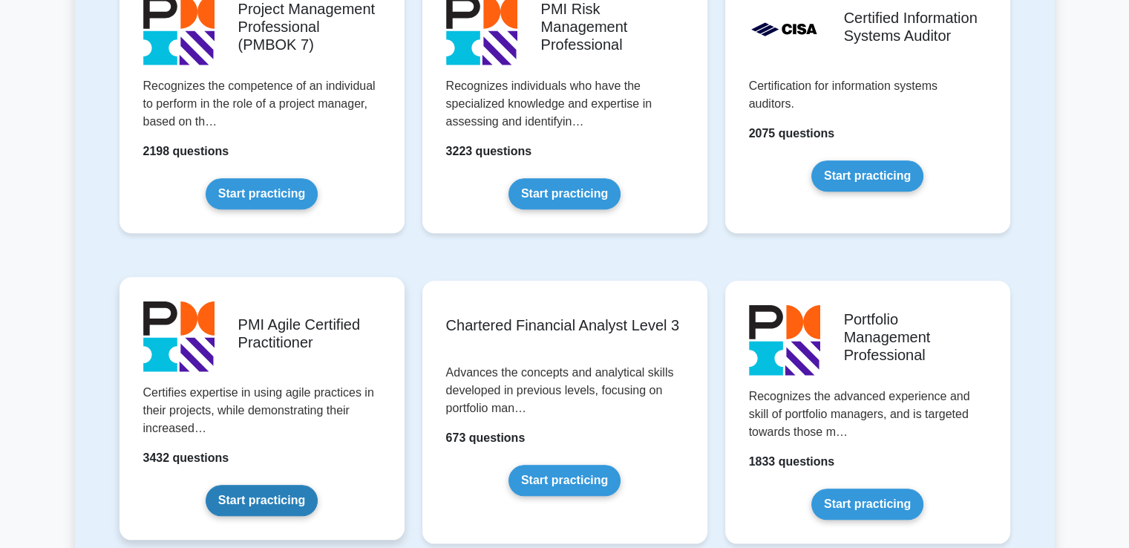
click at [312, 485] on link "Start practicing" at bounding box center [262, 500] width 112 height 31
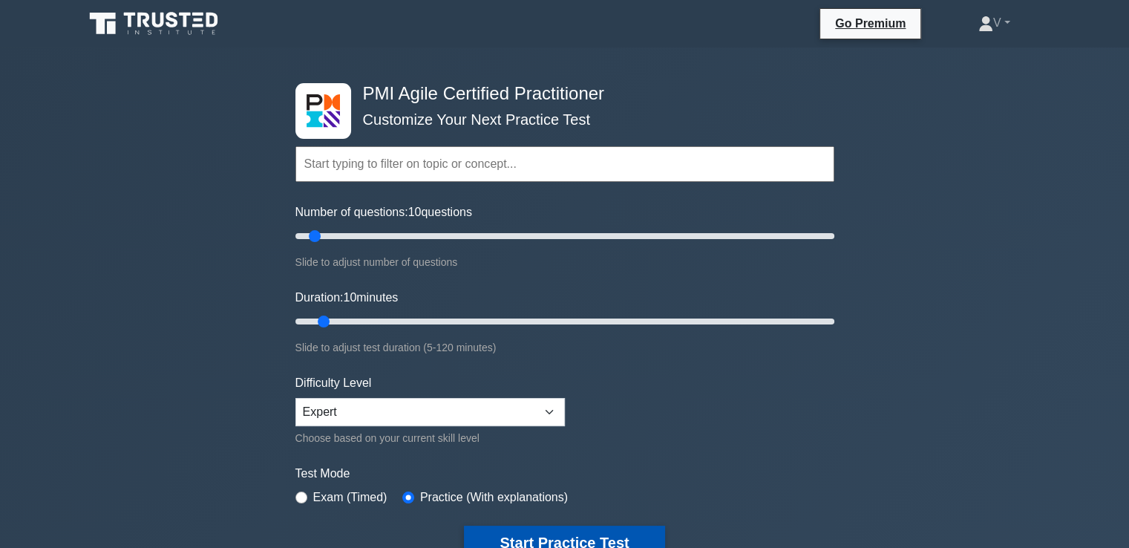
click at [574, 527] on button "Start Practice Test" at bounding box center [564, 543] width 200 height 34
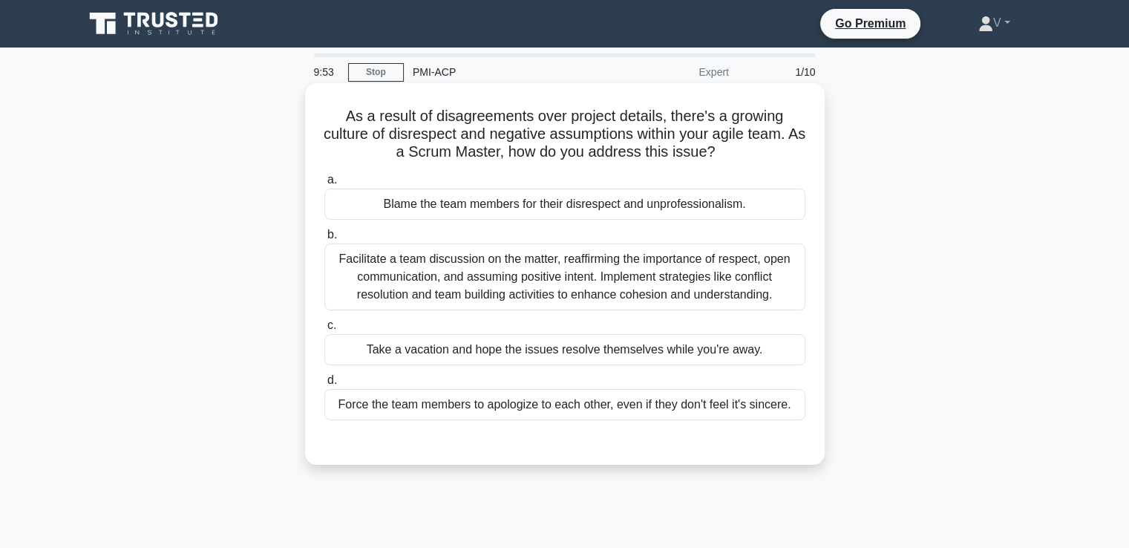
click at [520, 288] on div "Facilitate a team discussion on the matter, reaffirming the importance of respe…" at bounding box center [564, 276] width 481 height 67
click at [324, 240] on input "b. Facilitate a team discussion on the matter, reaffirming the importance of re…" at bounding box center [324, 235] width 0 height 10
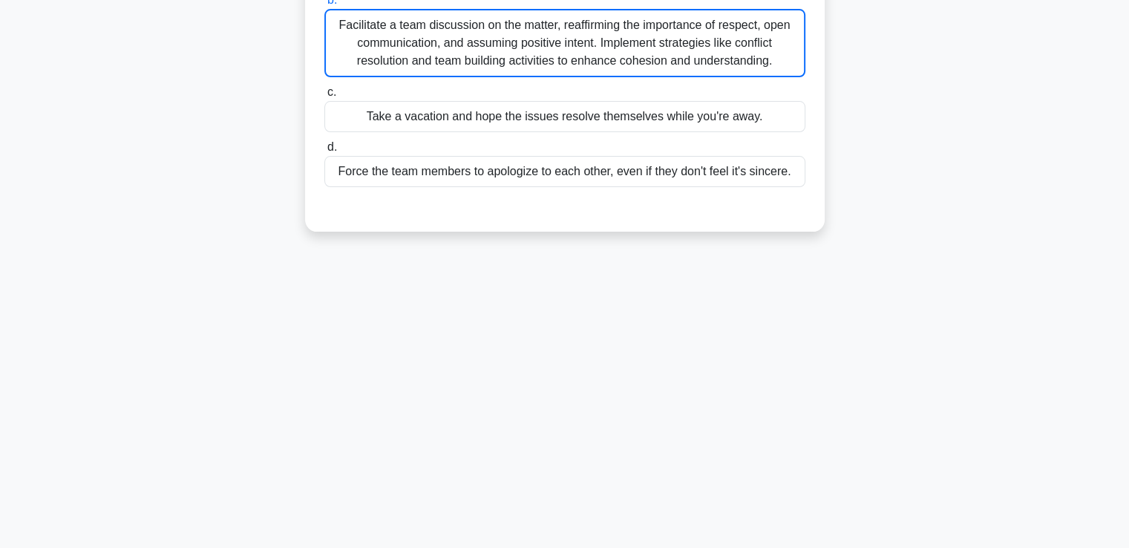
scroll to position [255, 0]
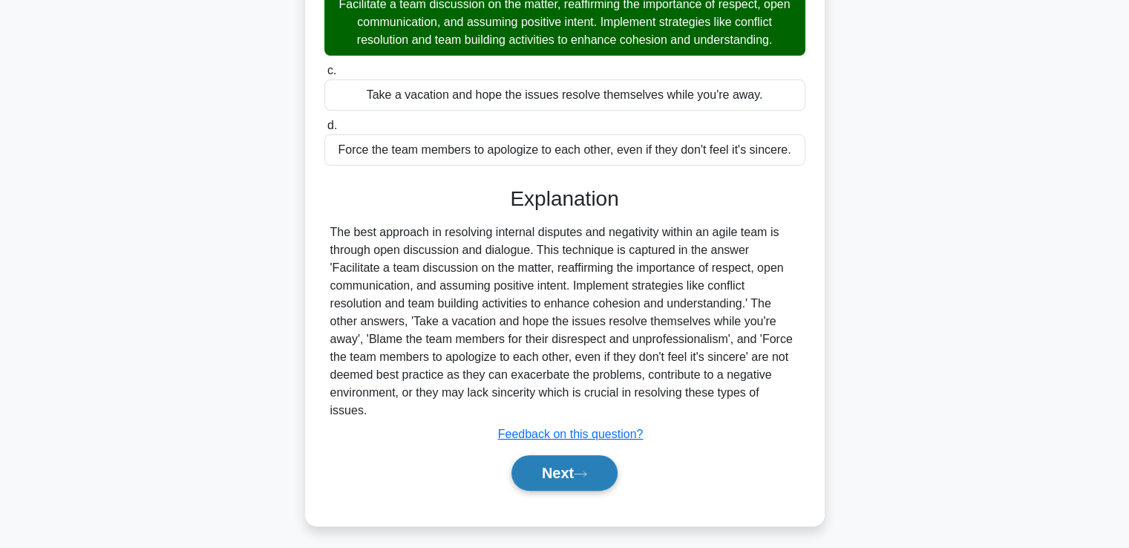
click at [537, 461] on button "Next" at bounding box center [564, 473] width 106 height 36
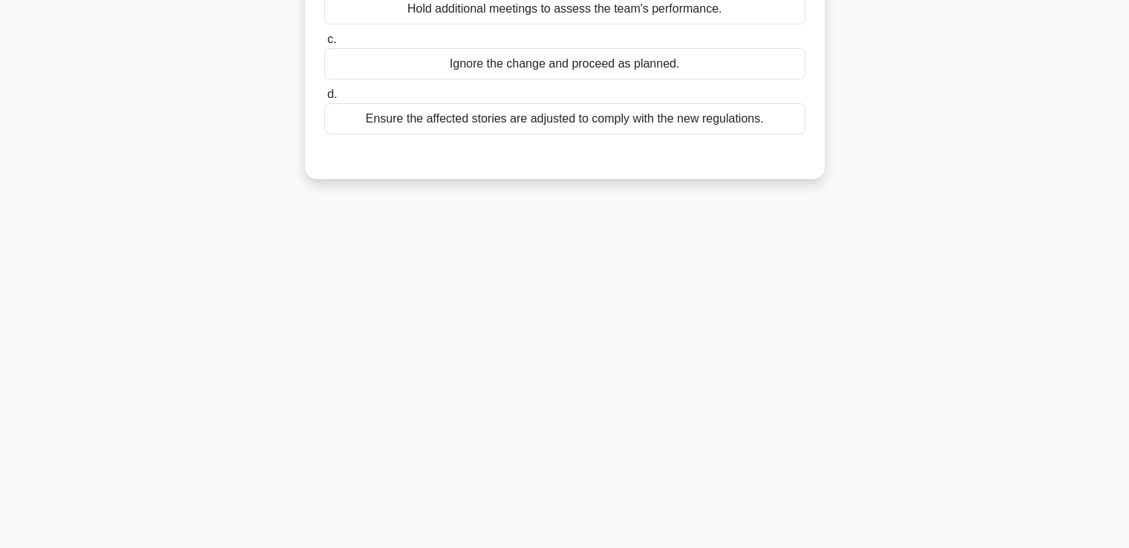
scroll to position [0, 0]
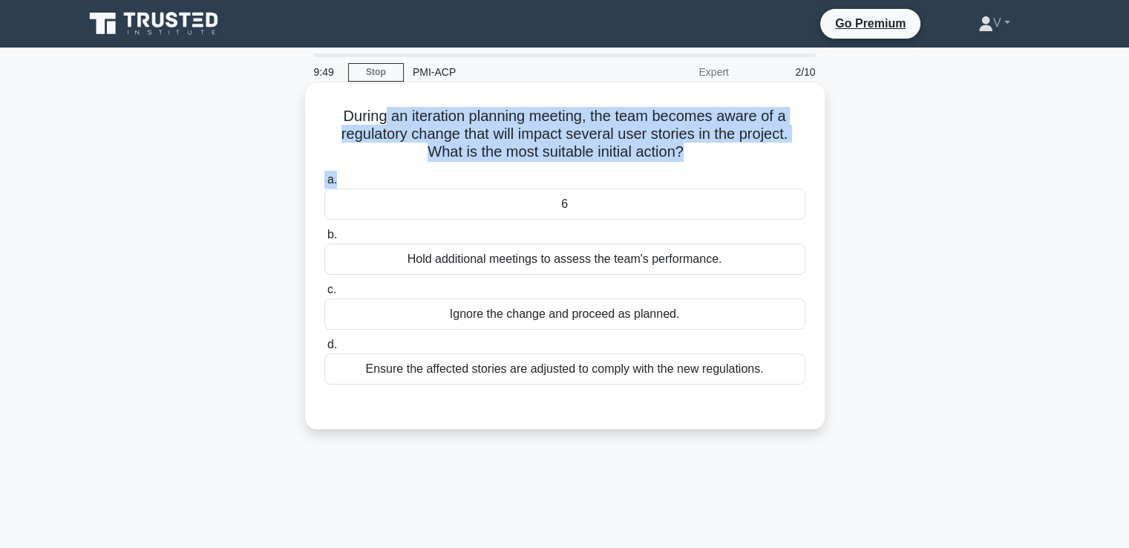
drag, startPoint x: 380, startPoint y: 120, endPoint x: 683, endPoint y: 167, distance: 306.6
click at [683, 167] on div "During an iteration planning meeting, the team becomes aware of a regulatory ch…" at bounding box center [565, 256] width 508 height 334
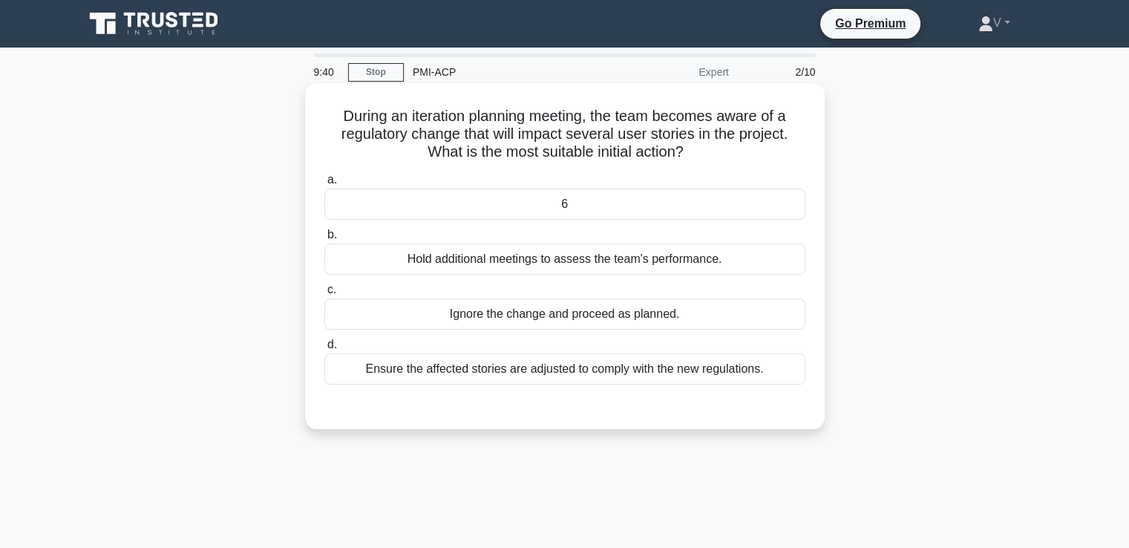
click at [656, 272] on div "Hold additional meetings to assess the team's performance." at bounding box center [564, 258] width 481 height 31
click at [324, 240] on input "b. Hold additional meetings to assess the team's performance." at bounding box center [324, 235] width 0 height 10
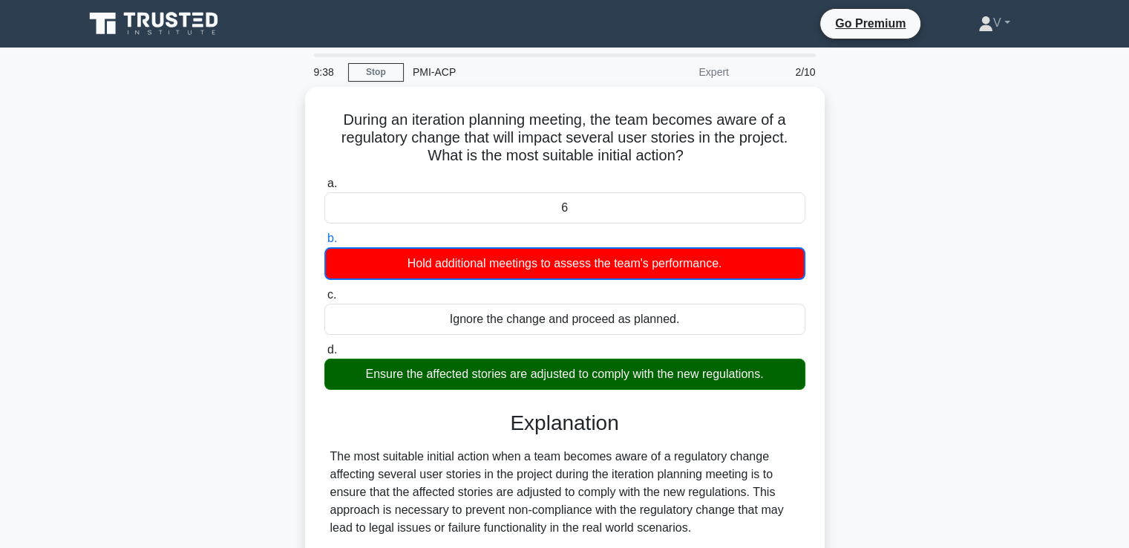
click at [174, 13] on icon at bounding box center [155, 24] width 143 height 28
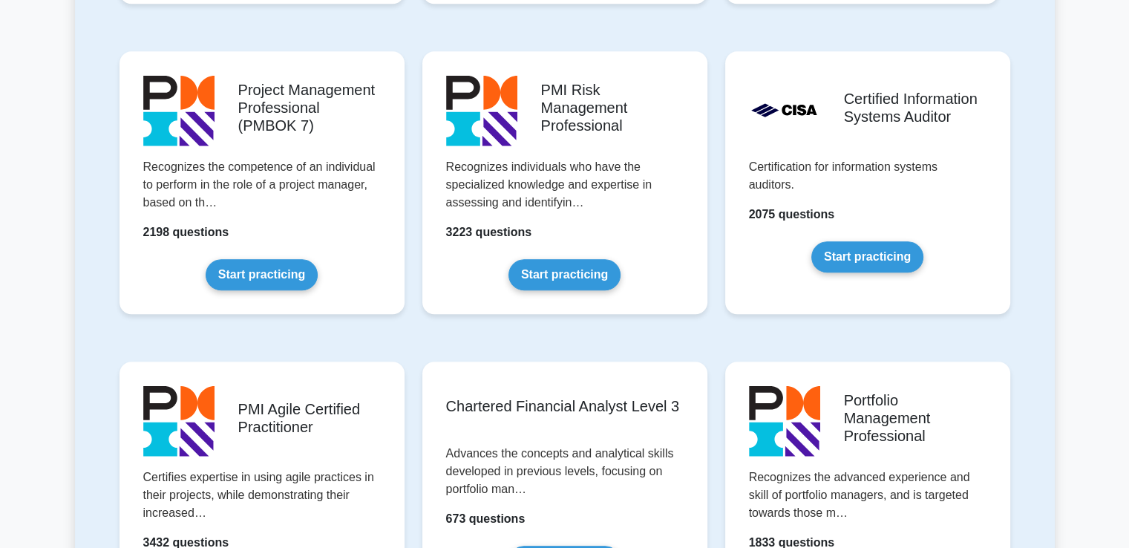
scroll to position [1372, 0]
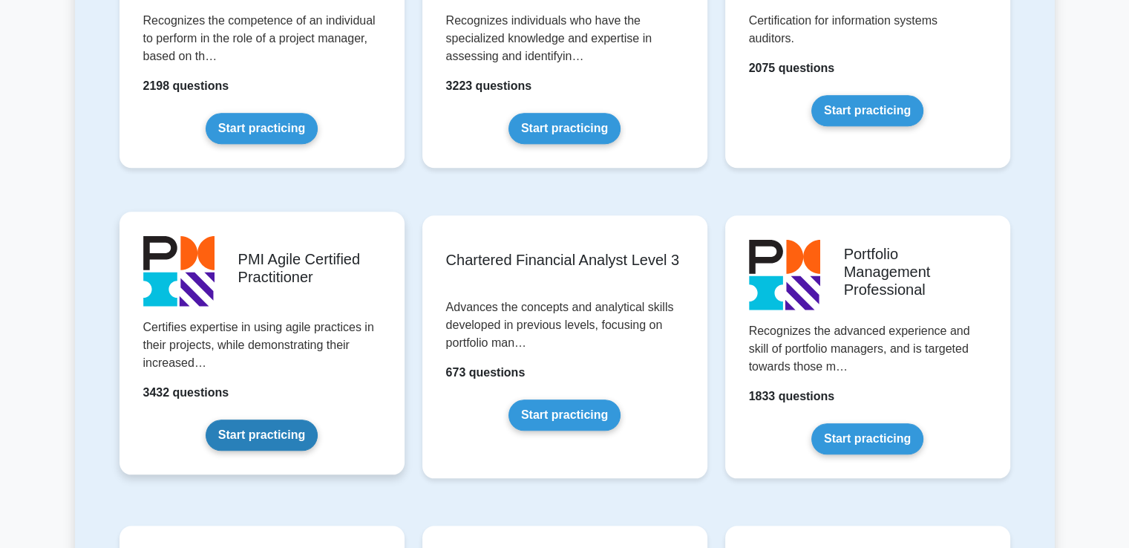
click at [296, 419] on link "Start practicing" at bounding box center [262, 434] width 112 height 31
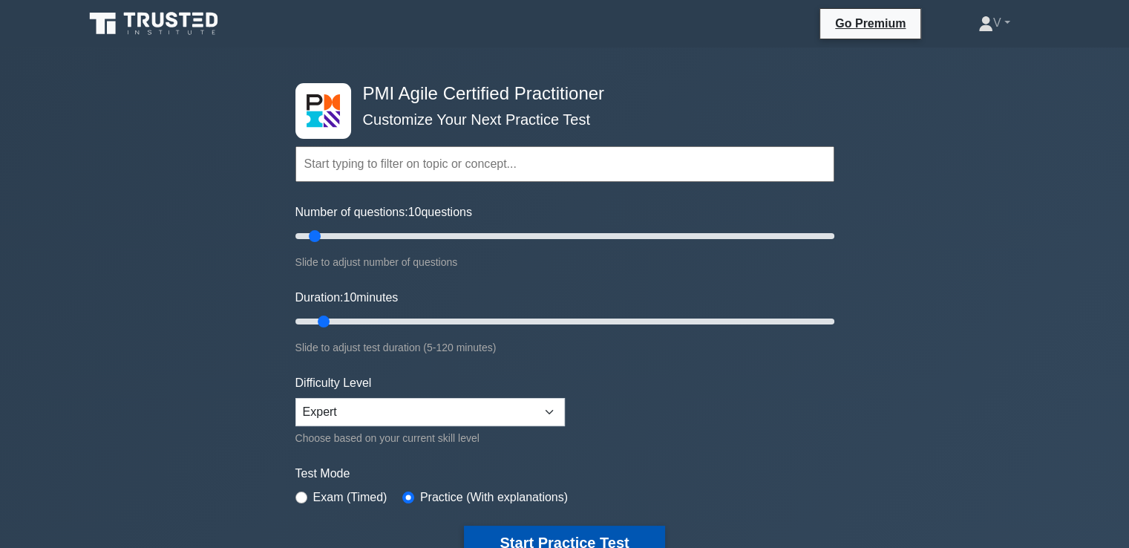
click at [529, 531] on button "Start Practice Test" at bounding box center [564, 543] width 200 height 34
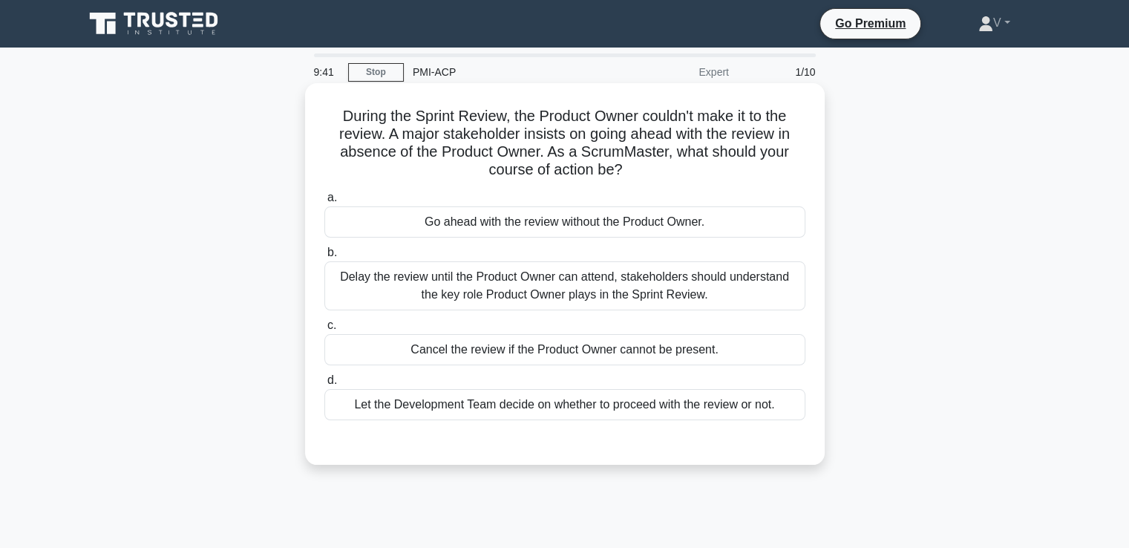
click at [602, 224] on div "Go ahead with the review without the Product Owner." at bounding box center [564, 221] width 481 height 31
click at [324, 203] on input "a. Go ahead with the review without the Product Owner." at bounding box center [324, 198] width 0 height 10
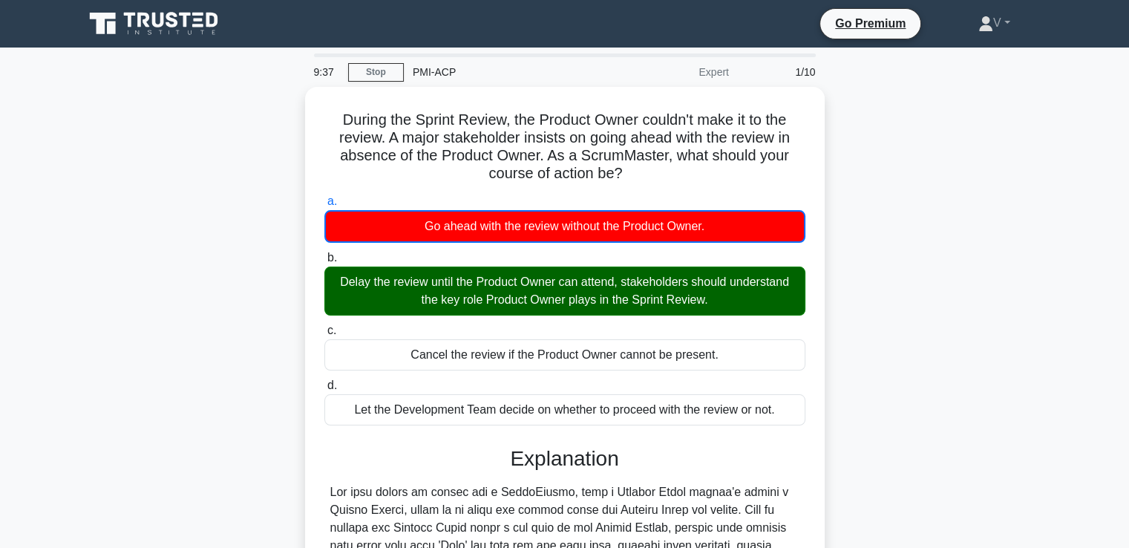
click at [127, 27] on icon at bounding box center [155, 24] width 143 height 28
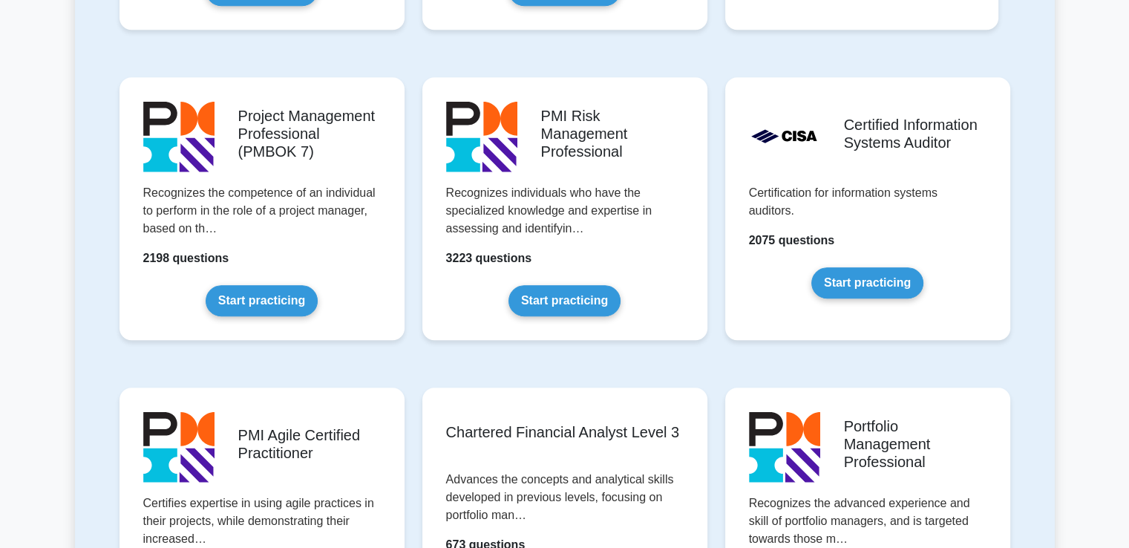
scroll to position [1201, 0]
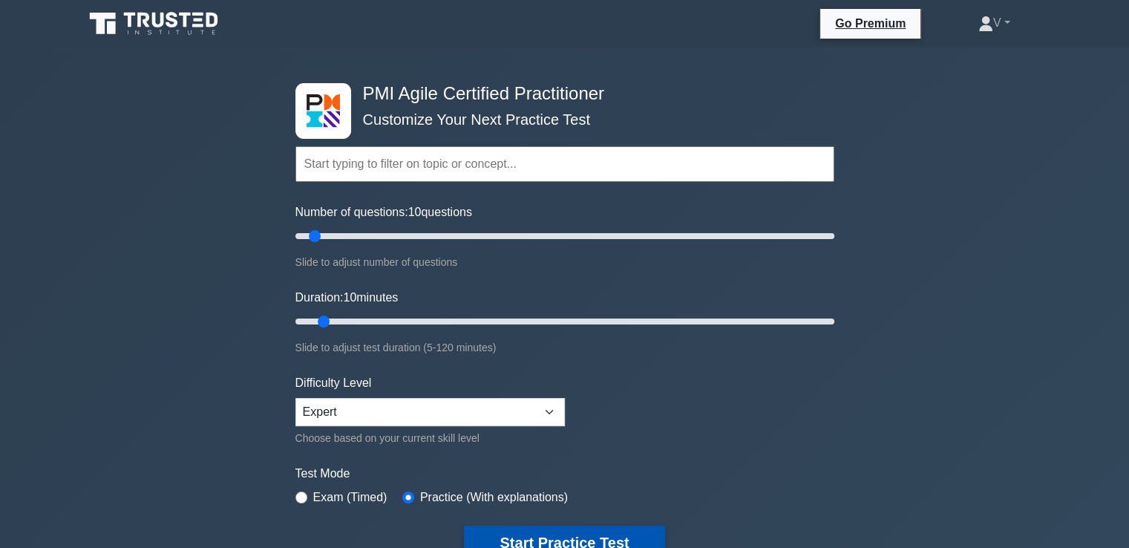
click at [561, 531] on button "Start Practice Test" at bounding box center [564, 543] width 200 height 34
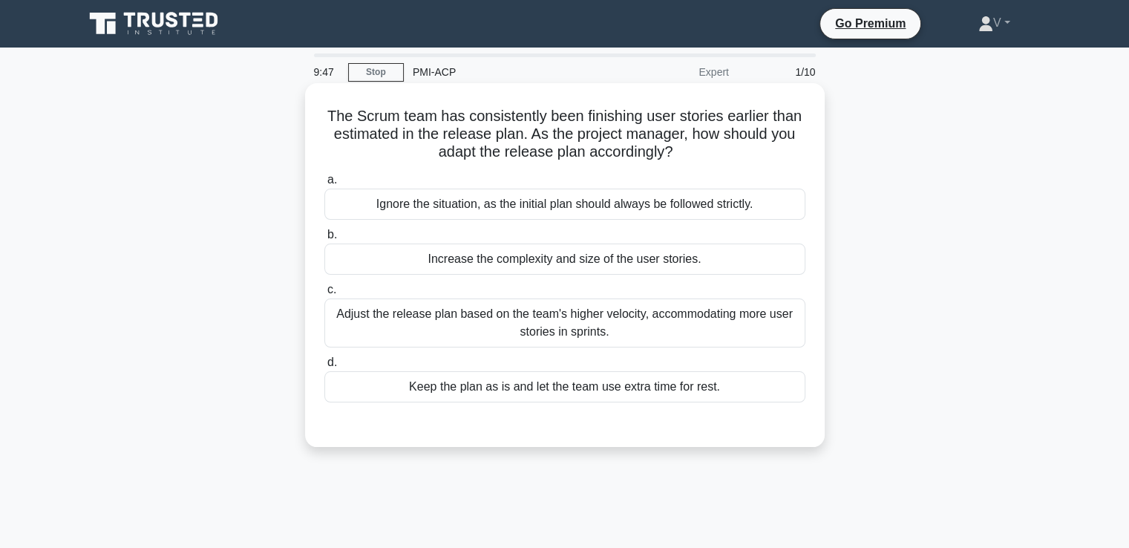
click at [650, 337] on div "Adjust the release plan based on the team's higher velocity, accommodating more…" at bounding box center [564, 322] width 481 height 49
click at [324, 295] on input "c. Adjust the release plan based on the team's higher velocity, accommodating m…" at bounding box center [324, 290] width 0 height 10
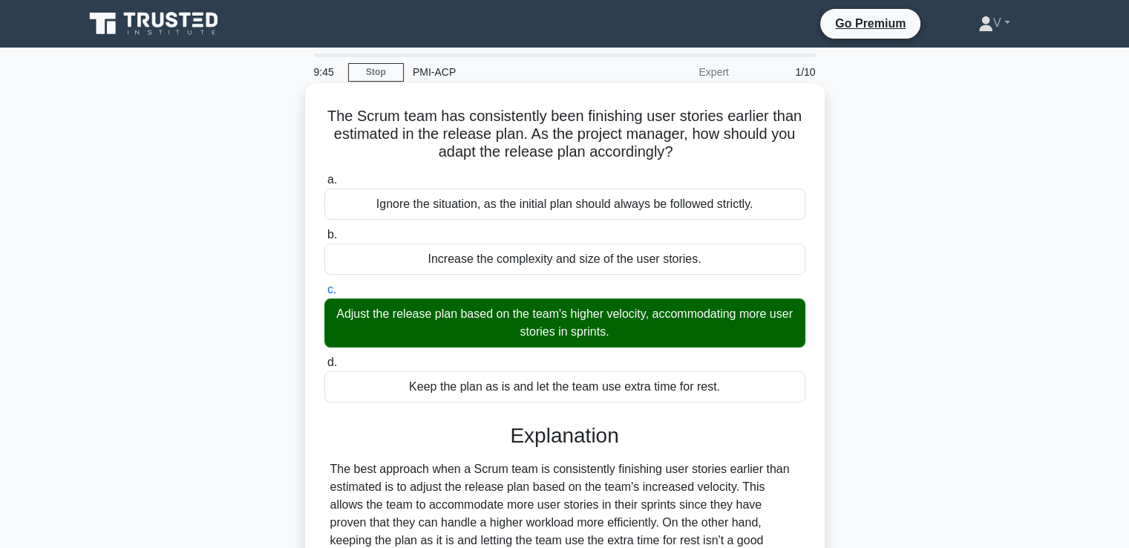
scroll to position [255, 0]
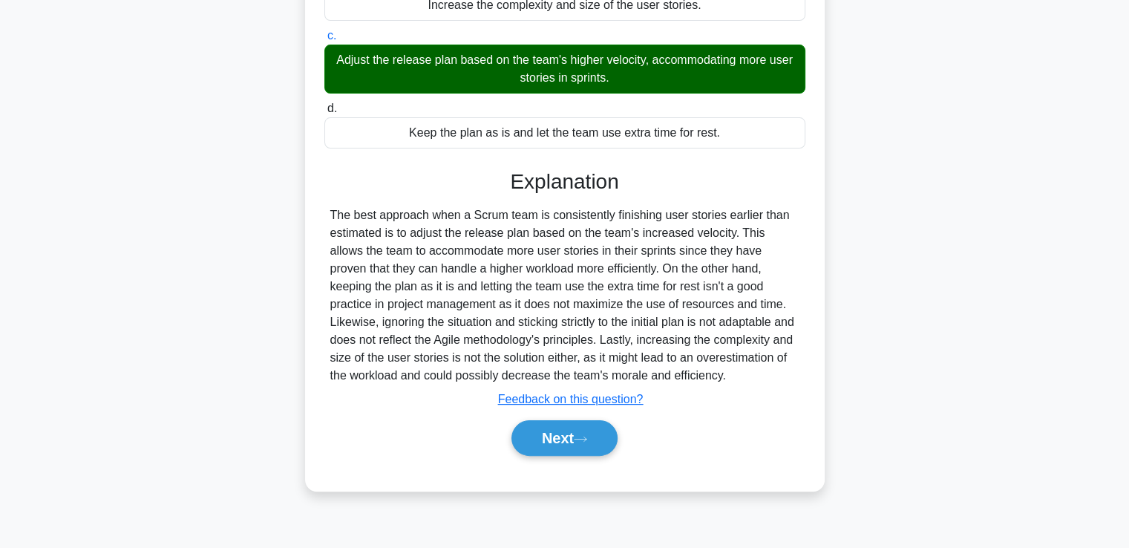
click at [592, 461] on div "a. Ignore the situation, as the initial plan should always be followed strictly…" at bounding box center [565, 194] width 484 height 560
click at [599, 436] on button "Next" at bounding box center [564, 438] width 106 height 36
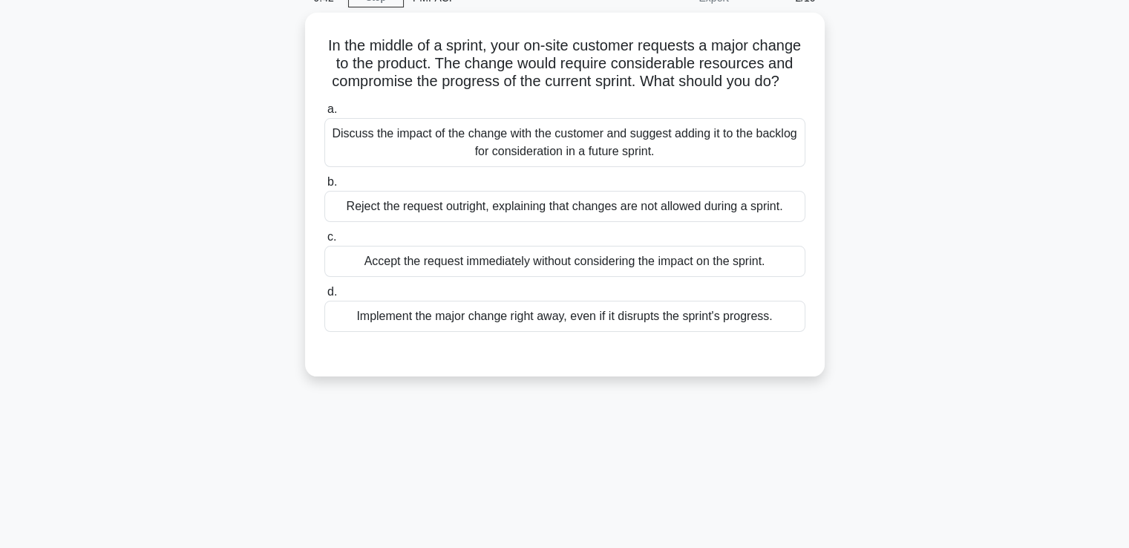
scroll to position [73, 0]
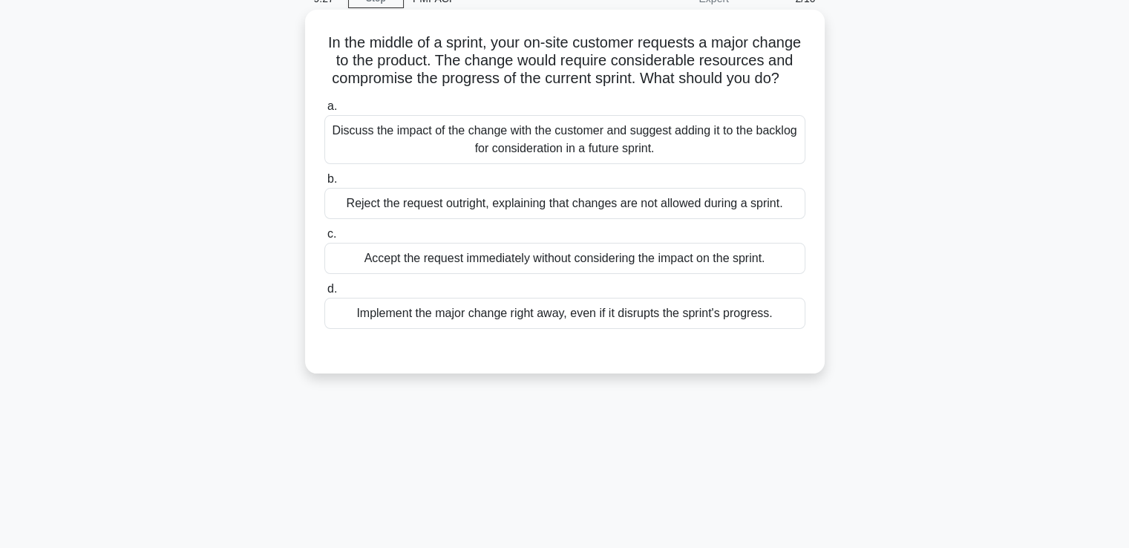
click at [564, 164] on div "Discuss the impact of the change with the customer and suggest adding it to the…" at bounding box center [564, 139] width 481 height 49
click at [324, 111] on input "a. Discuss the impact of the change with the customer and suggest adding it to …" at bounding box center [324, 107] width 0 height 10
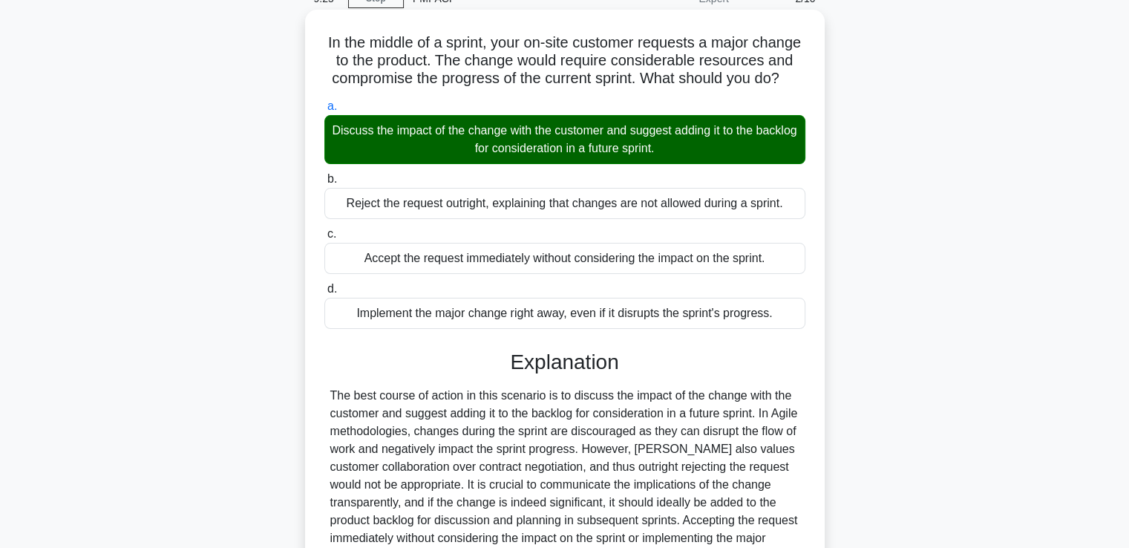
scroll to position [260, 0]
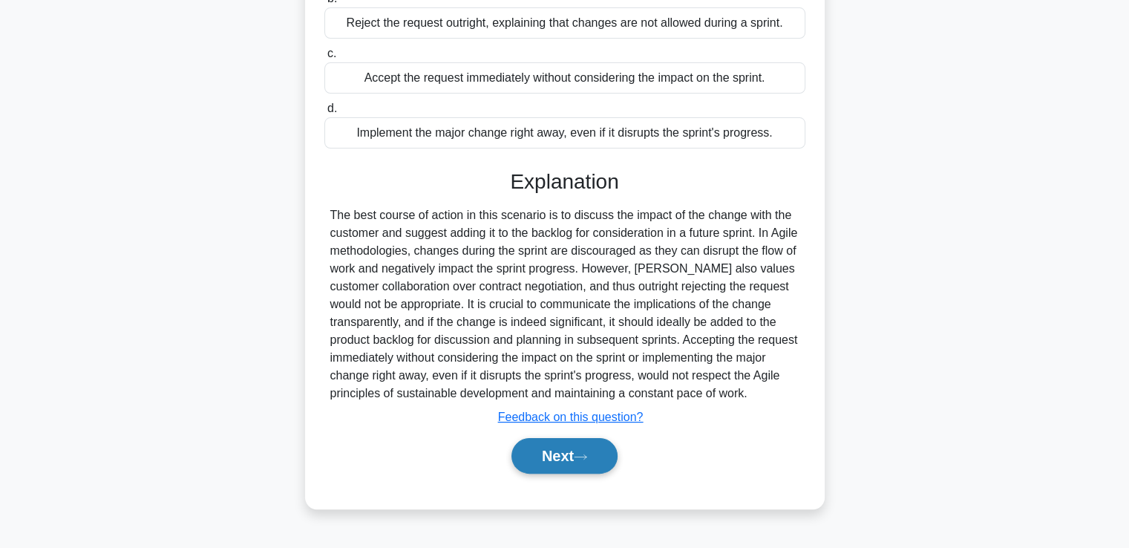
click at [558, 469] on button "Next" at bounding box center [564, 456] width 106 height 36
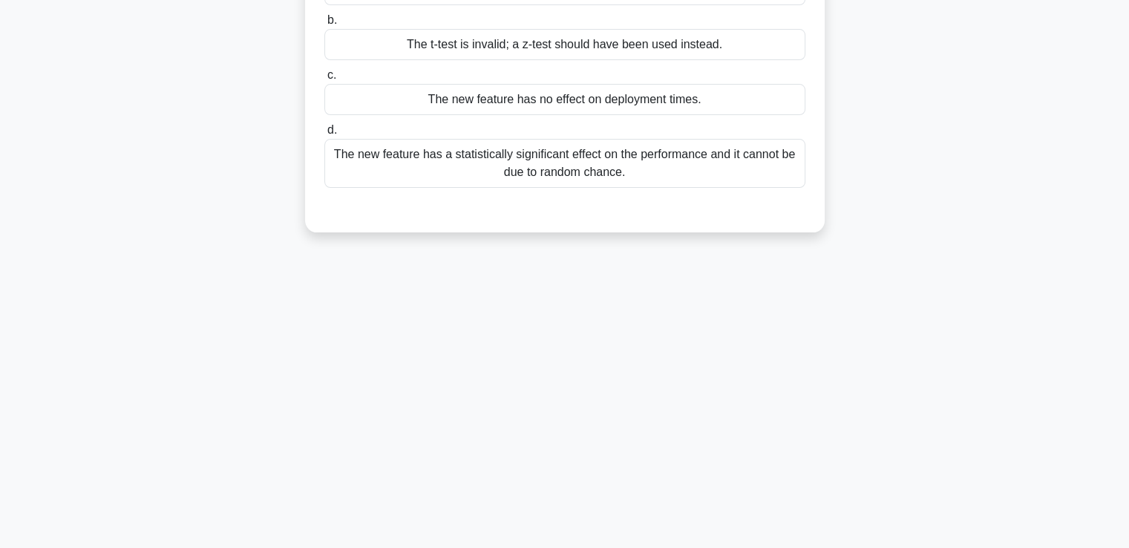
scroll to position [0, 0]
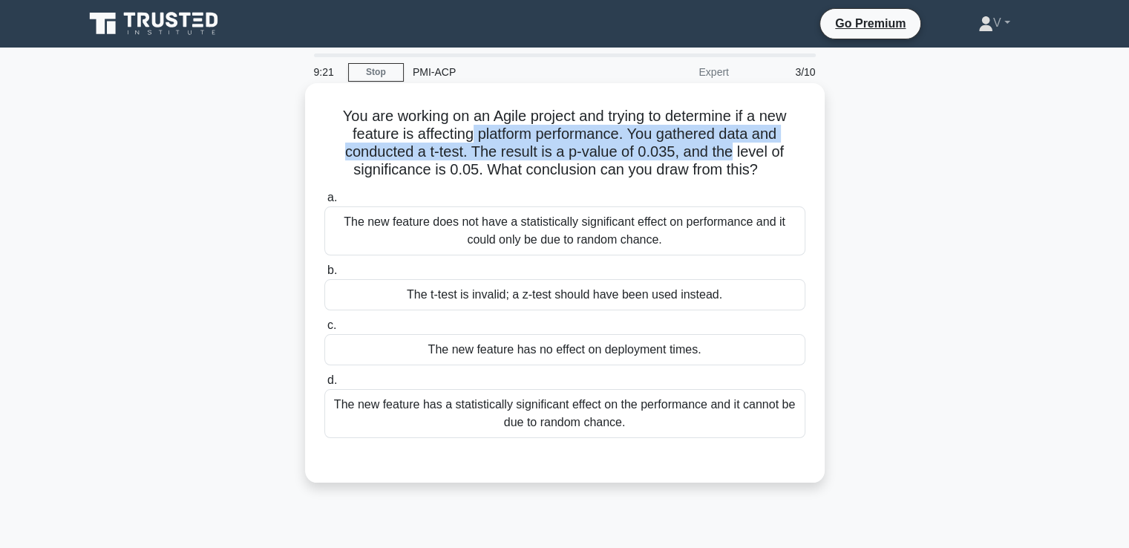
drag, startPoint x: 467, startPoint y: 132, endPoint x: 735, endPoint y: 156, distance: 269.0
click at [735, 156] on h5 "You are working on an Agile project and trying to determine if a new feature is…" at bounding box center [565, 143] width 484 height 73
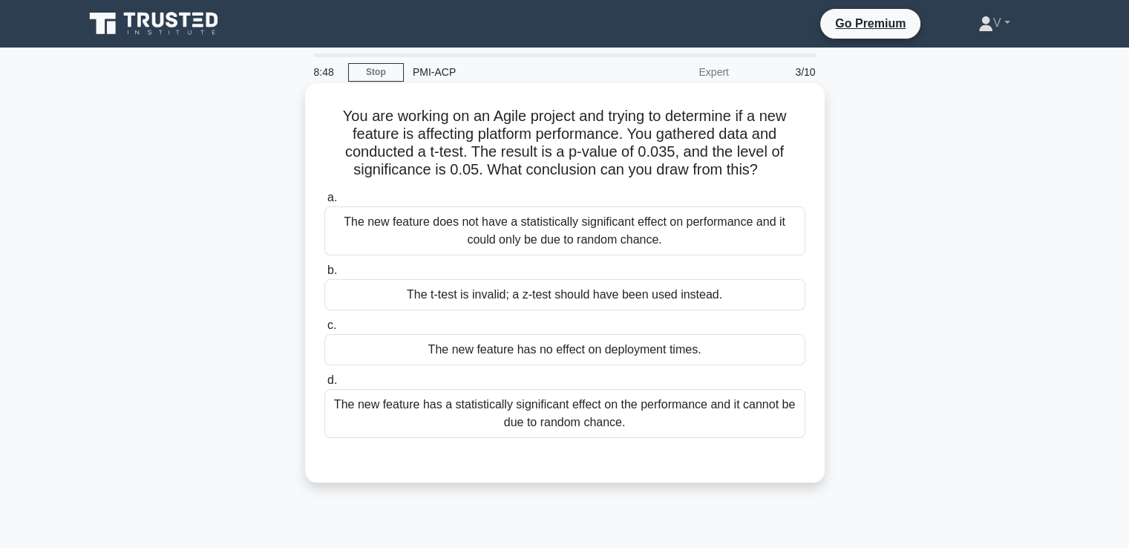
click at [653, 344] on div "The new feature has no effect on deployment times." at bounding box center [564, 349] width 481 height 31
click at [324, 330] on input "c. The new feature has no effect on deployment times." at bounding box center [324, 326] width 0 height 10
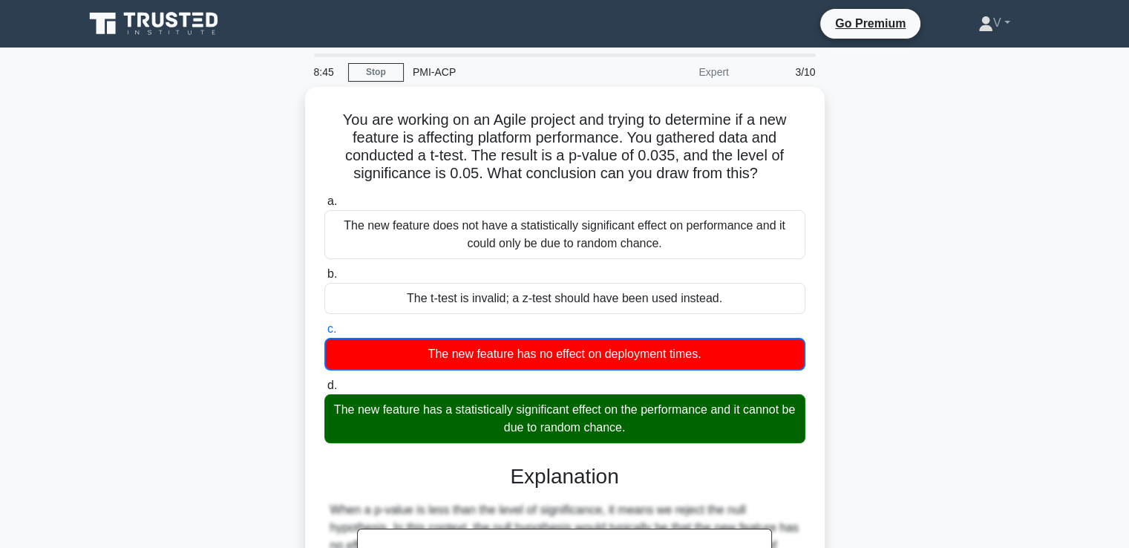
click at [143, 30] on icon at bounding box center [155, 24] width 143 height 28
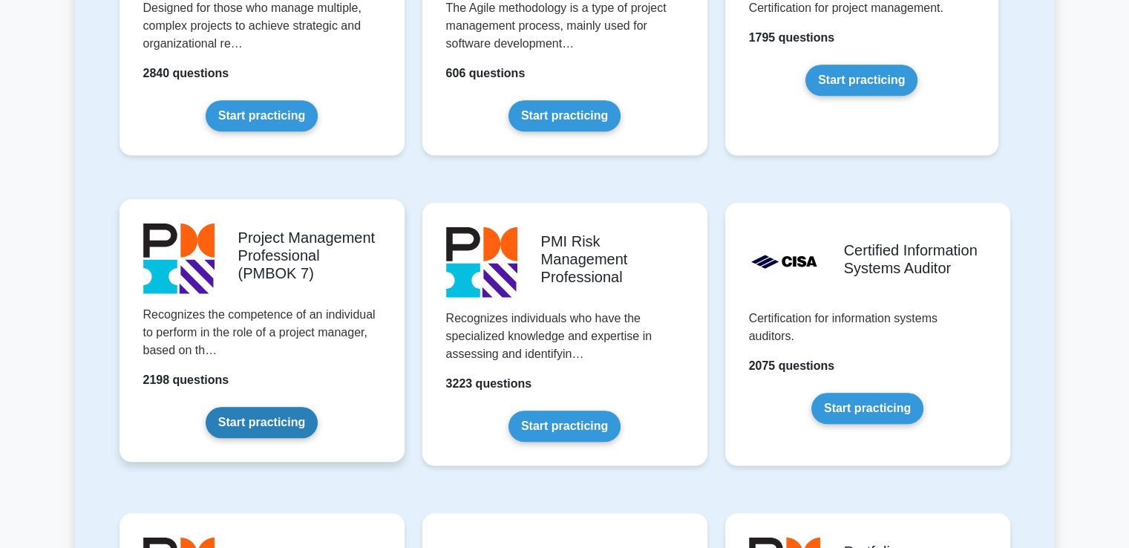
scroll to position [1197, 0]
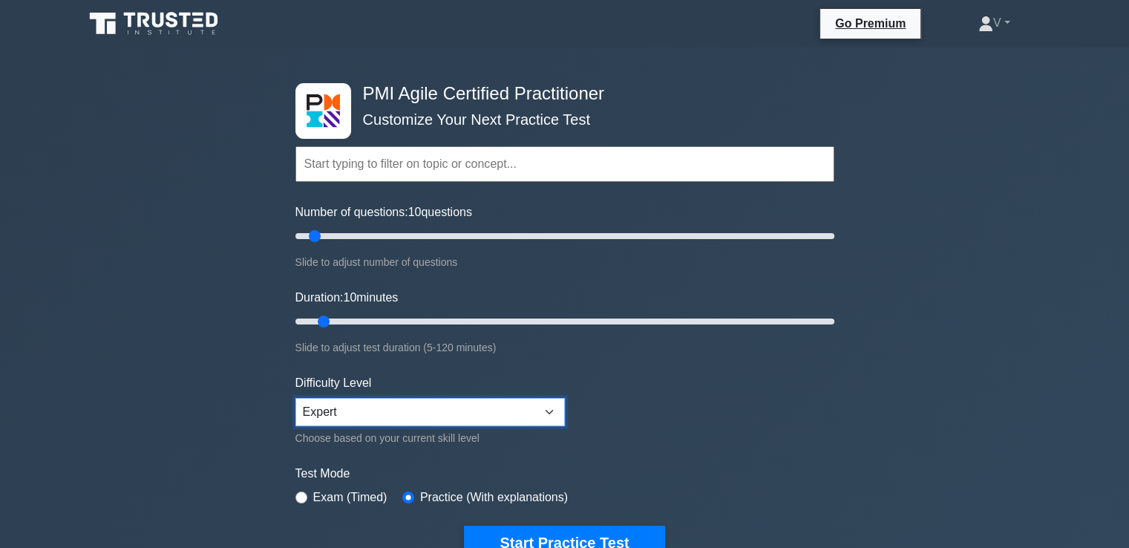
click at [454, 412] on select "Beginner Intermediate Expert" at bounding box center [429, 412] width 269 height 28
select select "beginner"
click at [295, 398] on select "Beginner Intermediate Expert" at bounding box center [429, 412] width 269 height 28
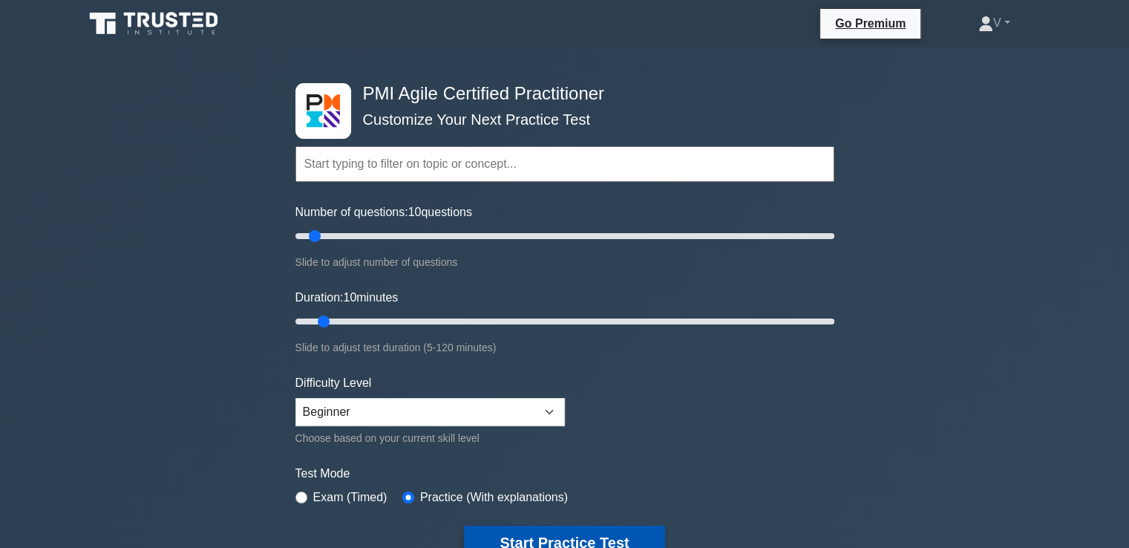
click at [535, 538] on button "Start Practice Test" at bounding box center [564, 543] width 200 height 34
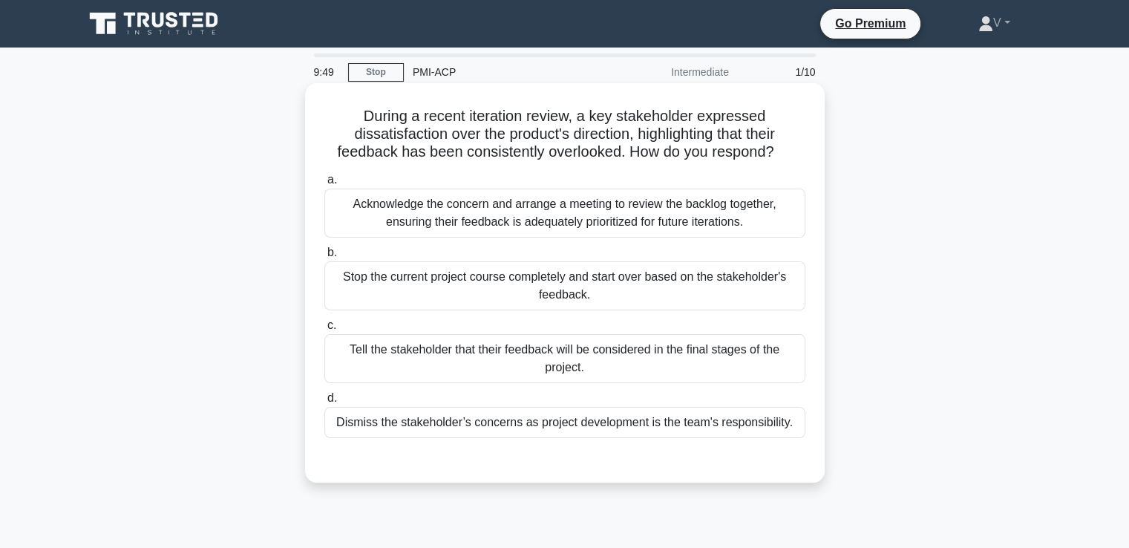
click at [498, 212] on div "Acknowledge the concern and arrange a meeting to review the backlog together, e…" at bounding box center [564, 213] width 481 height 49
click at [324, 185] on input "a. Acknowledge the concern and arrange a meeting to review the backlog together…" at bounding box center [324, 180] width 0 height 10
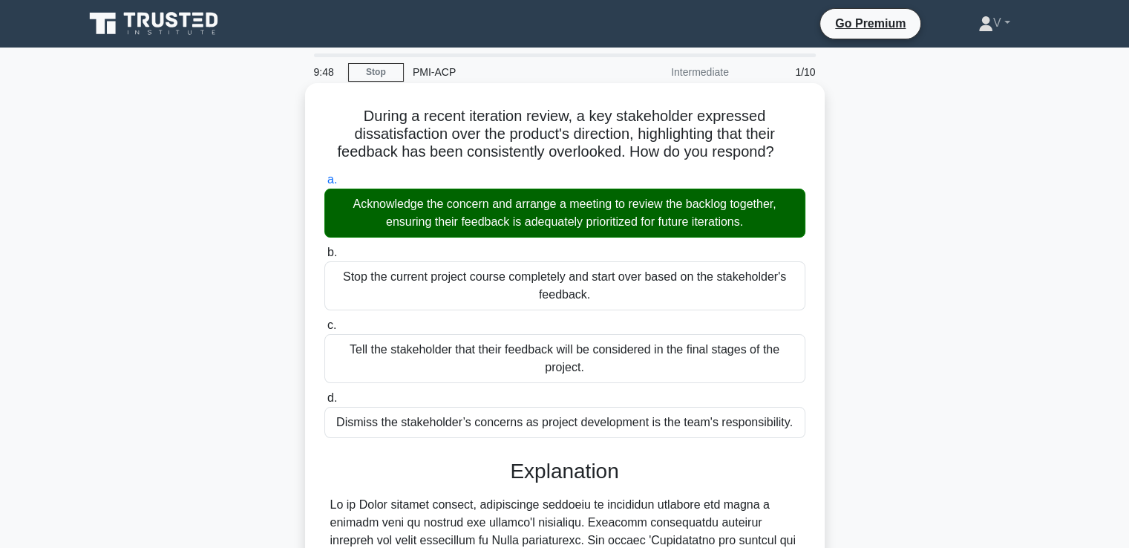
scroll to position [331, 0]
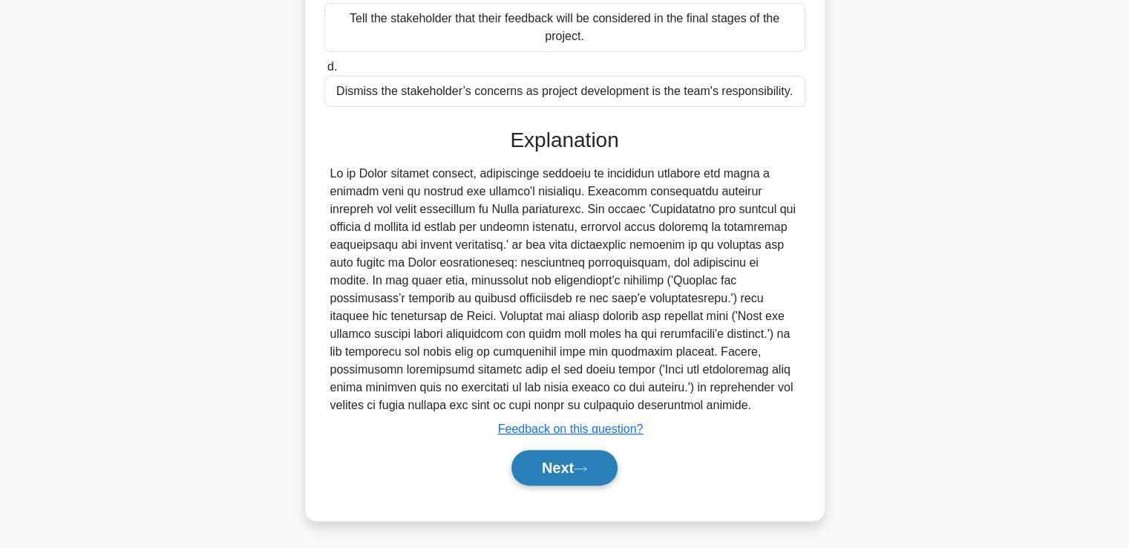
click at [556, 465] on button "Next" at bounding box center [564, 468] width 106 height 36
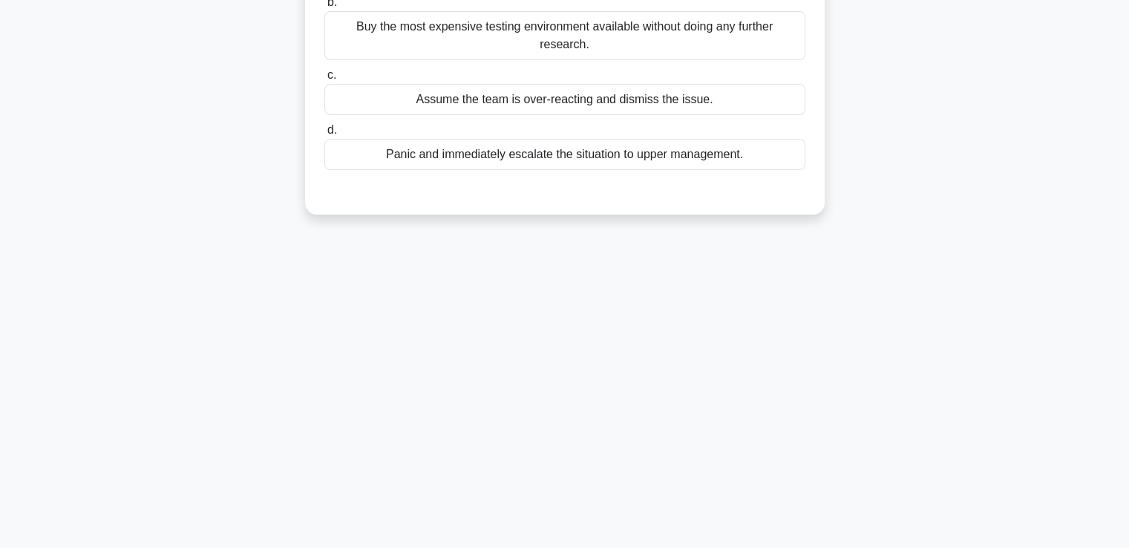
scroll to position [0, 0]
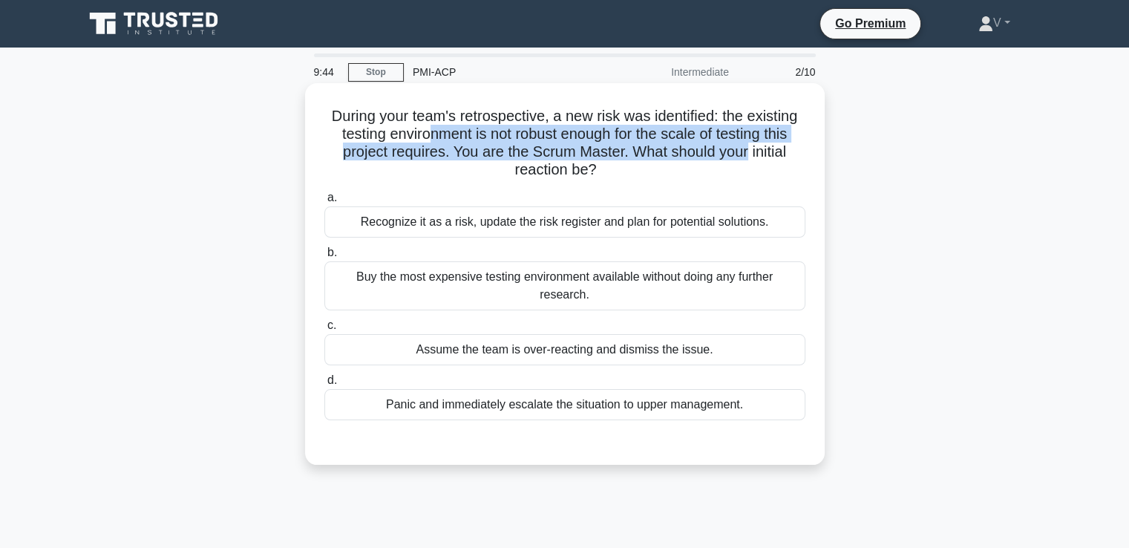
drag, startPoint x: 426, startPoint y: 131, endPoint x: 748, endPoint y: 151, distance: 322.7
click at [748, 151] on h5 "During your team's retrospective, a new risk was identified: the existing testi…" at bounding box center [565, 143] width 484 height 73
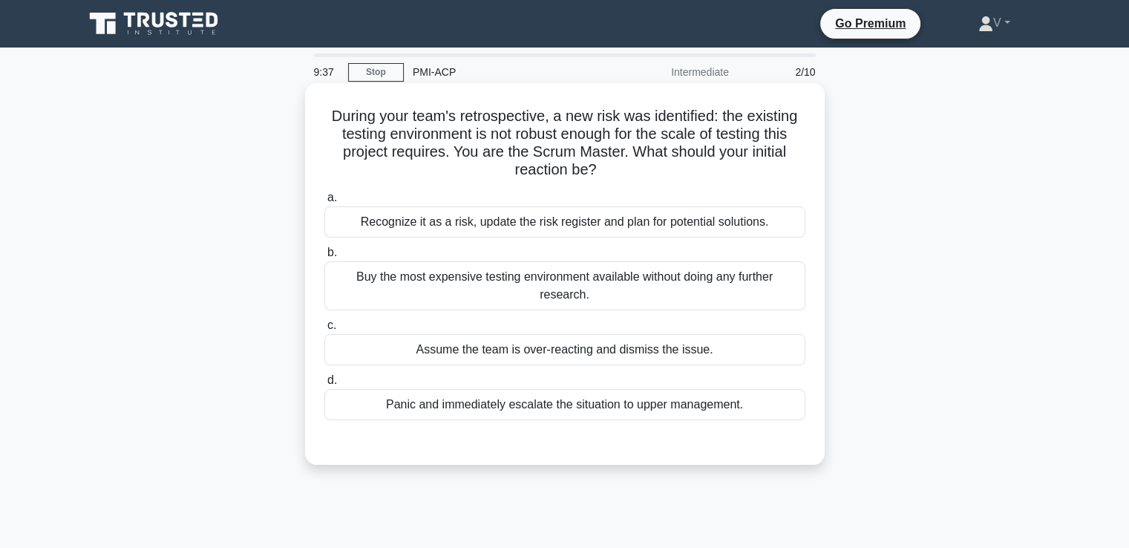
click at [670, 233] on div "Recognize it as a risk, update the risk register and plan for potential solutio…" at bounding box center [564, 221] width 481 height 31
click at [324, 203] on input "a. Recognize it as a risk, update the risk register and plan for potential solu…" at bounding box center [324, 198] width 0 height 10
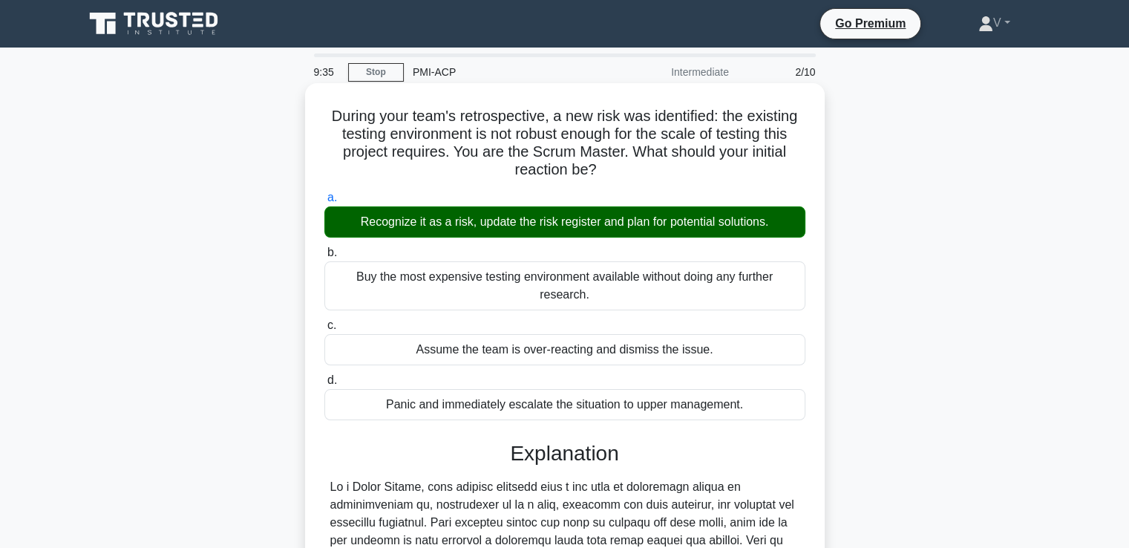
scroll to position [295, 0]
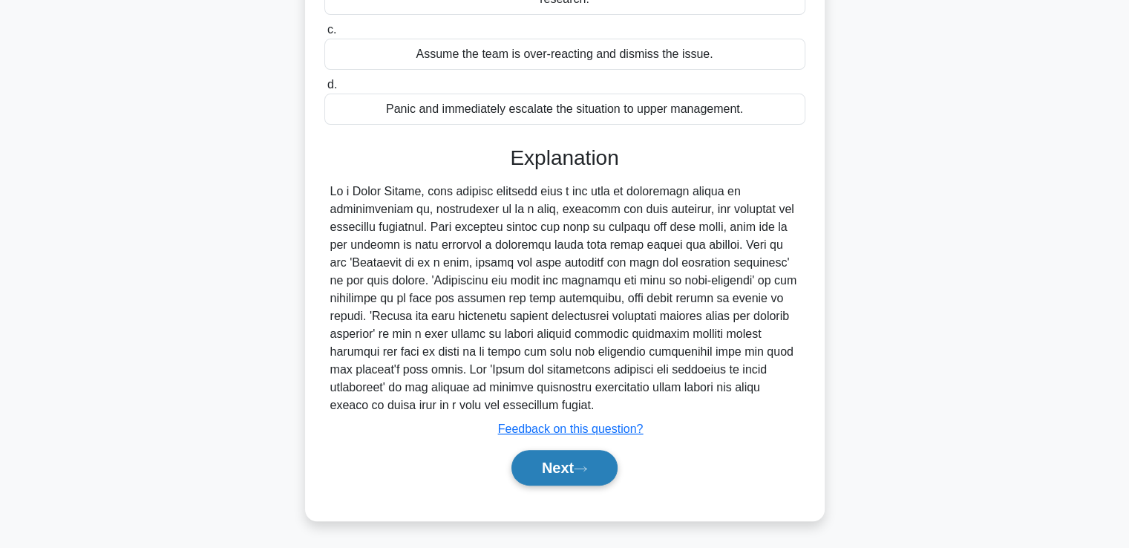
click at [594, 478] on button "Next" at bounding box center [564, 468] width 106 height 36
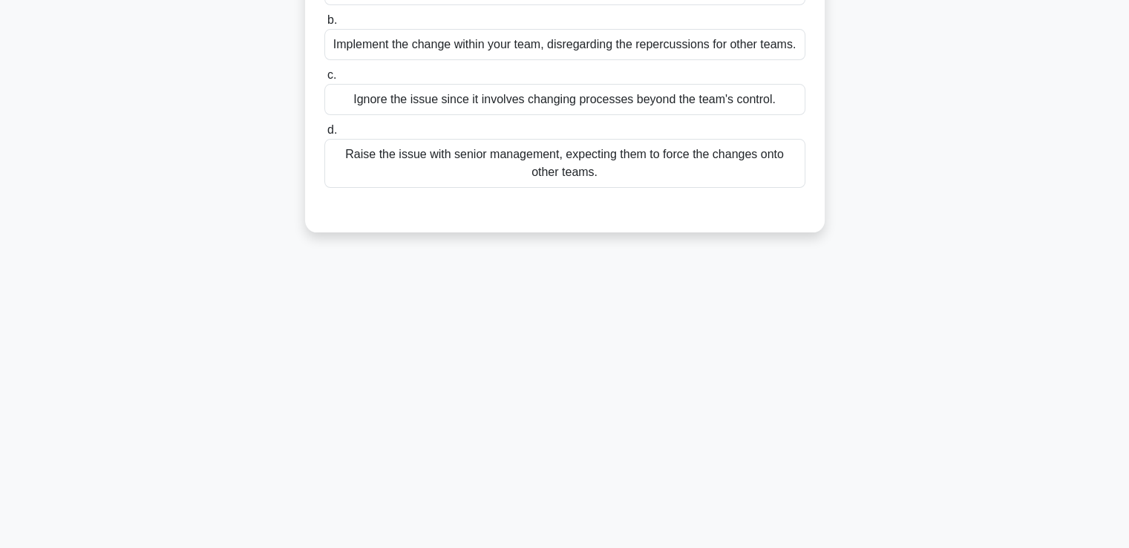
scroll to position [0, 0]
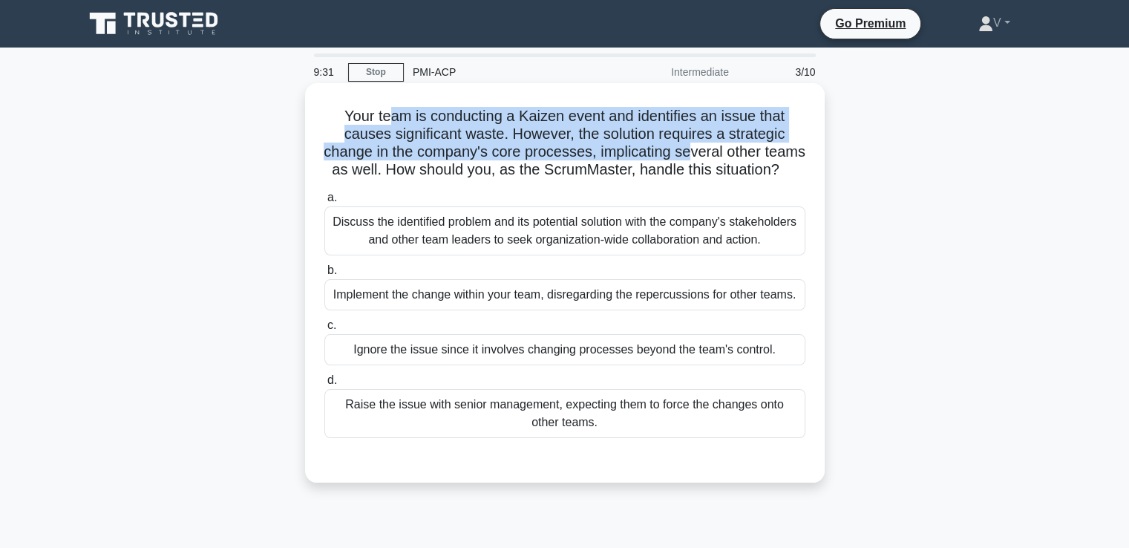
drag, startPoint x: 390, startPoint y: 120, endPoint x: 712, endPoint y: 156, distance: 323.5
click at [712, 156] on h5 "Your team is conducting a Kaizen event and identifies an issue that causes sign…" at bounding box center [565, 143] width 484 height 73
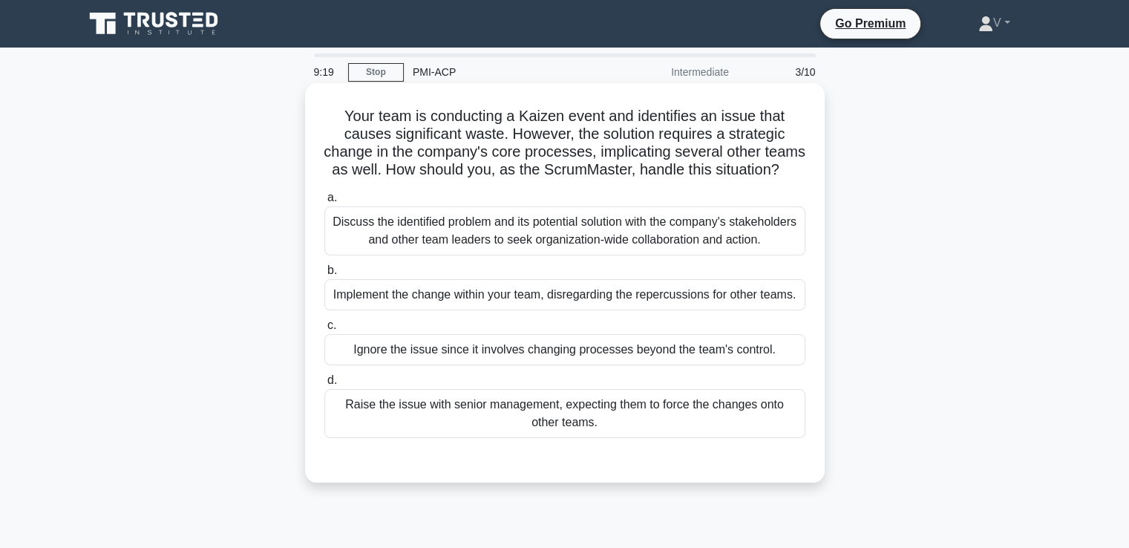
click at [637, 255] on div "Discuss the identified problem and its potential solution with the company's st…" at bounding box center [564, 230] width 481 height 49
click at [324, 203] on input "a. Discuss the identified problem and its potential solution with the company's…" at bounding box center [324, 198] width 0 height 10
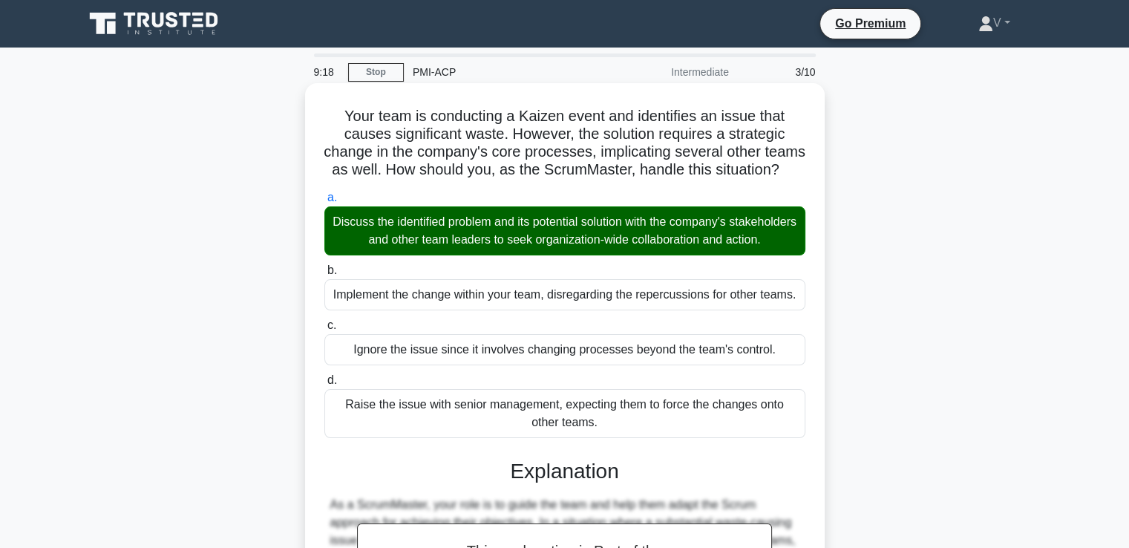
scroll to position [313, 0]
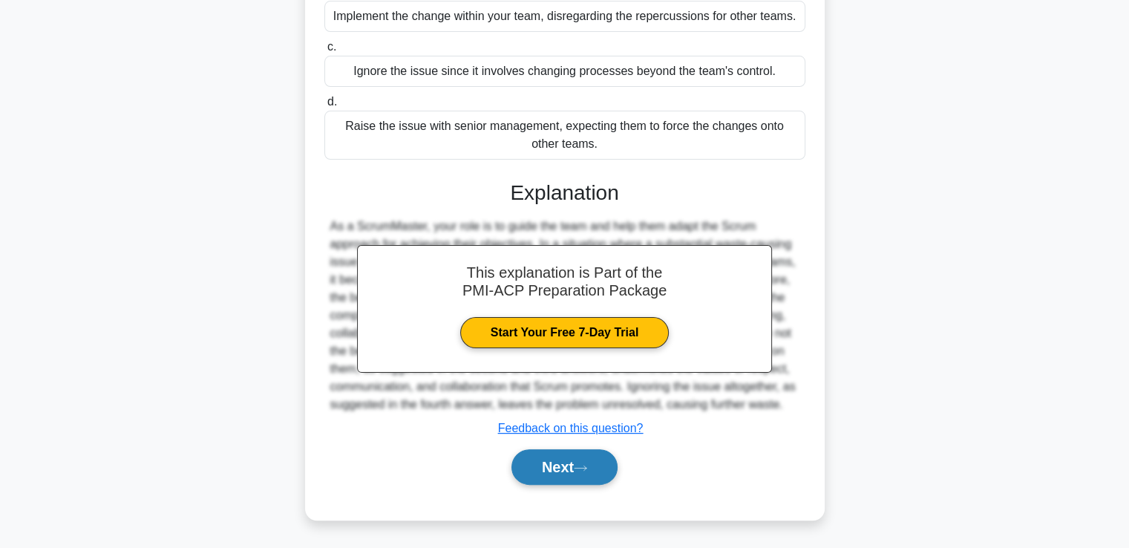
click at [555, 464] on button "Next" at bounding box center [564, 467] width 106 height 36
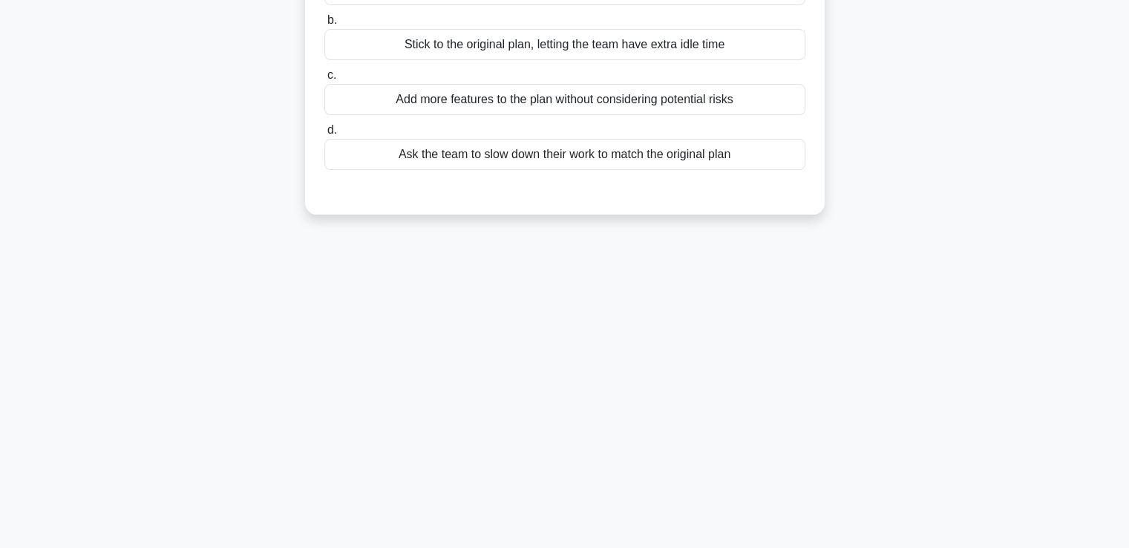
scroll to position [0, 0]
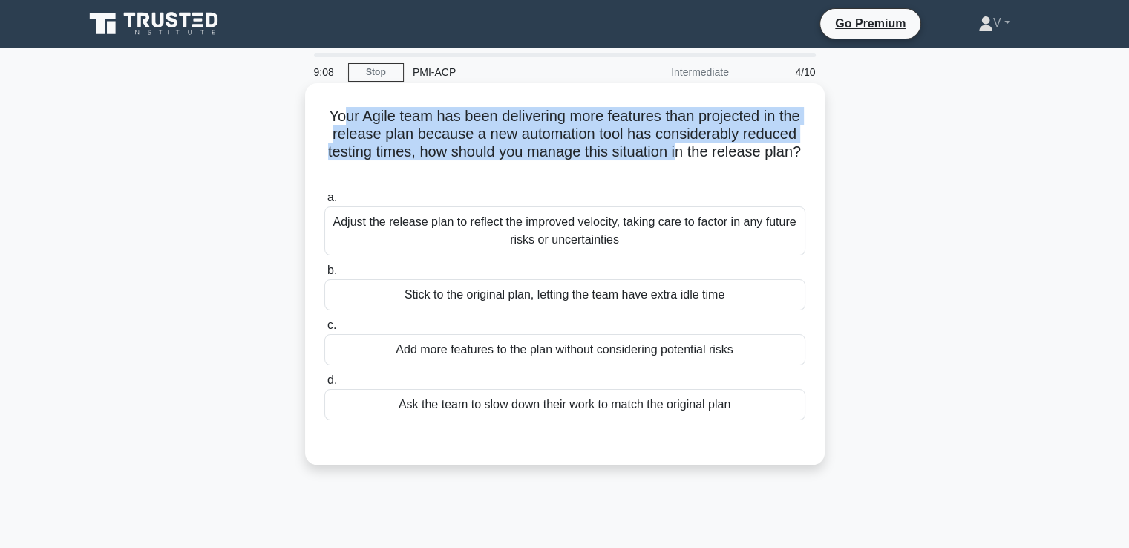
drag, startPoint x: 348, startPoint y: 117, endPoint x: 757, endPoint y: 155, distance: 410.8
click at [757, 155] on h5 "Your Agile team has been delivering more features than projected in the release…" at bounding box center [565, 143] width 484 height 73
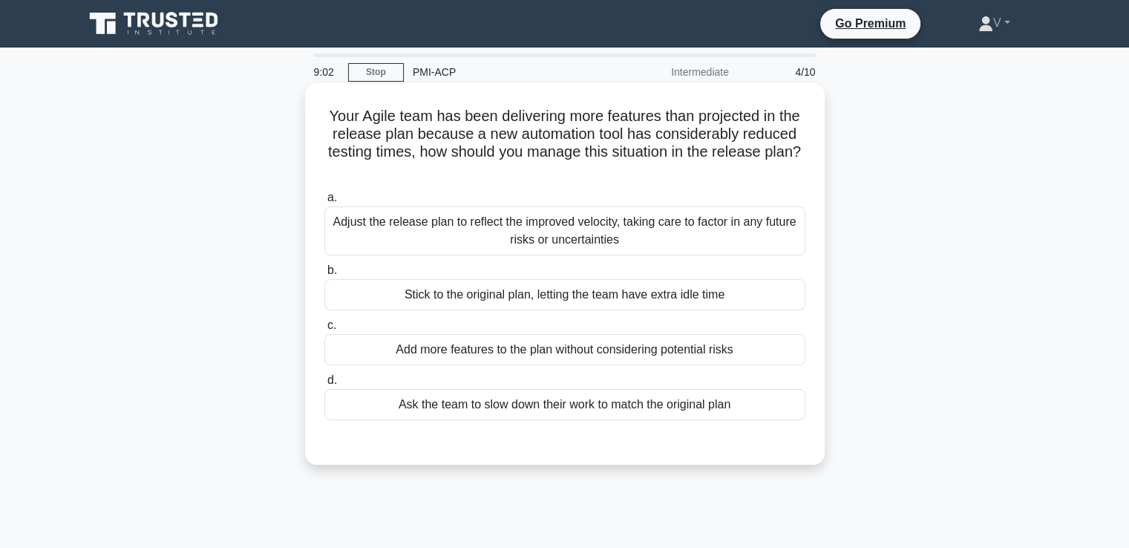
click at [576, 241] on div "Adjust the release plan to reflect the improved velocity, taking care to factor…" at bounding box center [564, 230] width 481 height 49
click at [324, 203] on input "a. Adjust the release plan to reflect the improved velocity, taking care to fac…" at bounding box center [324, 198] width 0 height 10
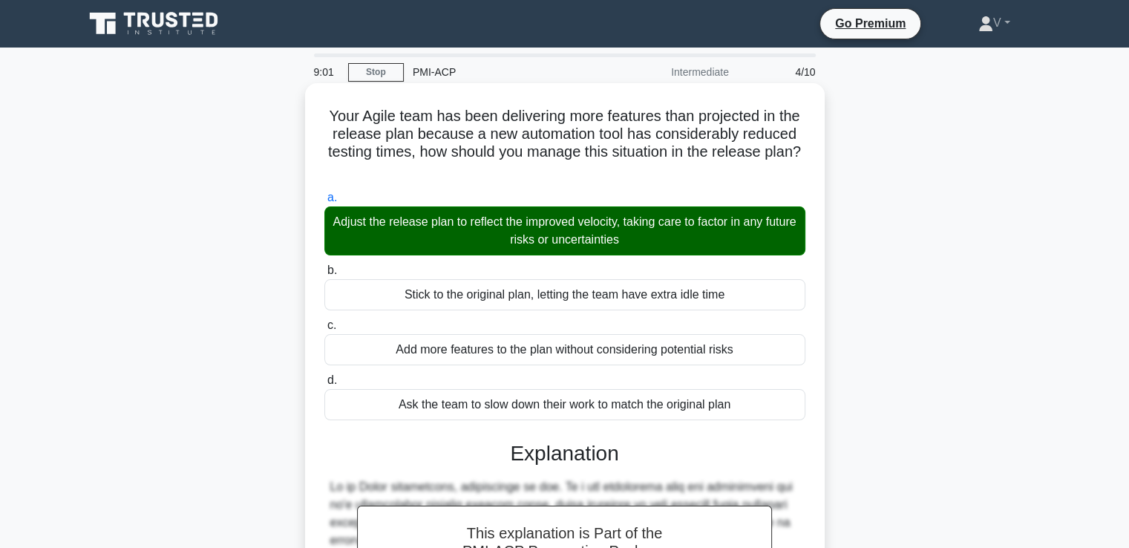
scroll to position [313, 0]
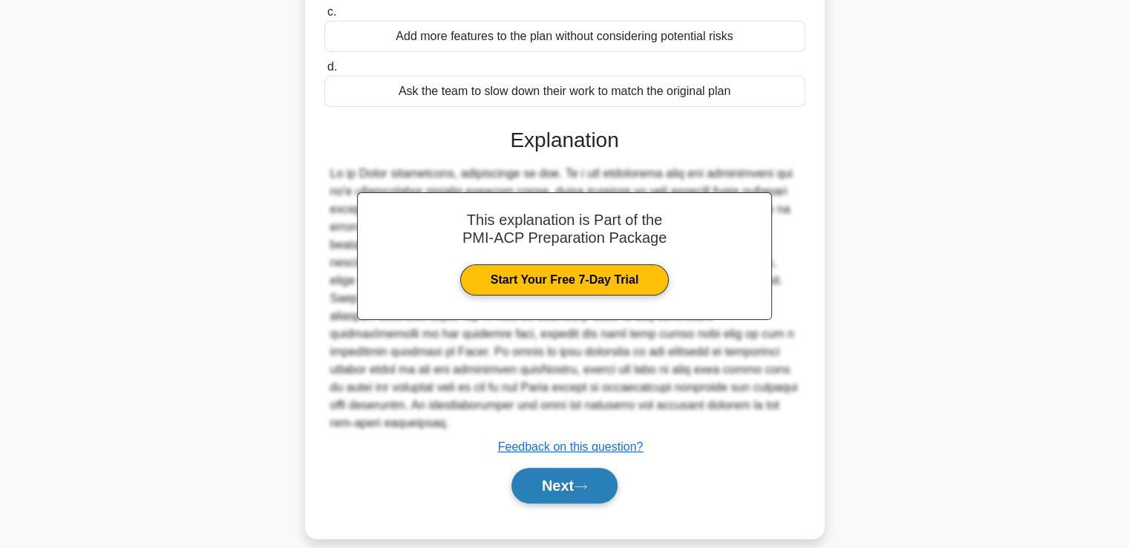
click at [549, 468] on button "Next" at bounding box center [564, 486] width 106 height 36
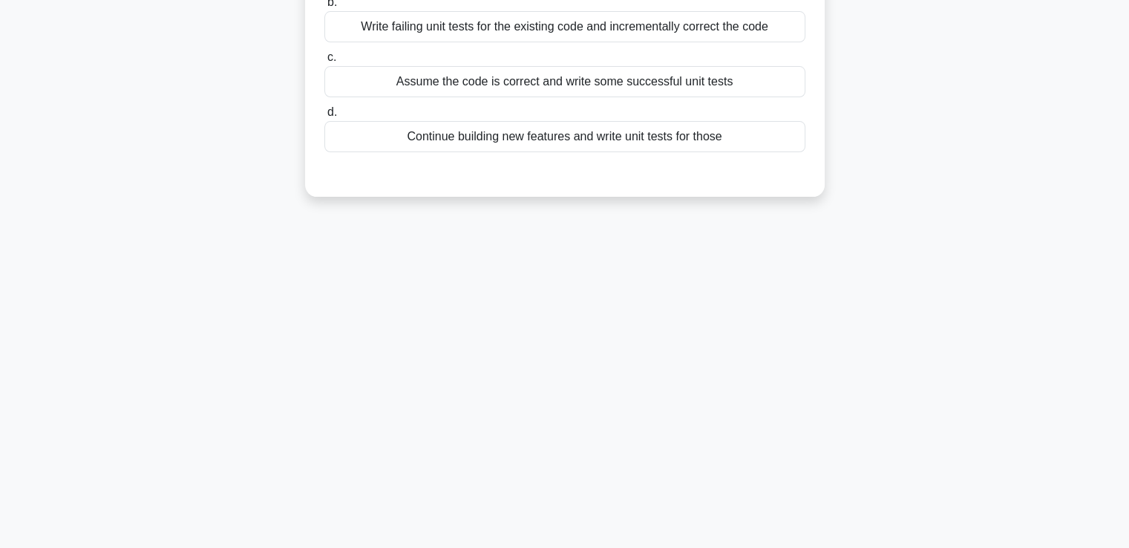
scroll to position [0, 0]
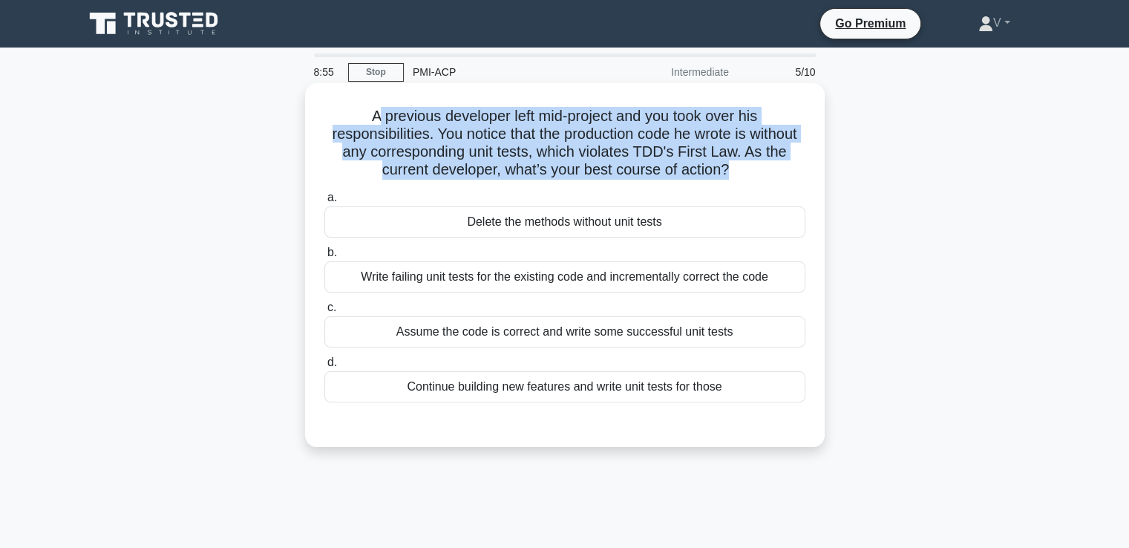
drag, startPoint x: 370, startPoint y: 114, endPoint x: 744, endPoint y: 177, distance: 378.8
click at [744, 177] on h5 "A previous developer left mid-project and you took over his responsibilities. Y…" at bounding box center [565, 143] width 484 height 73
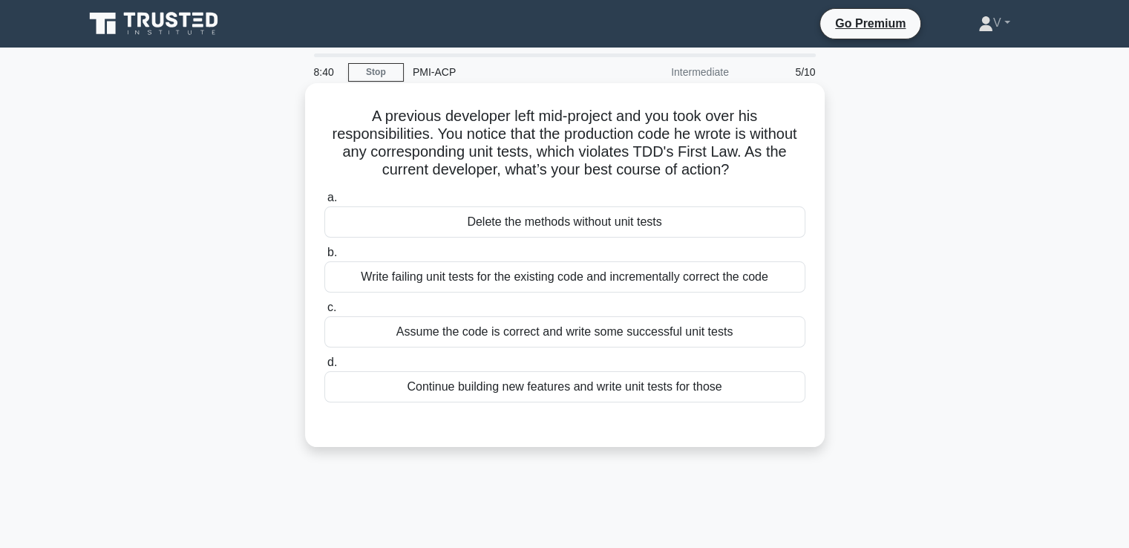
click at [632, 278] on div "Write failing unit tests for the existing code and incrementally correct the co…" at bounding box center [564, 276] width 481 height 31
click at [324, 258] on input "b. Write failing unit tests for the existing code and incrementally correct the…" at bounding box center [324, 253] width 0 height 10
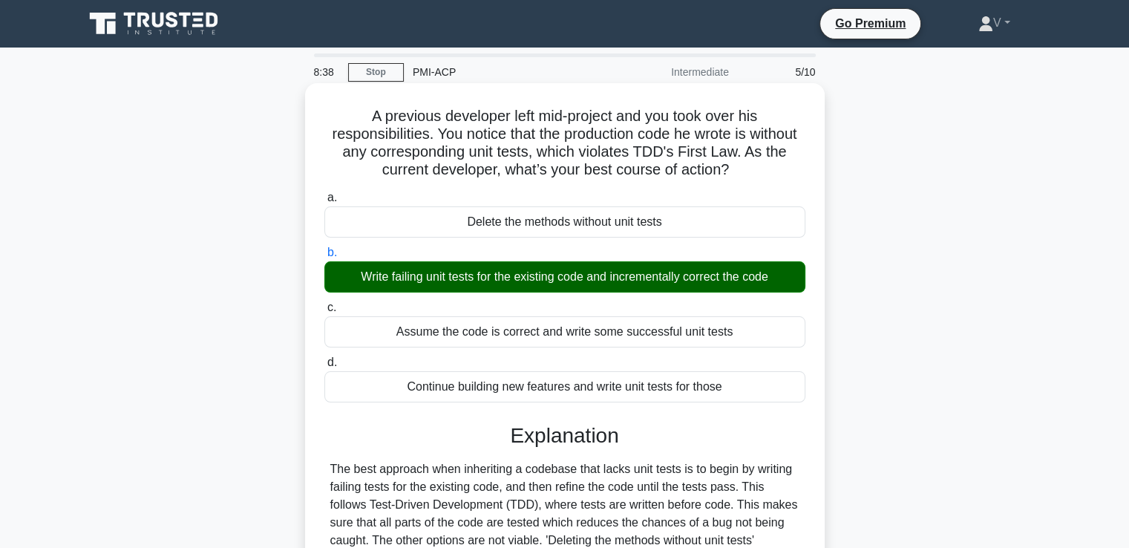
scroll to position [255, 0]
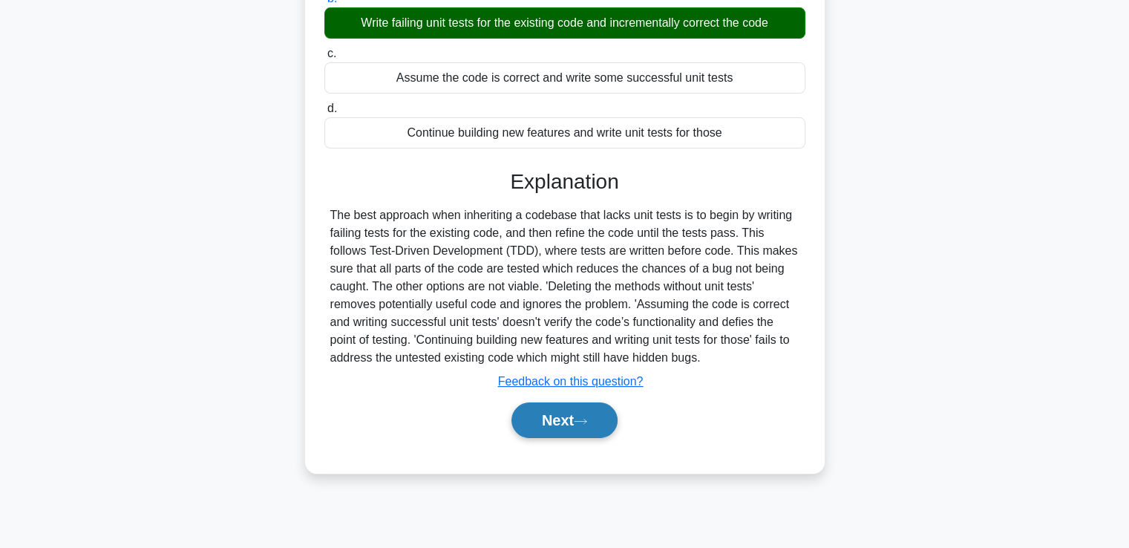
click at [586, 417] on icon at bounding box center [580, 421] width 13 height 8
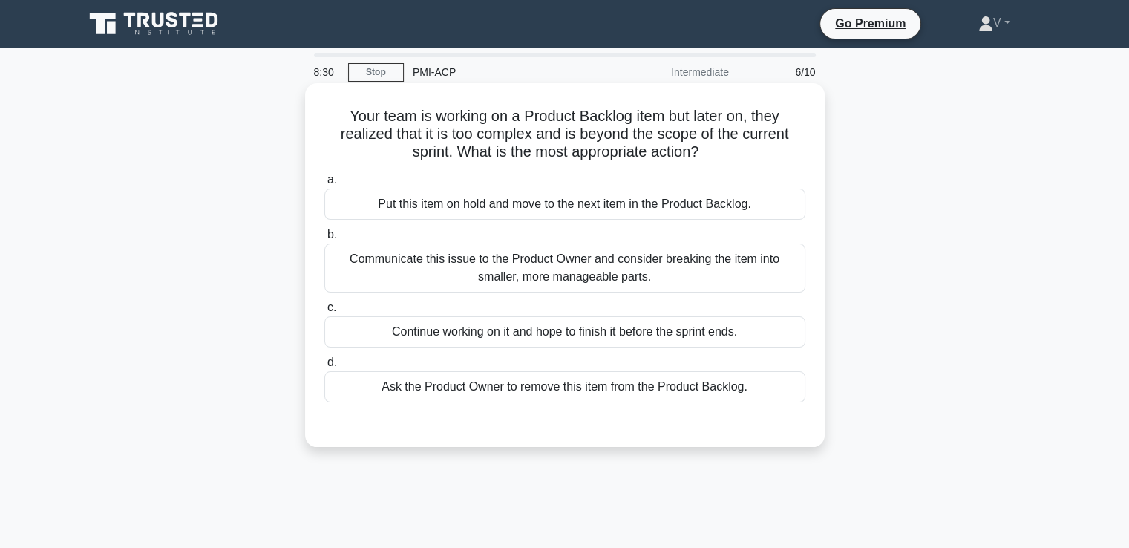
drag, startPoint x: 342, startPoint y: 116, endPoint x: 712, endPoint y: 160, distance: 372.2
click at [712, 160] on h5 "Your team is working on a Product Backlog item but later on, they realized that…" at bounding box center [565, 134] width 484 height 55
click at [656, 265] on div "Communicate this issue to the Product Owner and consider breaking the item into…" at bounding box center [564, 267] width 481 height 49
click at [324, 240] on input "b. Communicate this issue to the Product Owner and consider breaking the item i…" at bounding box center [324, 235] width 0 height 10
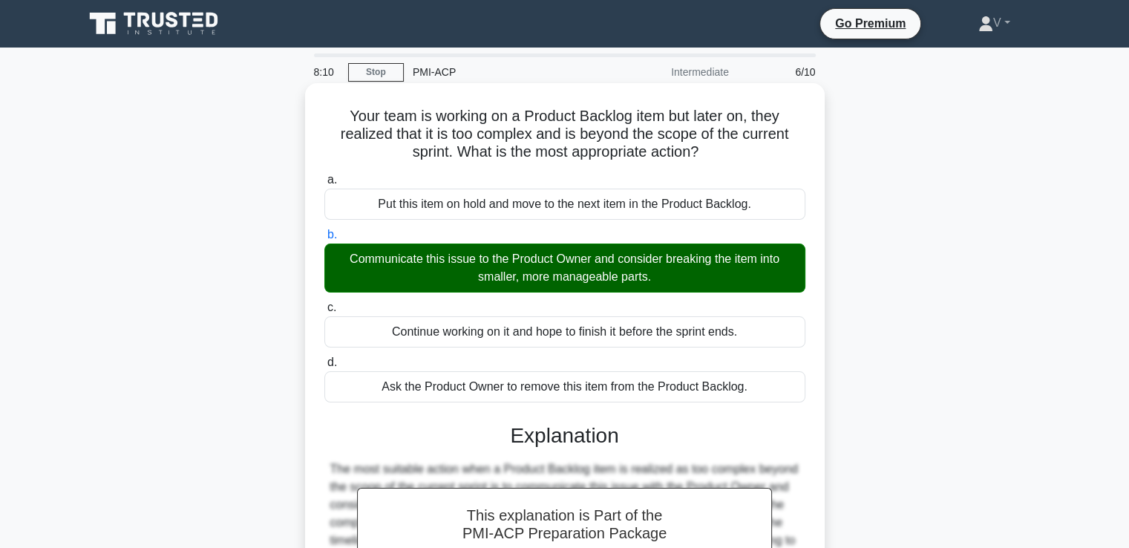
scroll to position [255, 0]
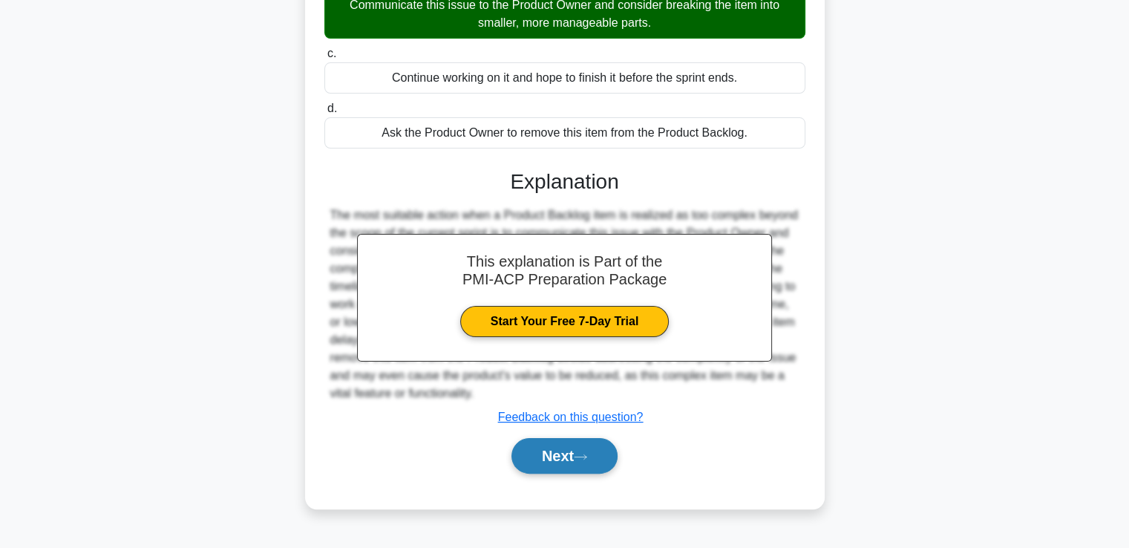
click at [568, 439] on button "Next" at bounding box center [564, 456] width 106 height 36
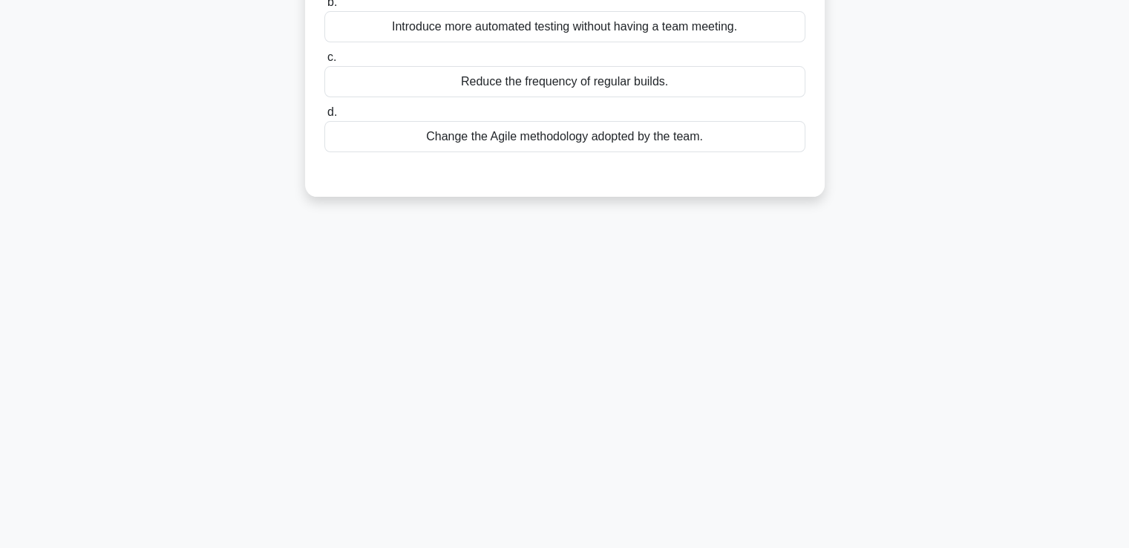
scroll to position [0, 0]
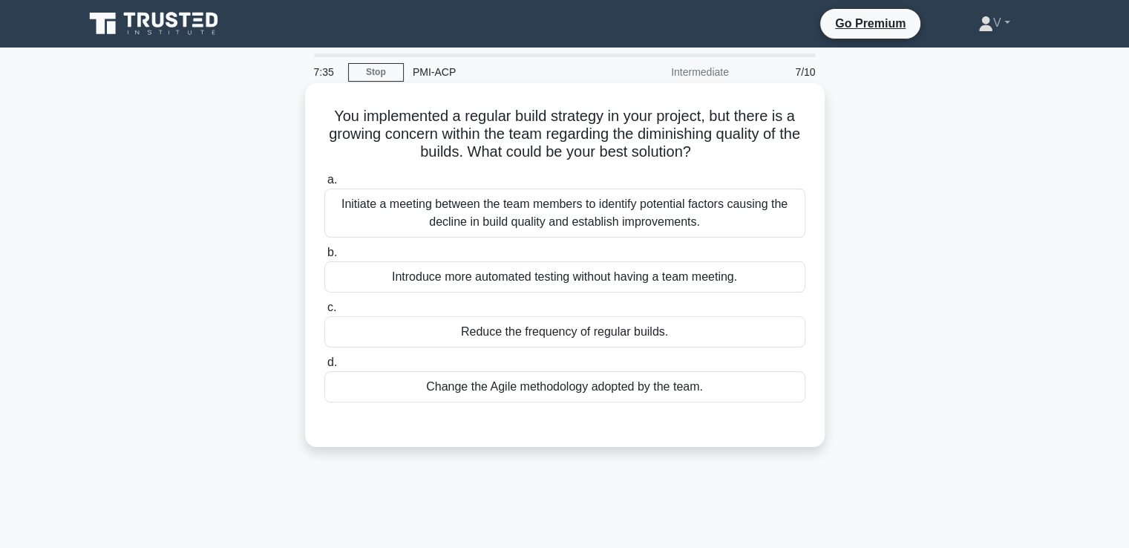
click at [557, 231] on div "Initiate a meeting between the team members to identify potential factors causi…" at bounding box center [564, 213] width 481 height 49
click at [324, 185] on input "a. Initiate a meeting between the team members to identify potential factors ca…" at bounding box center [324, 180] width 0 height 10
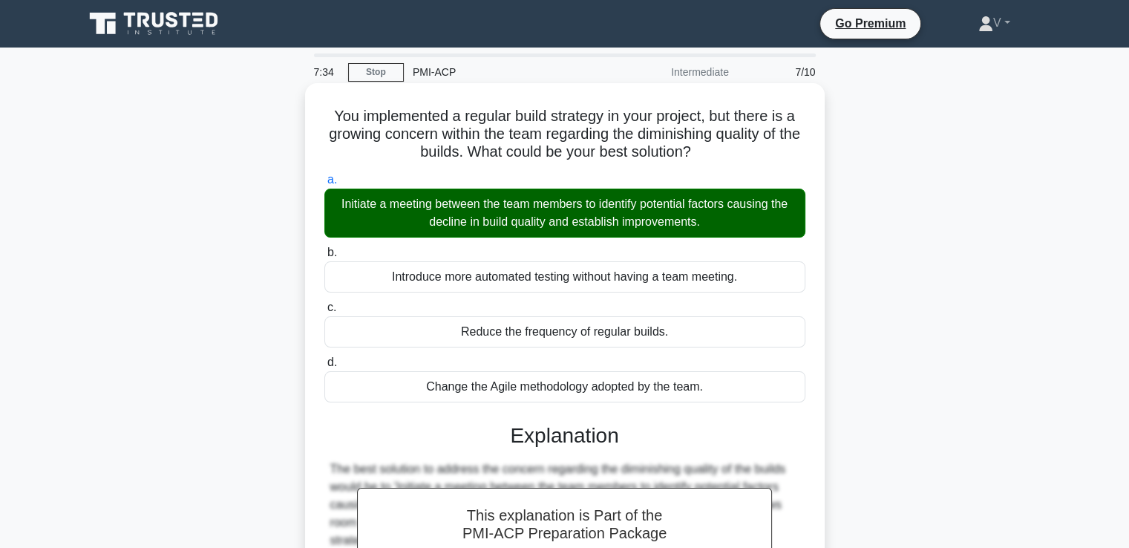
scroll to position [255, 0]
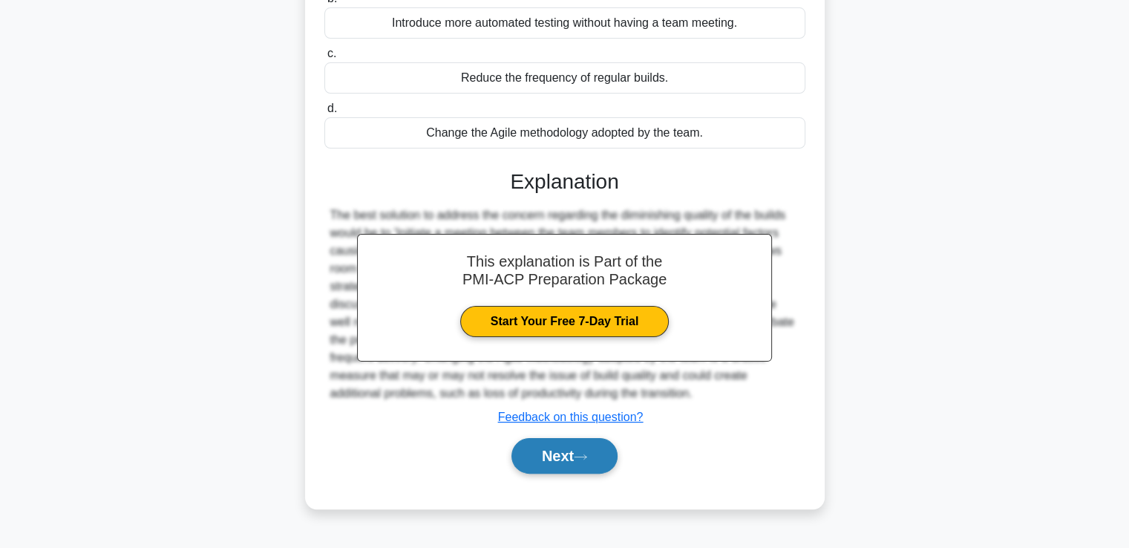
click at [577, 469] on button "Next" at bounding box center [564, 456] width 106 height 36
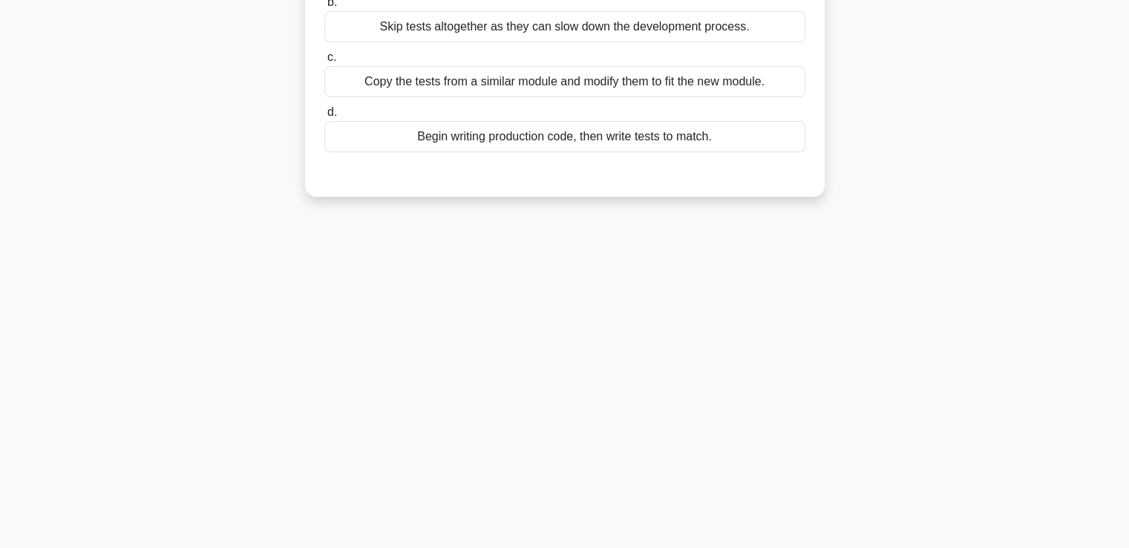
scroll to position [0, 0]
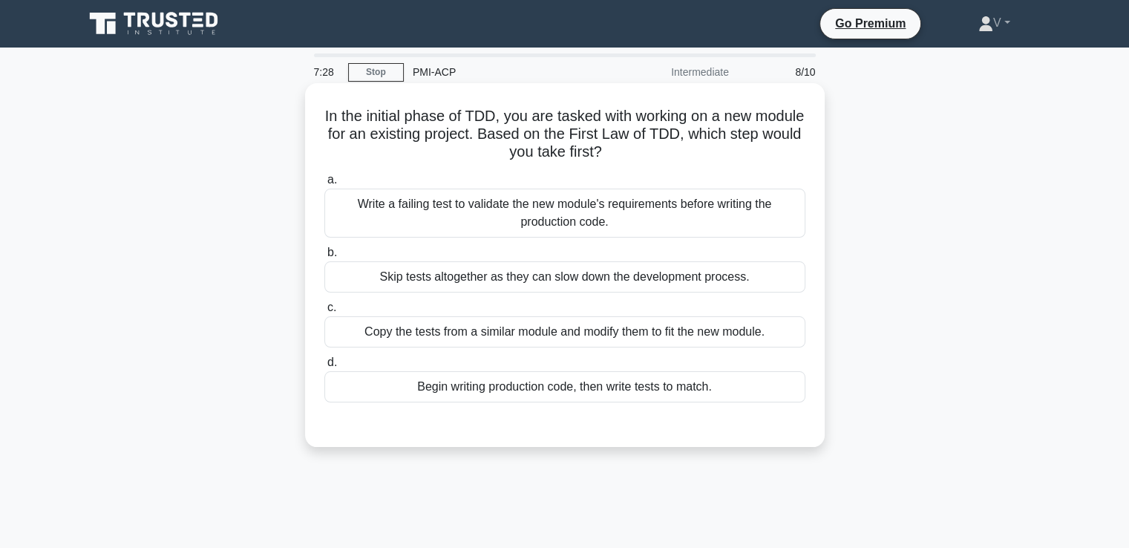
drag, startPoint x: 321, startPoint y: 106, endPoint x: 710, endPoint y: 149, distance: 392.1
click at [710, 149] on div "In the initial phase of TDD, you are tasked with working on a new module for an…" at bounding box center [565, 265] width 508 height 352
click at [502, 219] on div "Write a failing test to validate the new module's requirements before writing t…" at bounding box center [564, 213] width 481 height 49
click at [324, 185] on input "a. Write a failing test to validate the new module's requirements before writin…" at bounding box center [324, 180] width 0 height 10
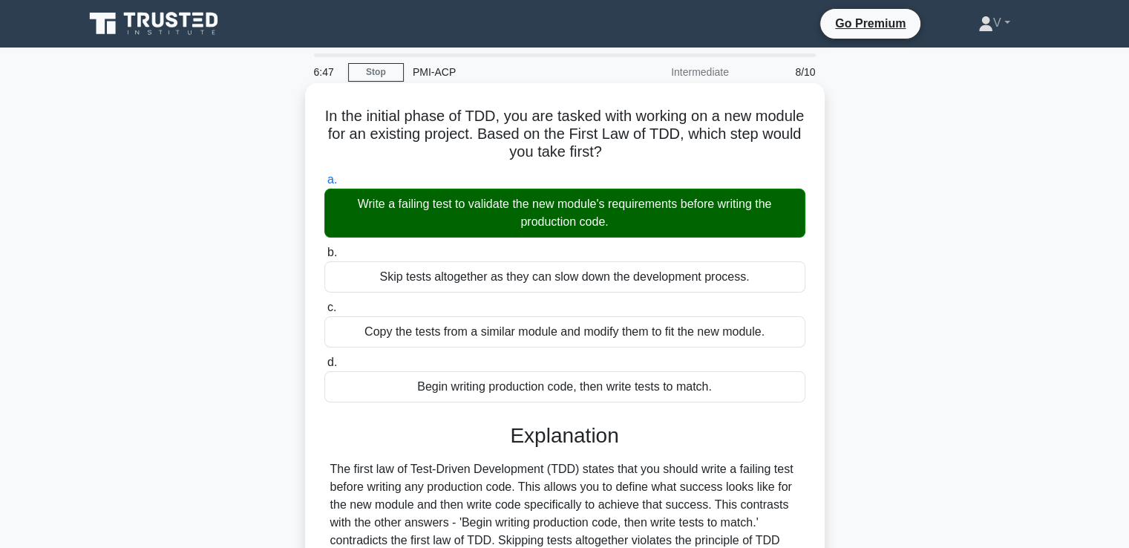
scroll to position [255, 0]
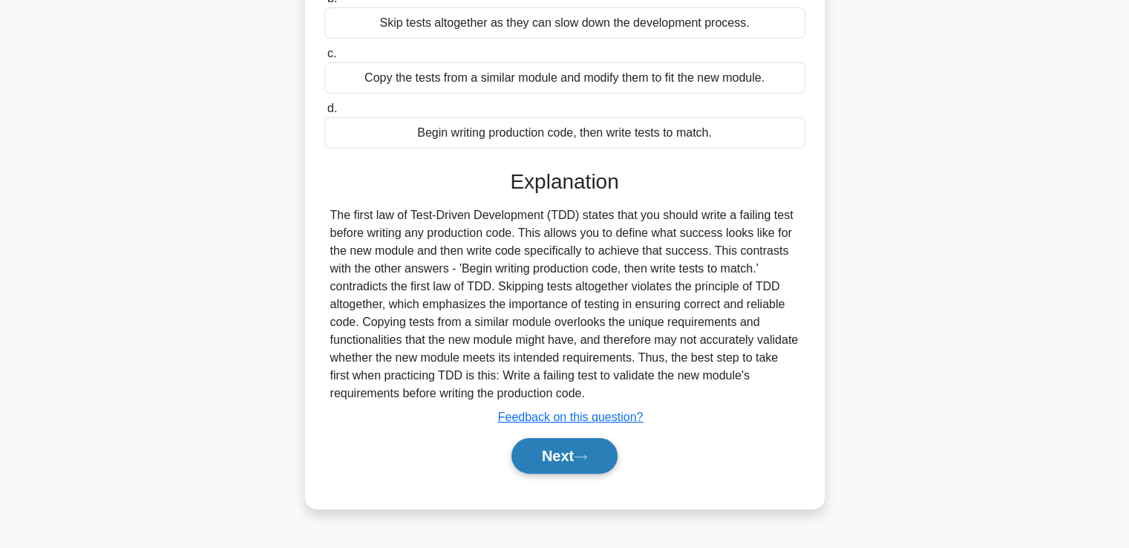
click at [540, 455] on button "Next" at bounding box center [564, 456] width 106 height 36
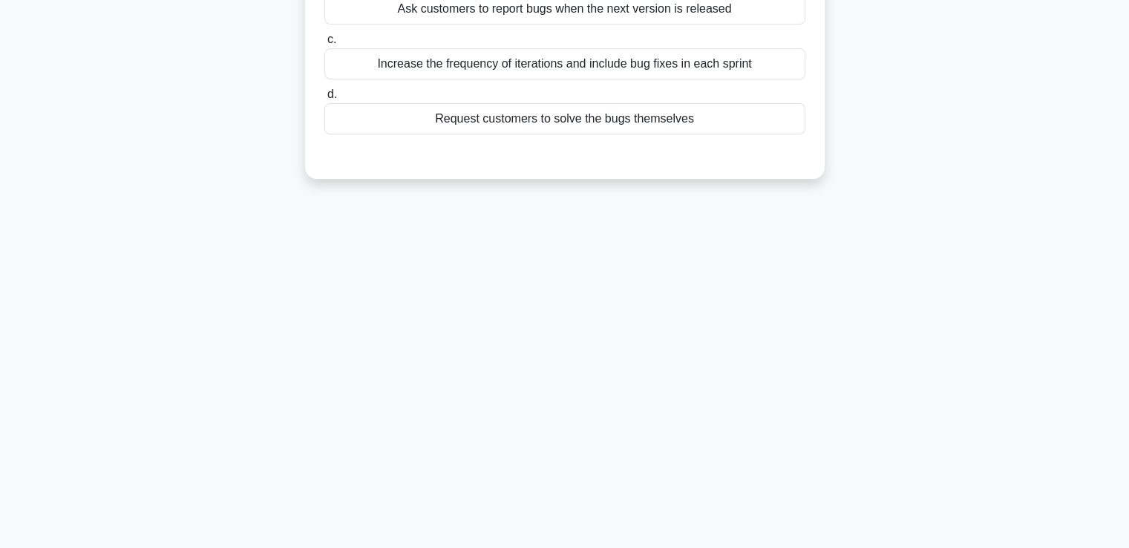
scroll to position [0, 0]
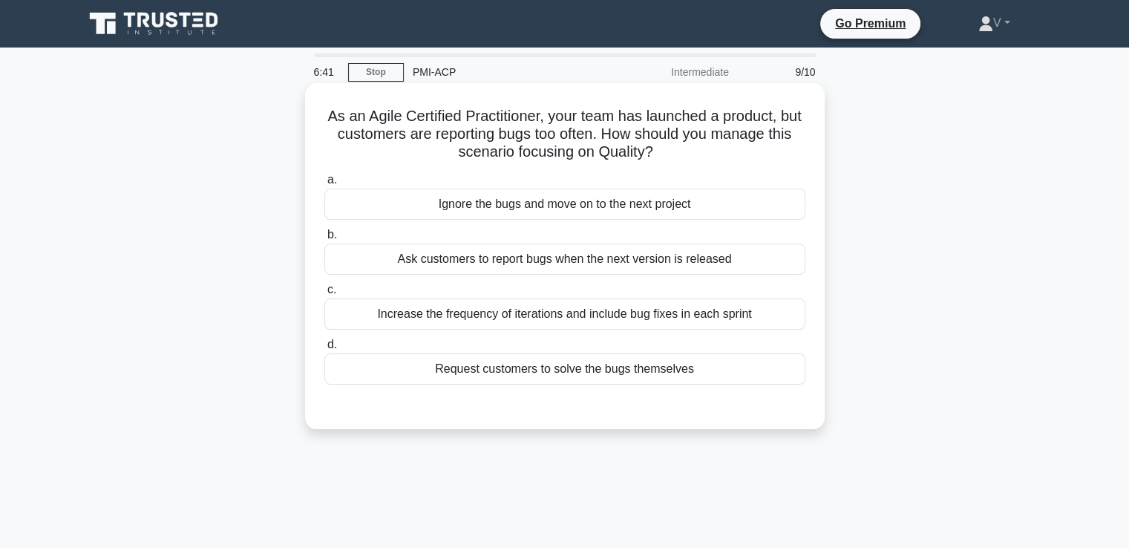
drag, startPoint x: 459, startPoint y: 117, endPoint x: 730, endPoint y: 161, distance: 274.6
click at [730, 161] on h5 "As an Agile Certified Practitioner, your team has launched a product, but custo…" at bounding box center [565, 134] width 484 height 55
click at [648, 319] on div "Increase the frequency of iterations and include bug fixes in each sprint" at bounding box center [564, 313] width 481 height 31
click at [324, 295] on input "c. Increase the frequency of iterations and include bug fixes in each sprint" at bounding box center [324, 290] width 0 height 10
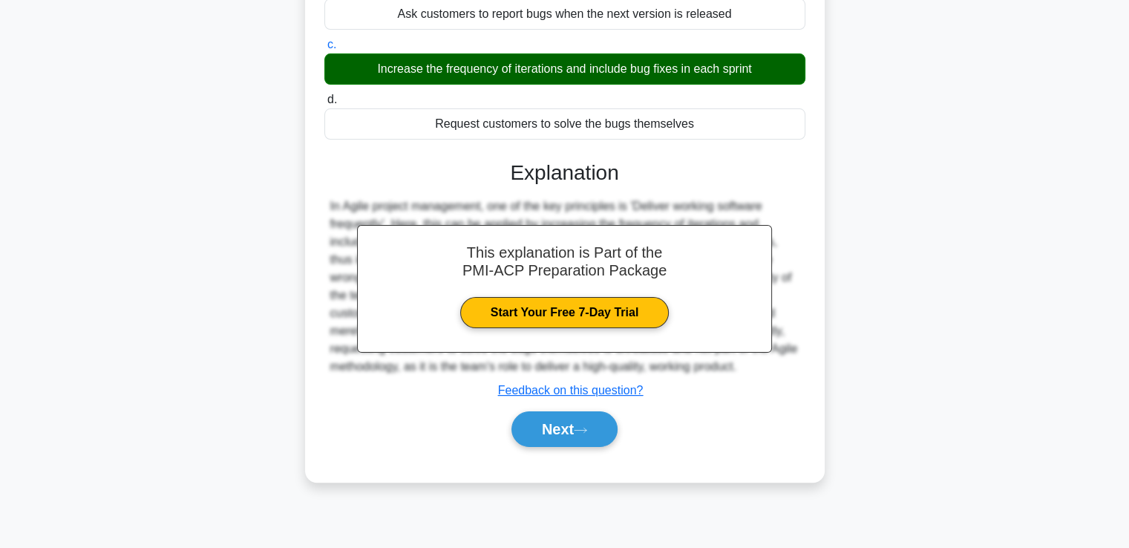
scroll to position [254, 0]
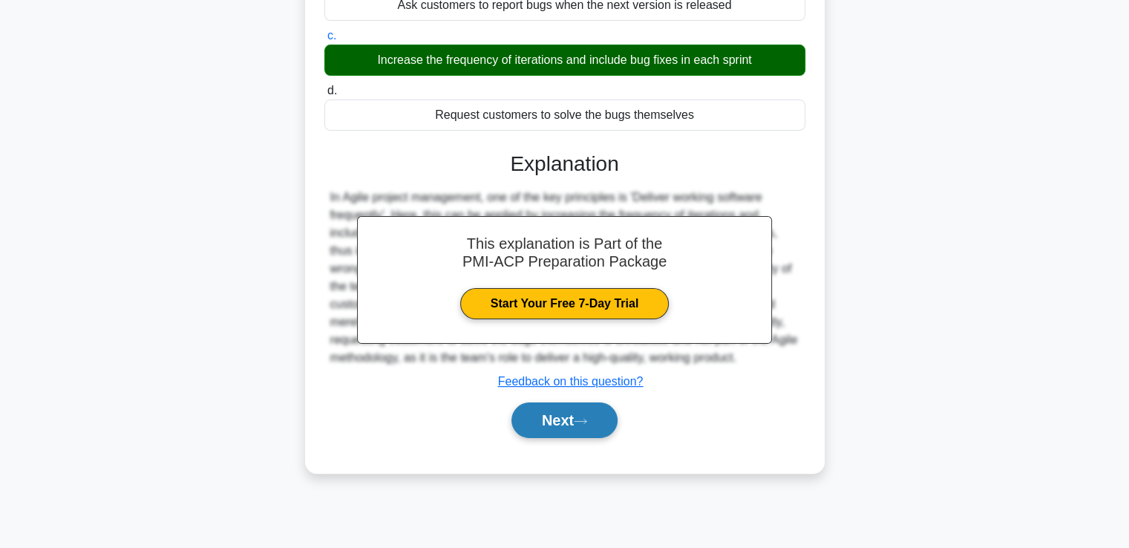
click at [601, 436] on button "Next" at bounding box center [564, 420] width 106 height 36
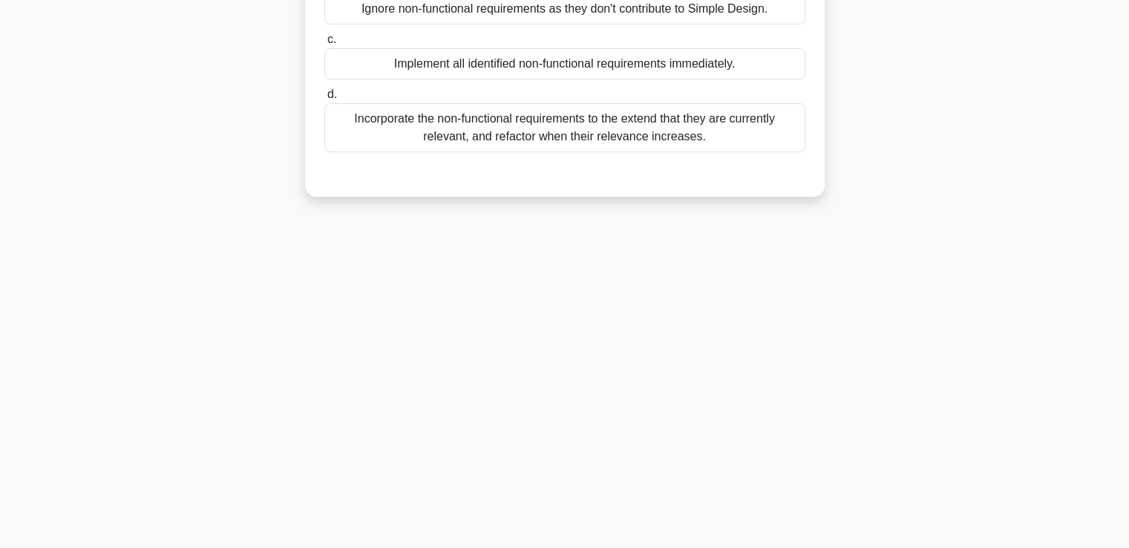
scroll to position [0, 0]
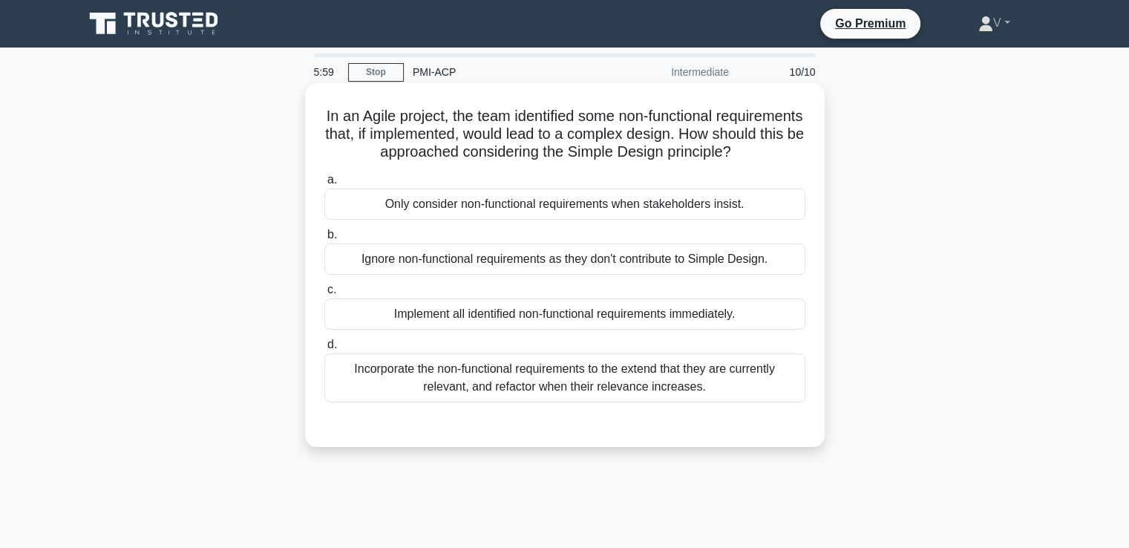
click at [593, 390] on div "Incorporate the non-functional requirements to the extend that they are current…" at bounding box center [564, 377] width 481 height 49
click at [324, 350] on input "d. Incorporate the non-functional requirements to the extend that they are curr…" at bounding box center [324, 345] width 0 height 10
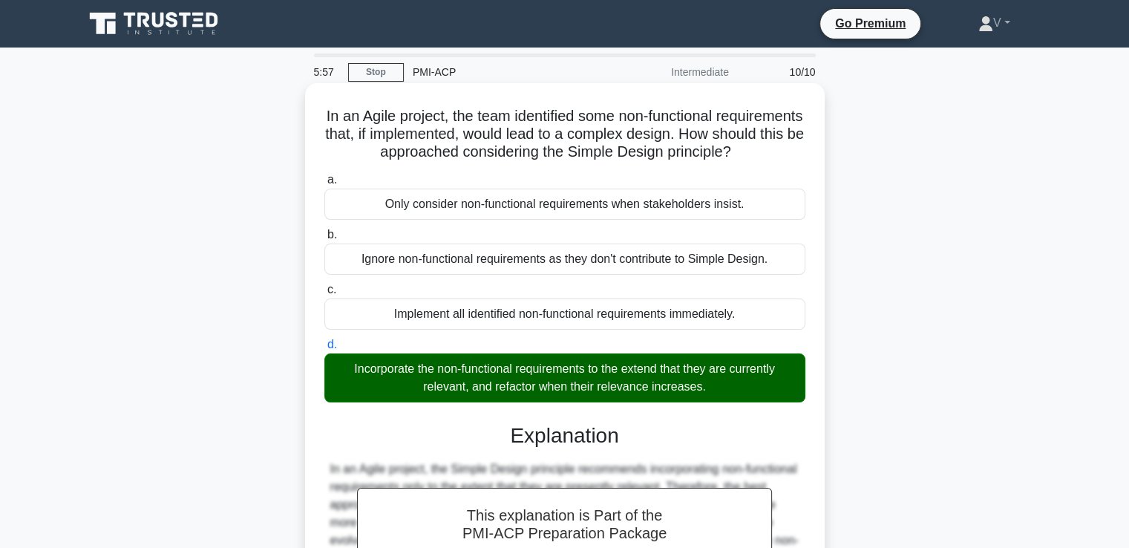
scroll to position [260, 0]
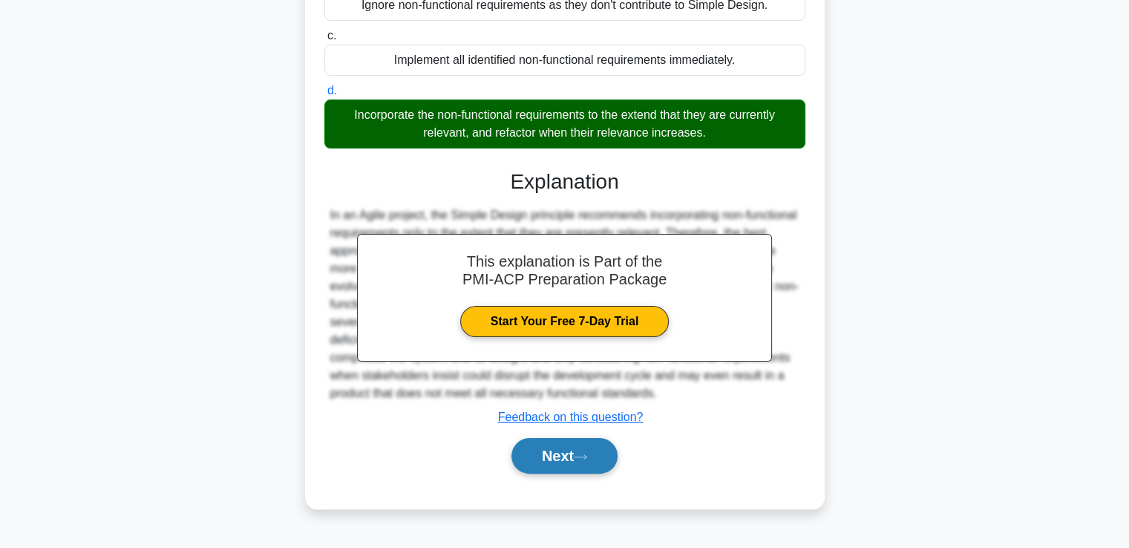
click at [549, 474] on button "Next" at bounding box center [564, 456] width 106 height 36
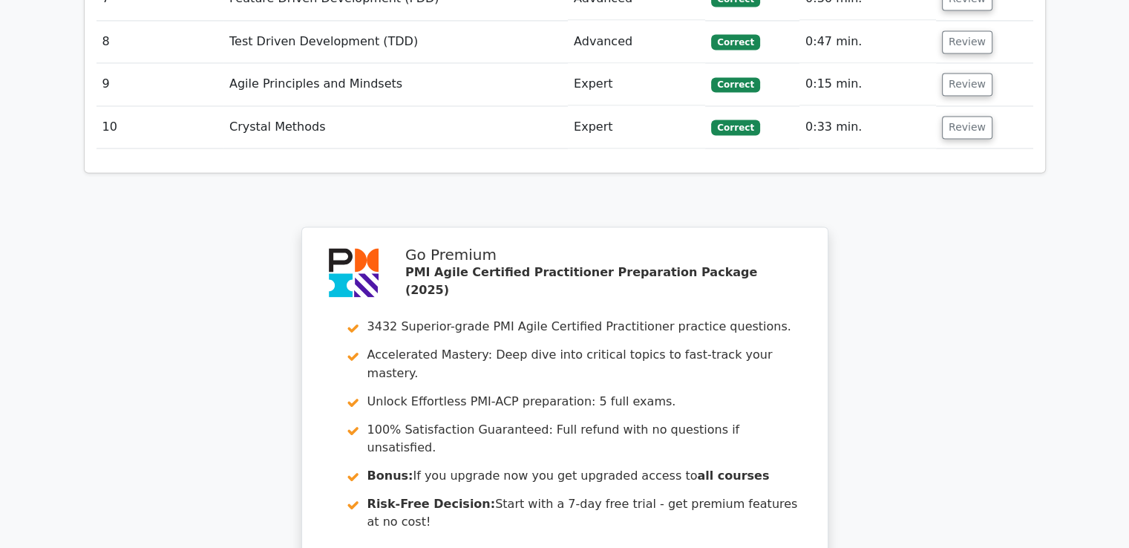
scroll to position [2455, 0]
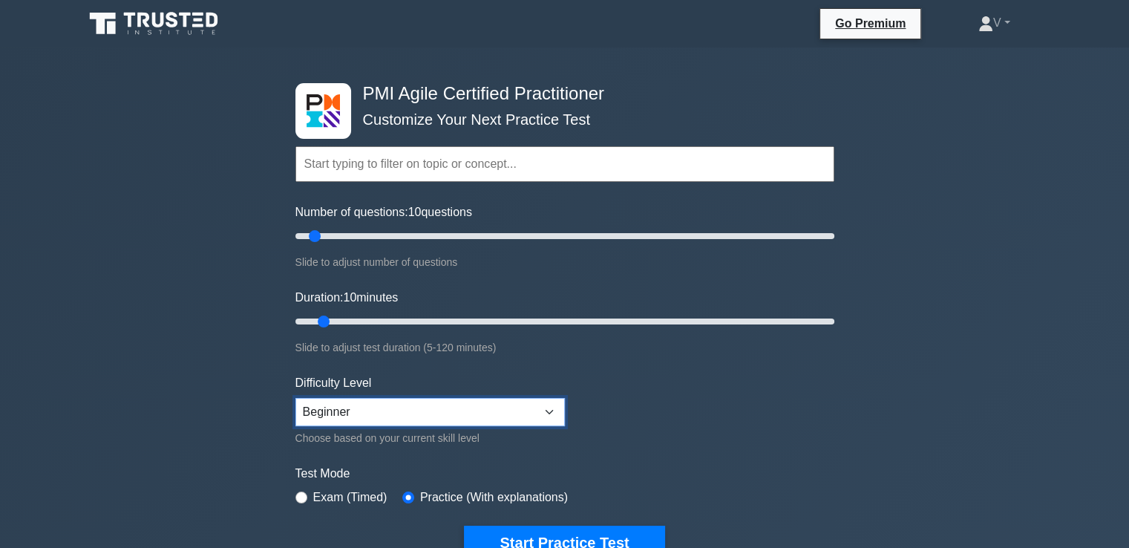
click at [431, 422] on select "Beginner Intermediate Expert" at bounding box center [429, 412] width 269 height 28
select select "intermediate"
click at [295, 398] on select "Beginner Intermediate Expert" at bounding box center [429, 412] width 269 height 28
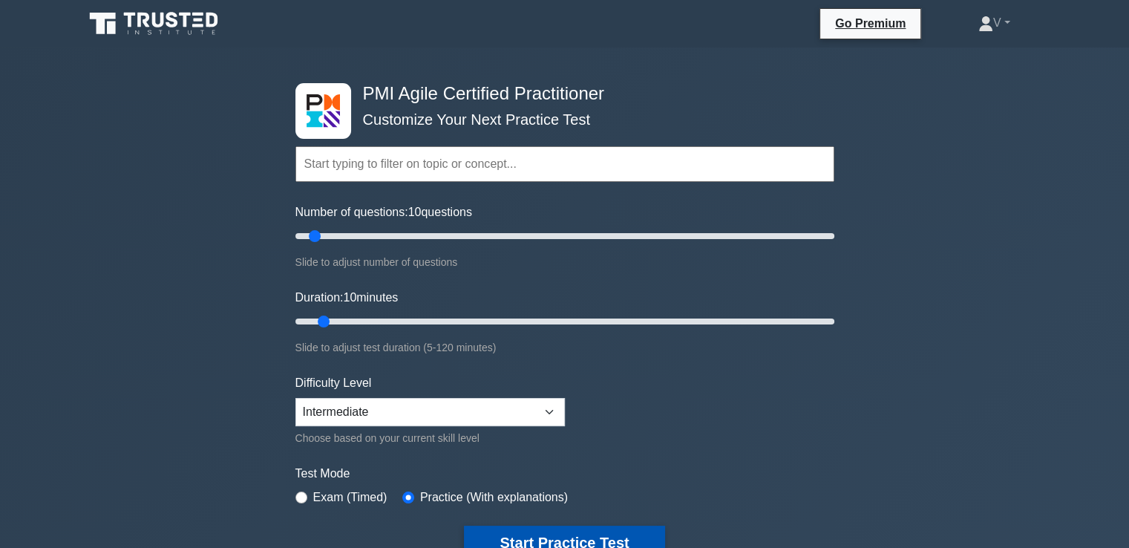
click at [490, 541] on button "Start Practice Test" at bounding box center [564, 543] width 200 height 34
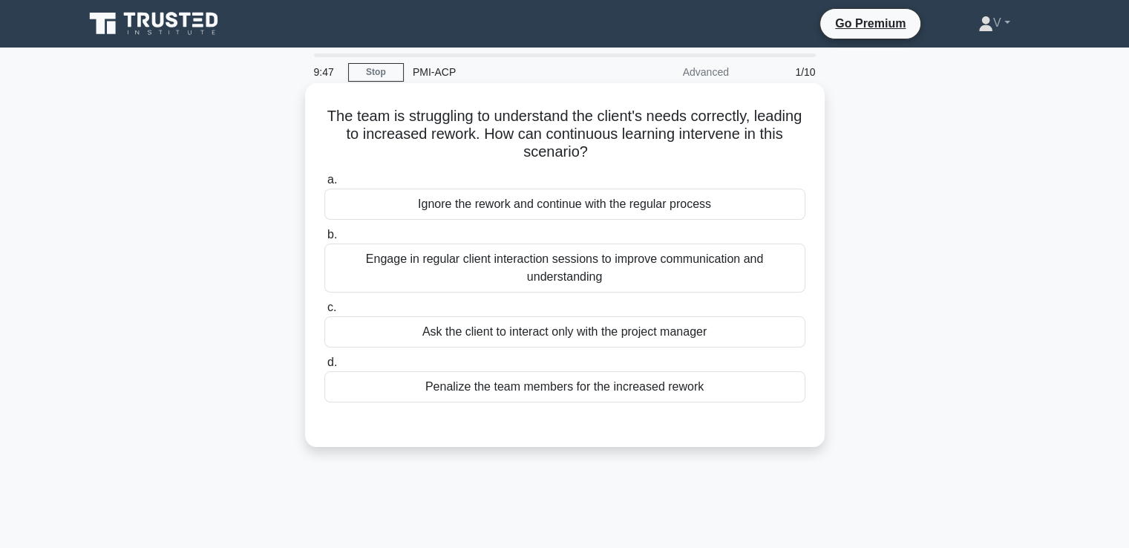
click at [588, 286] on div "Engage in regular client interaction sessions to improve communication and unde…" at bounding box center [564, 267] width 481 height 49
click at [324, 240] on input "b. Engage in regular client interaction sessions to improve communication and u…" at bounding box center [324, 235] width 0 height 10
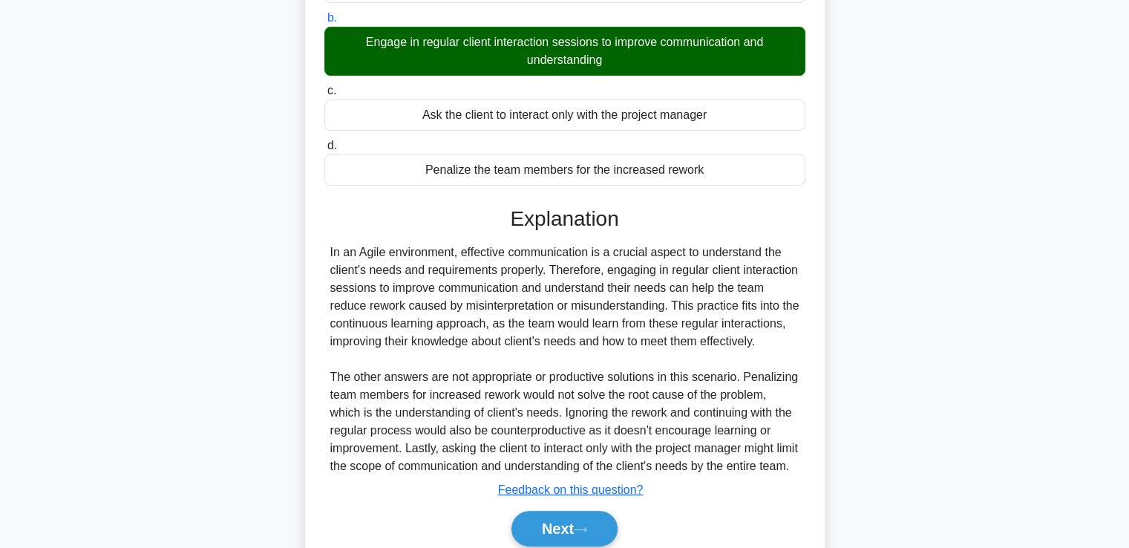
scroll to position [313, 0]
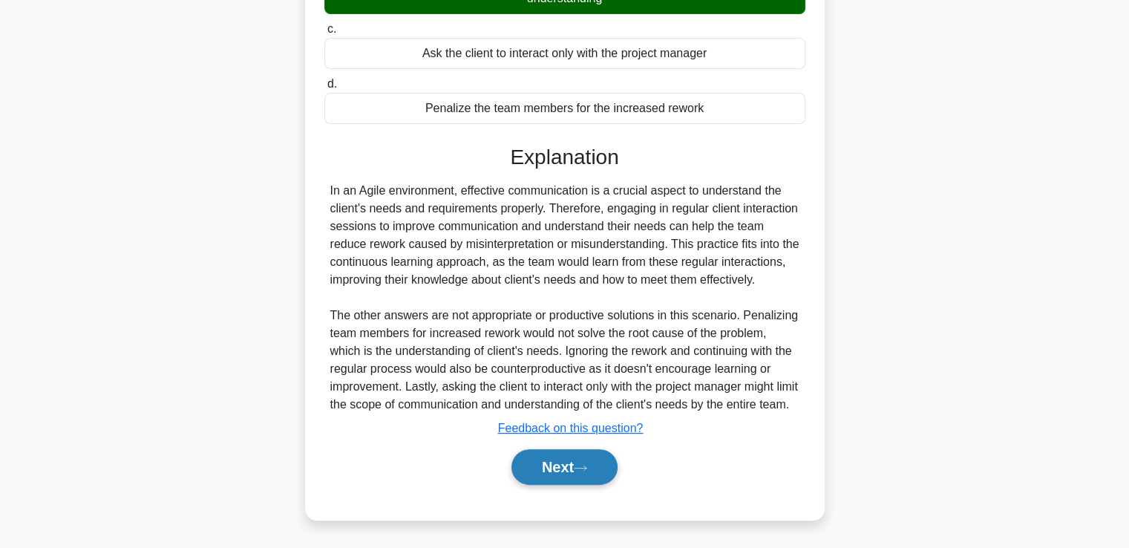
click at [549, 472] on button "Next" at bounding box center [564, 467] width 106 height 36
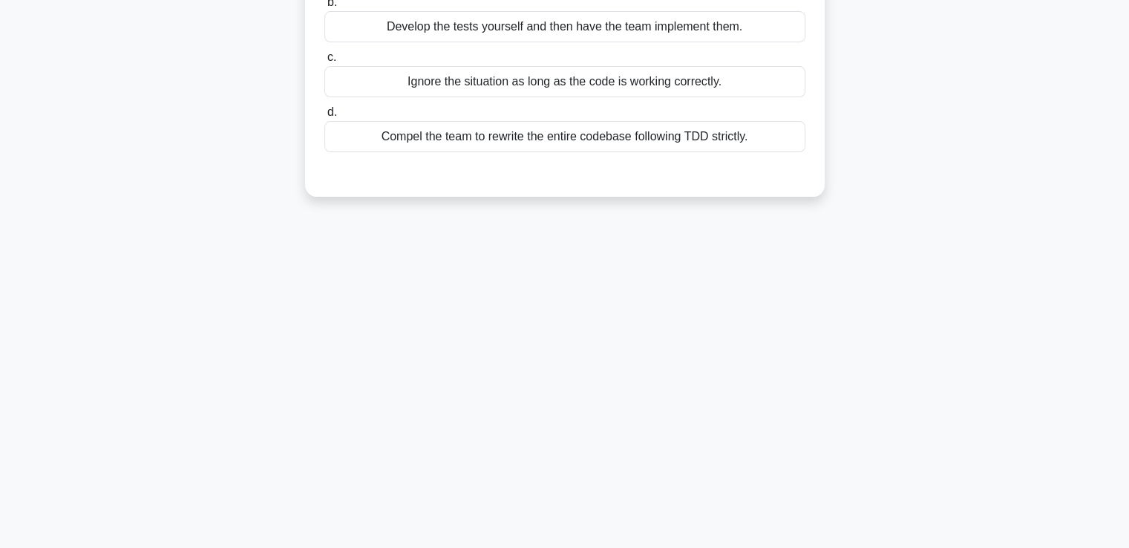
scroll to position [0, 0]
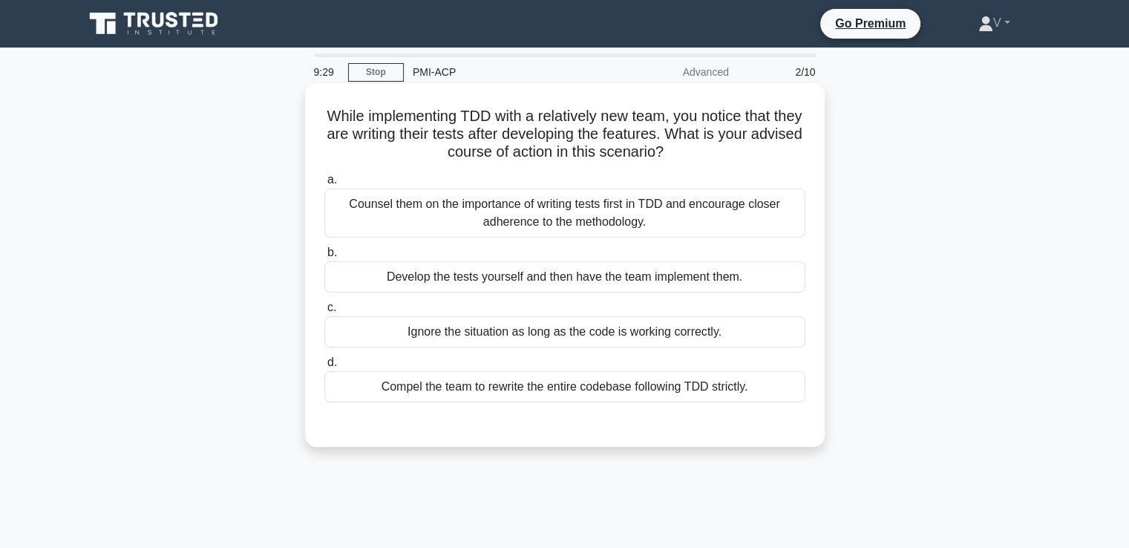
click at [552, 206] on div "Counsel them on the importance of writing tests first in TDD and encourage clos…" at bounding box center [564, 213] width 481 height 49
click at [324, 185] on input "a. Counsel them on the importance of writing tests first in TDD and encourage c…" at bounding box center [324, 180] width 0 height 10
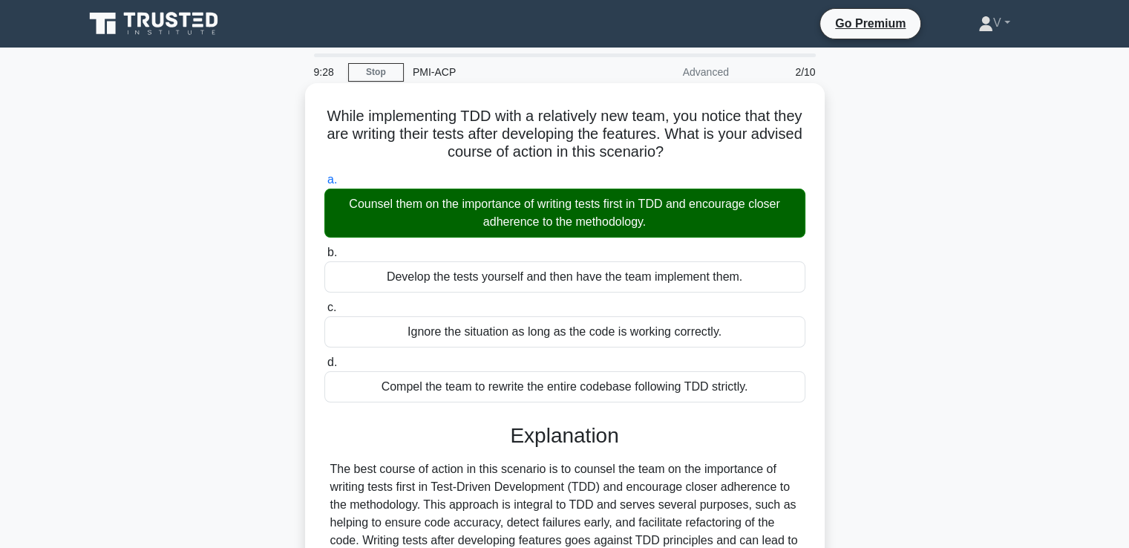
scroll to position [255, 0]
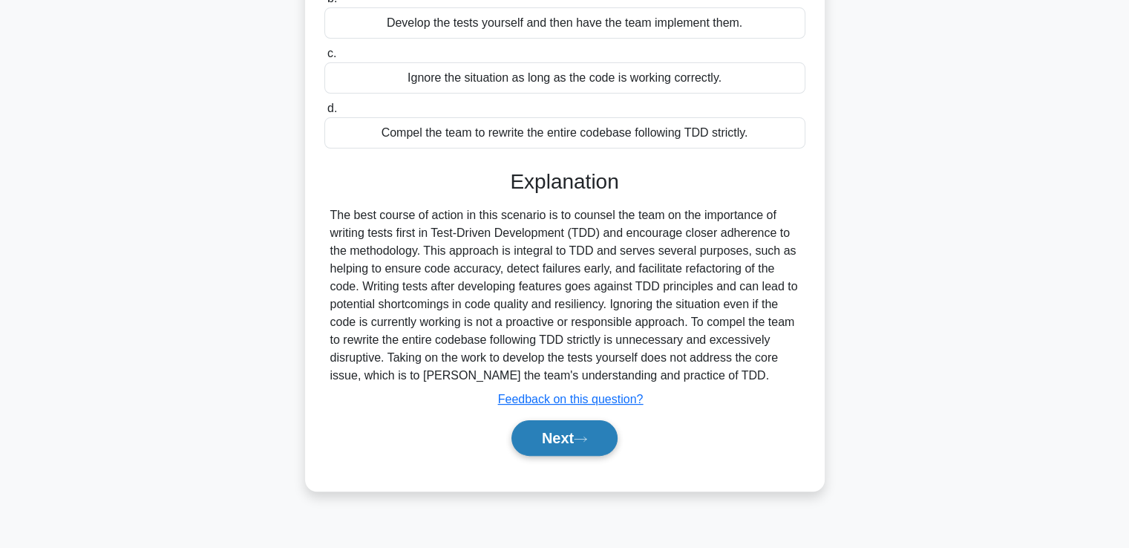
click at [593, 428] on button "Next" at bounding box center [564, 438] width 106 height 36
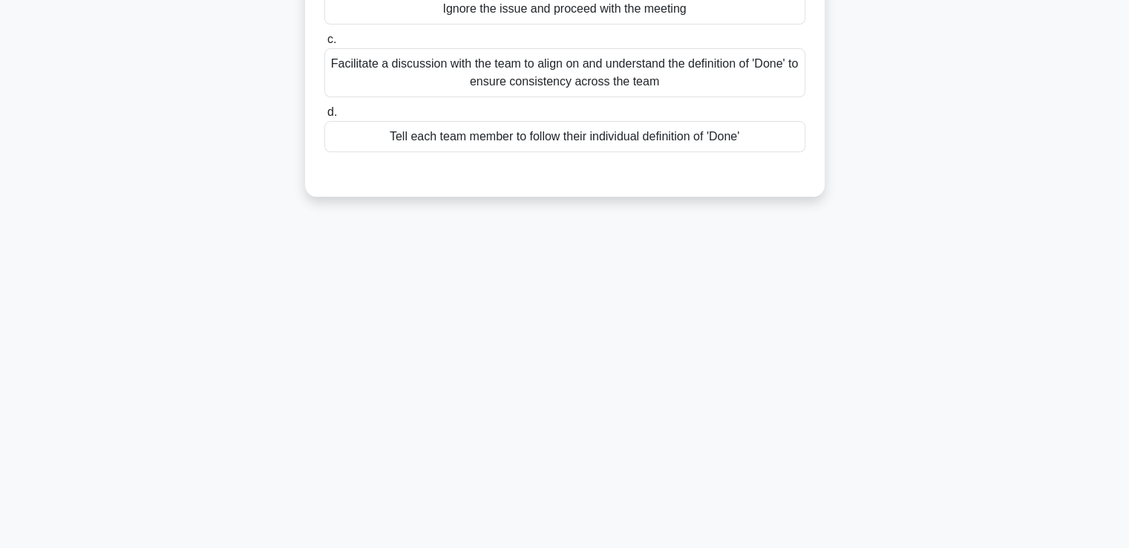
scroll to position [0, 0]
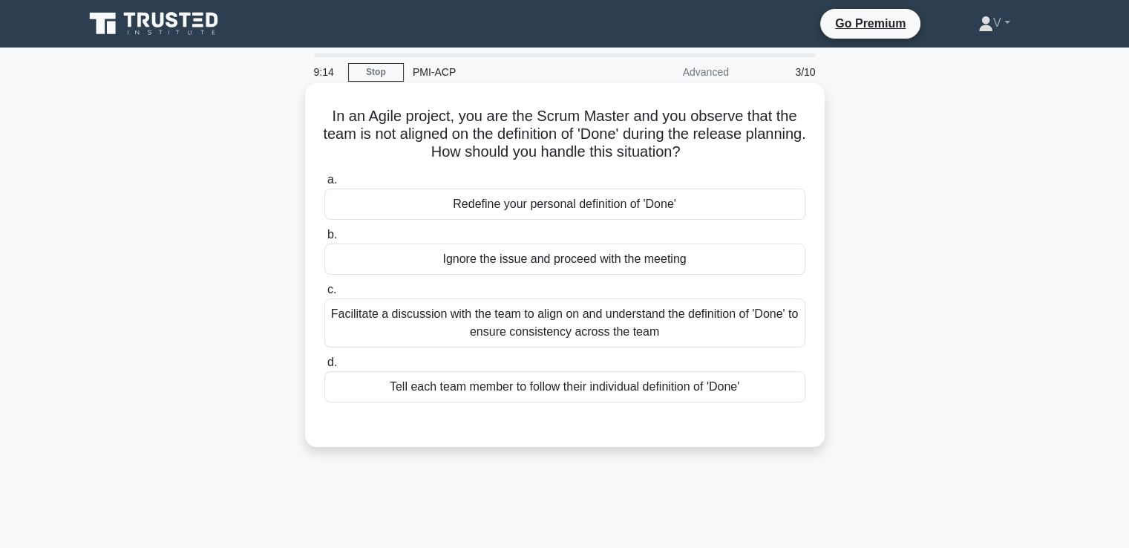
click at [532, 327] on div "Facilitate a discussion with the team to align on and understand the definition…" at bounding box center [564, 322] width 481 height 49
click at [324, 295] on input "c. Facilitate a discussion with the team to align on and understand the definit…" at bounding box center [324, 290] width 0 height 10
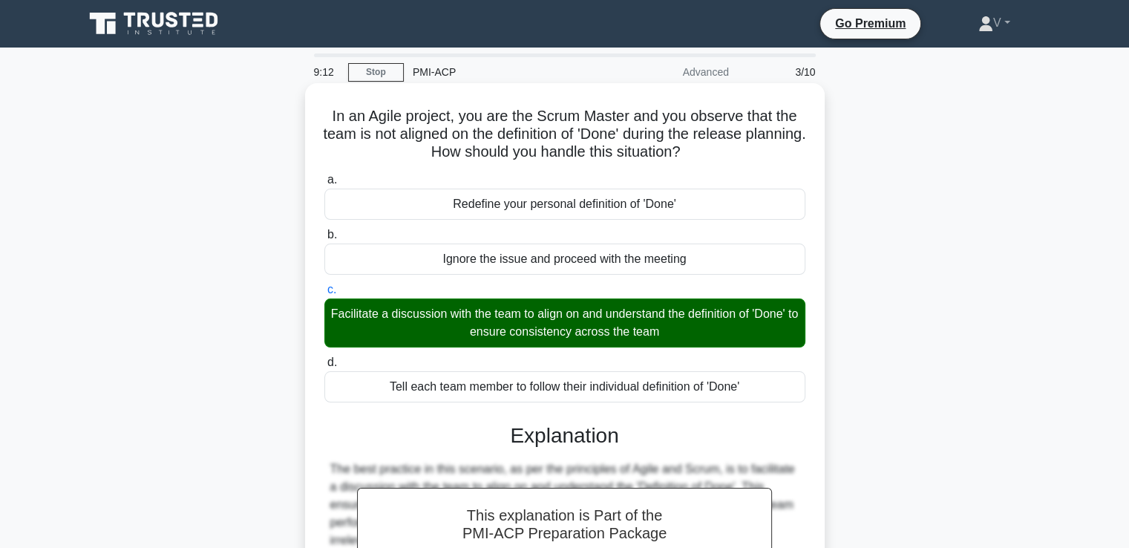
scroll to position [255, 0]
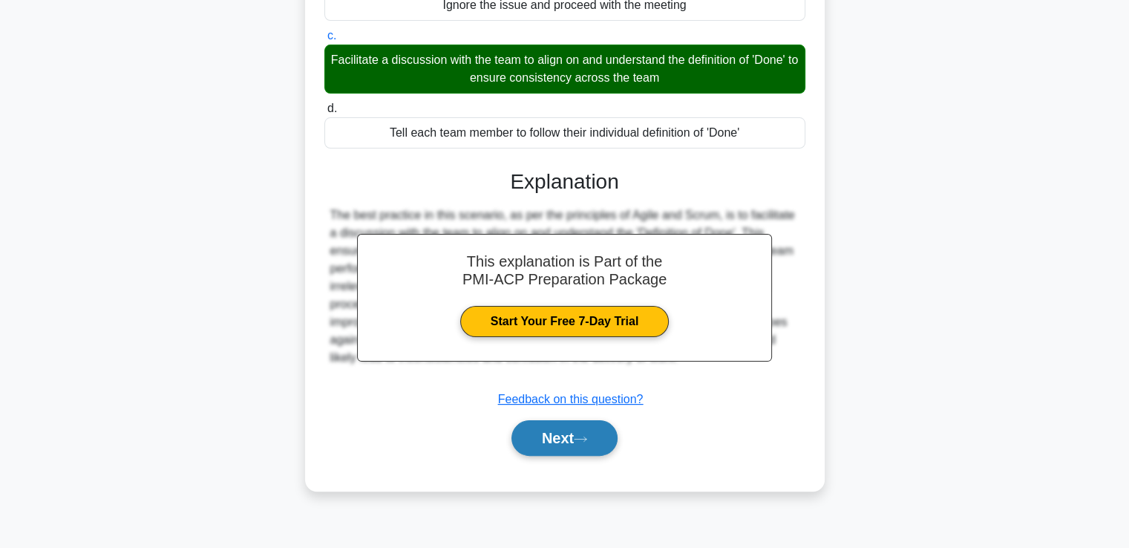
click at [537, 440] on button "Next" at bounding box center [564, 438] width 106 height 36
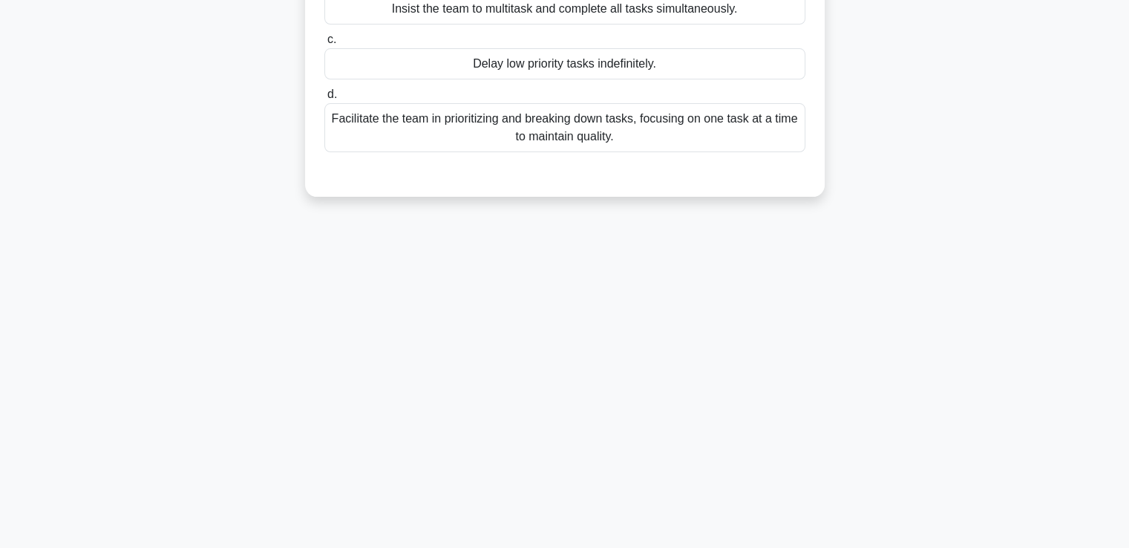
scroll to position [0, 0]
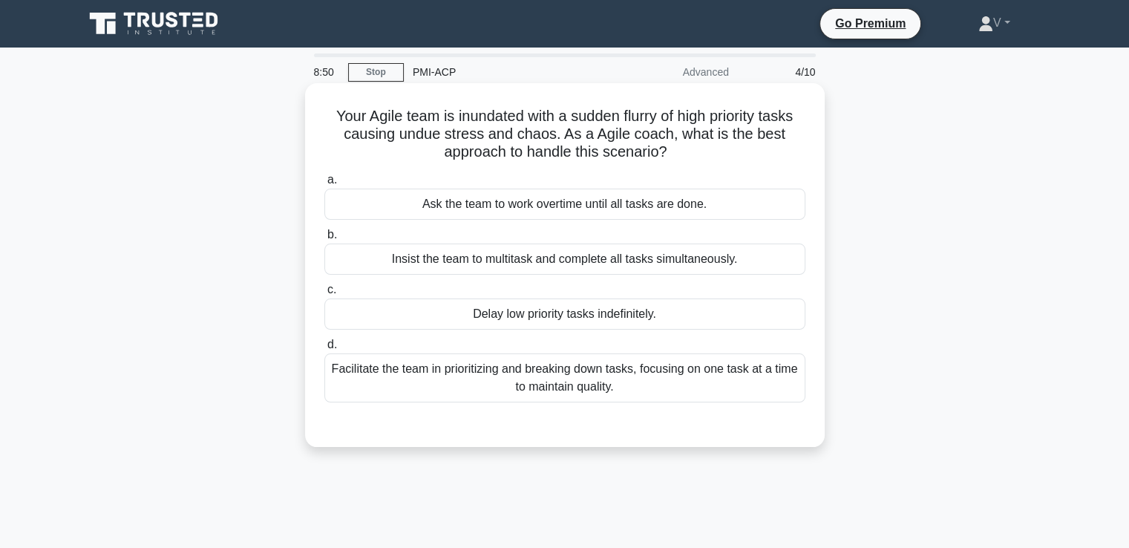
click at [509, 387] on div "Facilitate the team in prioritizing and breaking down tasks, focusing on one ta…" at bounding box center [564, 377] width 481 height 49
click at [324, 350] on input "d. Facilitate the team in prioritizing and breaking down tasks, focusing on one…" at bounding box center [324, 345] width 0 height 10
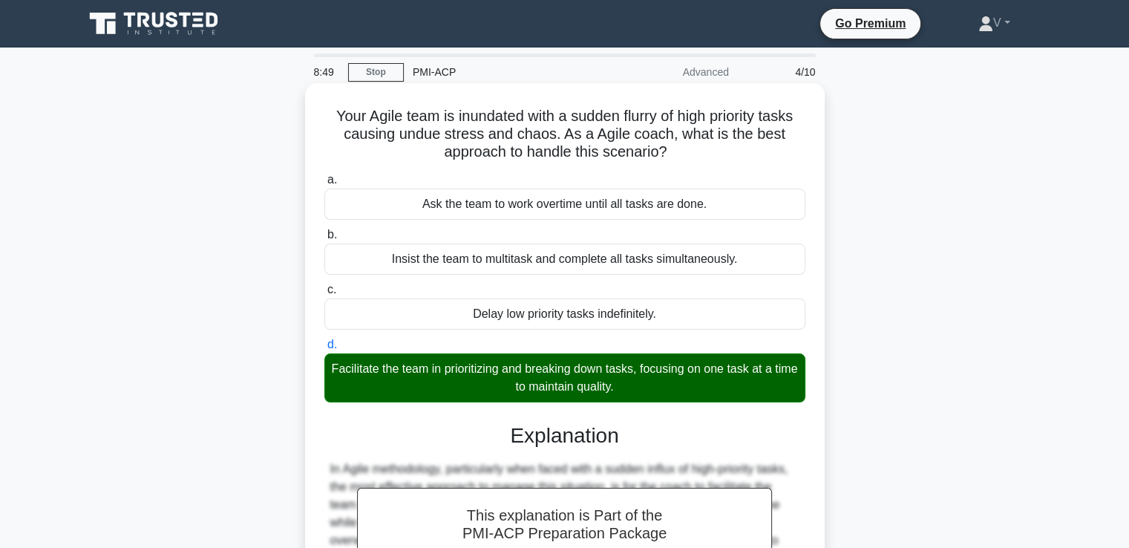
scroll to position [255, 0]
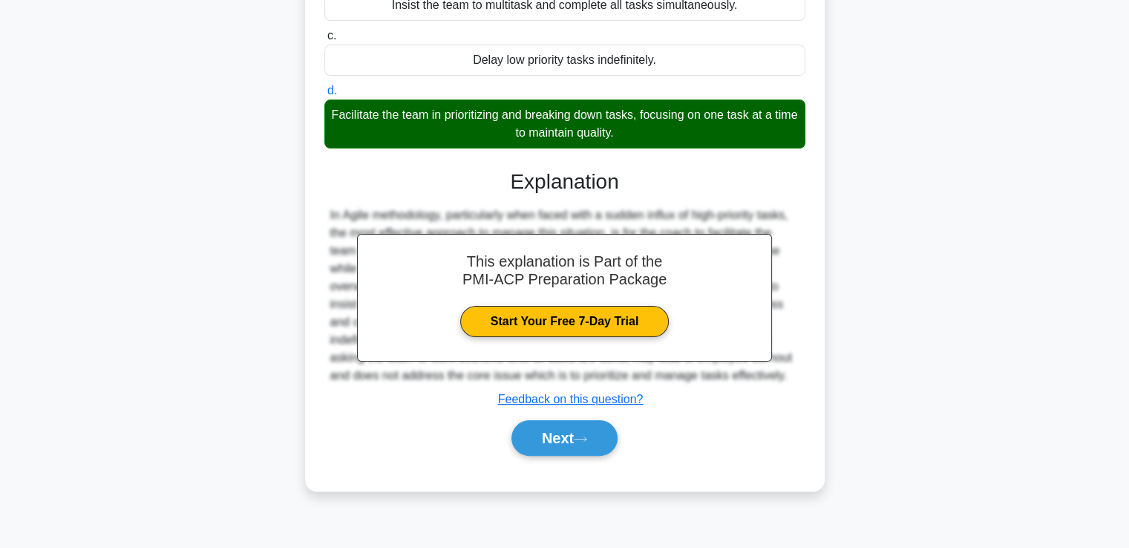
drag, startPoint x: 537, startPoint y: 469, endPoint x: 556, endPoint y: 454, distance: 24.3
click at [556, 454] on div "a. Ask the team to work overtime until all tasks are done. b. Insist the team t…" at bounding box center [565, 194] width 484 height 560
click at [556, 454] on div "Next" at bounding box center [564, 438] width 481 height 48
click at [556, 445] on button "Next" at bounding box center [564, 438] width 106 height 36
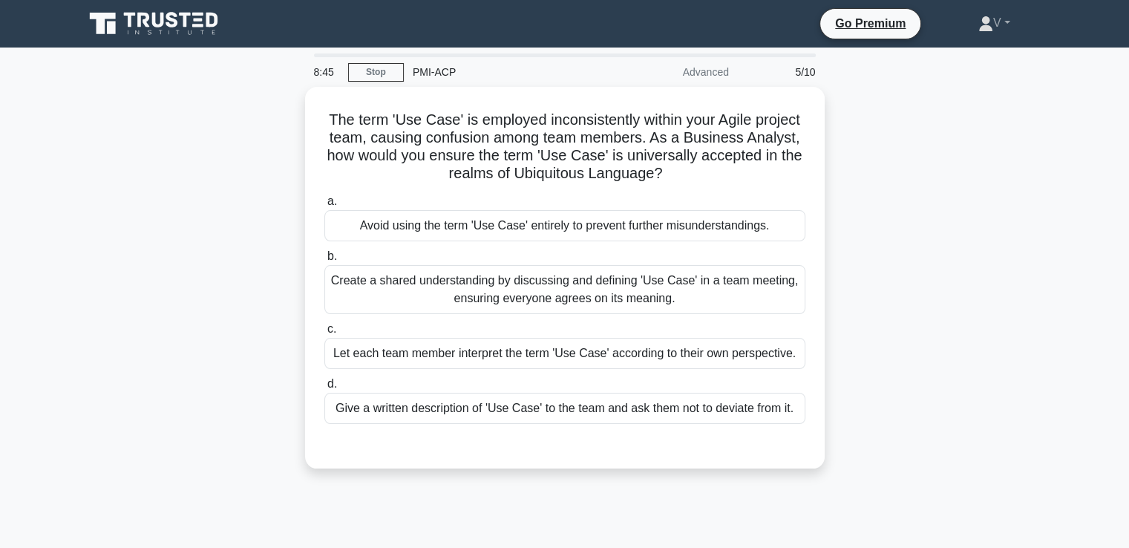
scroll to position [0, 0]
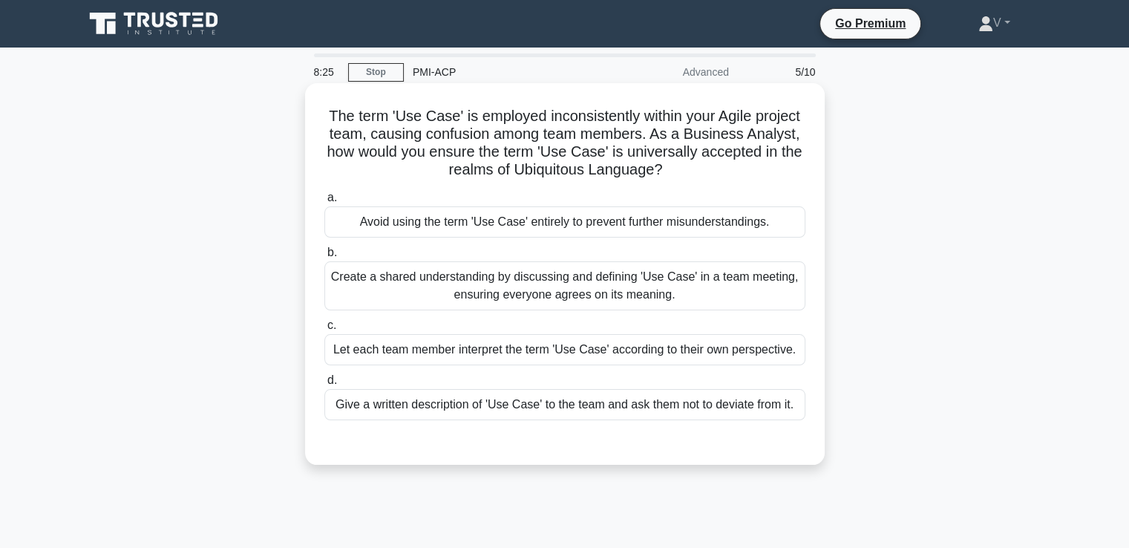
click at [551, 281] on div "Create a shared understanding by discussing and defining 'Use Case' in a team m…" at bounding box center [564, 285] width 481 height 49
click at [324, 258] on input "b. Create a shared understanding by discussing and defining 'Use Case' in a tea…" at bounding box center [324, 253] width 0 height 10
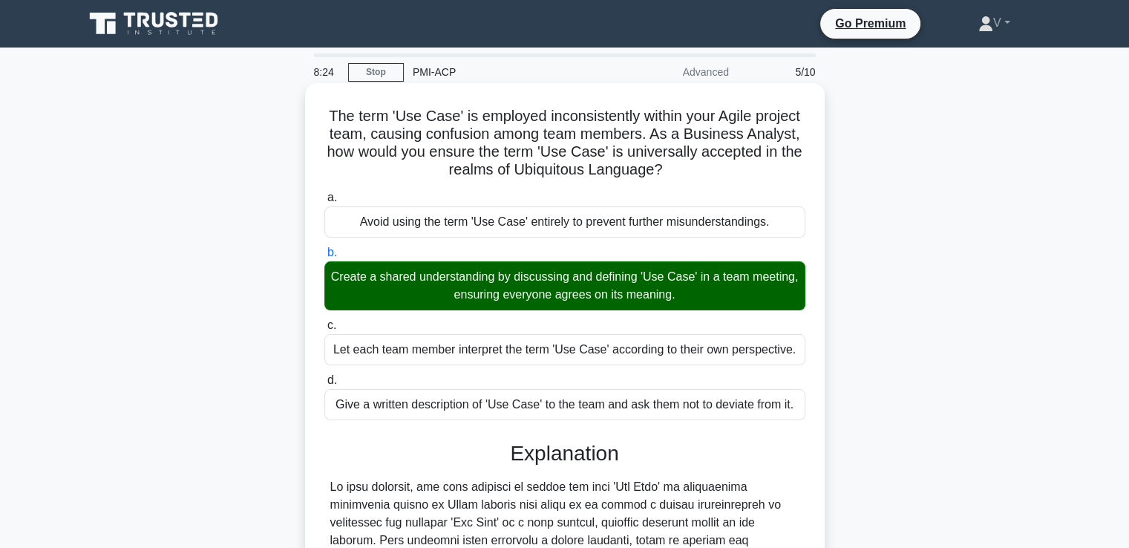
scroll to position [295, 0]
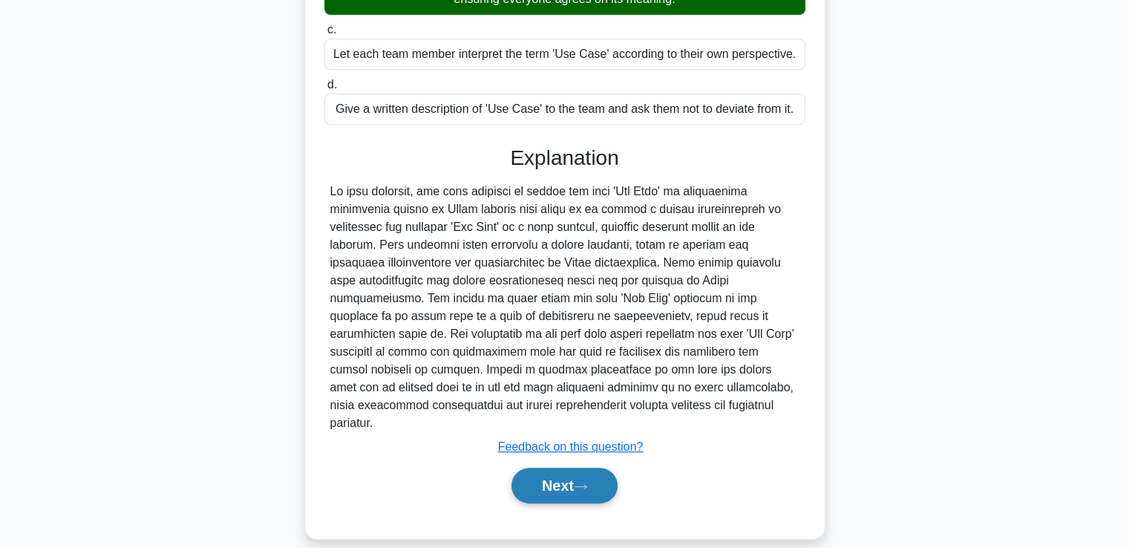
click at [537, 468] on button "Next" at bounding box center [564, 486] width 106 height 36
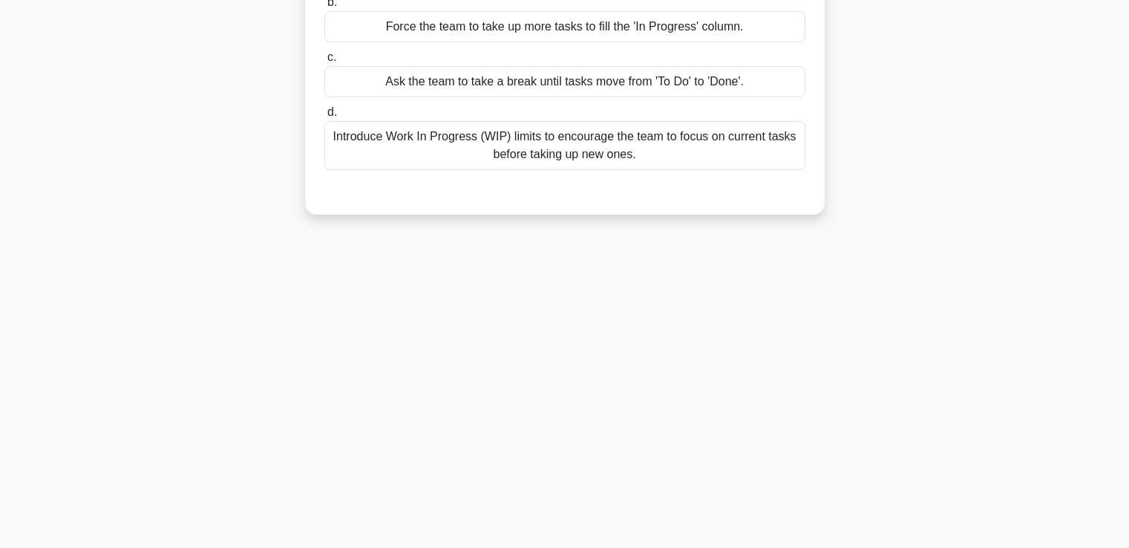
scroll to position [0, 0]
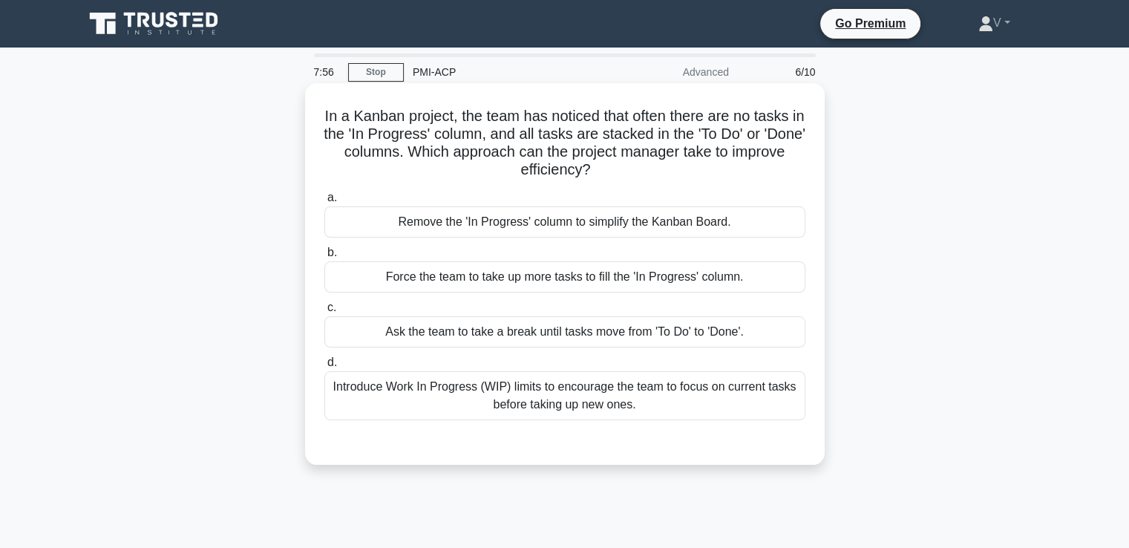
click at [716, 413] on div "Introduce Work In Progress (WIP) limits to encourage the team to focus on curre…" at bounding box center [564, 395] width 481 height 49
click at [324, 367] on input "d. Introduce Work In Progress (WIP) limits to encourage the team to focus on cu…" at bounding box center [324, 363] width 0 height 10
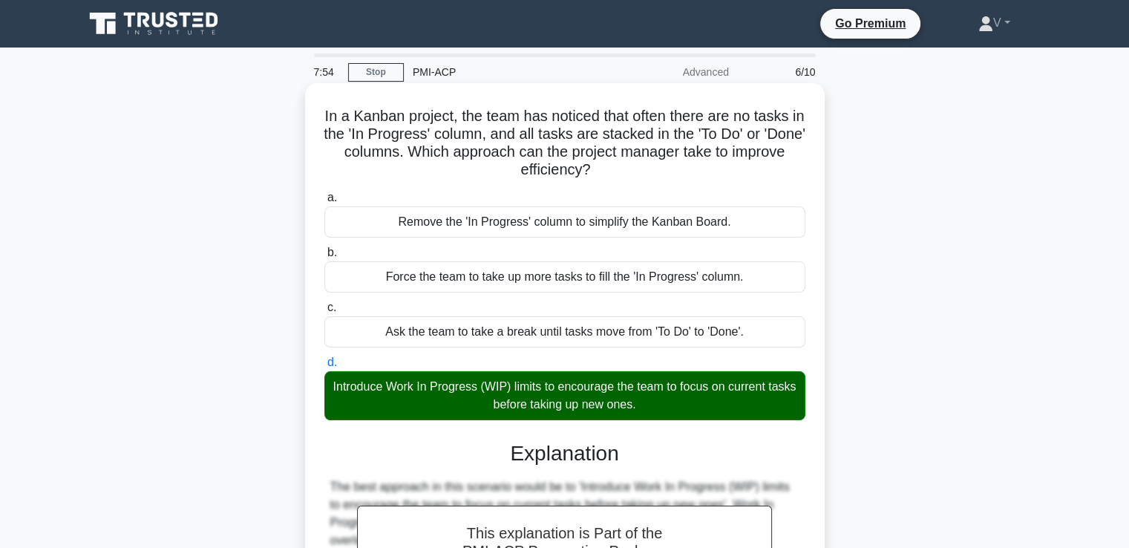
scroll to position [260, 0]
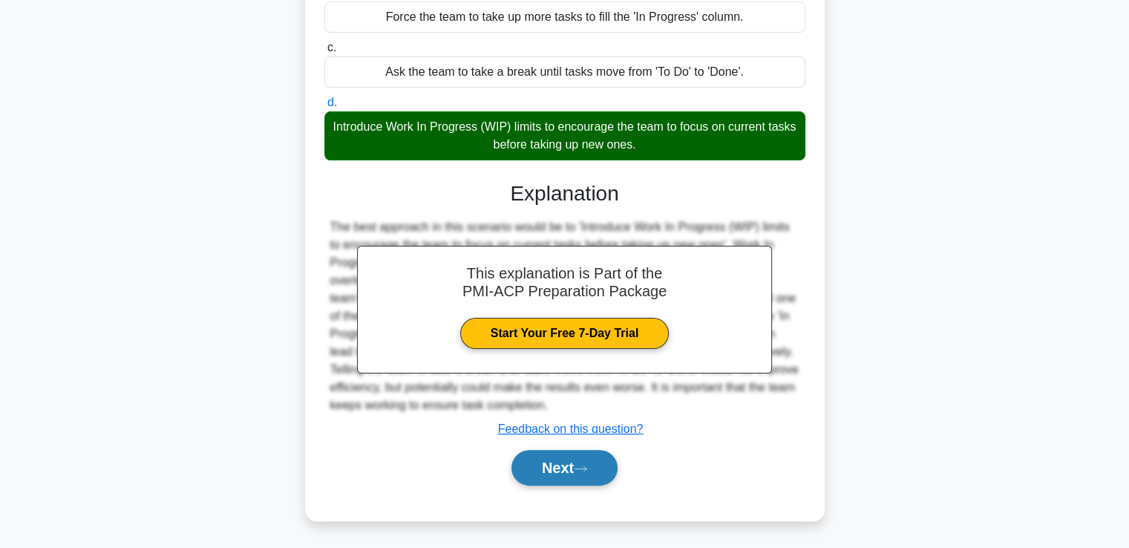
click at [606, 479] on button "Next" at bounding box center [564, 468] width 106 height 36
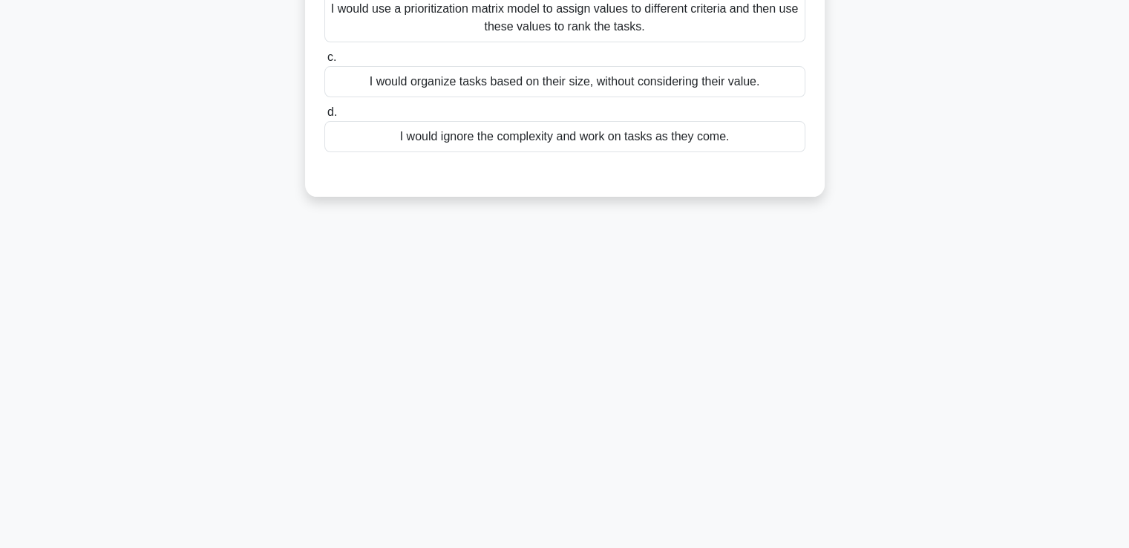
scroll to position [0, 0]
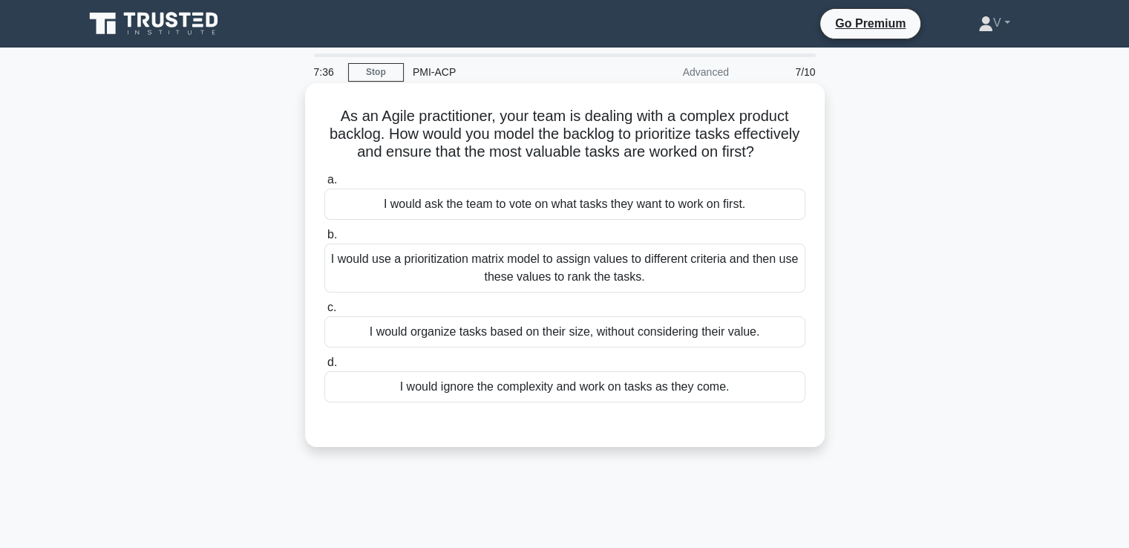
click at [563, 274] on div "I would use a prioritization matrix model to assign values to different criteri…" at bounding box center [564, 267] width 481 height 49
click at [324, 240] on input "b. I would use a prioritization matrix model to assign values to different crit…" at bounding box center [324, 235] width 0 height 10
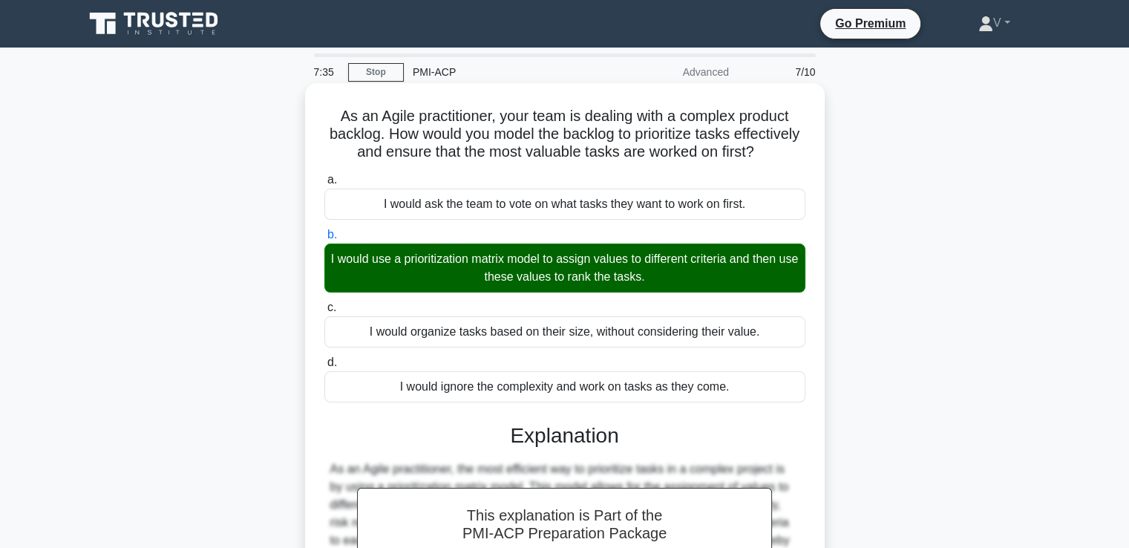
scroll to position [255, 0]
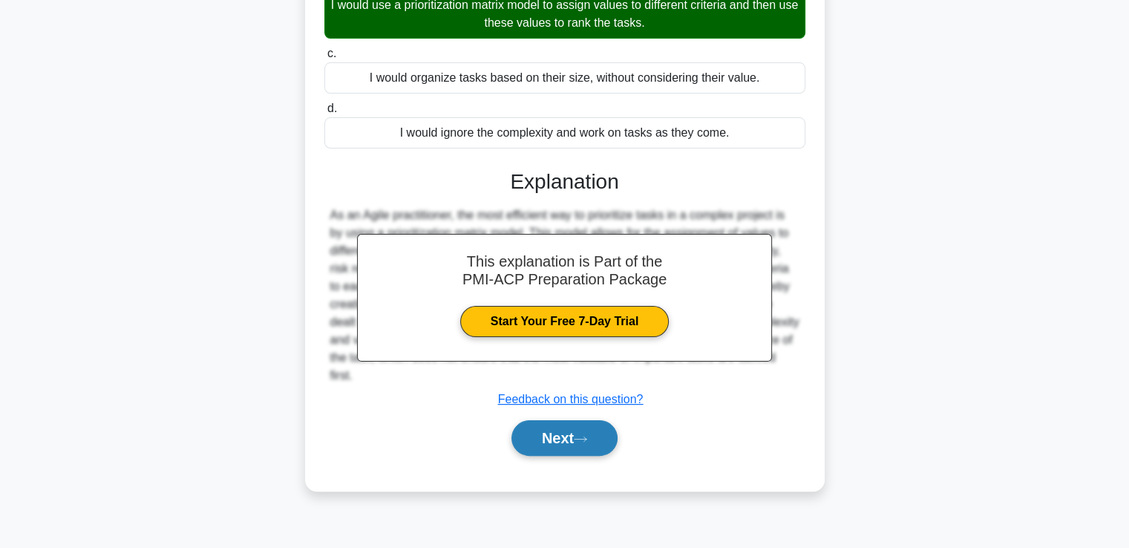
click at [563, 454] on button "Next" at bounding box center [564, 438] width 106 height 36
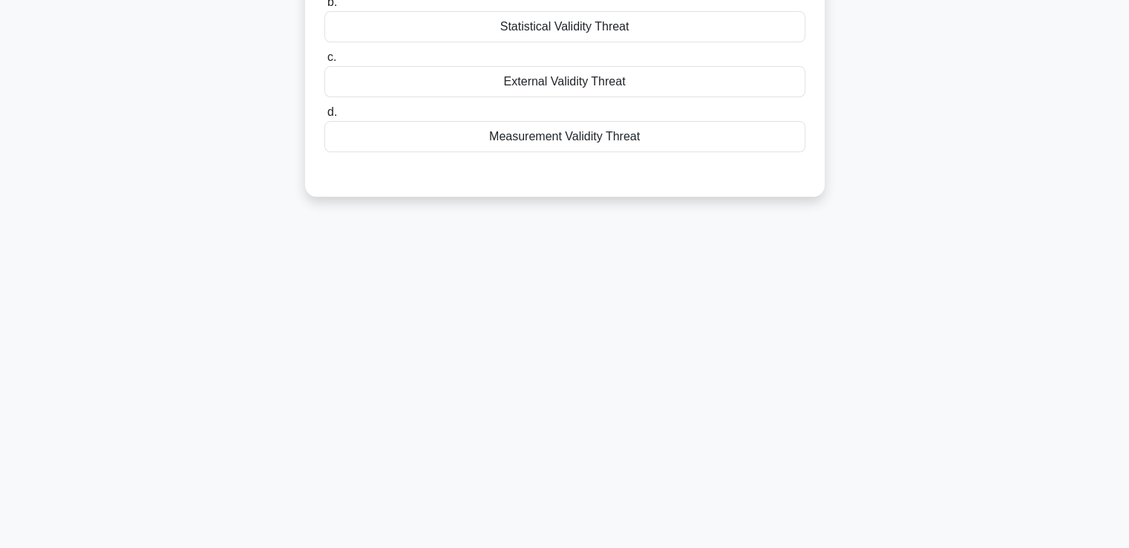
scroll to position [0, 0]
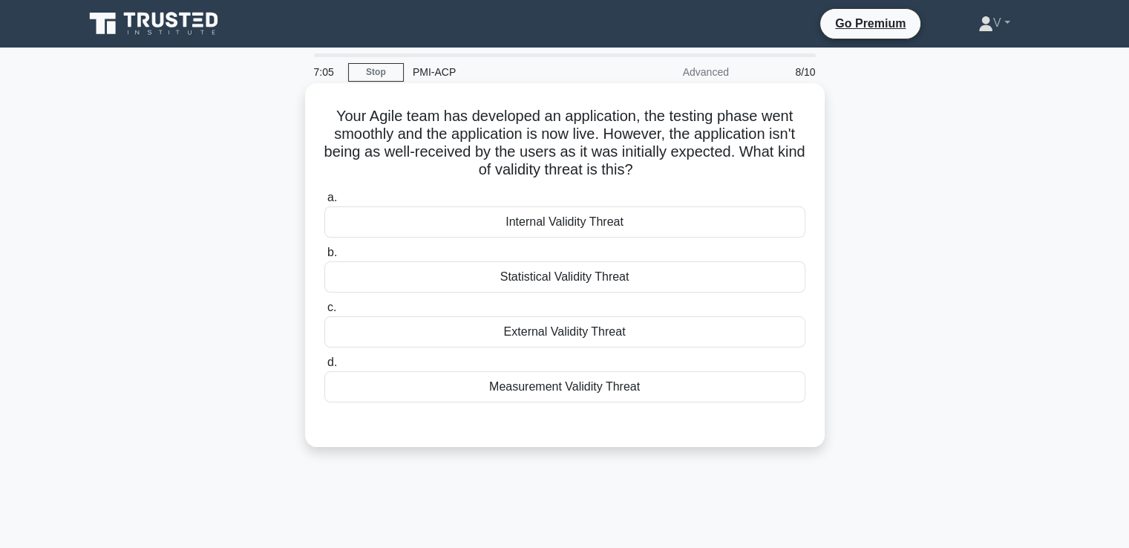
click at [523, 339] on div "External Validity Threat" at bounding box center [564, 331] width 481 height 31
click at [324, 313] on input "c. External Validity Threat" at bounding box center [324, 308] width 0 height 10
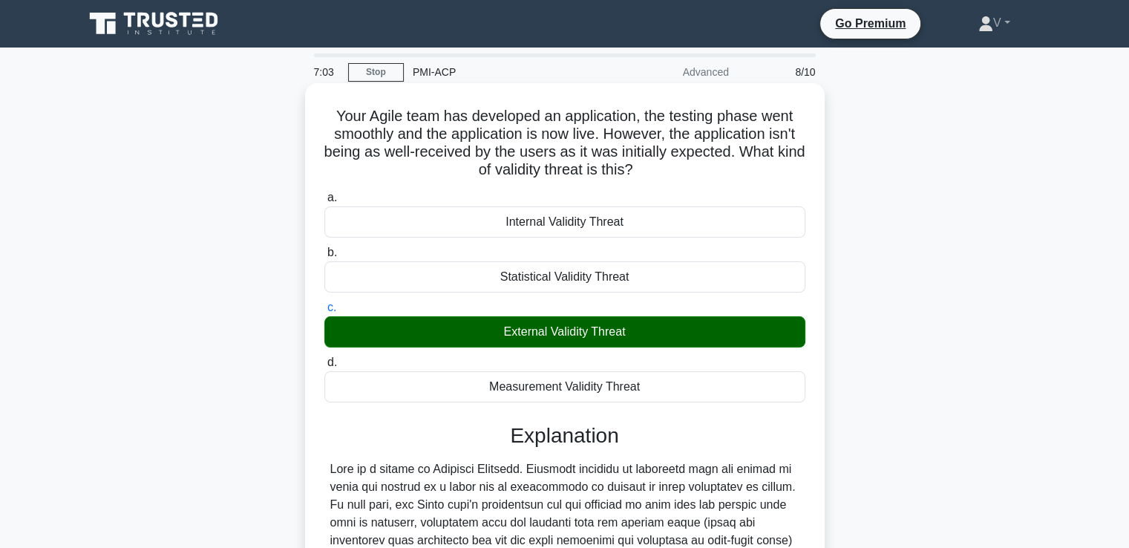
scroll to position [260, 0]
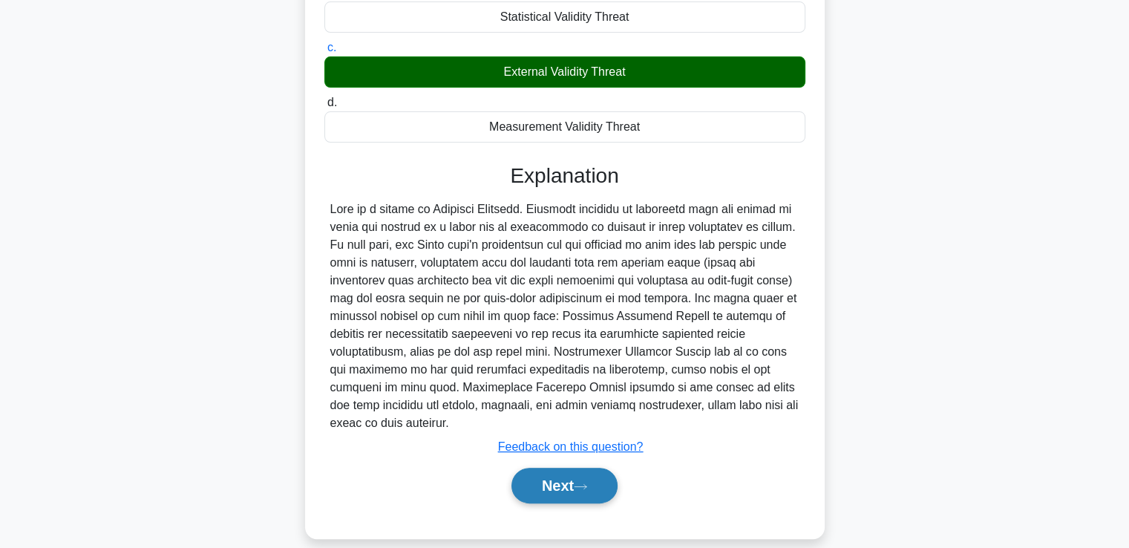
click at [543, 468] on button "Next" at bounding box center [564, 486] width 106 height 36
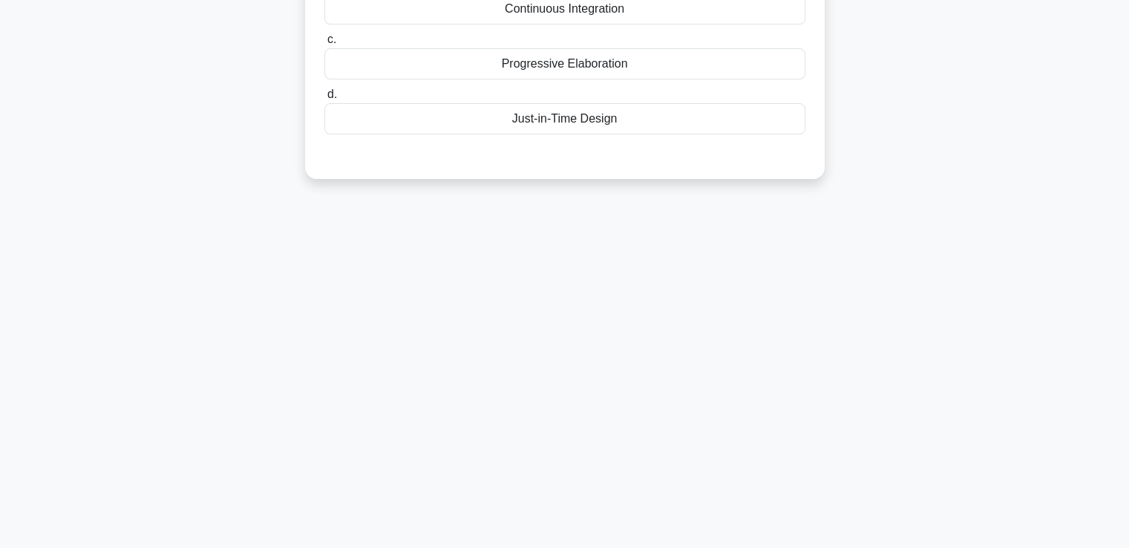
scroll to position [0, 0]
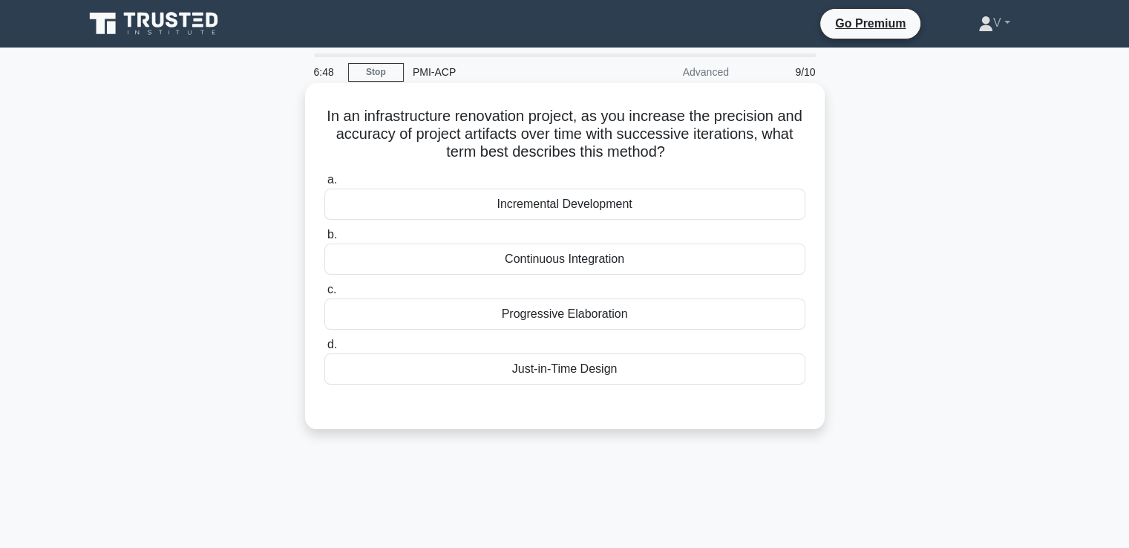
click at [536, 206] on div "Incremental Development" at bounding box center [564, 204] width 481 height 31
click at [324, 185] on input "a. Incremental Development" at bounding box center [324, 180] width 0 height 10
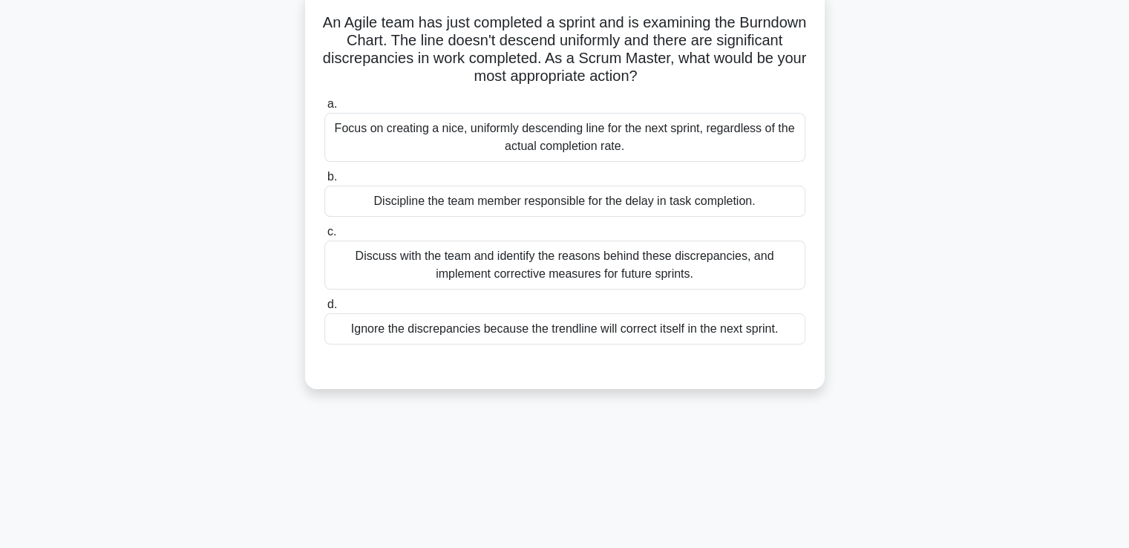
scroll to position [94, 0]
click at [540, 272] on div "Discuss with the team and identify the reasons behind these discrepancies, and …" at bounding box center [564, 264] width 481 height 49
click at [324, 236] on input "c. Discuss with the team and identify the reasons behind these discrepancies, a…" at bounding box center [324, 231] width 0 height 10
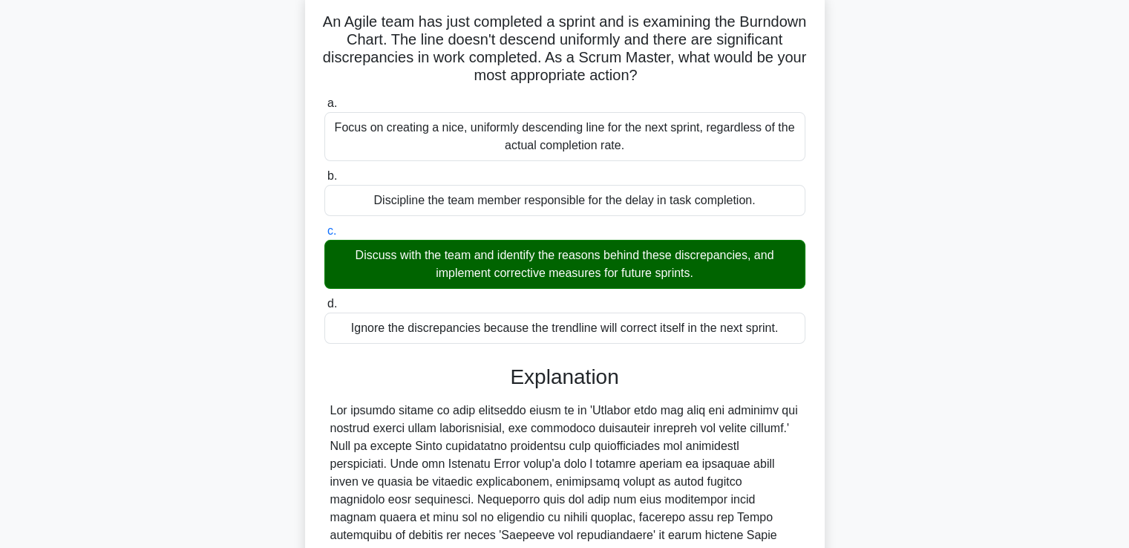
scroll to position [385, 0]
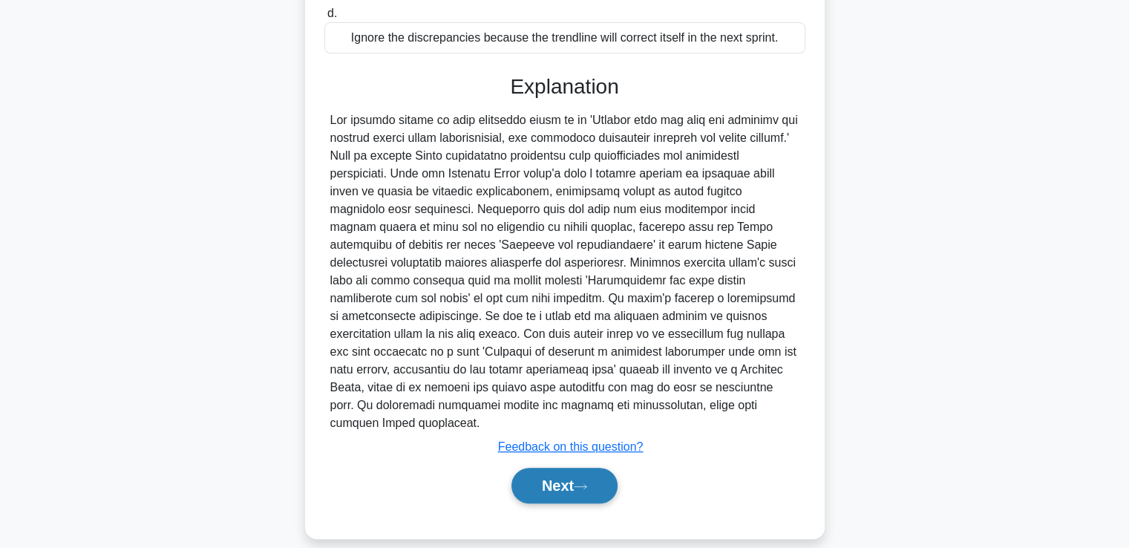
click at [552, 473] on button "Next" at bounding box center [564, 486] width 106 height 36
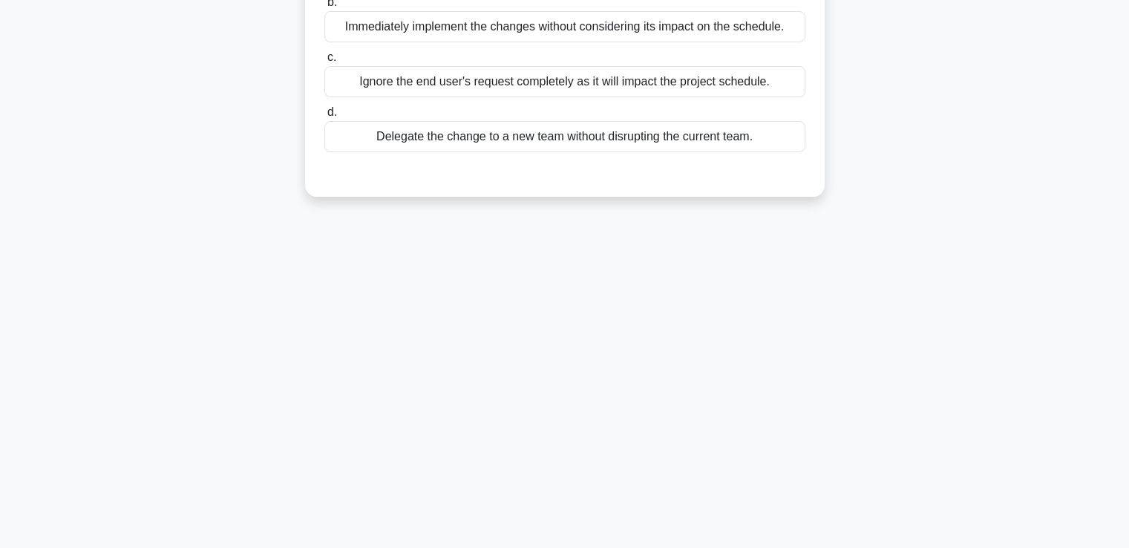
scroll to position [0, 0]
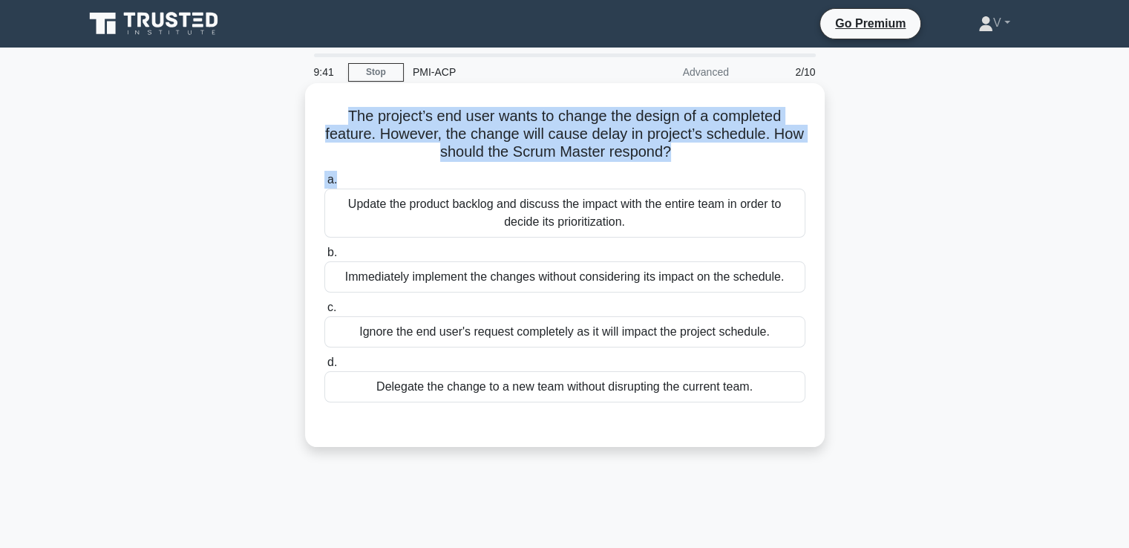
drag, startPoint x: 344, startPoint y: 116, endPoint x: 747, endPoint y: 175, distance: 408.1
click at [747, 175] on div "The project’s end user wants to change the design of a completed feature. Howev…" at bounding box center [565, 265] width 508 height 352
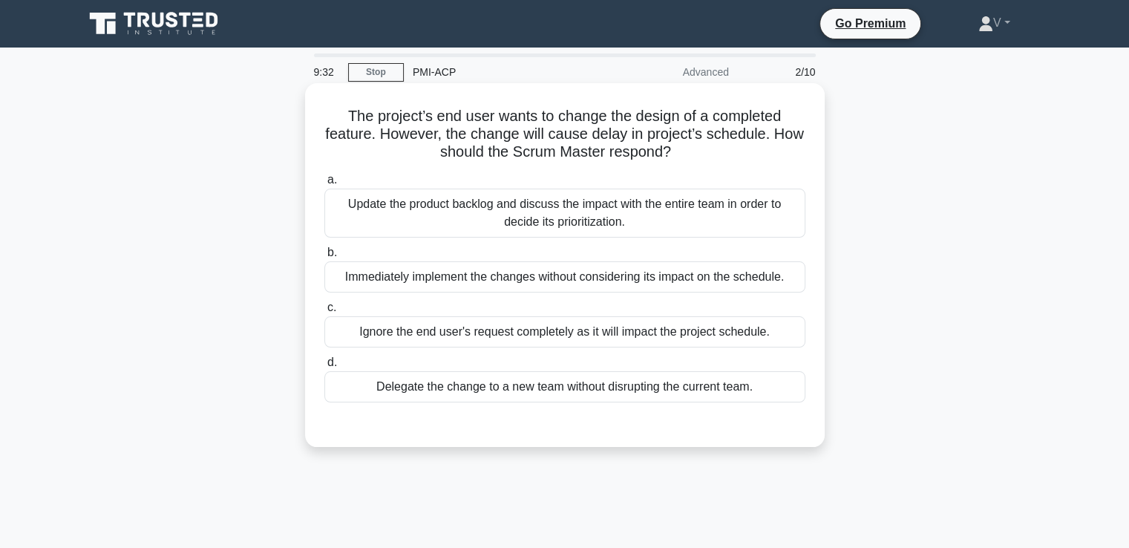
click at [664, 206] on div "Update the product backlog and discuss the impact with the entire team in order…" at bounding box center [564, 213] width 481 height 49
click at [324, 185] on input "a. Update the product backlog and discuss the impact with the entire team in or…" at bounding box center [324, 180] width 0 height 10
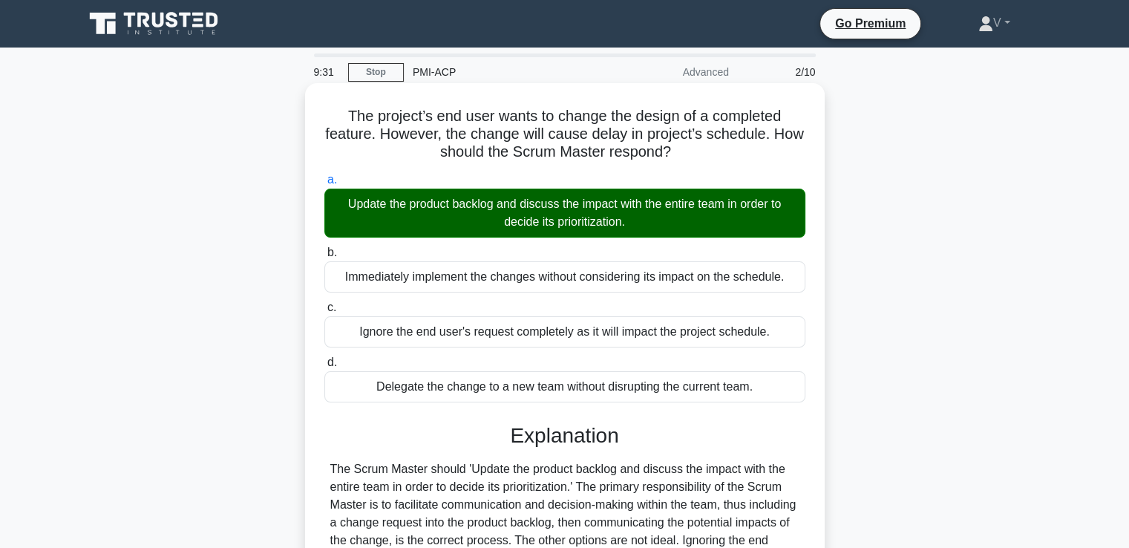
scroll to position [255, 0]
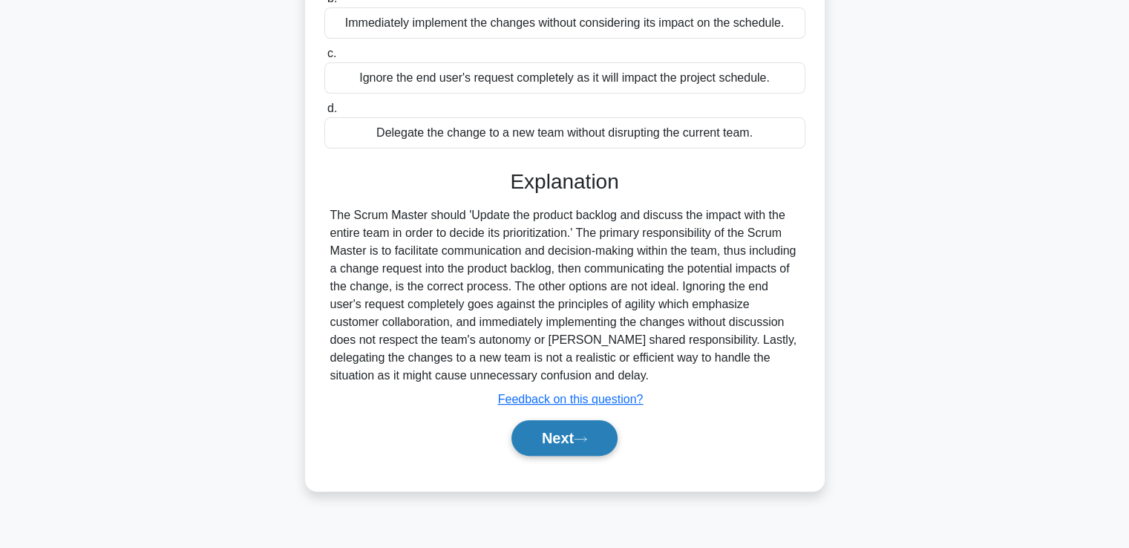
click at [607, 449] on button "Next" at bounding box center [564, 438] width 106 height 36
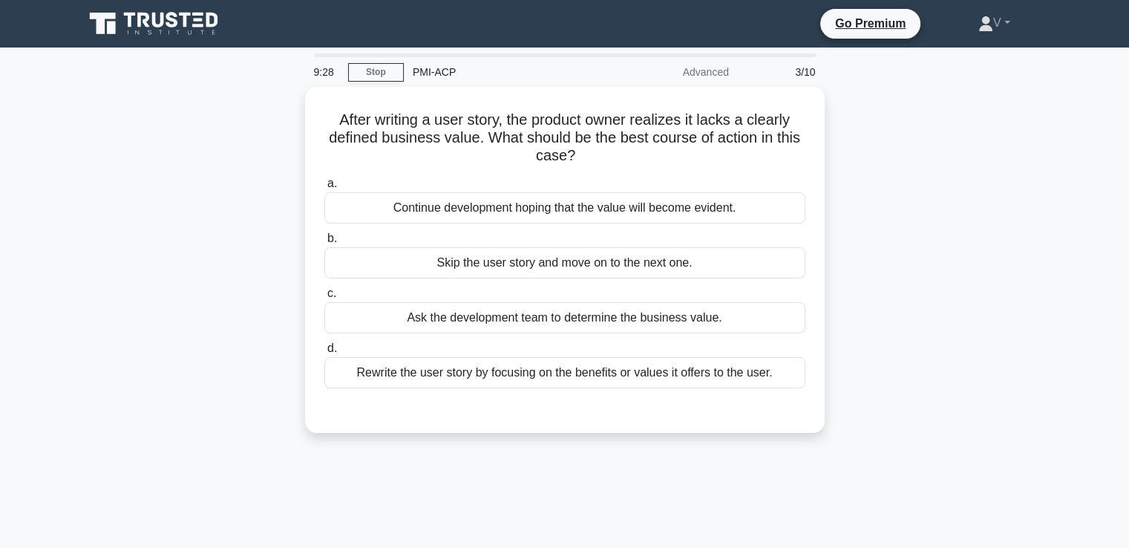
scroll to position [1, 0]
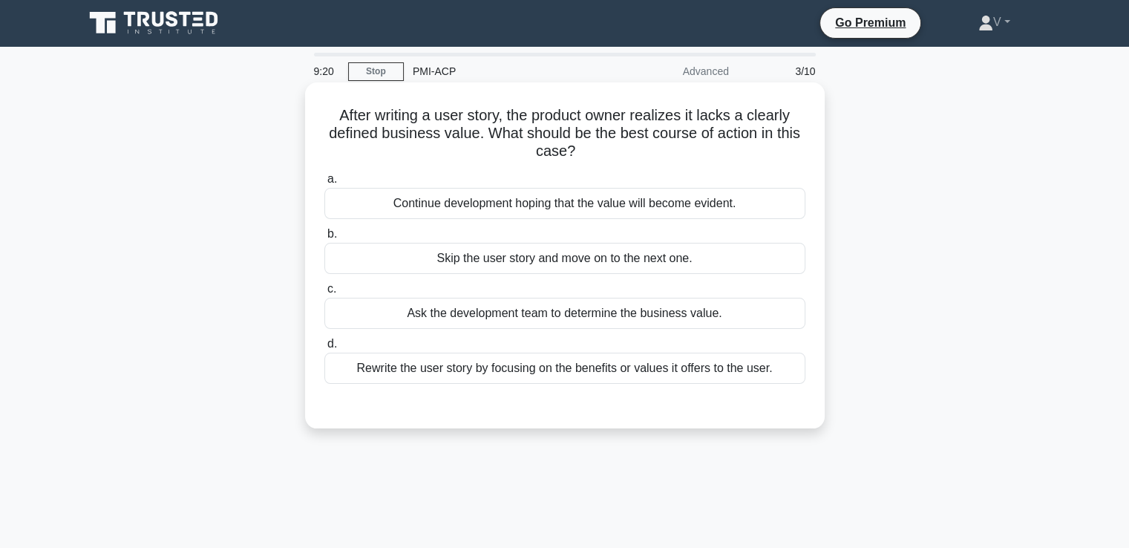
click at [564, 370] on div "Rewrite the user story by focusing on the benefits or values it offers to the u…" at bounding box center [564, 368] width 481 height 31
click at [324, 349] on input "d. Rewrite the user story by focusing on the benefits or values it offers to th…" at bounding box center [324, 344] width 0 height 10
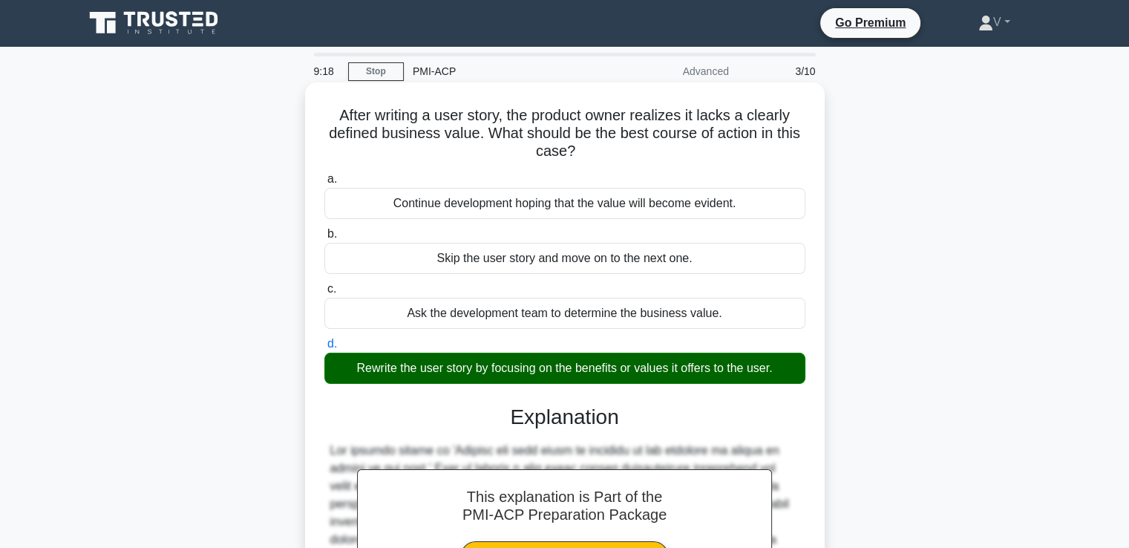
scroll to position [255, 0]
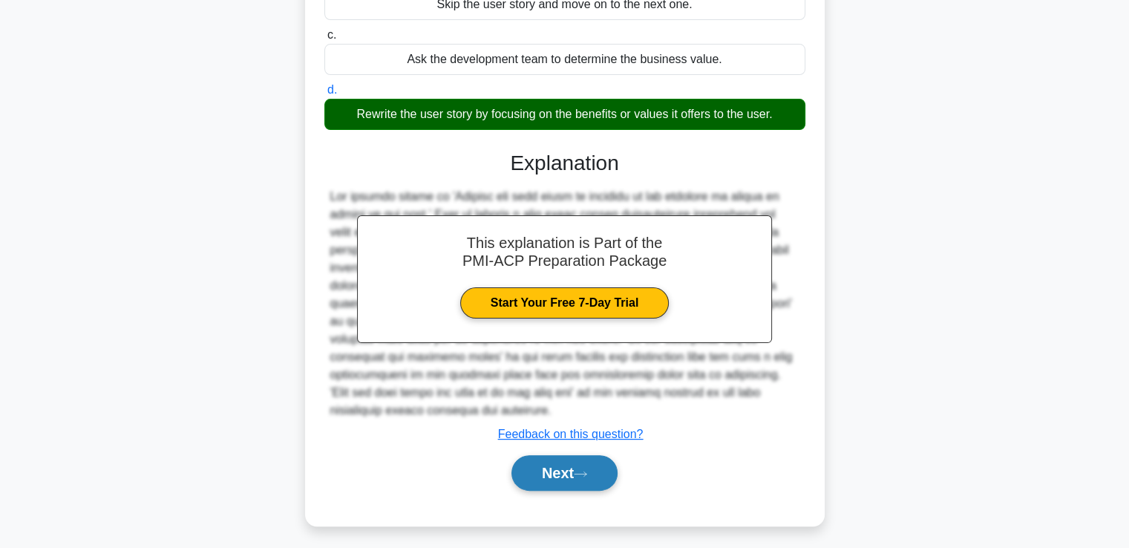
click at [558, 464] on button "Next" at bounding box center [564, 473] width 106 height 36
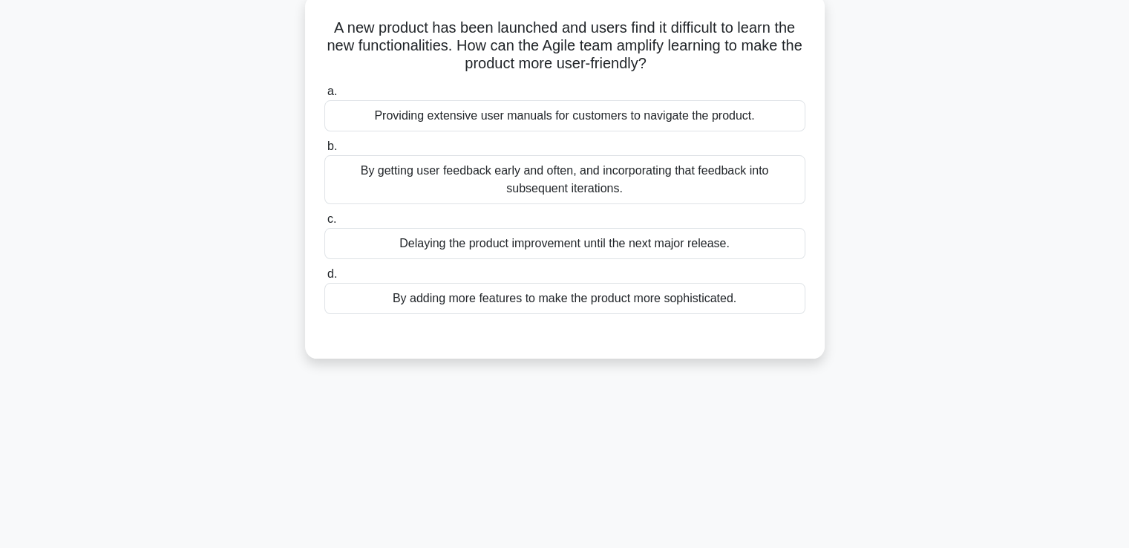
scroll to position [0, 0]
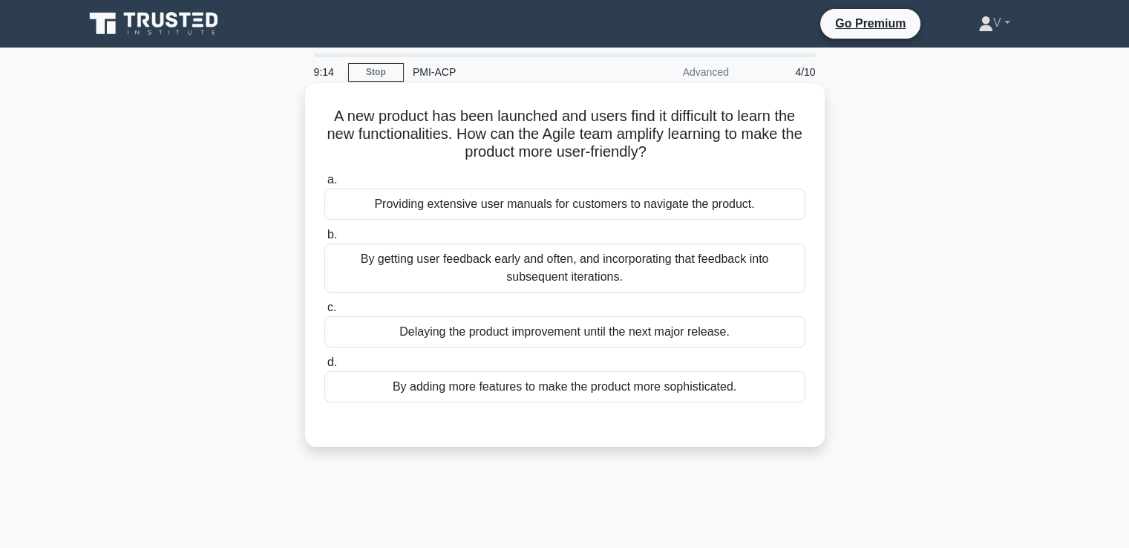
drag, startPoint x: 364, startPoint y: 102, endPoint x: 710, endPoint y: 150, distance: 348.5
click at [710, 150] on div "A new product has been launched and users find it difficult to learn the new fu…" at bounding box center [565, 265] width 508 height 352
click at [597, 278] on div "By getting user feedback early and often, and incorporating that feedback into …" at bounding box center [564, 267] width 481 height 49
click at [324, 240] on input "b. By getting user feedback early and often, and incorporating that feedback in…" at bounding box center [324, 235] width 0 height 10
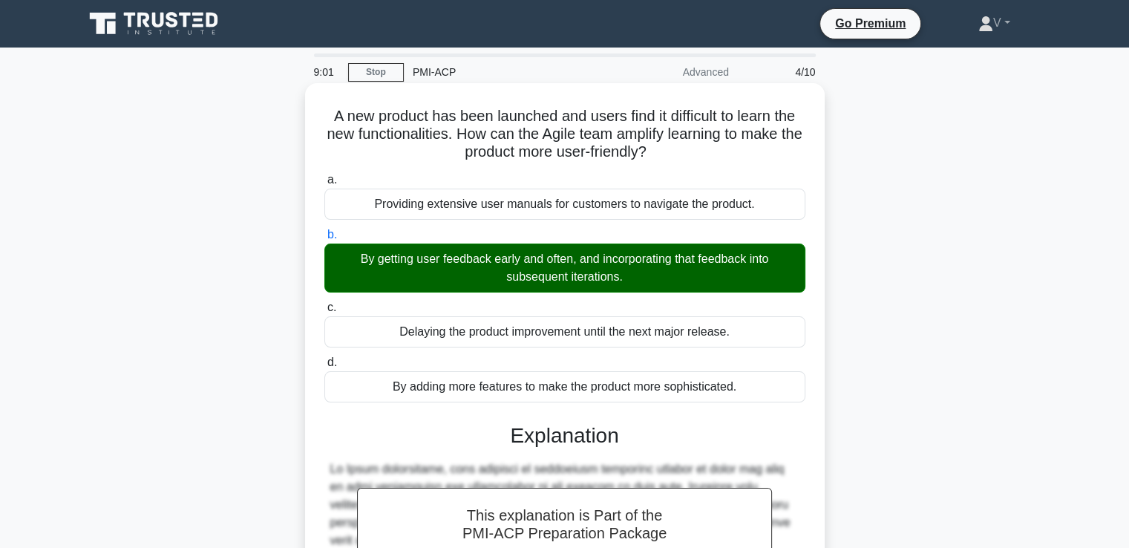
scroll to position [313, 0]
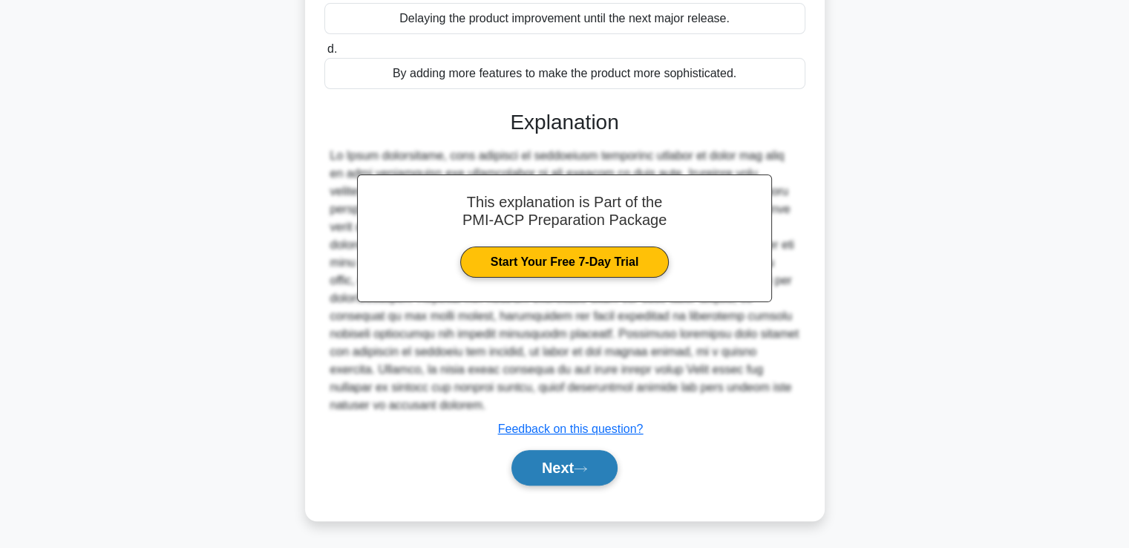
click at [582, 479] on button "Next" at bounding box center [564, 468] width 106 height 36
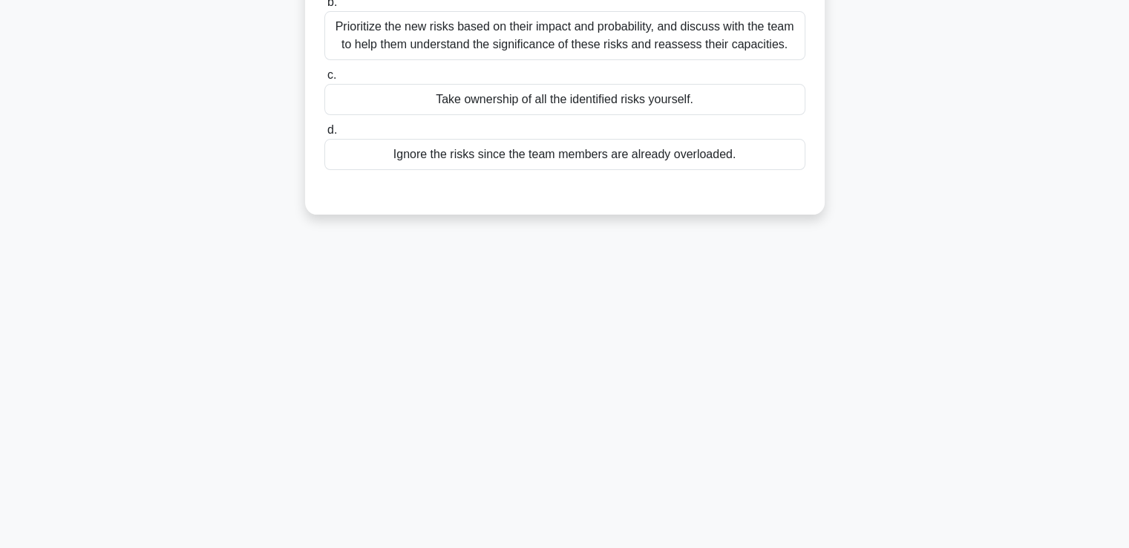
scroll to position [0, 0]
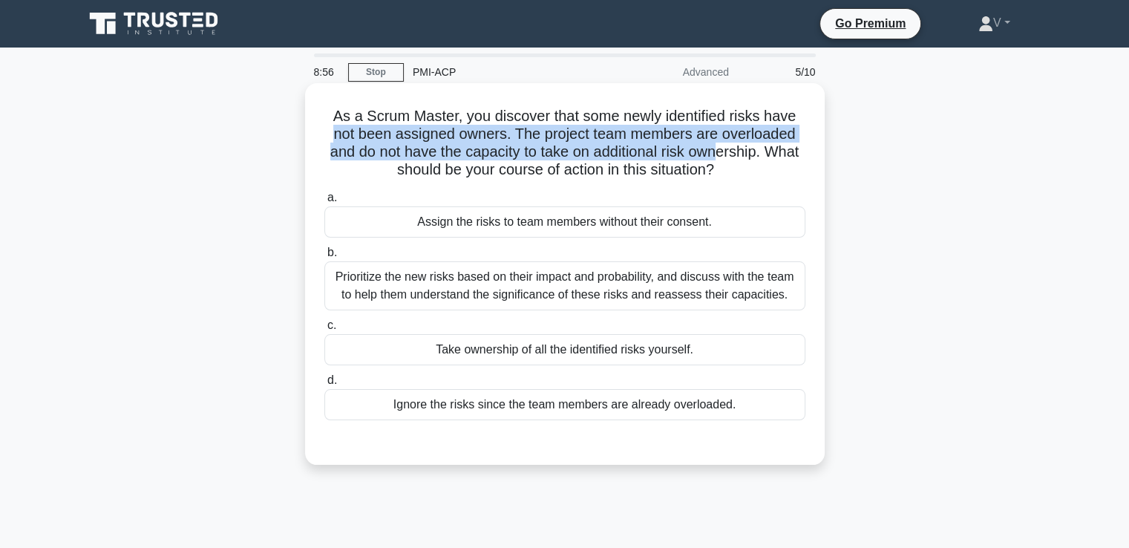
drag, startPoint x: 327, startPoint y: 128, endPoint x: 739, endPoint y: 157, distance: 413.7
click at [739, 157] on h5 "As a Scrum Master, you discover that some newly identified risks have not been …" at bounding box center [565, 143] width 484 height 73
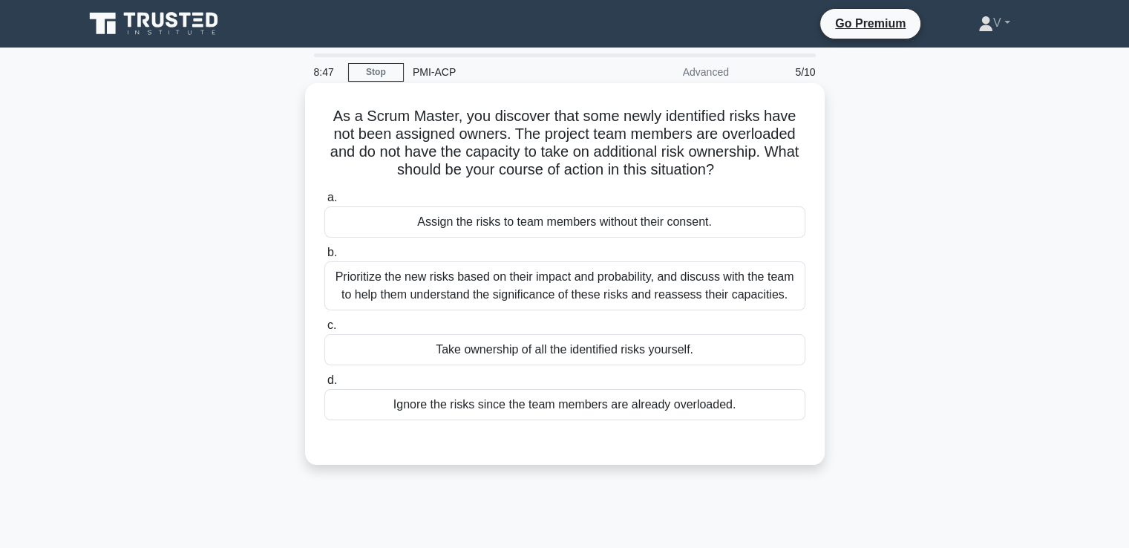
click at [701, 286] on div "Prioritize the new risks based on their impact and probability, and discuss wit…" at bounding box center [564, 285] width 481 height 49
click at [324, 258] on input "b. Prioritize the new risks based on their impact and probability, and discuss …" at bounding box center [324, 253] width 0 height 10
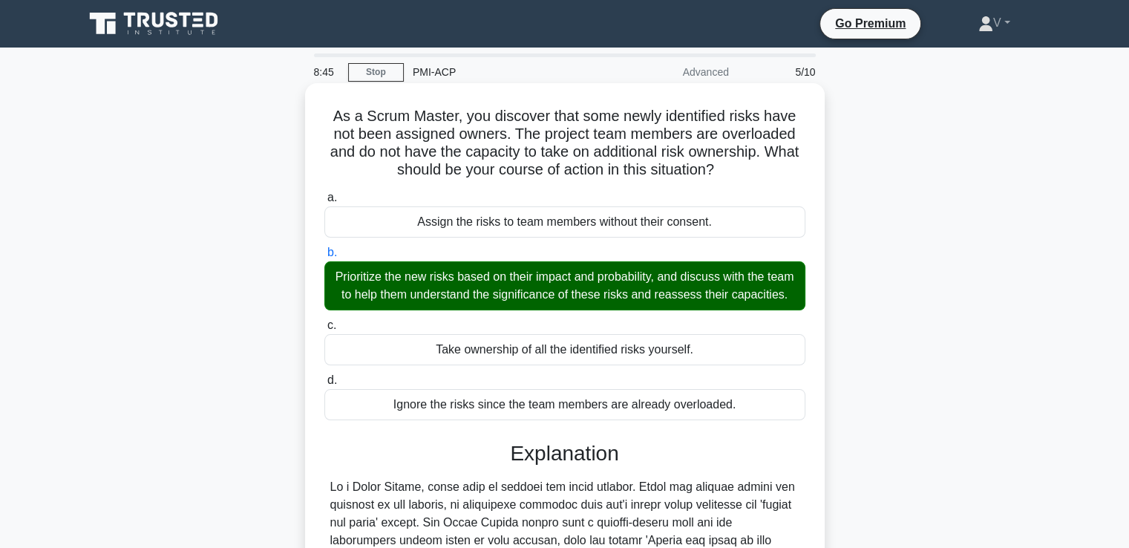
scroll to position [295, 0]
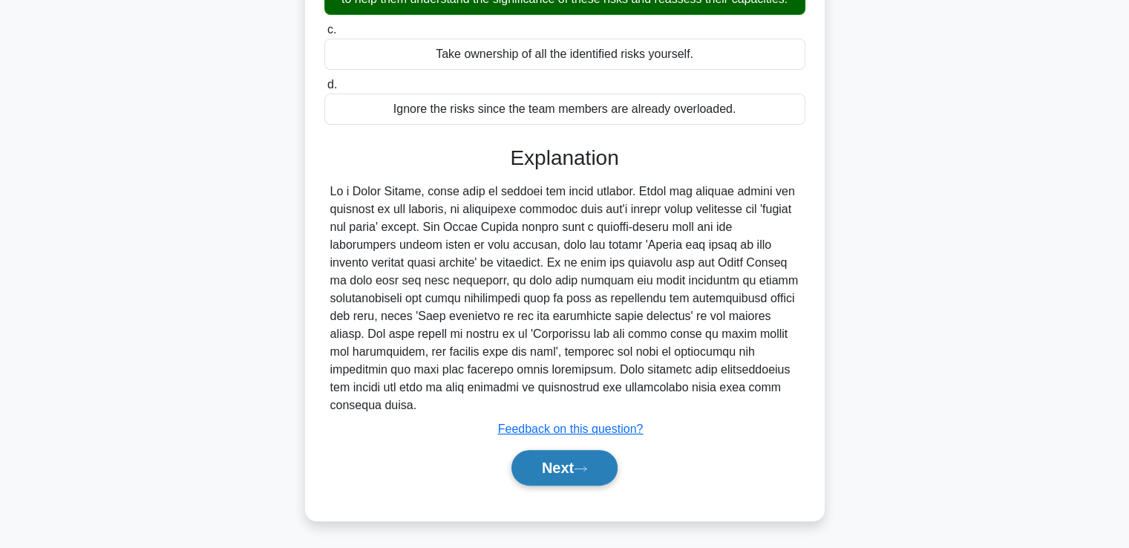
click at [583, 465] on icon at bounding box center [580, 469] width 13 height 8
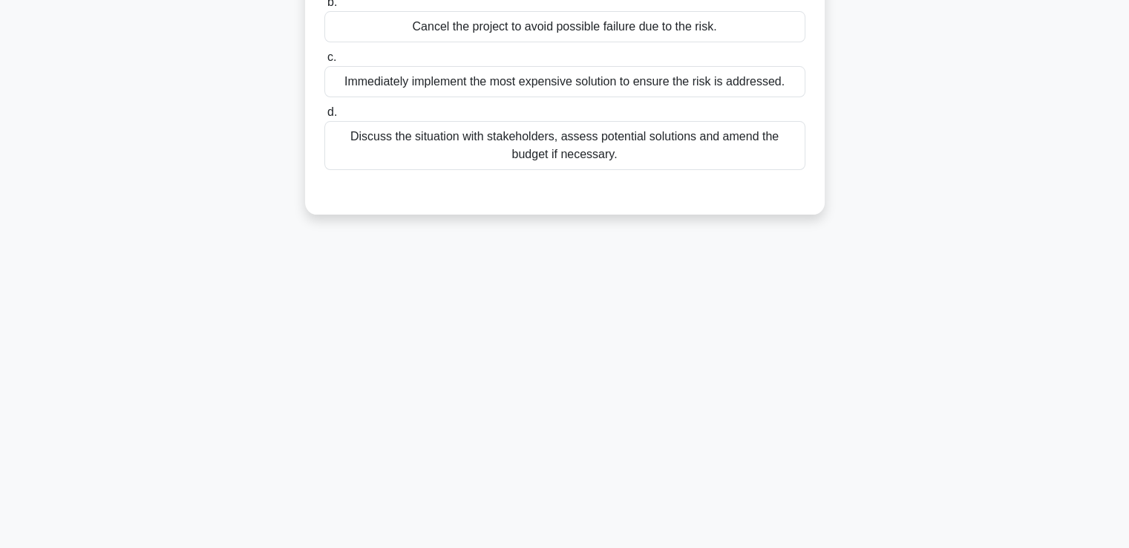
scroll to position [0, 0]
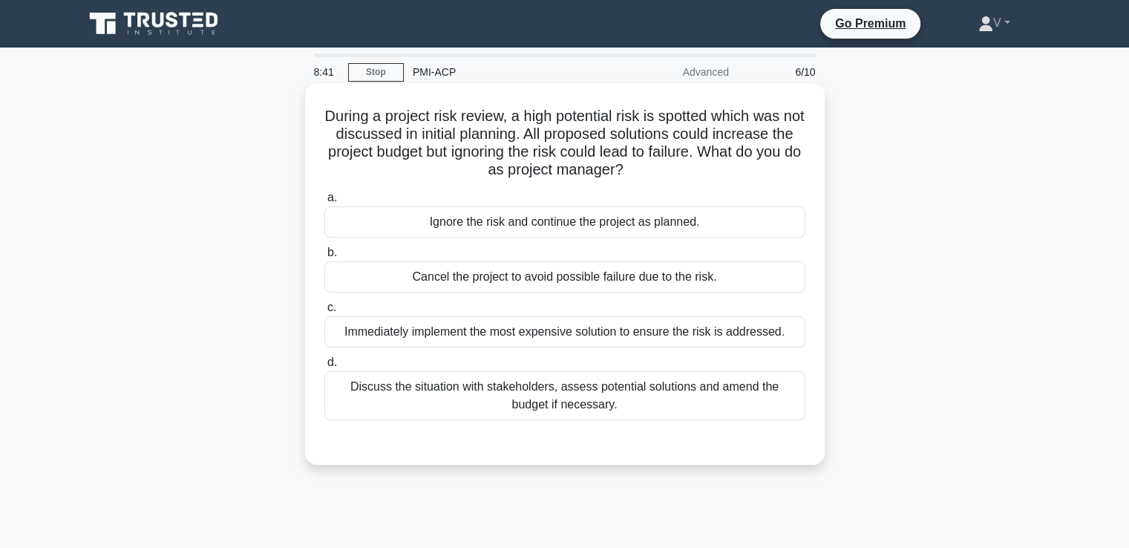
drag, startPoint x: 345, startPoint y: 108, endPoint x: 762, endPoint y: 174, distance: 422.4
click at [762, 174] on h5 "During a project risk review, a high potential risk is spotted which was not di…" at bounding box center [565, 143] width 484 height 73
click at [607, 393] on div "Discuss the situation with stakeholders, assess potential solutions and amend t…" at bounding box center [564, 395] width 481 height 49
click at [324, 367] on input "d. Discuss the situation with stakeholders, assess potential solutions and amen…" at bounding box center [324, 363] width 0 height 10
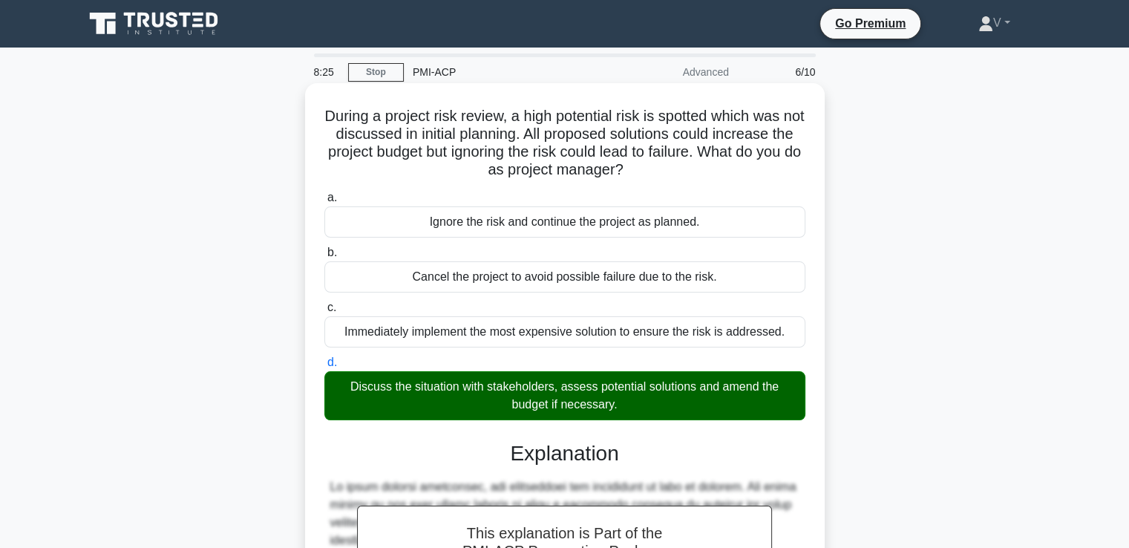
scroll to position [295, 0]
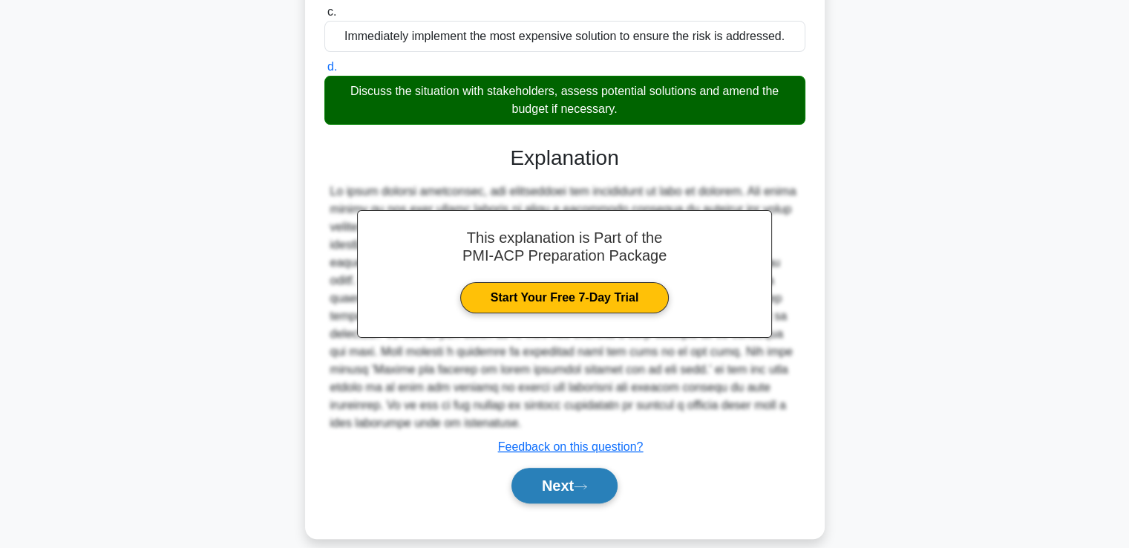
click at [568, 468] on button "Next" at bounding box center [564, 486] width 106 height 36
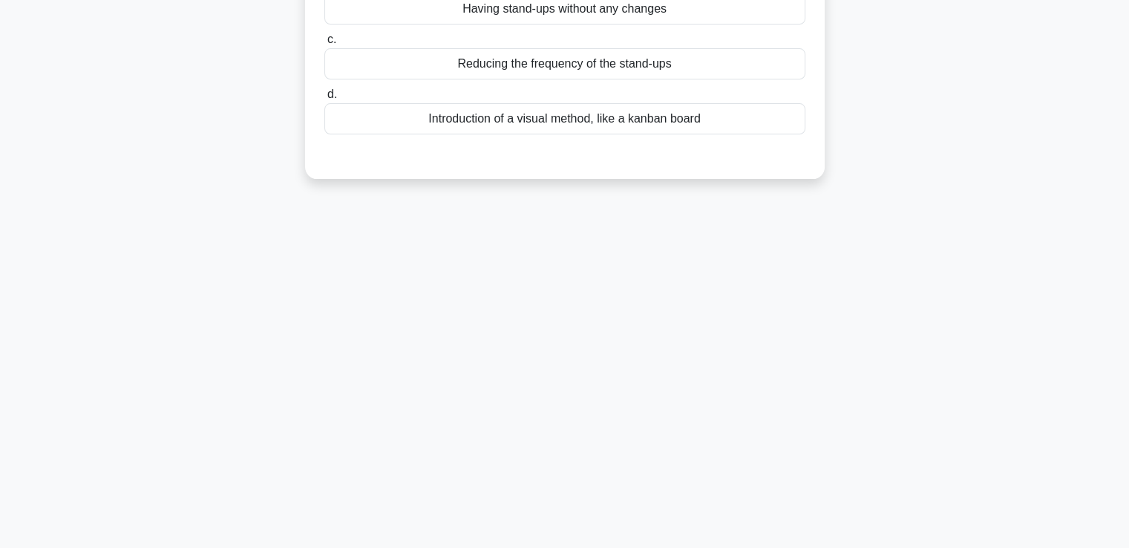
scroll to position [0, 0]
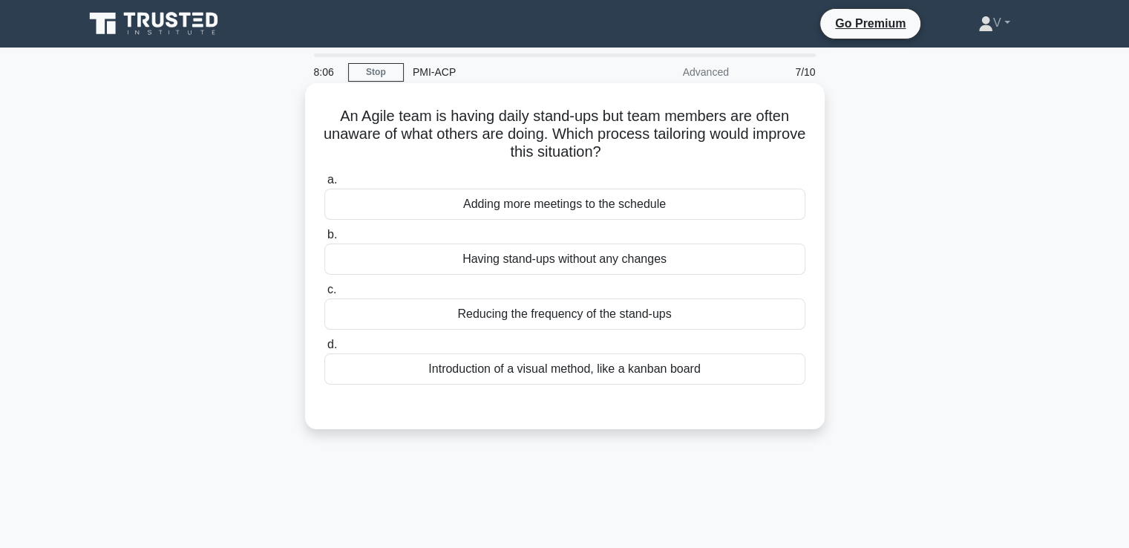
click at [560, 372] on div "Introduction of a visual method, like a kanban board" at bounding box center [564, 368] width 481 height 31
click at [324, 350] on input "d. Introduction of a visual method, like a kanban board" at bounding box center [324, 345] width 0 height 10
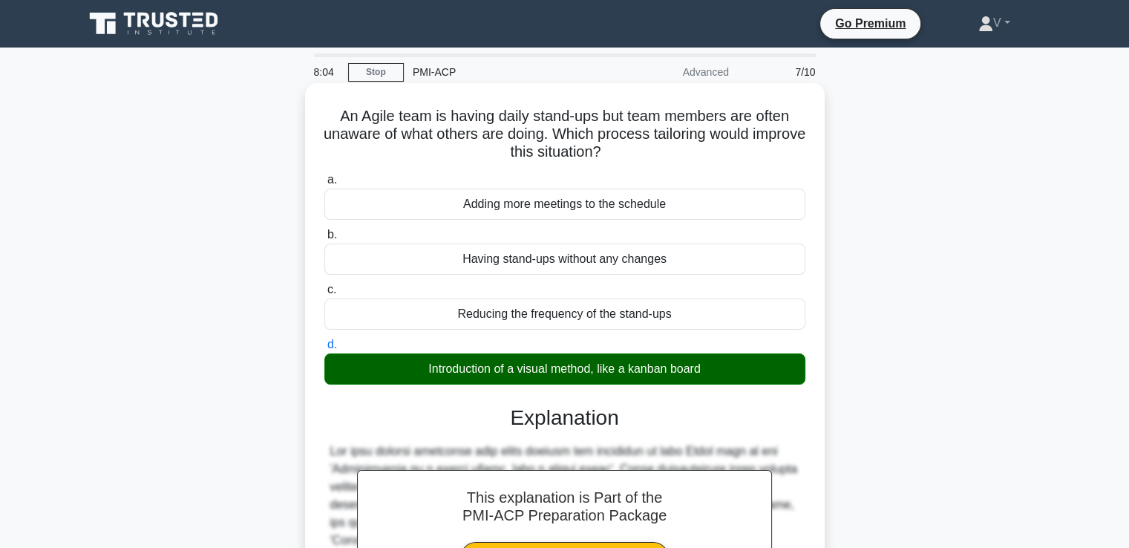
scroll to position [295, 0]
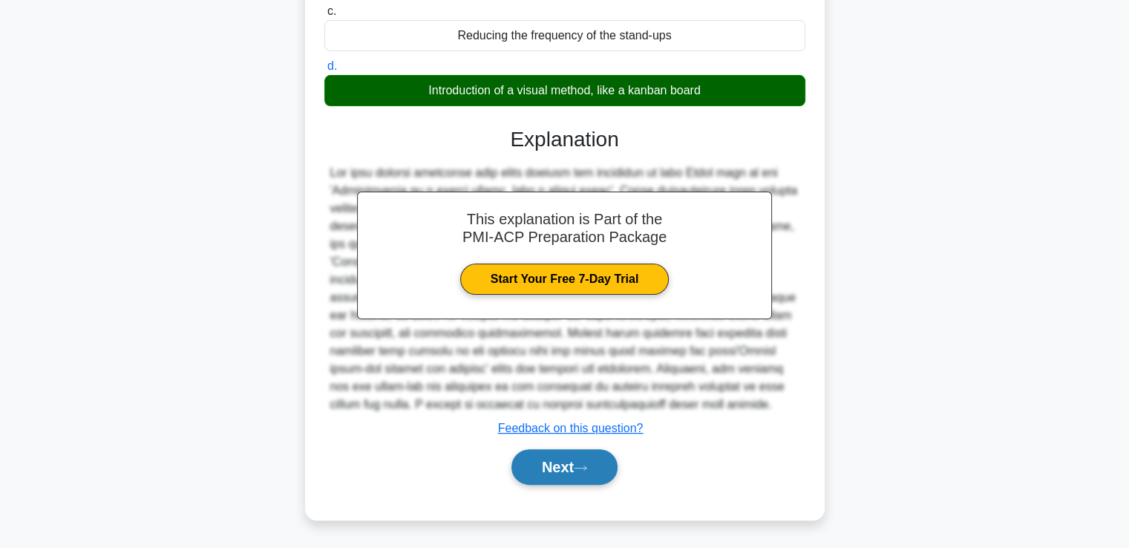
click at [547, 457] on button "Next" at bounding box center [564, 467] width 106 height 36
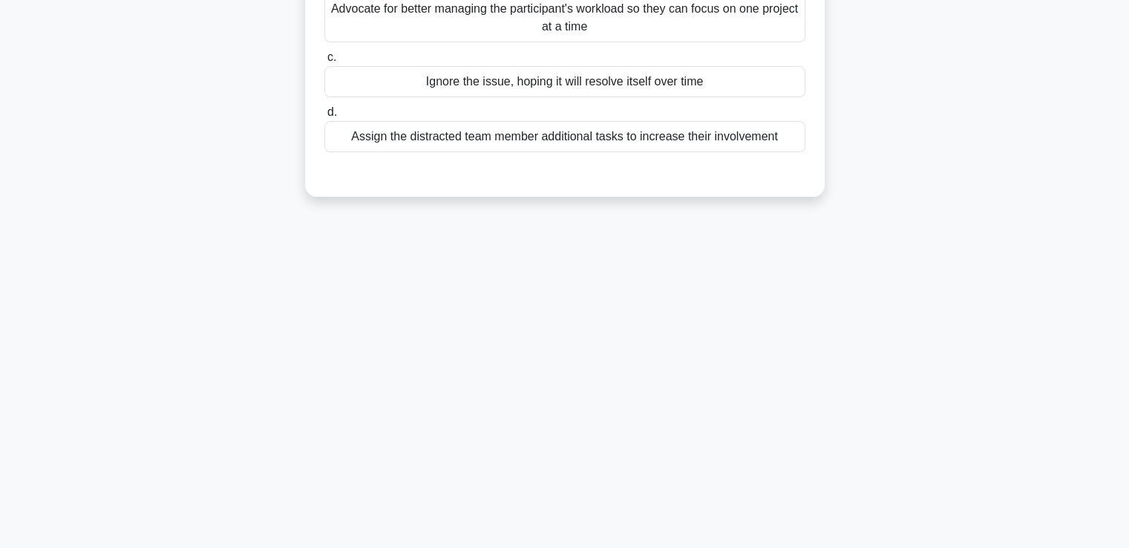
scroll to position [0, 0]
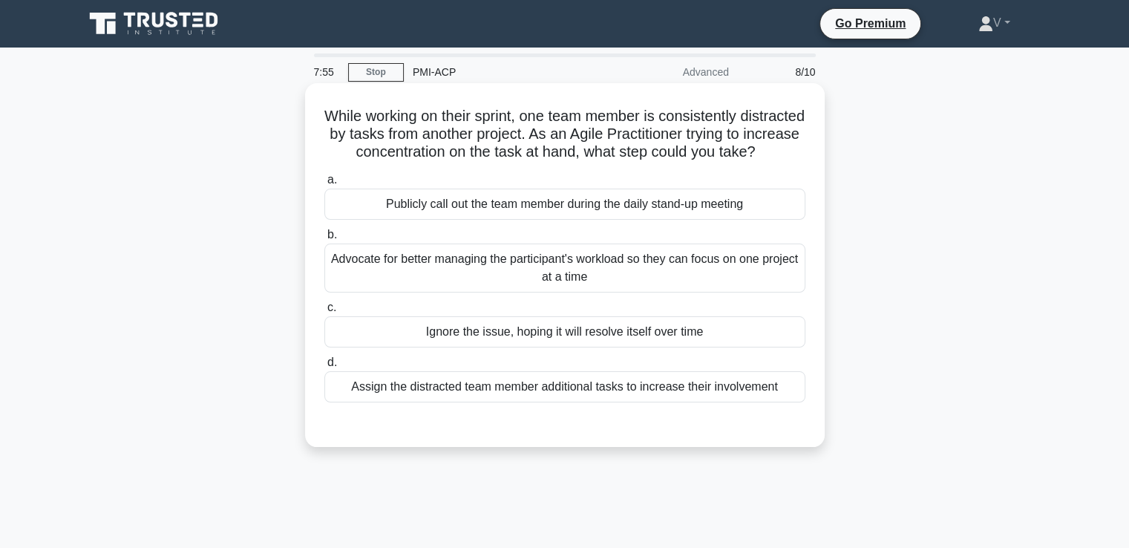
click at [505, 283] on div "Advocate for better managing the participant's workload so they can focus on on…" at bounding box center [564, 267] width 481 height 49
click at [324, 240] on input "b. Advocate for better managing the participant's workload so they can focus on…" at bounding box center [324, 235] width 0 height 10
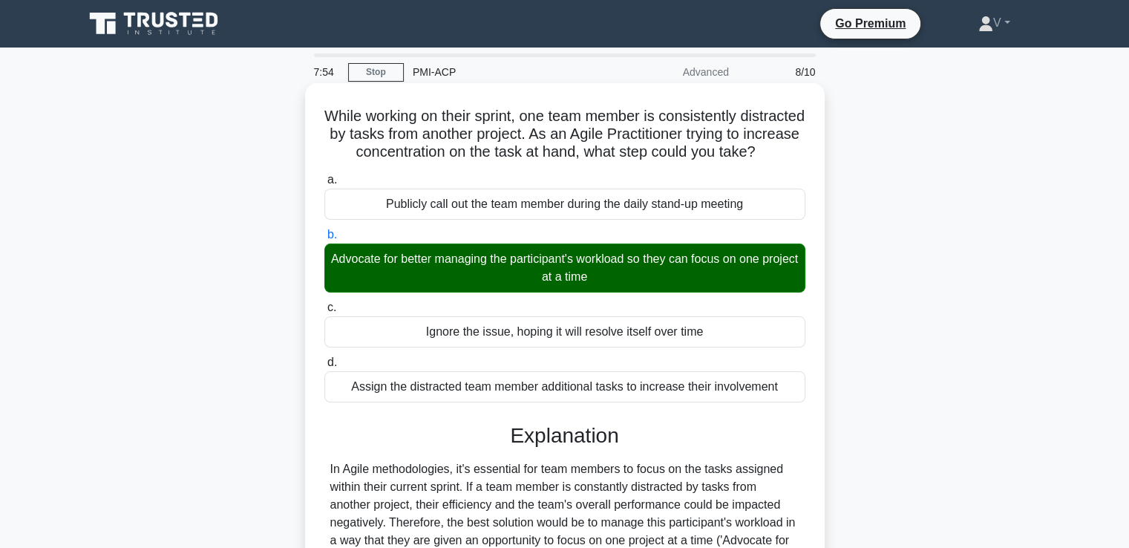
scroll to position [269, 0]
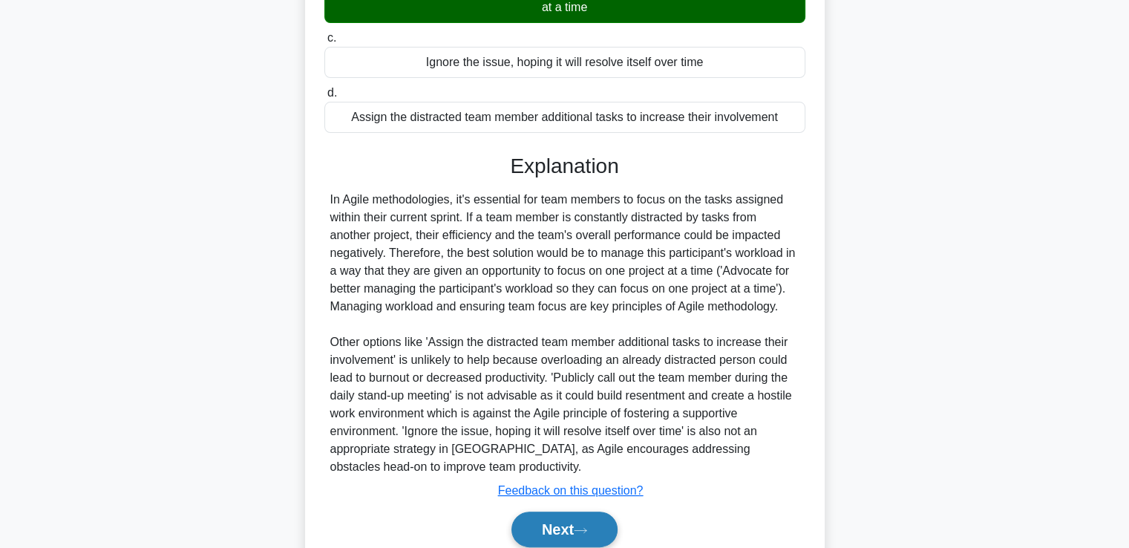
click at [543, 546] on button "Next" at bounding box center [564, 529] width 106 height 36
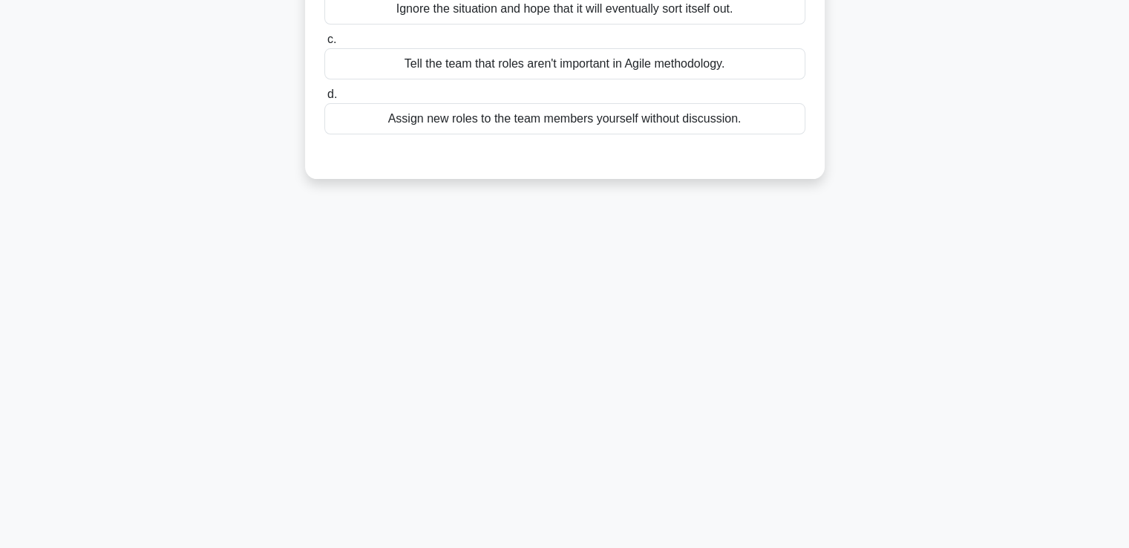
scroll to position [0, 0]
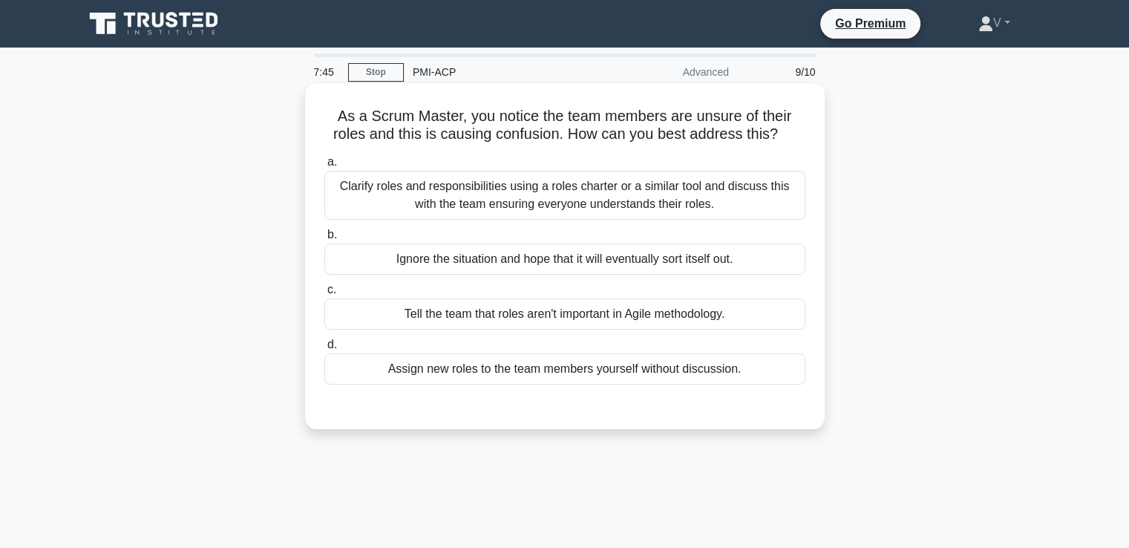
click at [569, 186] on div "Clarify roles and responsibilities using a roles charter or a similar tool and …" at bounding box center [564, 195] width 481 height 49
click at [324, 167] on input "a. Clarify roles and responsibilities using a roles charter or a similar tool a…" at bounding box center [324, 162] width 0 height 10
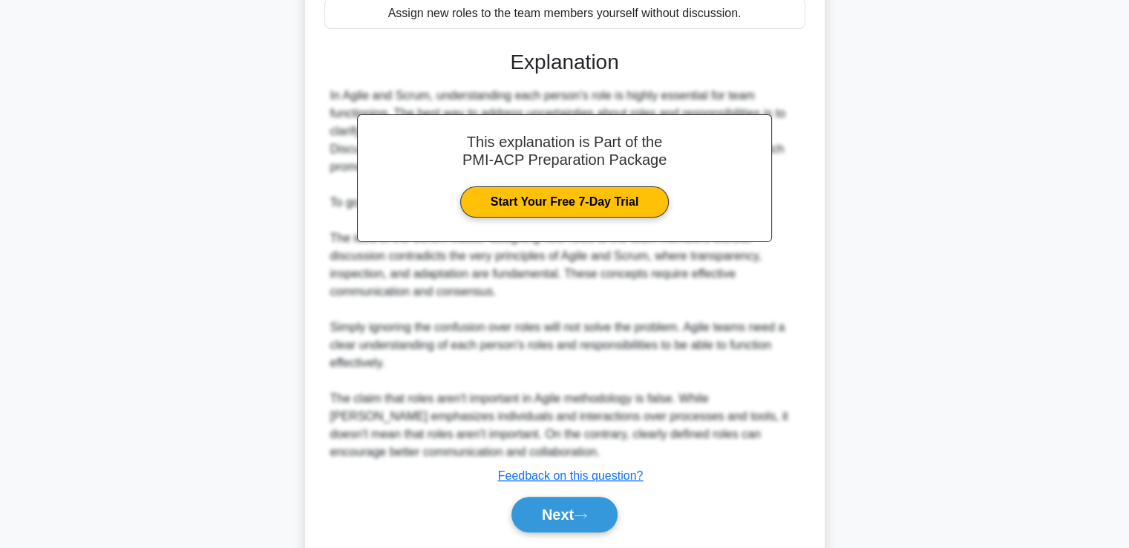
scroll to position [356, 0]
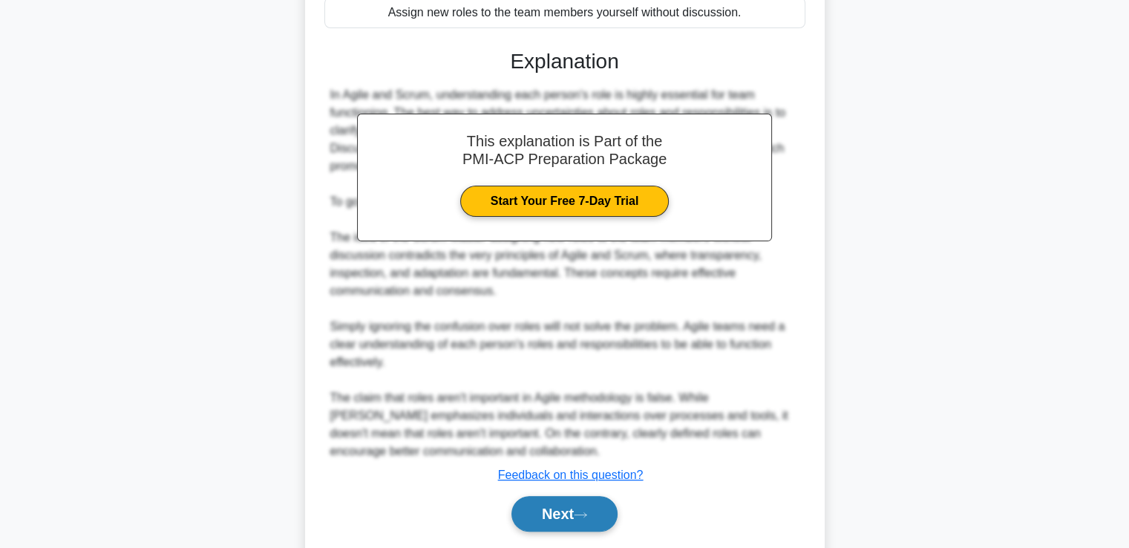
click at [556, 523] on button "Next" at bounding box center [564, 514] width 106 height 36
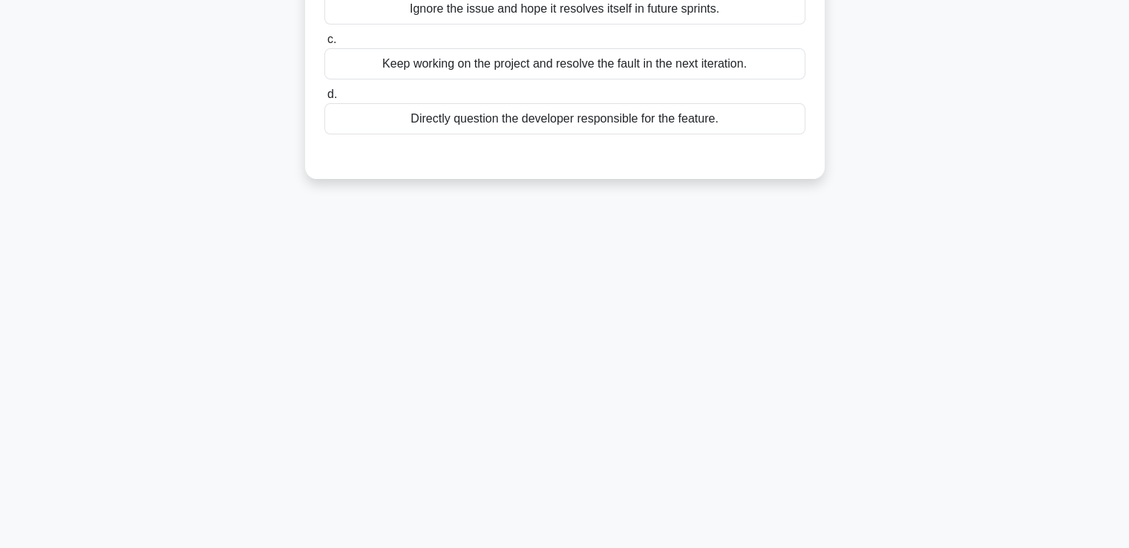
scroll to position [0, 0]
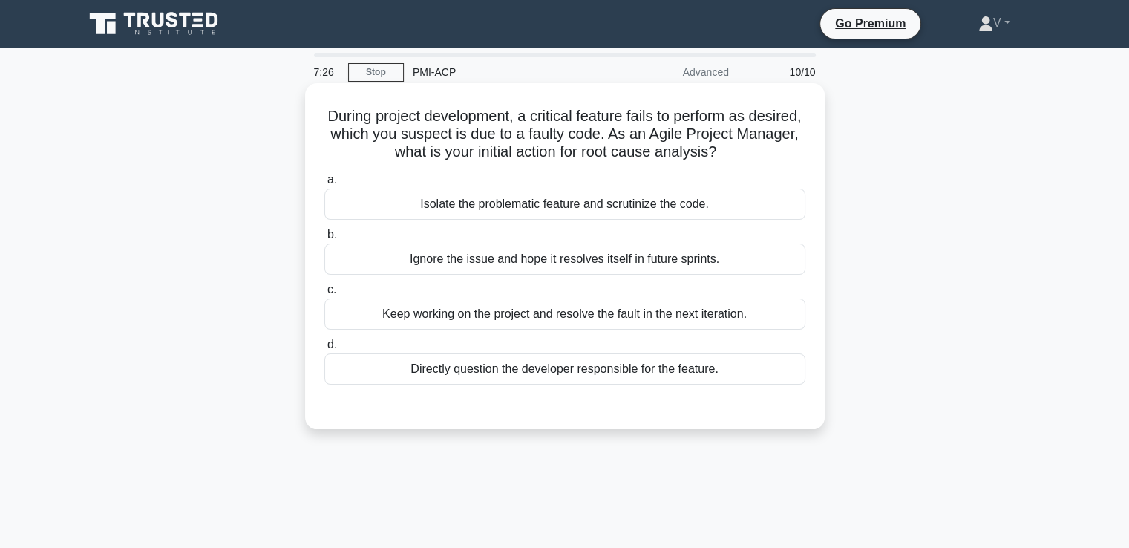
click at [531, 196] on div "Isolate the problematic feature and scrutinize the code." at bounding box center [564, 204] width 481 height 31
click at [324, 185] on input "a. Isolate the problematic feature and scrutinize the code." at bounding box center [324, 180] width 0 height 10
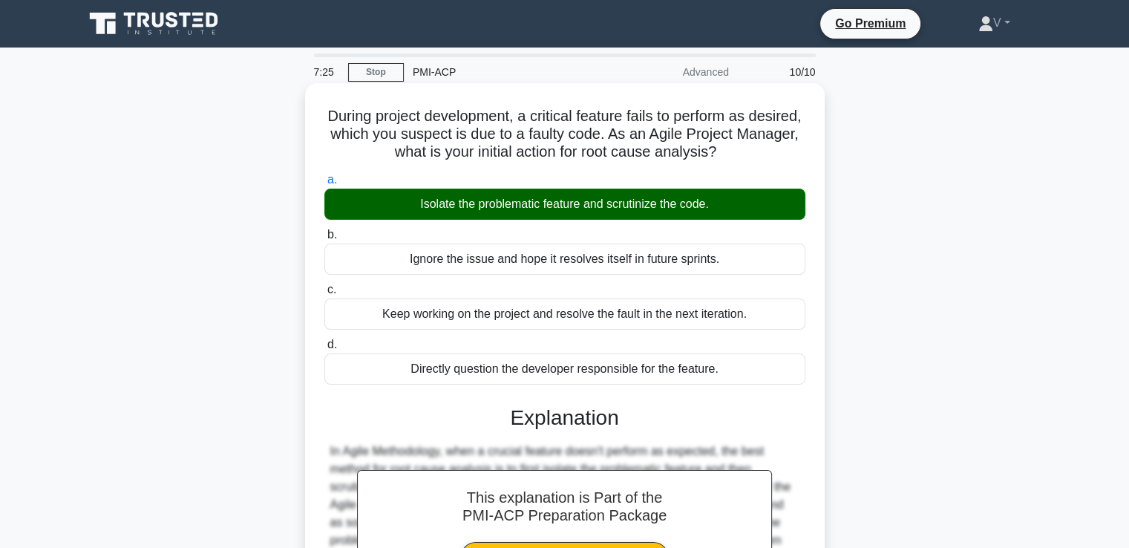
scroll to position [255, 0]
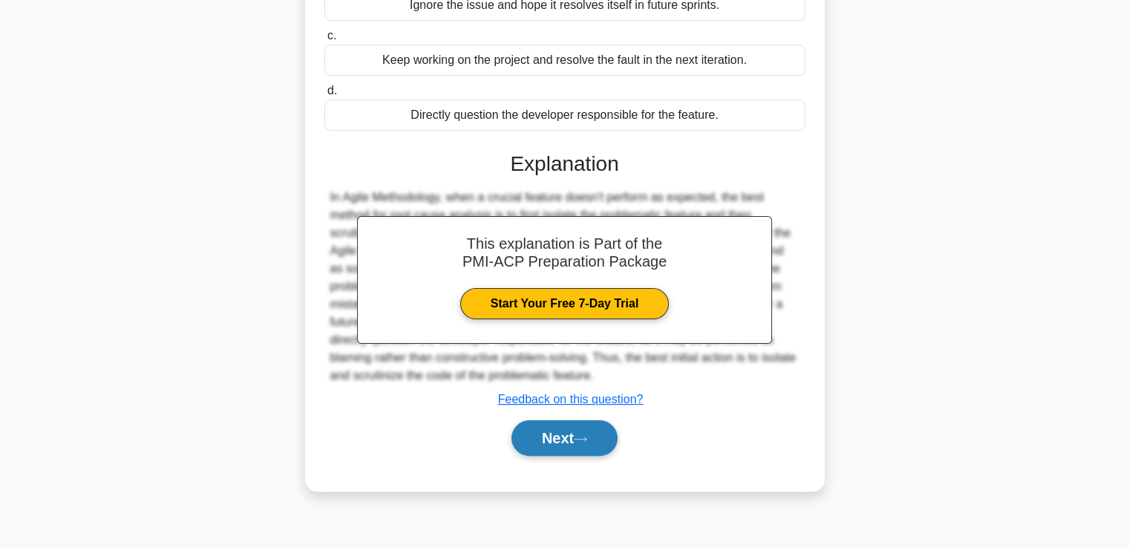
click at [560, 440] on button "Next" at bounding box center [564, 438] width 106 height 36
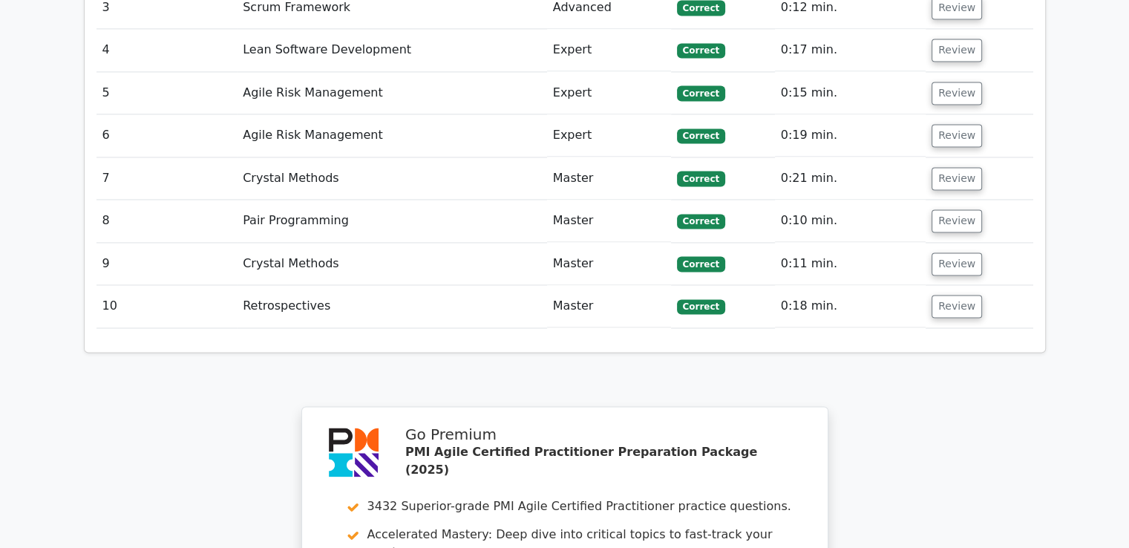
scroll to position [2642, 0]
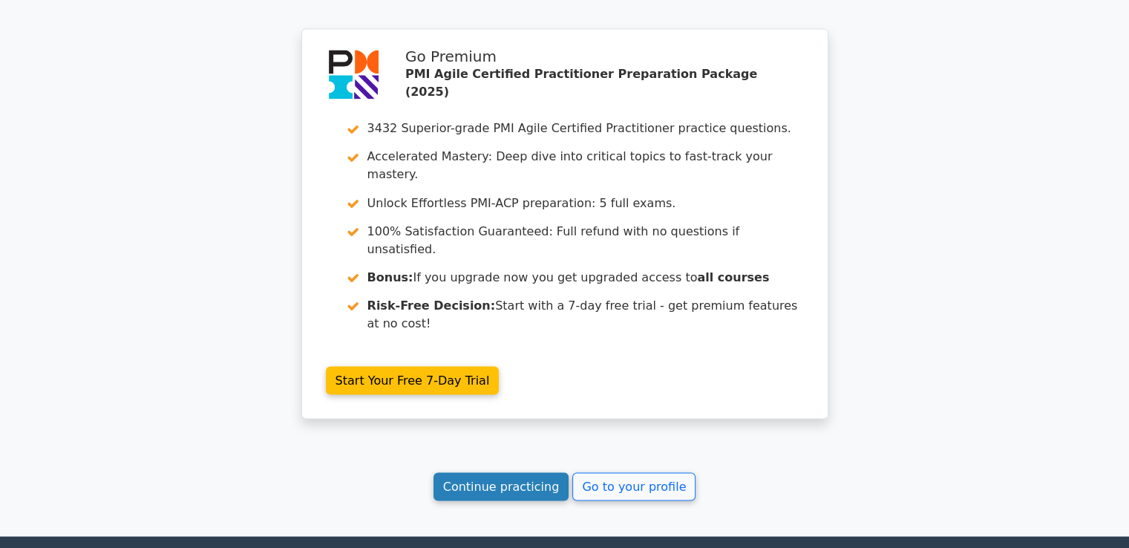
click at [517, 472] on link "Continue practicing" at bounding box center [501, 486] width 136 height 28
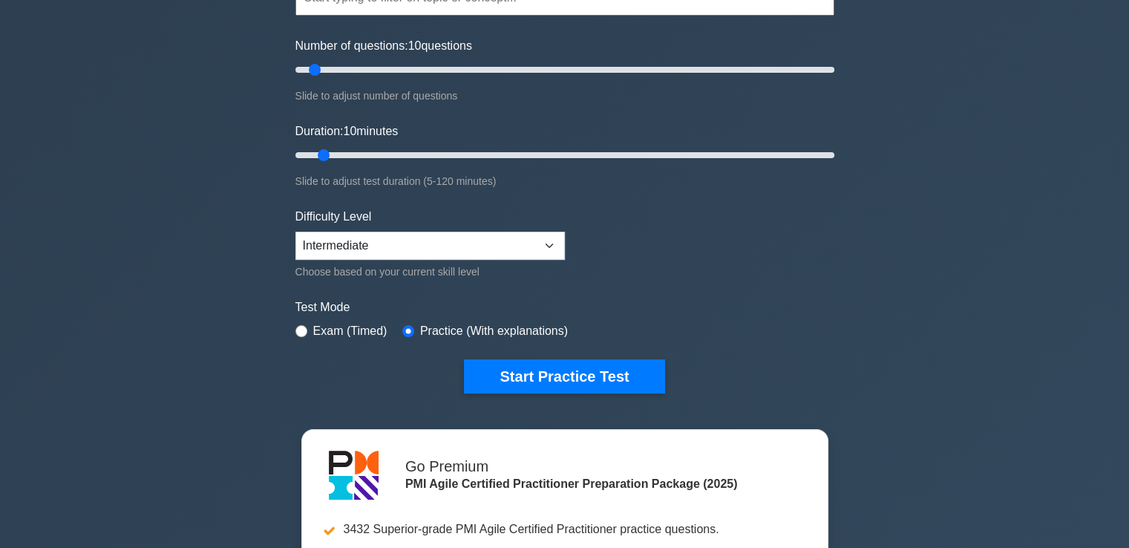
scroll to position [168, 0]
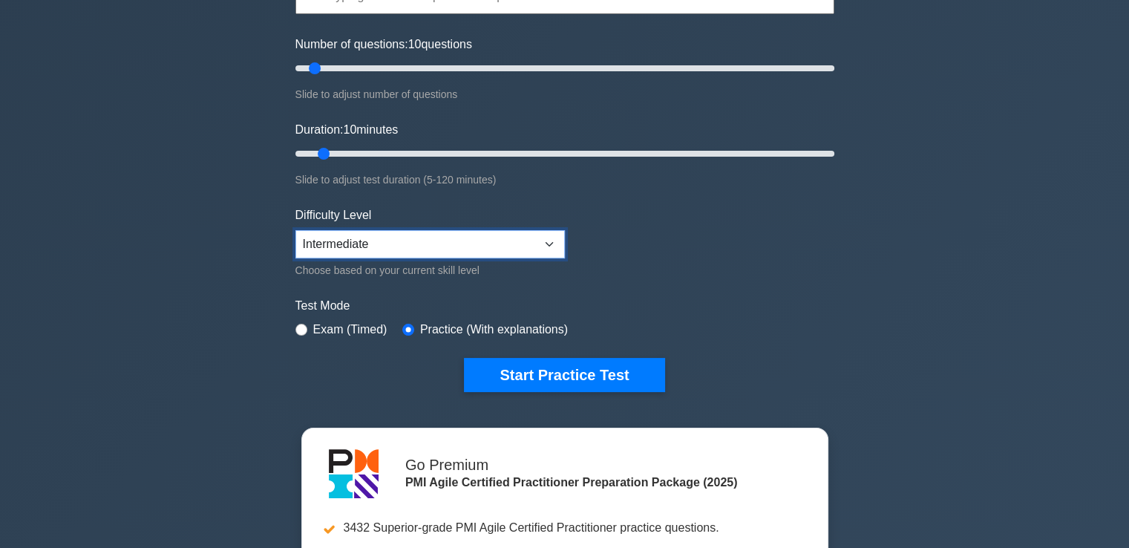
click at [448, 248] on select "Beginner Intermediate Expert" at bounding box center [429, 244] width 269 height 28
select select "expert"
click at [295, 230] on select "Beginner Intermediate Expert" at bounding box center [429, 244] width 269 height 28
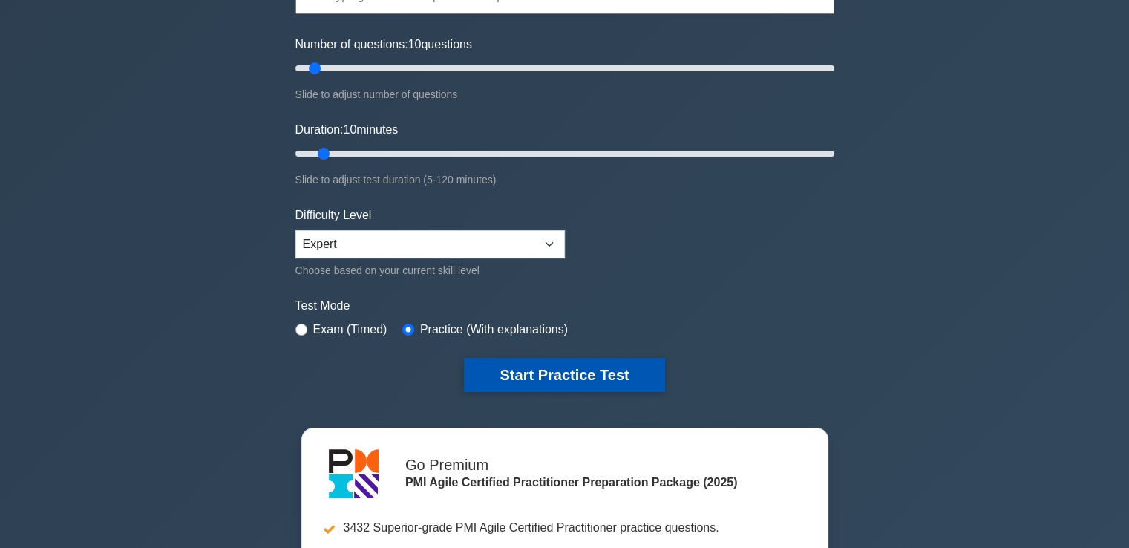
click at [523, 378] on button "Start Practice Test" at bounding box center [564, 375] width 200 height 34
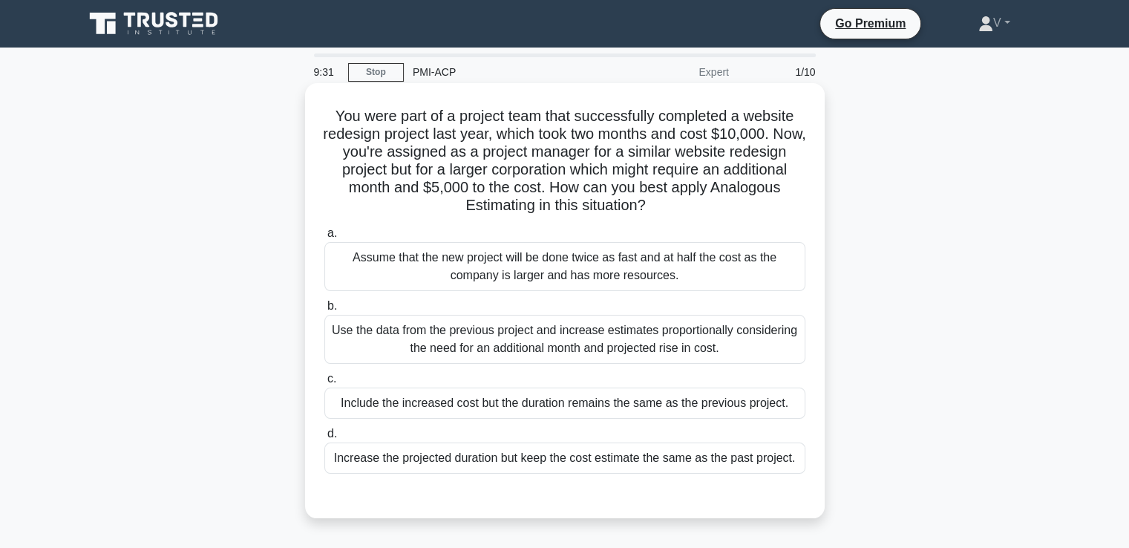
click at [552, 333] on div "Use the data from the previous project and increase estimates proportionally co…" at bounding box center [564, 339] width 481 height 49
click at [324, 311] on input "b. Use the data from the previous project and increase estimates proportionally…" at bounding box center [324, 306] width 0 height 10
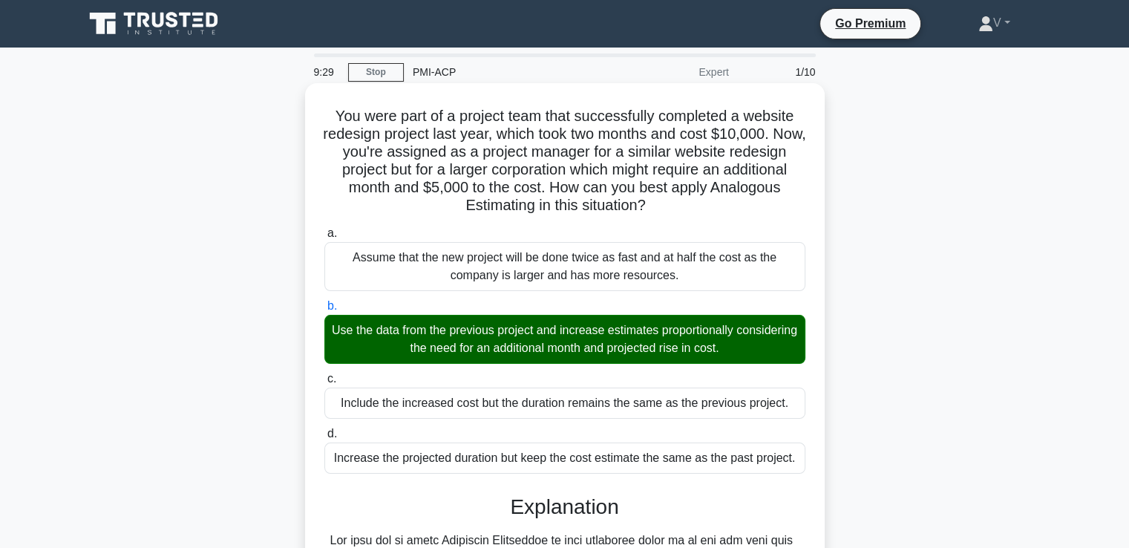
scroll to position [349, 0]
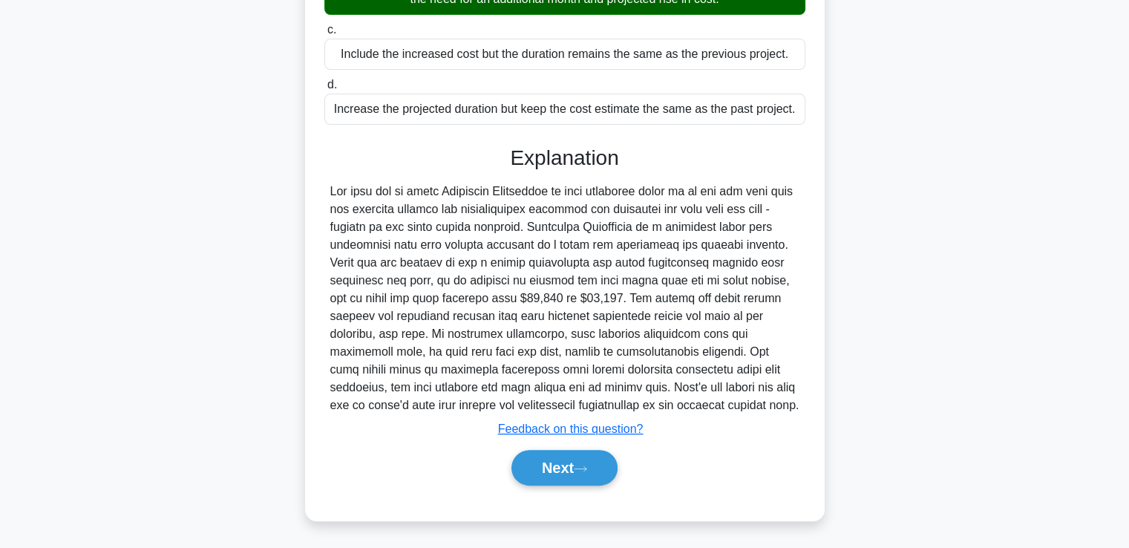
click at [564, 447] on div "Next" at bounding box center [564, 468] width 481 height 48
click at [564, 467] on button "Next" at bounding box center [564, 468] width 106 height 36
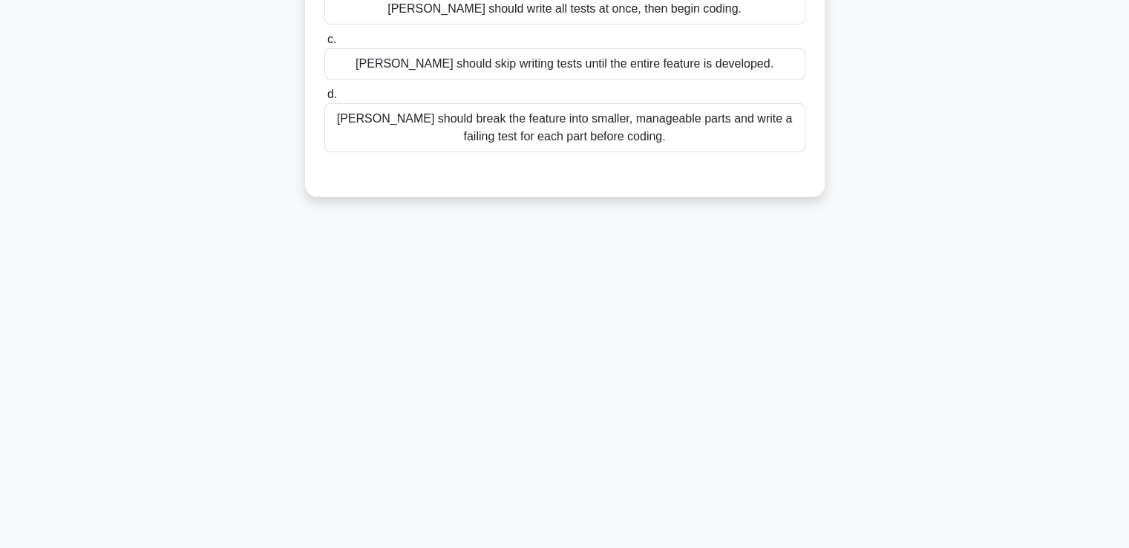
scroll to position [0, 0]
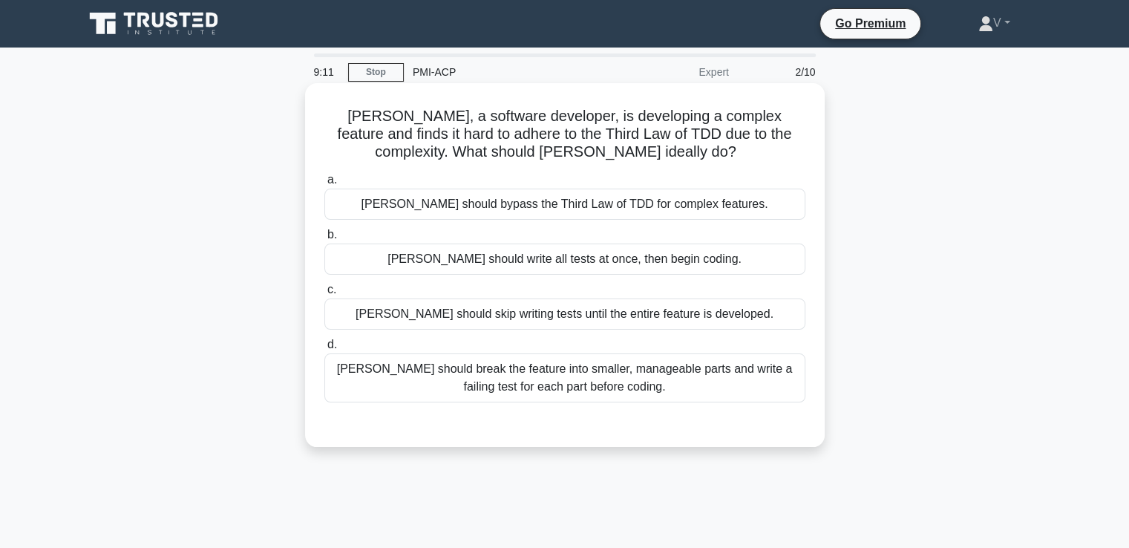
click at [542, 394] on div "Lisa should break the feature into smaller, manageable parts and write a failin…" at bounding box center [564, 377] width 481 height 49
click at [324, 350] on input "d. Lisa should break the feature into smaller, manageable parts and write a fai…" at bounding box center [324, 345] width 0 height 10
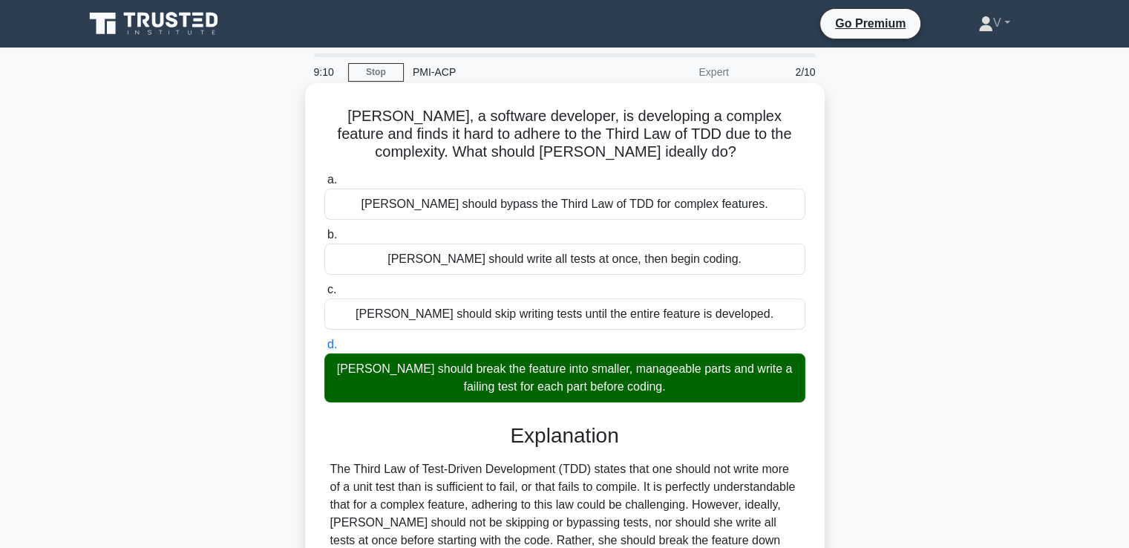
scroll to position [260, 0]
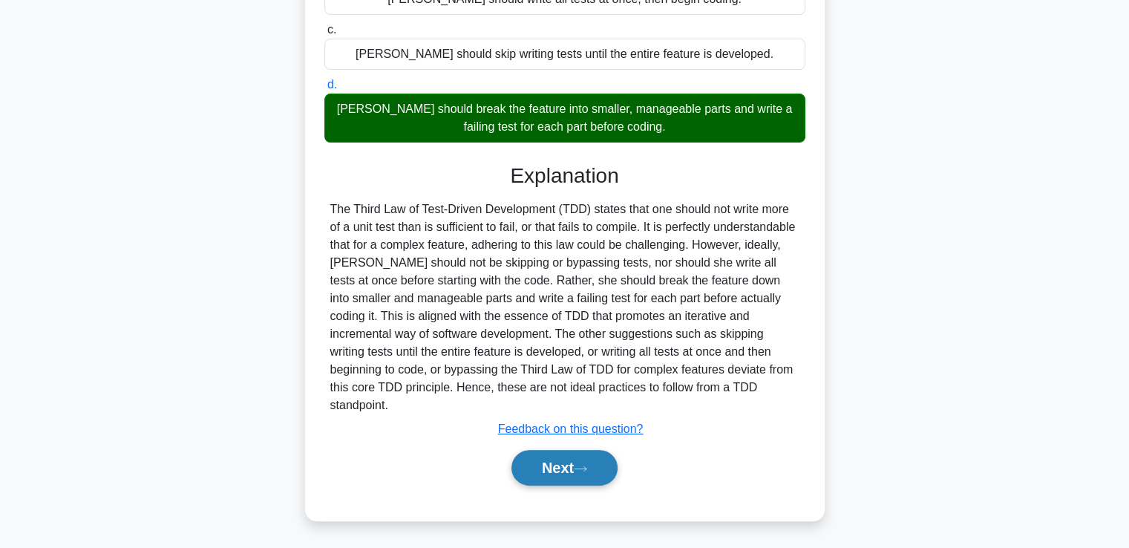
click at [552, 458] on button "Next" at bounding box center [564, 468] width 106 height 36
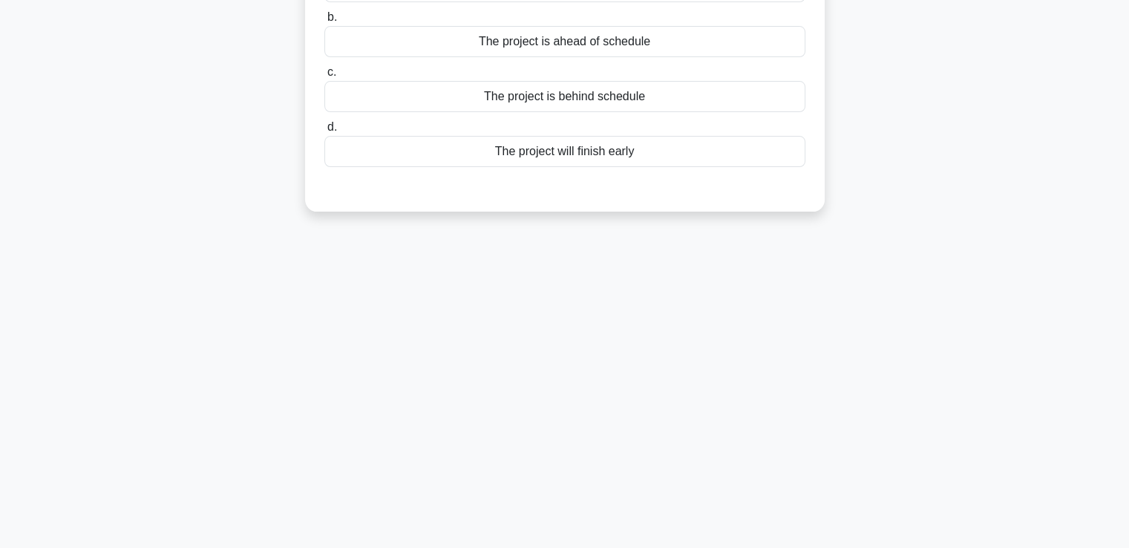
scroll to position [0, 0]
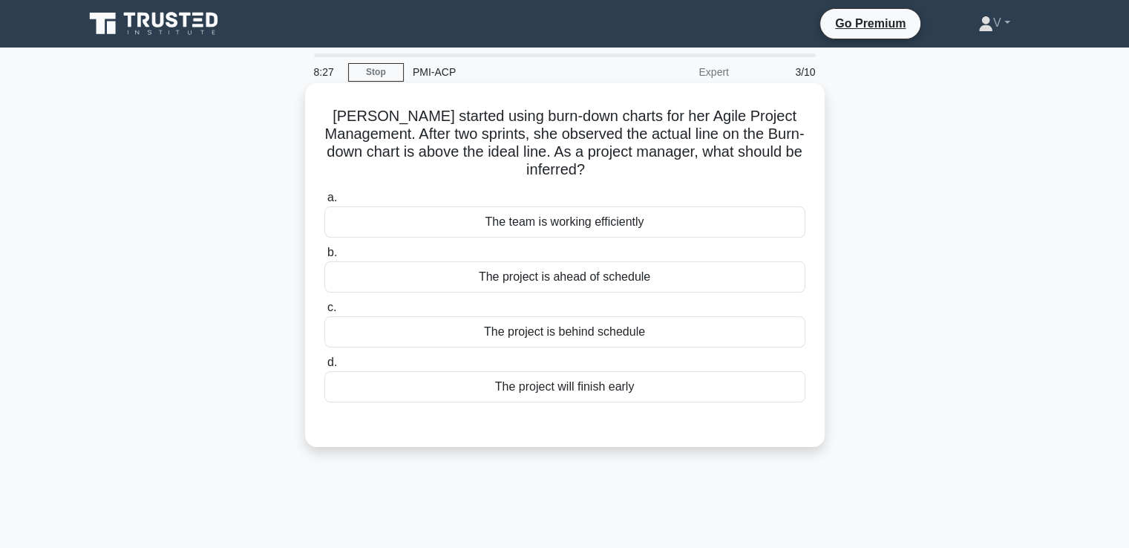
click at [496, 330] on div "The project is behind schedule" at bounding box center [564, 331] width 481 height 31
click at [324, 313] on input "c. The project is behind schedule" at bounding box center [324, 308] width 0 height 10
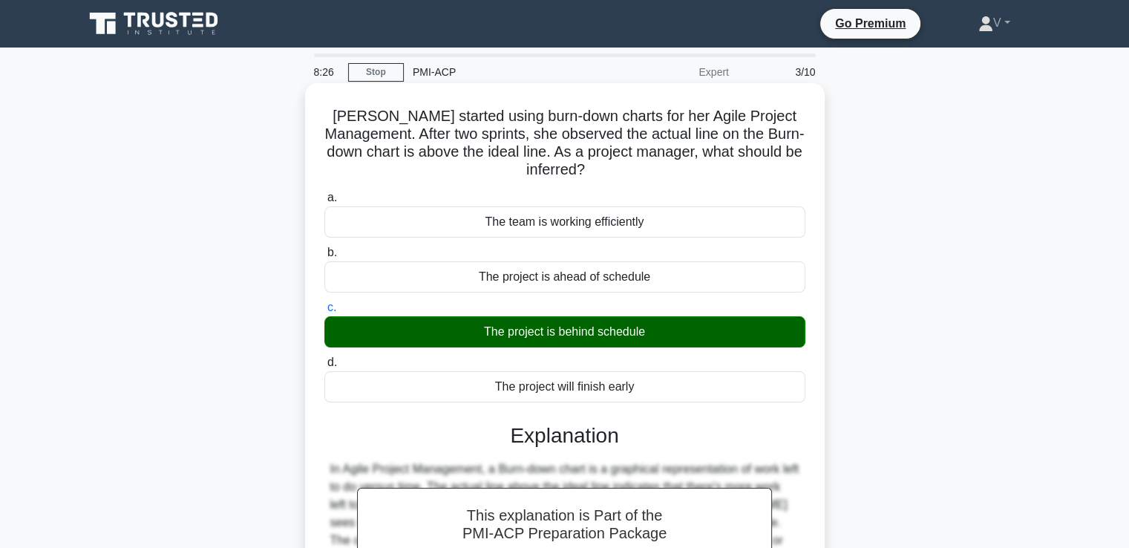
scroll to position [255, 0]
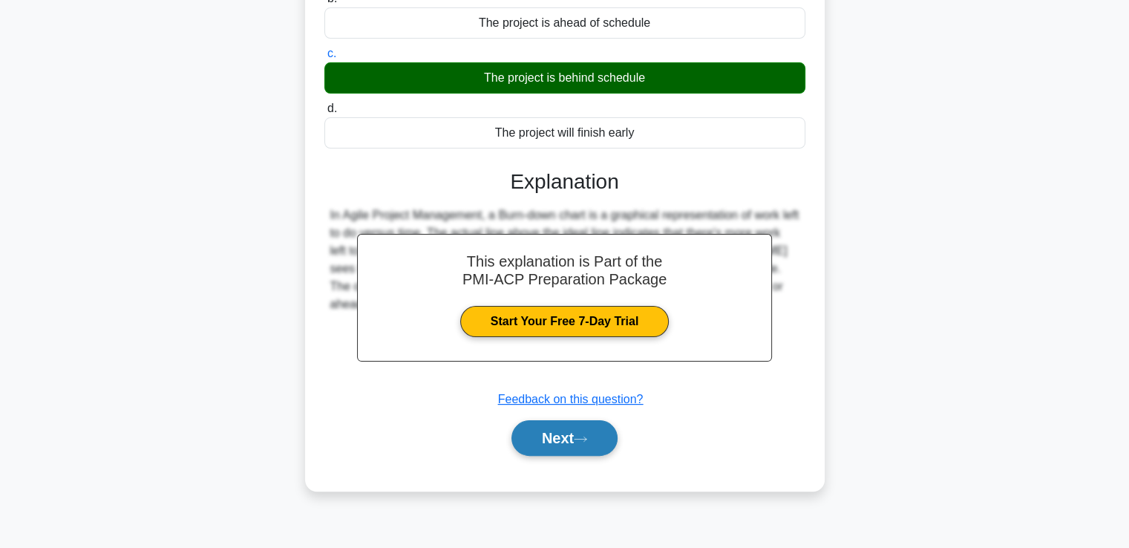
click at [533, 451] on button "Next" at bounding box center [564, 438] width 106 height 36
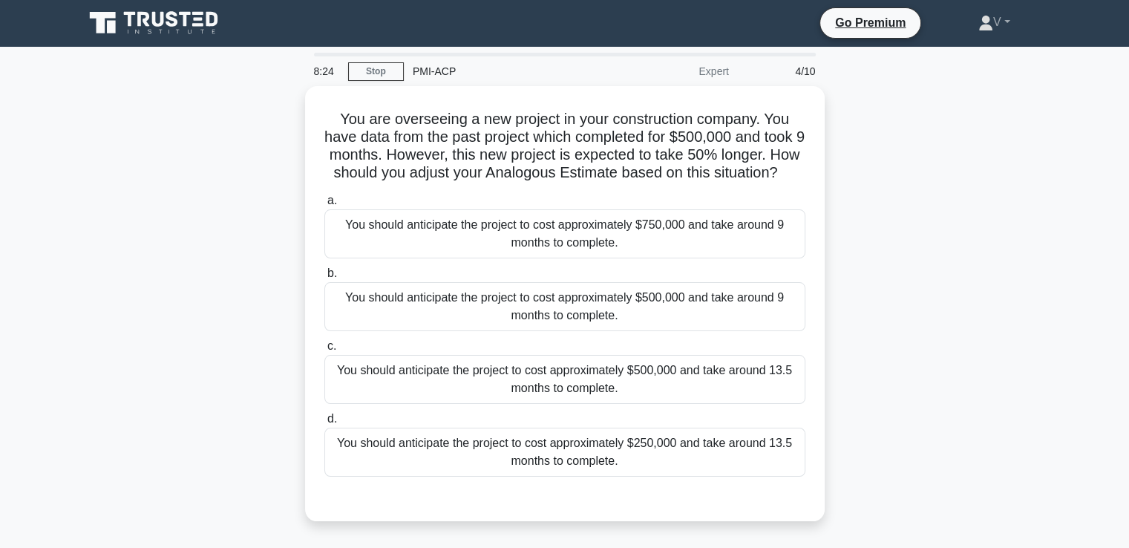
scroll to position [0, 0]
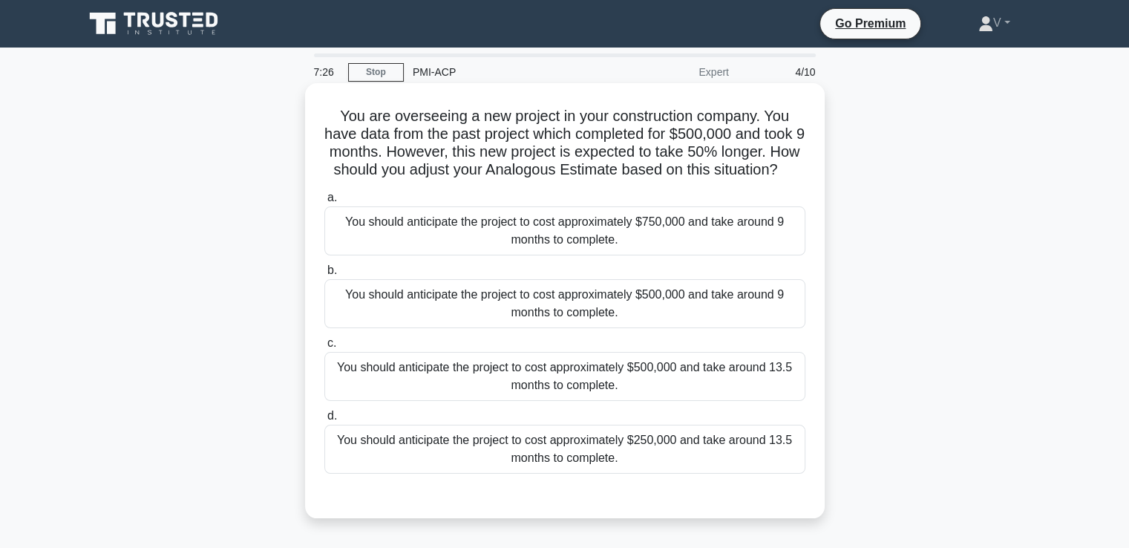
click at [521, 401] on div "You should anticipate the project to cost approximately $500,000 and take aroun…" at bounding box center [564, 376] width 481 height 49
click at [324, 348] on input "c. You should anticipate the project to cost approximately $500,000 and take ar…" at bounding box center [324, 343] width 0 height 10
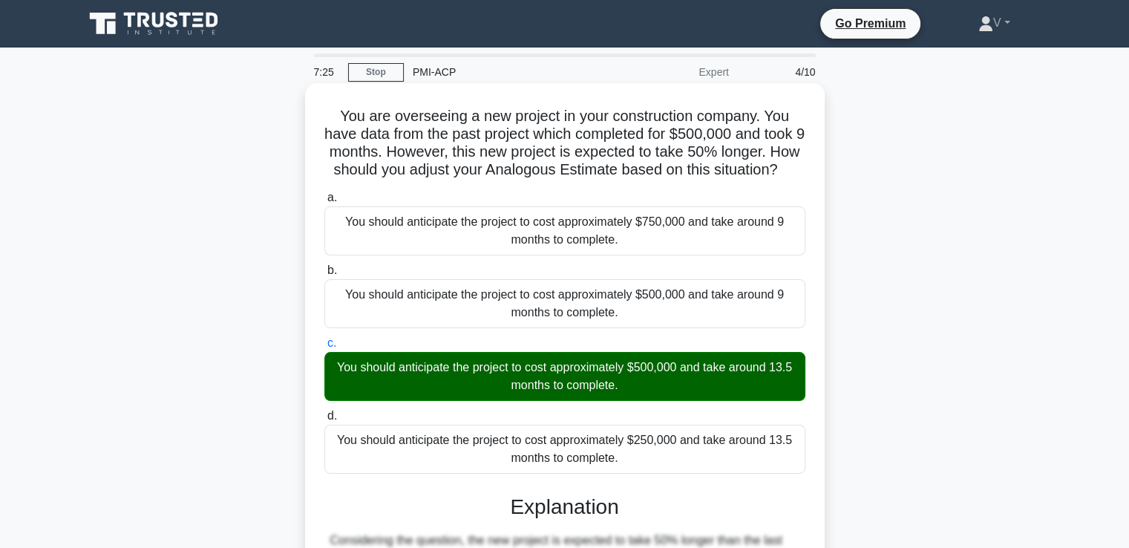
scroll to position [331, 0]
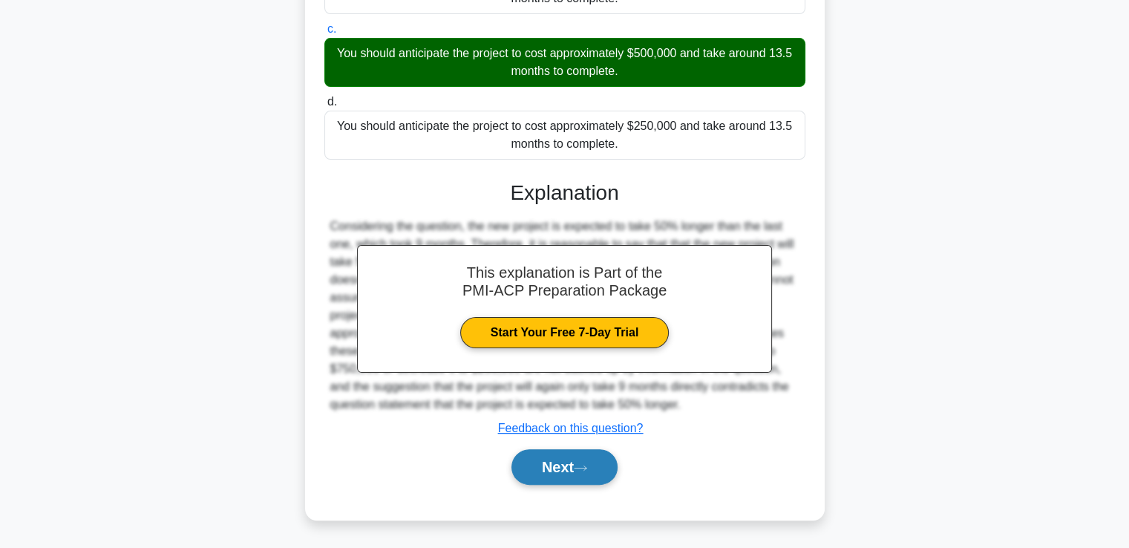
click at [530, 473] on button "Next" at bounding box center [564, 467] width 106 height 36
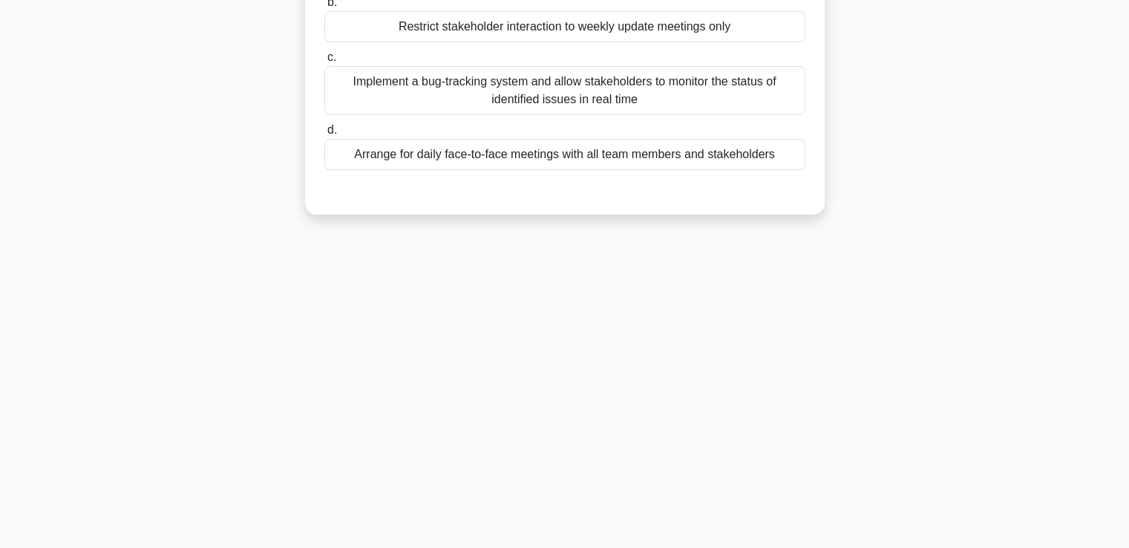
scroll to position [0, 0]
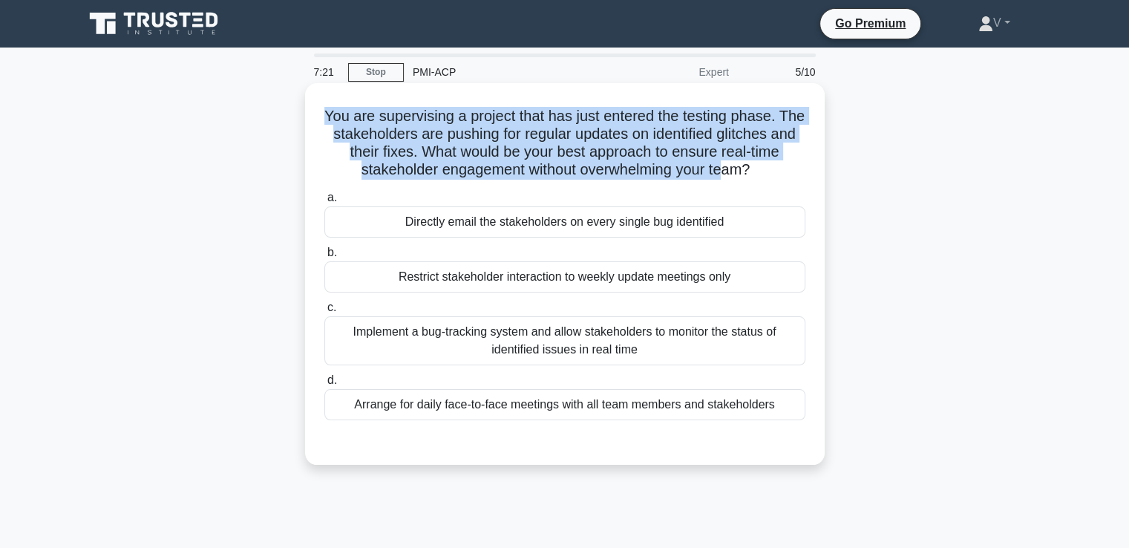
drag, startPoint x: 324, startPoint y: 117, endPoint x: 730, endPoint y: 177, distance: 411.2
click at [730, 177] on h5 "You are supervising a project that has just entered the testing phase. The stak…" at bounding box center [565, 143] width 484 height 73
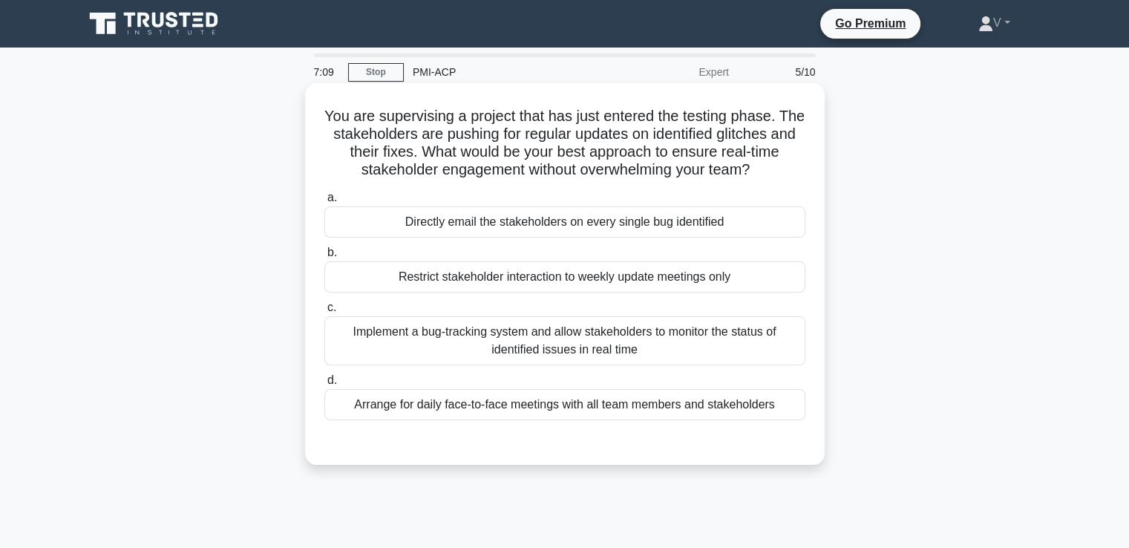
click at [679, 343] on div "Implement a bug-tracking system and allow stakeholders to monitor the status of…" at bounding box center [564, 340] width 481 height 49
click at [324, 313] on input "c. Implement a bug-tracking system and allow stakeholders to monitor the status…" at bounding box center [324, 308] width 0 height 10
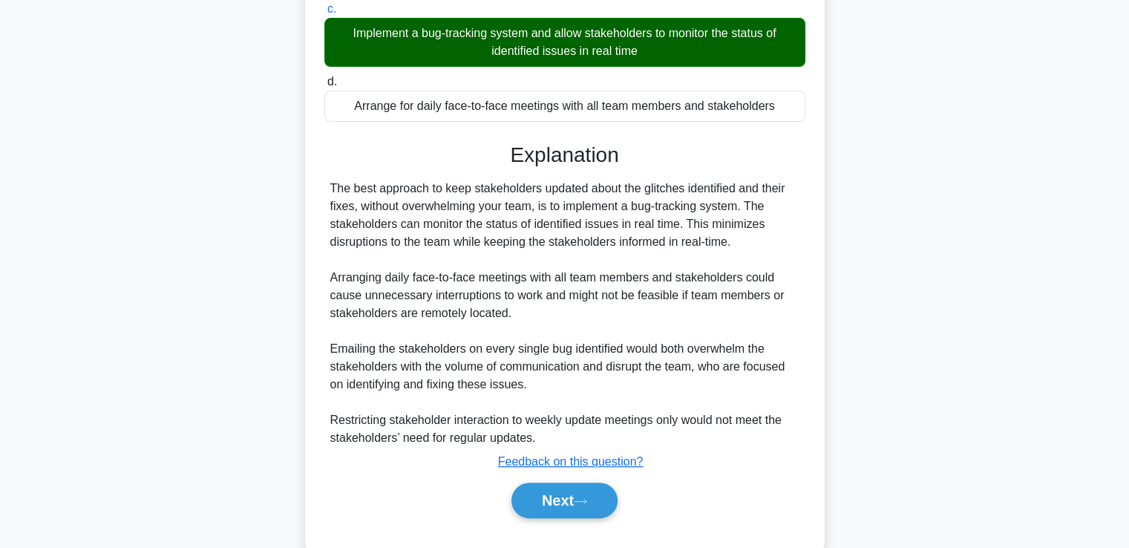
scroll to position [331, 0]
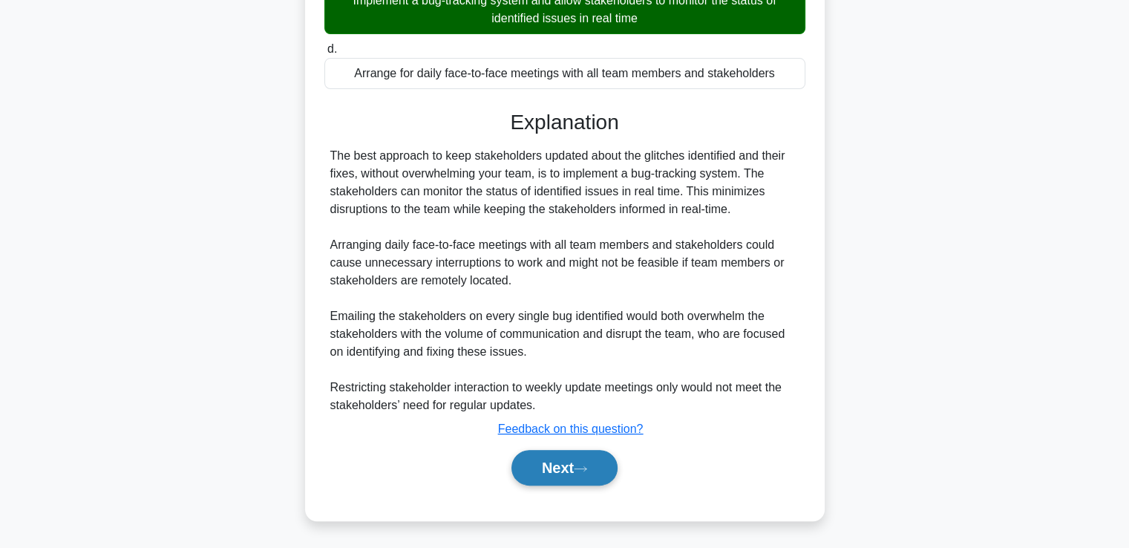
click at [582, 474] on button "Next" at bounding box center [564, 468] width 106 height 36
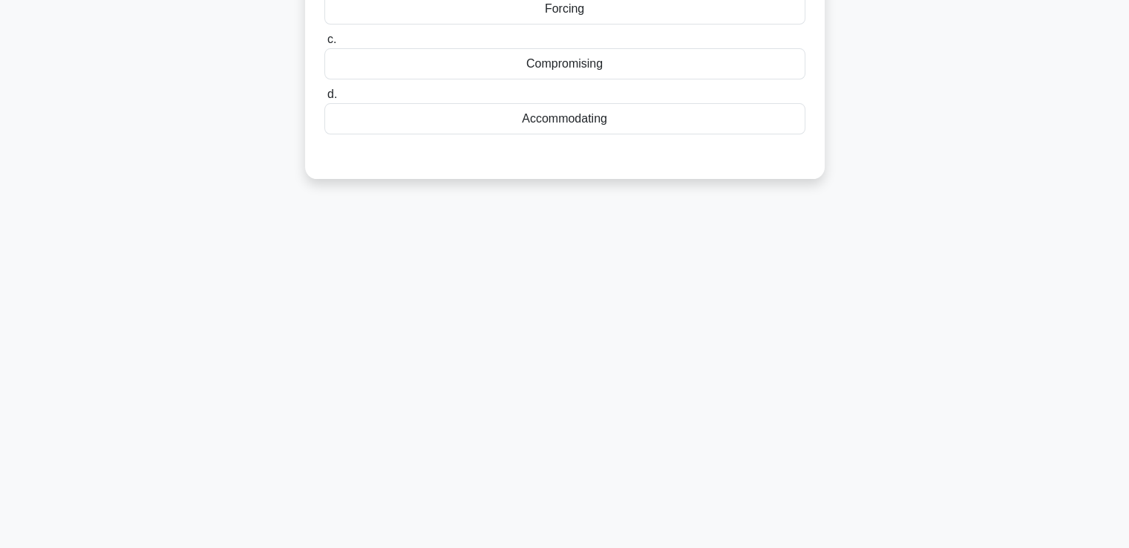
scroll to position [0, 0]
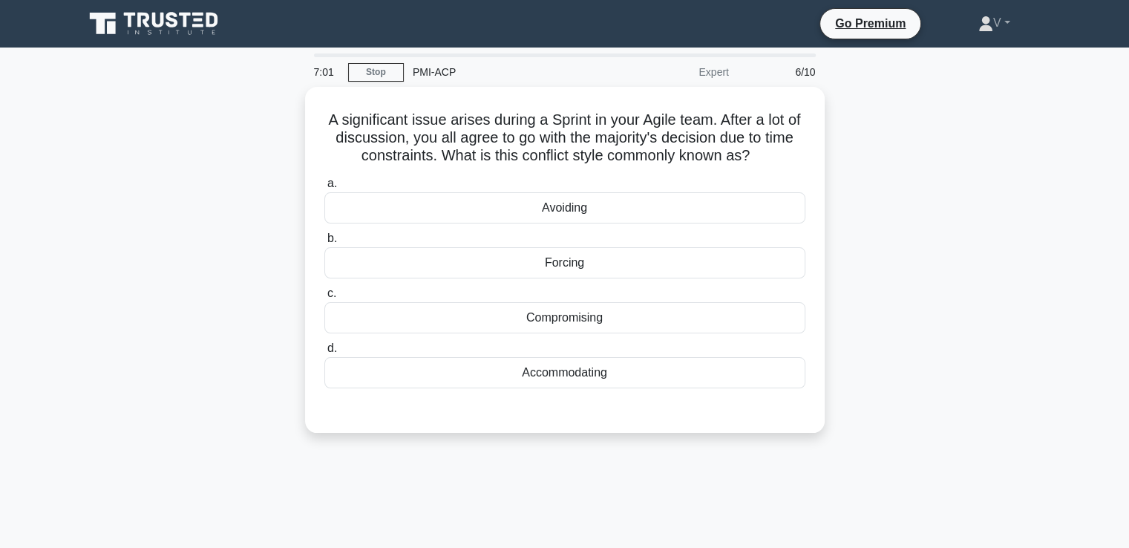
drag, startPoint x: 326, startPoint y: 111, endPoint x: 857, endPoint y: 159, distance: 532.9
click at [857, 159] on div "A significant issue arises during a Sprint in your Agile team. After a lot of d…" at bounding box center [565, 269] width 980 height 364
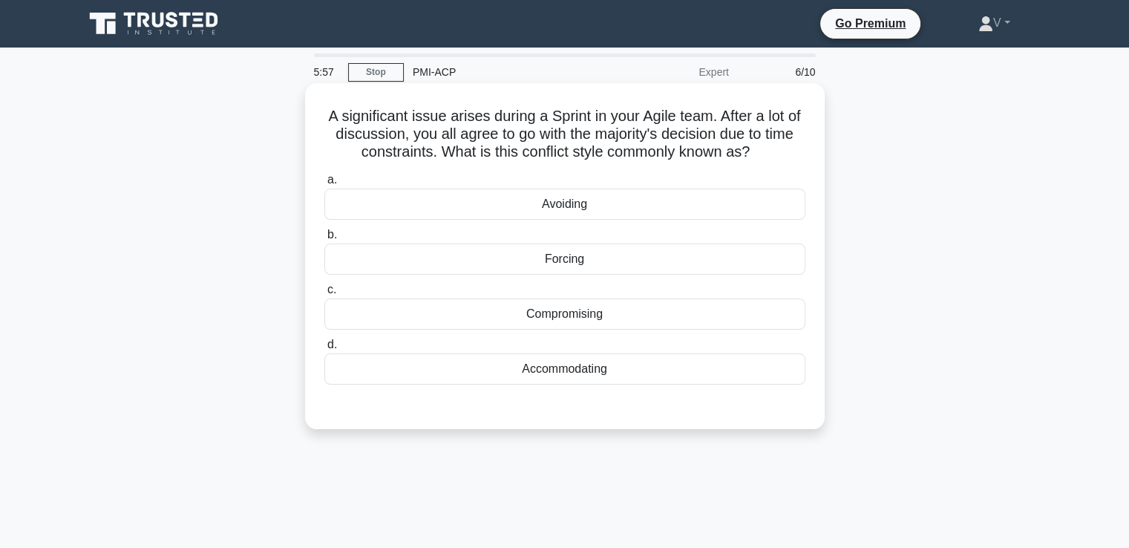
click at [618, 315] on div "Compromising" at bounding box center [564, 313] width 481 height 31
click at [324, 295] on input "c. Compromising" at bounding box center [324, 290] width 0 height 10
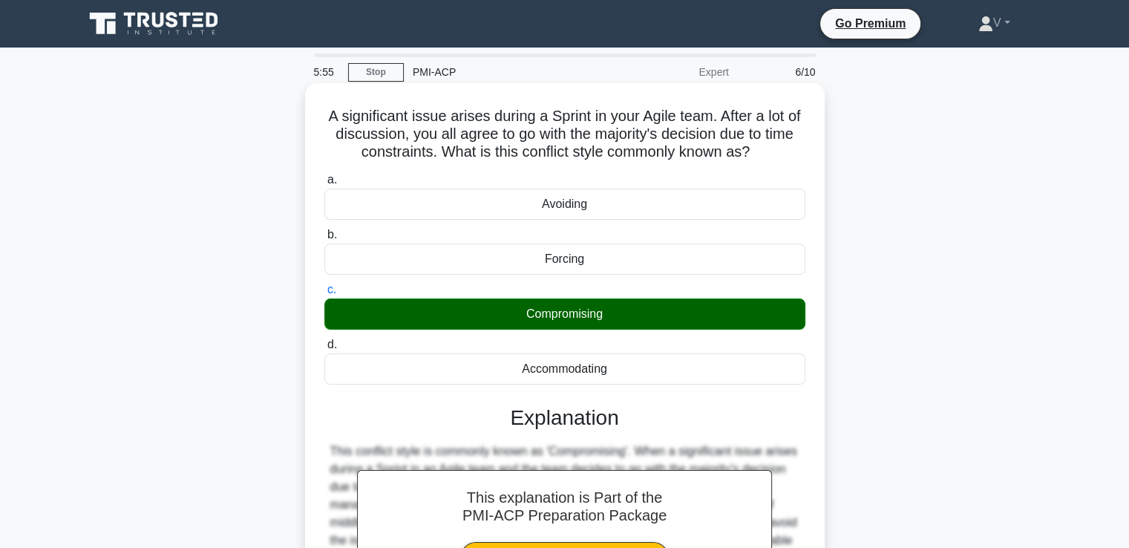
scroll to position [255, 0]
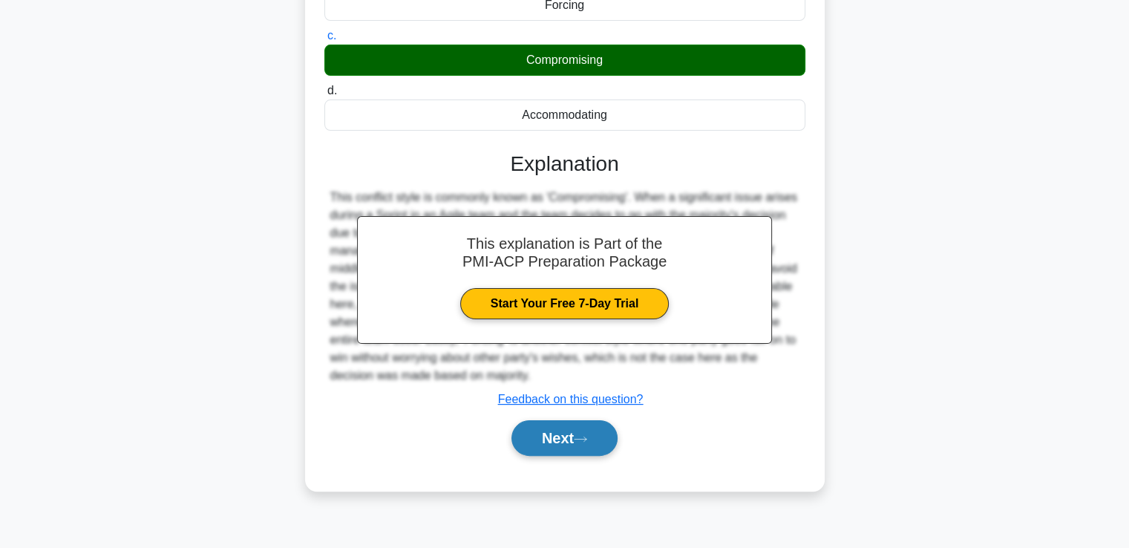
click at [572, 441] on button "Next" at bounding box center [564, 438] width 106 height 36
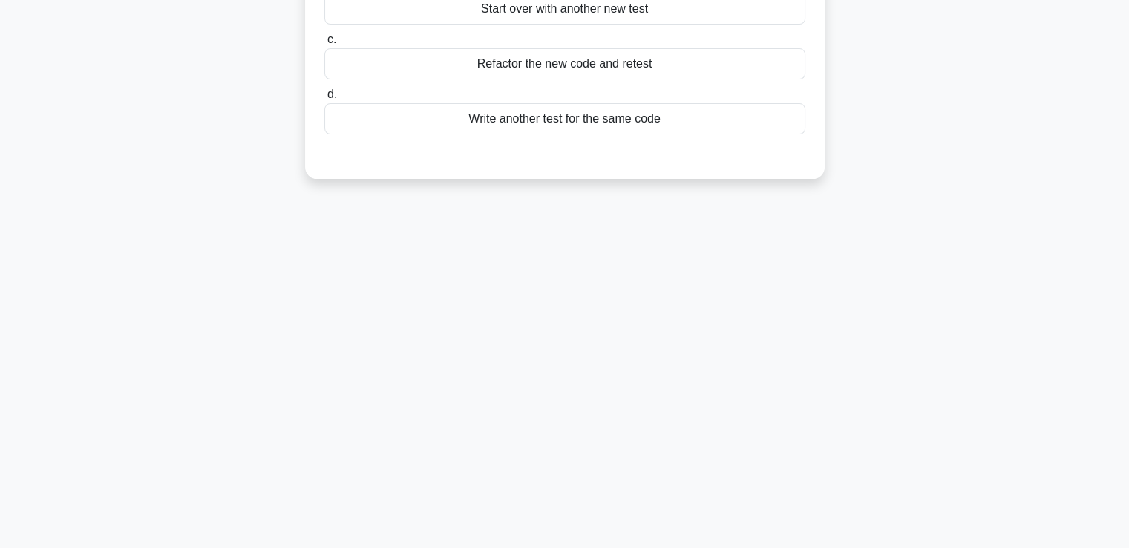
scroll to position [0, 0]
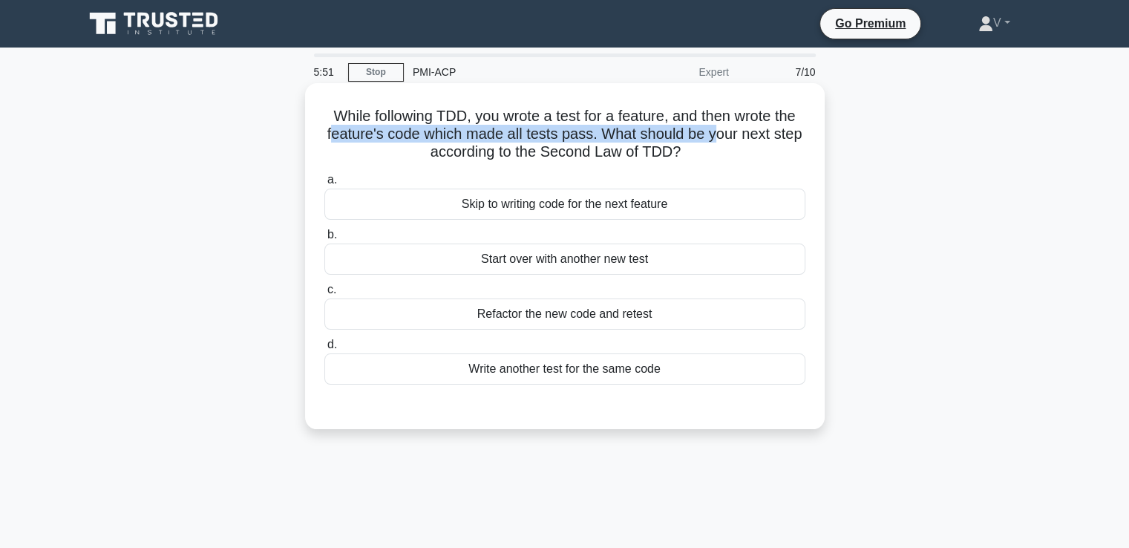
drag, startPoint x: 329, startPoint y: 127, endPoint x: 719, endPoint y: 131, distance: 389.7
click at [719, 131] on h5 "While following TDD, you wrote a test for a feature, and then wrote the feature…" at bounding box center [565, 134] width 484 height 55
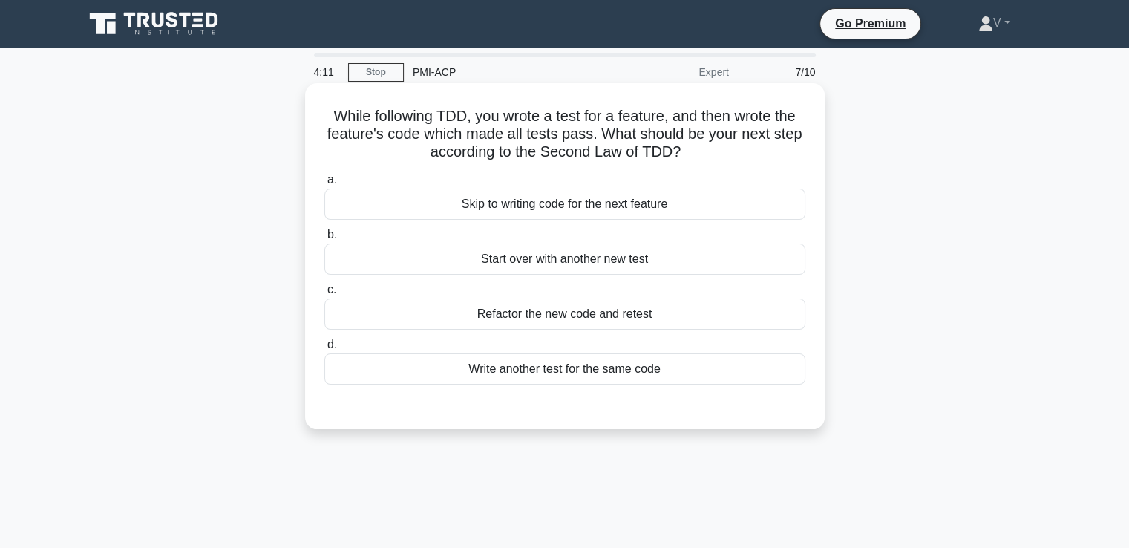
click at [472, 366] on div "Write another test for the same code" at bounding box center [564, 368] width 481 height 31
click at [324, 350] on input "d. Write another test for the same code" at bounding box center [324, 345] width 0 height 10
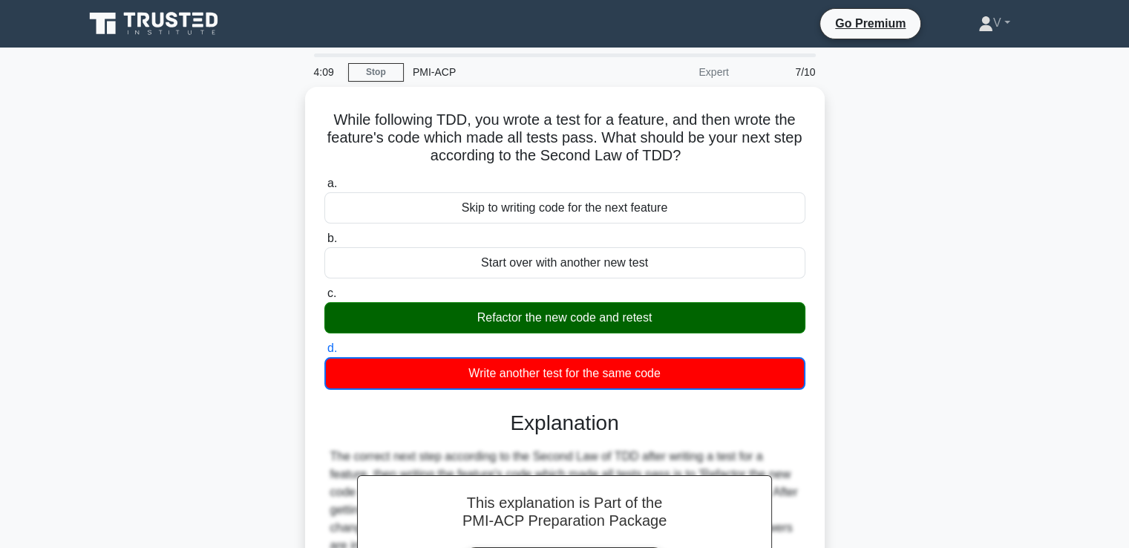
click at [167, 14] on icon at bounding box center [172, 20] width 12 height 16
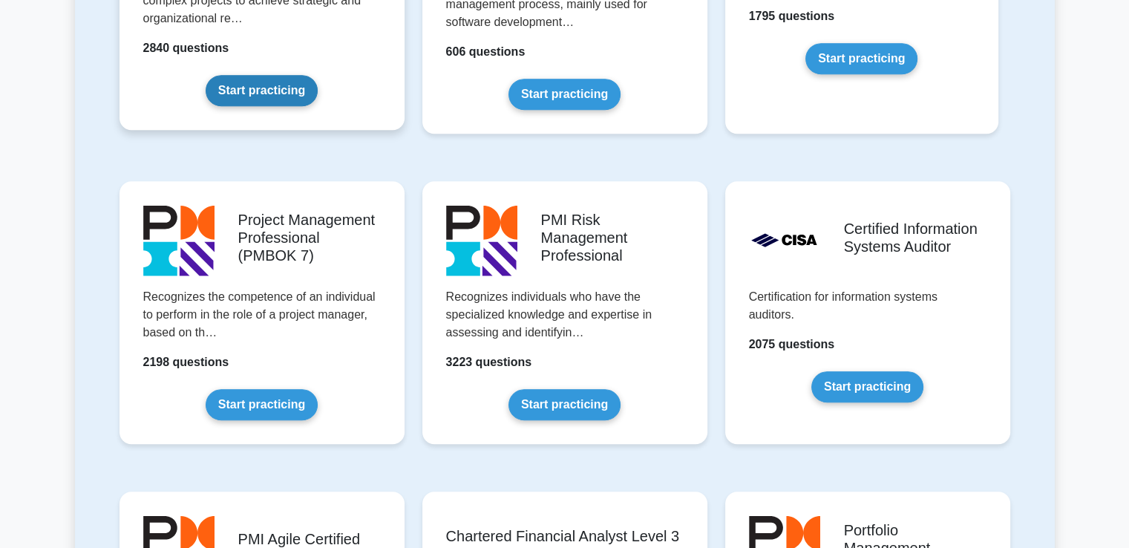
scroll to position [1125, 0]
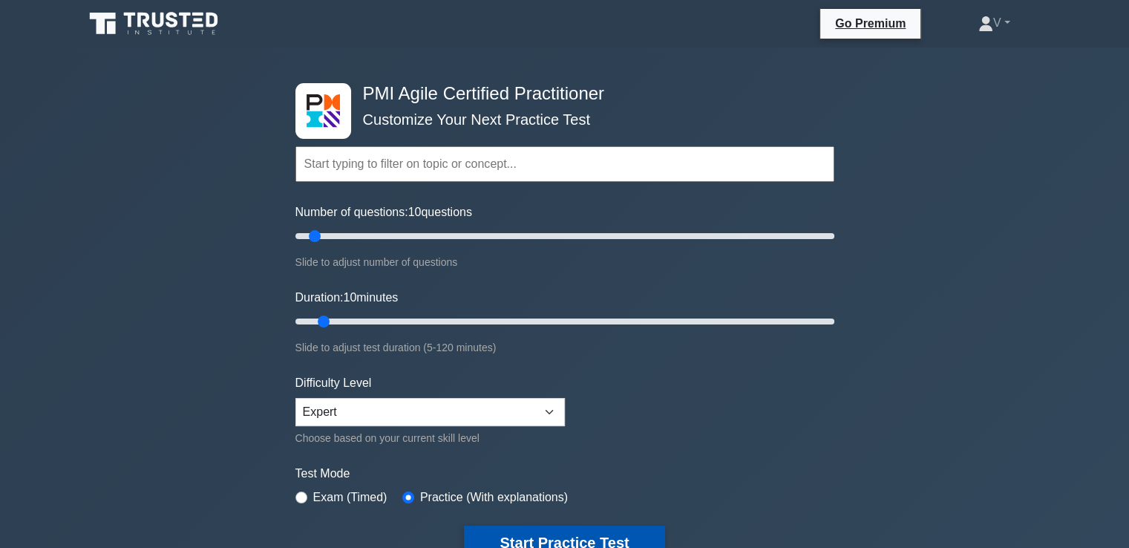
click at [516, 534] on button "Start Practice Test" at bounding box center [564, 543] width 200 height 34
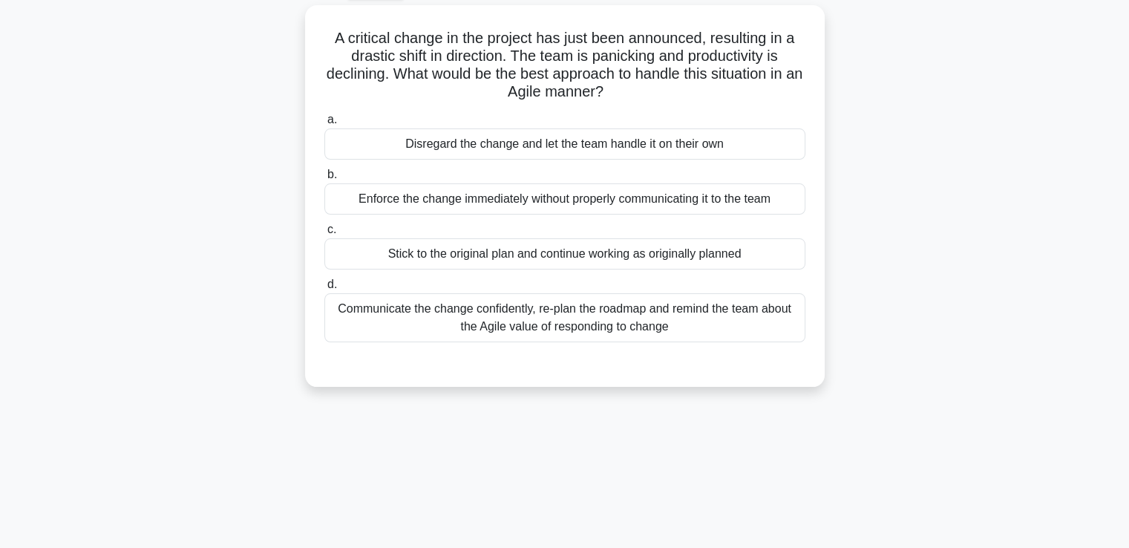
scroll to position [76, 0]
click at [508, 308] on div "Communicate the change confidently, re-plan the roadmap and remind the team abo…" at bounding box center [564, 319] width 481 height 49
click at [324, 291] on input "d. Communicate the change confidently, re-plan the roadmap and remind the team …" at bounding box center [324, 286] width 0 height 10
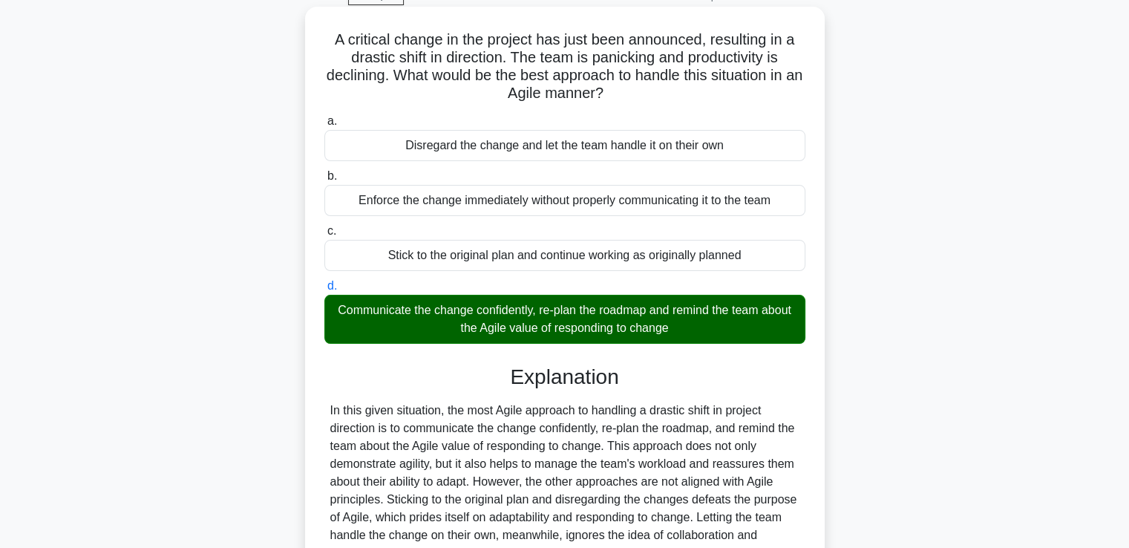
scroll to position [278, 0]
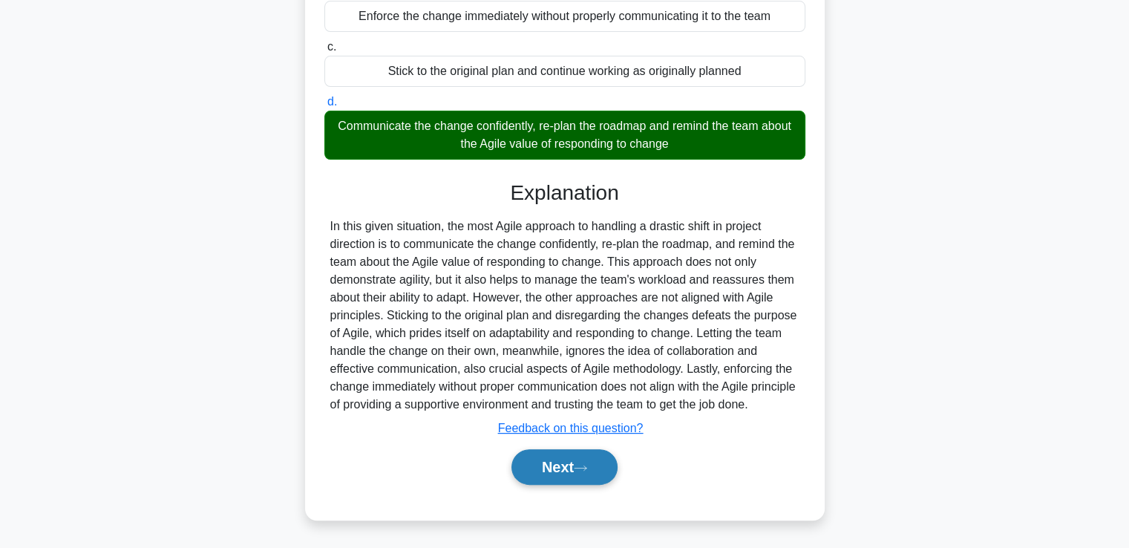
click at [557, 470] on button "Next" at bounding box center [564, 467] width 106 height 36
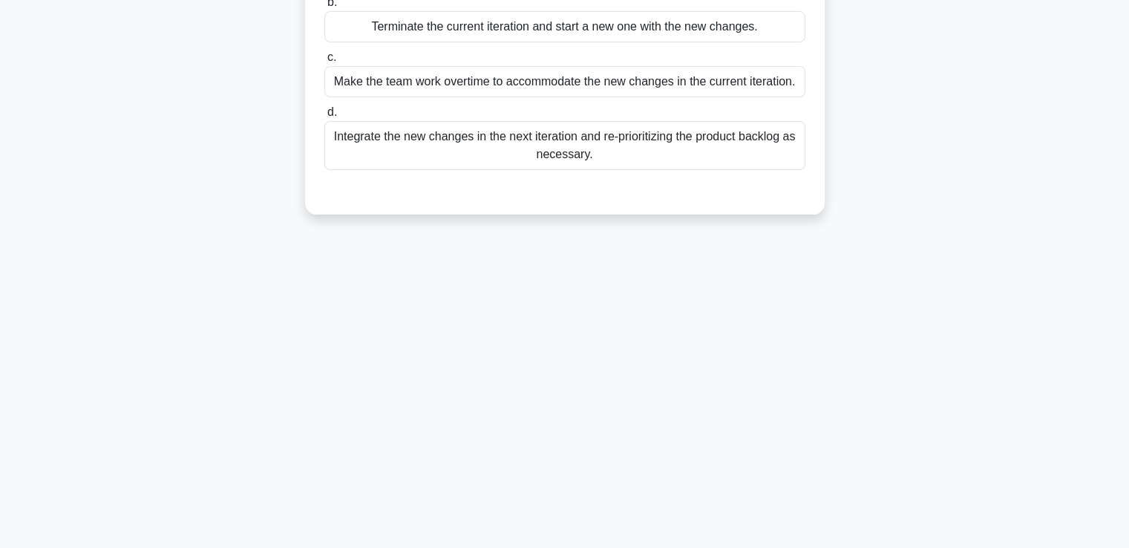
scroll to position [0, 0]
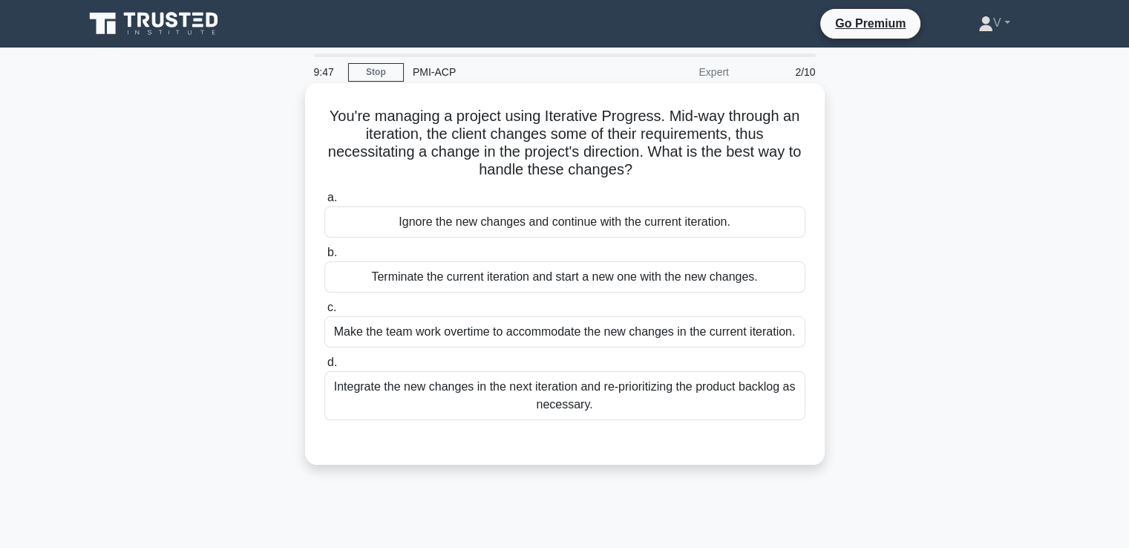
drag, startPoint x: 455, startPoint y: 123, endPoint x: 719, endPoint y: 179, distance: 270.1
click at [719, 179] on h5 "You're managing a project using Iterative Progress. Mid-way through an iteratio…" at bounding box center [565, 143] width 484 height 73
click at [624, 373] on div "Integrate the new changes in the next iteration and re-prioritizing the product…" at bounding box center [564, 395] width 481 height 49
click at [324, 367] on input "d. Integrate the new changes in the next iteration and re-prioritizing the prod…" at bounding box center [324, 363] width 0 height 10
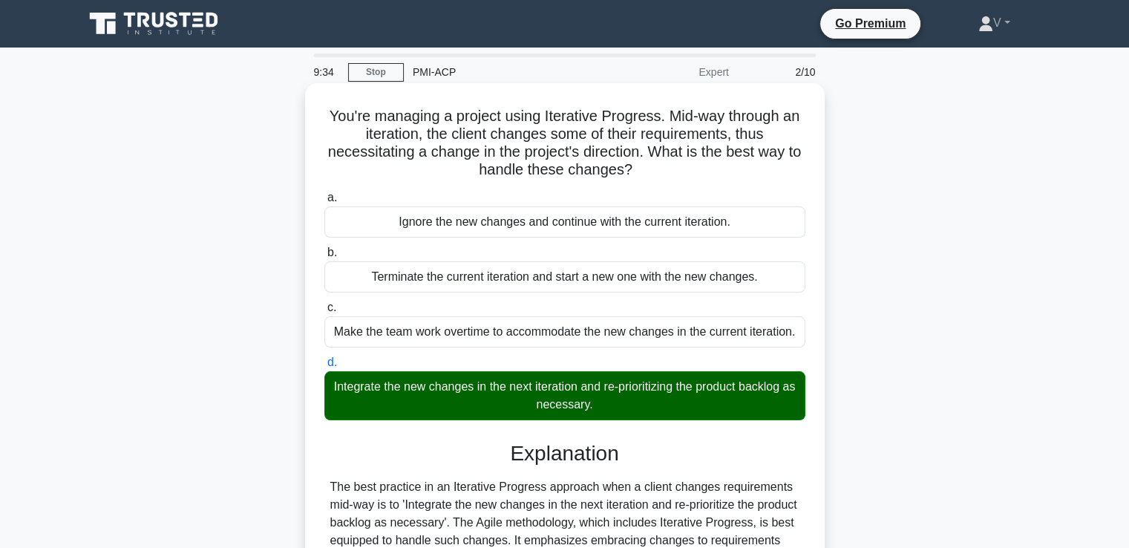
scroll to position [260, 0]
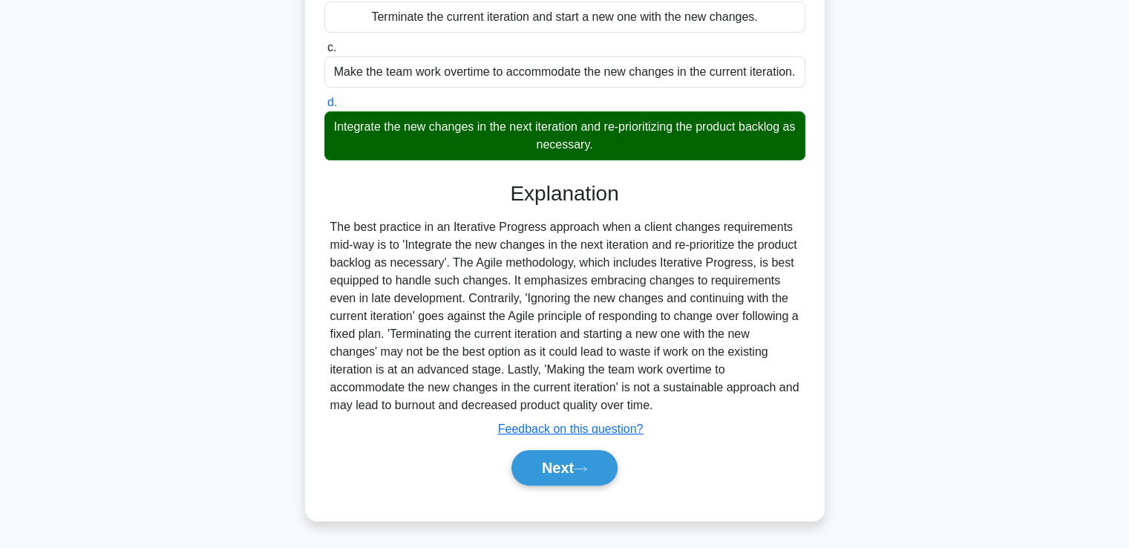
click at [586, 485] on div "Next" at bounding box center [564, 468] width 481 height 48
click at [586, 468] on icon at bounding box center [581, 468] width 12 height 4
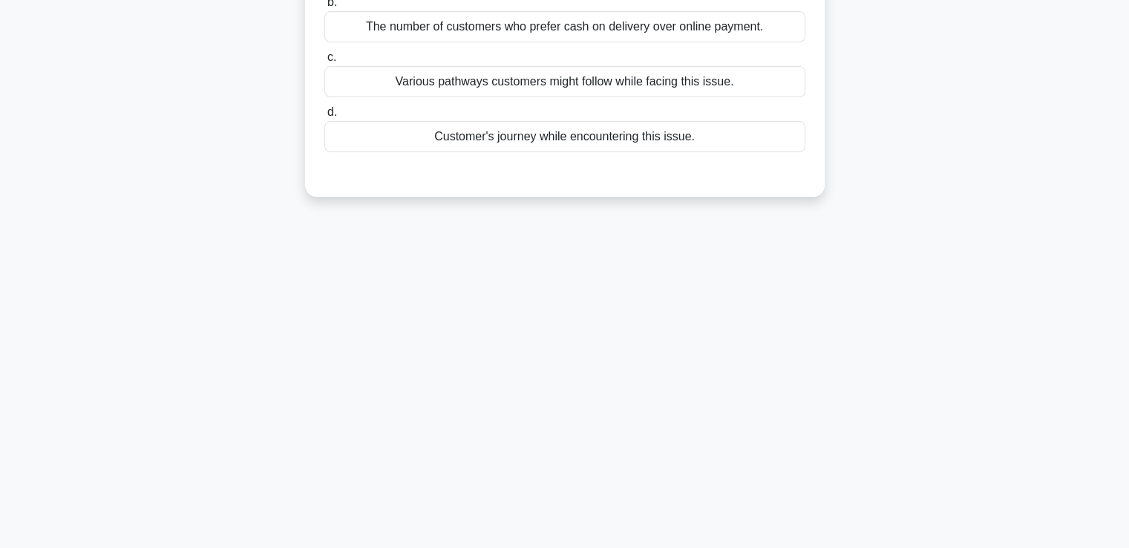
scroll to position [0, 0]
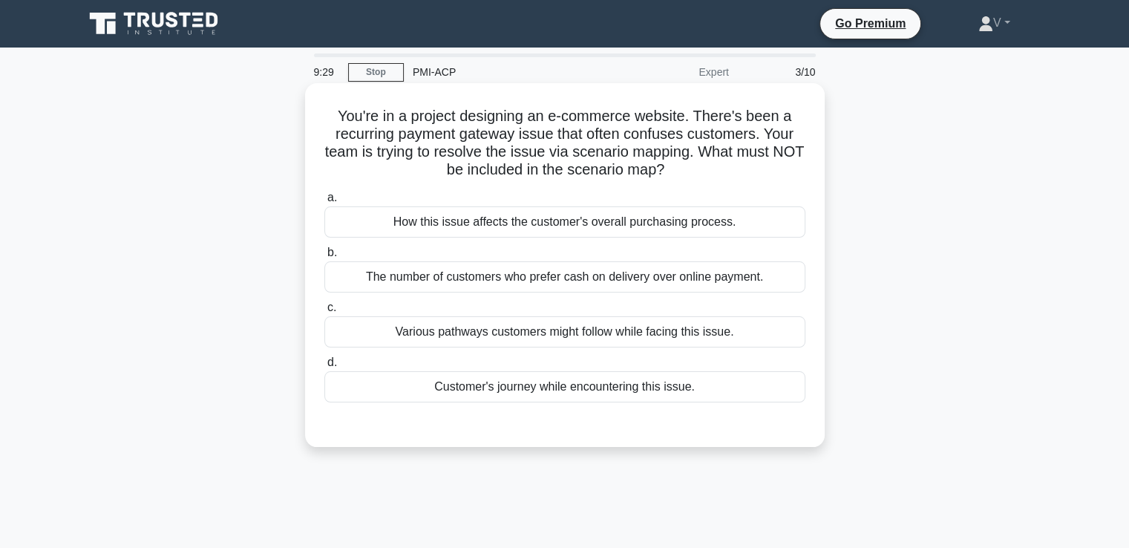
drag, startPoint x: 413, startPoint y: 147, endPoint x: 730, endPoint y: 173, distance: 318.8
click at [730, 173] on h5 "You're in a project designing an e-commerce website. There's been a recurring p…" at bounding box center [565, 143] width 484 height 73
click at [612, 282] on div "The number of customers who prefer cash on delivery over online payment." at bounding box center [564, 276] width 481 height 31
click at [324, 258] on input "b. The number of customers who prefer cash on delivery over online payment." at bounding box center [324, 253] width 0 height 10
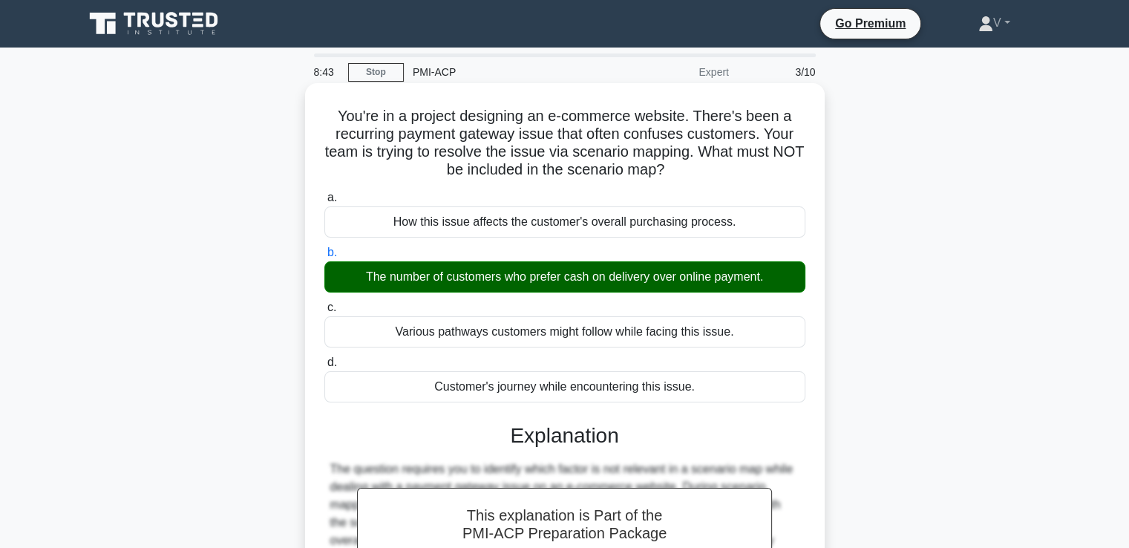
scroll to position [255, 0]
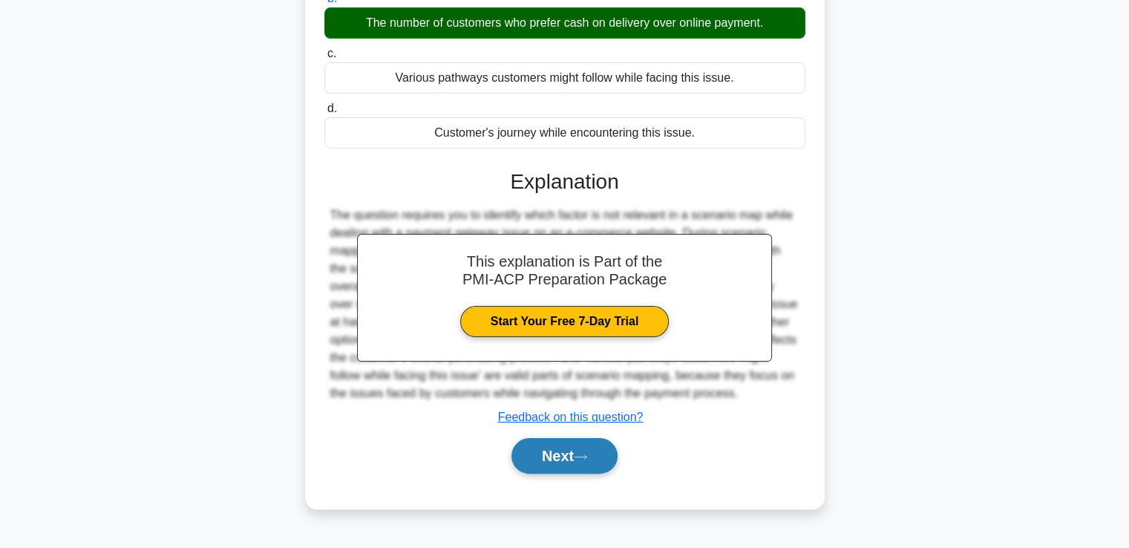
click at [564, 457] on button "Next" at bounding box center [564, 456] width 106 height 36
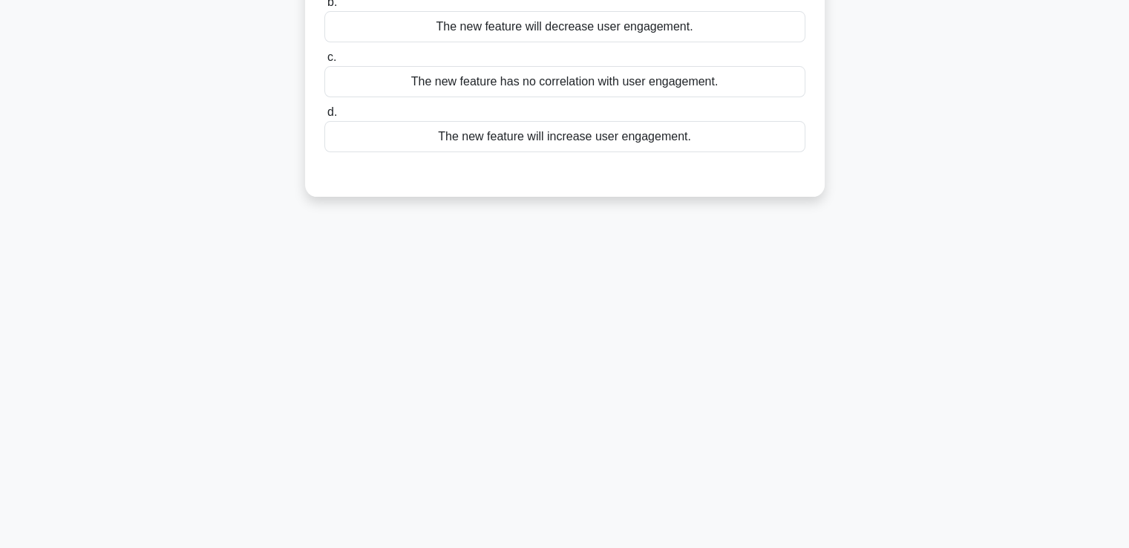
scroll to position [0, 0]
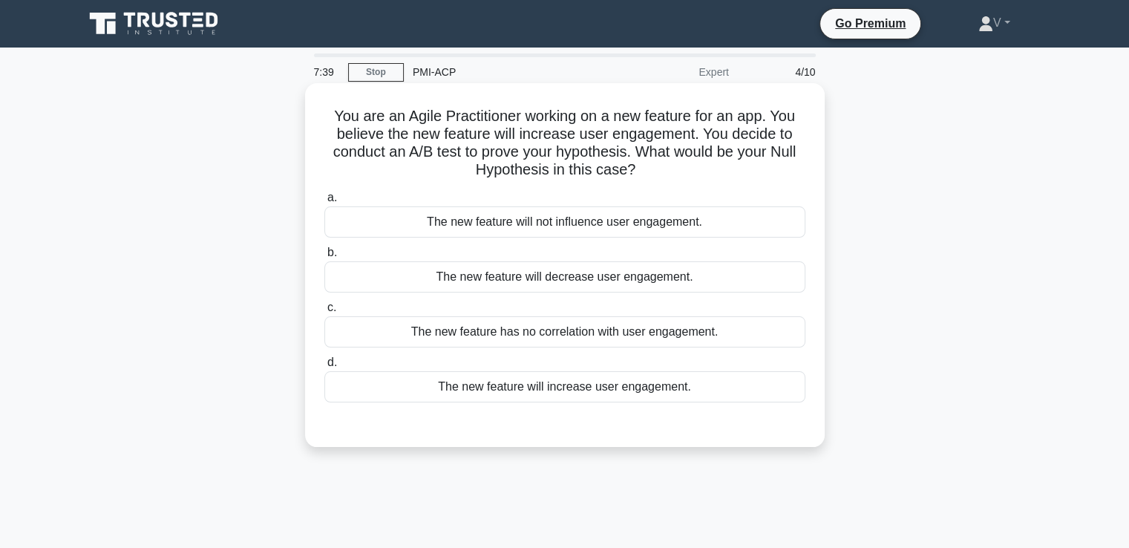
click at [327, 122] on h5 "You are an Agile Practitioner working on a new feature for an app. You believe …" at bounding box center [565, 143] width 484 height 73
drag, startPoint x: 673, startPoint y: 167, endPoint x: 313, endPoint y: 114, distance: 363.2
click at [313, 114] on div "You are an Agile Practitioner working on a new feature for an app. You believe …" at bounding box center [565, 265] width 508 height 352
copy h5 "You are an Agile Practitioner working on a new feature for an app. You believe …"
click at [543, 236] on div "The new feature will not influence user engagement." at bounding box center [564, 221] width 481 height 31
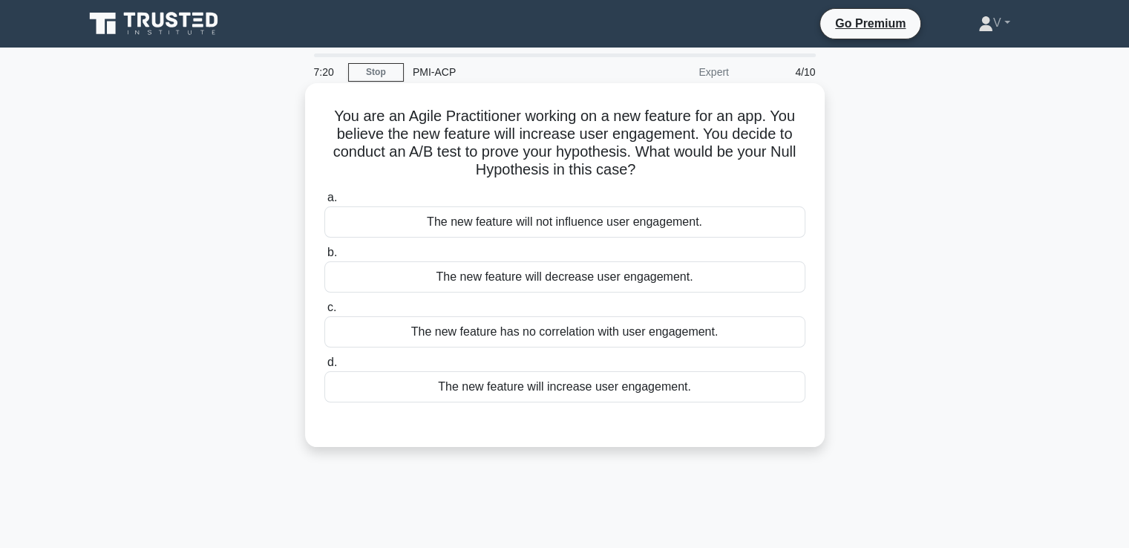
click at [324, 203] on input "a. The new feature will not influence user engagement." at bounding box center [324, 198] width 0 height 10
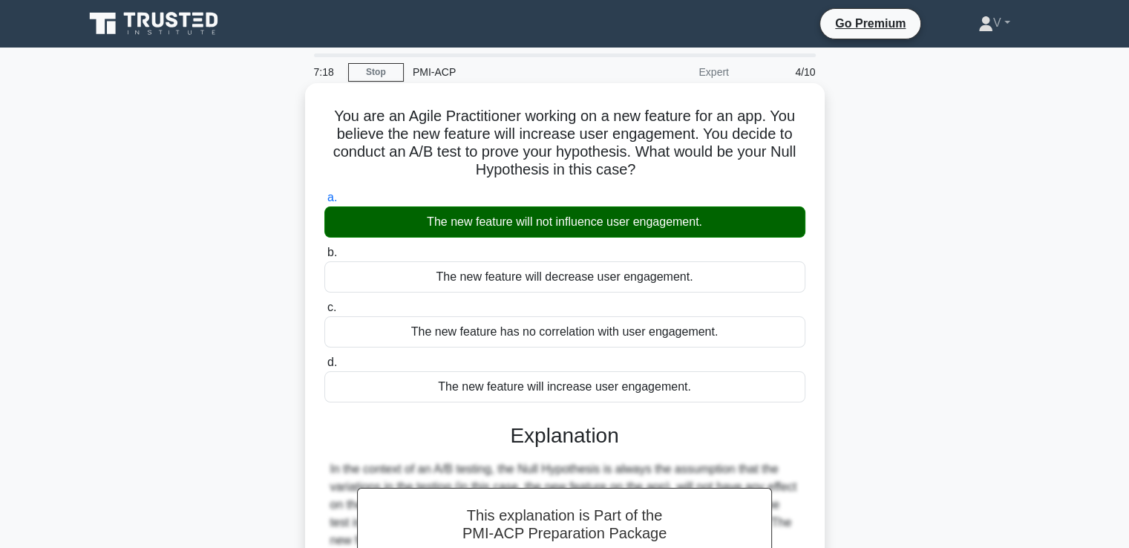
scroll to position [255, 0]
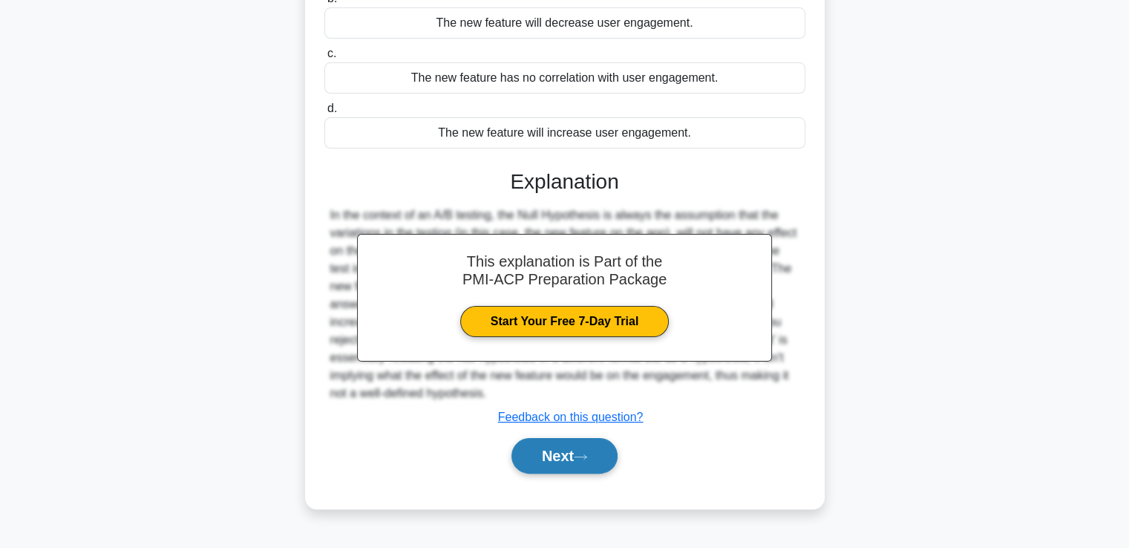
click at [570, 464] on button "Next" at bounding box center [564, 456] width 106 height 36
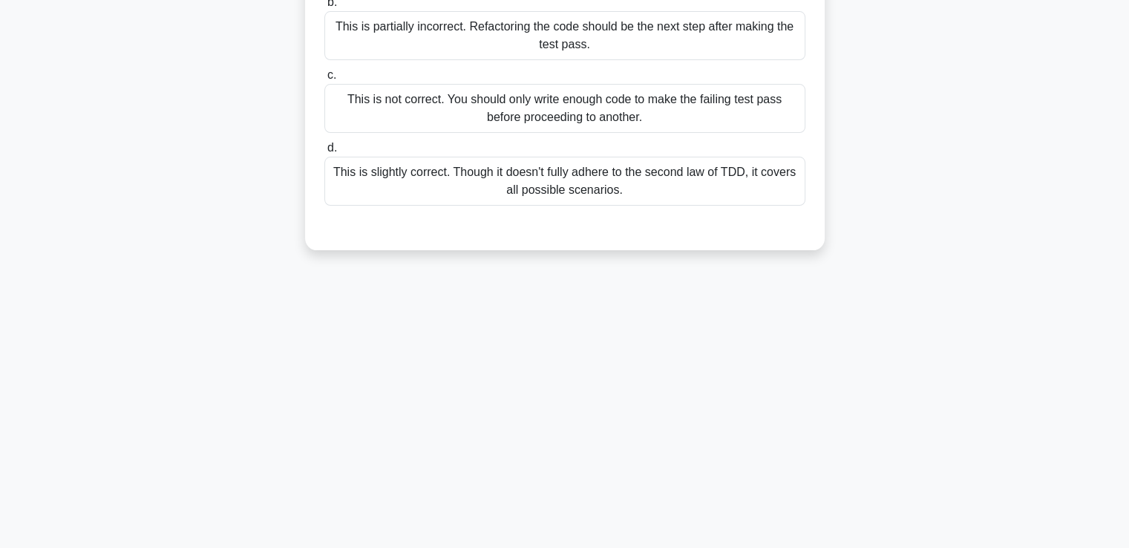
scroll to position [0, 0]
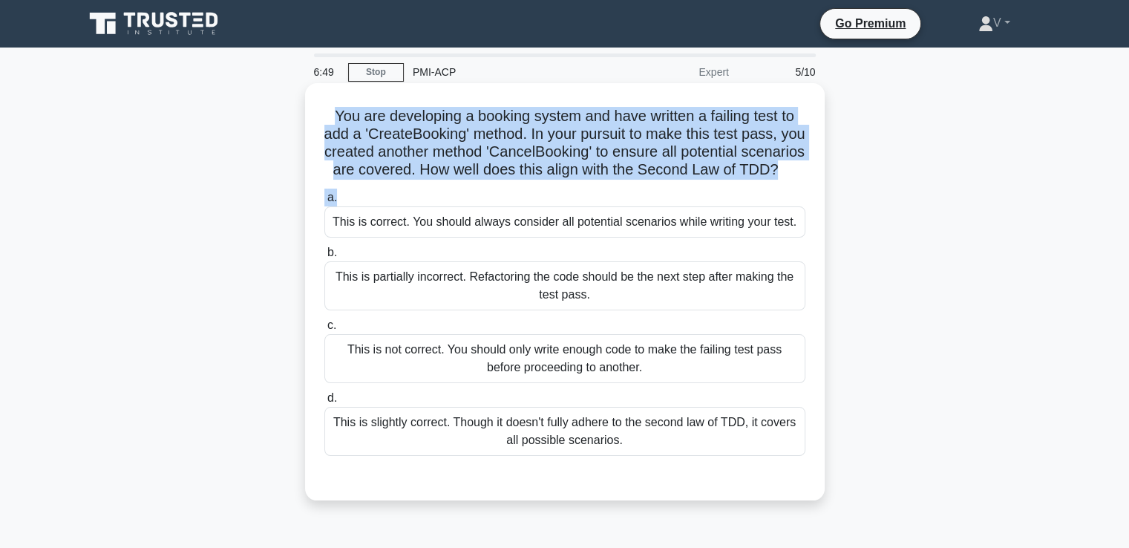
drag, startPoint x: 326, startPoint y: 111, endPoint x: 697, endPoint y: 223, distance: 387.7
click at [697, 223] on div "You are developing a booking system and have written a failing test to add a 'C…" at bounding box center [565, 291] width 508 height 405
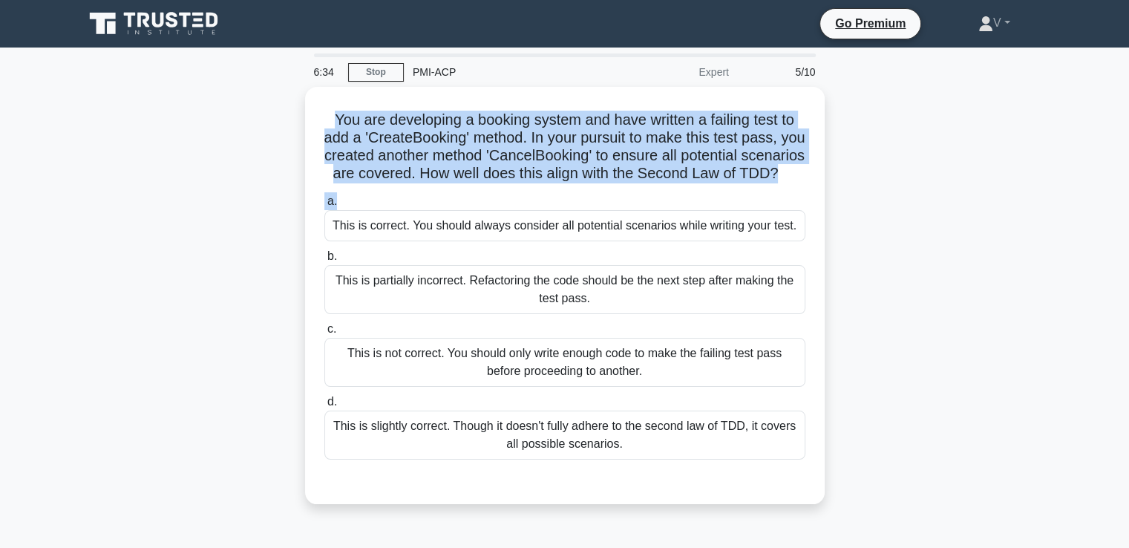
copy div "You are developing a booking system and have written a failing test to add a 'C…"
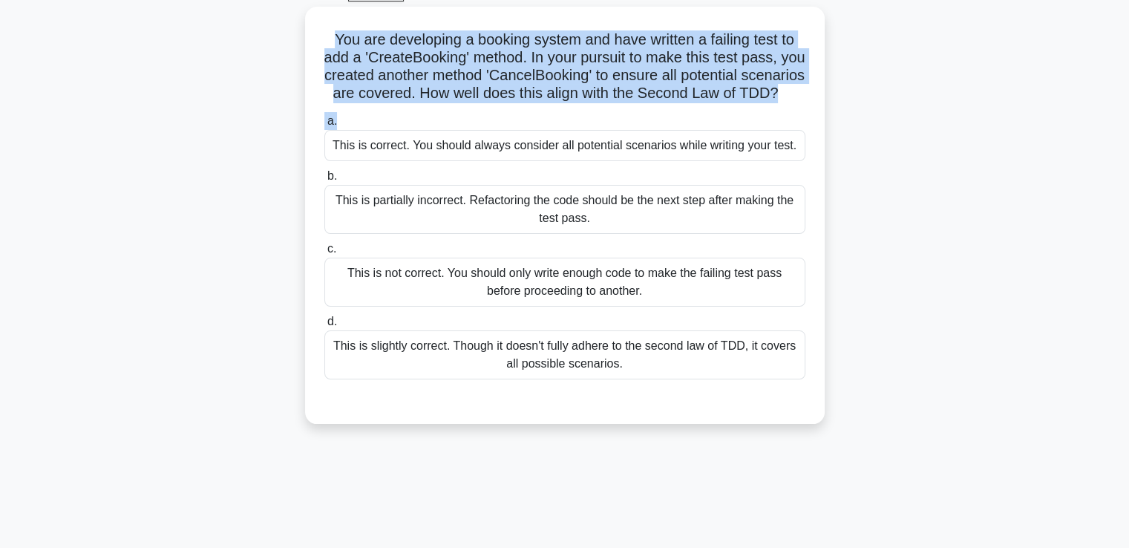
scroll to position [82, 0]
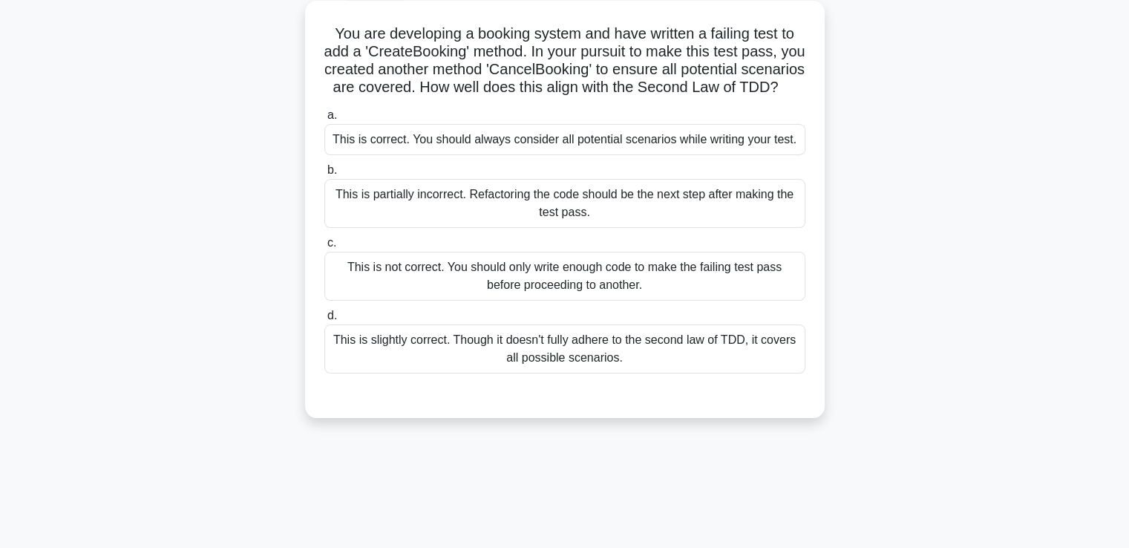
click at [534, 301] on div "This is not correct. You should only write enough code to make the failing test…" at bounding box center [564, 276] width 481 height 49
click at [324, 248] on input "c. This is not correct. You should only write enough code to make the failing t…" at bounding box center [324, 243] width 0 height 10
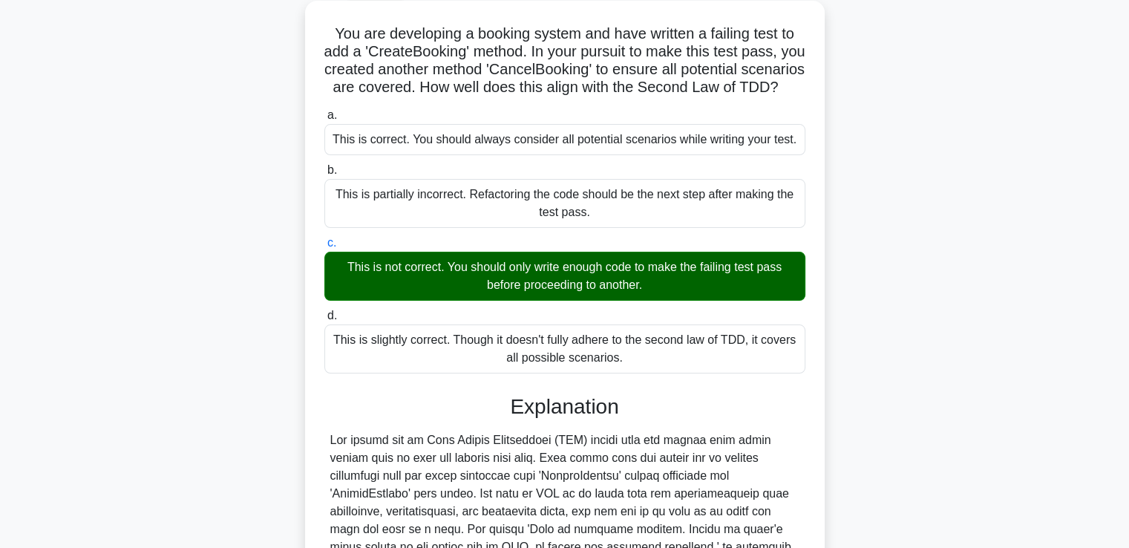
scroll to position [367, 0]
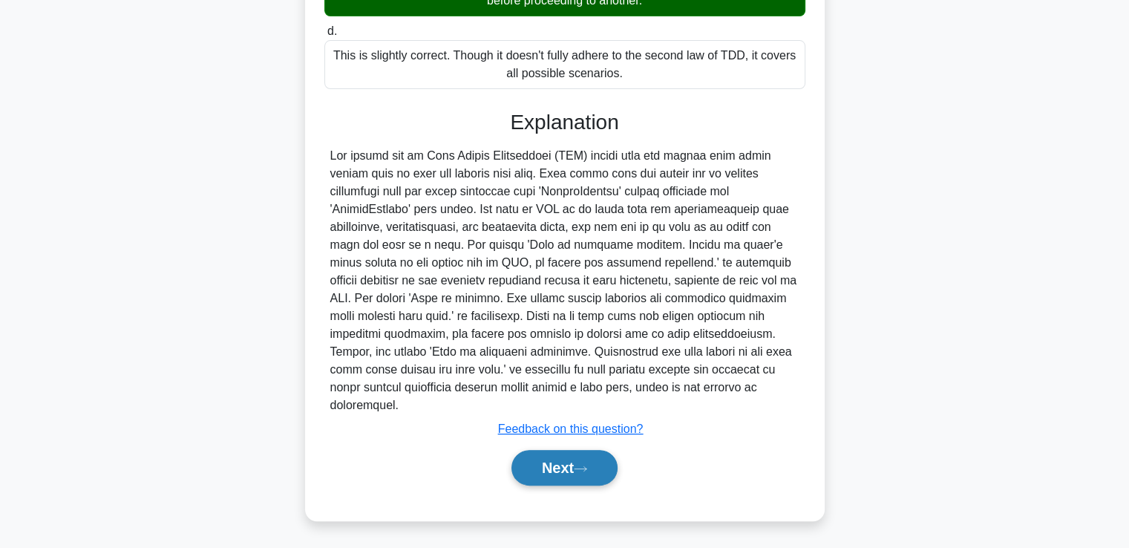
click at [569, 461] on button "Next" at bounding box center [564, 468] width 106 height 36
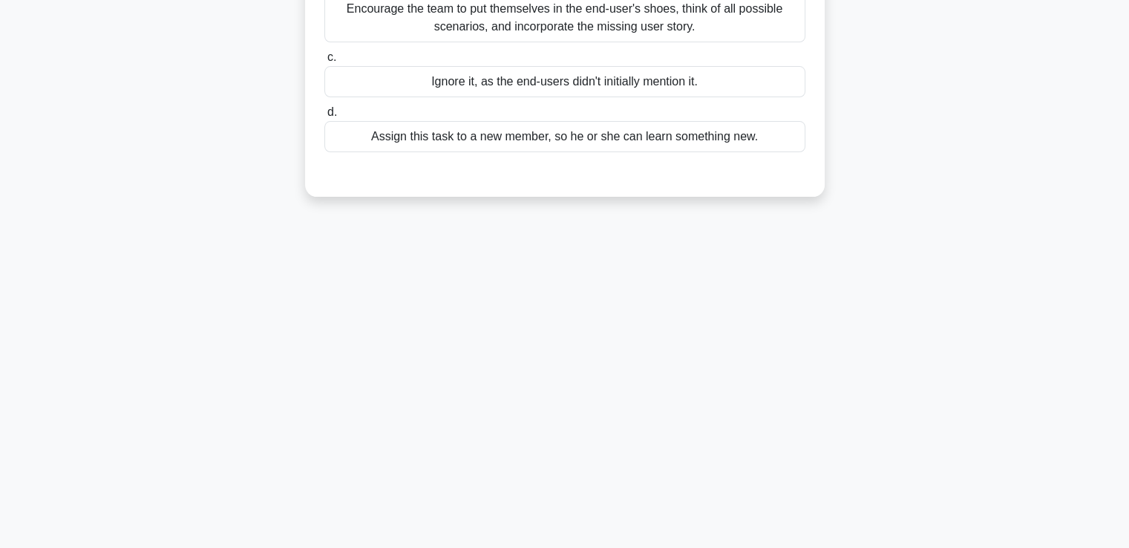
scroll to position [0, 0]
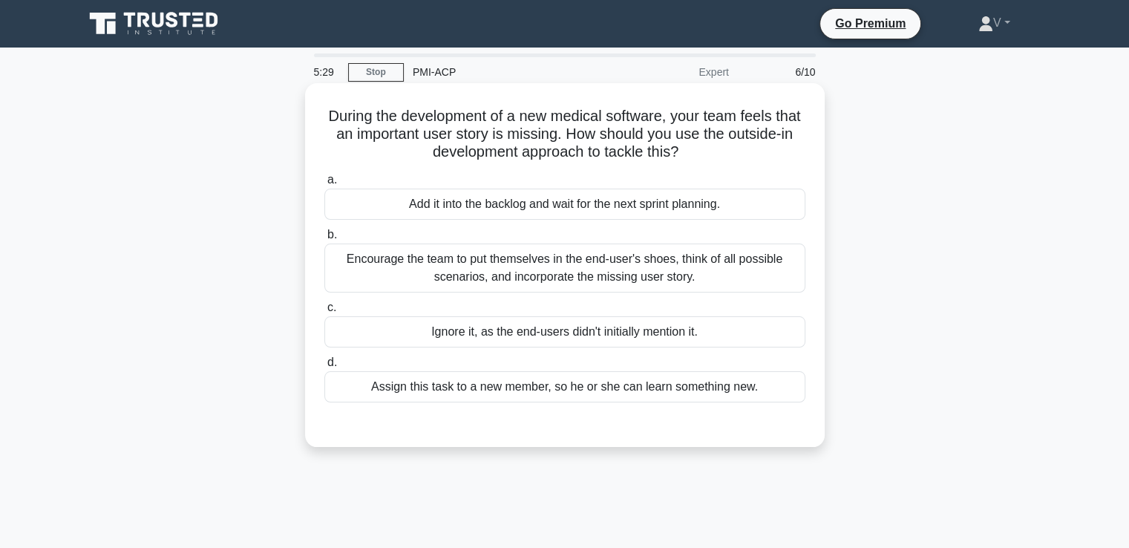
click at [517, 271] on div "Encourage the team to put themselves in the end-user's shoes, think of all poss…" at bounding box center [564, 267] width 481 height 49
click at [324, 240] on input "b. Encourage the team to put themselves in the end-user's shoes, think of all p…" at bounding box center [324, 235] width 0 height 10
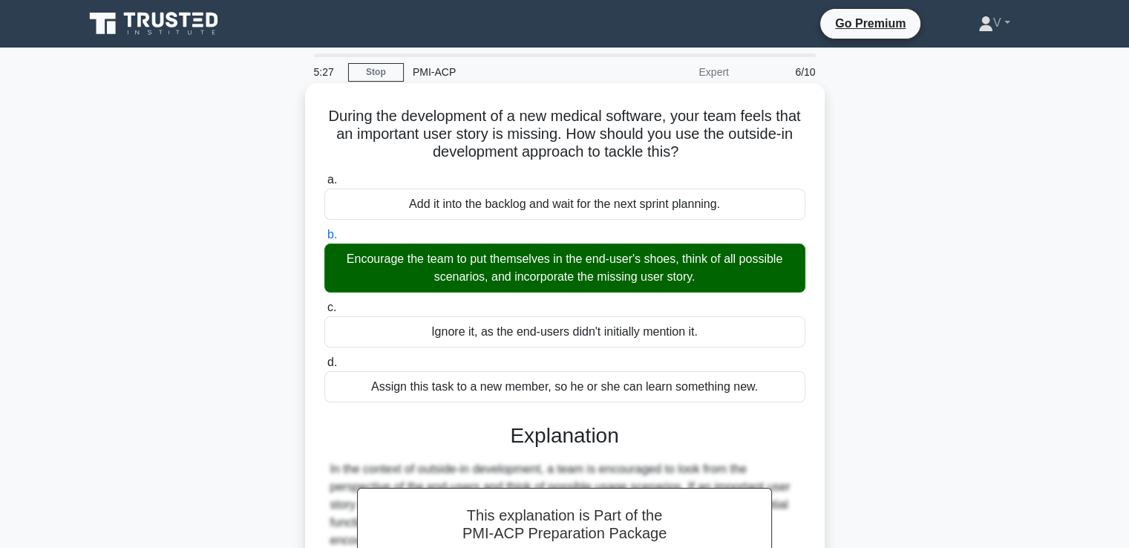
scroll to position [295, 0]
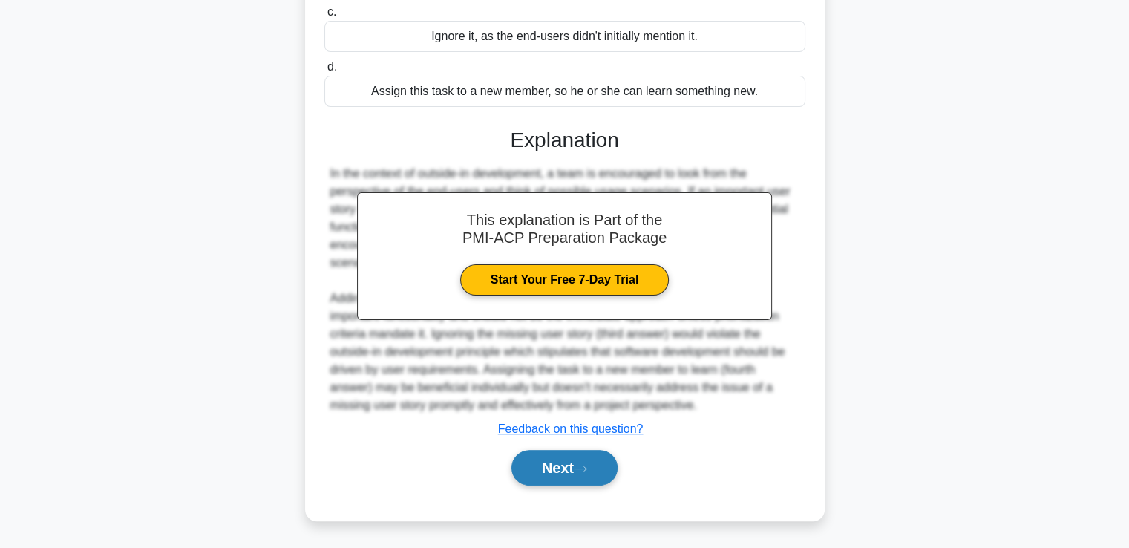
click at [557, 471] on button "Next" at bounding box center [564, 468] width 106 height 36
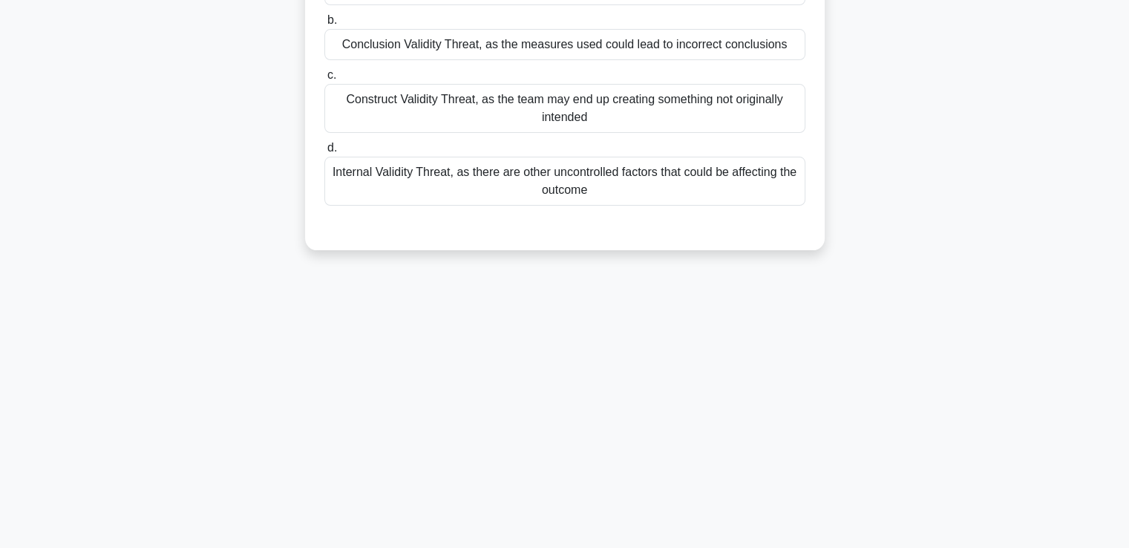
scroll to position [0, 0]
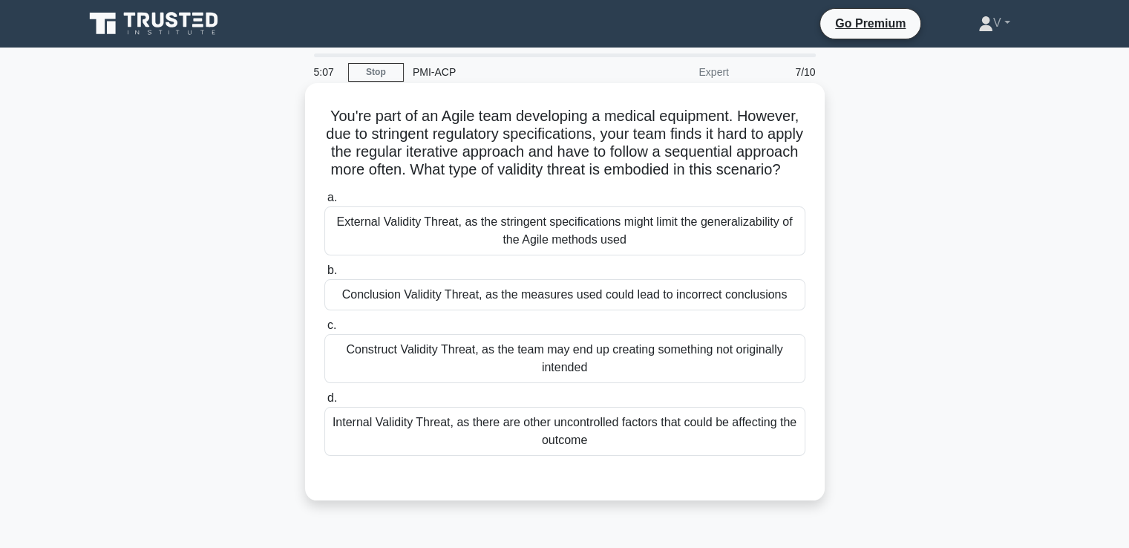
click at [624, 255] on div "External Validity Threat, as the stringent specifications might limit the gener…" at bounding box center [564, 230] width 481 height 49
click at [324, 203] on input "a. External Validity Threat, as the stringent specifications might limit the ge…" at bounding box center [324, 198] width 0 height 10
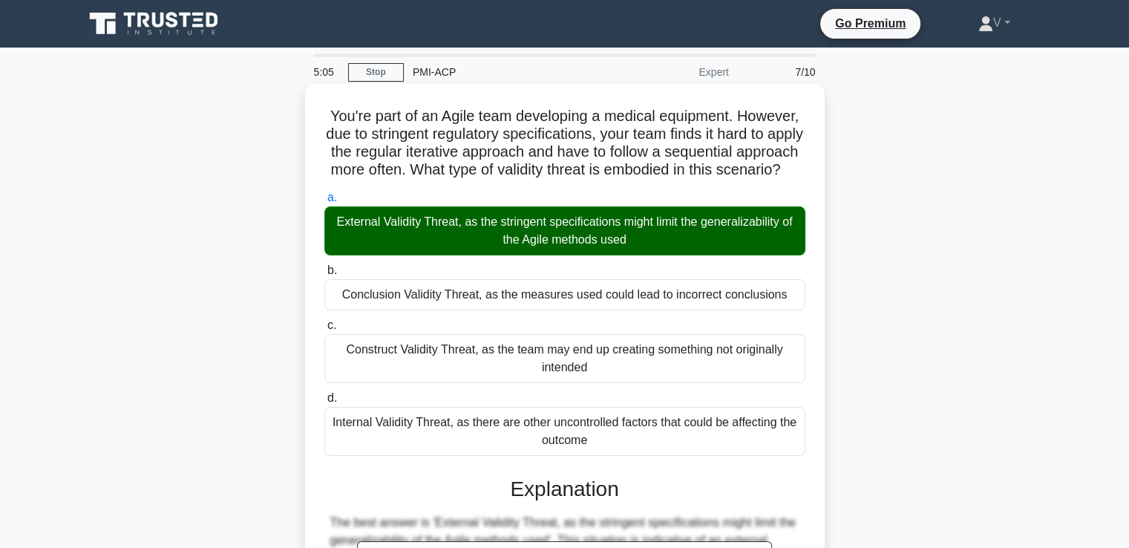
scroll to position [420, 0]
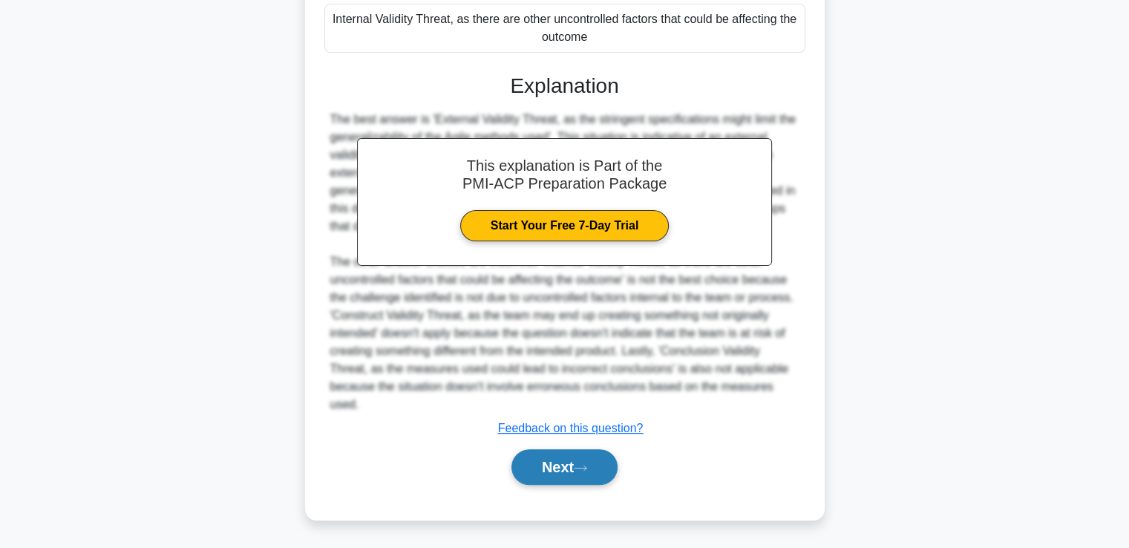
click at [576, 452] on button "Next" at bounding box center [564, 467] width 106 height 36
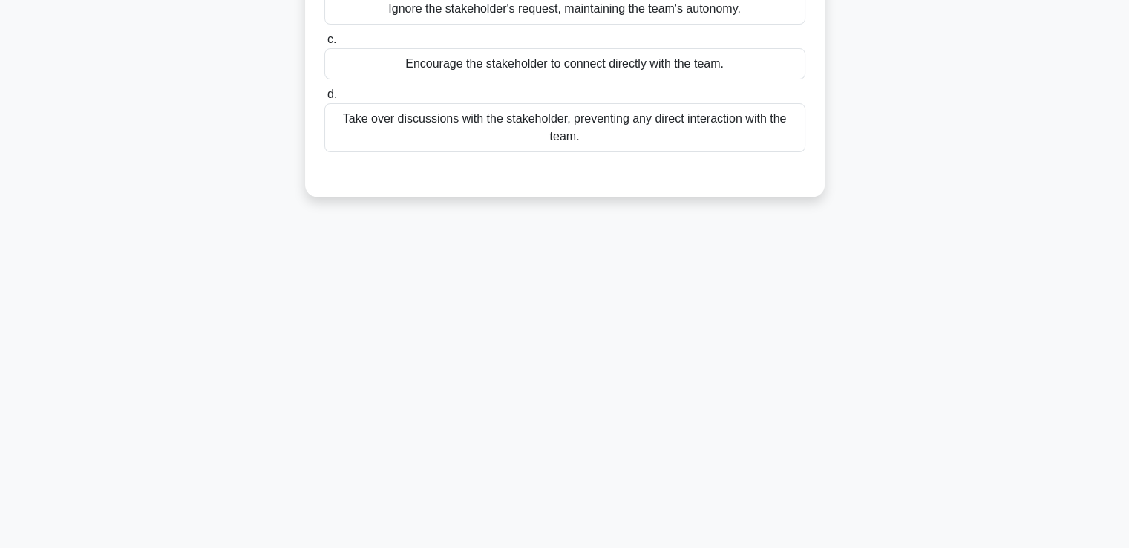
scroll to position [0, 0]
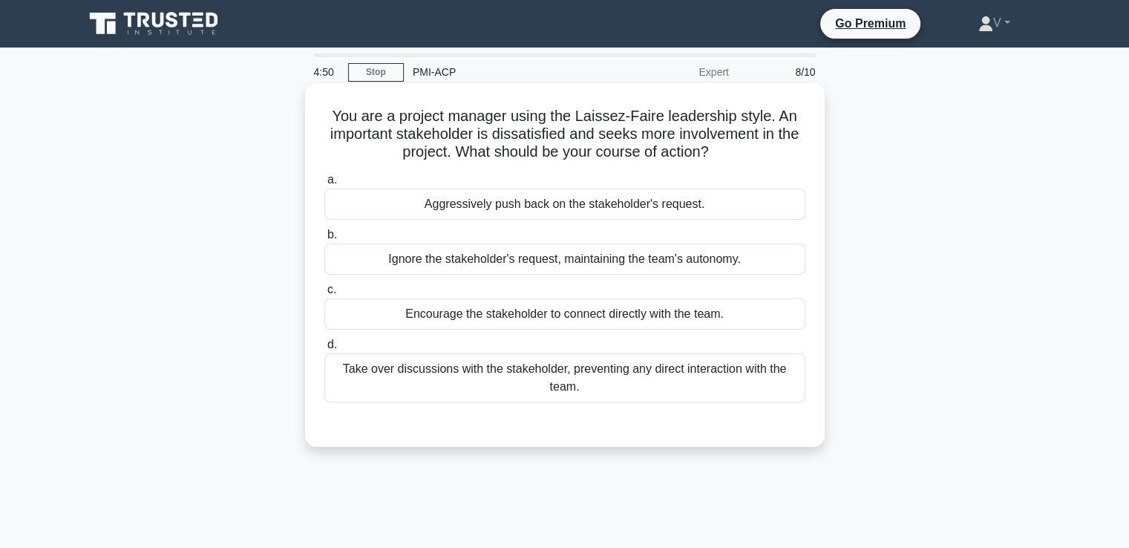
click at [534, 314] on div "Encourage the stakeholder to connect directly with the team." at bounding box center [564, 313] width 481 height 31
click at [324, 295] on input "c. Encourage the stakeholder to connect directly with the team." at bounding box center [324, 290] width 0 height 10
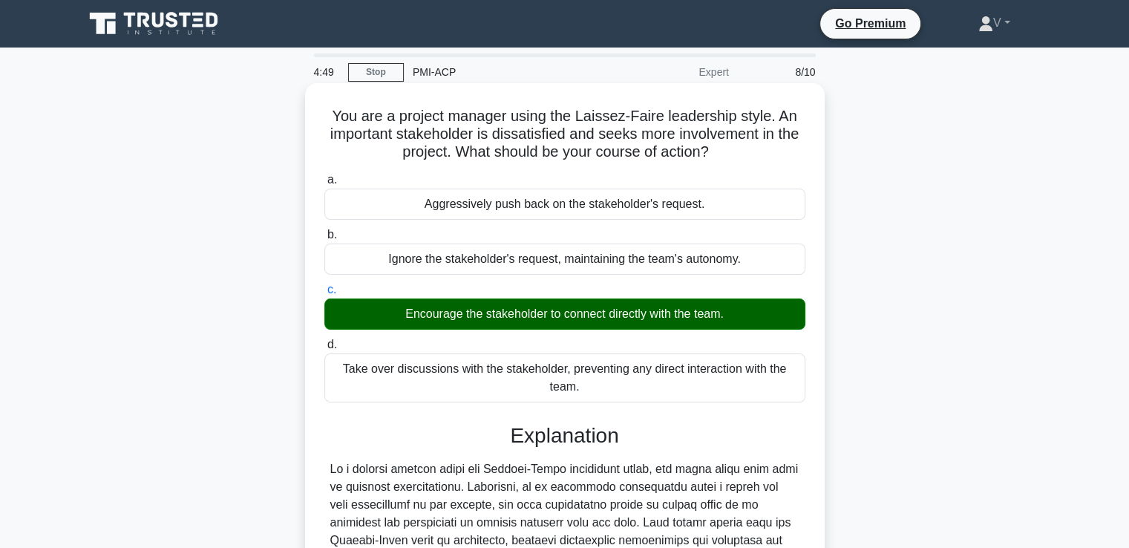
scroll to position [313, 0]
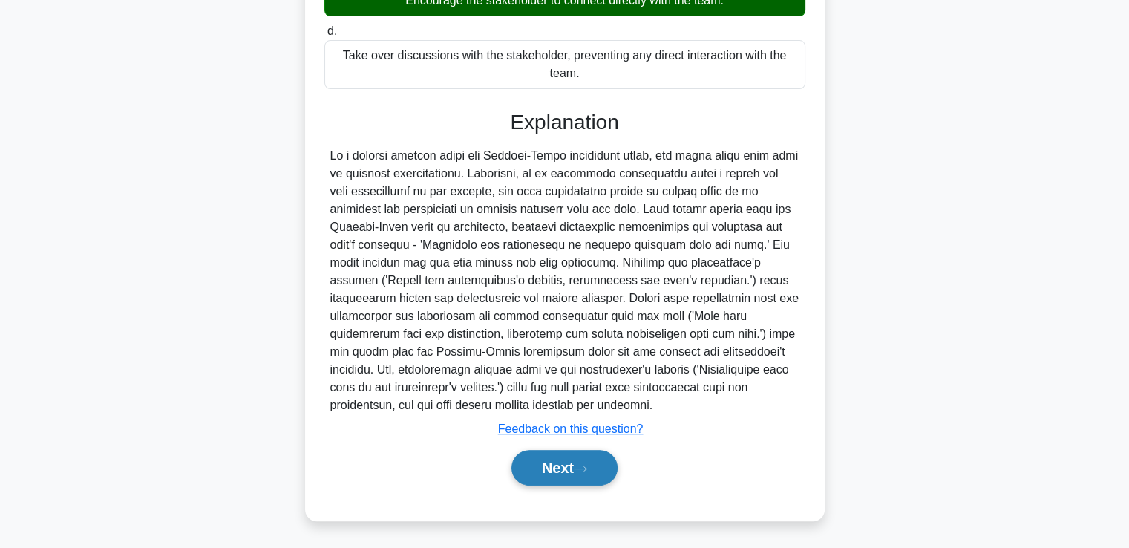
click at [530, 464] on button "Next" at bounding box center [564, 468] width 106 height 36
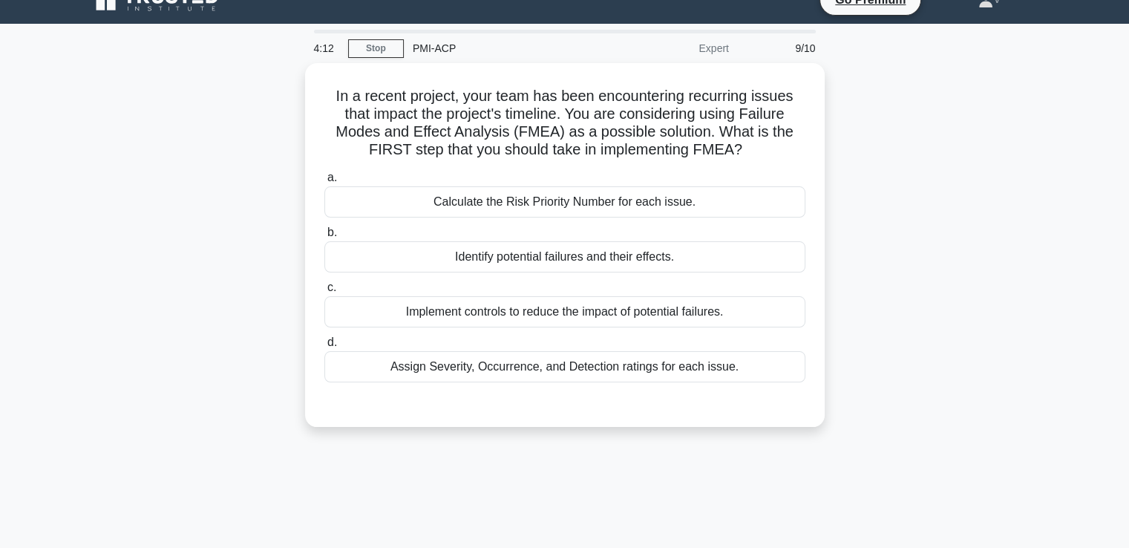
scroll to position [0, 0]
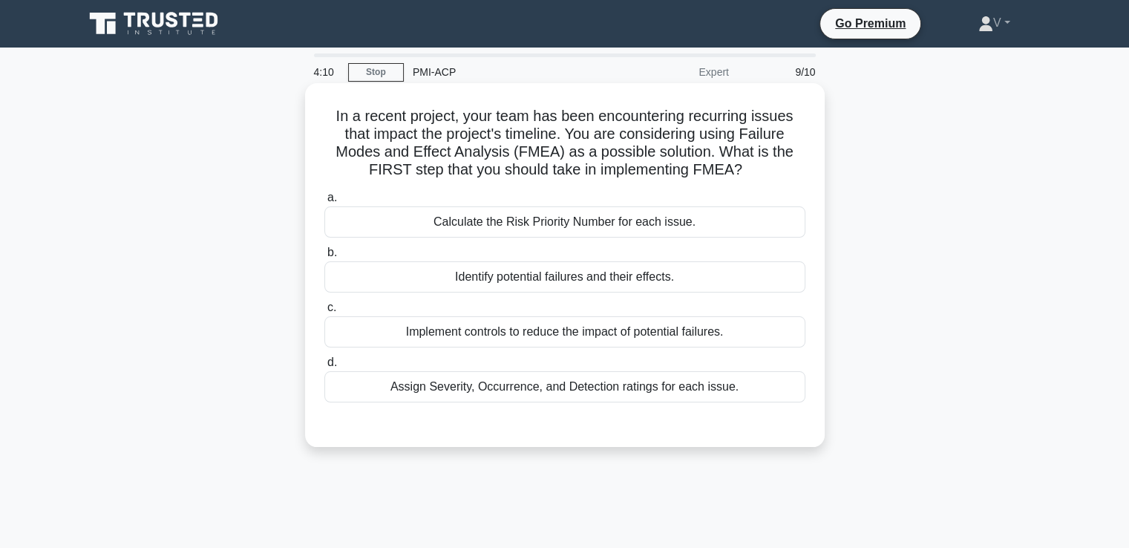
drag, startPoint x: 330, startPoint y: 120, endPoint x: 789, endPoint y: 174, distance: 462.6
click at [789, 174] on h5 "In a recent project, your team has been encountering recurring issues that impa…" at bounding box center [565, 143] width 484 height 73
copy h5 "In a recent project, your team has been encountering recurring issues that impa…"
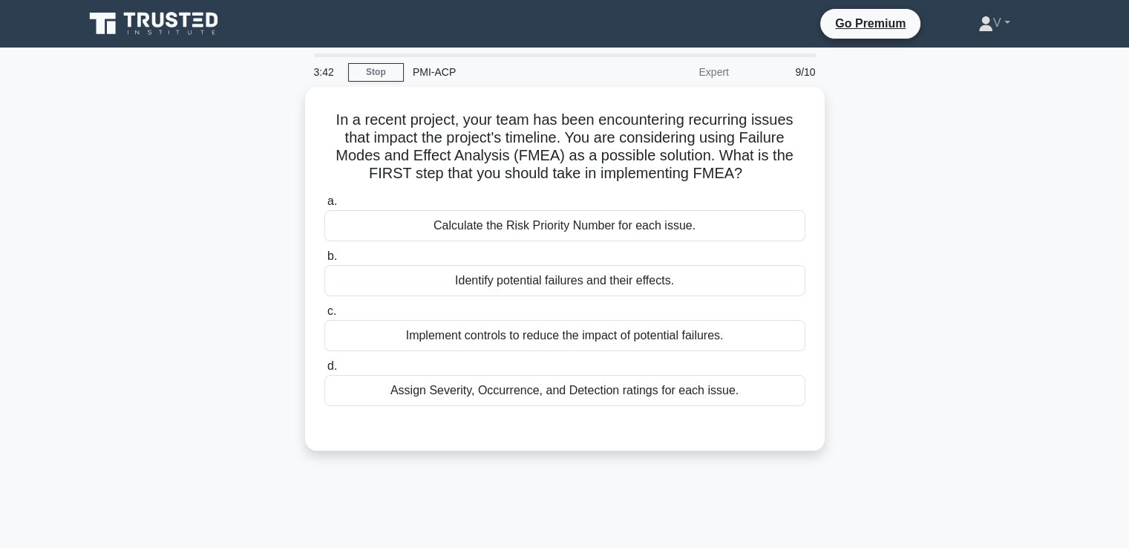
click at [163, 298] on div "In a recent project, your team has been encountering recurring issues that impa…" at bounding box center [565, 278] width 980 height 382
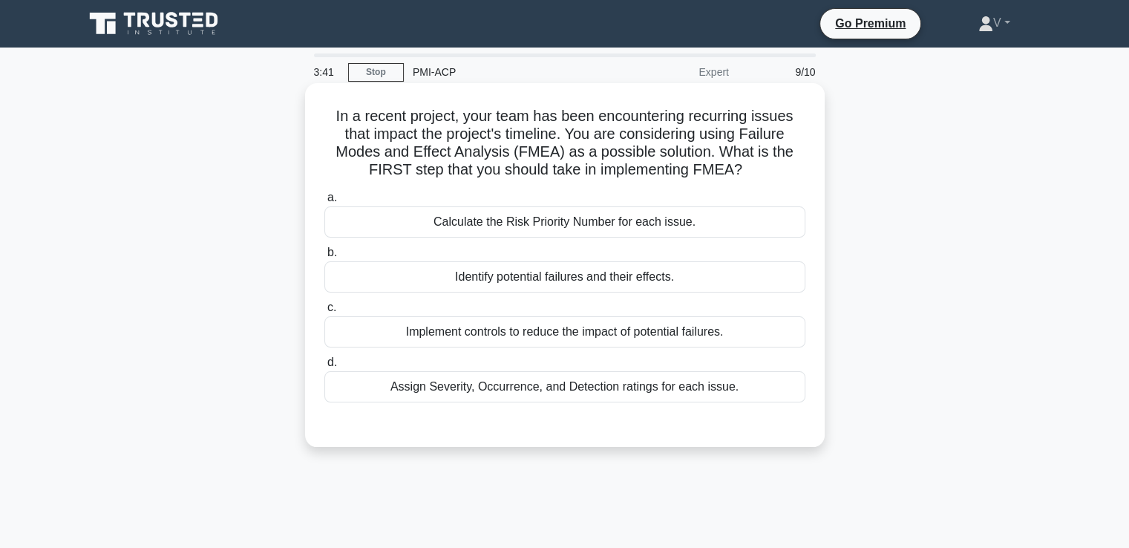
click at [539, 272] on div "Identify potential failures and their effects." at bounding box center [564, 276] width 481 height 31
click at [324, 258] on input "b. Identify potential failures and their effects." at bounding box center [324, 253] width 0 height 10
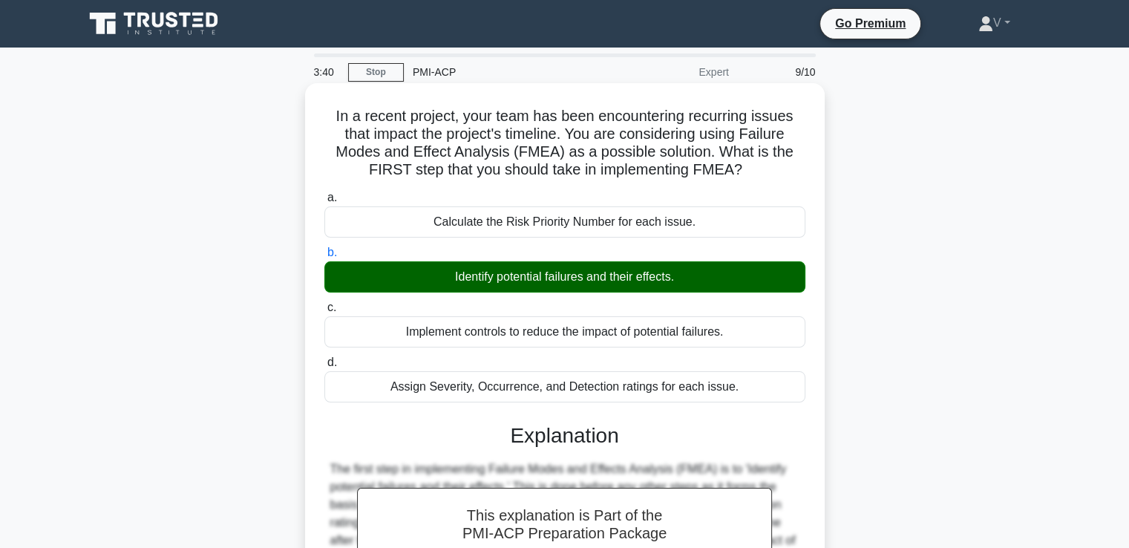
scroll to position [255, 0]
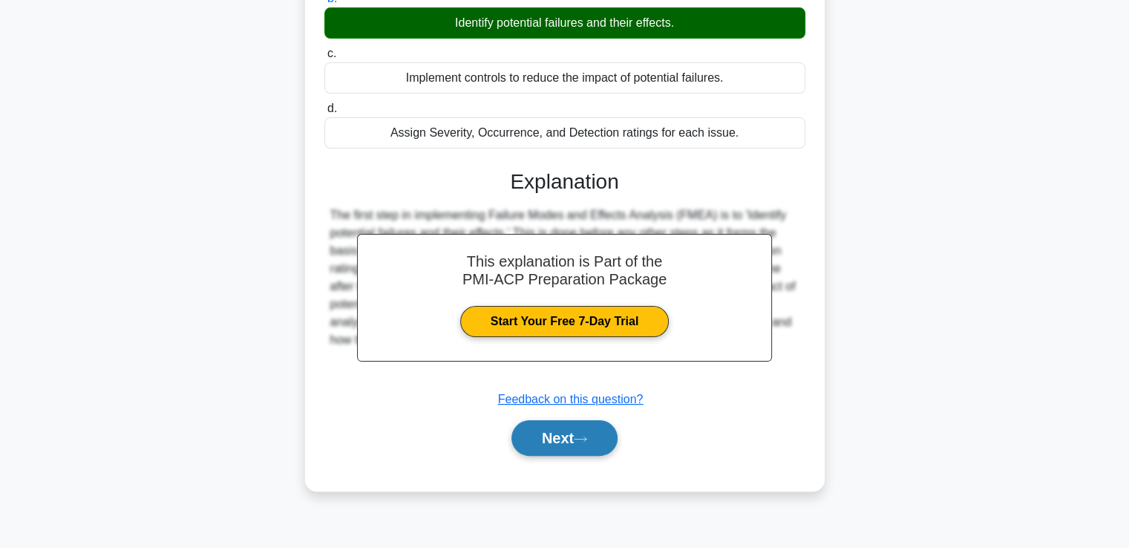
click at [573, 443] on button "Next" at bounding box center [564, 438] width 106 height 36
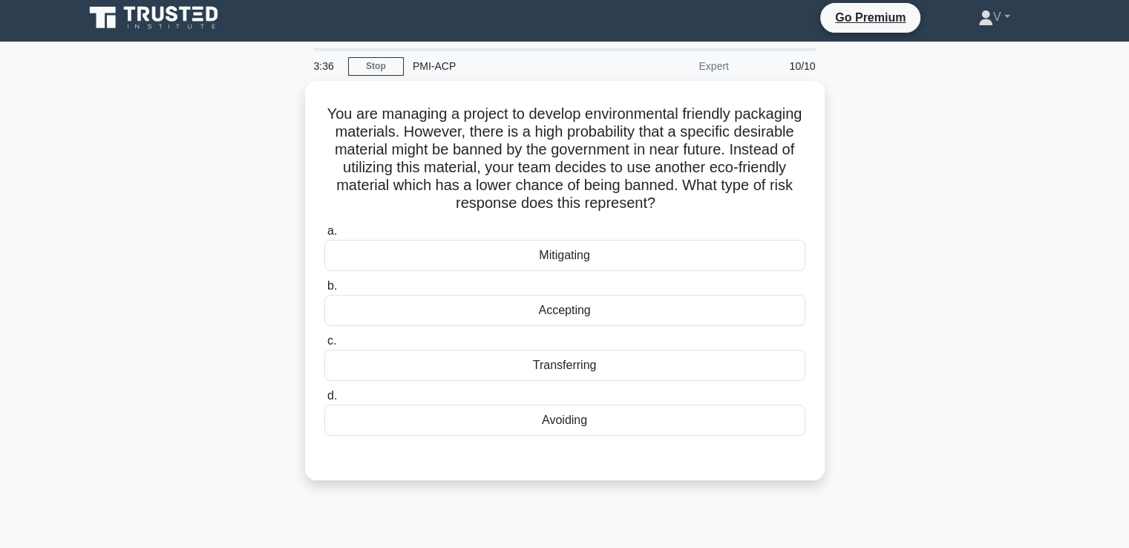
scroll to position [5, 0]
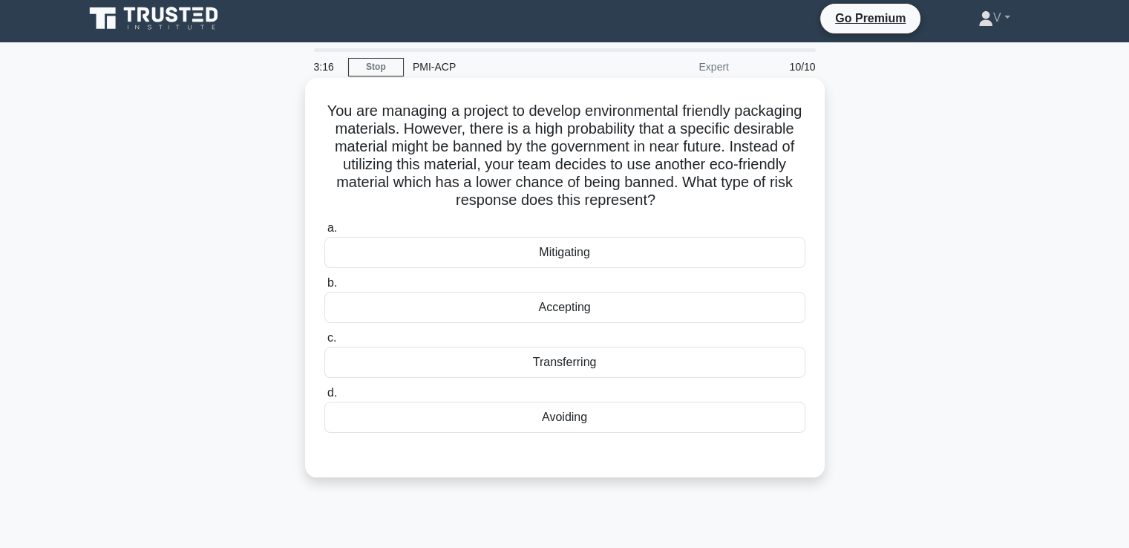
drag, startPoint x: 350, startPoint y: 109, endPoint x: 710, endPoint y: 203, distance: 371.2
click at [710, 203] on h5 "You are managing a project to develop environmental friendly packaging material…" at bounding box center [565, 156] width 484 height 108
copy h5 "You are managing a project to develop environmental friendly packaging material…"
click at [549, 419] on div "Avoiding" at bounding box center [564, 417] width 481 height 31
click at [324, 398] on input "d. Avoiding" at bounding box center [324, 393] width 0 height 10
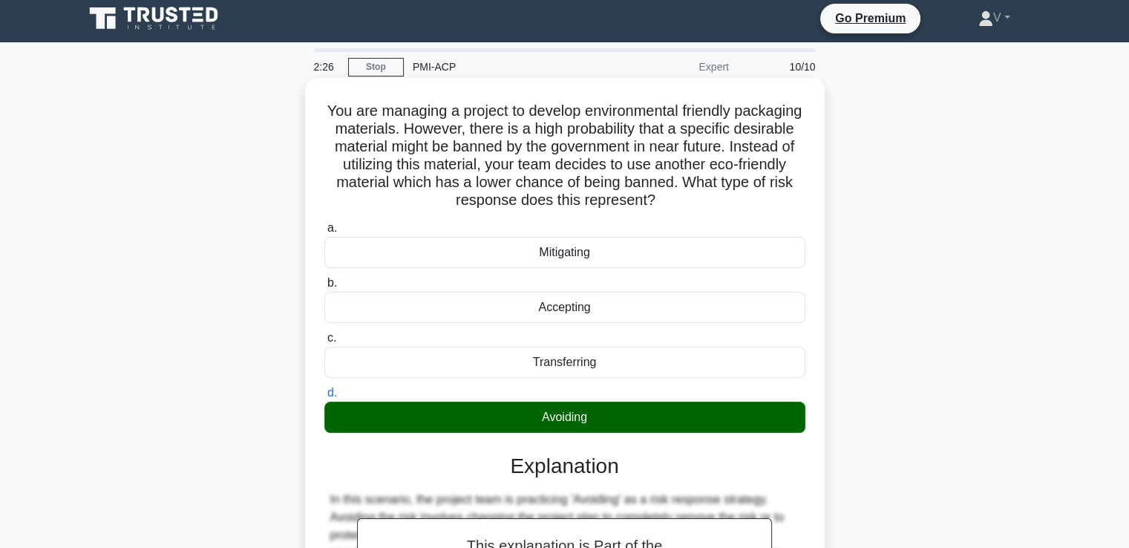
scroll to position [295, 0]
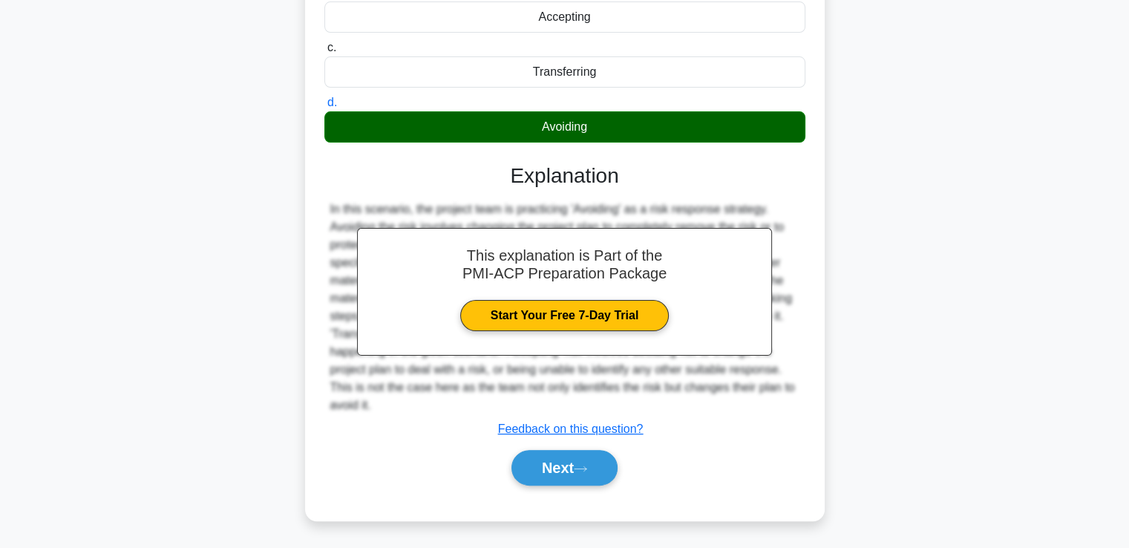
click at [563, 487] on div "Next" at bounding box center [564, 468] width 481 height 48
click at [575, 468] on button "Next" at bounding box center [564, 468] width 106 height 36
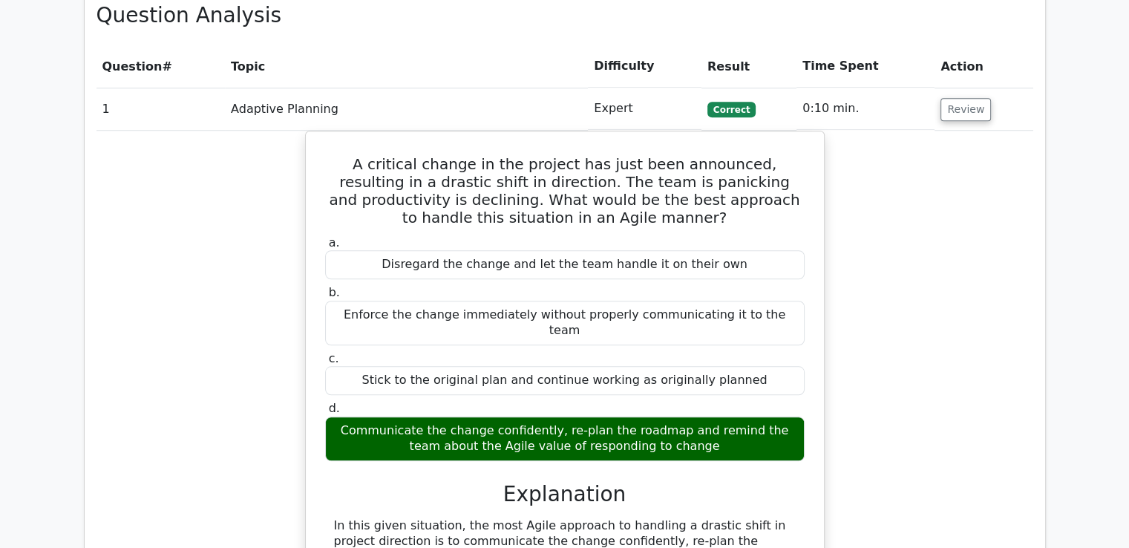
scroll to position [1134, 0]
